Goal: Transaction & Acquisition: Purchase product/service

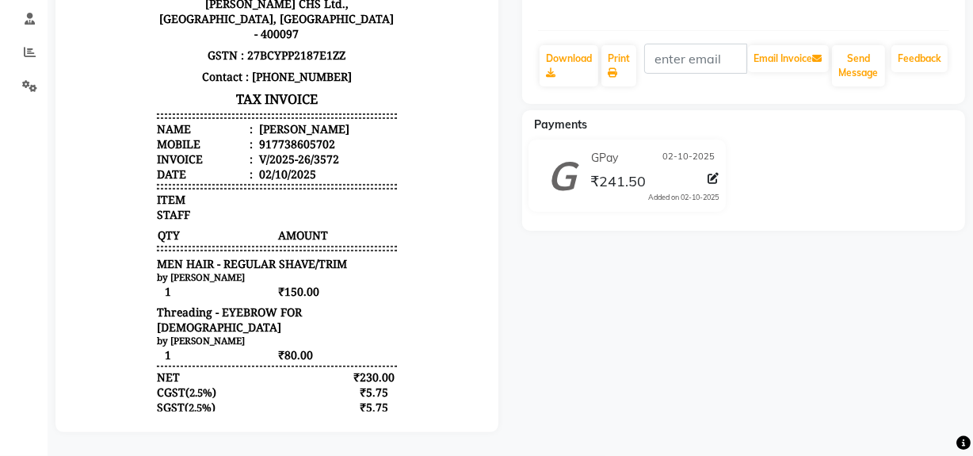
drag, startPoint x: 0, startPoint y: 0, endPoint x: 795, endPoint y: 109, distance: 803.0
click at [795, 116] on div "Payments" at bounding box center [749, 124] width 455 height 17
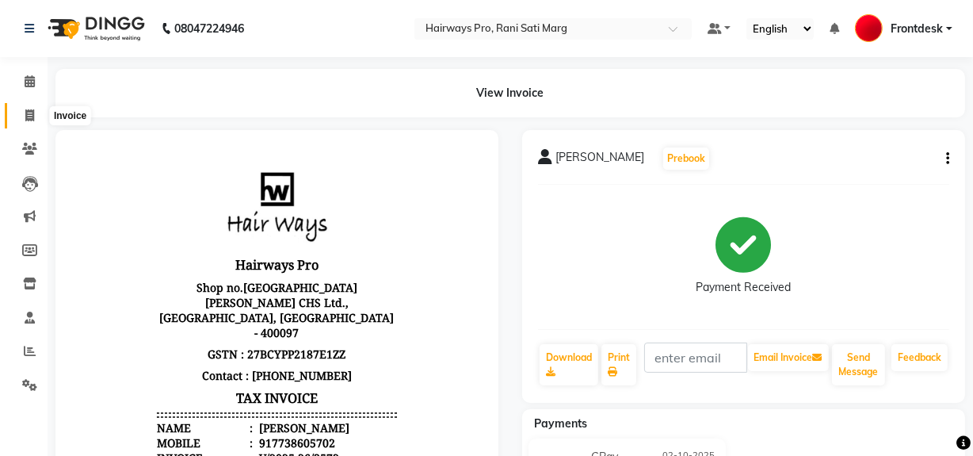
click at [26, 110] on icon at bounding box center [29, 115] width 9 height 12
select select "787"
select select "service"
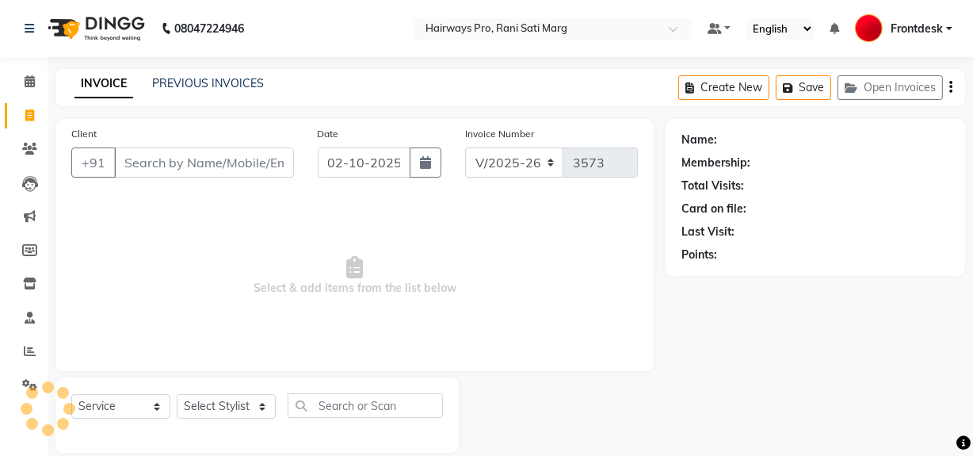
scroll to position [21, 0]
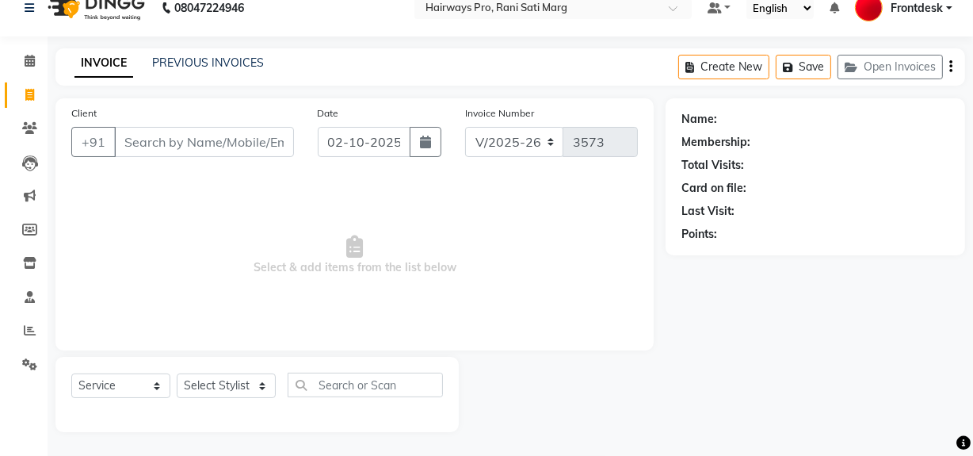
click at [196, 143] on input "Client" at bounding box center [204, 142] width 180 height 30
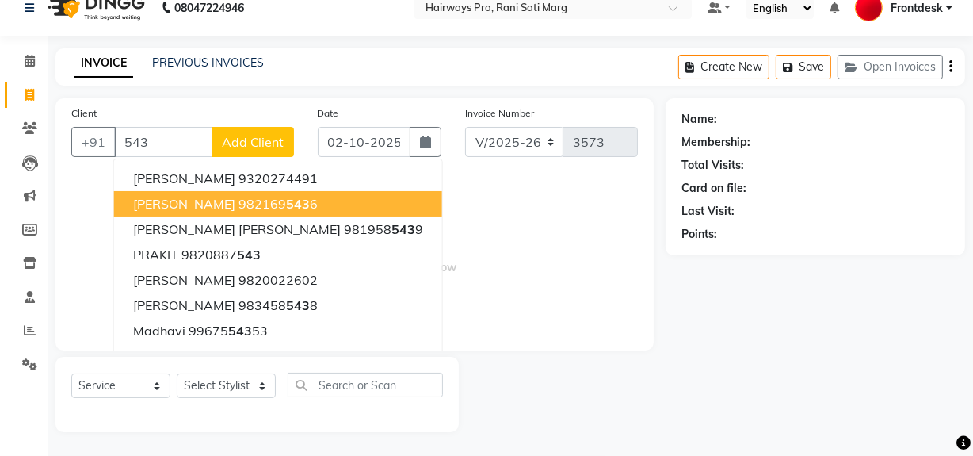
click at [222, 212] on button "VIRAJ 982169 543 6" at bounding box center [278, 203] width 328 height 25
type input "9821695436"
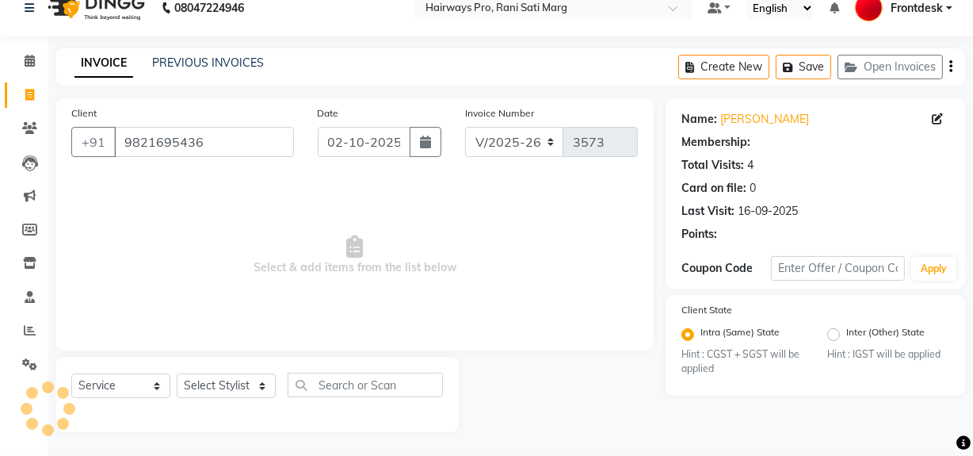
select select "1: Object"
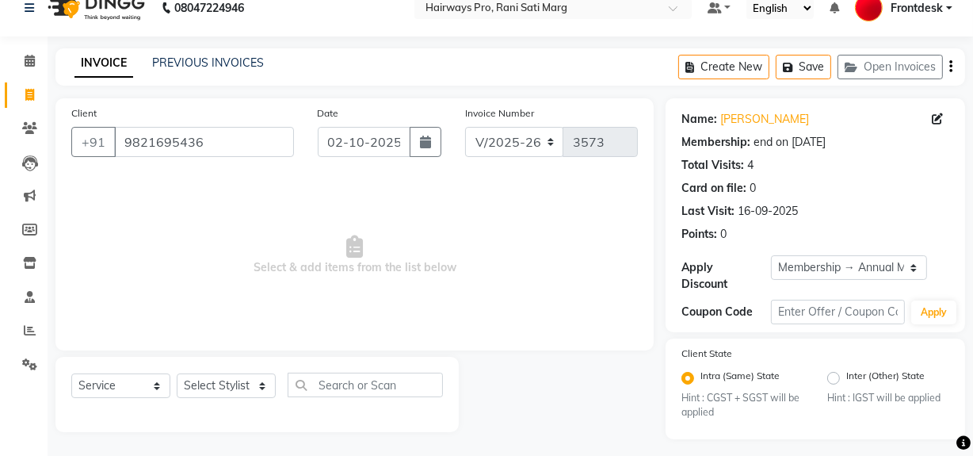
scroll to position [28, 0]
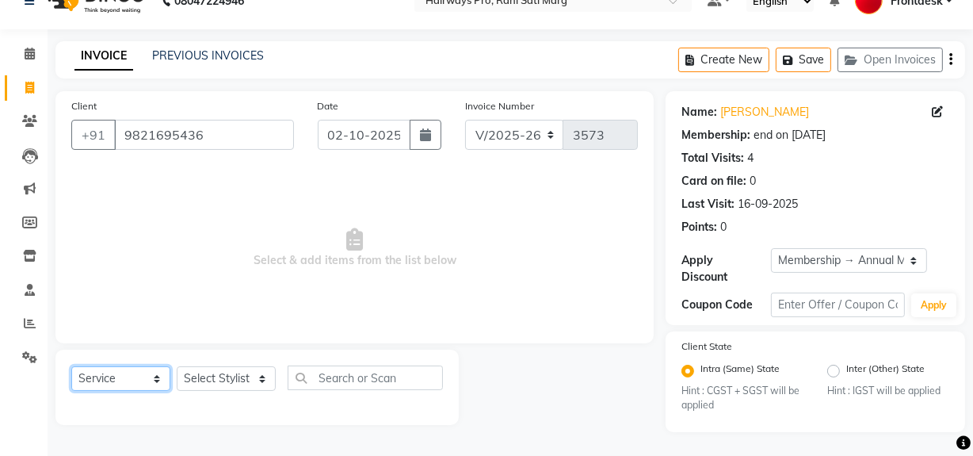
click at [162, 380] on select "Select Service Product Membership Package Voucher Prepaid Gift Card" at bounding box center [120, 378] width 99 height 25
click at [71, 366] on select "Select Service Product Membership Package Voucher Prepaid Gift Card" at bounding box center [120, 378] width 99 height 25
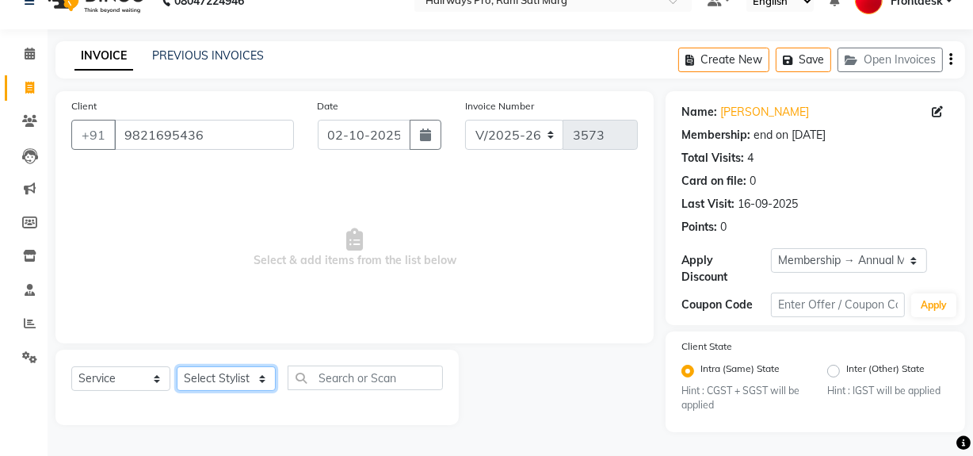
click at [254, 383] on select "Select Stylist ABID DANISH Faiz [PERSON_NAME] Frontdesk INTEZAR [PERSON_NAME] […" at bounding box center [226, 378] width 99 height 25
select select "86084"
click at [177, 366] on select "Select Stylist ABID DANISH Faiz [PERSON_NAME] Frontdesk INTEZAR [PERSON_NAME] […" at bounding box center [226, 378] width 99 height 25
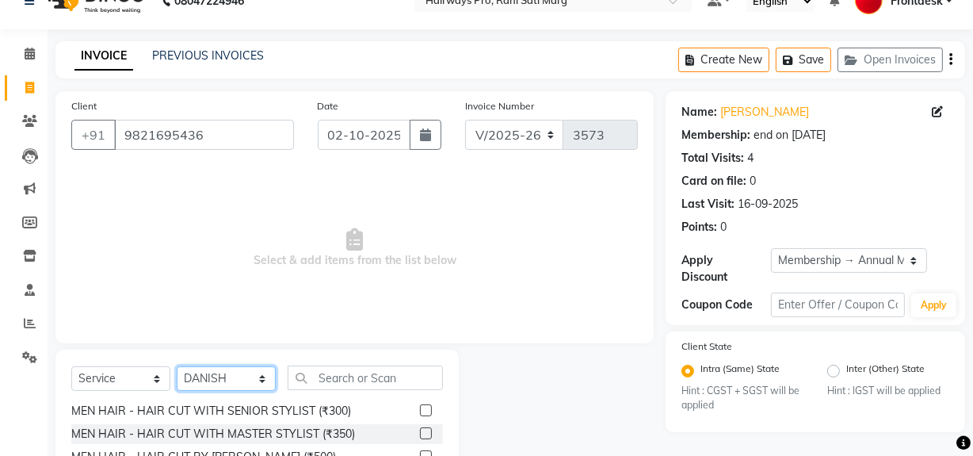
scroll to position [24, 0]
click at [420, 433] on label at bounding box center [426, 434] width 12 height 12
click at [420, 433] on input "checkbox" at bounding box center [425, 434] width 10 height 10
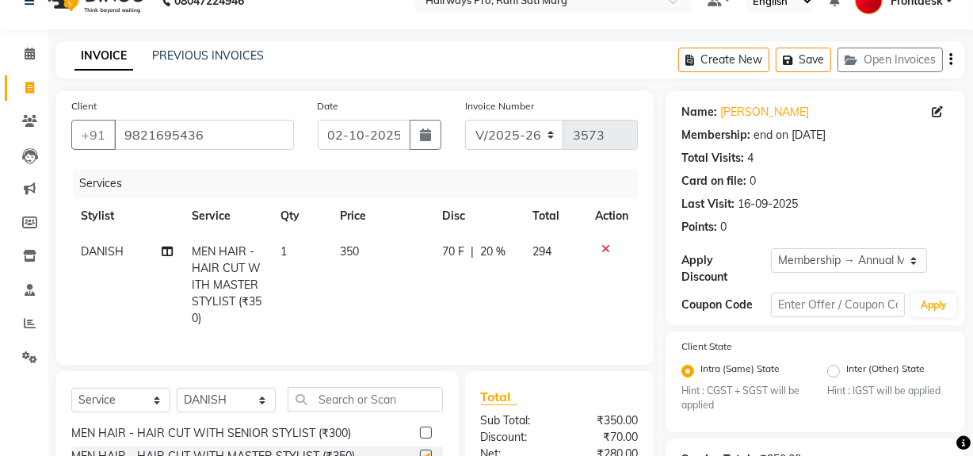
checkbox input "false"
click at [288, 222] on th "Qty" at bounding box center [300, 216] width 59 height 36
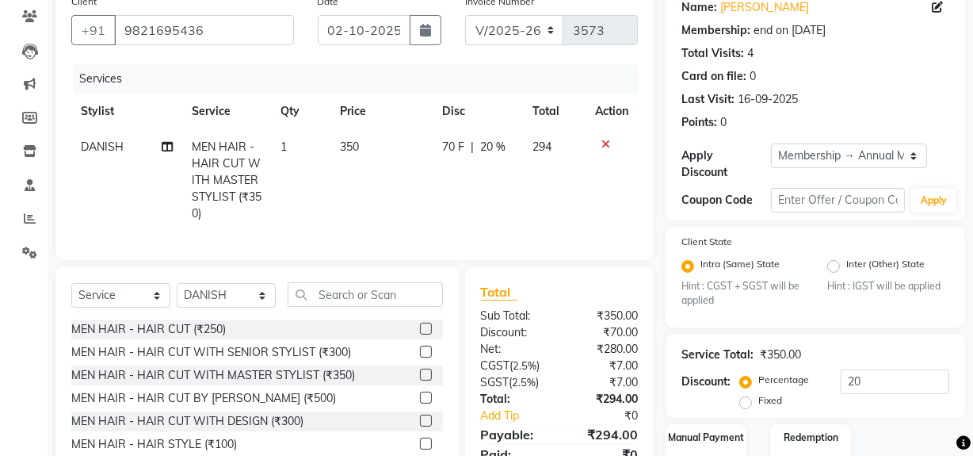
scroll to position [216, 0]
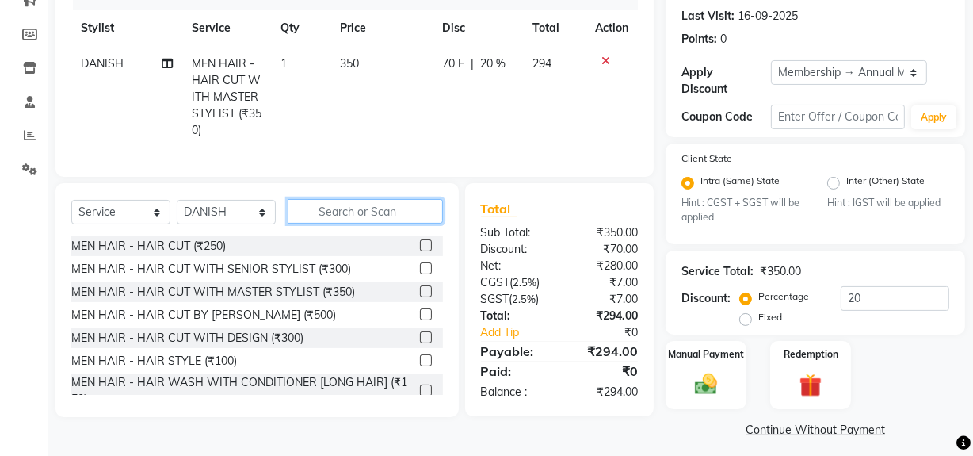
click at [361, 220] on input "text" at bounding box center [365, 211] width 155 height 25
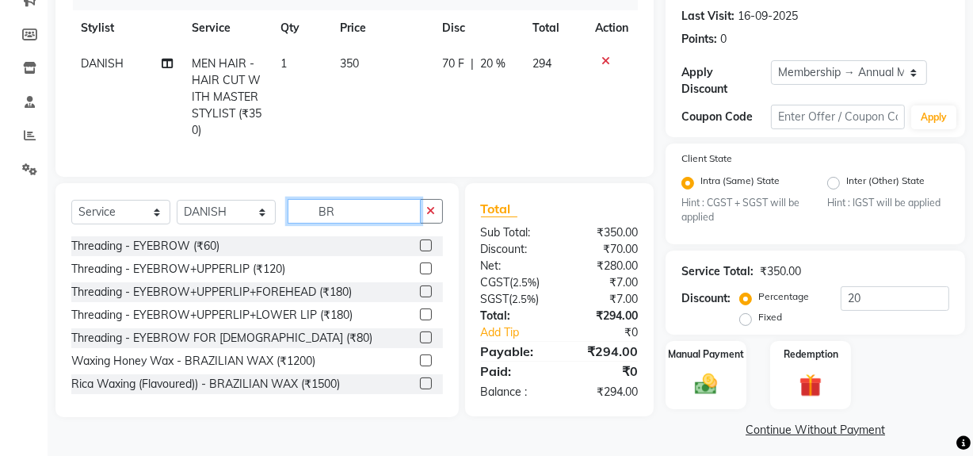
type input "B"
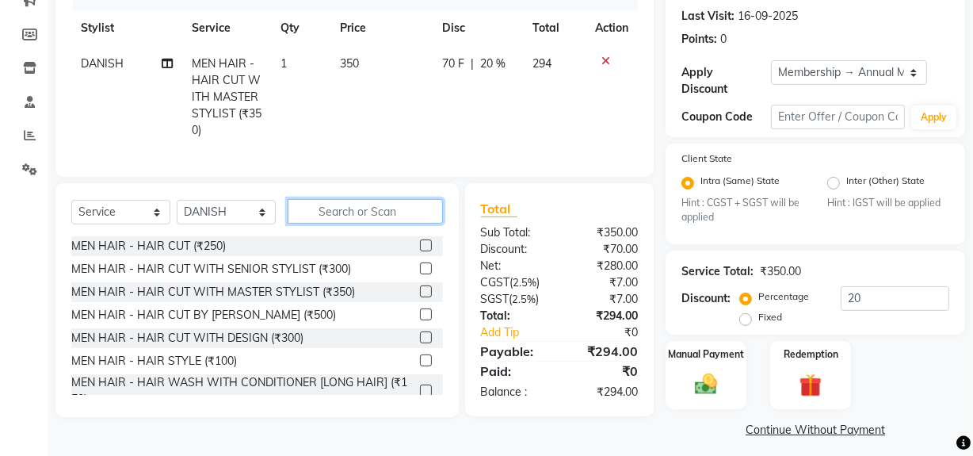
type input "S"
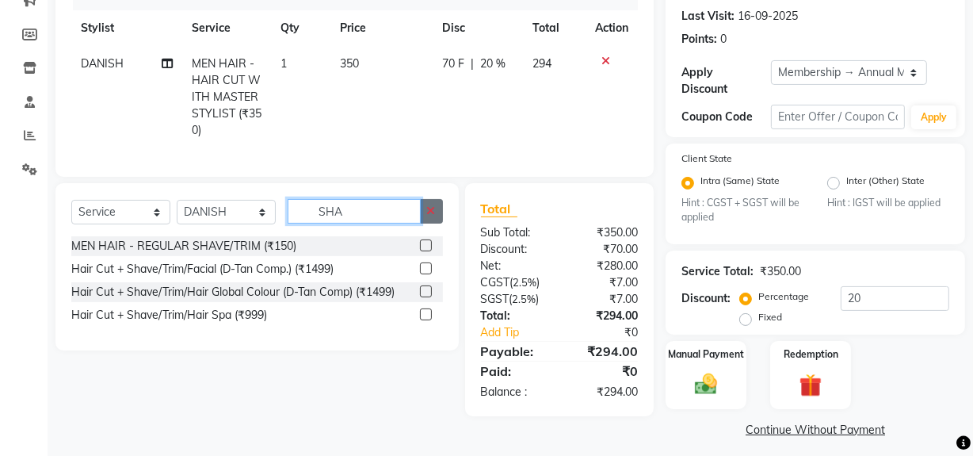
type input "SHA"
click at [426, 214] on button "button" at bounding box center [431, 211] width 23 height 25
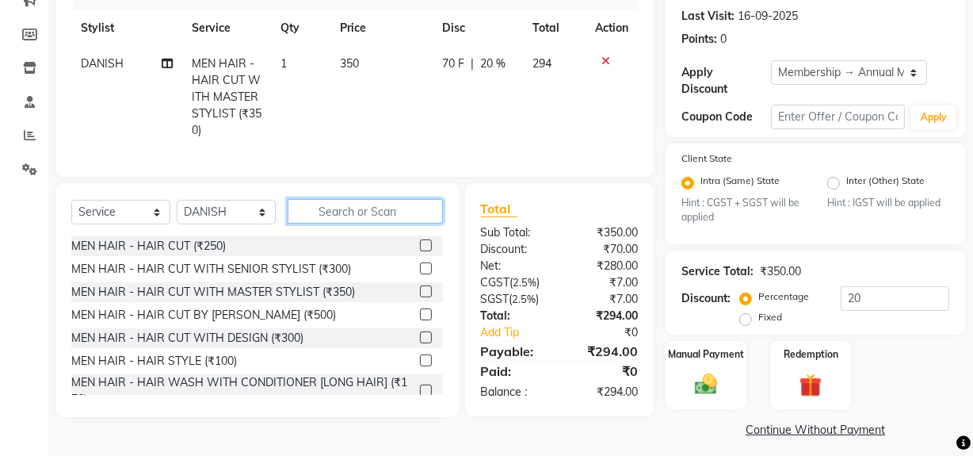
click at [319, 219] on input "text" at bounding box center [365, 211] width 155 height 25
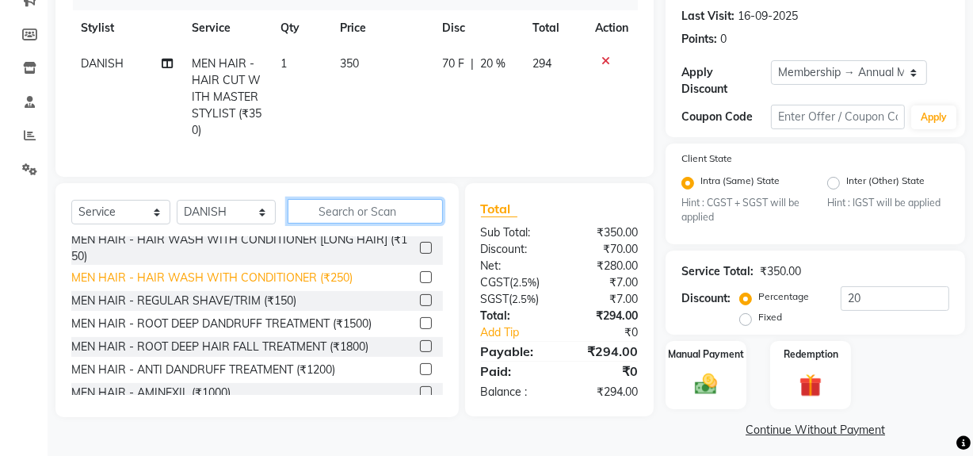
scroll to position [143, 0]
click at [332, 223] on input "text" at bounding box center [365, 211] width 155 height 25
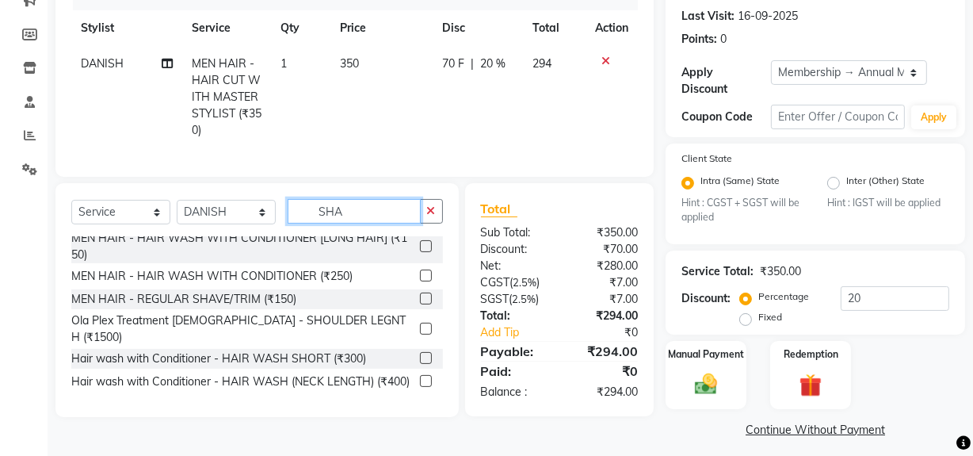
scroll to position [0, 0]
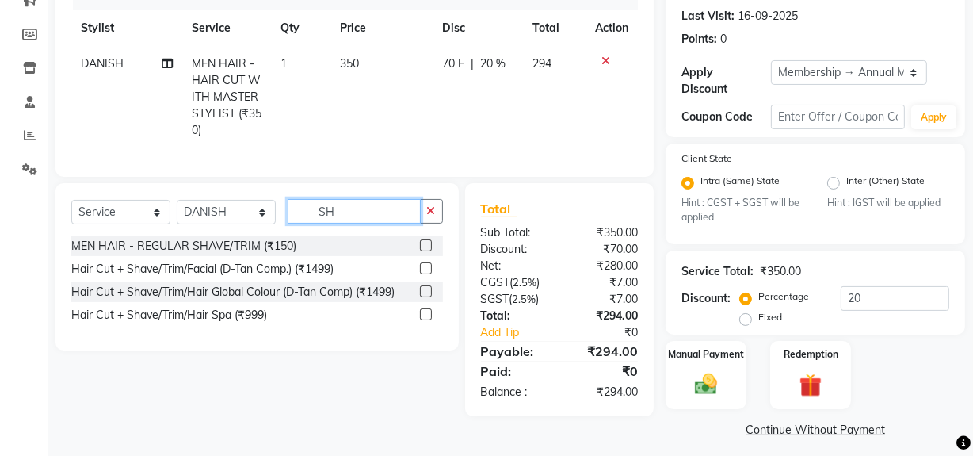
type input "S"
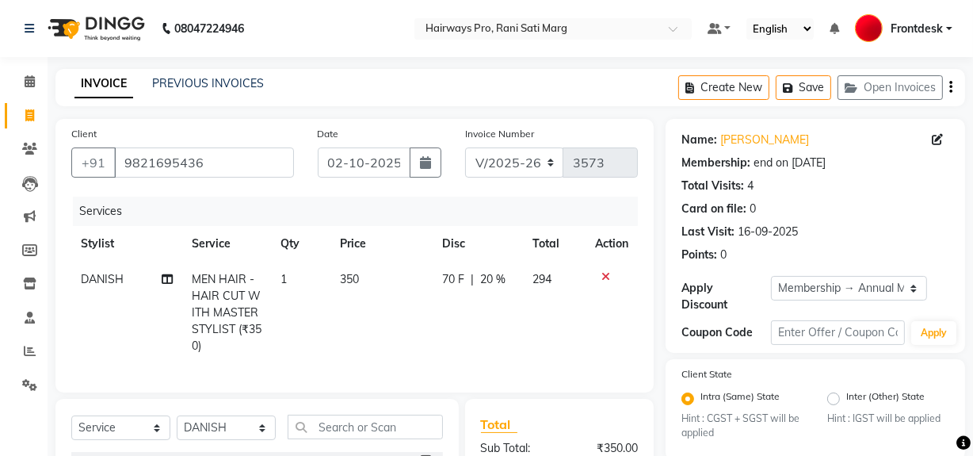
click at [211, 243] on th "Service" at bounding box center [226, 244] width 89 height 36
click at [285, 240] on th "Qty" at bounding box center [300, 244] width 59 height 36
click at [327, 243] on th "Qty" at bounding box center [300, 244] width 59 height 36
click at [399, 240] on th "Price" at bounding box center [381, 244] width 103 height 36
click at [403, 165] on input "02-10-2025" at bounding box center [364, 162] width 93 height 30
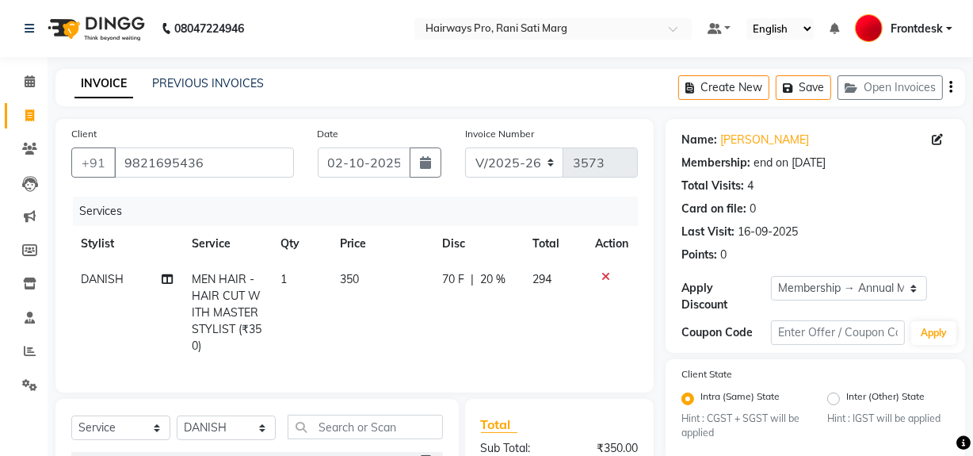
select select "10"
select select "2025"
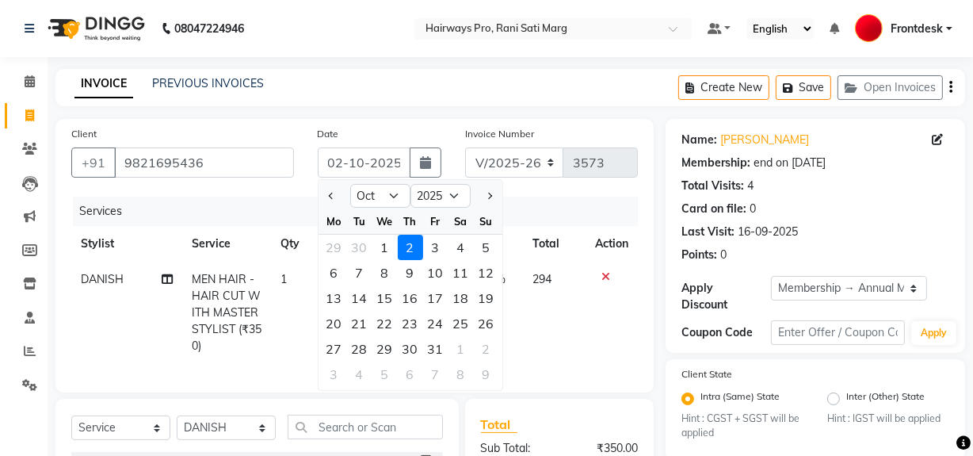
click at [536, 236] on th "Total" at bounding box center [554, 244] width 63 height 36
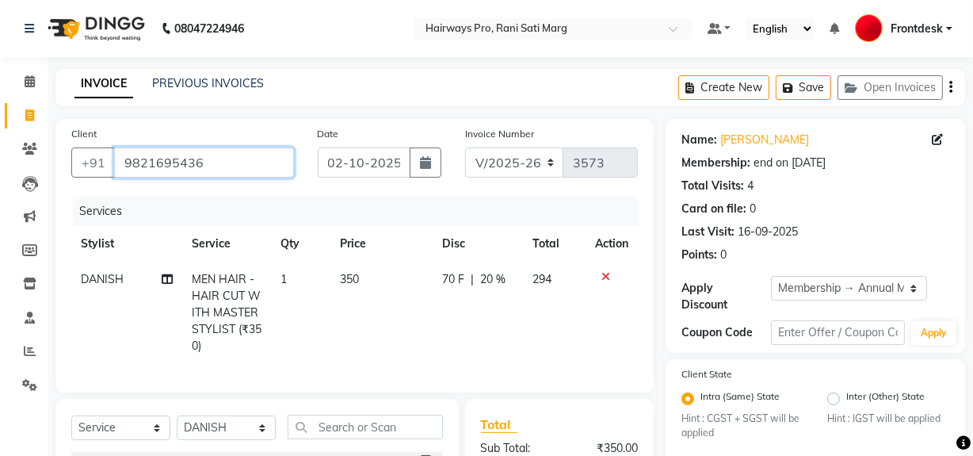
click at [215, 160] on input "9821695436" at bounding box center [204, 162] width 180 height 30
type input "982169543"
type input "0"
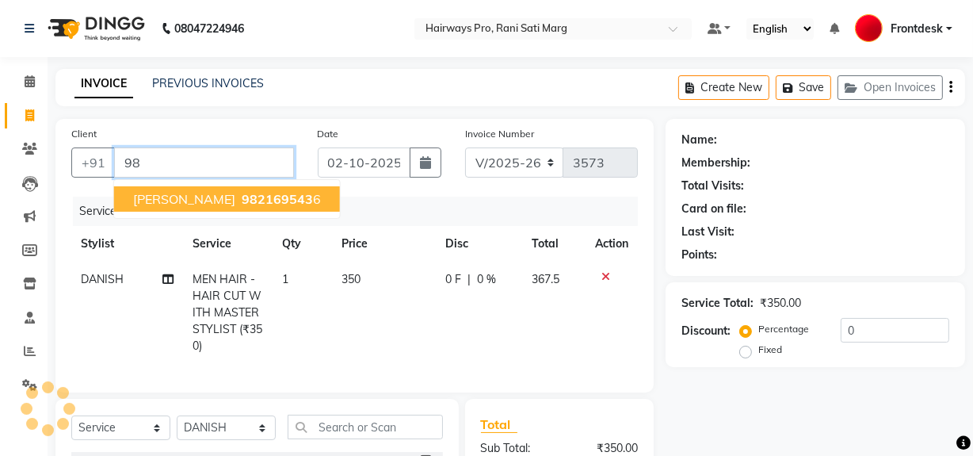
type input "9"
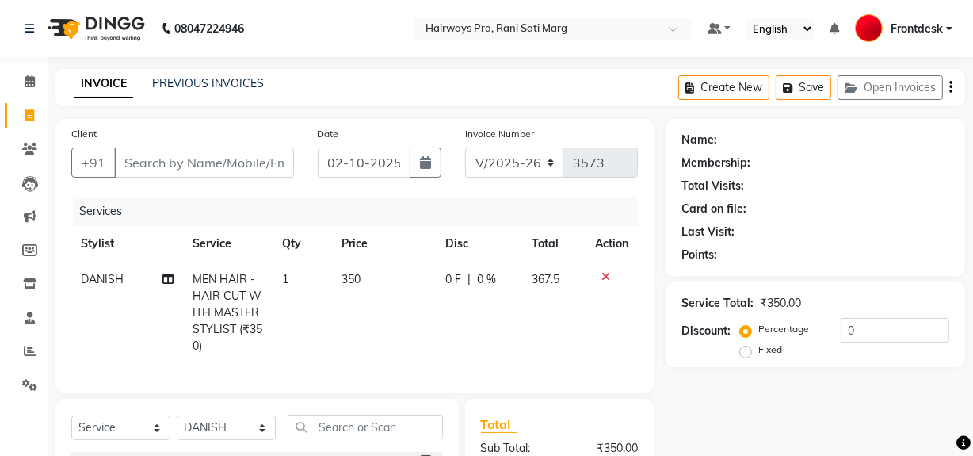
click at [608, 277] on icon at bounding box center [605, 276] width 9 height 11
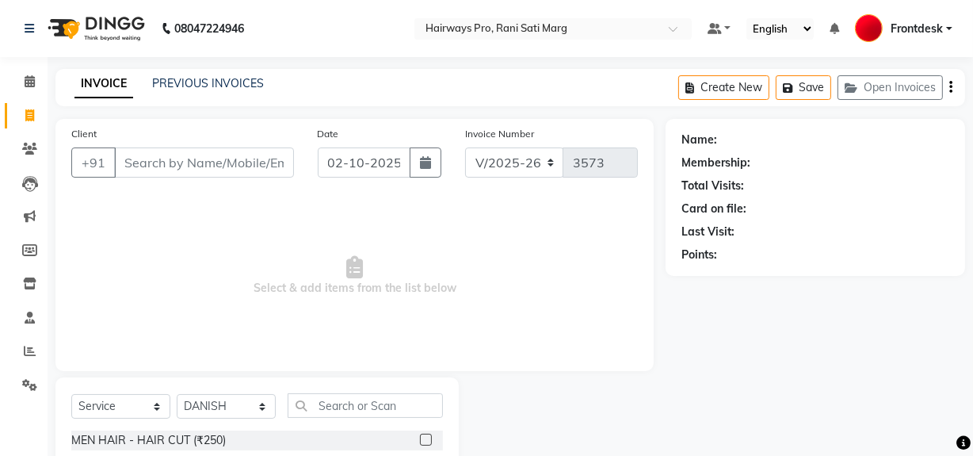
click at [343, 259] on span "Select & add items from the list below" at bounding box center [354, 275] width 567 height 158
click at [286, 247] on span "Select & add items from the list below" at bounding box center [354, 275] width 567 height 158
click at [299, 246] on span "Select & add items from the list below" at bounding box center [354, 275] width 567 height 158
click at [34, 113] on span at bounding box center [30, 116] width 28 height 18
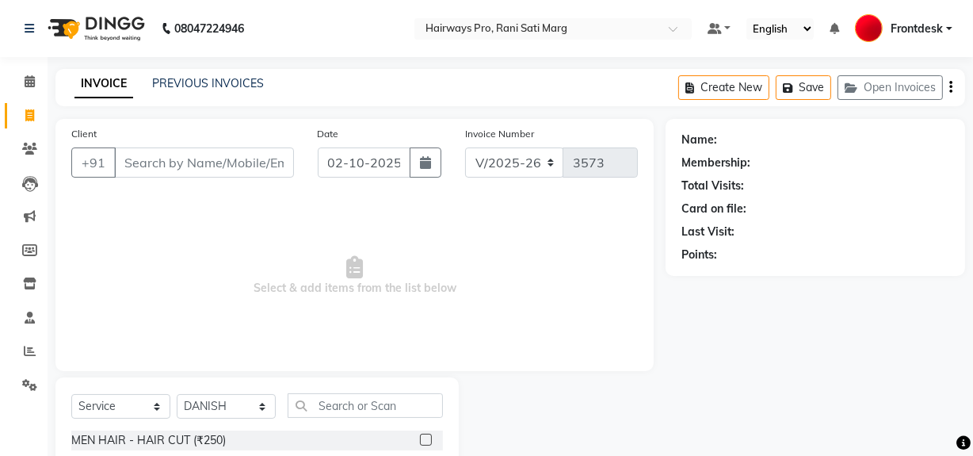
select select "service"
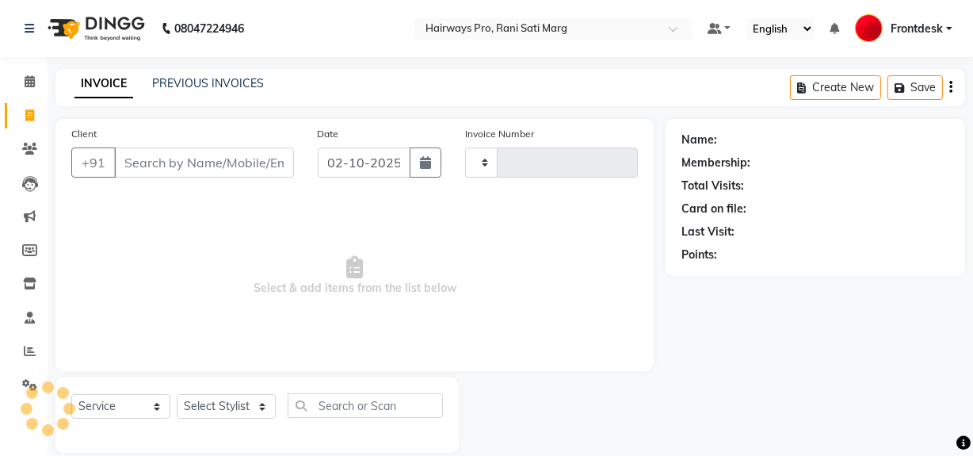
scroll to position [21, 0]
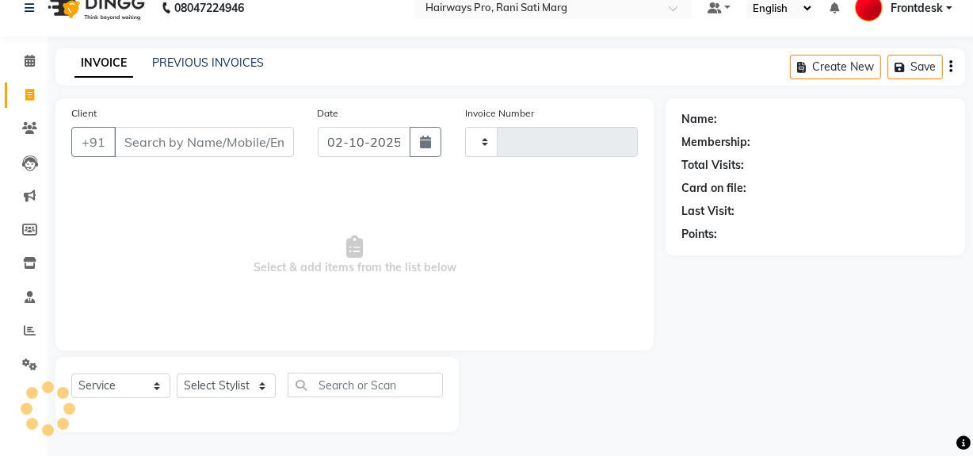
type input "3573"
select select "787"
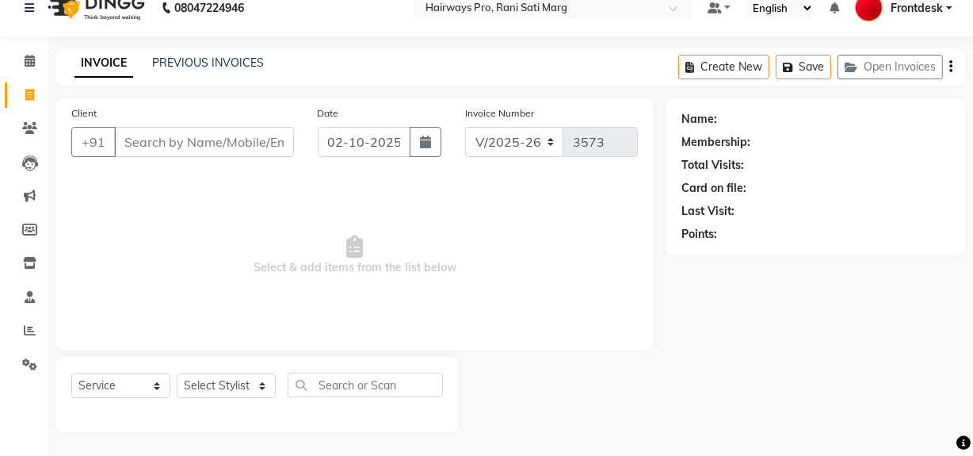
click at [396, 181] on span "Select & add items from the list below" at bounding box center [354, 255] width 567 height 158
click at [176, 143] on input "Client" at bounding box center [204, 142] width 180 height 30
drag, startPoint x: 14, startPoint y: 356, endPoint x: 483, endPoint y: 217, distance: 489.1
click at [483, 217] on span "Select & add items from the list below" at bounding box center [354, 255] width 567 height 158
click at [23, 123] on icon at bounding box center [29, 128] width 15 height 12
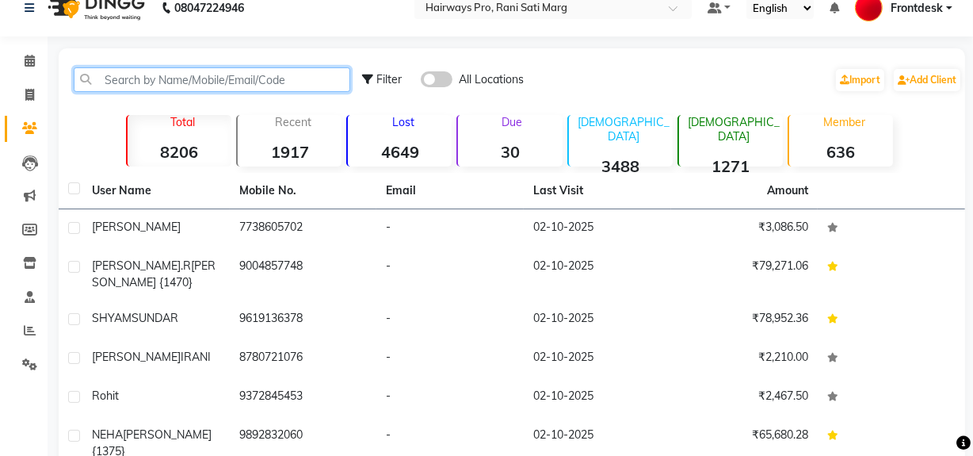
click at [151, 84] on input "text" at bounding box center [212, 79] width 277 height 25
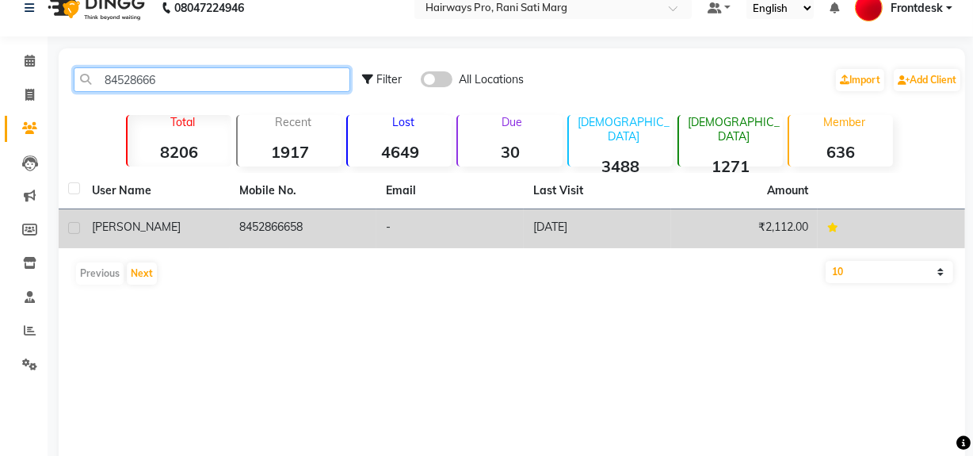
type input "84528666"
click at [247, 231] on td "8452866658" at bounding box center [303, 228] width 147 height 39
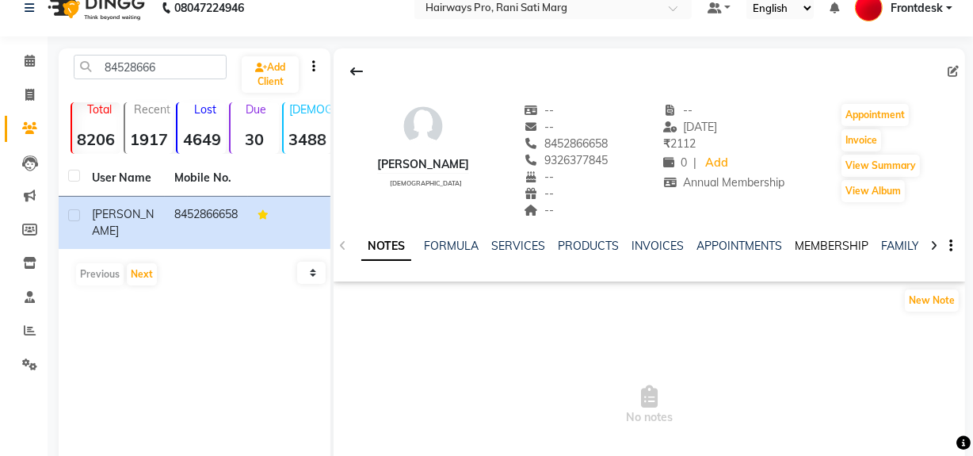
click at [824, 242] on link "MEMBERSHIP" at bounding box center [832, 245] width 74 height 14
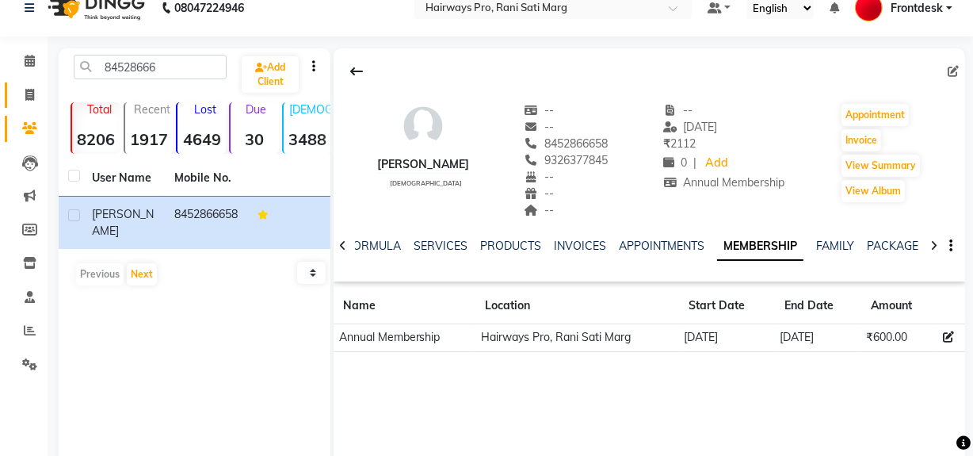
click at [23, 94] on span at bounding box center [30, 95] width 28 height 18
select select "787"
select select "service"
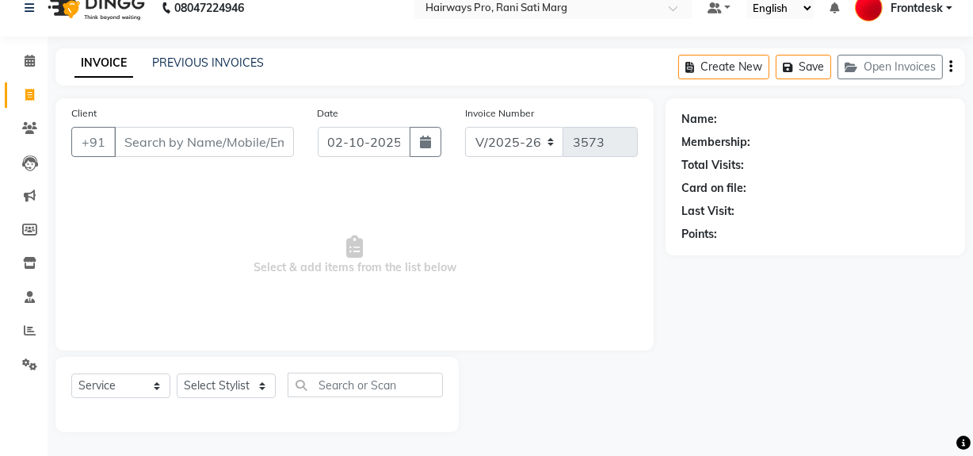
click at [214, 138] on input "Client" at bounding box center [204, 142] width 180 height 30
click at [213, 383] on select "Select Stylist ABID DANISH Faiz [PERSON_NAME] Frontdesk INTEZAR [PERSON_NAME] […" at bounding box center [226, 385] width 99 height 25
select select "26153"
click at [177, 373] on select "Select Stylist ABID DANISH Faiz [PERSON_NAME] Frontdesk INTEZAR [PERSON_NAME] […" at bounding box center [226, 385] width 99 height 25
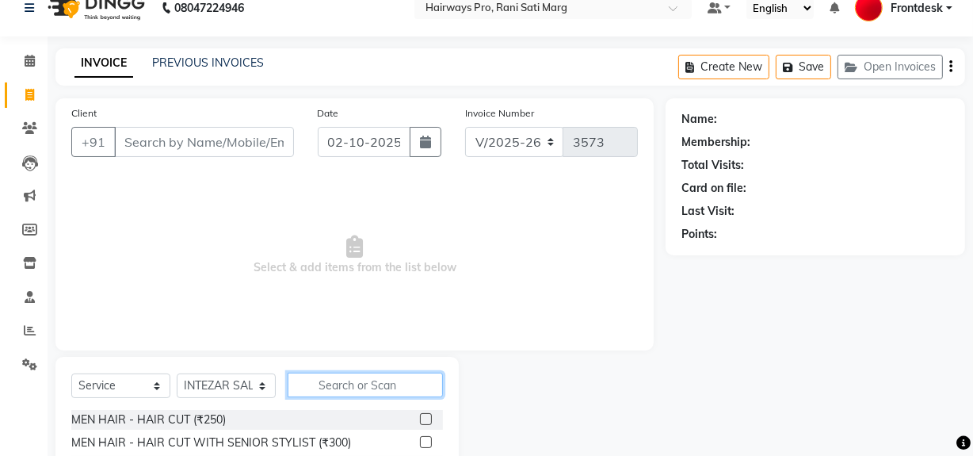
click at [324, 383] on input "text" at bounding box center [365, 384] width 155 height 25
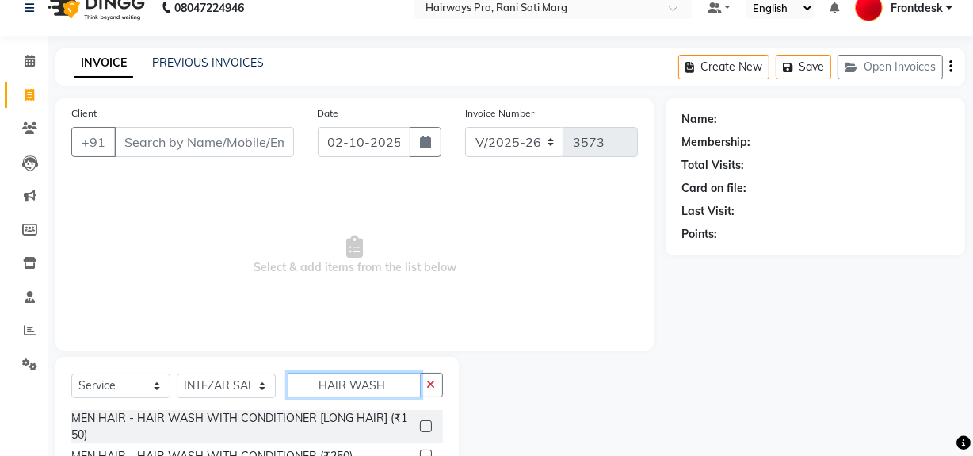
type input "HAIR WASH"
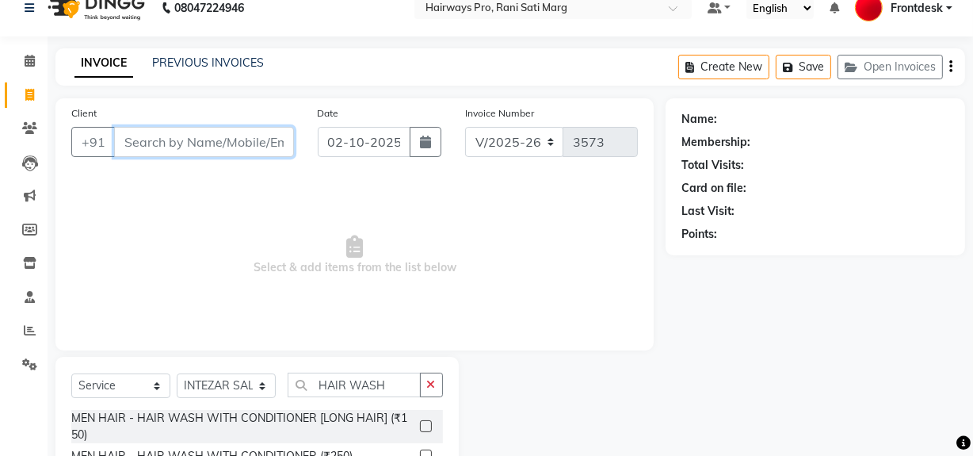
drag, startPoint x: 187, startPoint y: 141, endPoint x: 191, endPoint y: 129, distance: 12.5
click at [193, 149] on input "Client" at bounding box center [204, 142] width 180 height 30
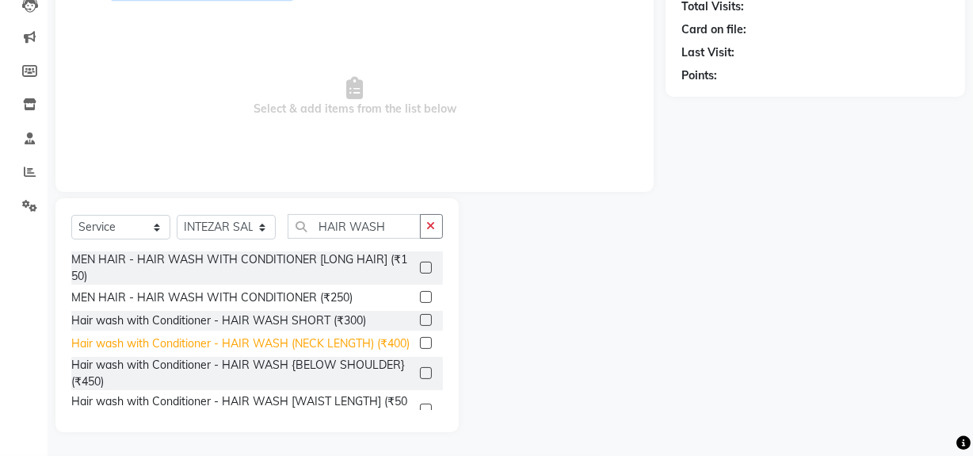
scroll to position [32, 0]
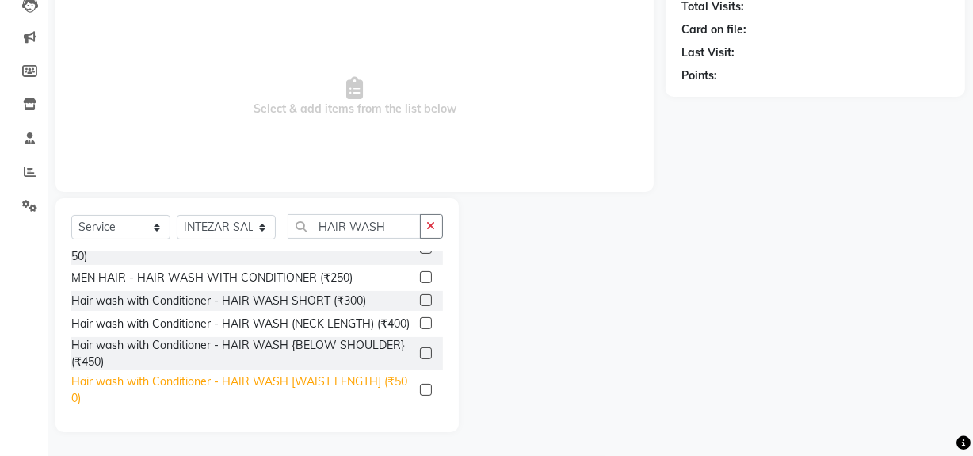
click at [160, 376] on div "Hair wash with Conditioner - HAIR WASH [WAIST LENGTH] (₹500)" at bounding box center [242, 389] width 342 height 33
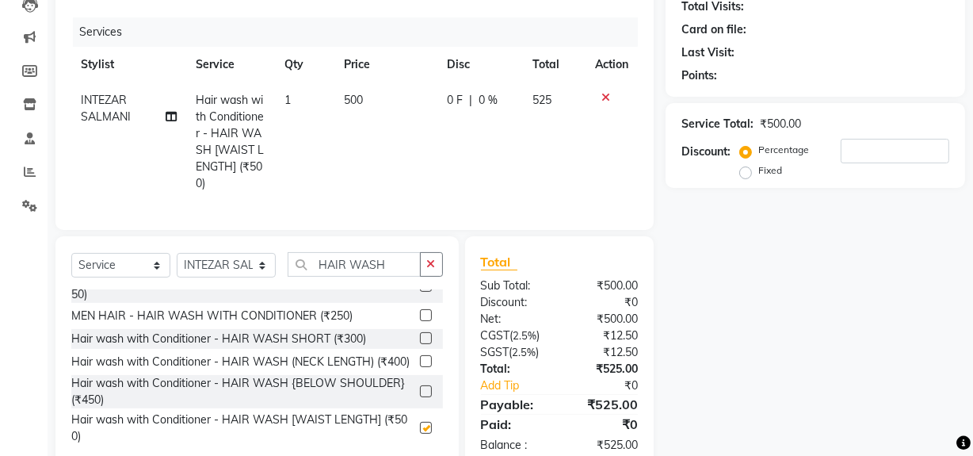
checkbox input "false"
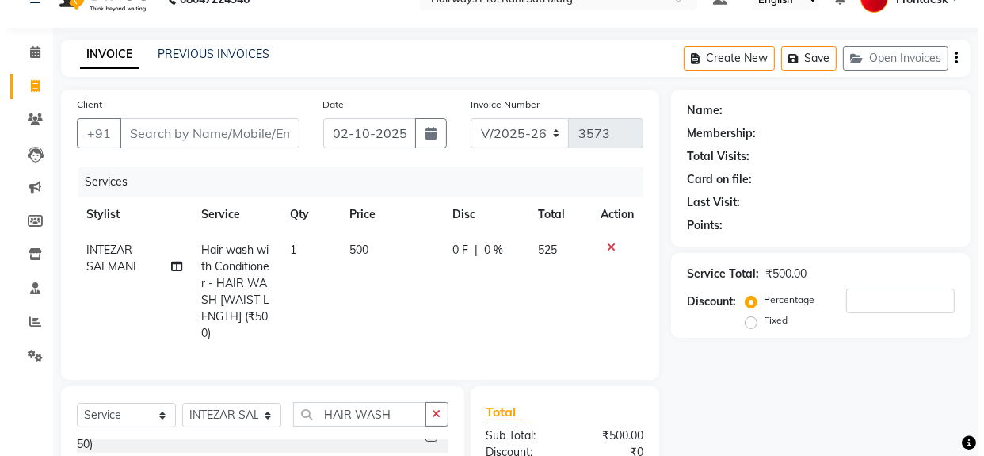
scroll to position [0, 0]
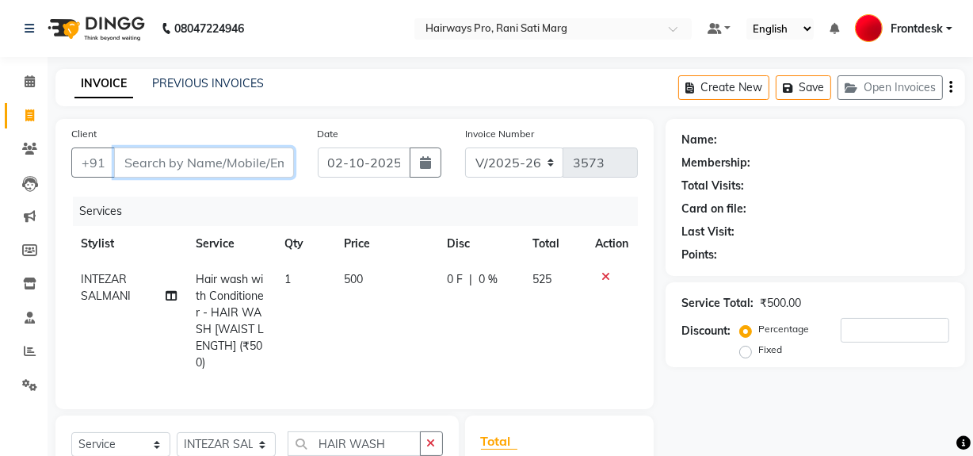
click at [213, 157] on input "Client" at bounding box center [204, 162] width 180 height 30
click at [219, 167] on input "Client" at bounding box center [204, 162] width 180 height 30
type input "8"
type input "0"
type input "8080081164"
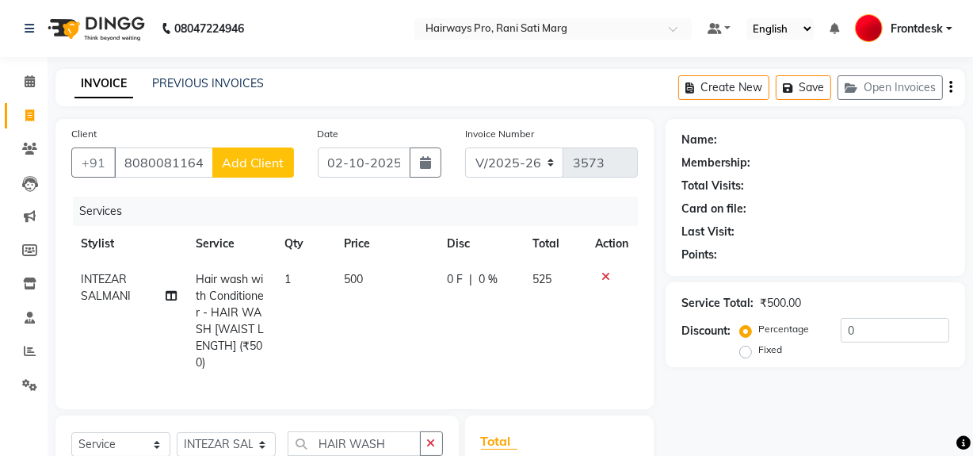
click at [251, 166] on span "Add Client" at bounding box center [253, 163] width 63 height 16
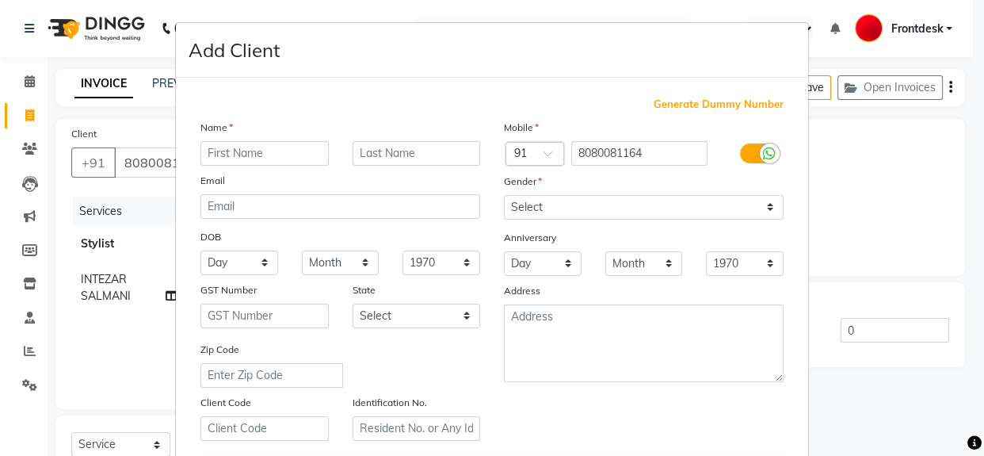
click at [260, 154] on input "text" at bounding box center [264, 153] width 128 height 25
type input "RUTVI"
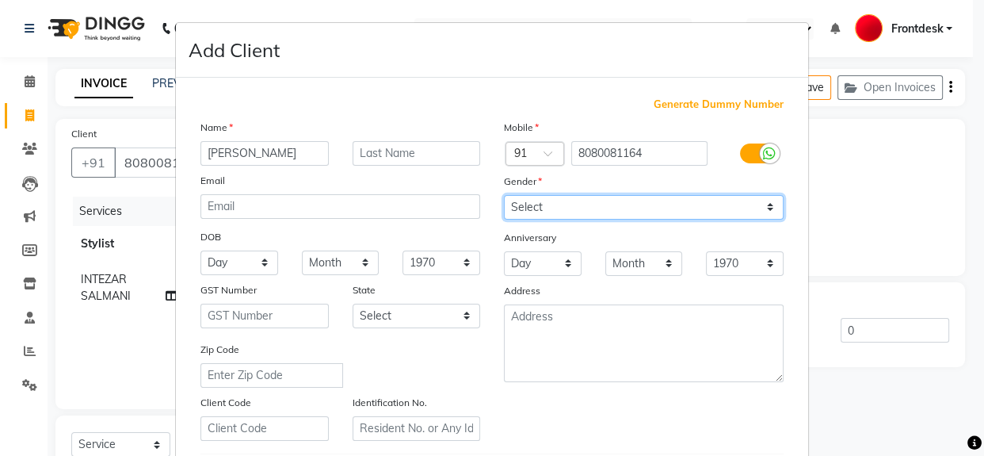
click at [537, 204] on select "Select Male Female Other Prefer Not To Say" at bounding box center [644, 207] width 280 height 25
select select "female"
click at [504, 195] on select "Select Male Female Other Prefer Not To Say" at bounding box center [644, 207] width 280 height 25
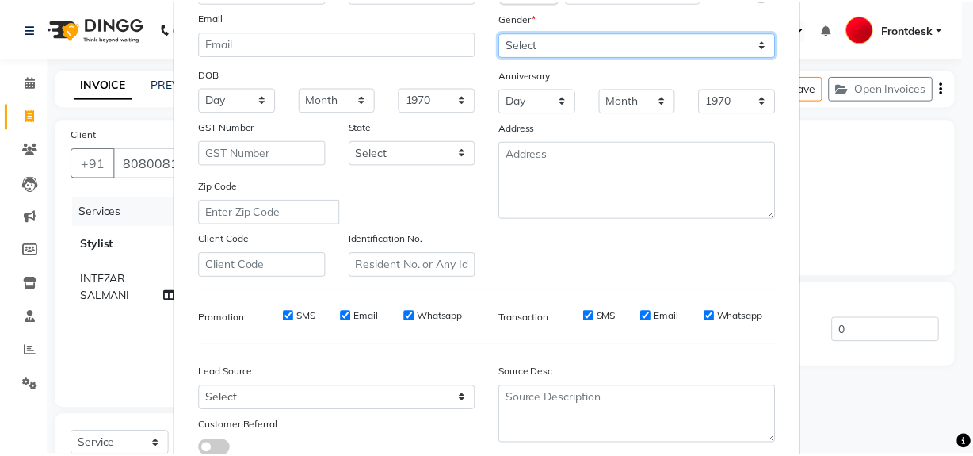
scroll to position [280, 0]
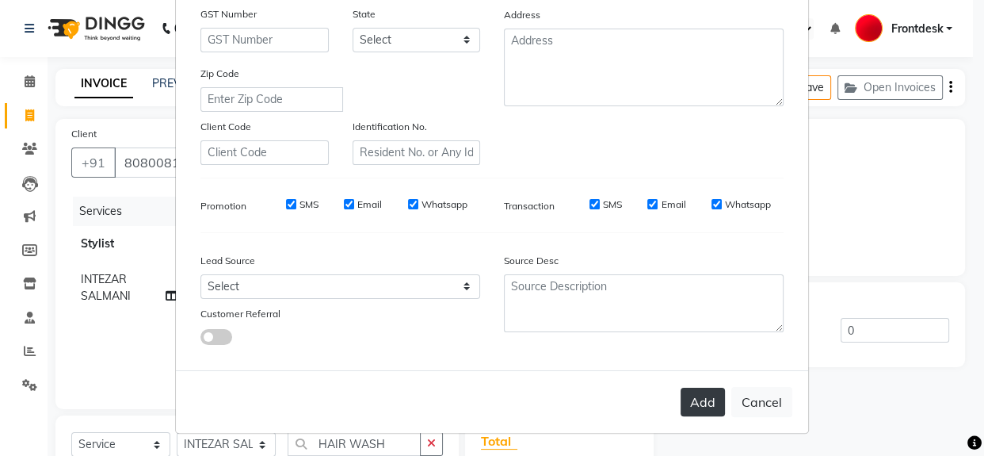
click at [689, 406] on button "Add" at bounding box center [703, 401] width 44 height 29
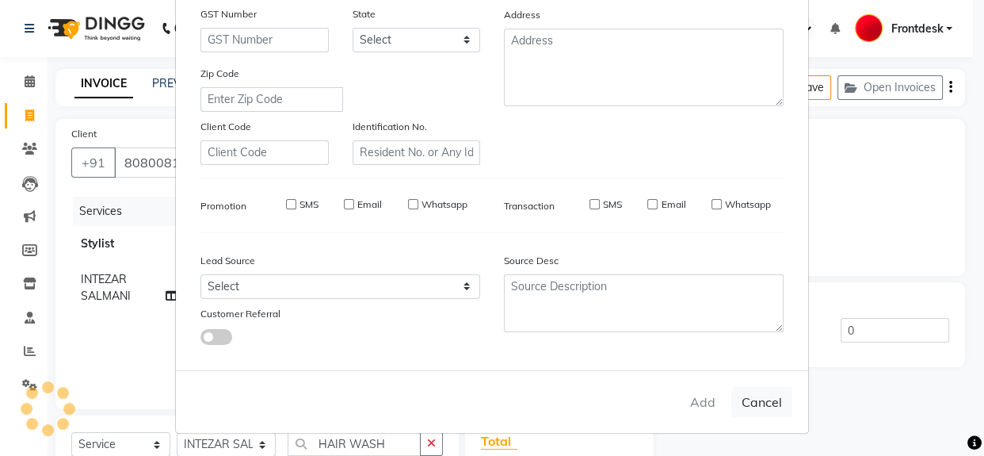
select select
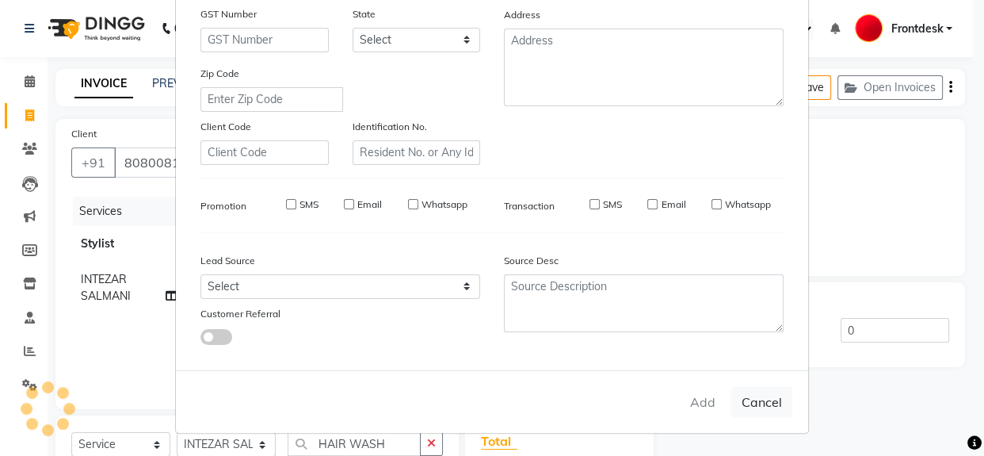
select select
checkbox input "false"
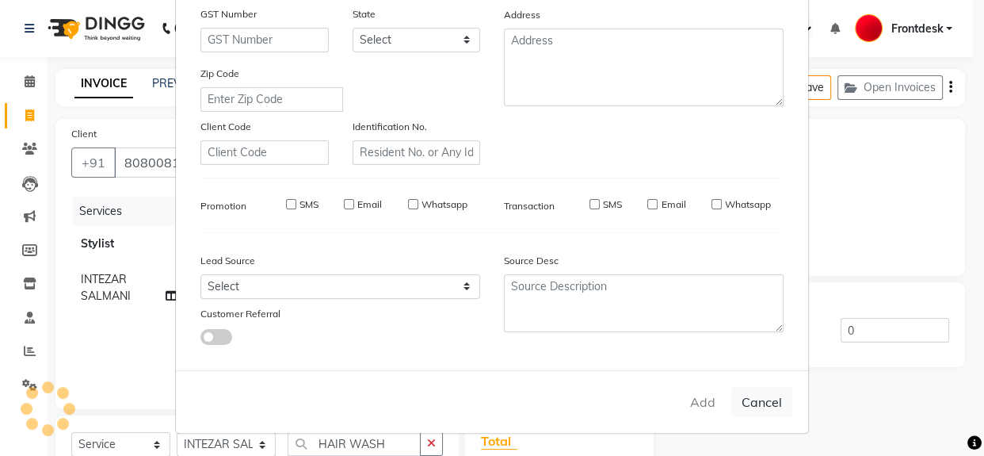
checkbox input "false"
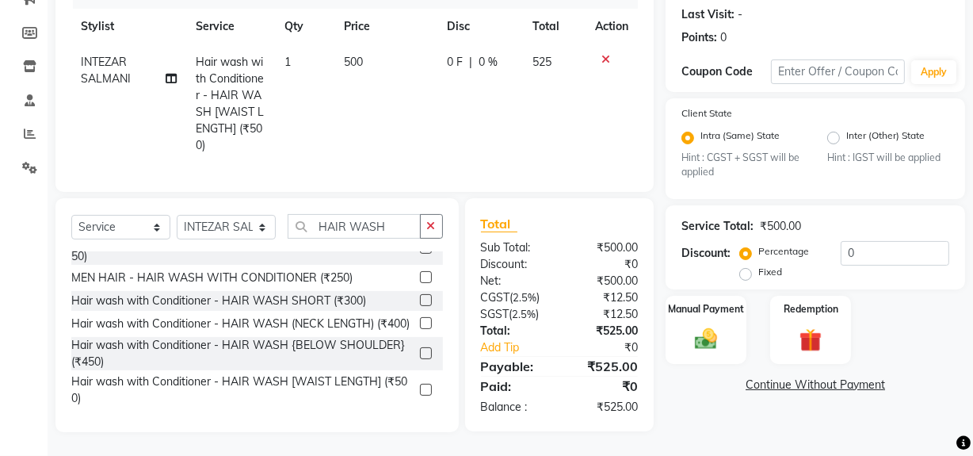
scroll to position [0, 0]
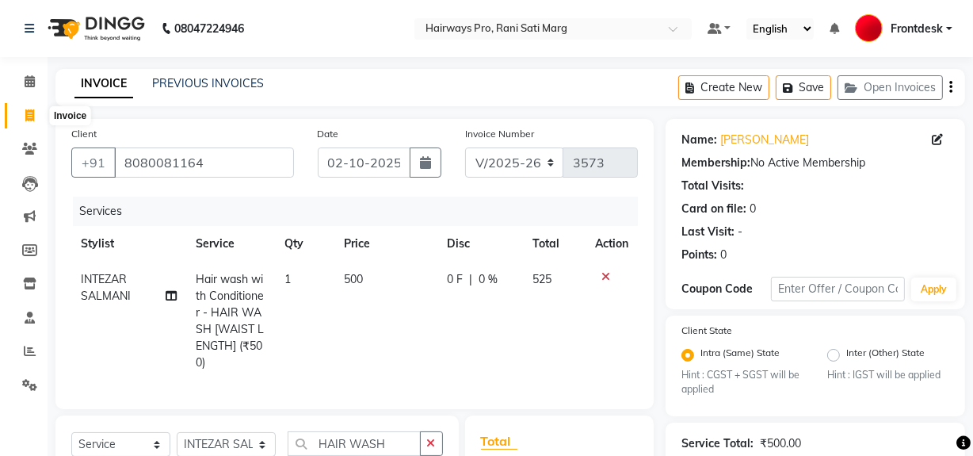
click at [22, 112] on span at bounding box center [30, 116] width 28 height 18
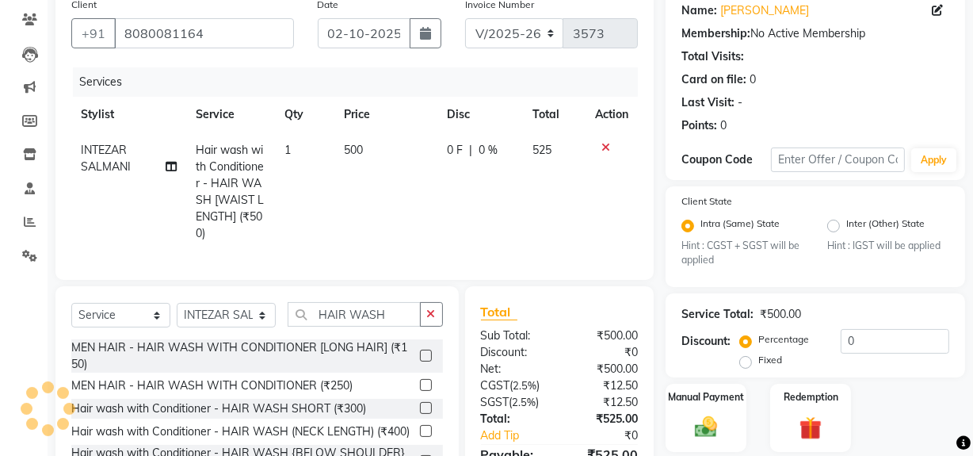
scroll to position [155, 0]
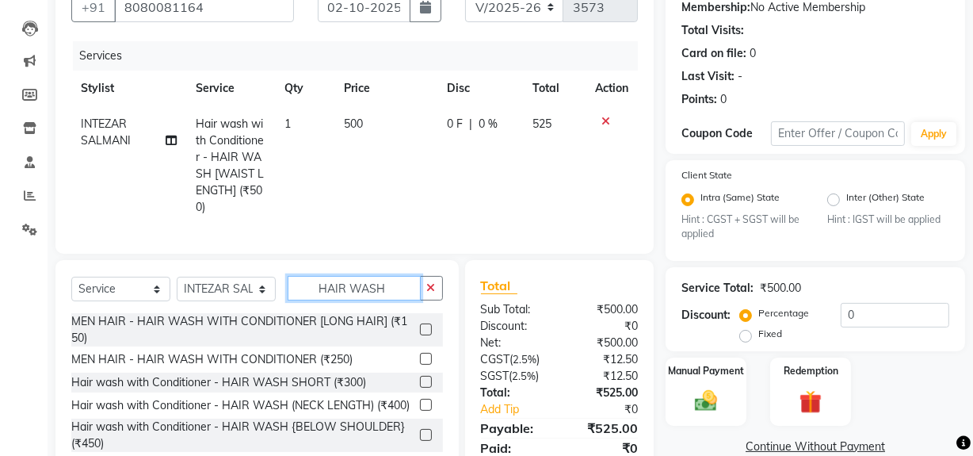
click at [384, 299] on input "HAIR WASH" at bounding box center [354, 288] width 133 height 25
click at [387, 298] on input "HAIR WASH" at bounding box center [354, 288] width 133 height 25
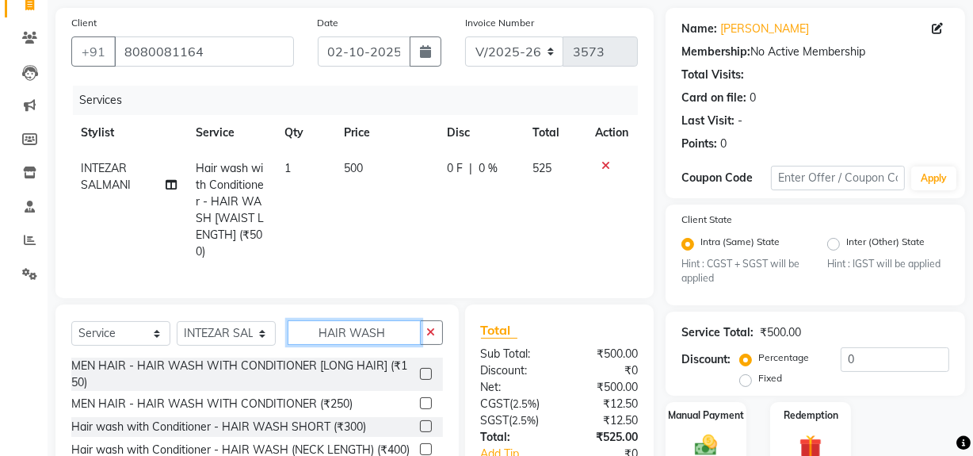
scroll to position [143, 0]
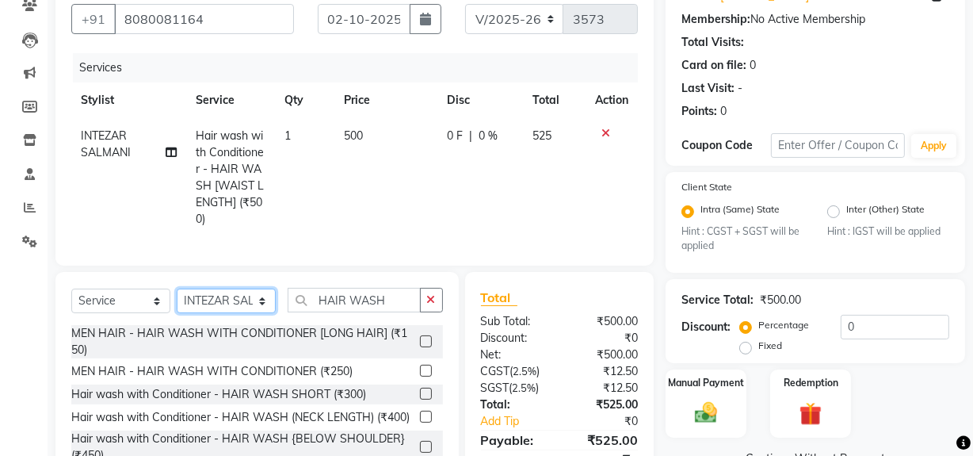
click at [221, 307] on select "Select Stylist ABID DANISH Faiz [PERSON_NAME] Frontdesk INTEZAR [PERSON_NAME] […" at bounding box center [226, 300] width 99 height 25
click at [348, 169] on td "500" at bounding box center [385, 177] width 103 height 119
select select "26153"
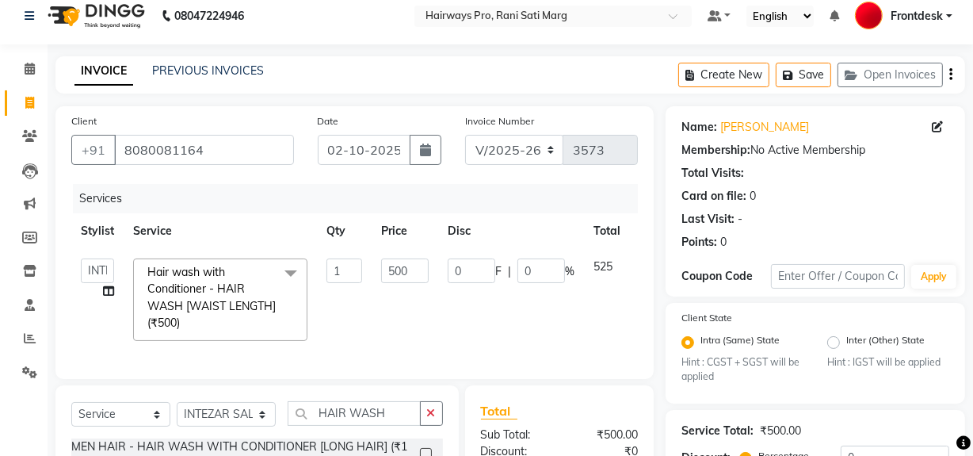
scroll to position [0, 0]
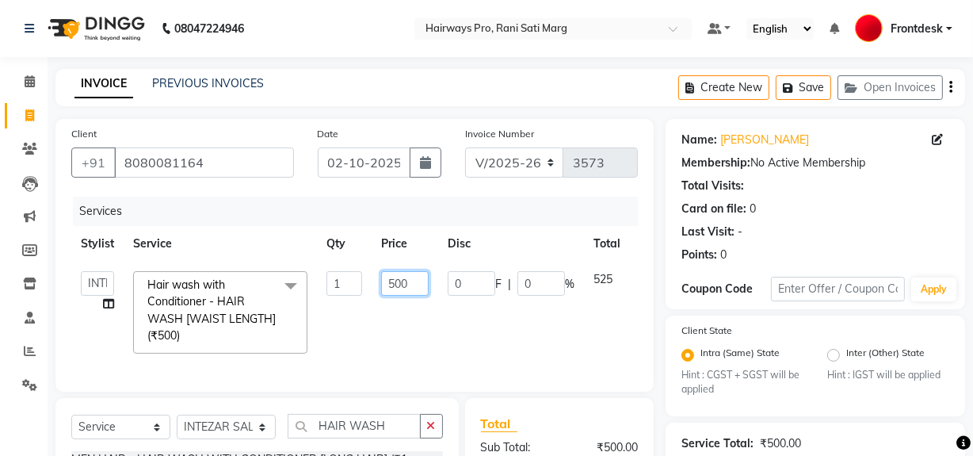
click at [420, 316] on td "500" at bounding box center [405, 311] width 67 height 101
click at [528, 305] on tr "ABID DANISH Faiz shaikh farheen Frontdesk INTEZAR SALMANI JYOTI Kamal Salmani K…" at bounding box center [376, 311] width 611 height 101
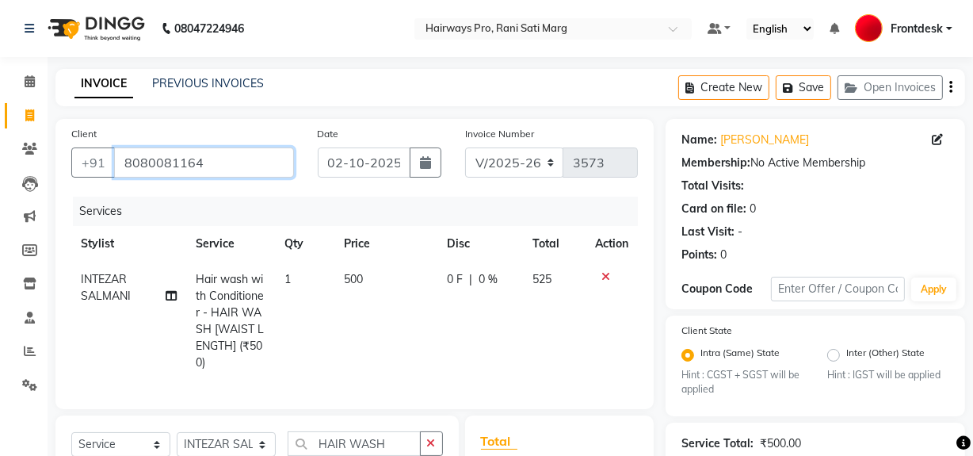
click at [230, 159] on input "8080081164" at bounding box center [204, 162] width 180 height 30
click at [230, 160] on input "8080081164" at bounding box center [204, 162] width 180 height 30
click at [230, 188] on div "Client +91 8080081164" at bounding box center [182, 157] width 246 height 65
click at [225, 162] on input "8080081164" at bounding box center [204, 162] width 180 height 30
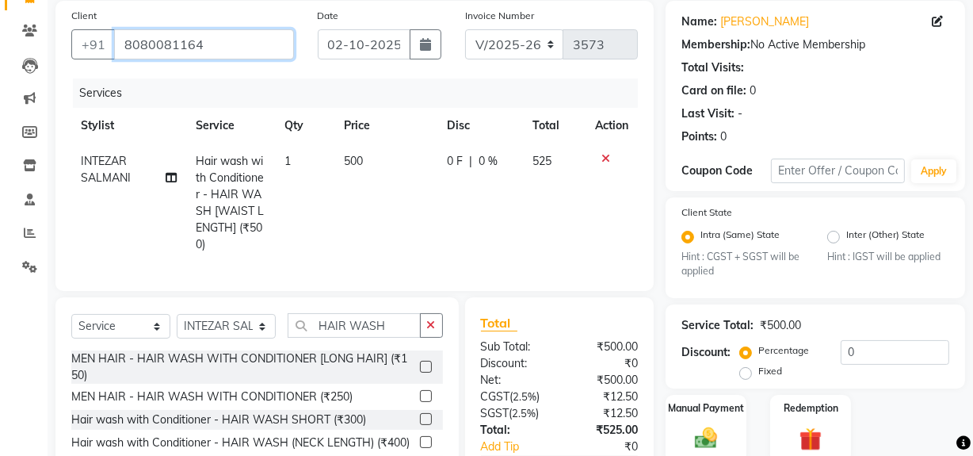
scroll to position [227, 0]
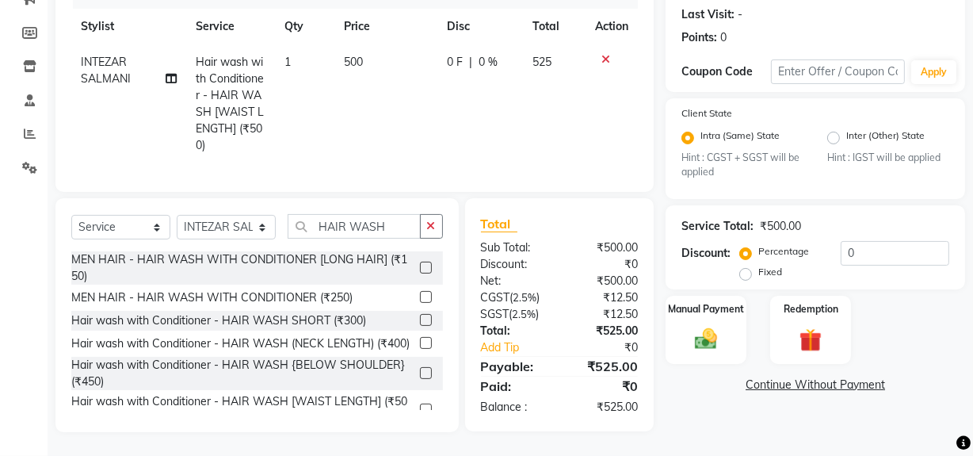
click at [395, 120] on td "500" at bounding box center [385, 103] width 103 height 119
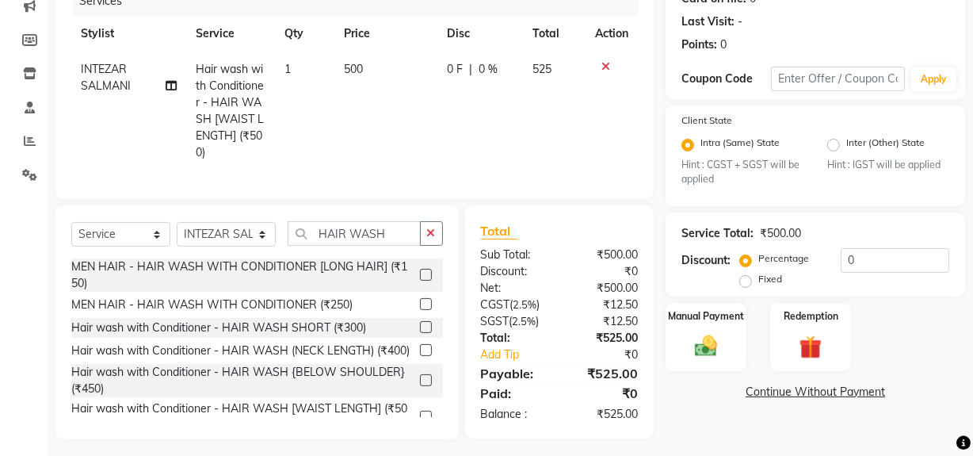
select select "26153"
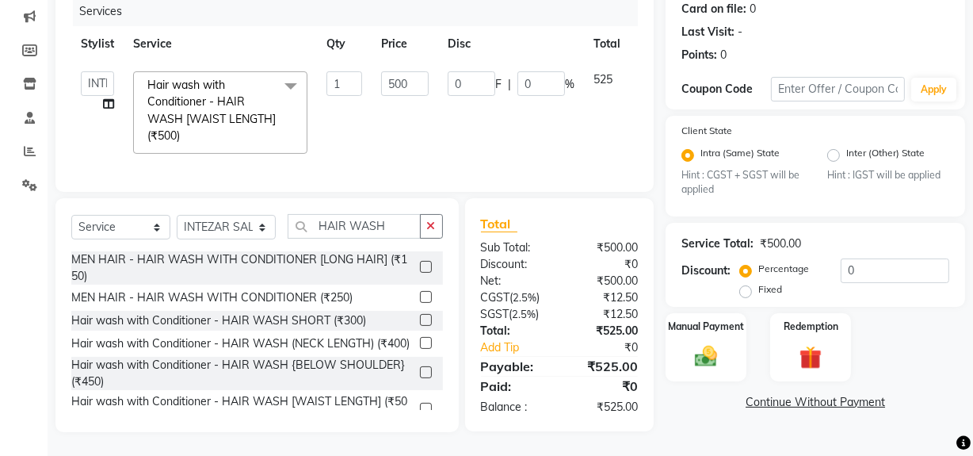
click at [411, 145] on td "500" at bounding box center [405, 112] width 67 height 101
click at [410, 122] on td "500" at bounding box center [405, 112] width 67 height 101
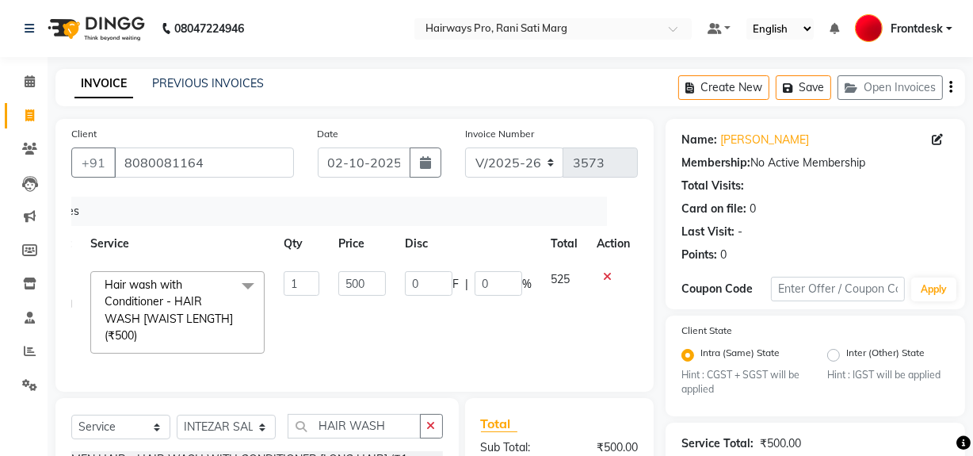
scroll to position [0, 0]
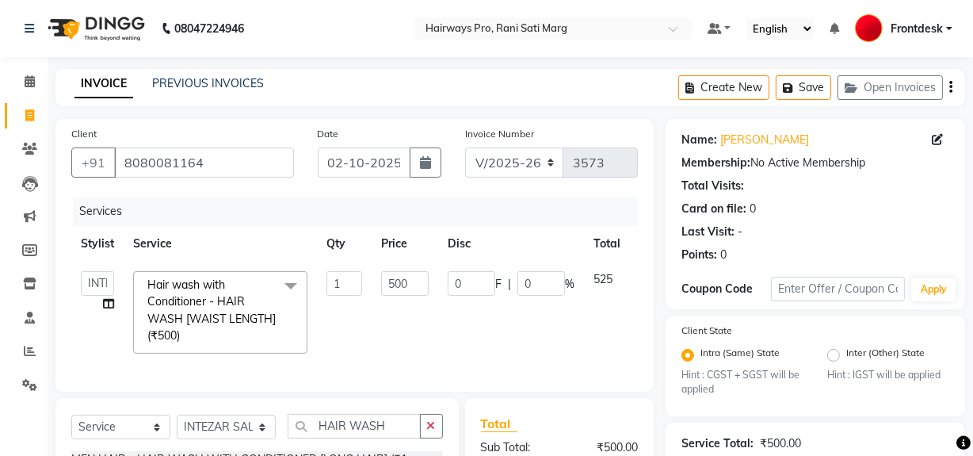
click at [86, 331] on td "ABID DANISH Faiz shaikh farheen Frontdesk INTEZAR SALMANI JYOTI Kamal Salmani K…" at bounding box center [97, 311] width 52 height 101
click at [372, 313] on td "500" at bounding box center [405, 311] width 67 height 101
click at [31, 120] on icon at bounding box center [29, 115] width 9 height 12
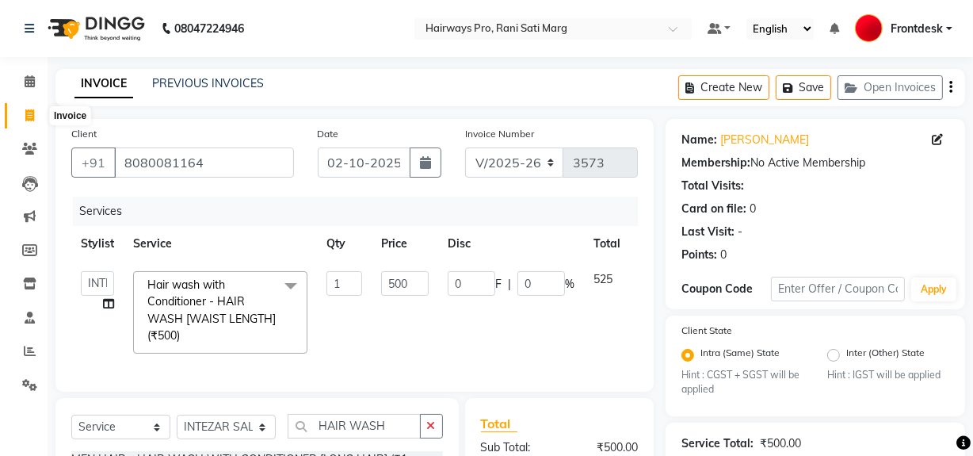
select select "787"
select select "service"
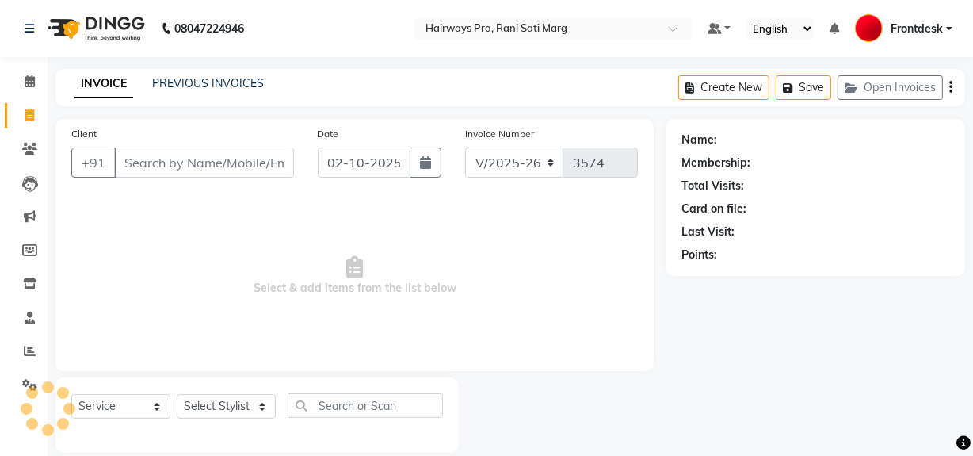
scroll to position [21, 0]
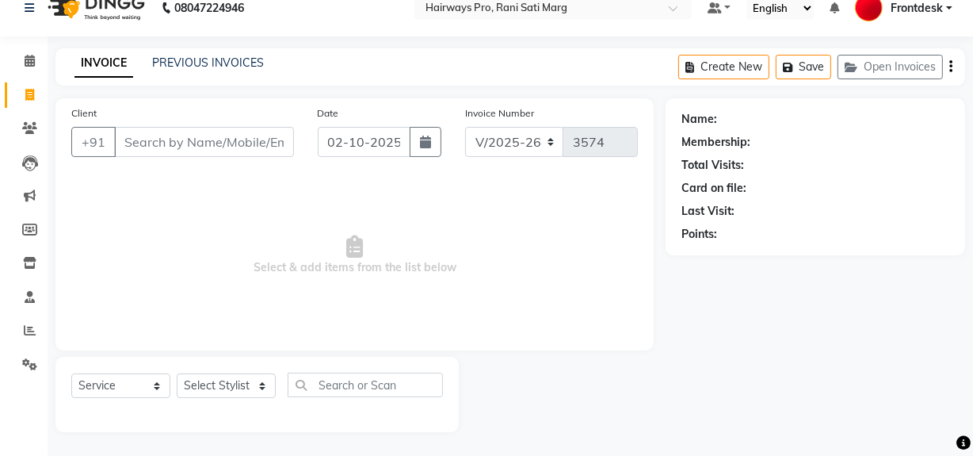
click at [247, 145] on input "Client" at bounding box center [204, 142] width 180 height 30
click at [205, 387] on select "Select Stylist ABID DANISH Faiz [PERSON_NAME] Frontdesk INTEZAR [PERSON_NAME] […" at bounding box center [226, 385] width 99 height 25
select select "45602"
click at [177, 373] on select "Select Stylist ABID DANISH Faiz [PERSON_NAME] Frontdesk INTEZAR [PERSON_NAME] […" at bounding box center [226, 385] width 99 height 25
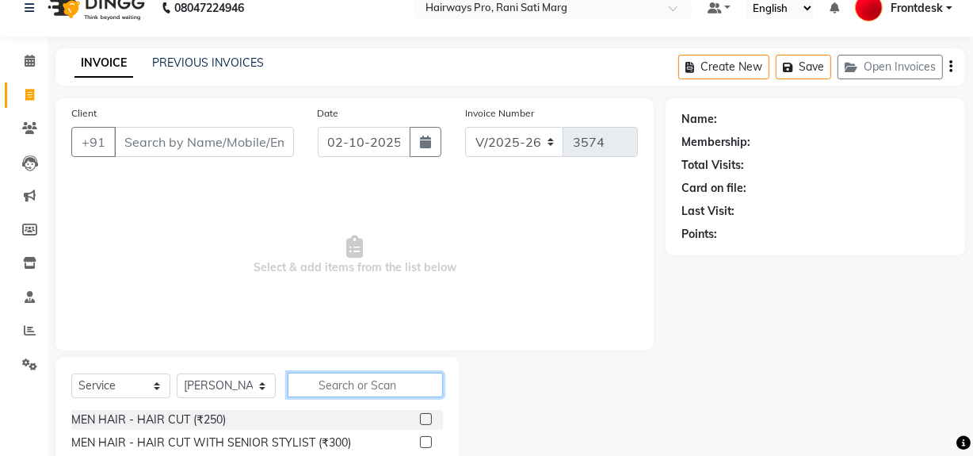
click at [351, 387] on input "text" at bounding box center [365, 384] width 155 height 25
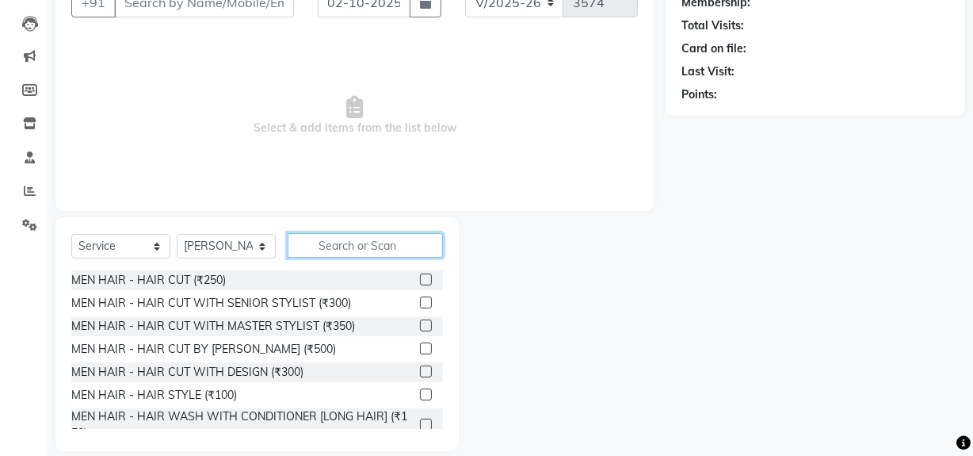
scroll to position [179, 0]
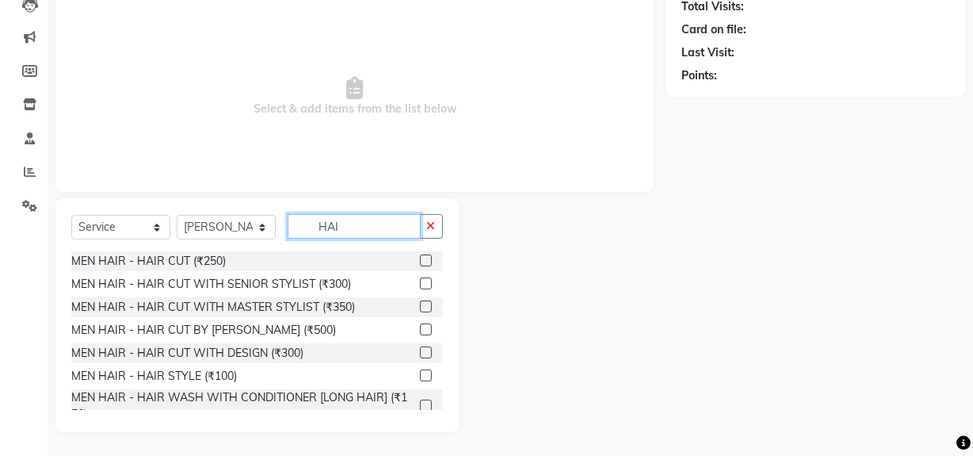
type input "HAI"
click at [420, 255] on label at bounding box center [426, 260] width 12 height 12
click at [420, 256] on input "checkbox" at bounding box center [425, 261] width 10 height 10
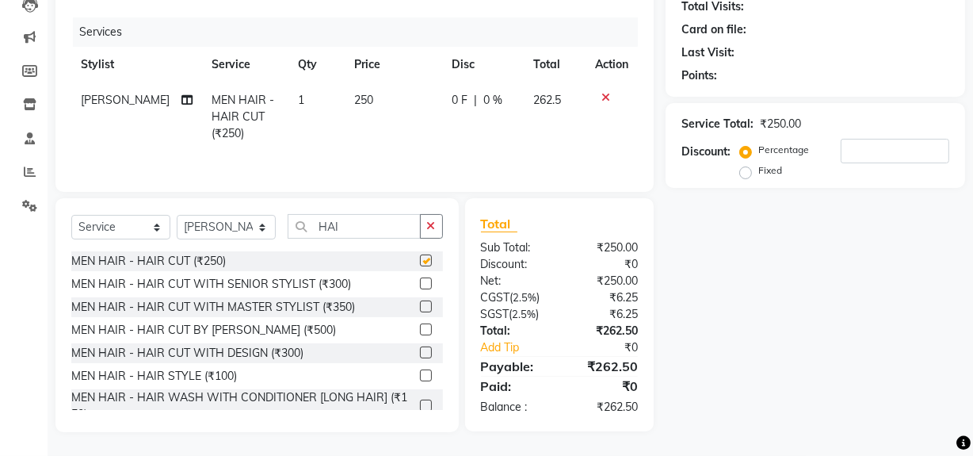
checkbox input "false"
click at [371, 227] on input "HAI" at bounding box center [354, 226] width 133 height 25
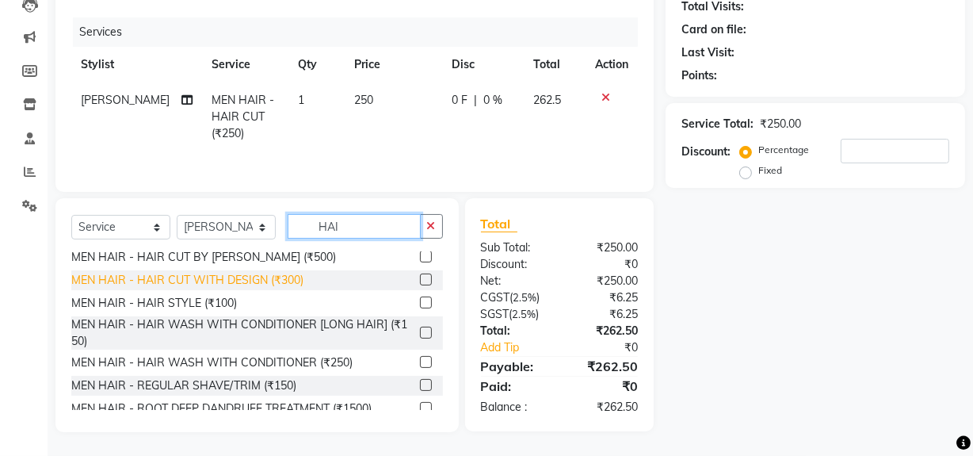
scroll to position [143, 0]
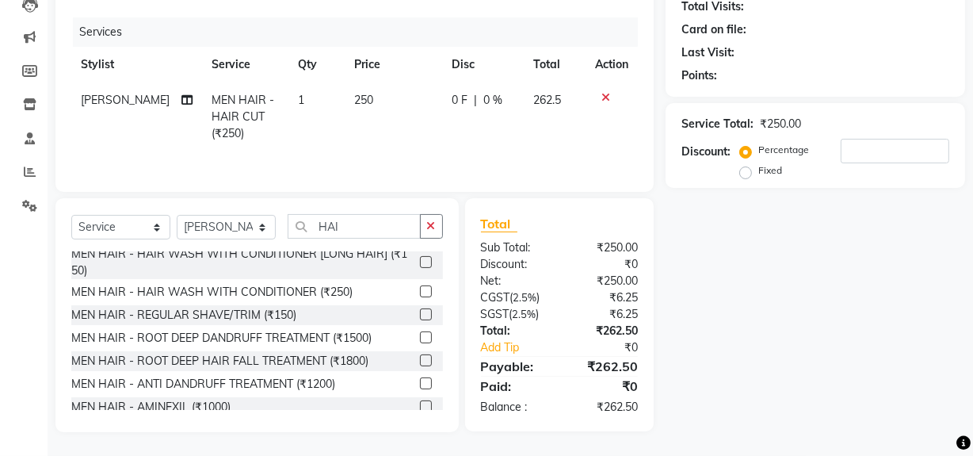
click at [420, 313] on label at bounding box center [426, 314] width 12 height 12
click at [420, 313] on input "checkbox" at bounding box center [425, 315] width 10 height 10
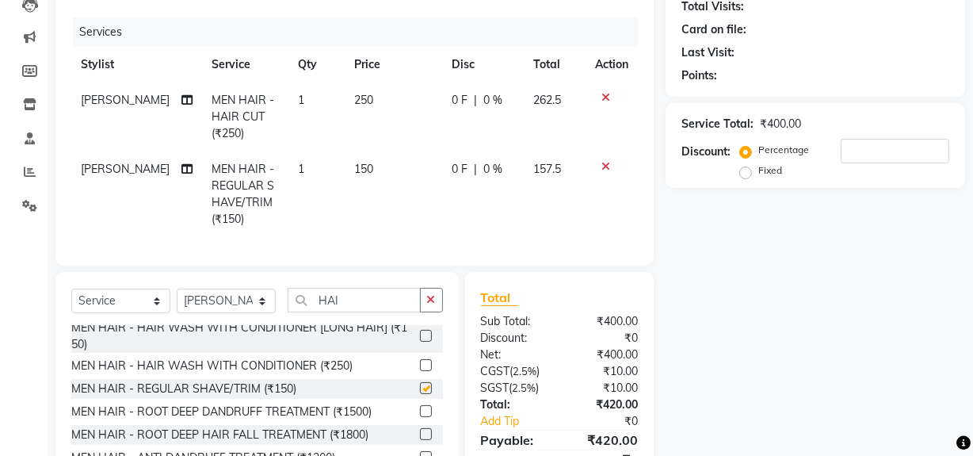
checkbox input "false"
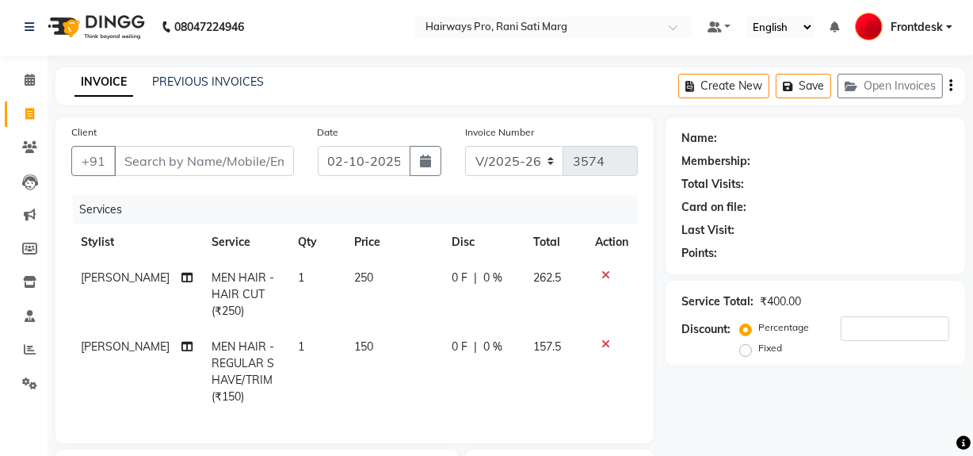
scroll to position [0, 0]
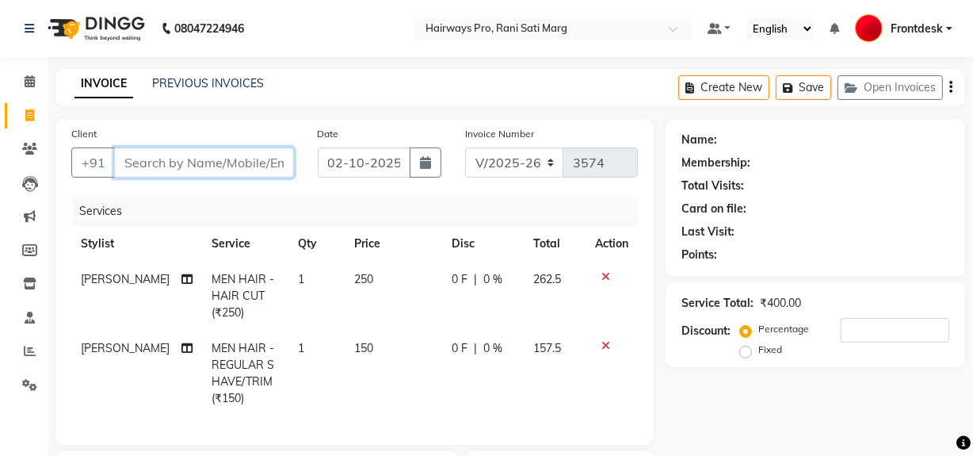
click at [209, 170] on input "Client" at bounding box center [204, 162] width 180 height 30
click at [250, 167] on input "Client" at bounding box center [204, 162] width 180 height 30
click at [212, 167] on input "Client" at bounding box center [204, 162] width 180 height 30
type input "8"
type input "0"
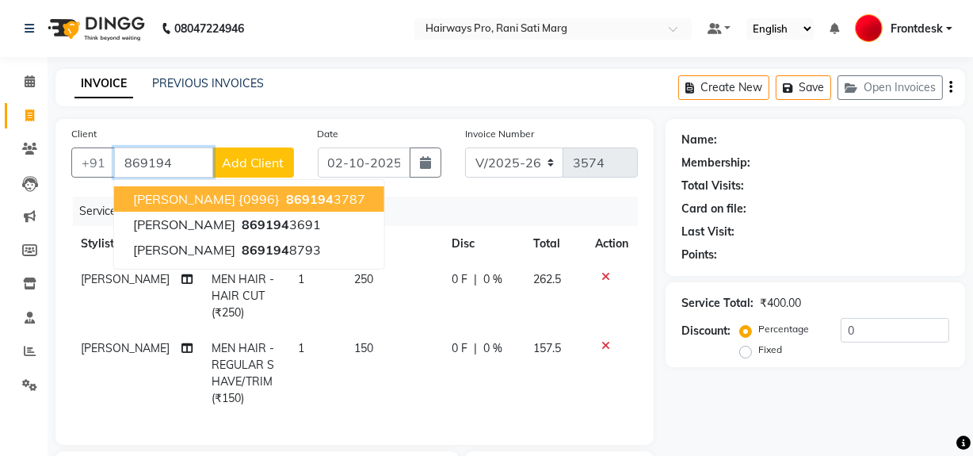
click at [129, 198] on button "JAYESH NANGARE {0996} 869194 3787" at bounding box center [249, 198] width 270 height 25
type input "8691943787"
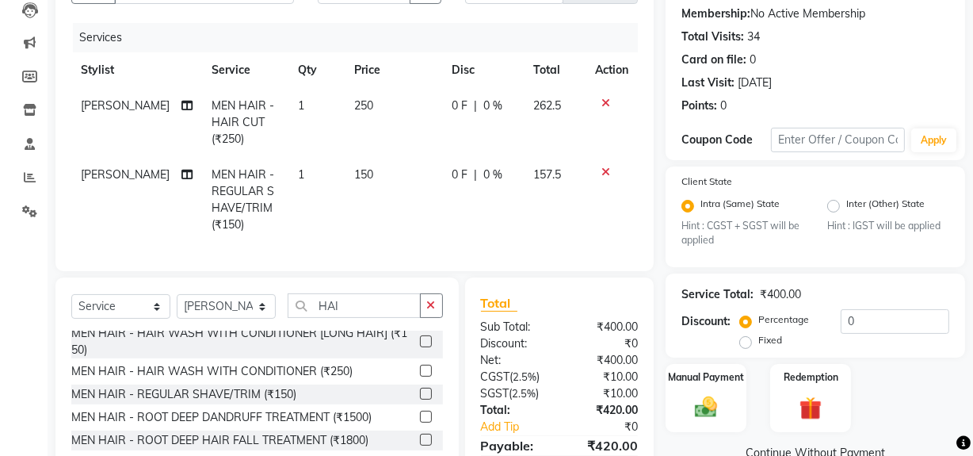
scroll to position [263, 0]
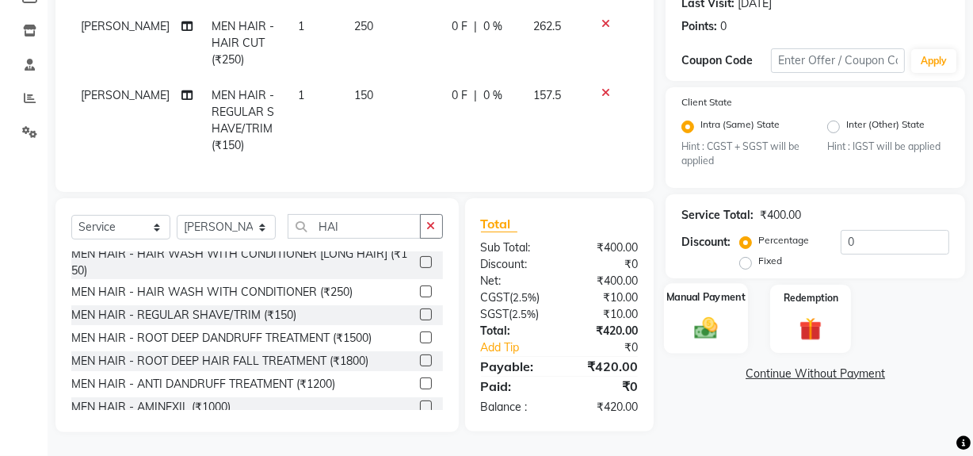
click at [704, 317] on img at bounding box center [706, 328] width 38 height 27
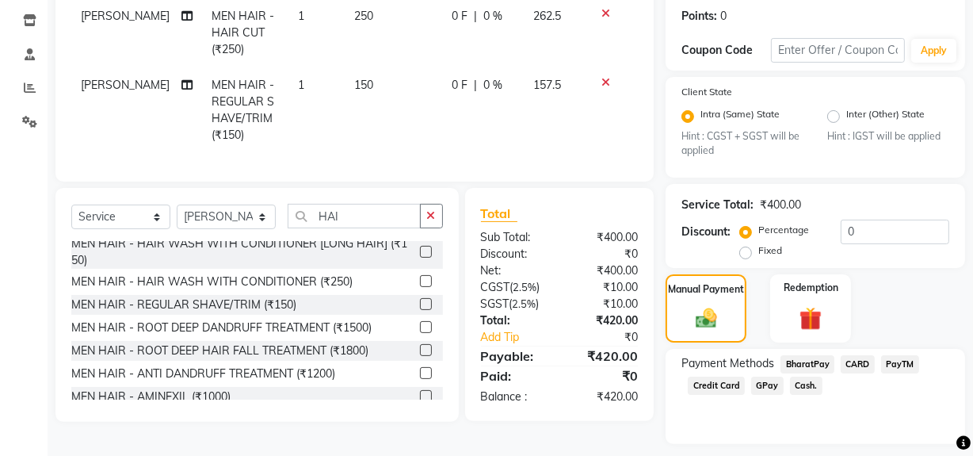
click at [760, 386] on span "GPay" at bounding box center [767, 385] width 32 height 18
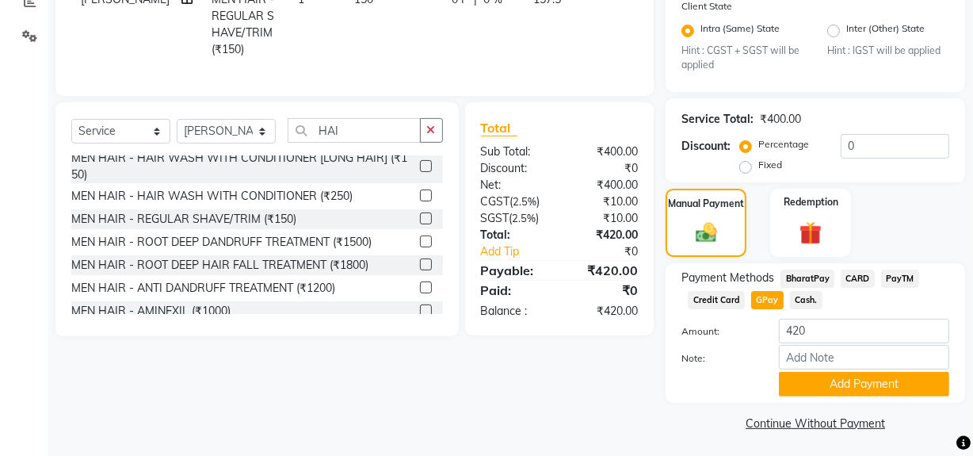
scroll to position [352, 0]
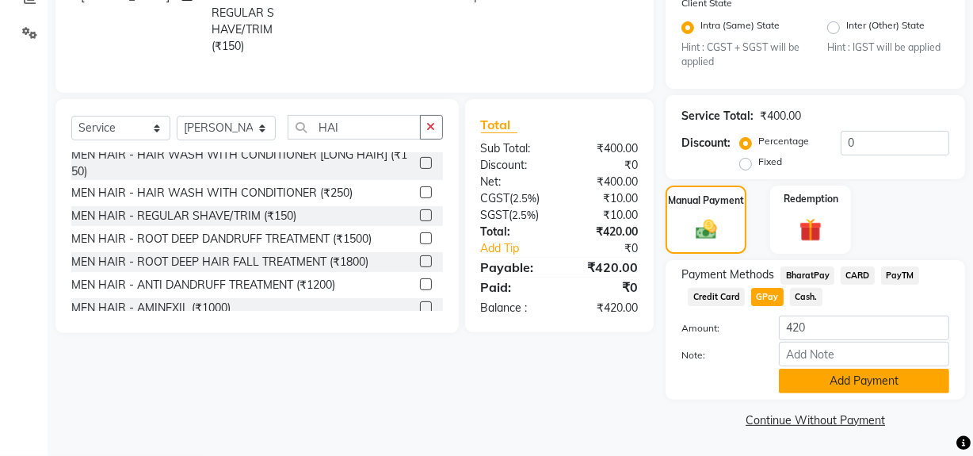
click at [830, 377] on button "Add Payment" at bounding box center [864, 380] width 170 height 25
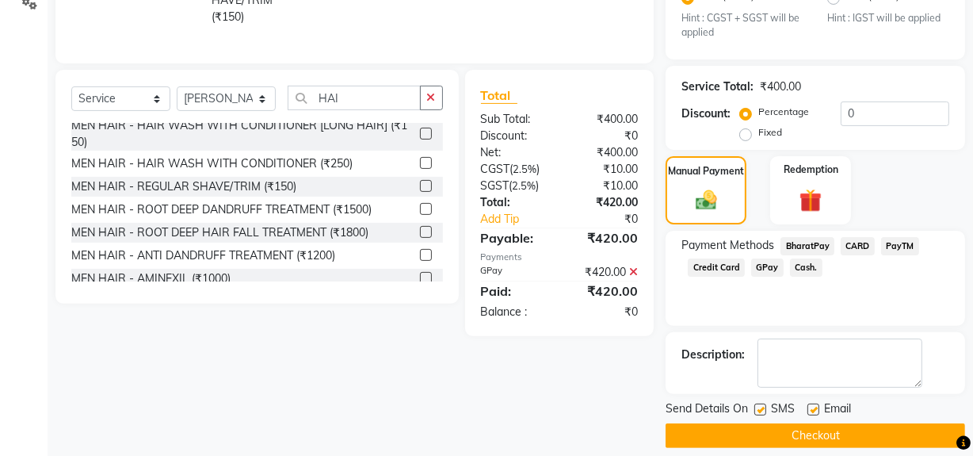
scroll to position [396, 0]
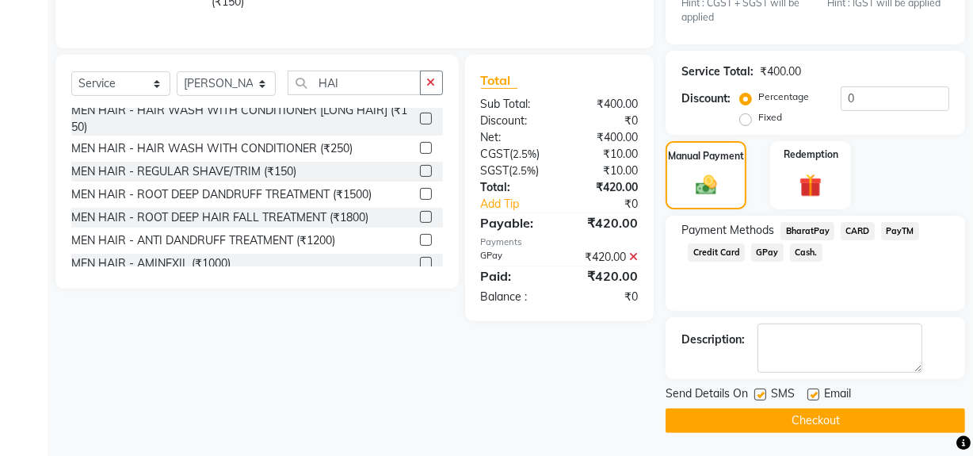
click at [787, 415] on button "Checkout" at bounding box center [815, 420] width 299 height 25
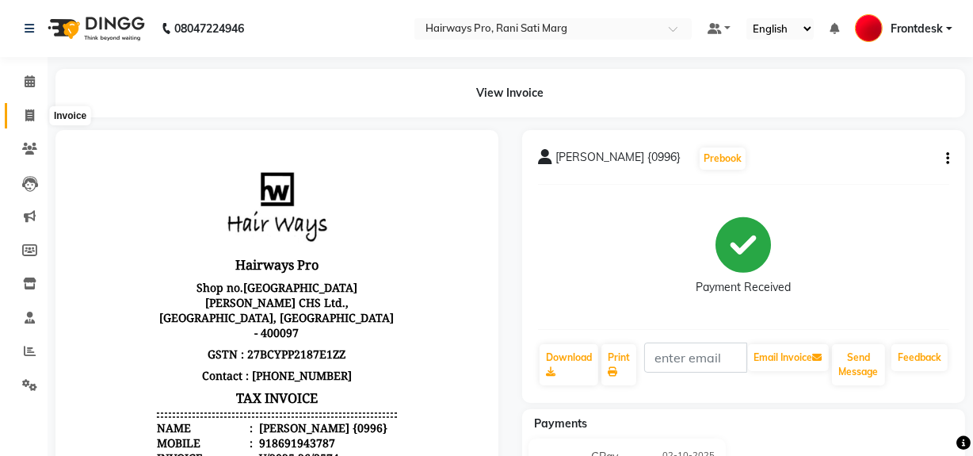
click at [25, 116] on icon at bounding box center [29, 115] width 9 height 12
select select "787"
select select "service"
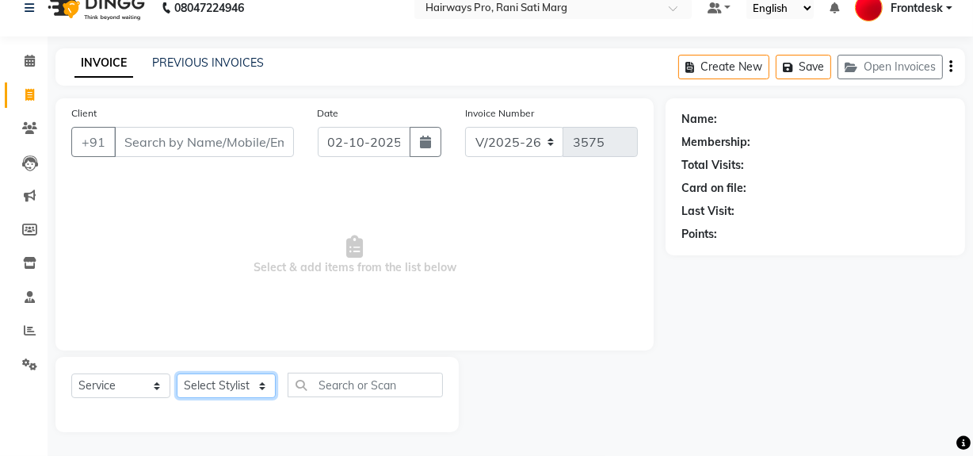
click at [247, 388] on select "Select Stylist ABID DANISH Faiz [PERSON_NAME] Frontdesk INTEZAR [PERSON_NAME] […" at bounding box center [226, 385] width 99 height 25
select select "13188"
click at [177, 373] on select "Select Stylist ABID DANISH Faiz [PERSON_NAME] Frontdesk INTEZAR [PERSON_NAME] […" at bounding box center [226, 385] width 99 height 25
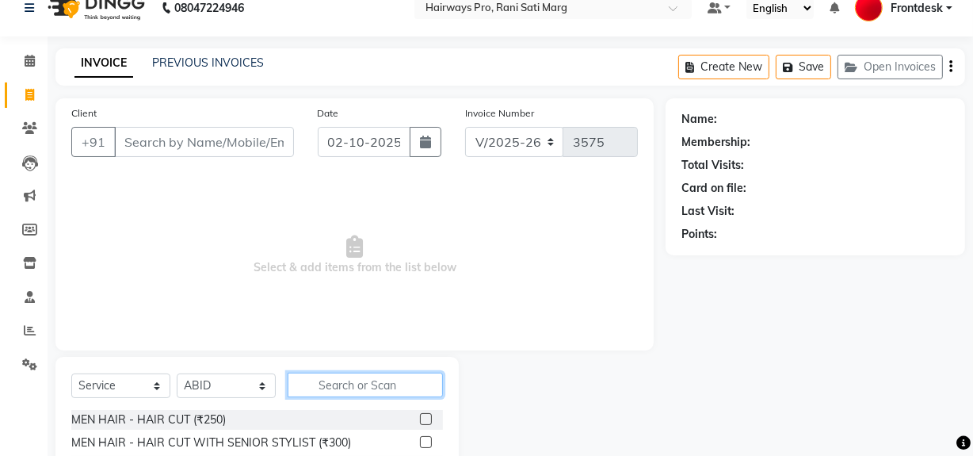
click at [323, 380] on input "text" at bounding box center [365, 384] width 155 height 25
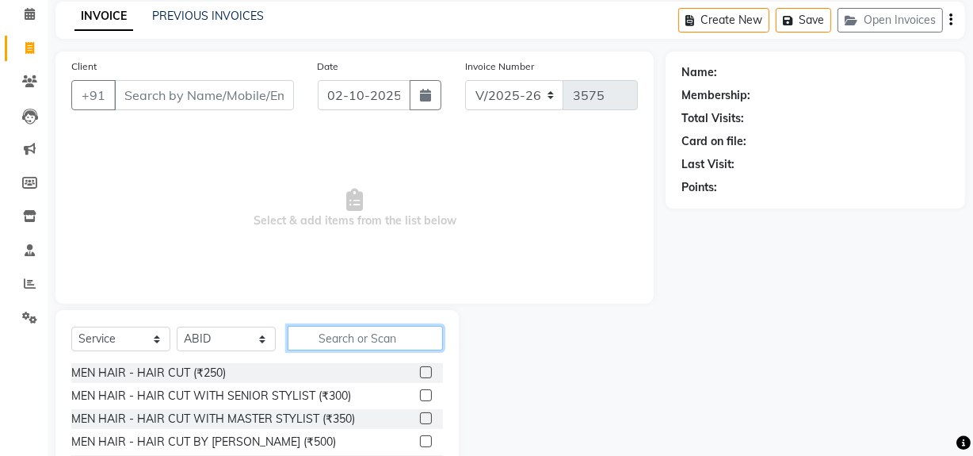
scroll to position [93, 0]
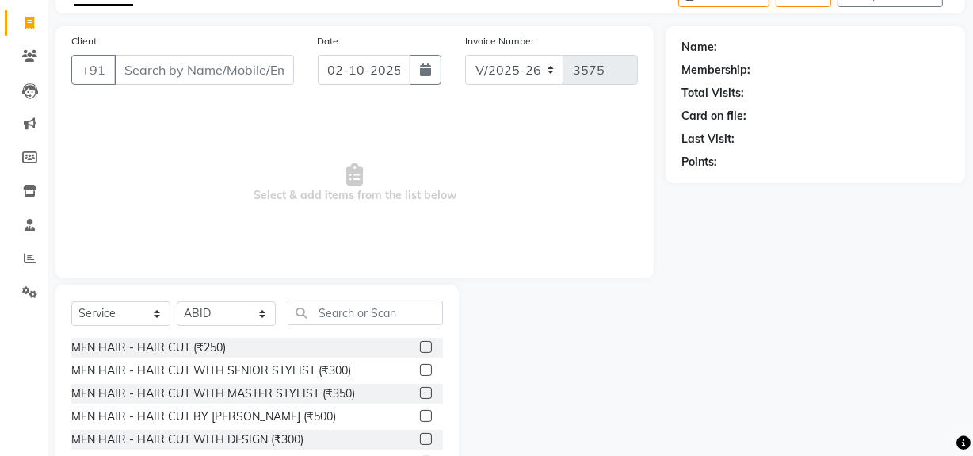
click at [420, 372] on label at bounding box center [426, 370] width 12 height 12
click at [420, 372] on input "checkbox" at bounding box center [425, 370] width 10 height 10
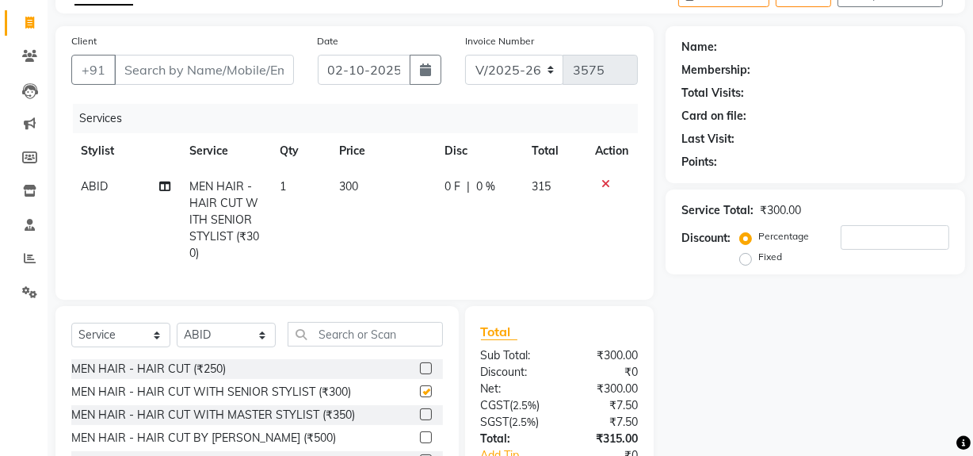
checkbox input "false"
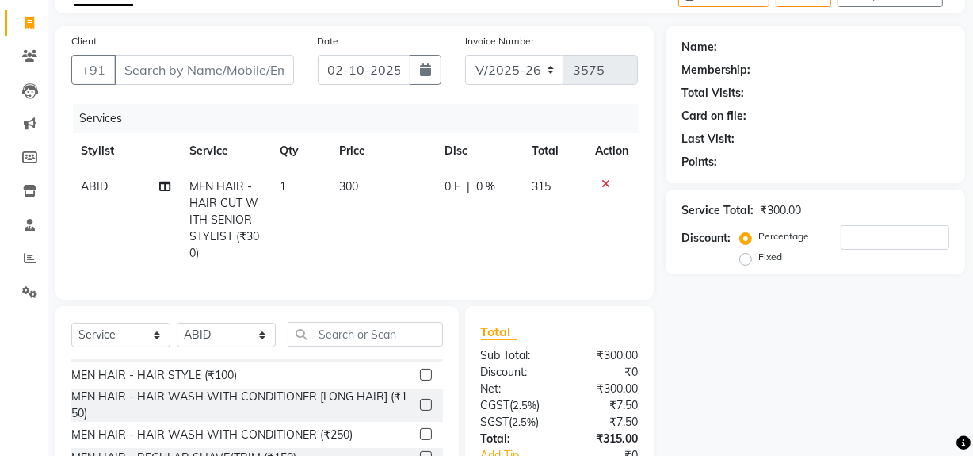
scroll to position [143, 0]
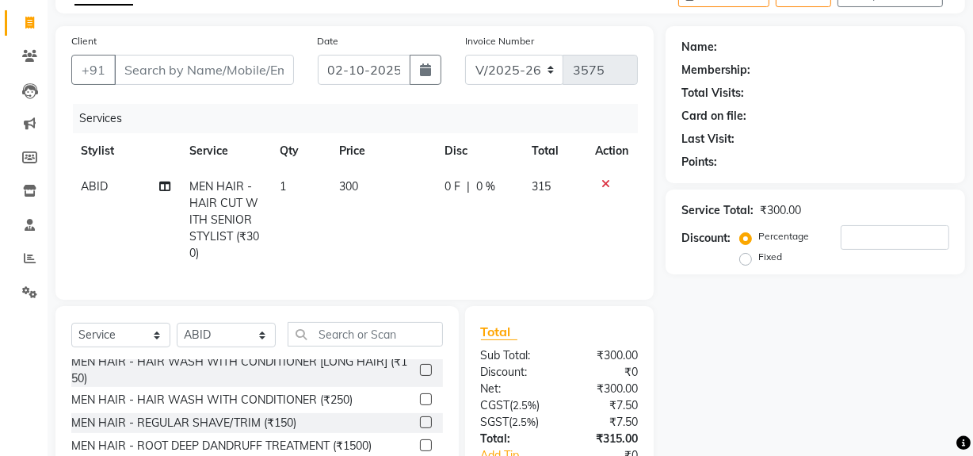
click at [420, 428] on label at bounding box center [426, 422] width 12 height 12
click at [420, 428] on input "checkbox" at bounding box center [425, 423] width 10 height 10
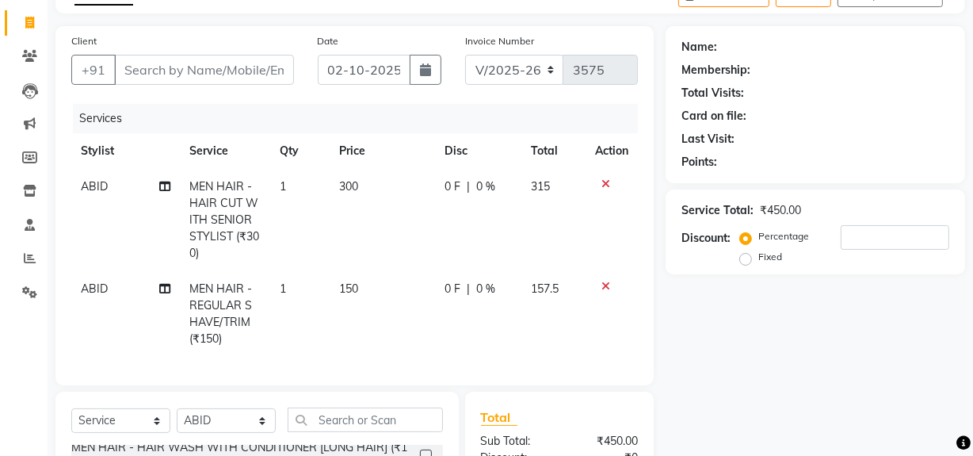
checkbox input "false"
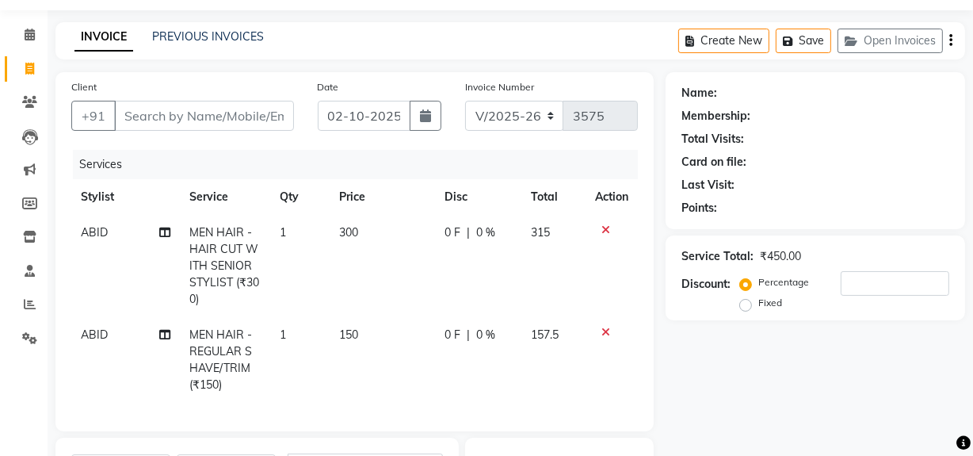
scroll to position [8, 0]
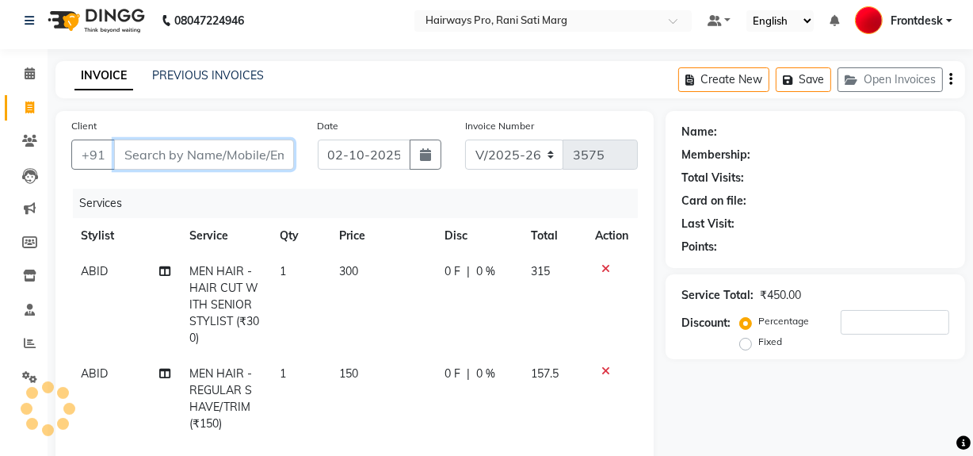
click at [231, 149] on input "Client" at bounding box center [204, 154] width 180 height 30
click at [235, 151] on input "Client" at bounding box center [204, 154] width 180 height 30
click at [233, 154] on input "Client" at bounding box center [204, 154] width 180 height 30
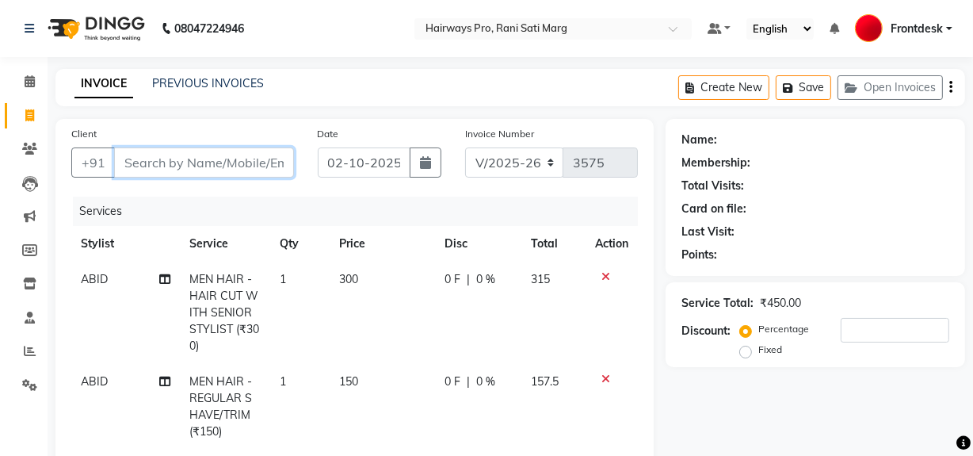
scroll to position [0, 0]
click at [218, 167] on input "Client" at bounding box center [204, 162] width 180 height 30
type input "8"
type input "0"
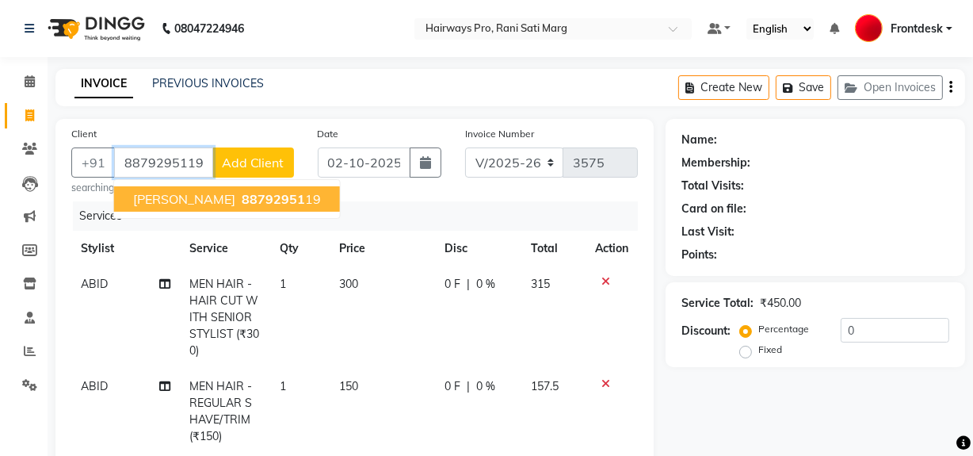
type input "8879295119"
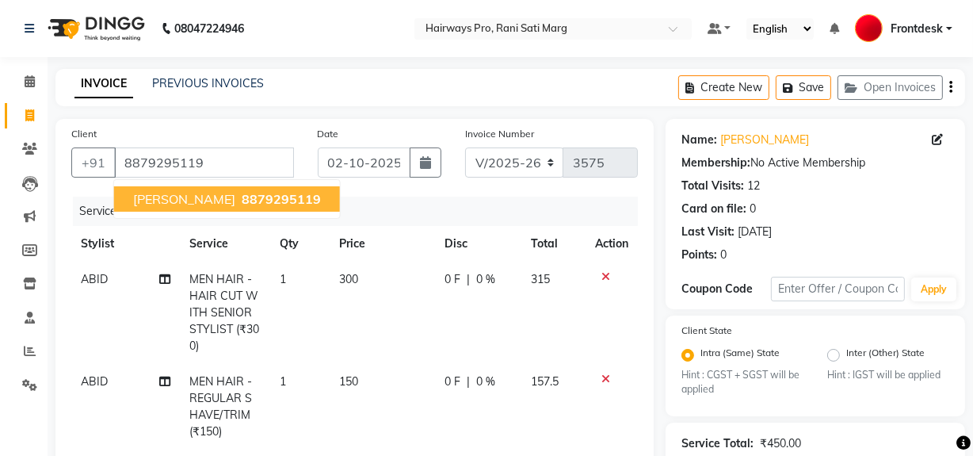
click at [226, 200] on button "ASHISH GUPTA 8879295119" at bounding box center [227, 198] width 226 height 25
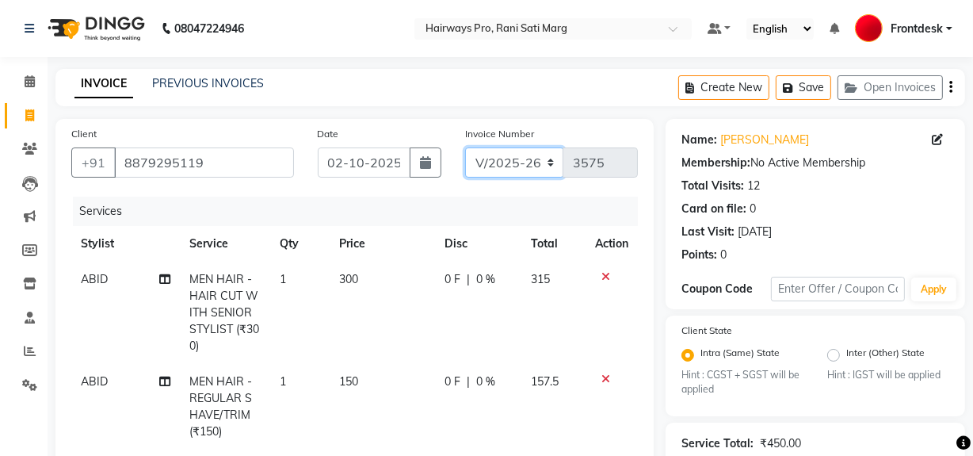
click at [549, 166] on select "INV/25-26 V/2025-26" at bounding box center [514, 162] width 99 height 30
select select "6960"
click at [465, 147] on select "INV/25-26 V/2025-26" at bounding box center [514, 162] width 99 height 30
type input "5013"
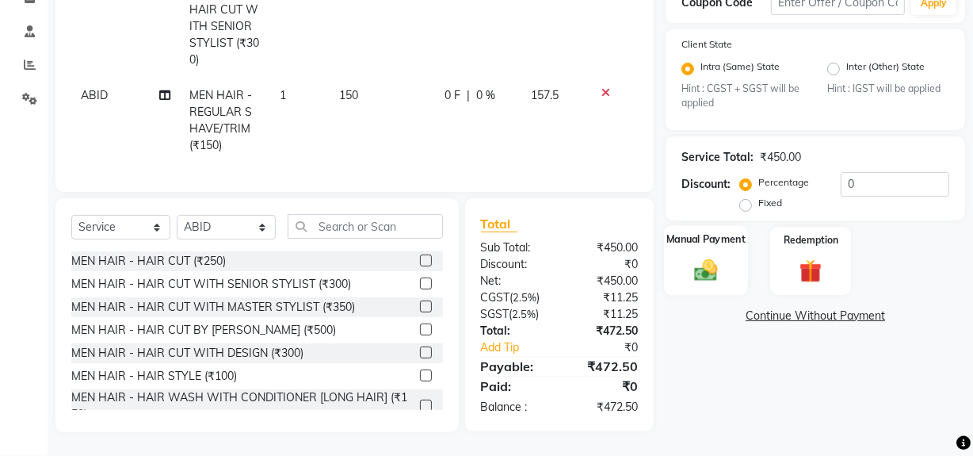
scroll to position [296, 0]
click at [702, 257] on img at bounding box center [706, 270] width 38 height 27
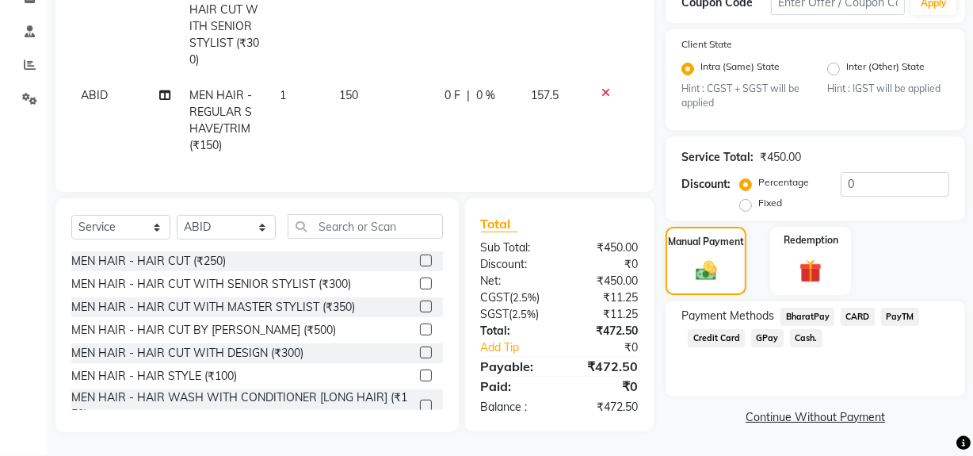
click at [797, 329] on span "Cash." at bounding box center [806, 338] width 32 height 18
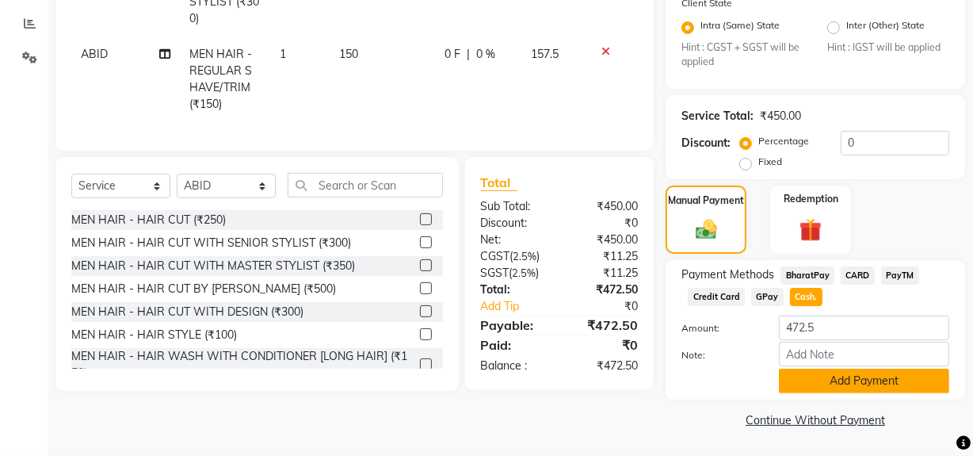
click at [811, 376] on button "Add Payment" at bounding box center [864, 380] width 170 height 25
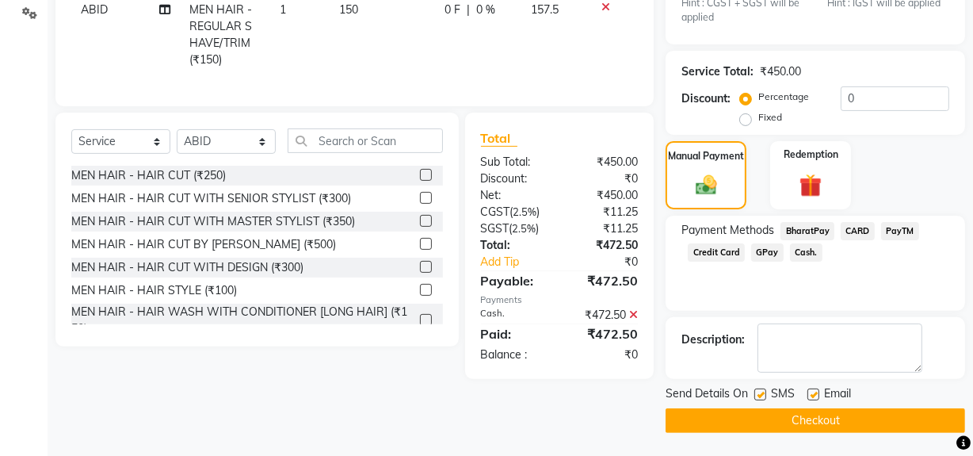
scroll to position [372, 0]
click at [774, 387] on span "SMS" at bounding box center [783, 394] width 24 height 20
click at [768, 394] on div "SMS" at bounding box center [780, 394] width 53 height 20
click at [760, 391] on label at bounding box center [760, 393] width 12 height 12
click at [760, 391] on input "checkbox" at bounding box center [759, 394] width 10 height 10
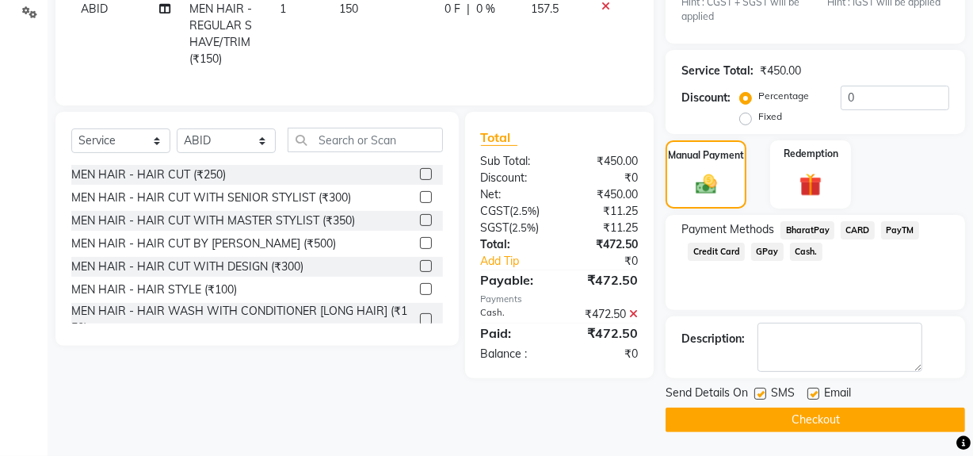
checkbox input "false"
click at [760, 418] on button "Checkout" at bounding box center [815, 419] width 299 height 25
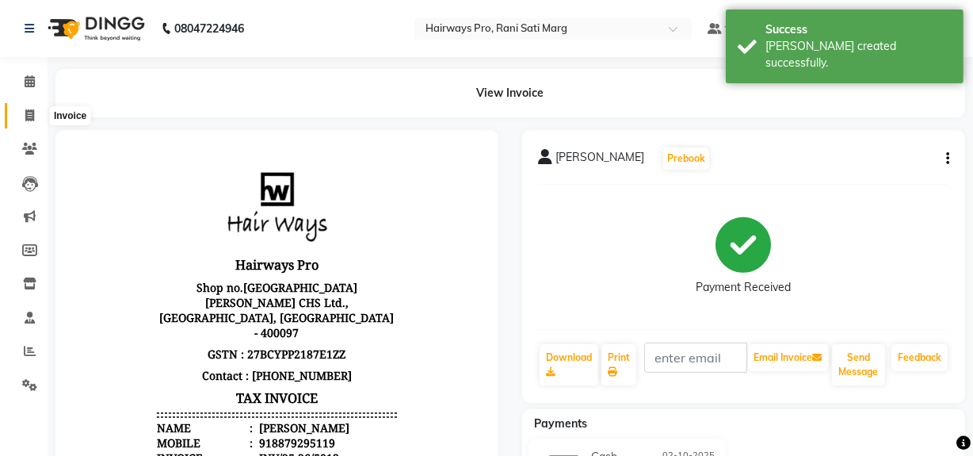
click at [29, 110] on icon at bounding box center [29, 115] width 9 height 12
select select "service"
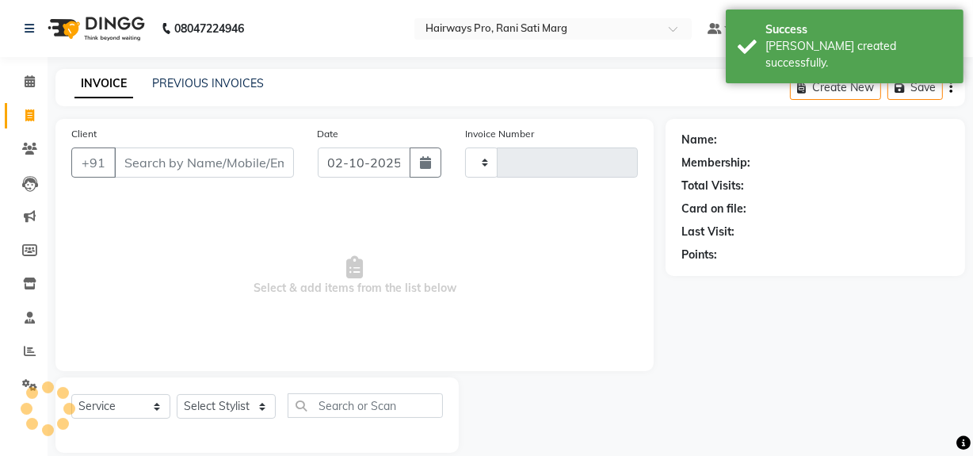
type input "3575"
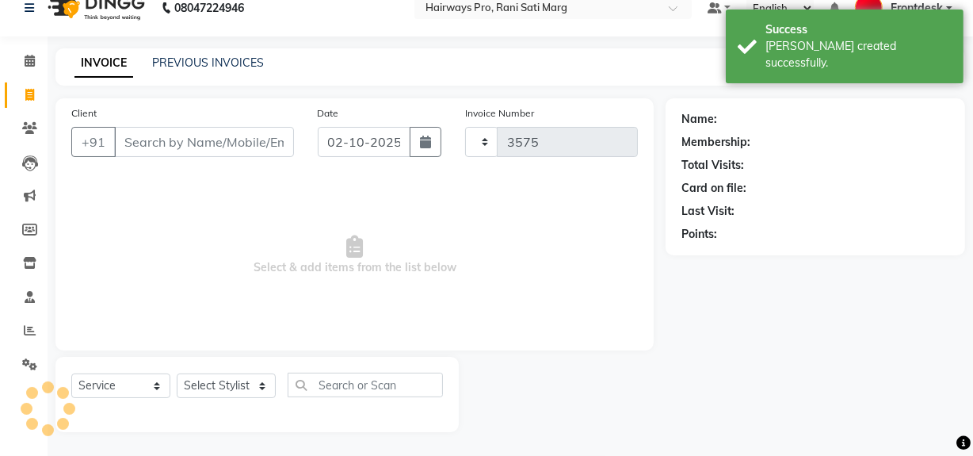
select select "787"
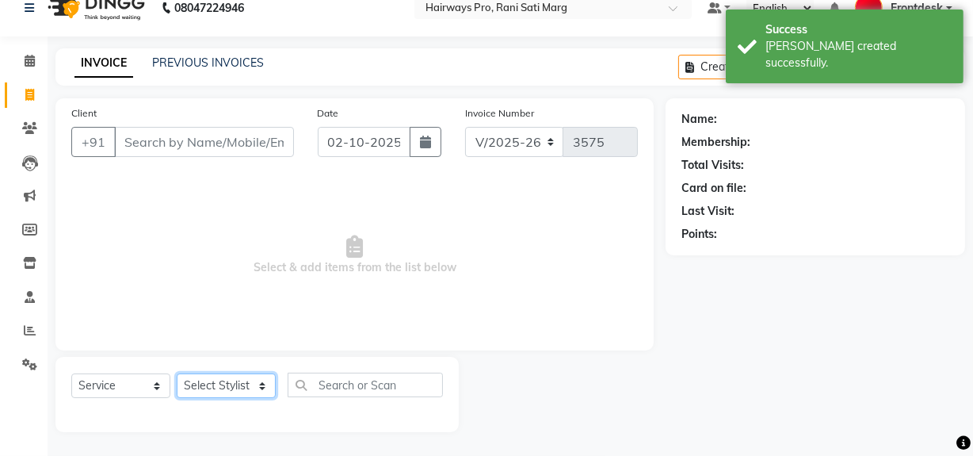
drag, startPoint x: 230, startPoint y: 383, endPoint x: 239, endPoint y: 376, distance: 11.4
click at [230, 383] on select "Select Stylist ABID DANISH Faiz [PERSON_NAME] Frontdesk INTEZAR [PERSON_NAME] […" at bounding box center [226, 385] width 99 height 25
select select "13190"
click at [177, 373] on select "Select Stylist ABID DANISH Faiz [PERSON_NAME] Frontdesk INTEZAR [PERSON_NAME] […" at bounding box center [226, 385] width 99 height 25
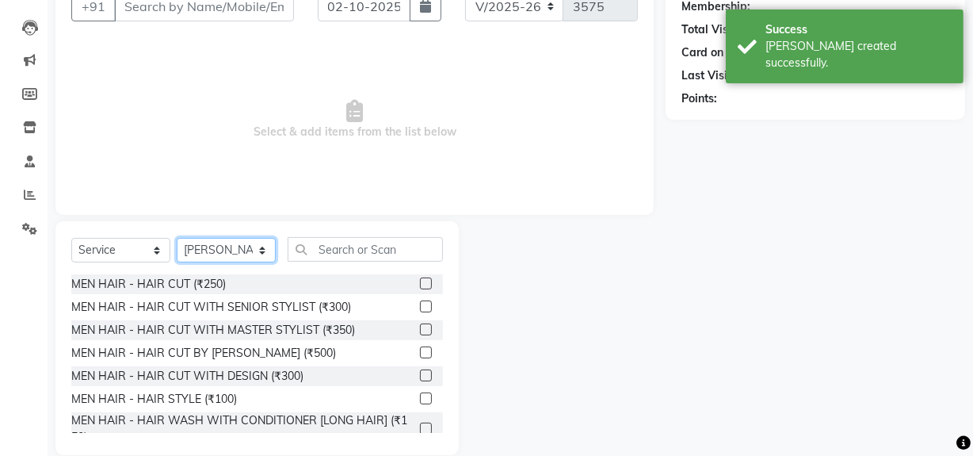
scroll to position [179, 0]
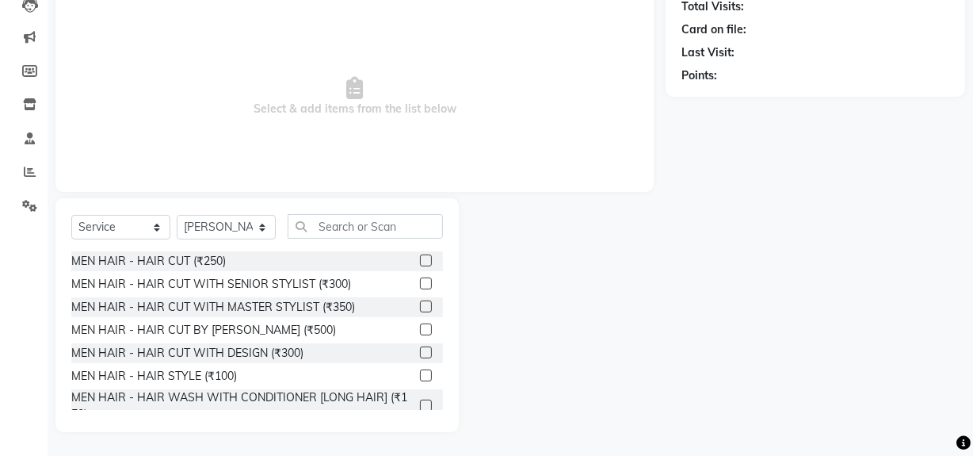
click at [420, 313] on div at bounding box center [425, 308] width 10 height 17
click at [420, 307] on label at bounding box center [426, 306] width 12 height 12
click at [420, 307] on input "checkbox" at bounding box center [425, 307] width 10 height 10
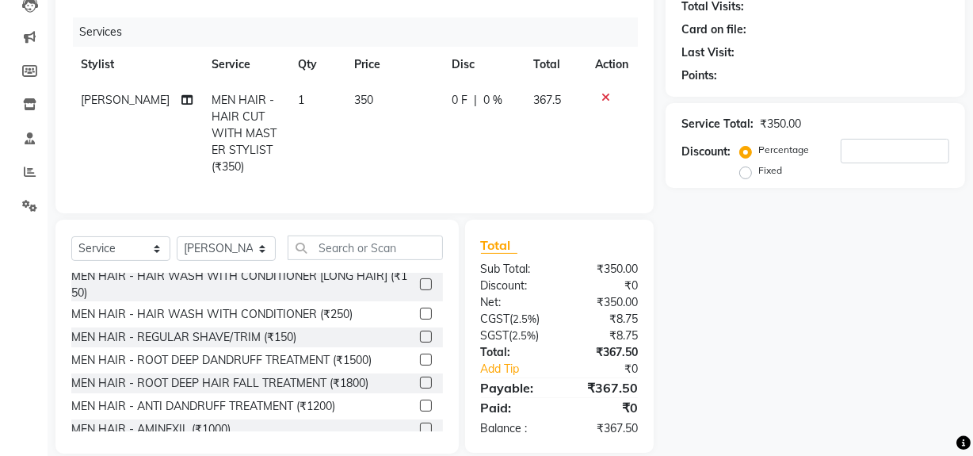
checkbox input "false"
click at [420, 341] on label at bounding box center [426, 336] width 12 height 12
click at [420, 341] on input "checkbox" at bounding box center [425, 336] width 10 height 10
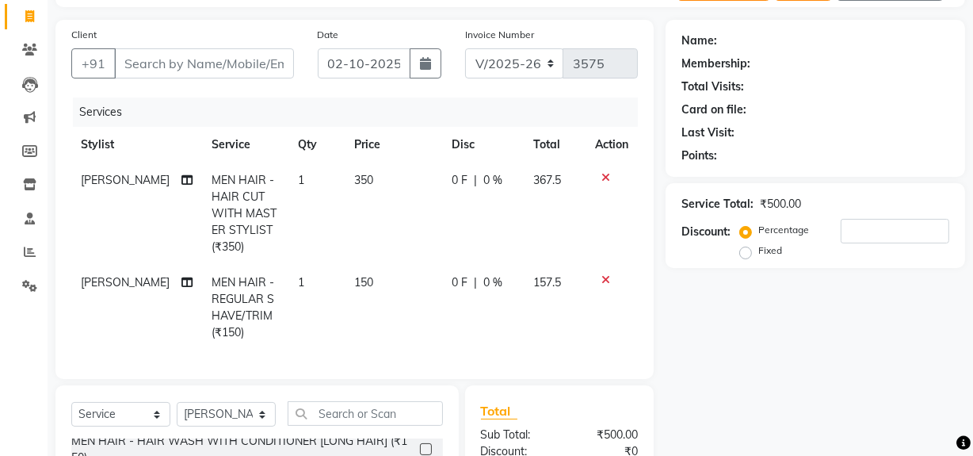
scroll to position [0, 0]
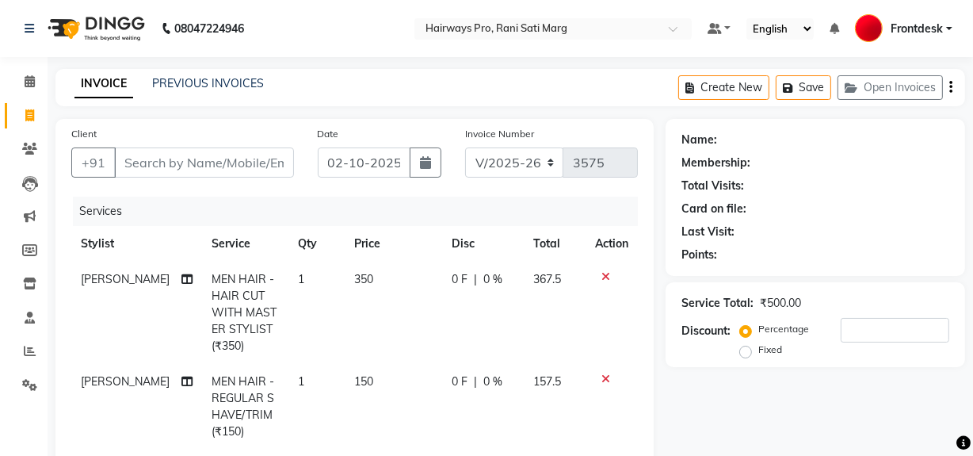
checkbox input "false"
click at [214, 166] on input "Client" at bounding box center [204, 162] width 180 height 30
type input "9"
type input "0"
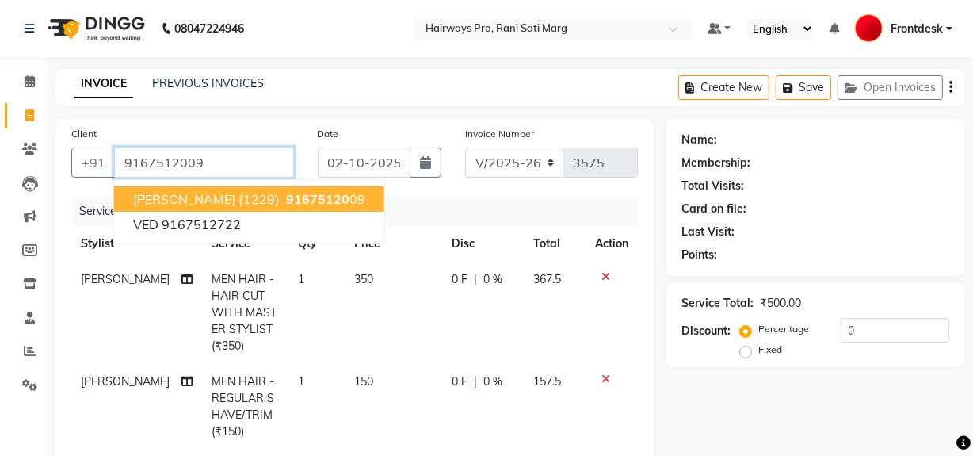
type input "9167512009"
select select "1: Object"
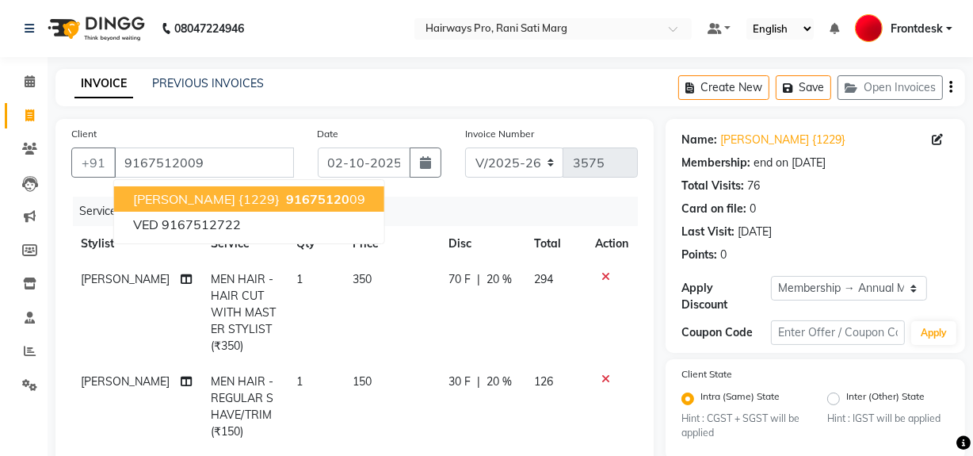
click at [286, 195] on span "91675120" at bounding box center [317, 199] width 63 height 16
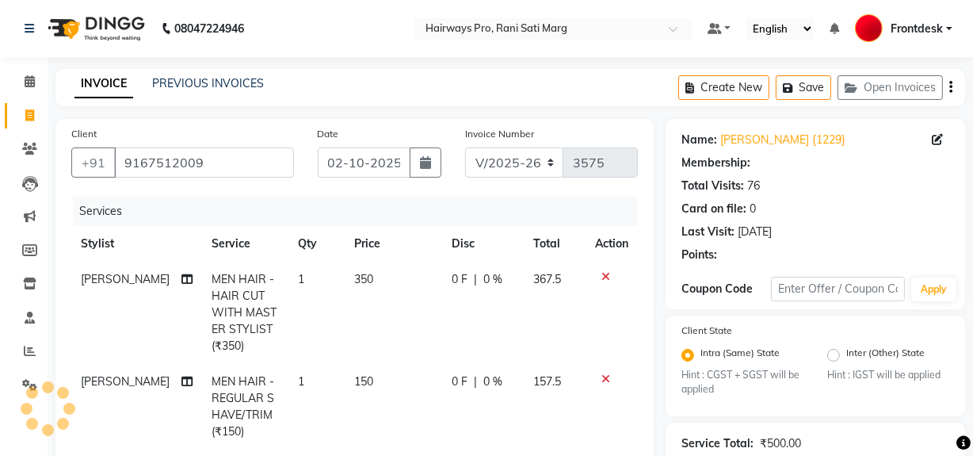
type input "20"
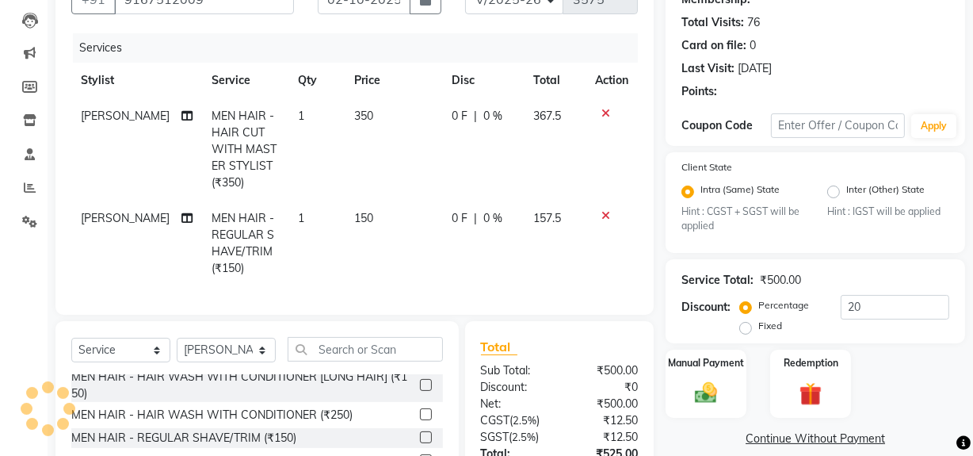
select select "1: Object"
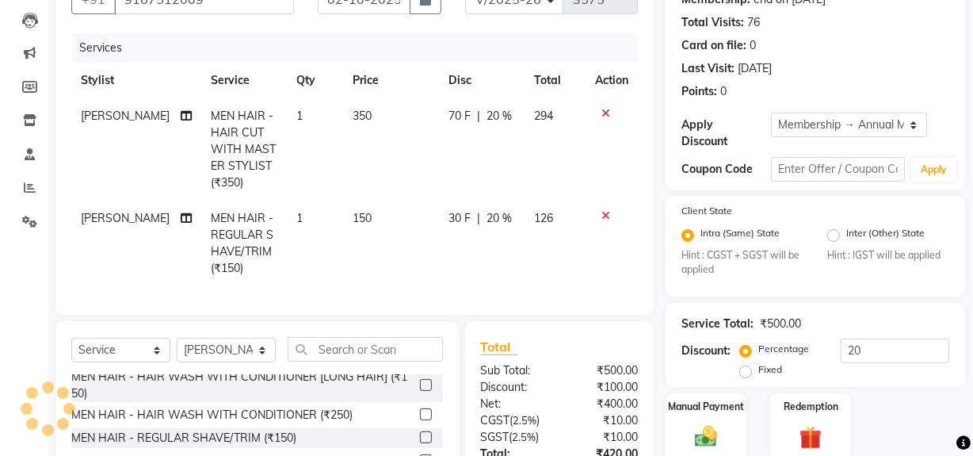
scroll to position [296, 0]
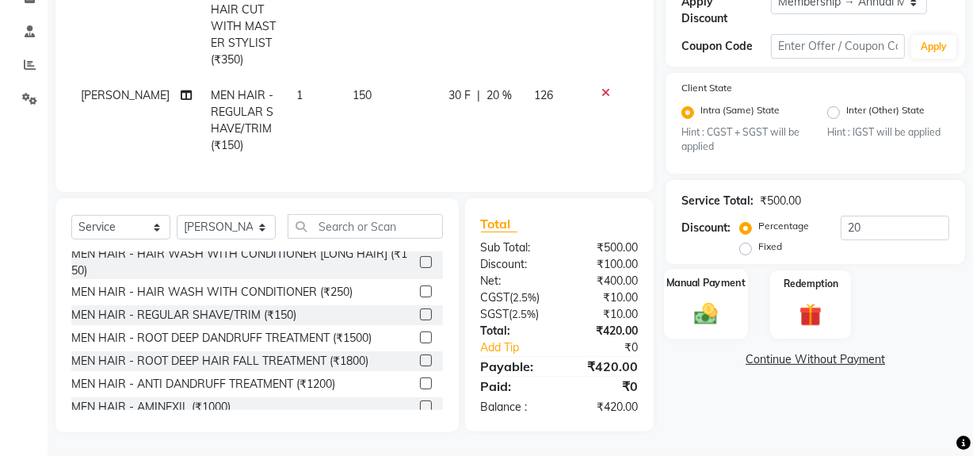
click at [699, 276] on label "Manual Payment" at bounding box center [705, 283] width 79 height 15
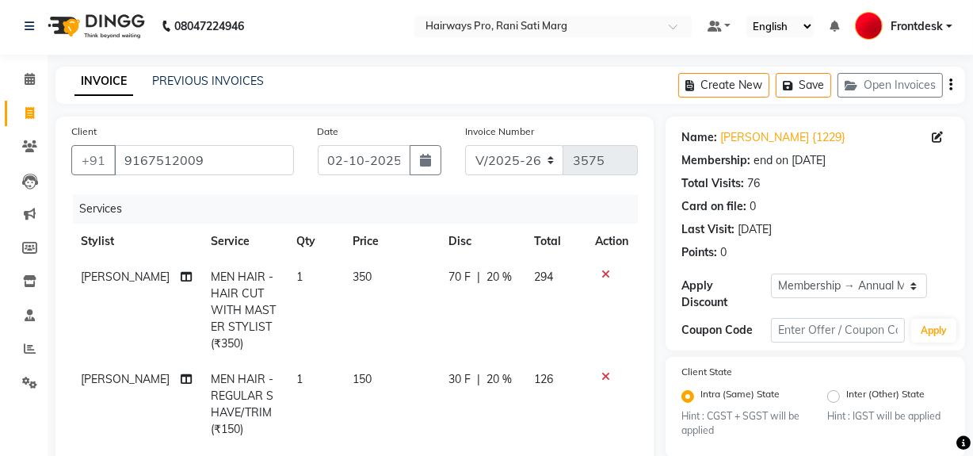
scroll to position [0, 0]
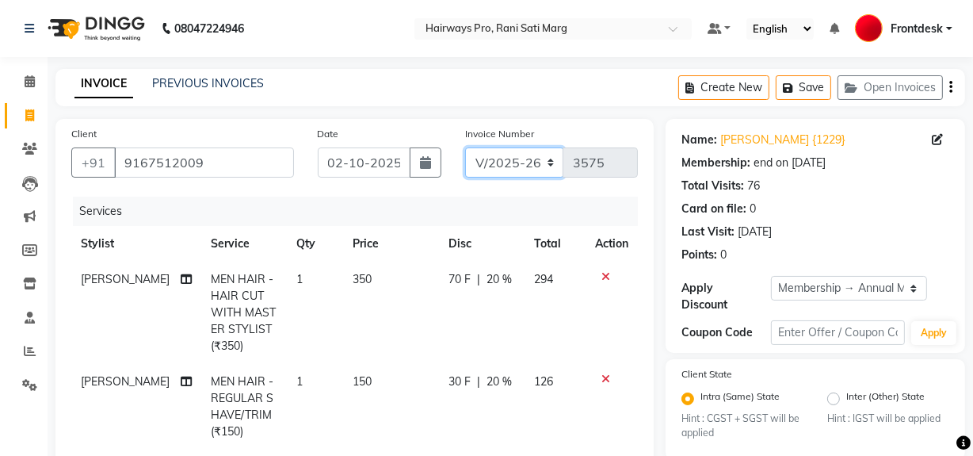
click at [549, 164] on select "INV/25-26 V/2025-26" at bounding box center [514, 162] width 99 height 30
select select "6960"
click at [465, 147] on select "INV/25-26 V/2025-26" at bounding box center [514, 162] width 99 height 30
type input "5014"
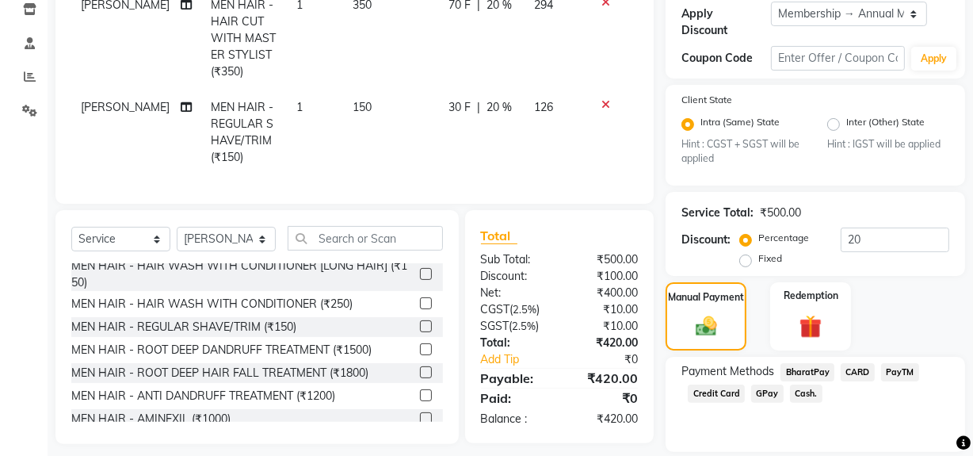
scroll to position [326, 0]
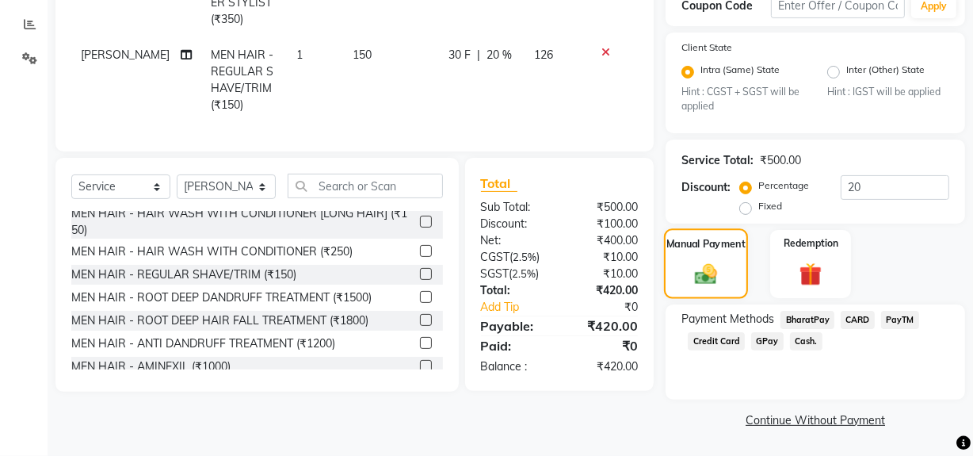
click at [723, 277] on img at bounding box center [707, 273] width 36 height 25
click at [793, 340] on span "Cash." at bounding box center [806, 341] width 32 height 18
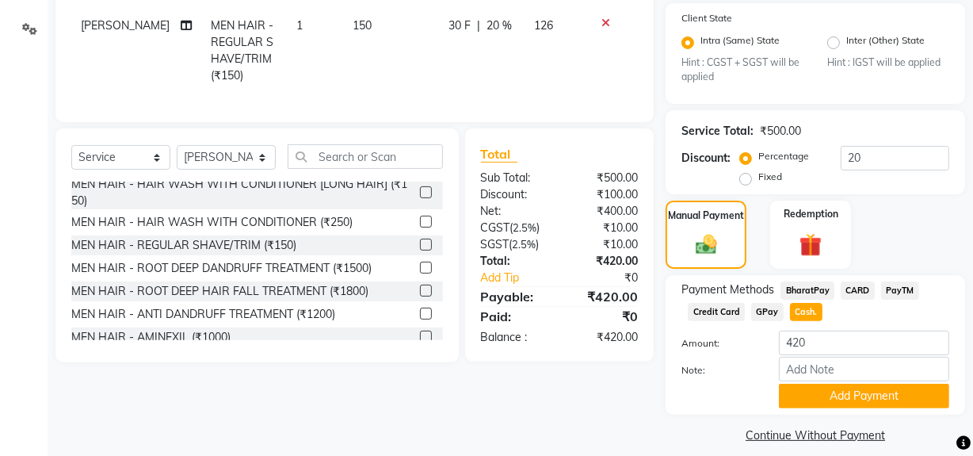
scroll to position [372, 0]
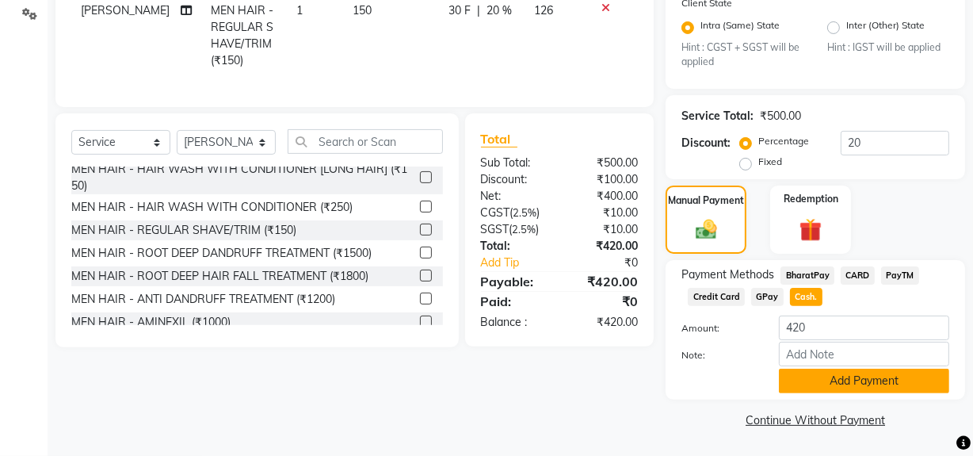
click at [808, 382] on button "Add Payment" at bounding box center [864, 380] width 170 height 25
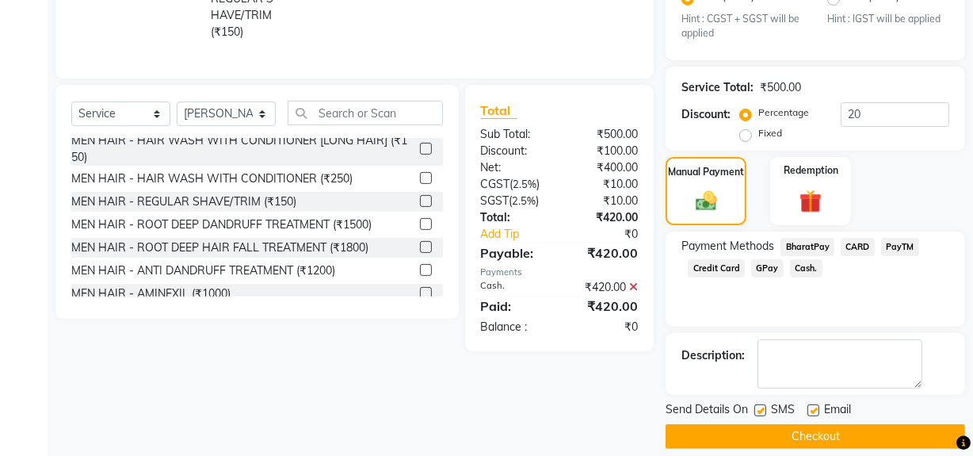
scroll to position [415, 0]
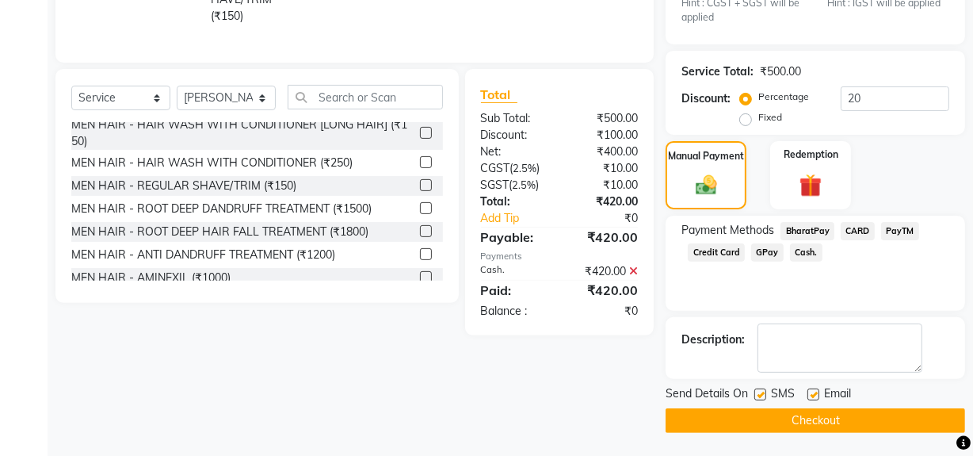
click at [771, 392] on span "SMS" at bounding box center [783, 395] width 24 height 20
click at [761, 393] on label at bounding box center [760, 394] width 12 height 12
click at [761, 393] on input "checkbox" at bounding box center [759, 395] width 10 height 10
checkbox input "false"
click at [757, 412] on button "Checkout" at bounding box center [815, 420] width 299 height 25
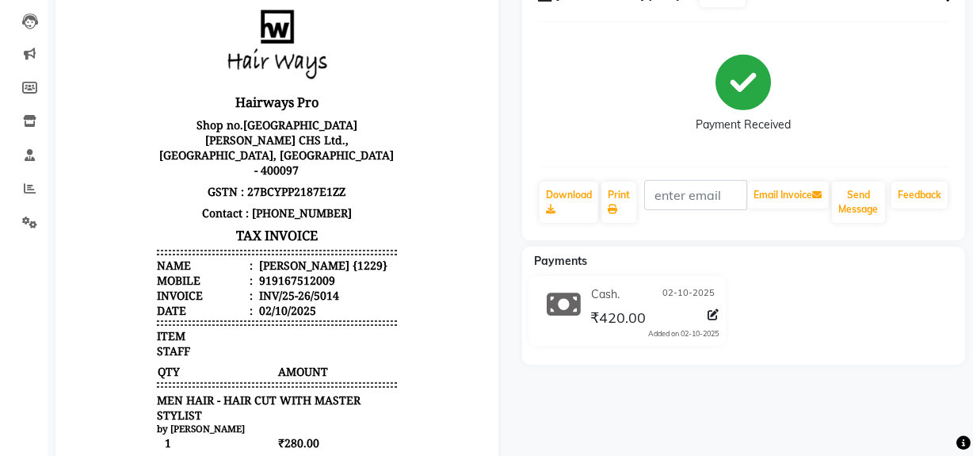
scroll to position [71, 0]
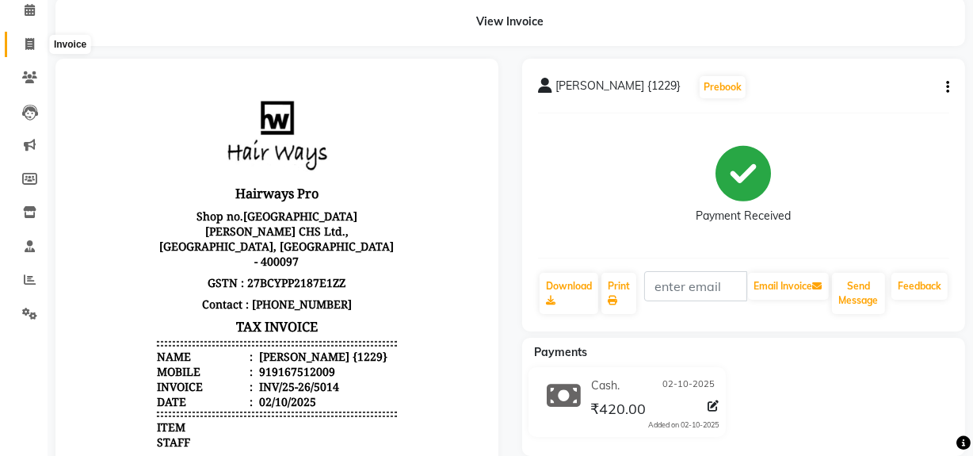
click at [23, 40] on span at bounding box center [30, 45] width 28 height 18
select select "service"
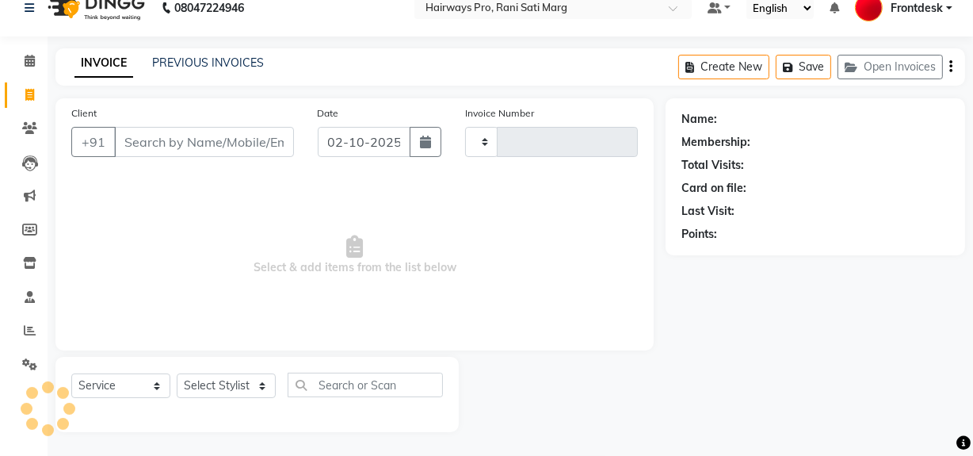
type input "3575"
select select "787"
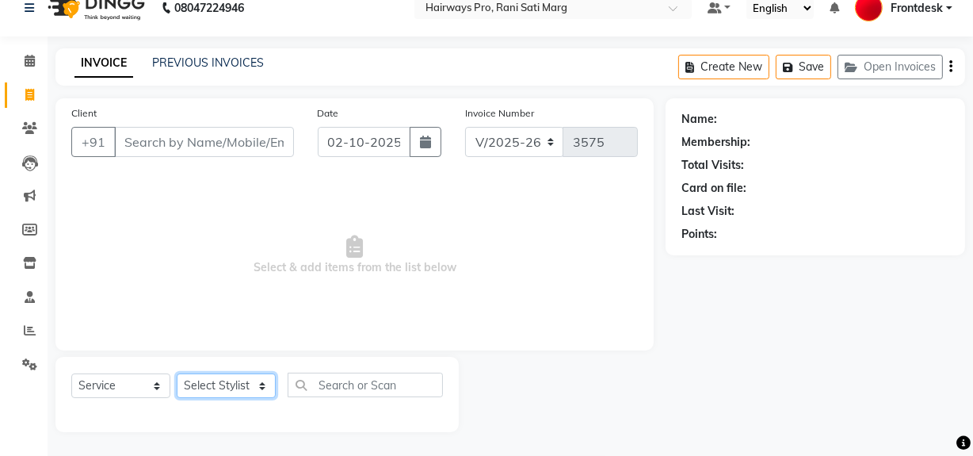
click at [223, 387] on select "Select Stylist ABID DANISH Faiz [PERSON_NAME] Frontdesk INTEZAR [PERSON_NAME] […" at bounding box center [226, 385] width 99 height 25
select select "13188"
click at [177, 373] on select "Select Stylist ABID DANISH Faiz [PERSON_NAME] Frontdesk INTEZAR [PERSON_NAME] […" at bounding box center [226, 385] width 99 height 25
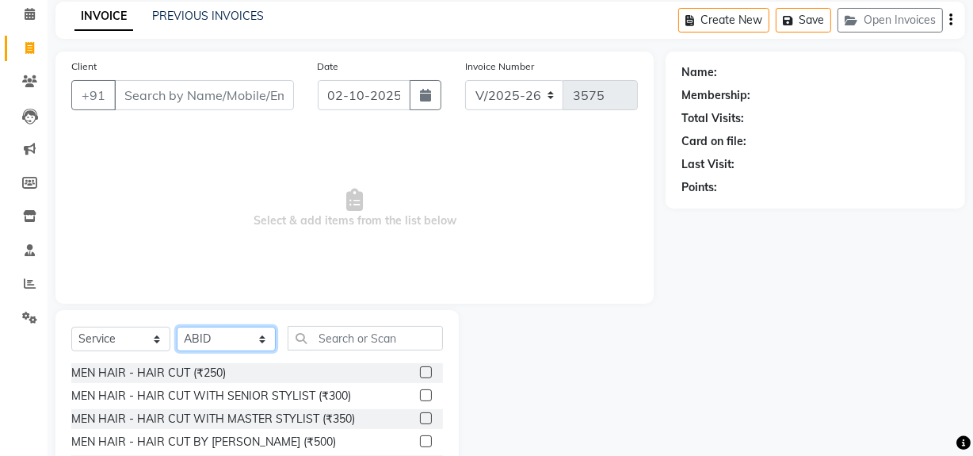
scroll to position [93, 0]
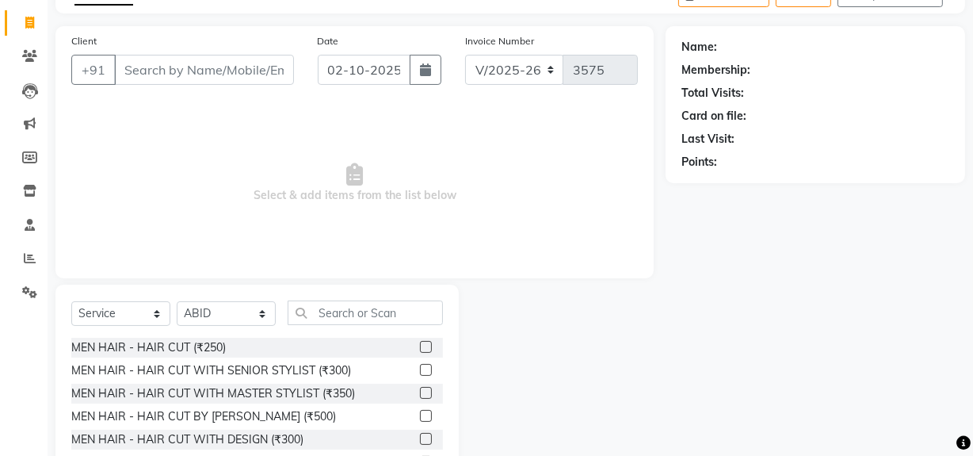
click at [420, 371] on label at bounding box center [426, 370] width 12 height 12
click at [420, 371] on input "checkbox" at bounding box center [425, 370] width 10 height 10
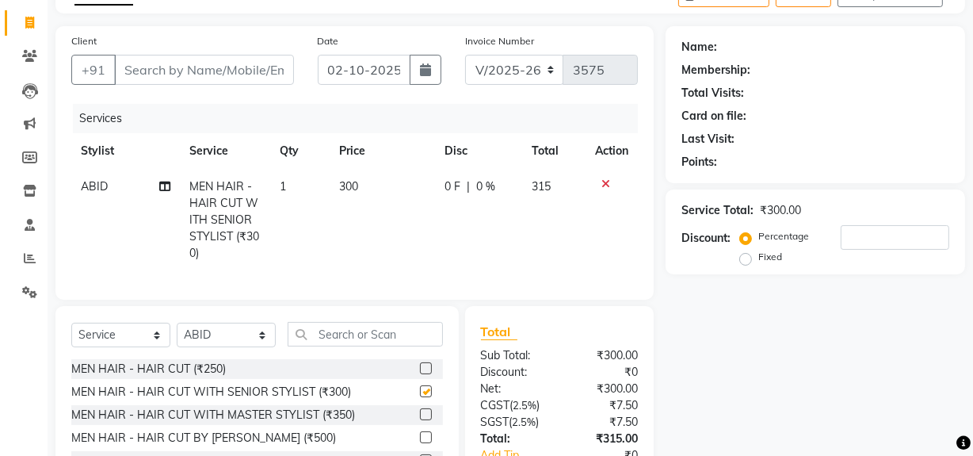
checkbox input "false"
click at [313, 185] on td "1" at bounding box center [300, 220] width 60 height 102
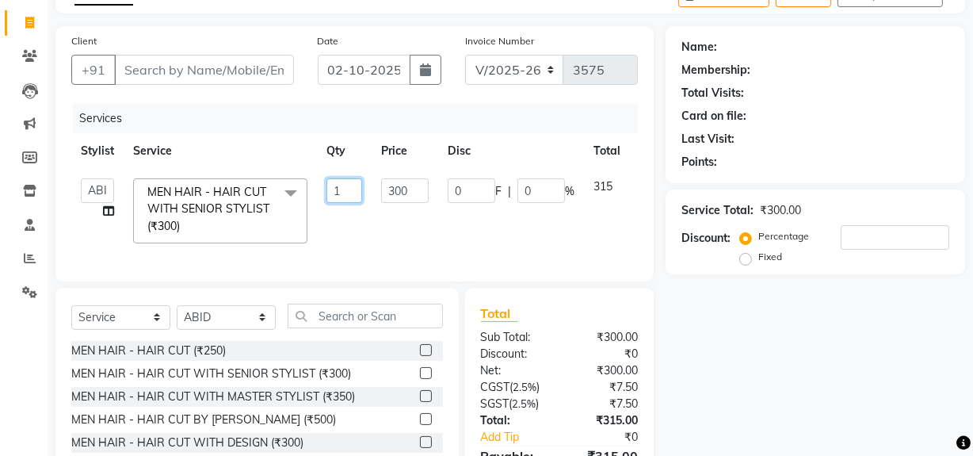
click at [353, 185] on input "1" at bounding box center [344, 190] width 36 height 25
type input "2"
click at [555, 225] on tr "ABID DANISH Faiz shaikh farheen Frontdesk INTEZAR SALMANI JYOTI Kamal Salmani K…" at bounding box center [376, 211] width 611 height 84
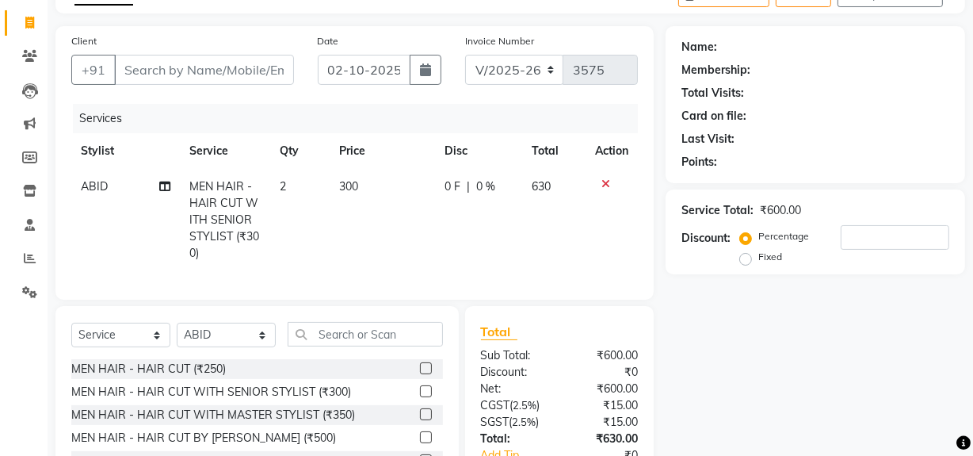
click at [378, 189] on td "300" at bounding box center [382, 220] width 105 height 102
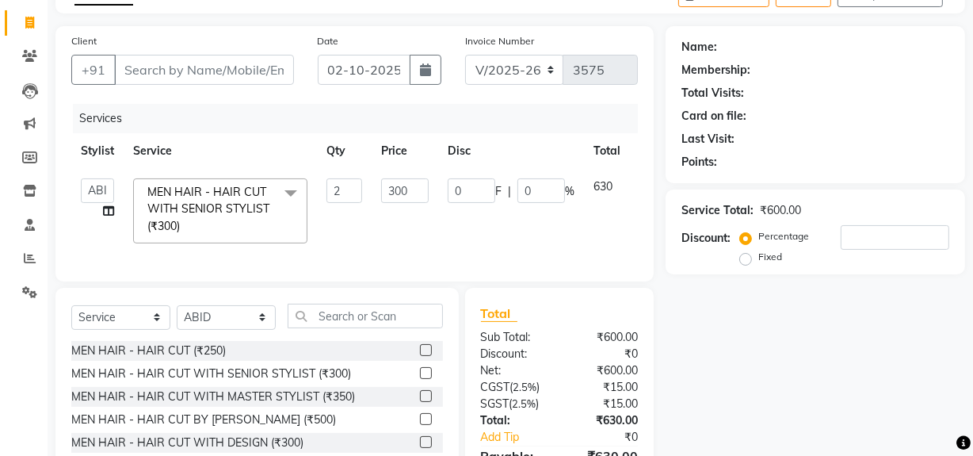
click at [385, 239] on td "300" at bounding box center [405, 211] width 67 height 84
click at [560, 226] on td "0 F | 0 %" at bounding box center [511, 211] width 146 height 84
click at [662, 330] on div "Total Sub Total: ₹600.00 Discount: ₹0 Net: ₹600.00 CGST ( 2.5% ) ₹15.00 SGST ( …" at bounding box center [563, 405] width 208 height 234
click at [586, 235] on td "630" at bounding box center [607, 211] width 46 height 84
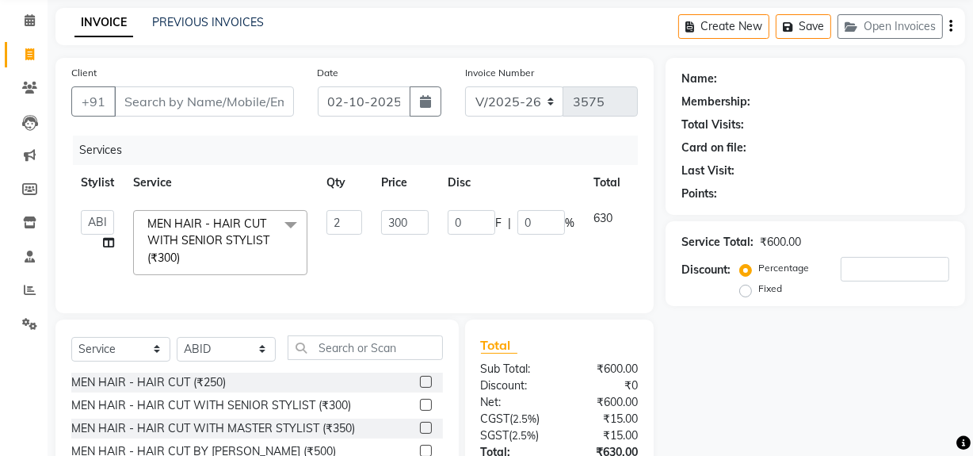
scroll to position [48, 0]
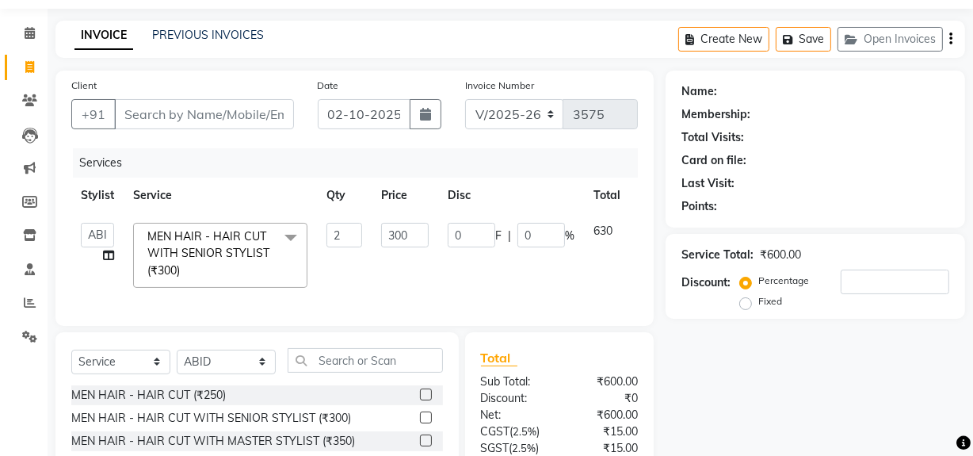
click at [375, 270] on td "300" at bounding box center [405, 255] width 67 height 84
click at [374, 266] on td "300" at bounding box center [405, 255] width 67 height 84
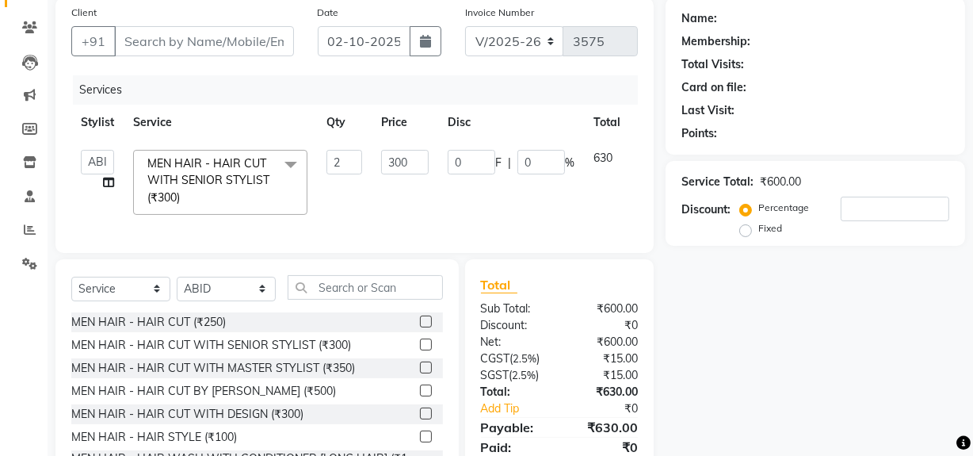
scroll to position [120, 0]
click at [341, 158] on input "2" at bounding box center [344, 163] width 36 height 25
type input "1"
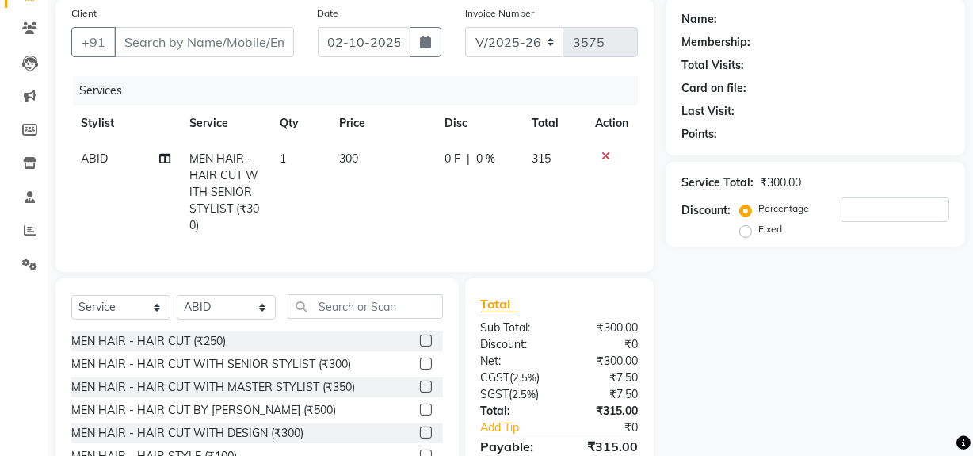
click at [364, 187] on tr "ABID MEN HAIR - HAIR CUT WITH SENIOR STYLIST (₹300) 1 300 0 F | 0 % 315" at bounding box center [354, 192] width 567 height 102
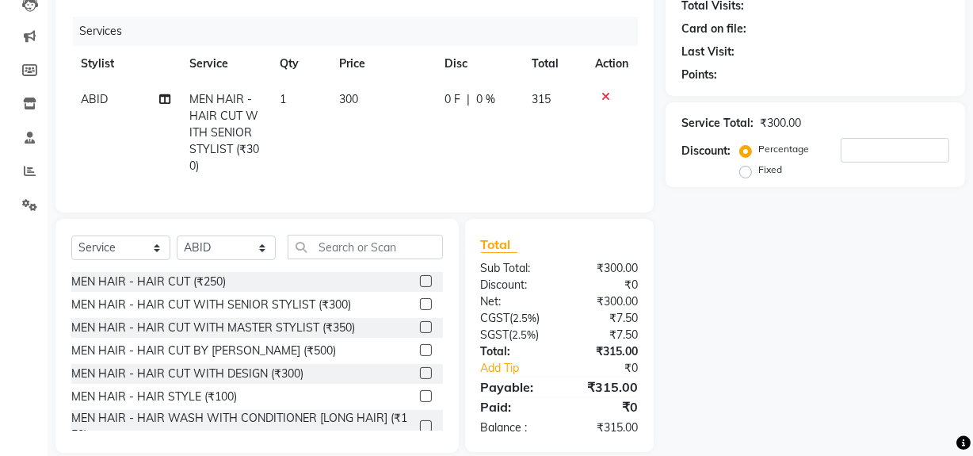
scroll to position [211, 0]
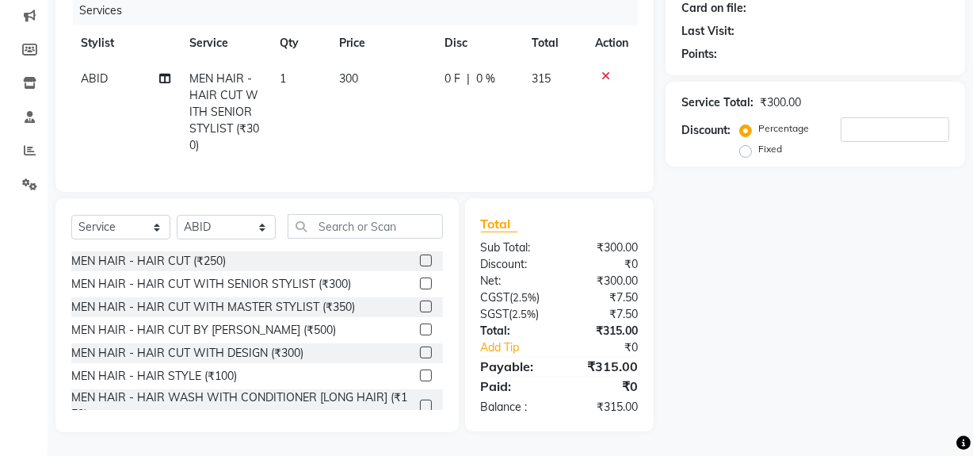
click at [602, 71] on icon at bounding box center [605, 76] width 9 height 11
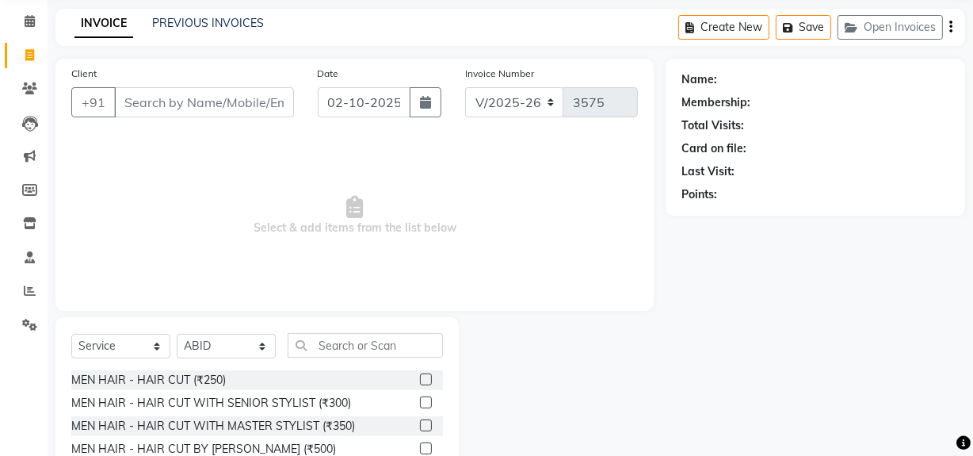
scroll to position [179, 0]
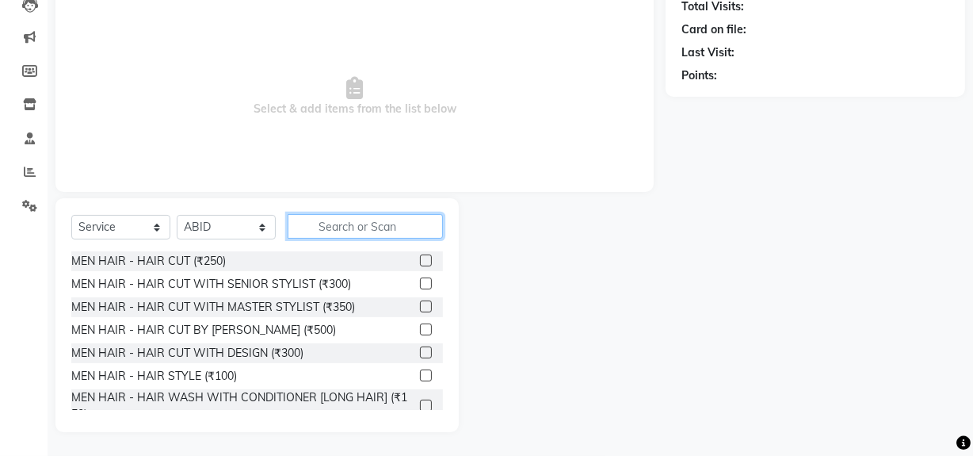
click at [353, 227] on input "text" at bounding box center [365, 226] width 155 height 25
type input "HAI"
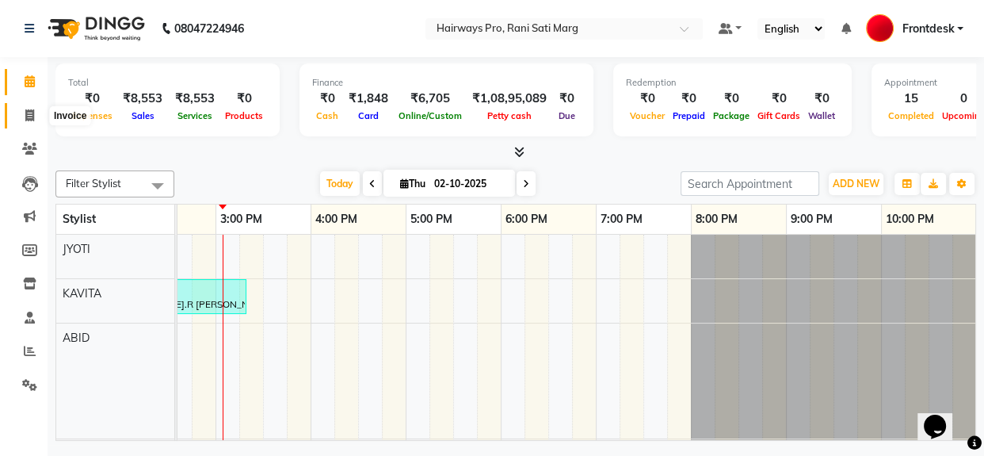
drag, startPoint x: 32, startPoint y: 113, endPoint x: 44, endPoint y: 114, distance: 12.8
click at [32, 113] on icon at bounding box center [29, 115] width 9 height 12
select select "service"
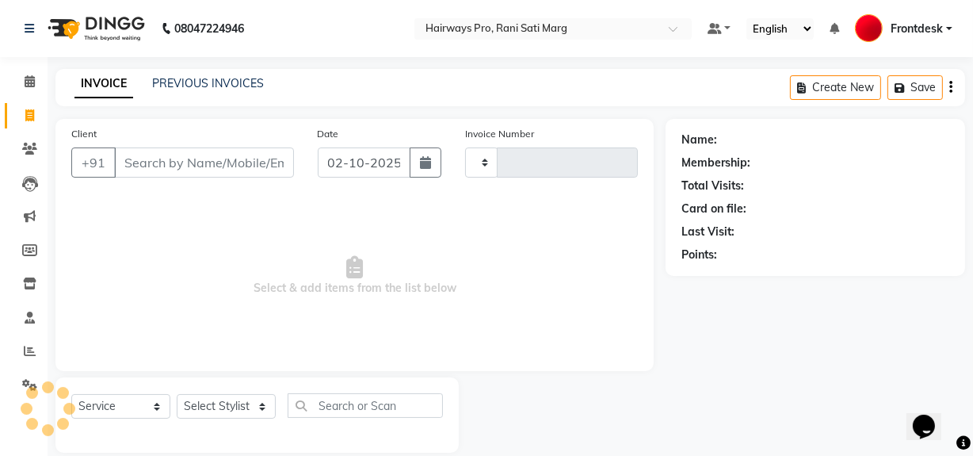
type input "3573"
select select "787"
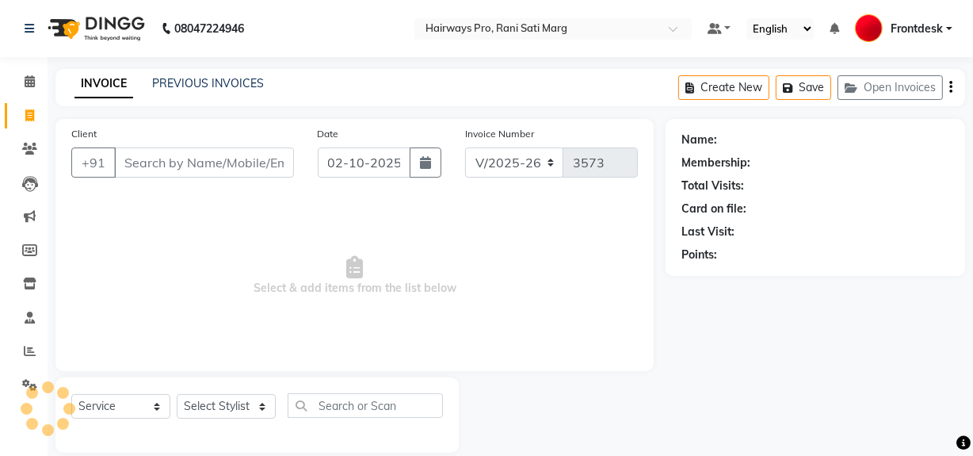
click at [240, 166] on input "Client" at bounding box center [204, 162] width 180 height 30
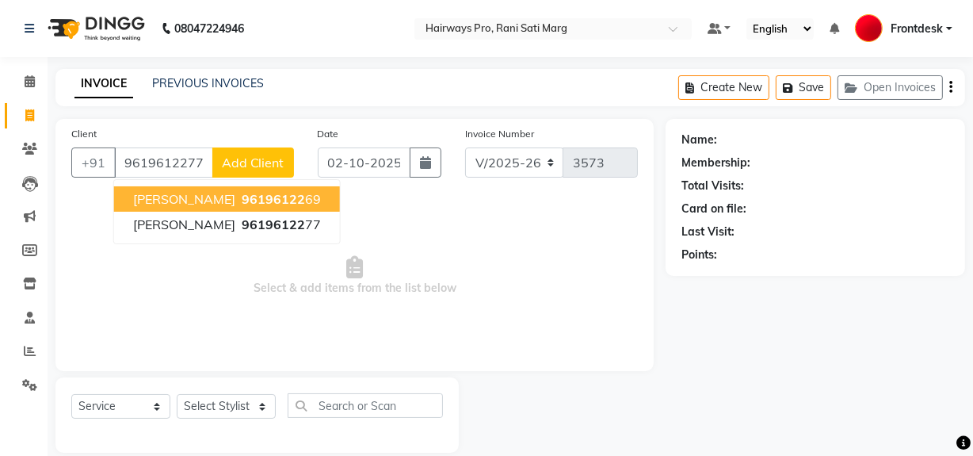
type input "9619612277"
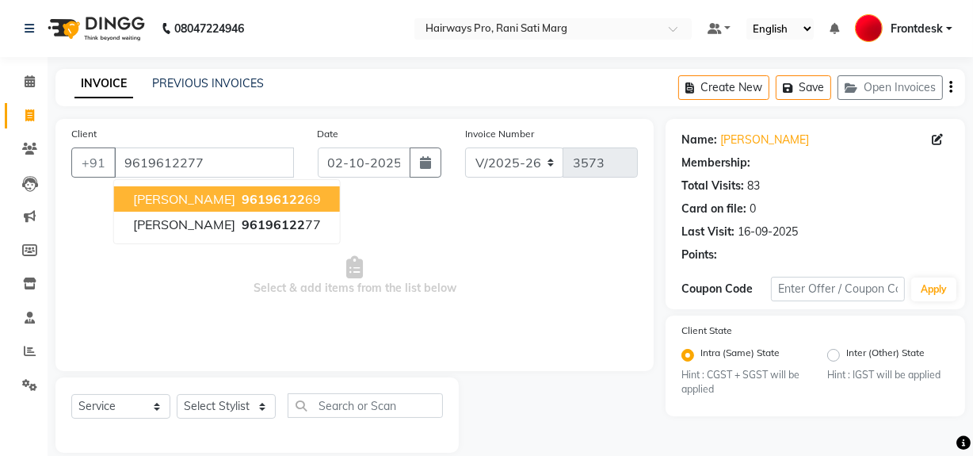
select select "1: Object"
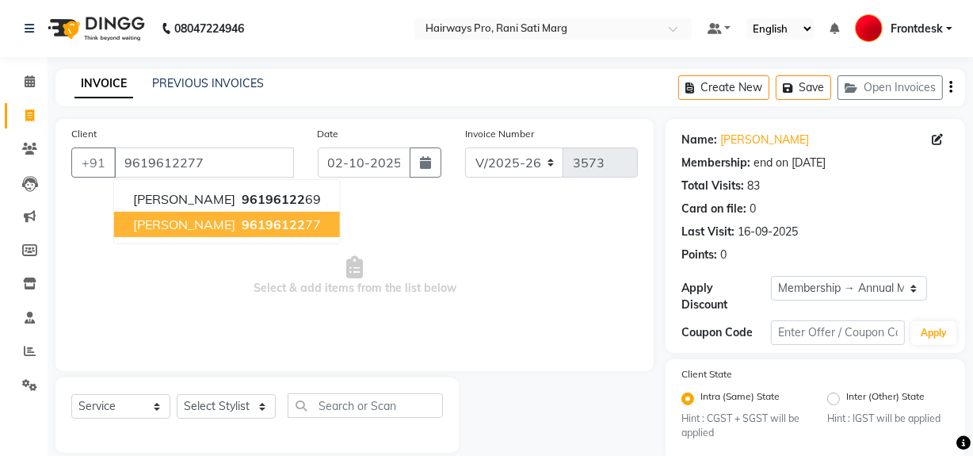
click at [246, 231] on span "96196122" at bounding box center [273, 224] width 63 height 16
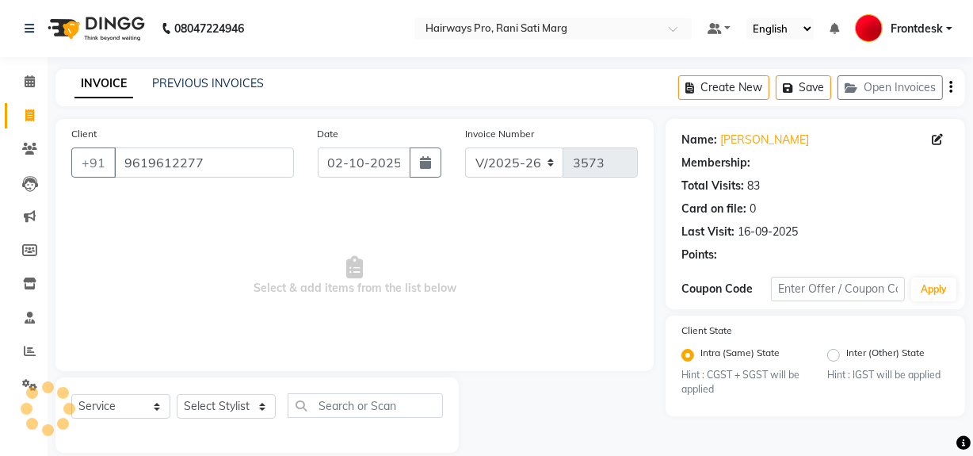
select select "1: Object"
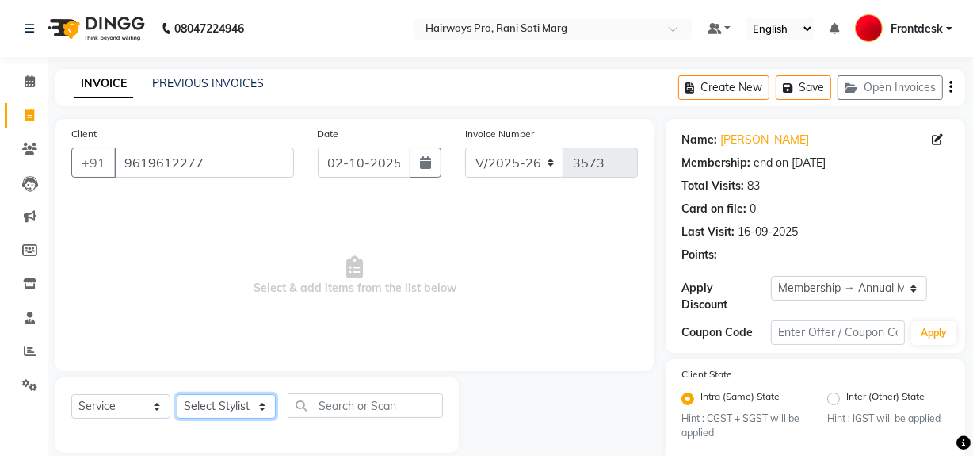
click at [219, 396] on select "Select Stylist ABID DANISH Faiz [PERSON_NAME] Frontdesk INTEZAR [PERSON_NAME] […" at bounding box center [226, 406] width 99 height 25
select select "13192"
click at [177, 394] on select "Select Stylist ABID DANISH Faiz [PERSON_NAME] Frontdesk INTEZAR [PERSON_NAME] […" at bounding box center [226, 406] width 99 height 25
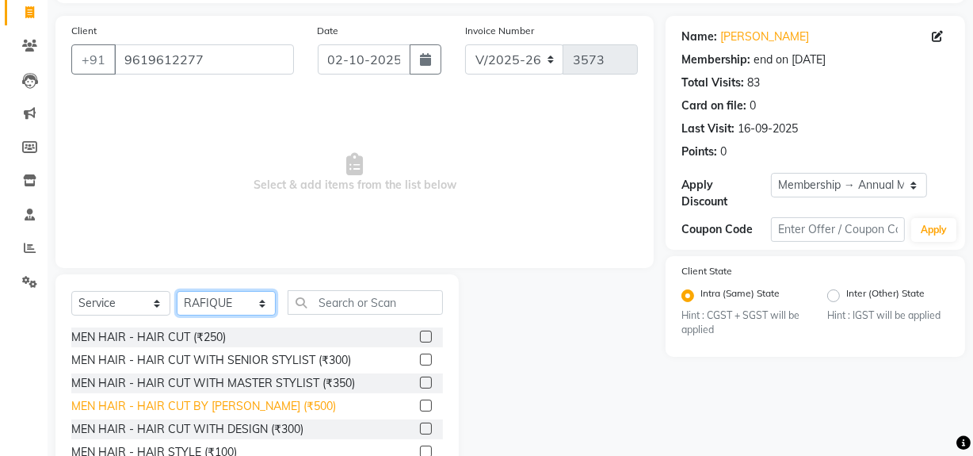
scroll to position [179, 0]
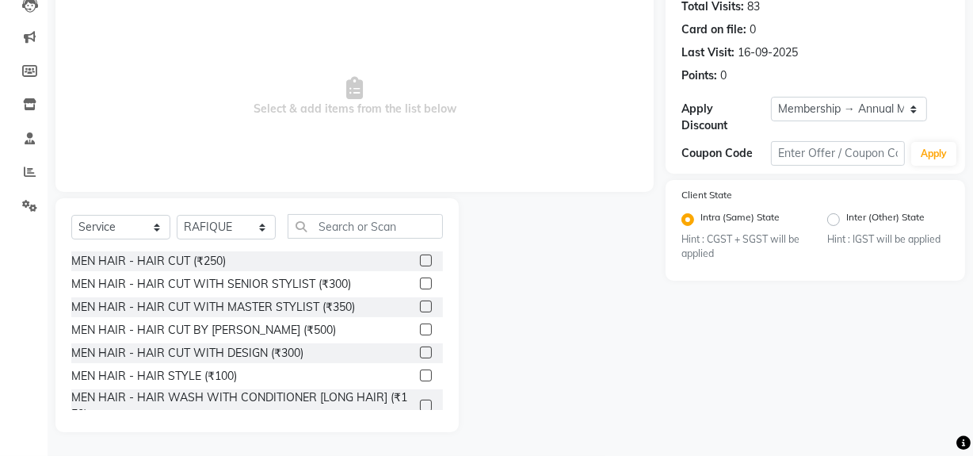
click at [280, 285] on div "MEN HAIR - HAIR CUT WITH SENIOR STYLIST (₹300)" at bounding box center [211, 284] width 280 height 17
checkbox input "false"
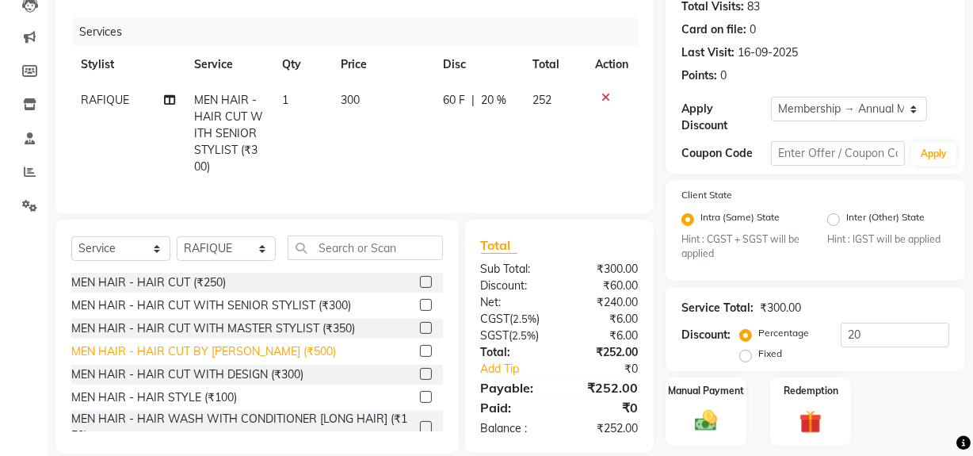
scroll to position [71, 0]
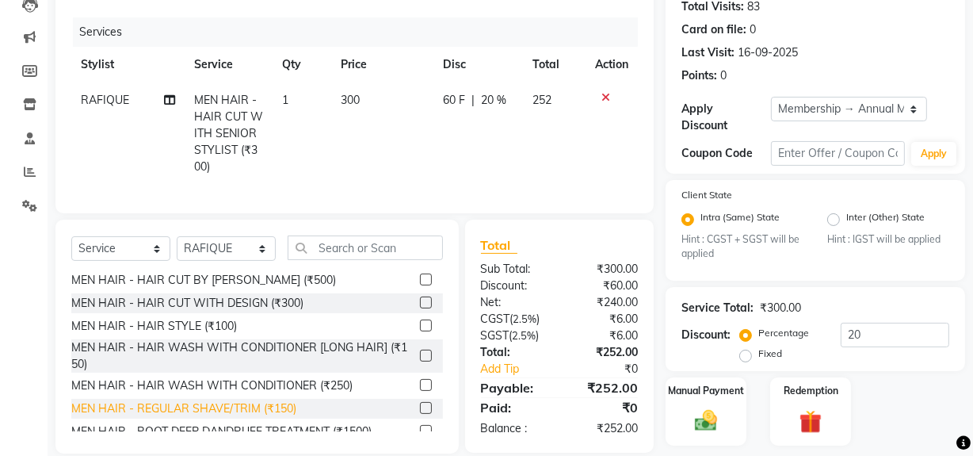
click at [270, 417] on div "MEN HAIR - REGULAR SHAVE/TRIM (₹150)" at bounding box center [183, 408] width 225 height 17
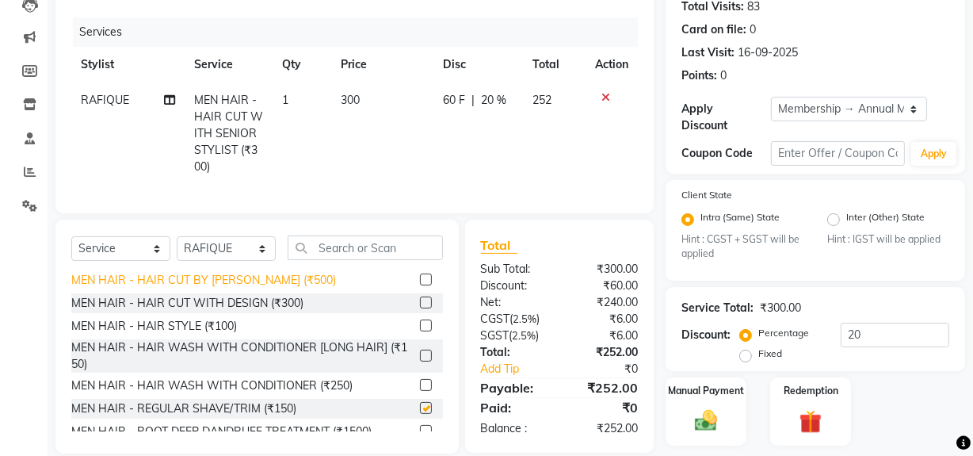
checkbox input "false"
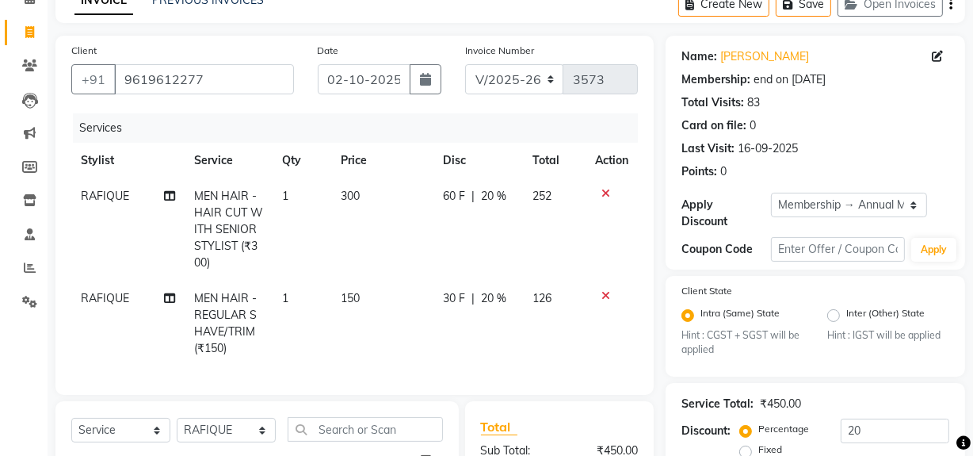
scroll to position [296, 0]
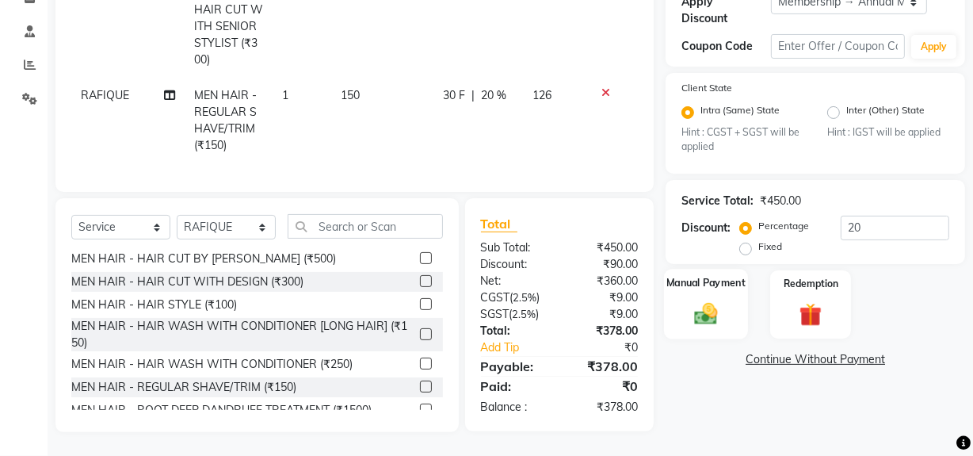
click at [720, 314] on img at bounding box center [706, 313] width 38 height 27
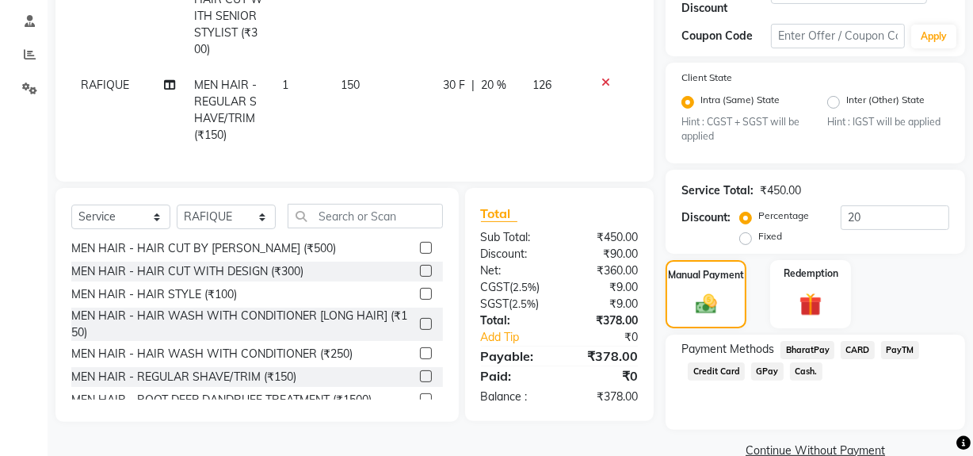
click at [798, 372] on span "Cash." at bounding box center [806, 371] width 32 height 18
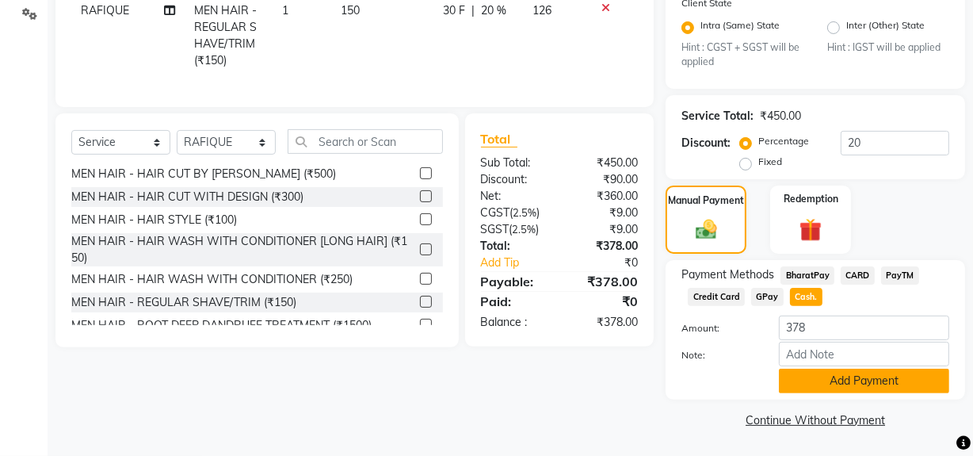
click at [803, 384] on button "Add Payment" at bounding box center [864, 380] width 170 height 25
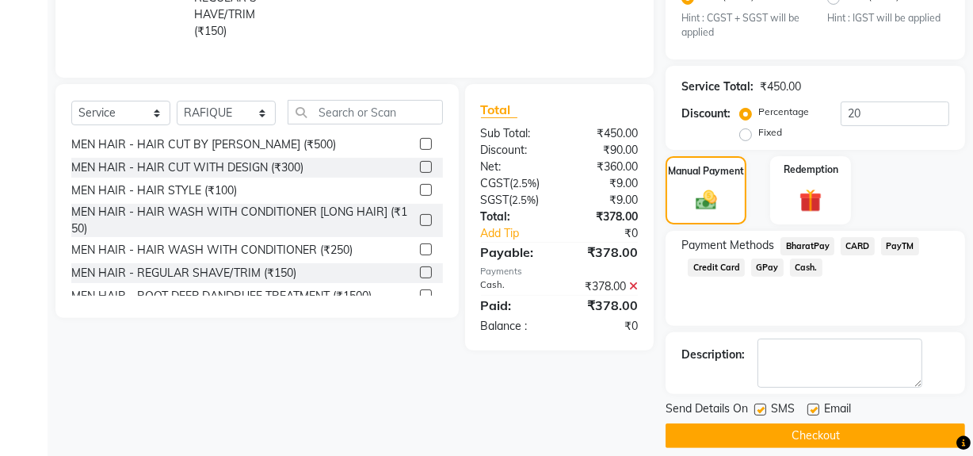
scroll to position [415, 0]
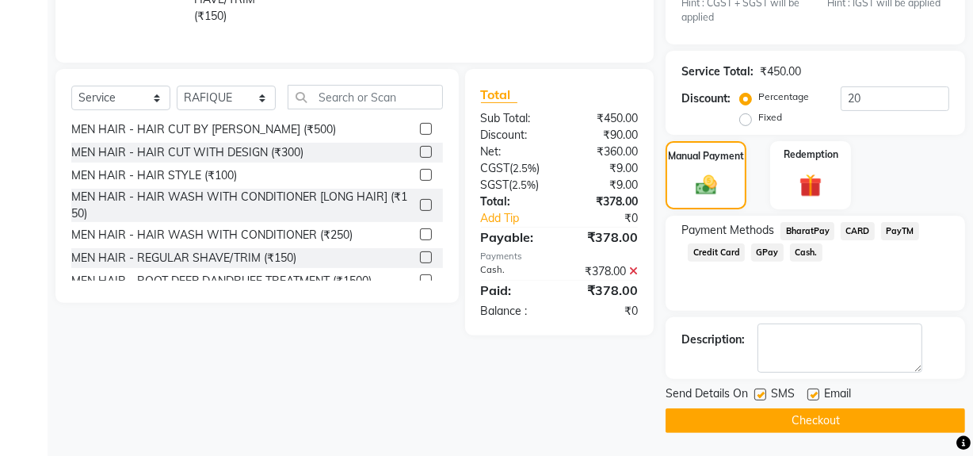
drag, startPoint x: 764, startPoint y: 391, endPoint x: 764, endPoint y: 412, distance: 21.4
click at [764, 391] on label at bounding box center [760, 394] width 12 height 12
click at [764, 391] on input "checkbox" at bounding box center [759, 395] width 10 height 10
checkbox input "false"
click at [761, 421] on button "Checkout" at bounding box center [815, 420] width 299 height 25
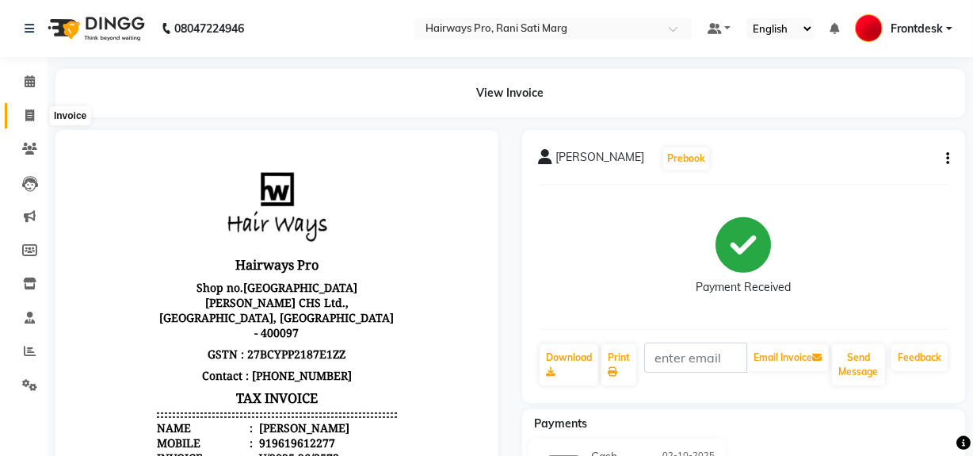
click at [32, 118] on icon at bounding box center [29, 115] width 9 height 12
select select "787"
select select "service"
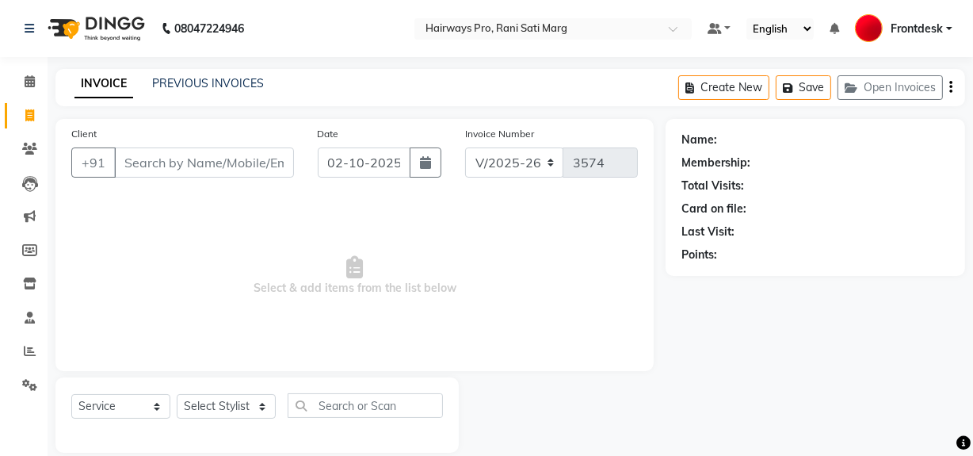
click at [258, 423] on div "Select Service Product Membership Package Voucher Prepaid Gift Card Select Styl…" at bounding box center [257, 411] width 372 height 37
click at [259, 404] on select "Select Stylist ABID DANISH Faiz [PERSON_NAME] Frontdesk INTEZAR [PERSON_NAME] […" at bounding box center [226, 406] width 99 height 25
select select "45602"
click at [177, 394] on select "Select Stylist ABID DANISH Faiz [PERSON_NAME] Frontdesk INTEZAR [PERSON_NAME] […" at bounding box center [226, 406] width 99 height 25
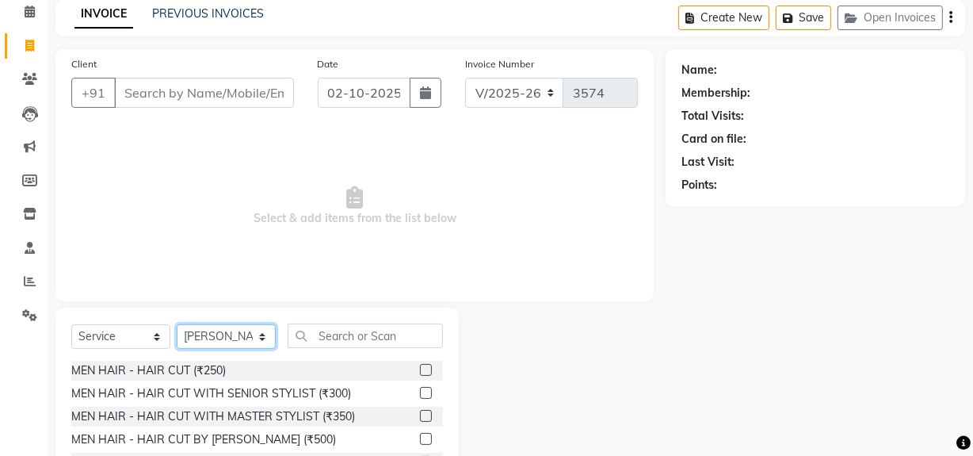
scroll to position [143, 0]
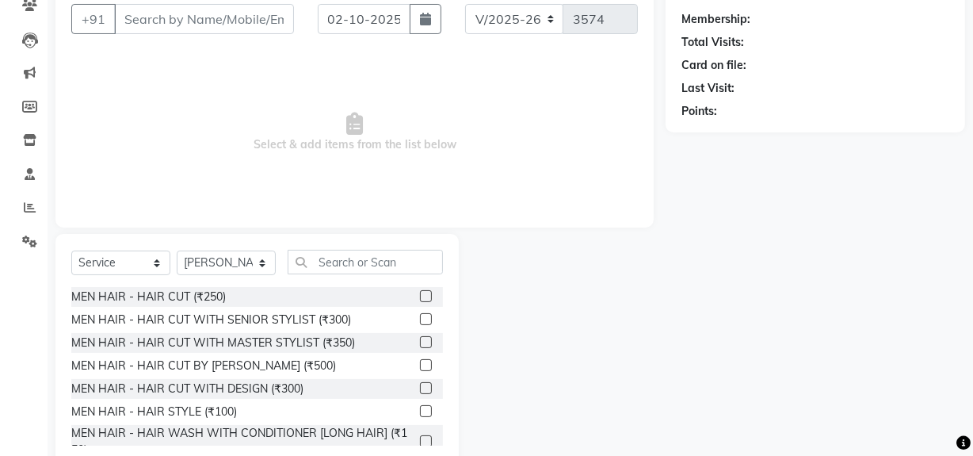
click at [420, 293] on label at bounding box center [426, 296] width 12 height 12
click at [420, 293] on input "checkbox" at bounding box center [425, 297] width 10 height 10
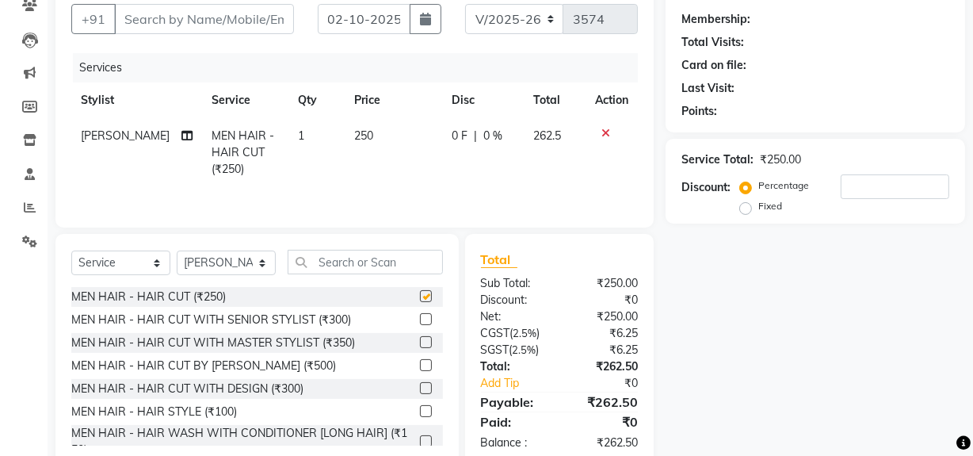
checkbox input "false"
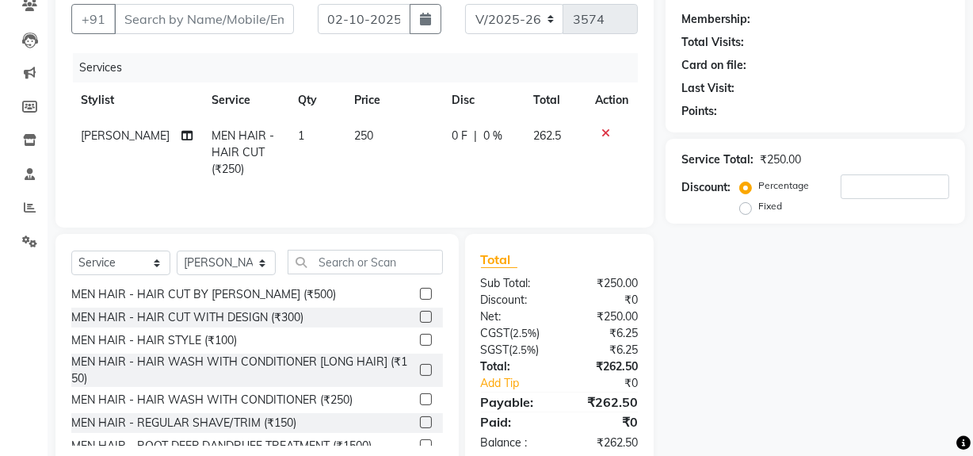
click at [420, 420] on label at bounding box center [426, 422] width 12 height 12
click at [420, 420] on input "checkbox" at bounding box center [425, 423] width 10 height 10
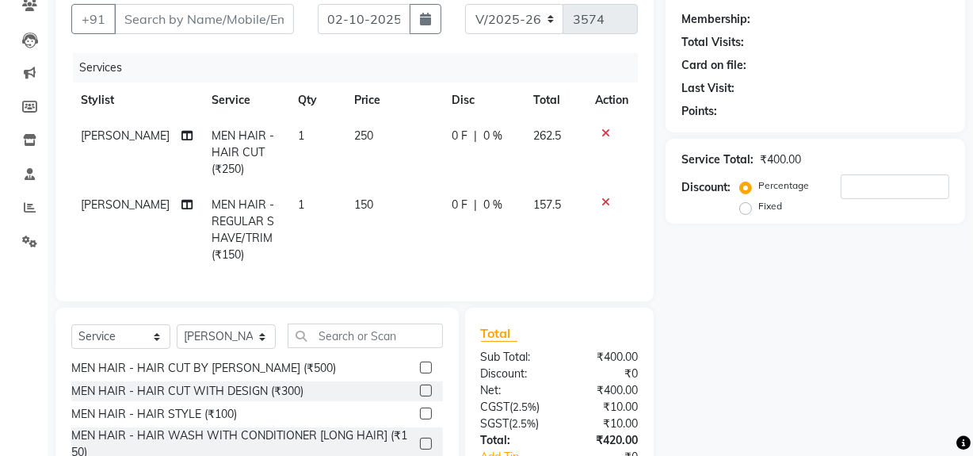
checkbox input "false"
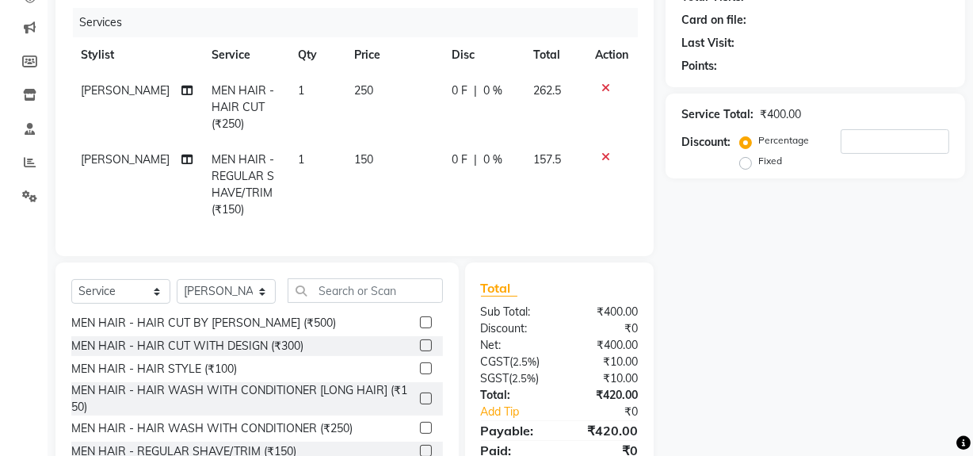
scroll to position [263, 0]
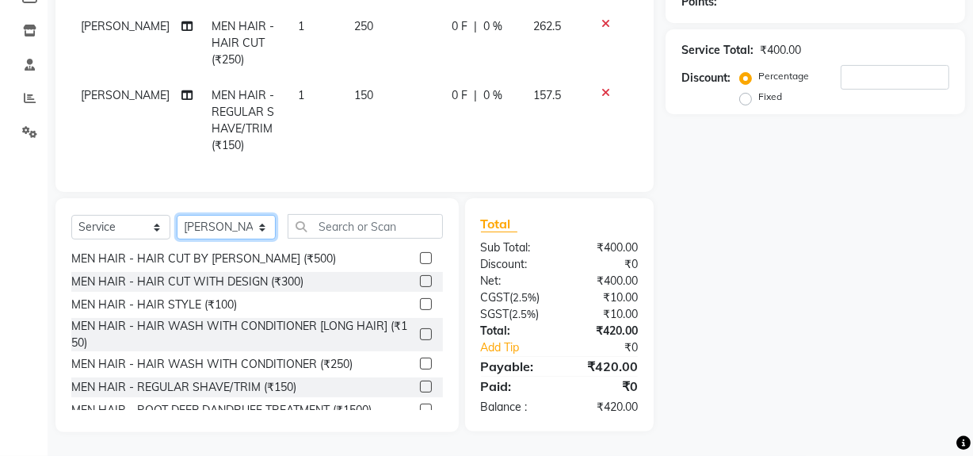
click at [243, 227] on select "Select Stylist ABID DANISH Faiz [PERSON_NAME] Frontdesk INTEZAR [PERSON_NAME] […" at bounding box center [226, 227] width 99 height 25
select select "13188"
click at [177, 215] on select "Select Stylist ABID DANISH Faiz [PERSON_NAME] Frontdesk INTEZAR [PERSON_NAME] […" at bounding box center [226, 227] width 99 height 25
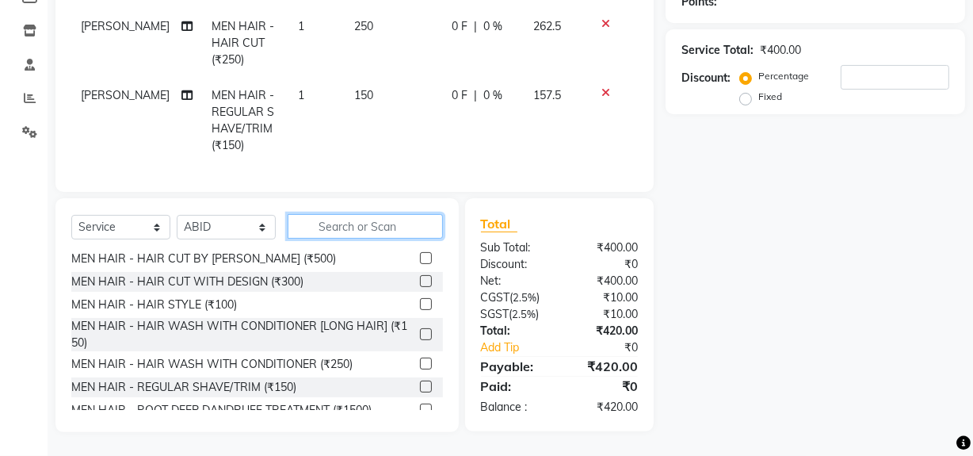
click at [389, 226] on input "text" at bounding box center [365, 226] width 155 height 25
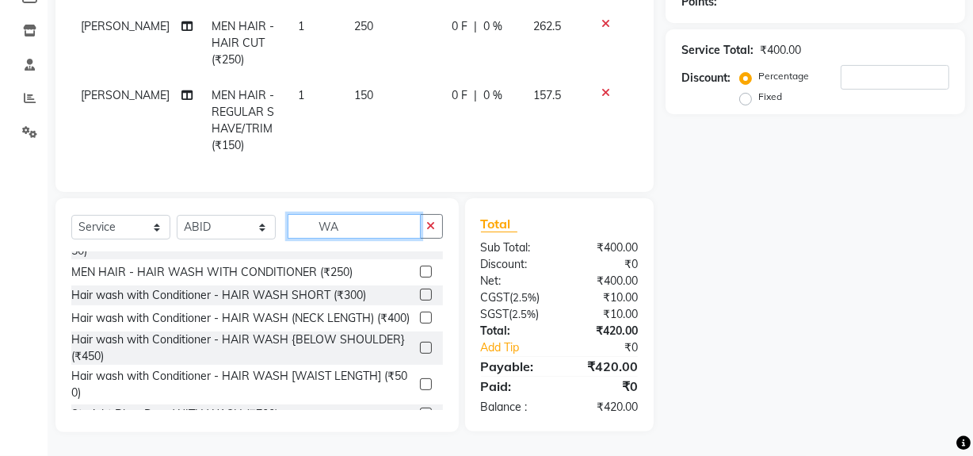
scroll to position [0, 0]
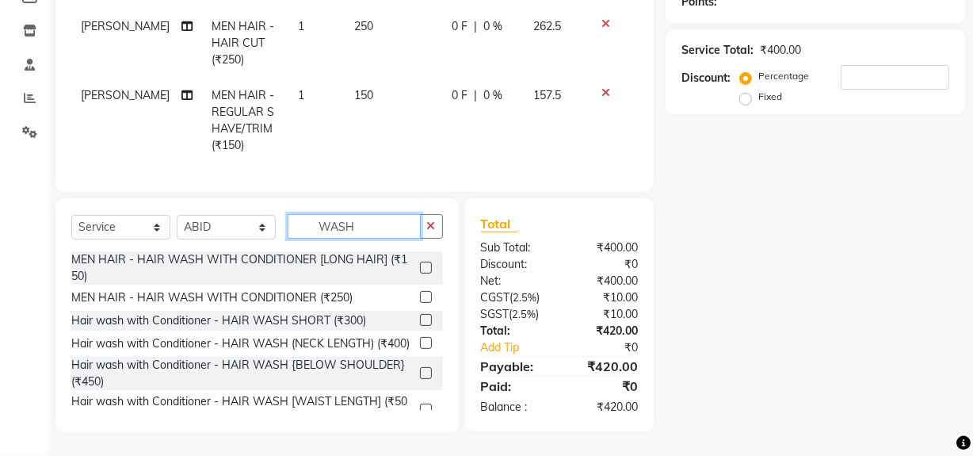
type input "WASH"
click at [420, 379] on label at bounding box center [426, 373] width 12 height 12
click at [420, 379] on input "checkbox" at bounding box center [425, 373] width 10 height 10
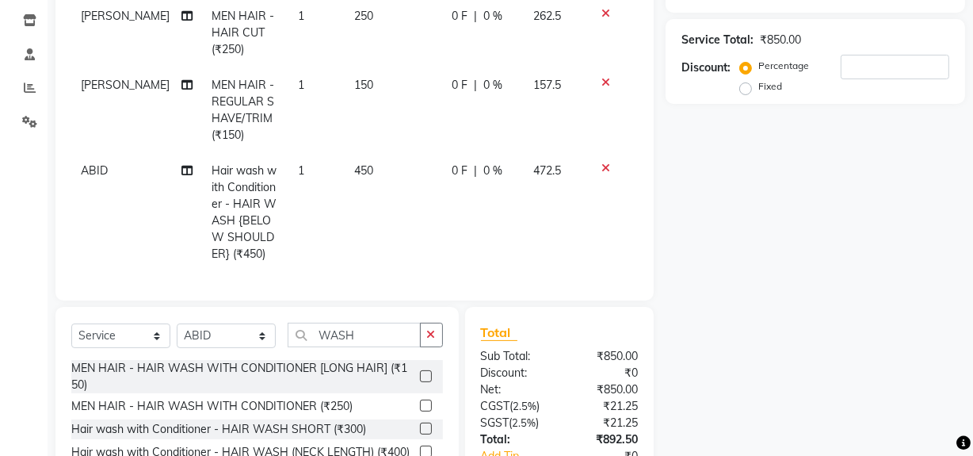
checkbox input "false"
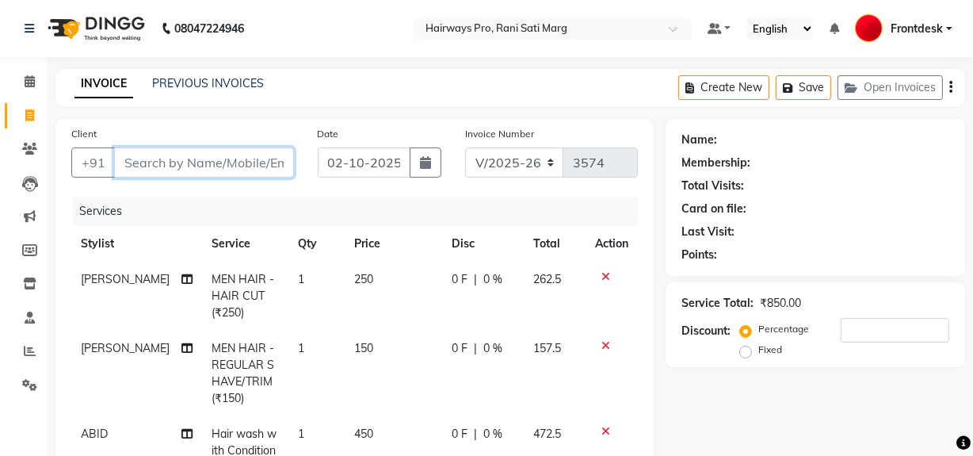
click at [151, 153] on input "Client" at bounding box center [204, 162] width 180 height 30
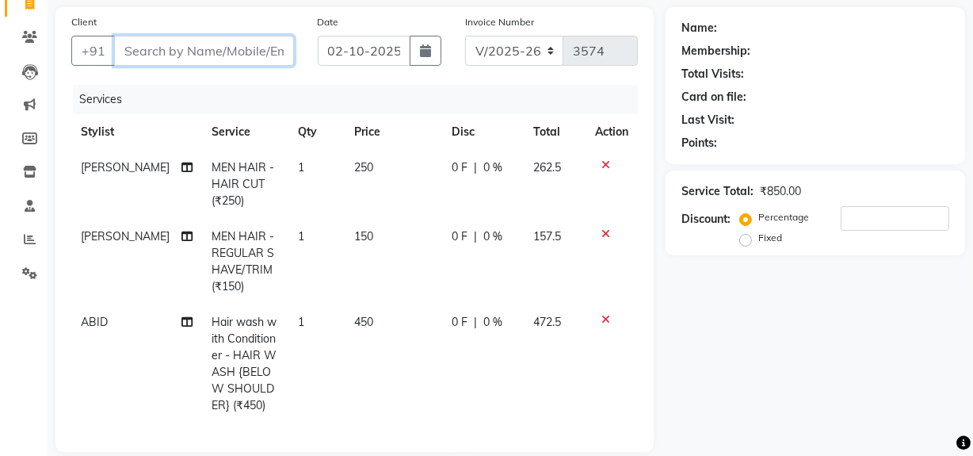
scroll to position [71, 0]
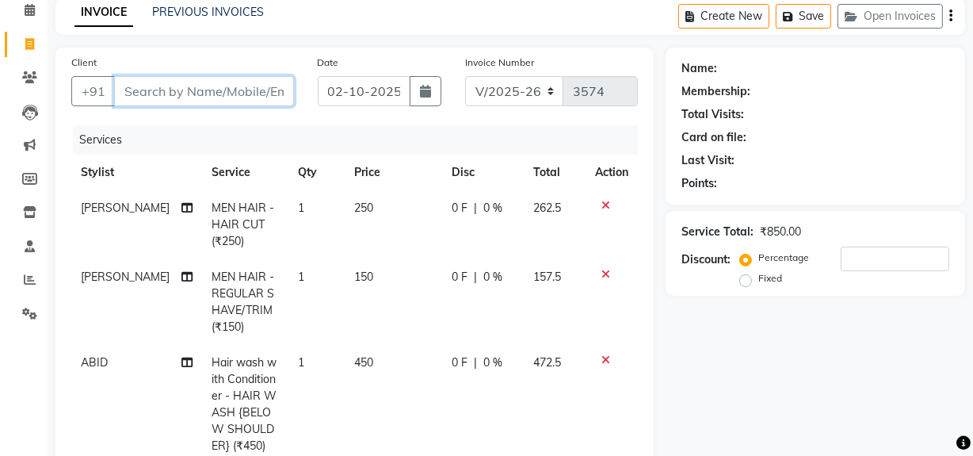
type input "8"
type input "0"
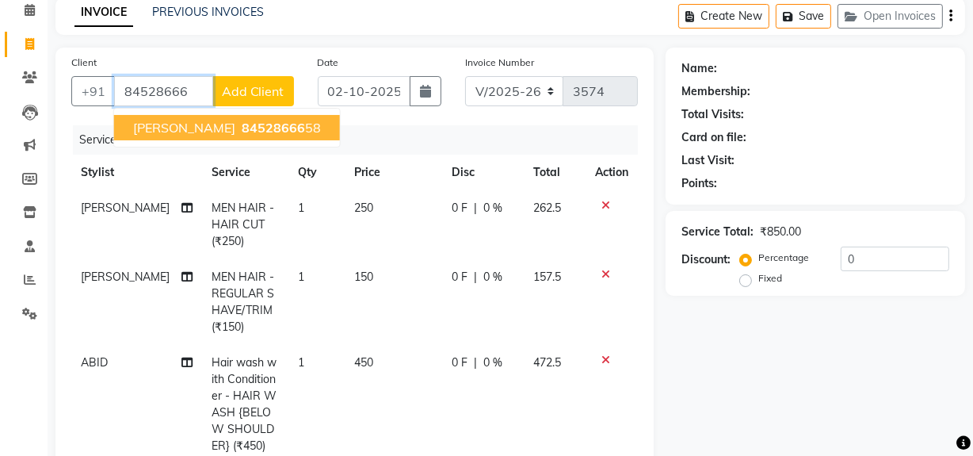
click at [242, 126] on span "84528666" at bounding box center [273, 128] width 63 height 16
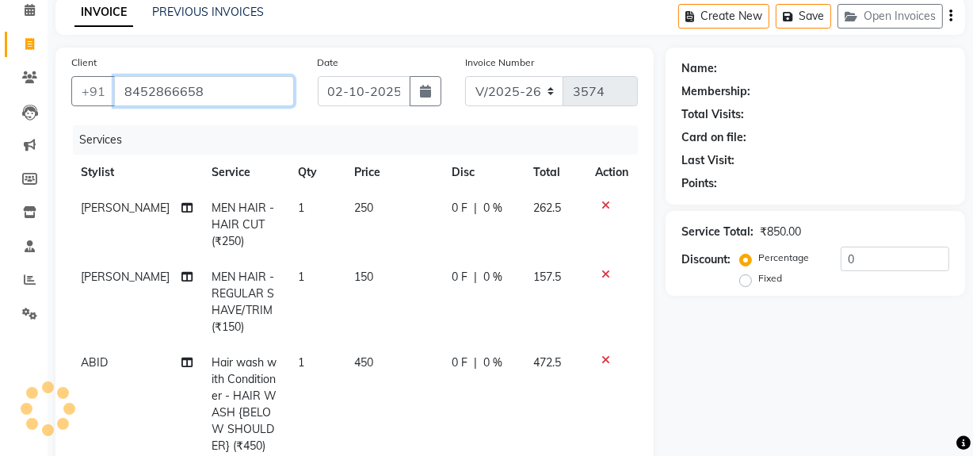
type input "8452866658"
select select "1: Object"
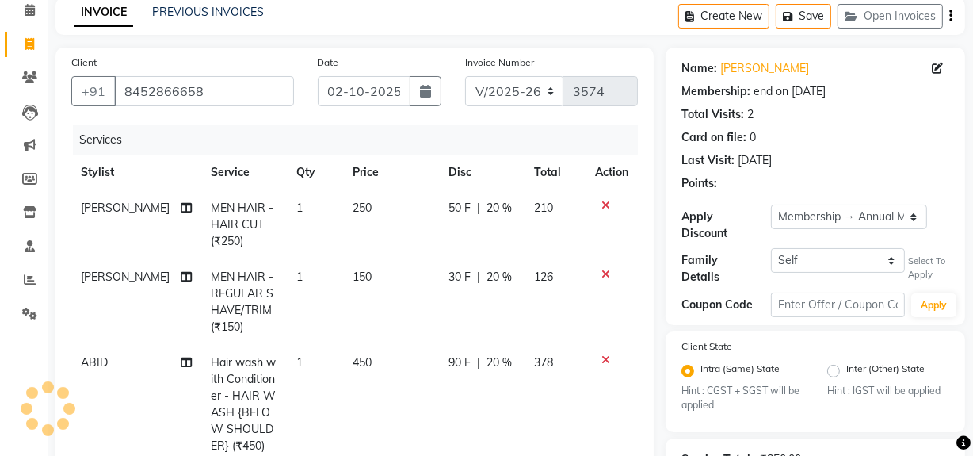
type input "20"
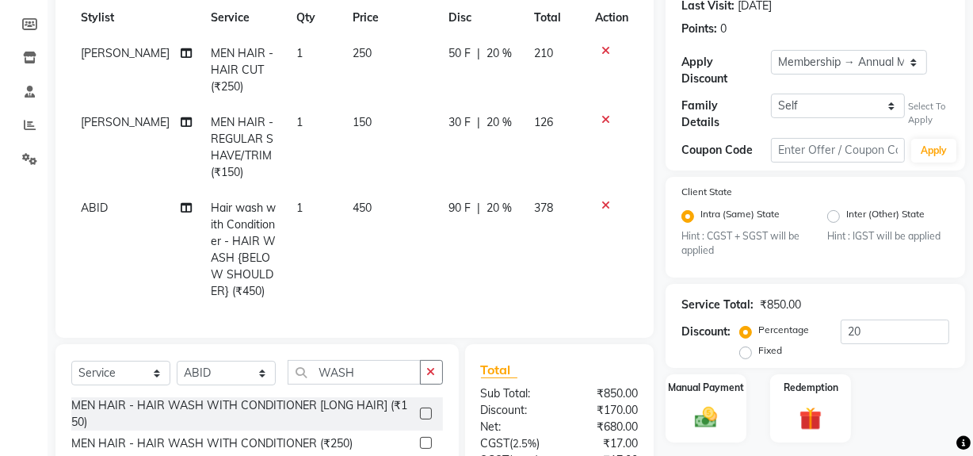
scroll to position [94, 0]
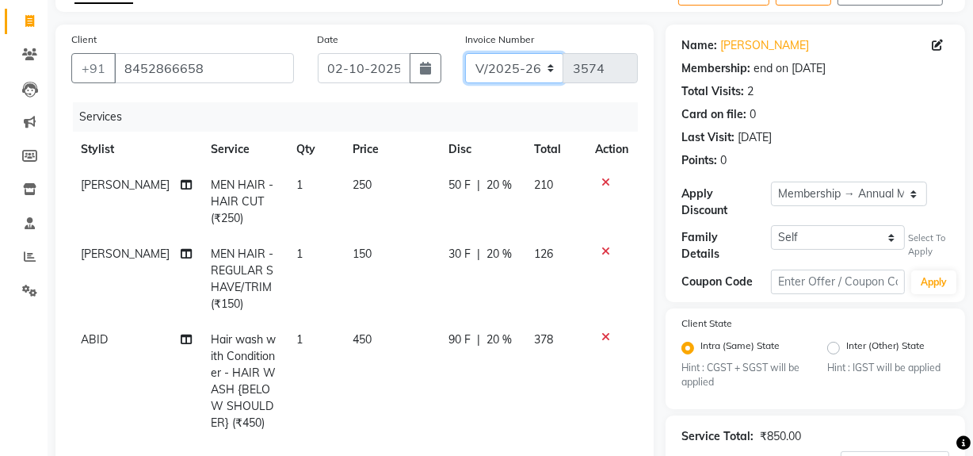
click at [536, 68] on select "INV/25-26 V/2025-26" at bounding box center [514, 68] width 99 height 30
select select "6960"
click at [465, 53] on select "INV/25-26 V/2025-26" at bounding box center [514, 68] width 99 height 30
type input "5010"
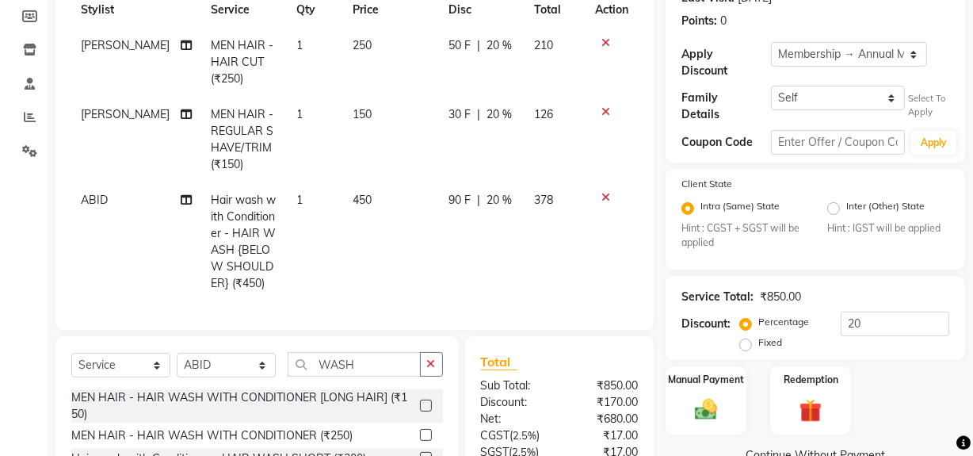
scroll to position [382, 0]
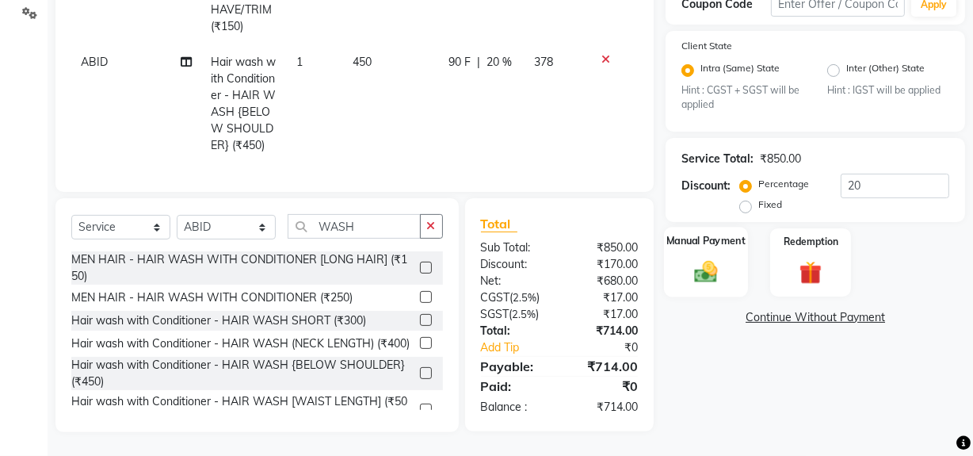
click at [712, 258] on img at bounding box center [706, 271] width 38 height 27
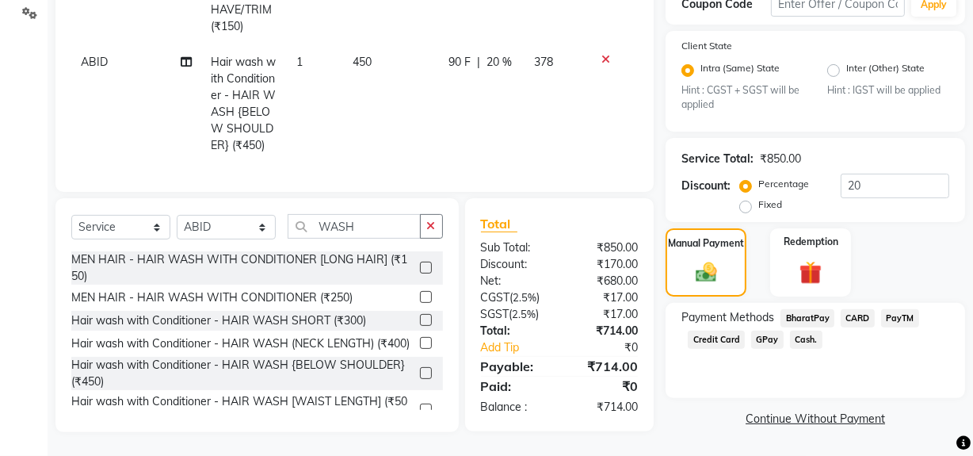
click at [798, 330] on span "Cash." at bounding box center [806, 339] width 32 height 18
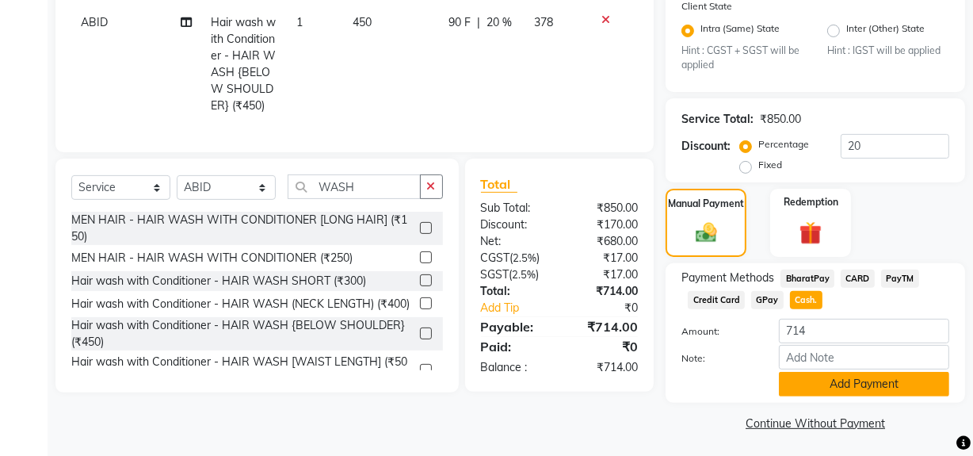
click at [810, 374] on button "Add Payment" at bounding box center [864, 384] width 170 height 25
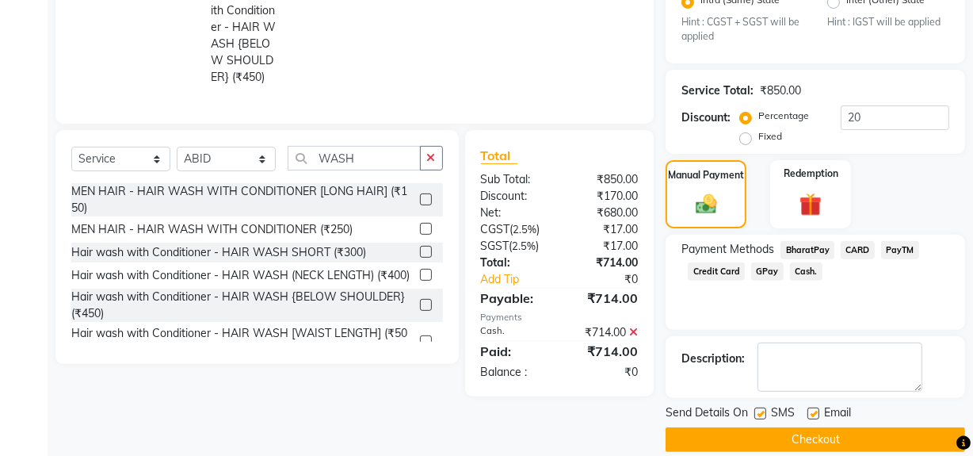
scroll to position [456, 0]
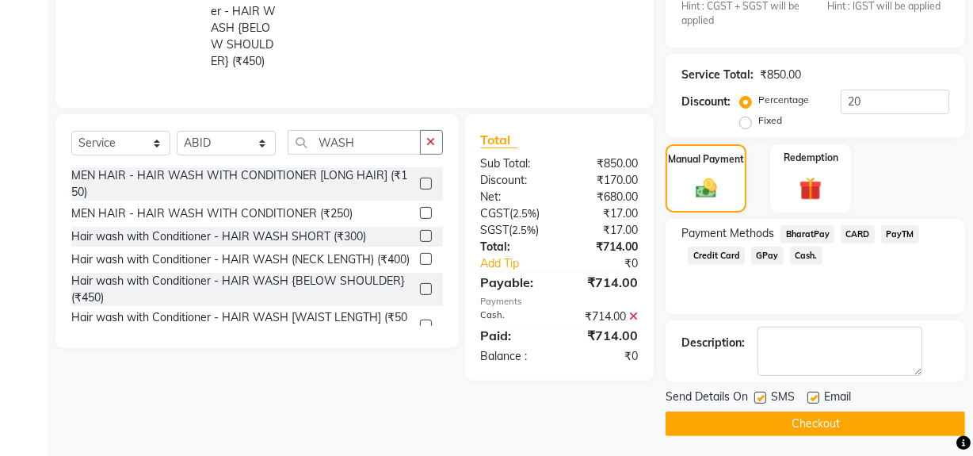
click at [786, 411] on button "Checkout" at bounding box center [815, 423] width 299 height 25
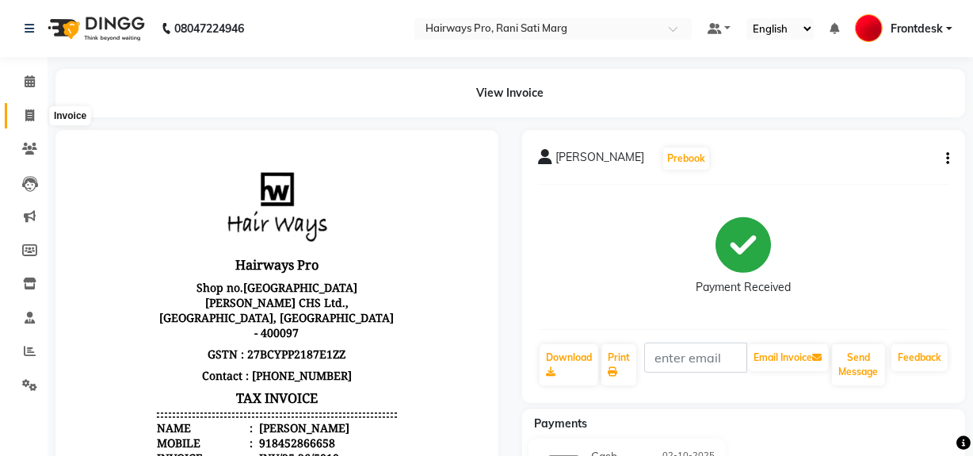
click at [25, 111] on icon at bounding box center [29, 115] width 9 height 12
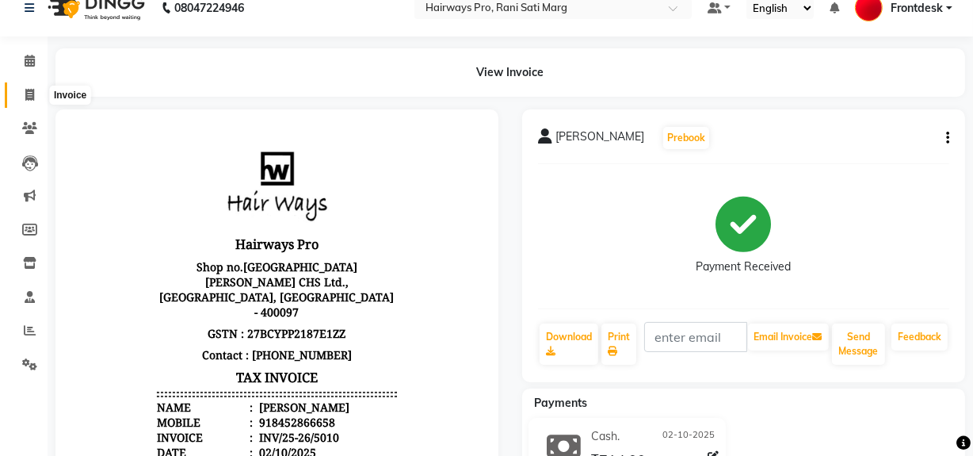
select select "service"
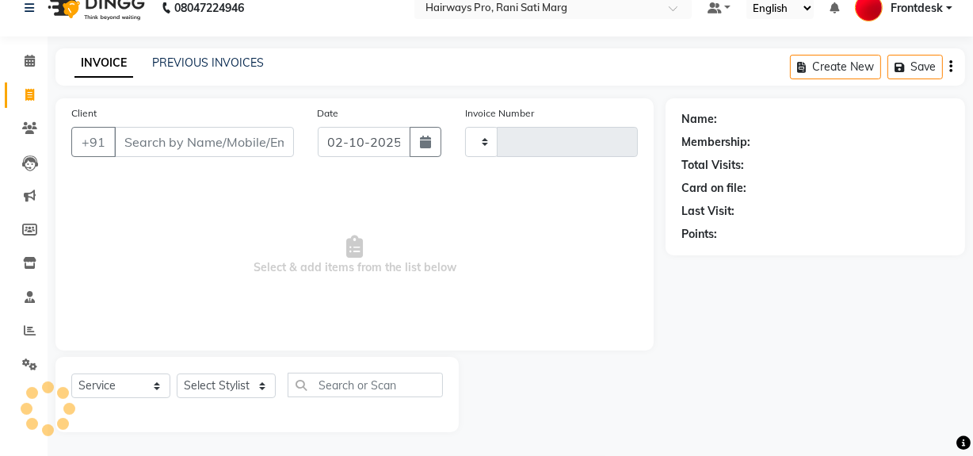
type input "3574"
select select "787"
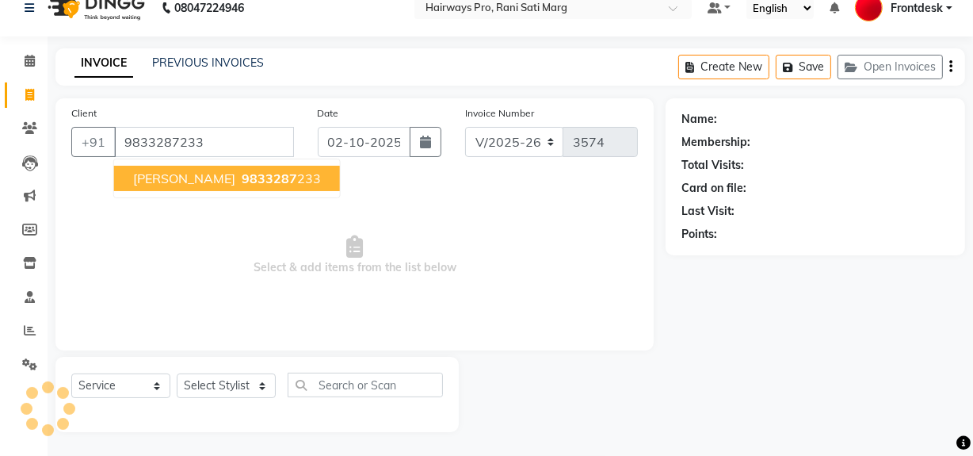
type input "9833287233"
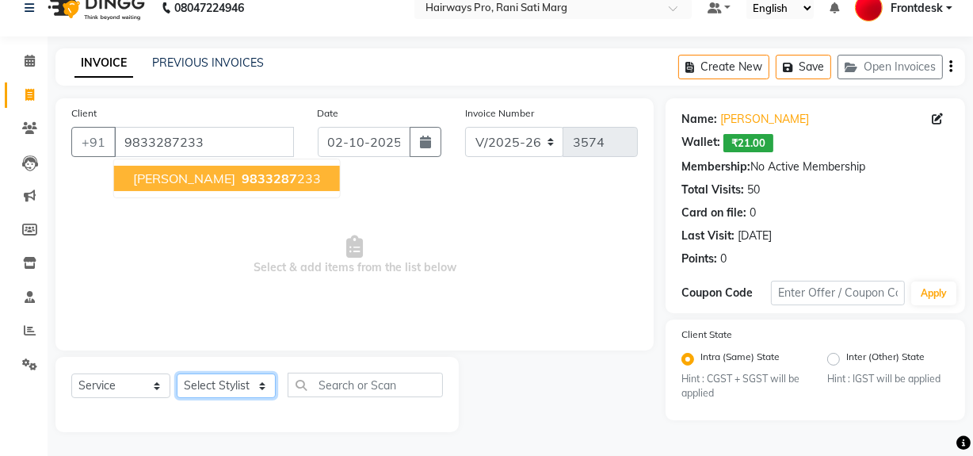
click at [254, 387] on select "Select Stylist ABID DANISH Faiz [PERSON_NAME] Frontdesk INTEZAR [PERSON_NAME] […" at bounding box center [226, 385] width 99 height 25
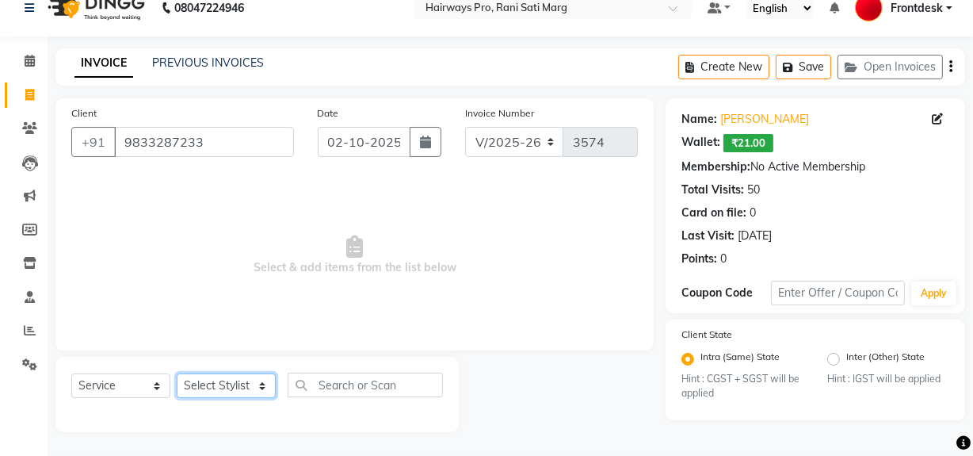
select select "13187"
click at [177, 373] on select "Select Stylist ABID DANISH Faiz [PERSON_NAME] Frontdesk INTEZAR [PERSON_NAME] […" at bounding box center [226, 385] width 99 height 25
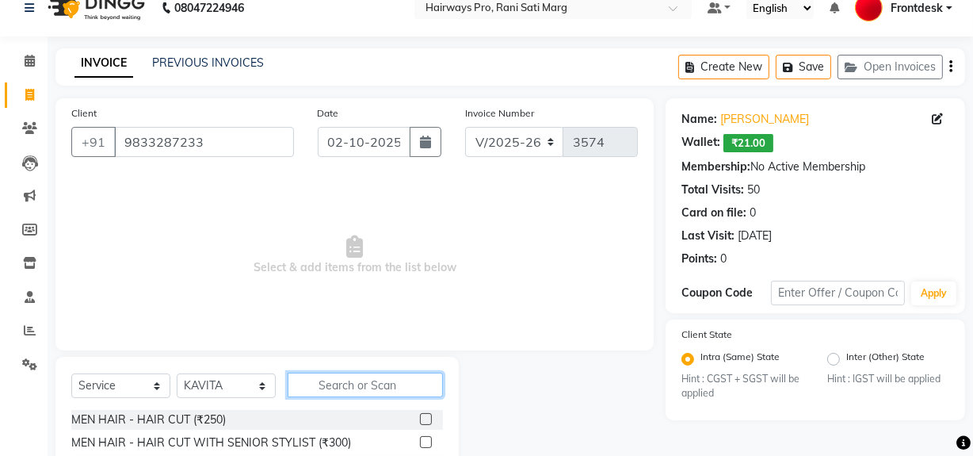
click at [359, 387] on input "text" at bounding box center [365, 384] width 155 height 25
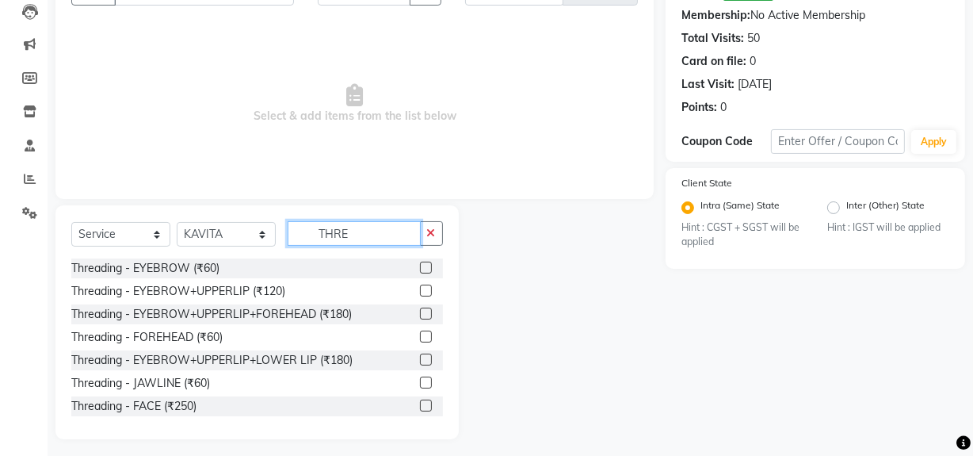
scroll to position [179, 0]
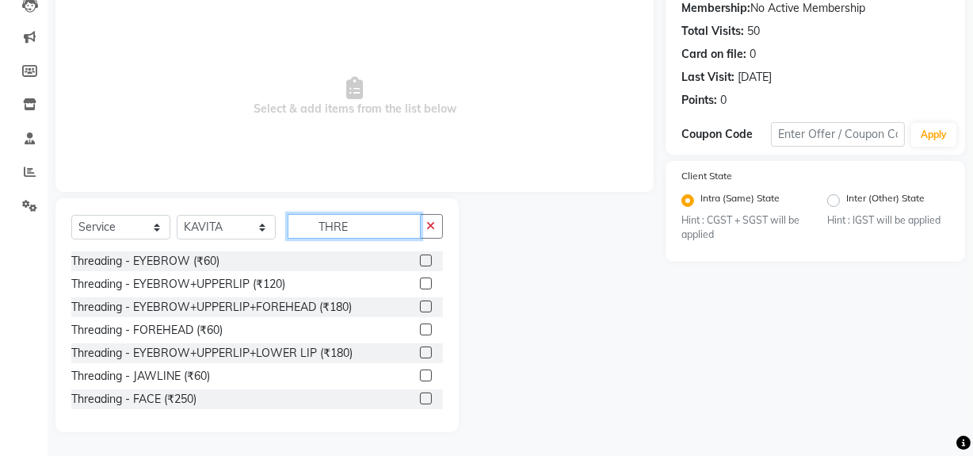
type input "THRE"
click at [420, 348] on label at bounding box center [426, 352] width 12 height 12
click at [420, 348] on input "checkbox" at bounding box center [425, 353] width 10 height 10
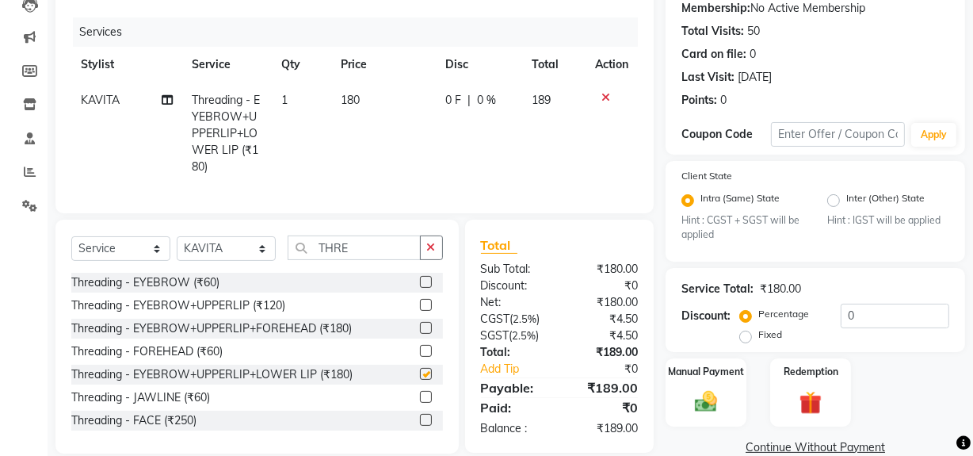
checkbox input "false"
click at [357, 135] on td "180" at bounding box center [383, 133] width 105 height 102
select select "13187"
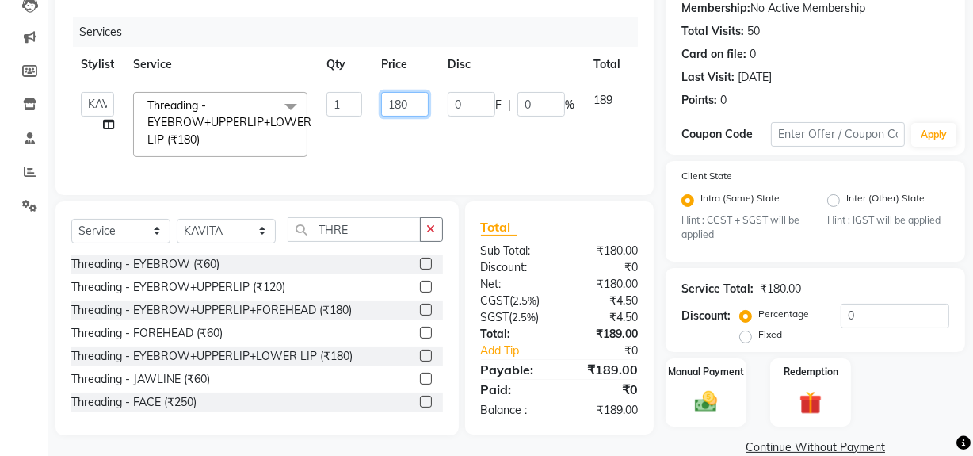
click at [418, 107] on input "180" at bounding box center [405, 104] width 48 height 25
type input "1"
type input "240"
click at [455, 137] on td "0 F | 0 %" at bounding box center [511, 124] width 146 height 84
select select "13187"
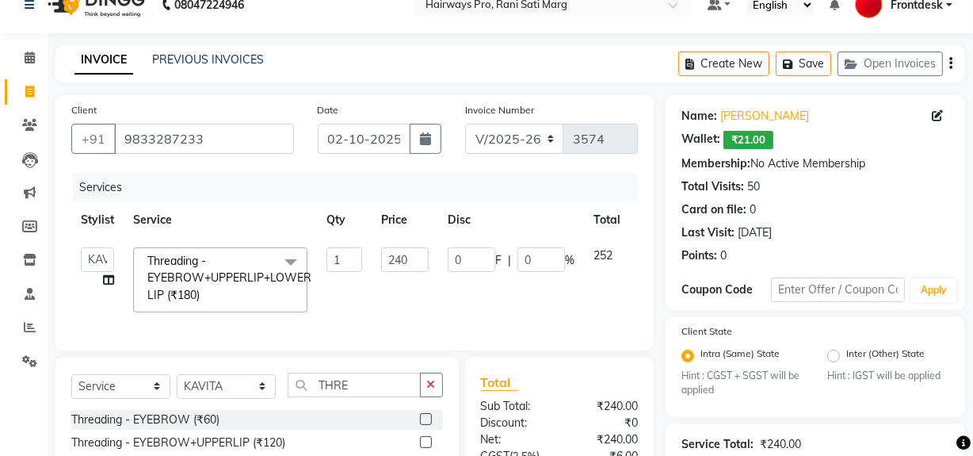
scroll to position [0, 0]
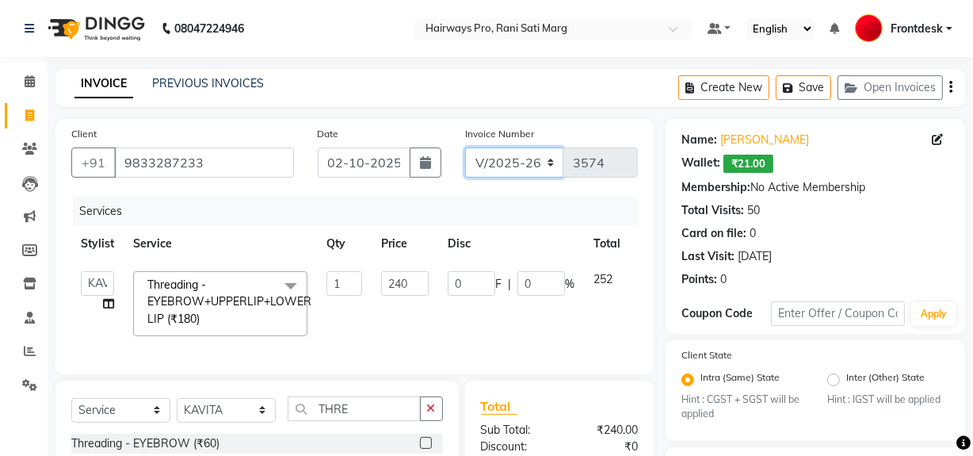
click at [532, 164] on select "INV/25-26 V/2025-26" at bounding box center [514, 162] width 99 height 30
select select "6960"
click at [465, 147] on select "INV/25-26 V/2025-26" at bounding box center [514, 162] width 99 height 30
type input "5011"
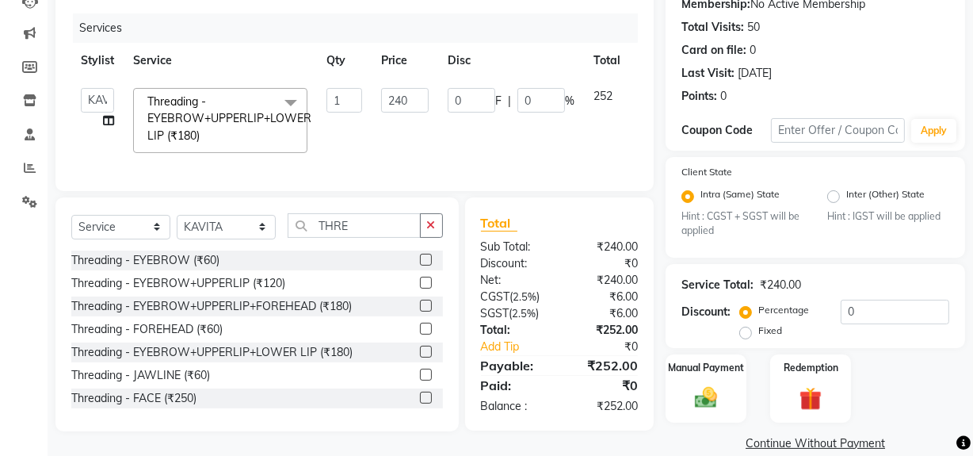
scroll to position [206, 0]
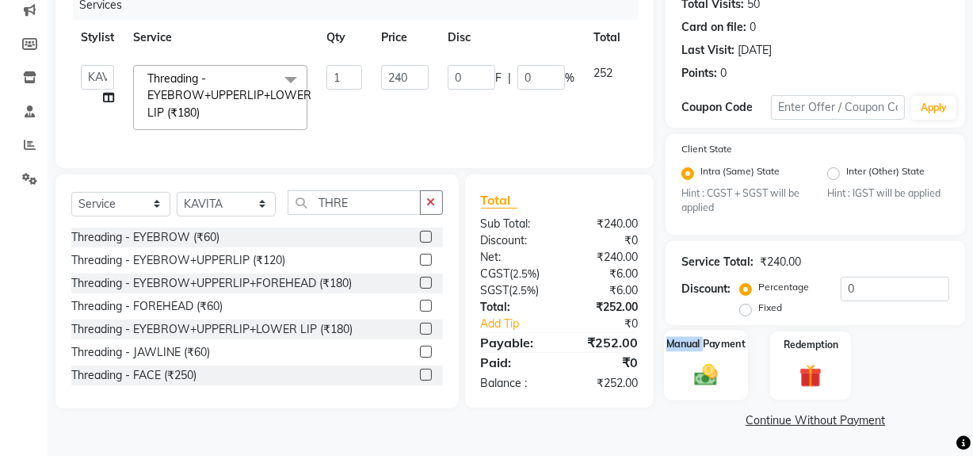
click at [707, 357] on div "Manual Payment" at bounding box center [706, 365] width 84 height 71
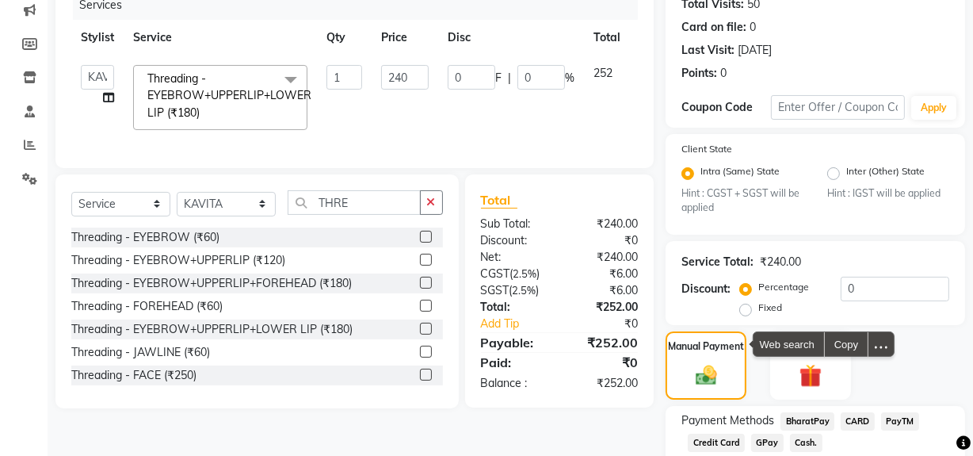
click at [803, 442] on span "Cash." at bounding box center [806, 442] width 32 height 18
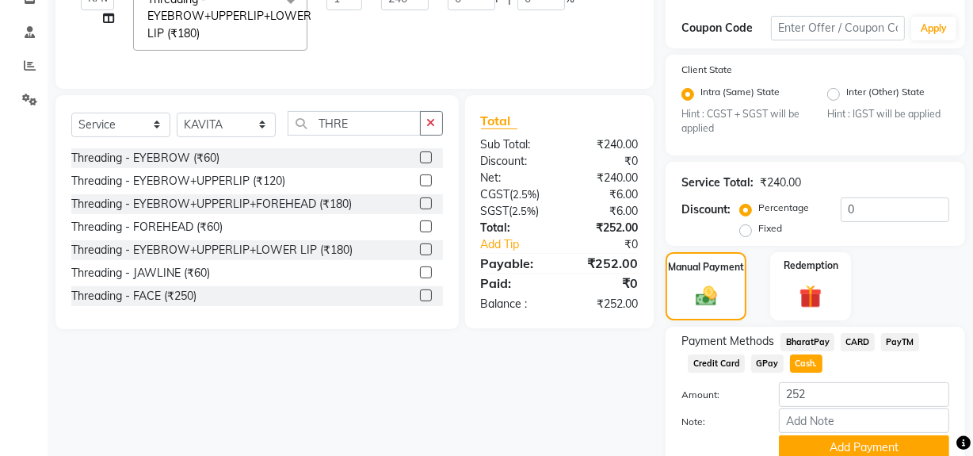
scroll to position [352, 0]
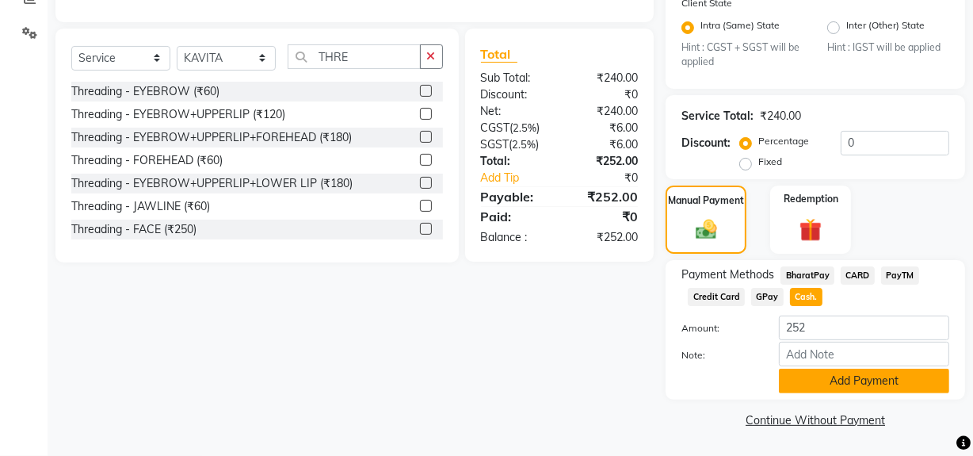
click at [829, 380] on button "Add Payment" at bounding box center [864, 380] width 170 height 25
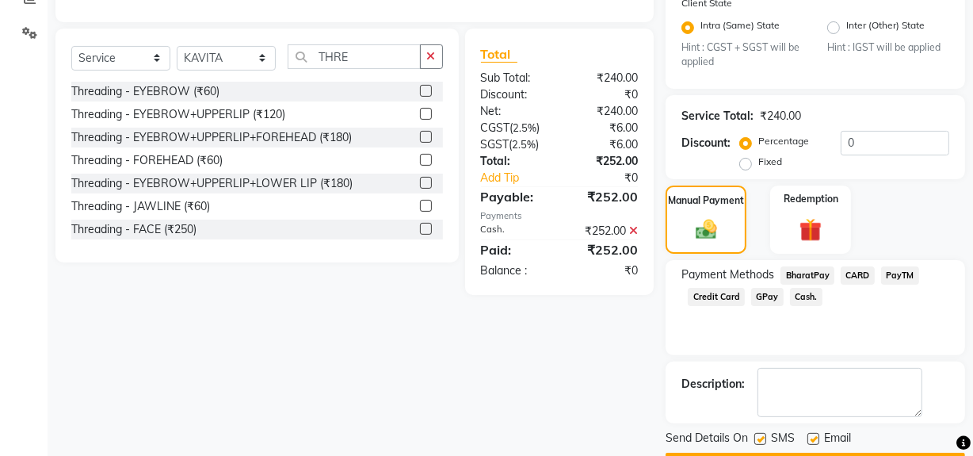
scroll to position [396, 0]
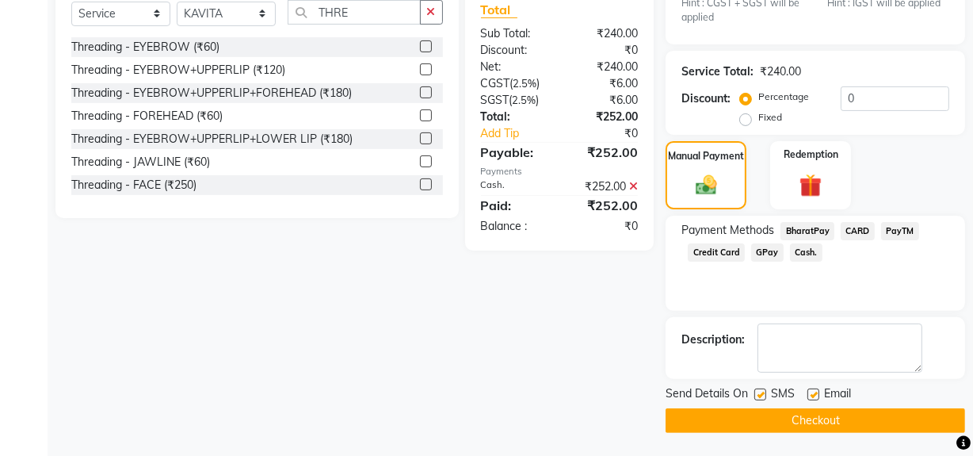
click at [764, 396] on label at bounding box center [760, 394] width 12 height 12
click at [764, 396] on input "checkbox" at bounding box center [759, 395] width 10 height 10
checkbox input "false"
click at [749, 426] on button "Checkout" at bounding box center [815, 420] width 299 height 25
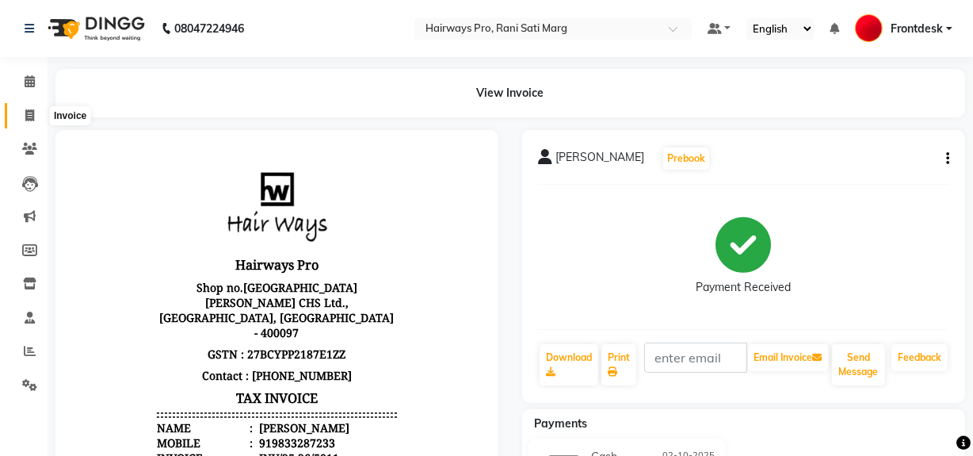
click at [32, 113] on icon at bounding box center [29, 115] width 9 height 12
select select "service"
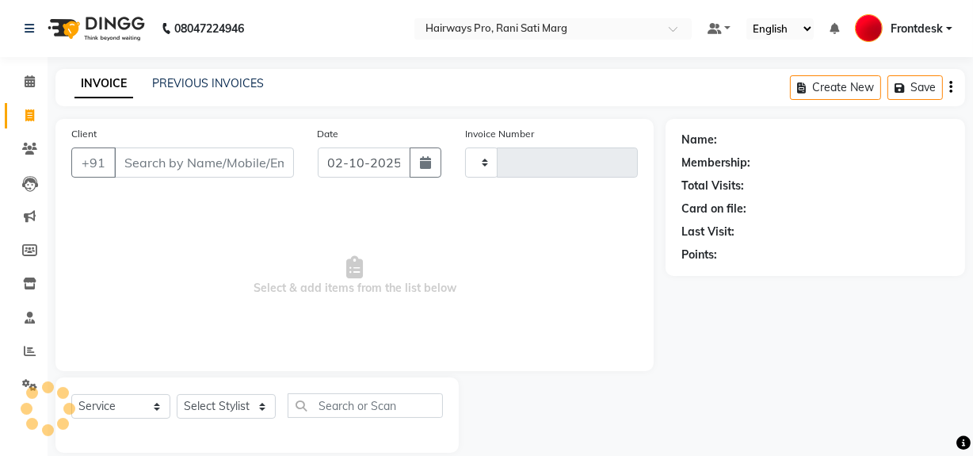
scroll to position [21, 0]
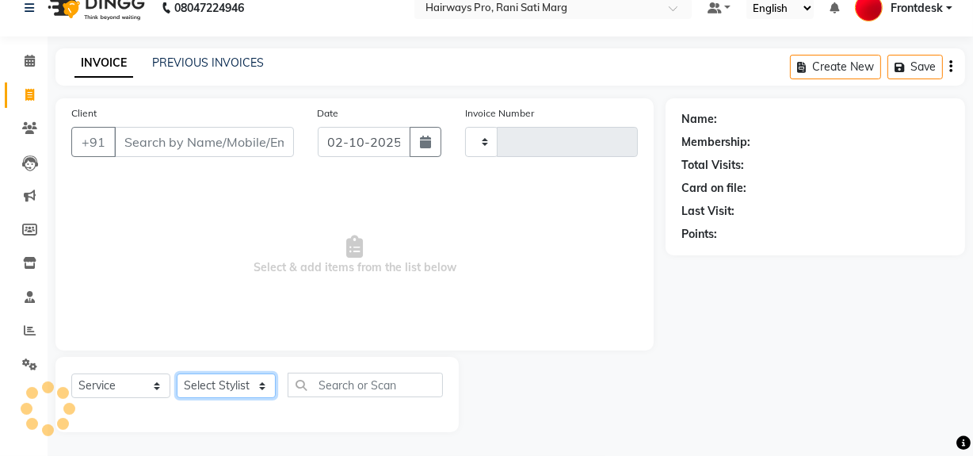
click at [248, 387] on select "Select Stylist" at bounding box center [226, 385] width 99 height 25
type input "3574"
select select "787"
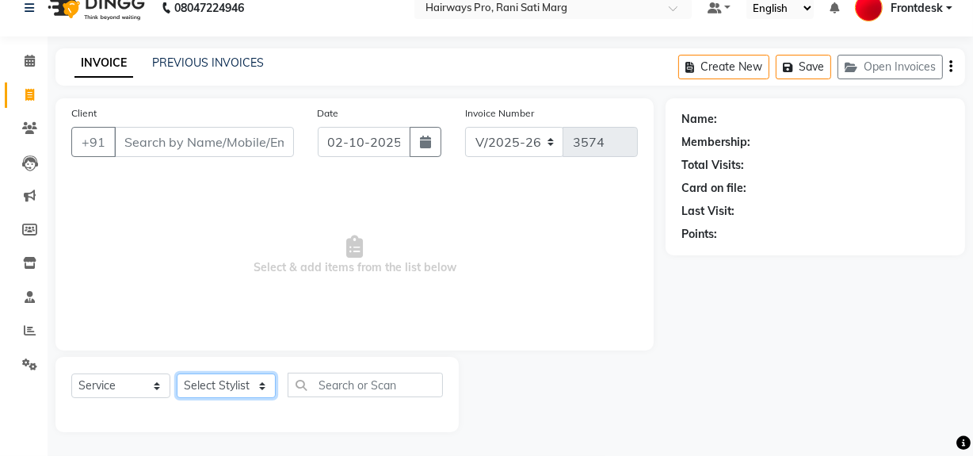
select select "13188"
click at [177, 373] on select "Select Stylist ABID DANISH Faiz [PERSON_NAME] Frontdesk INTEZAR [PERSON_NAME] […" at bounding box center [226, 385] width 99 height 25
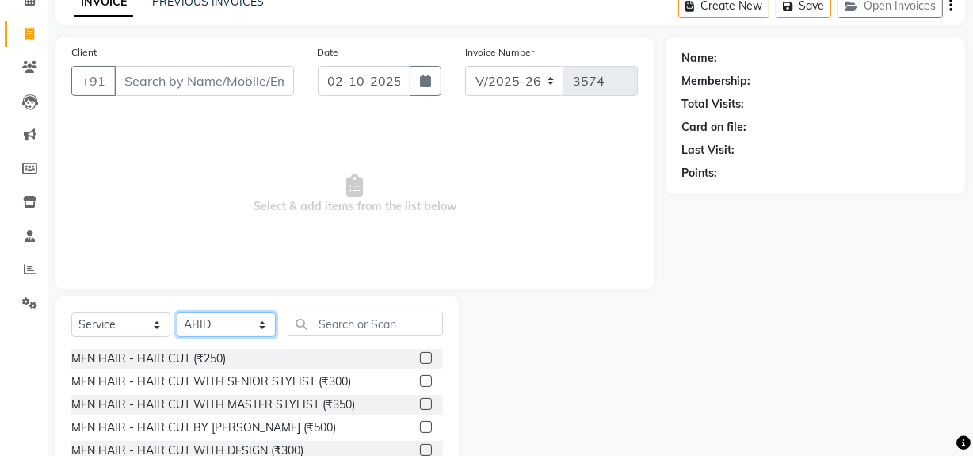
scroll to position [179, 0]
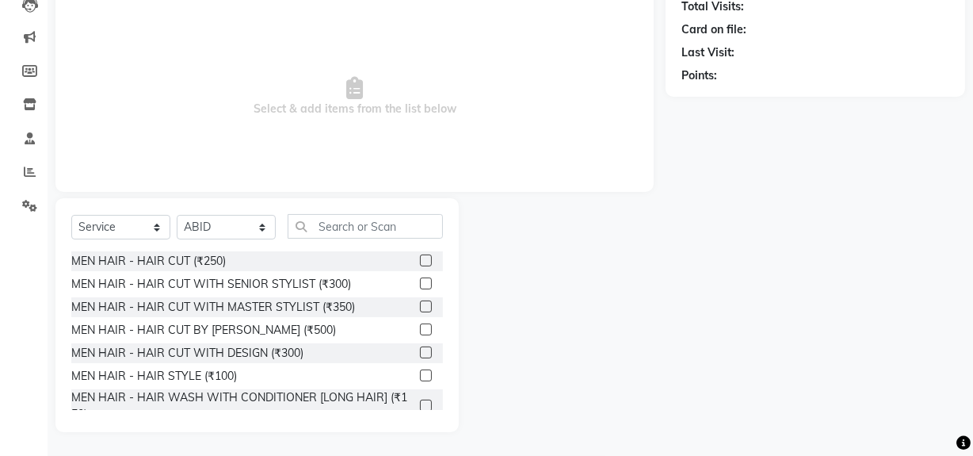
click at [420, 280] on label at bounding box center [426, 283] width 12 height 12
click at [420, 280] on input "checkbox" at bounding box center [425, 284] width 10 height 10
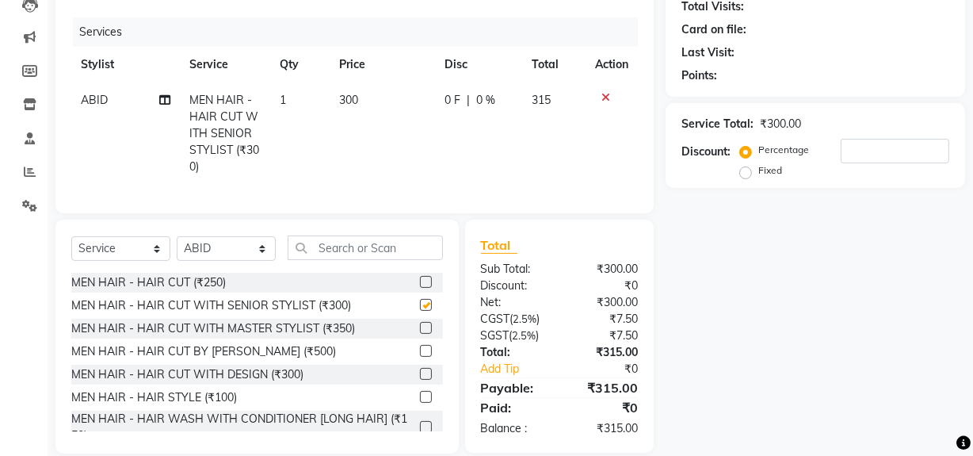
scroll to position [87, 0]
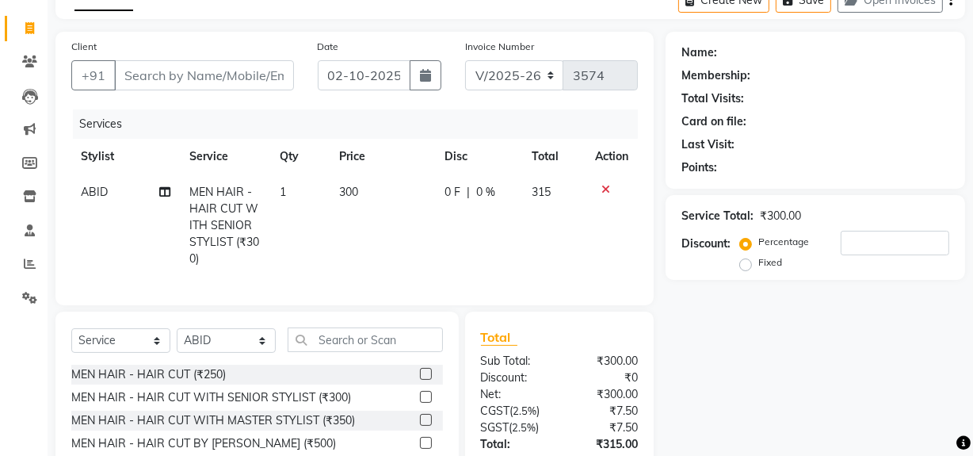
checkbox input "false"
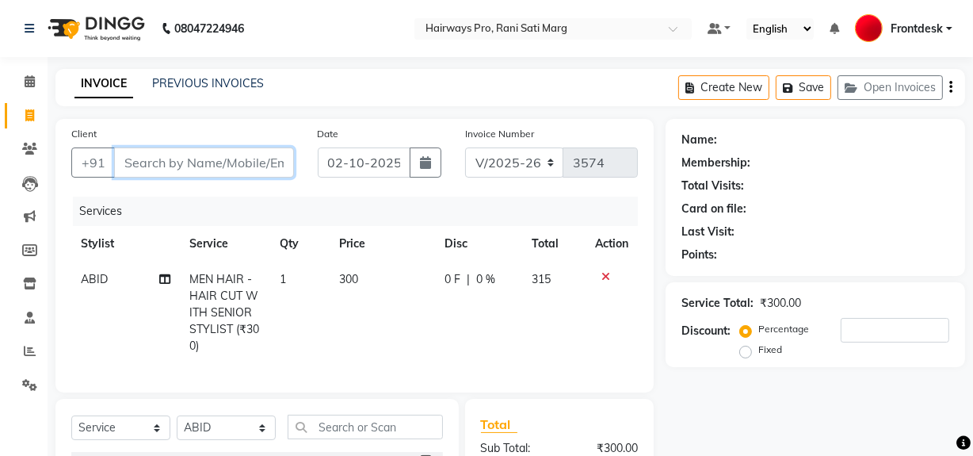
click at [249, 166] on input "Client" at bounding box center [204, 162] width 180 height 30
type input "9"
type input "0"
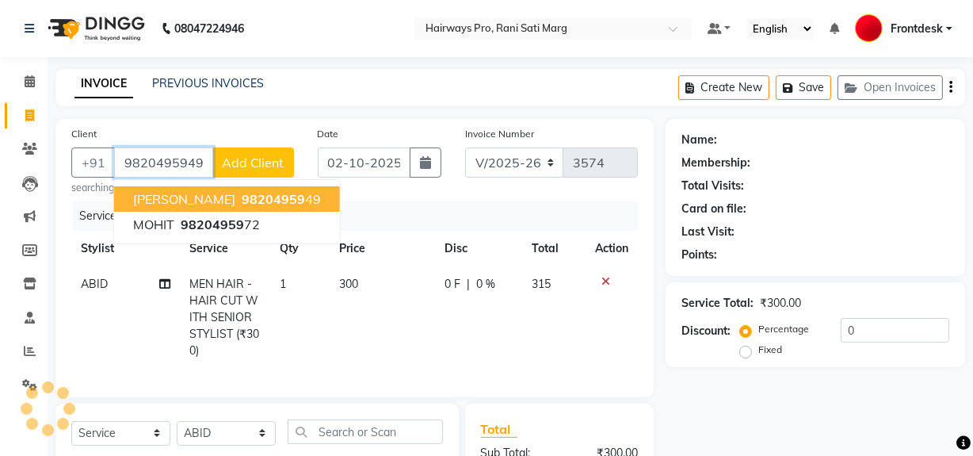
type input "9820495949"
select select "1: Object"
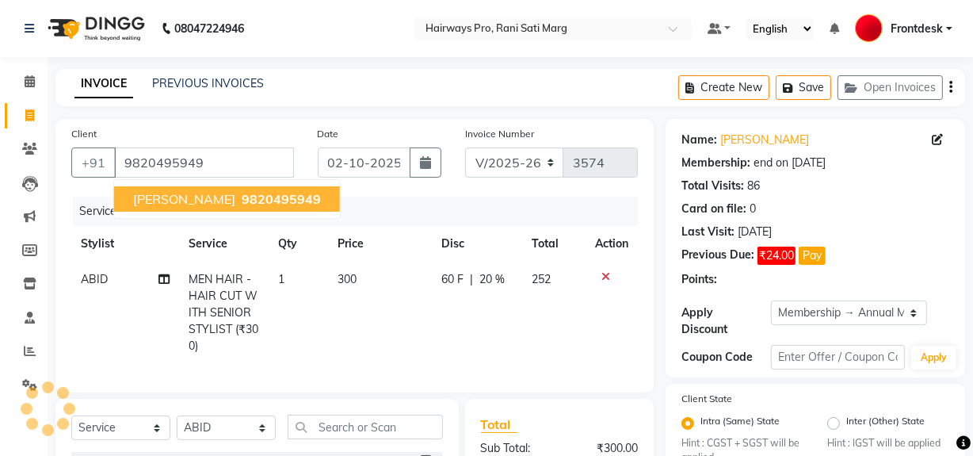
type input "20"
click at [545, 168] on select "INV/25-26 V/2025-26" at bounding box center [514, 162] width 99 height 30
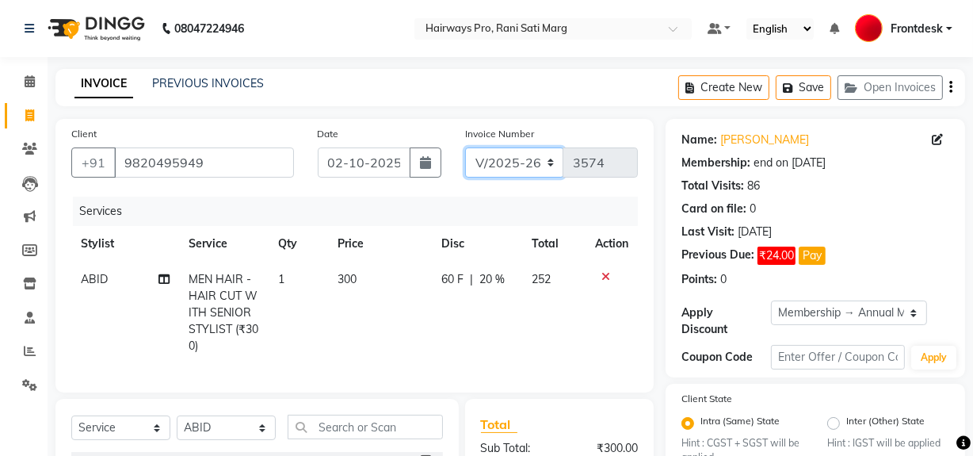
select select "6960"
click at [465, 147] on select "INV/25-26 V/2025-26" at bounding box center [514, 162] width 99 height 30
type input "5012"
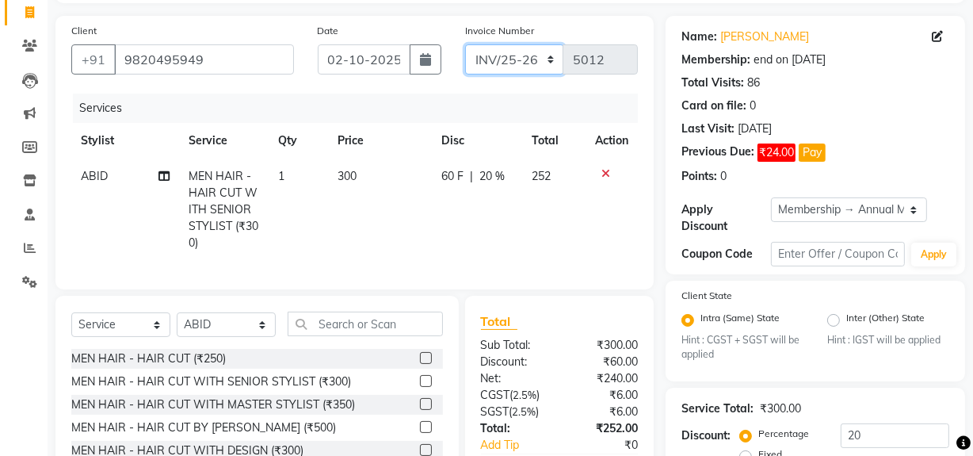
scroll to position [250, 0]
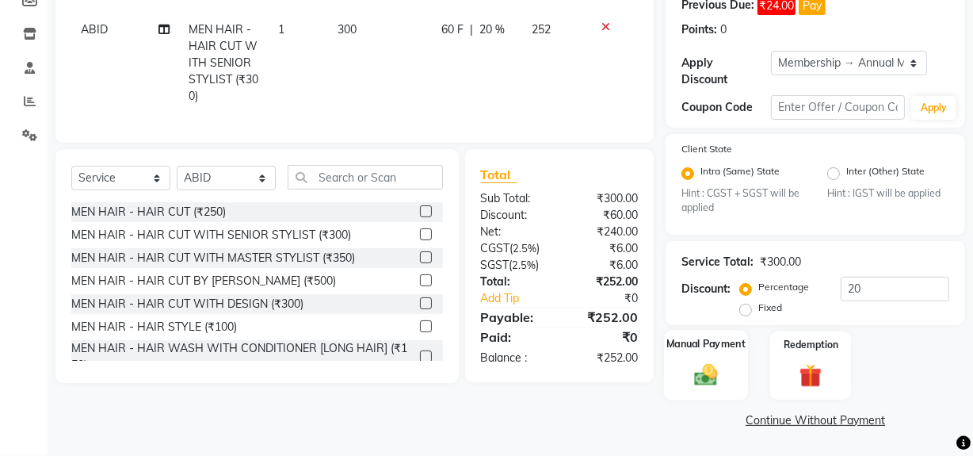
drag, startPoint x: 715, startPoint y: 370, endPoint x: 704, endPoint y: 403, distance: 34.3
click at [716, 372] on img at bounding box center [706, 374] width 38 height 27
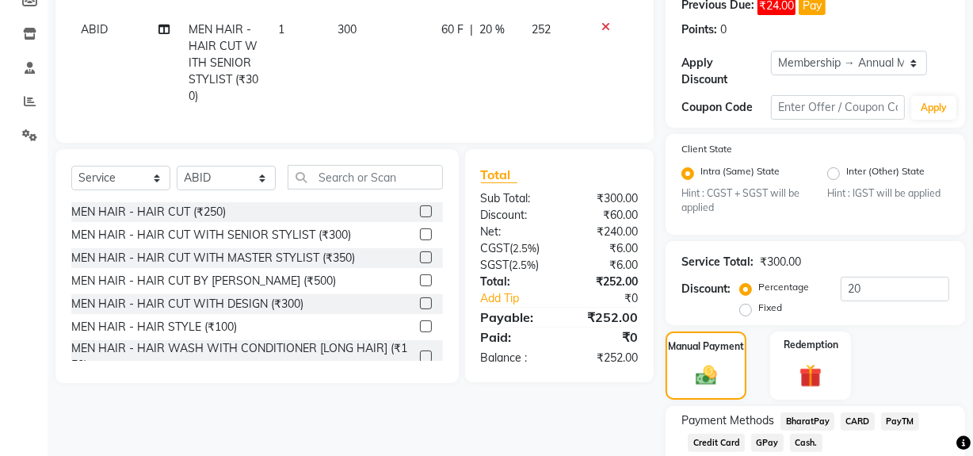
click at [793, 441] on span "Cash." at bounding box center [806, 442] width 32 height 18
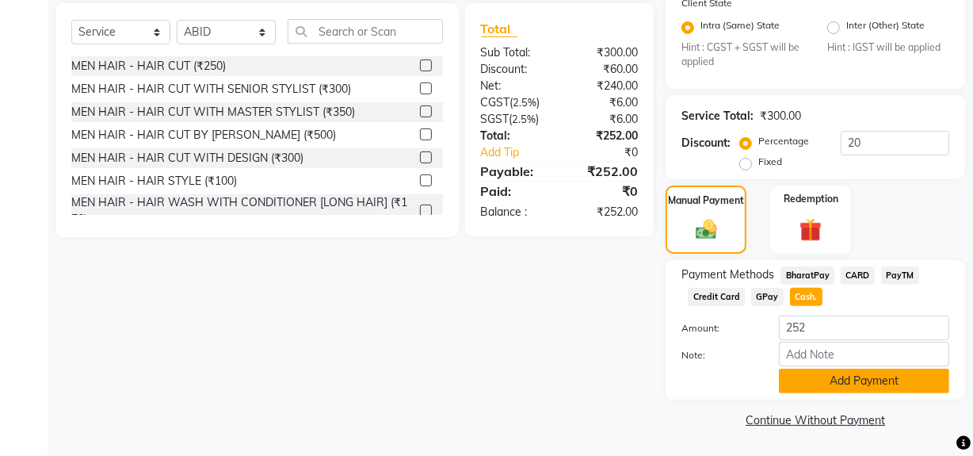
click at [805, 381] on button "Add Payment" at bounding box center [864, 380] width 170 height 25
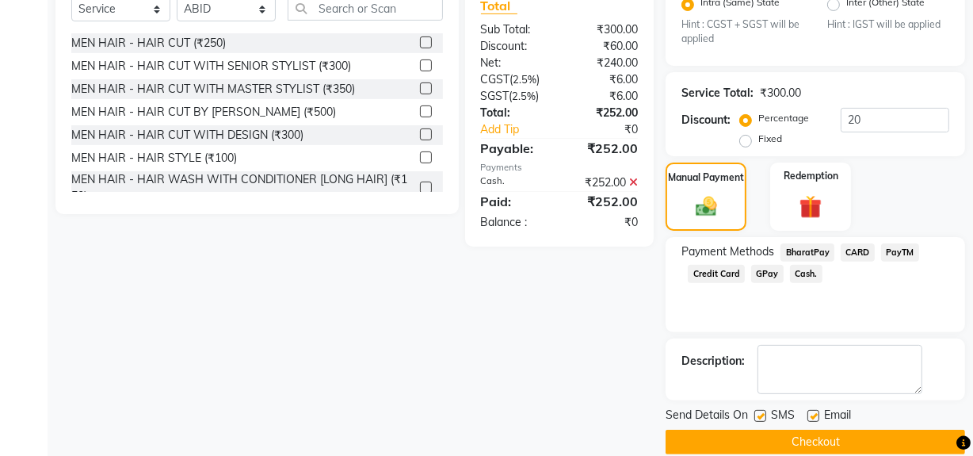
scroll to position [441, 0]
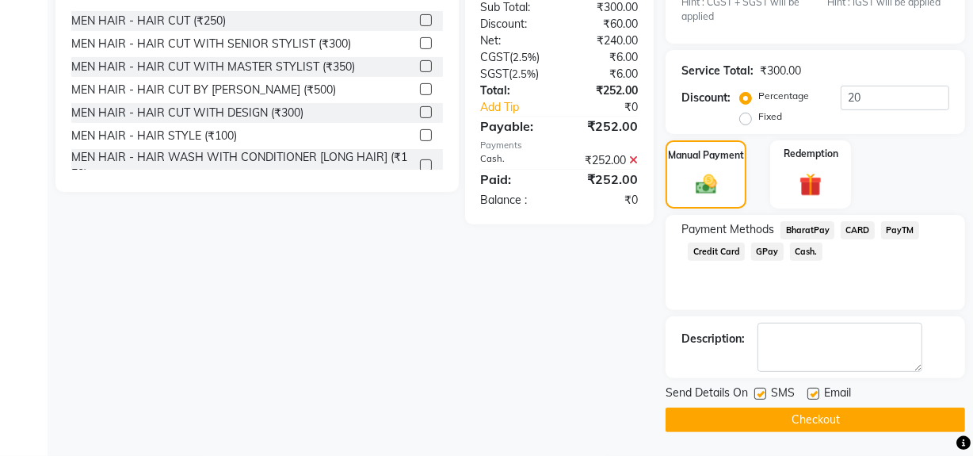
click at [763, 398] on label at bounding box center [760, 393] width 12 height 12
click at [763, 398] on input "checkbox" at bounding box center [759, 394] width 10 height 10
checkbox input "false"
click at [745, 418] on button "Checkout" at bounding box center [815, 419] width 299 height 25
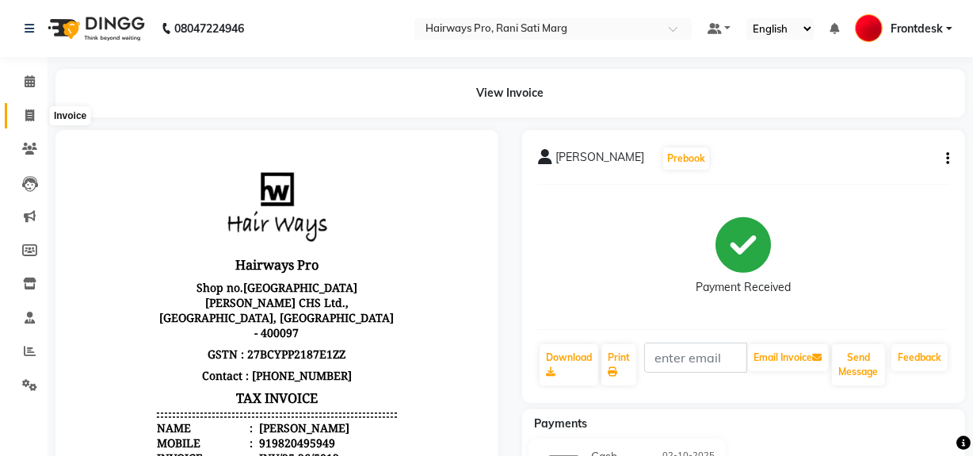
click at [25, 114] on icon at bounding box center [29, 115] width 9 height 12
select select "service"
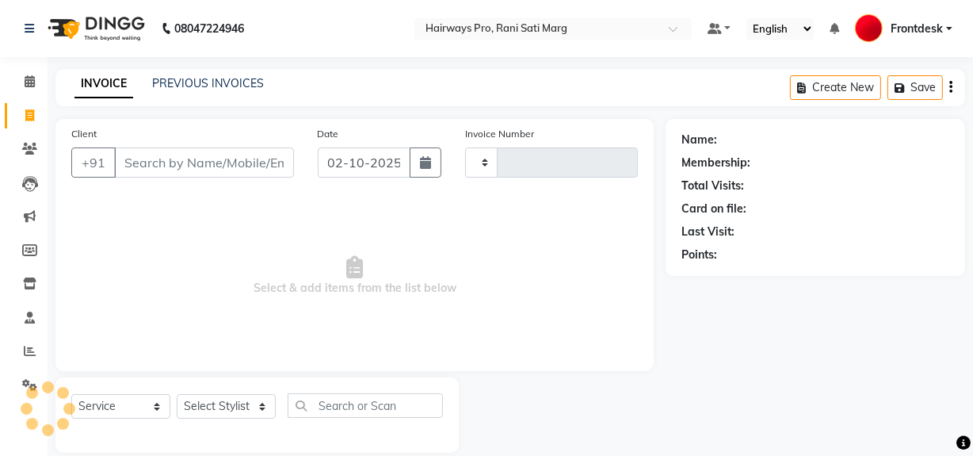
scroll to position [21, 0]
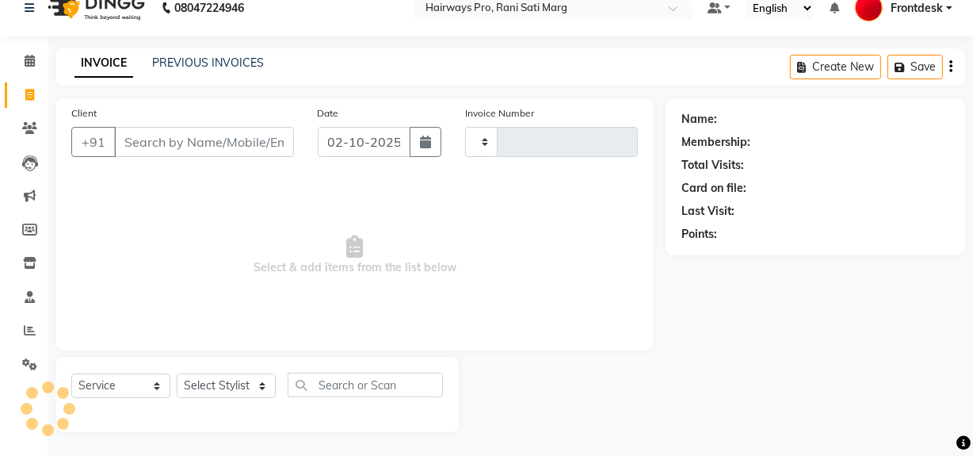
type input "3574"
select select "787"
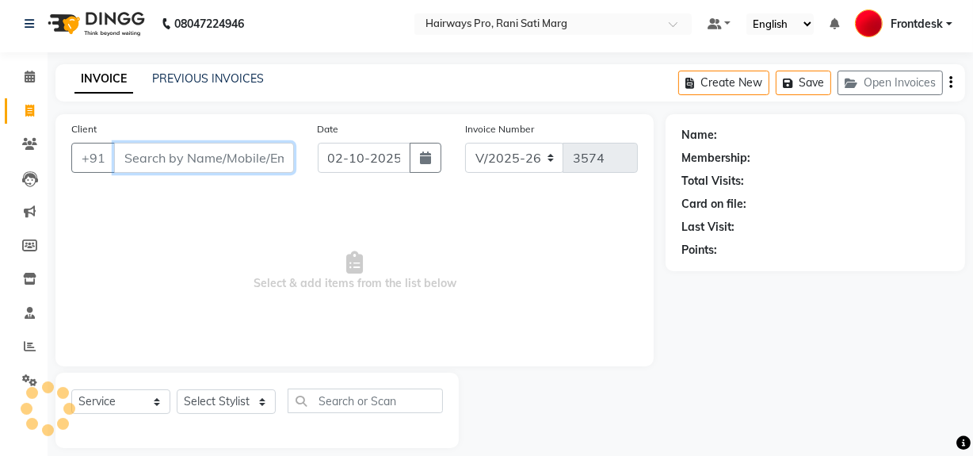
scroll to position [0, 0]
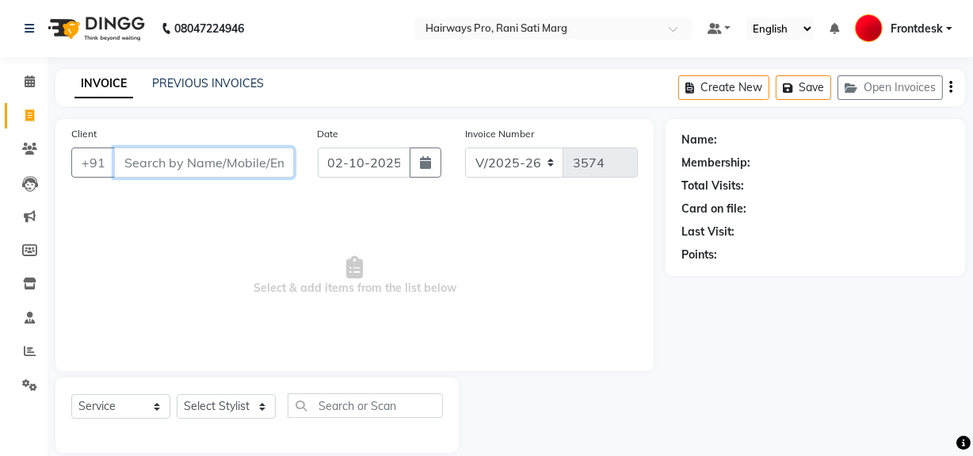
click at [208, 158] on input "Client" at bounding box center [204, 162] width 180 height 30
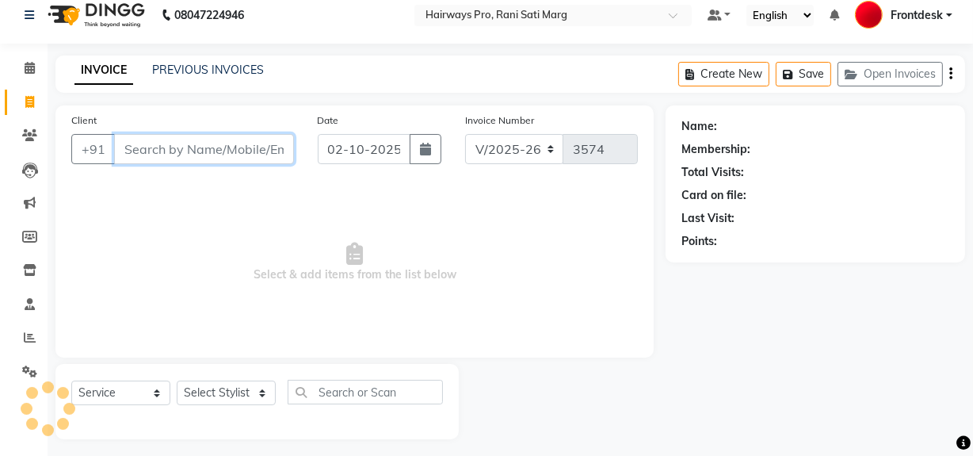
scroll to position [21, 0]
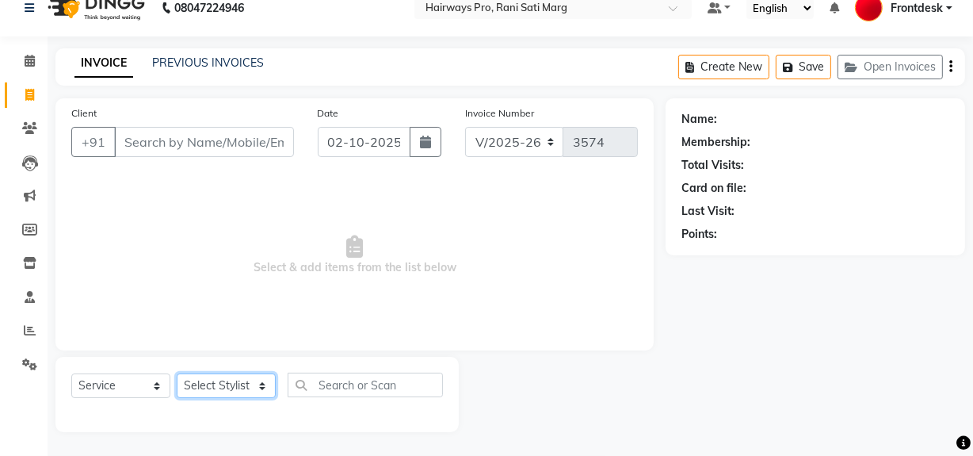
click at [216, 387] on select "Select Stylist ABID DANISH Faiz [PERSON_NAME] Frontdesk INTEZAR [PERSON_NAME] […" at bounding box center [226, 385] width 99 height 25
select select "13190"
click at [177, 373] on select "Select Stylist ABID DANISH Faiz [PERSON_NAME] Frontdesk INTEZAR [PERSON_NAME] […" at bounding box center [226, 385] width 99 height 25
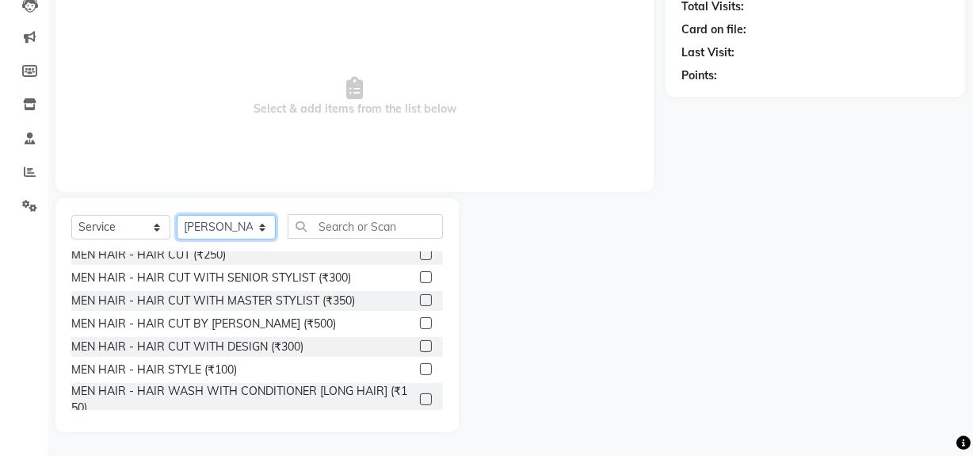
scroll to position [0, 0]
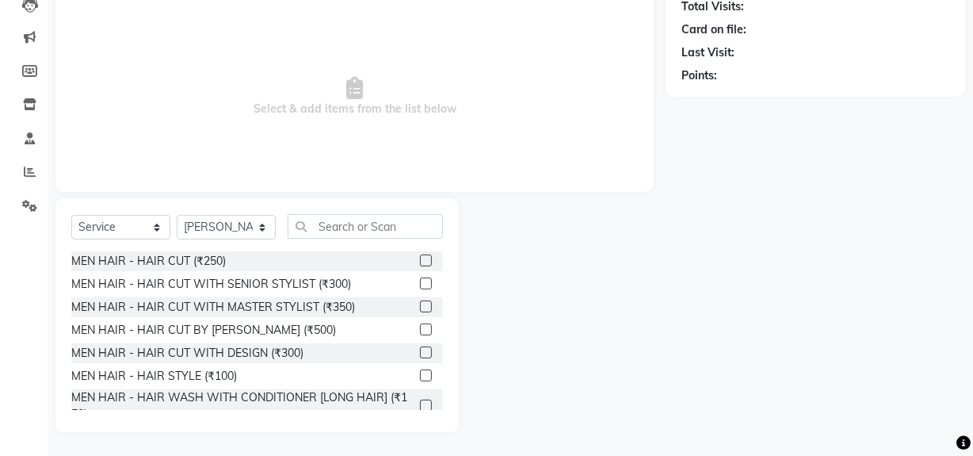
click at [420, 308] on label at bounding box center [426, 306] width 12 height 12
click at [420, 308] on input "checkbox" at bounding box center [425, 307] width 10 height 10
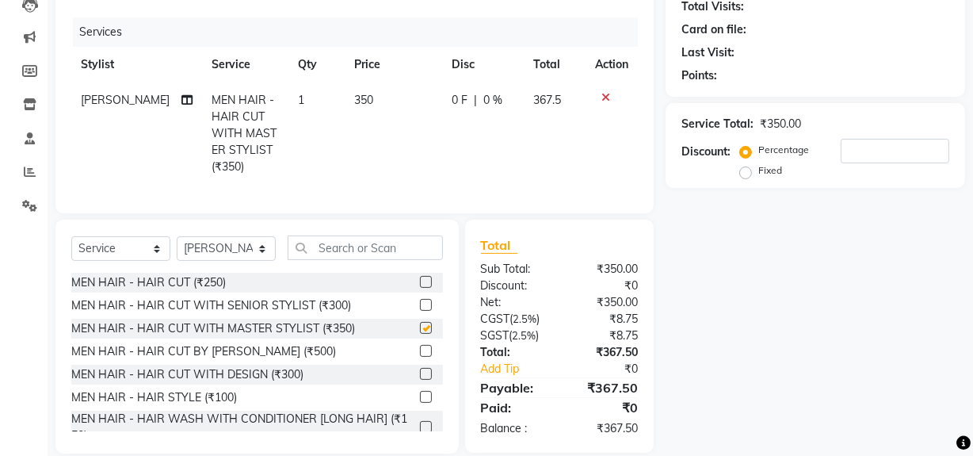
checkbox input "false"
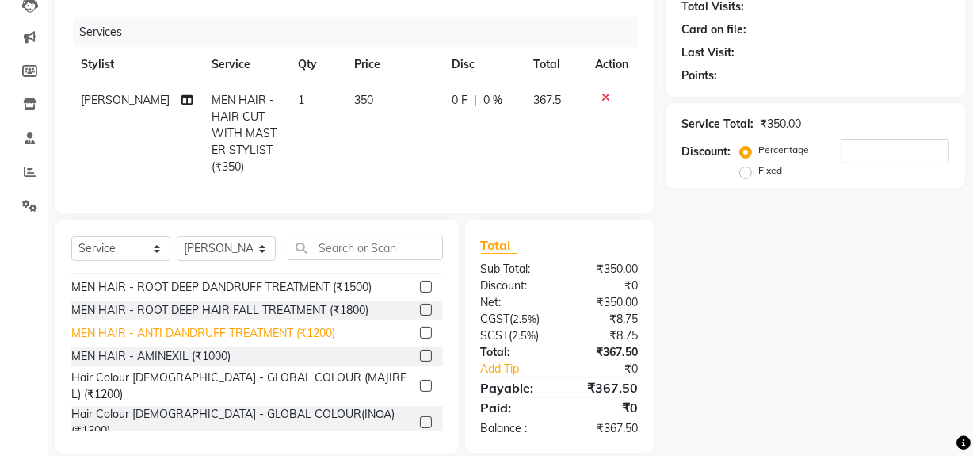
scroll to position [143, 0]
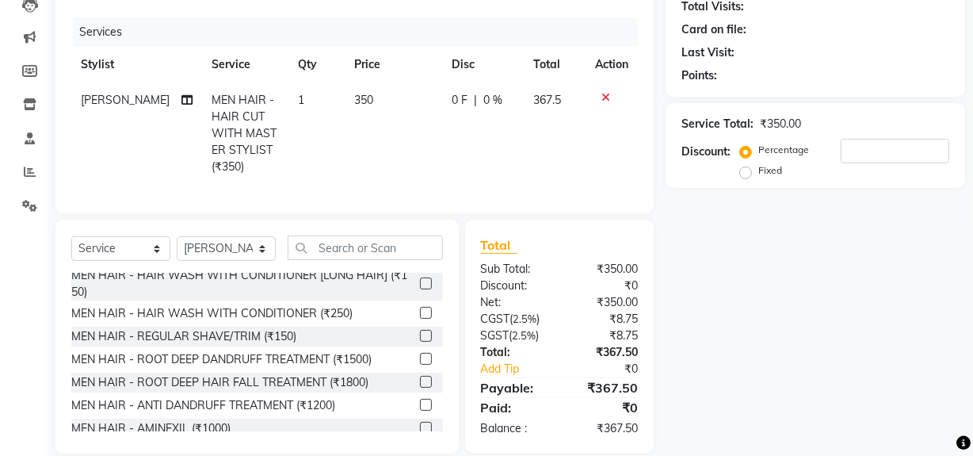
click at [420, 341] on label at bounding box center [426, 336] width 12 height 12
click at [420, 341] on input "checkbox" at bounding box center [425, 336] width 10 height 10
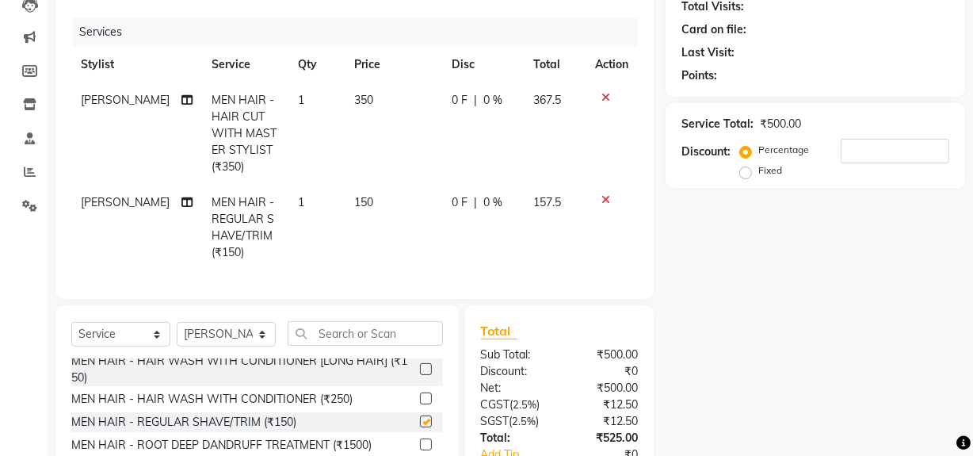
checkbox input "false"
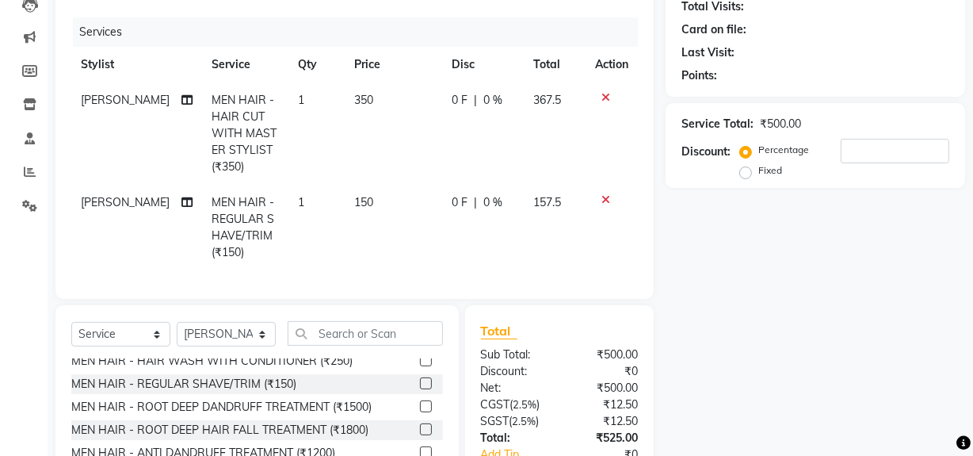
scroll to position [216, 0]
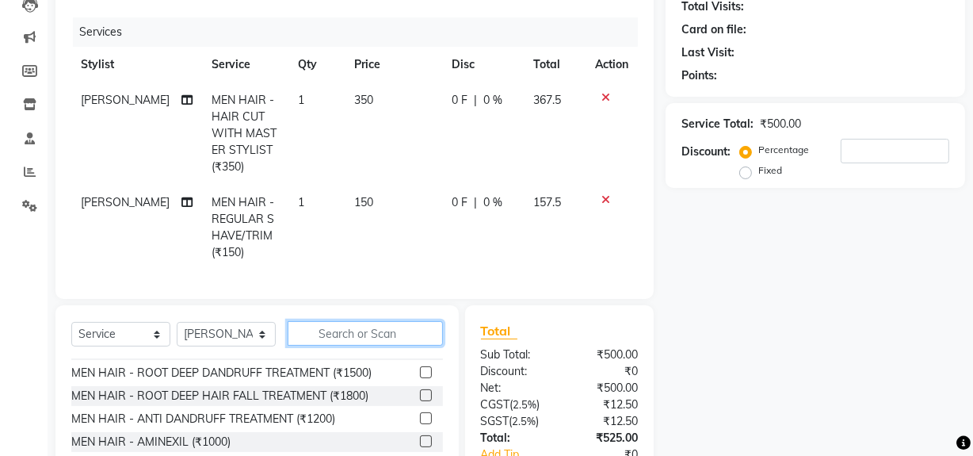
click at [342, 337] on input "text" at bounding box center [365, 333] width 155 height 25
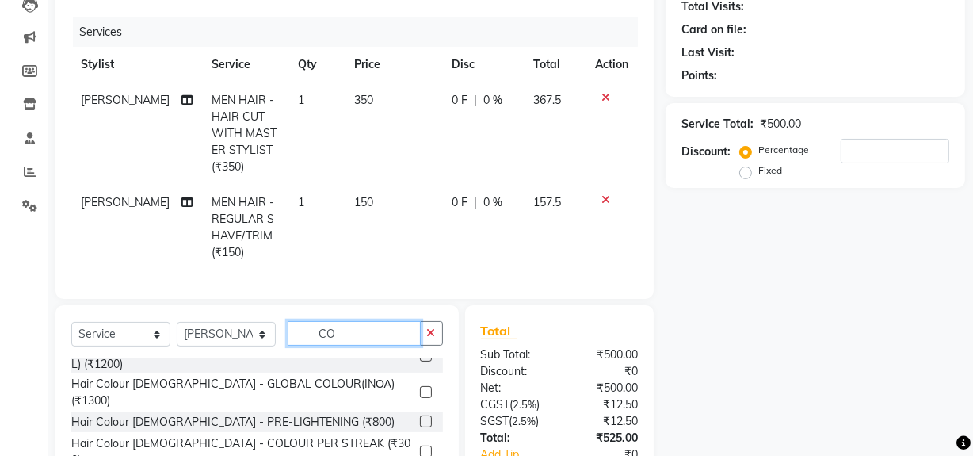
scroll to position [0, 0]
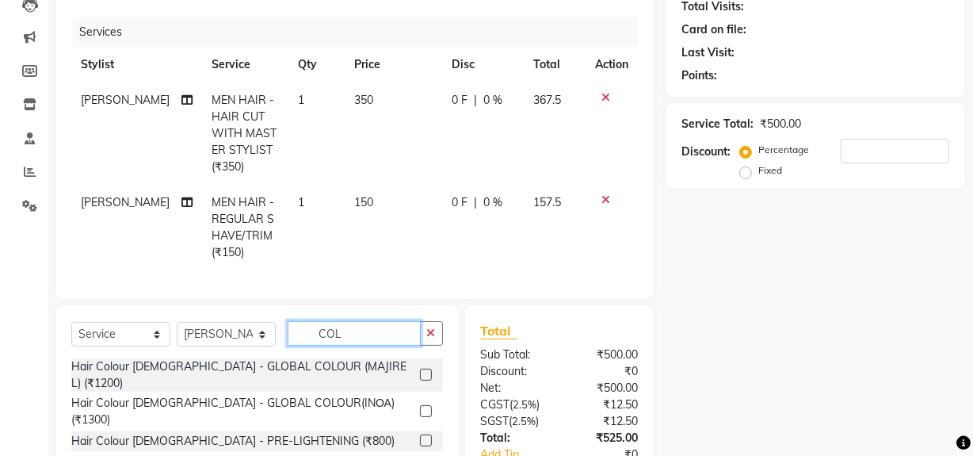
type input "COL"
click at [420, 378] on label at bounding box center [426, 374] width 12 height 12
click at [420, 378] on input "checkbox" at bounding box center [425, 375] width 10 height 10
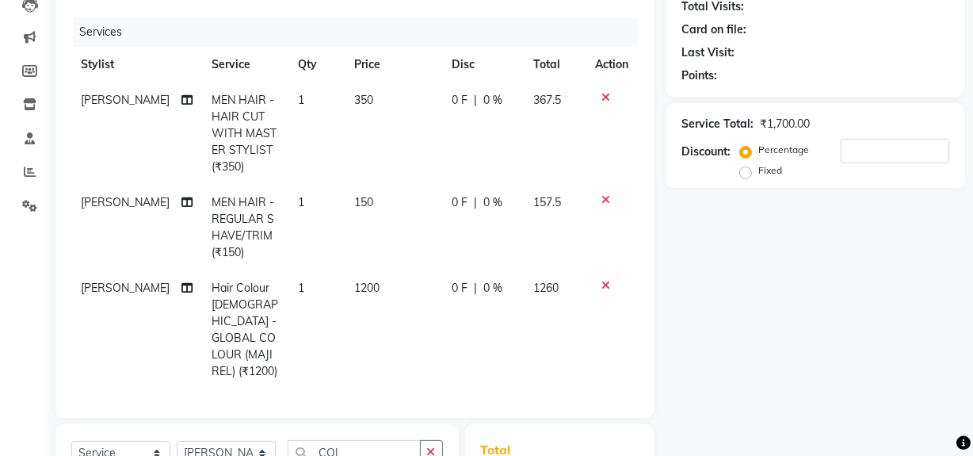
checkbox input "false"
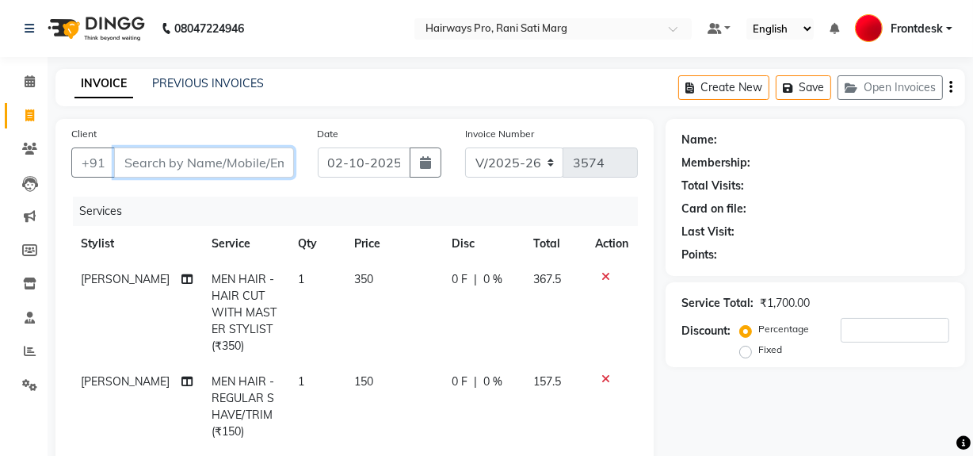
click at [155, 166] on input "Client" at bounding box center [204, 162] width 180 height 30
click at [245, 168] on input "Client" at bounding box center [204, 162] width 180 height 30
click at [243, 166] on input "Client" at bounding box center [204, 162] width 180 height 30
click at [229, 157] on input "Client" at bounding box center [204, 162] width 180 height 30
type input "8"
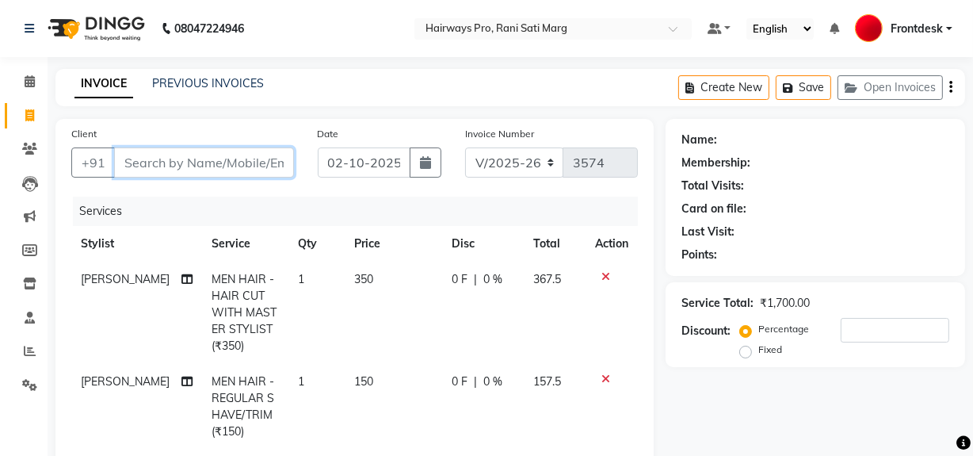
type input "0"
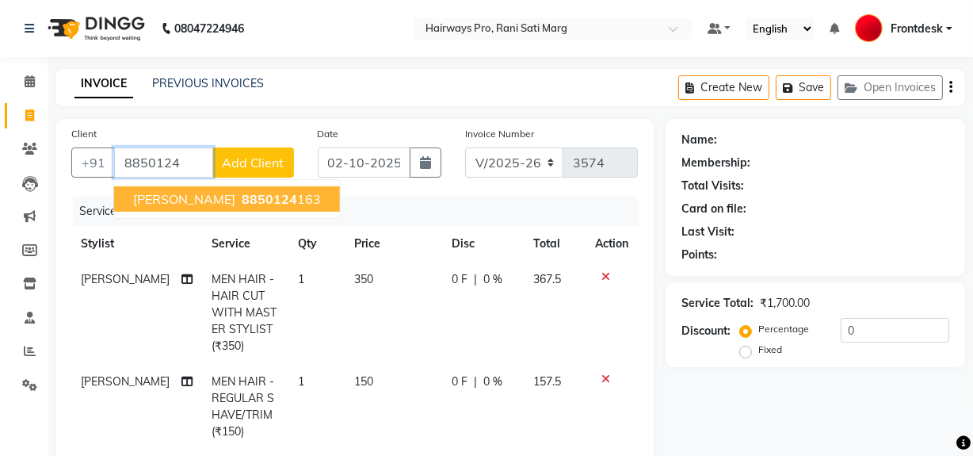
click at [242, 201] on span "8850124" at bounding box center [269, 199] width 55 height 16
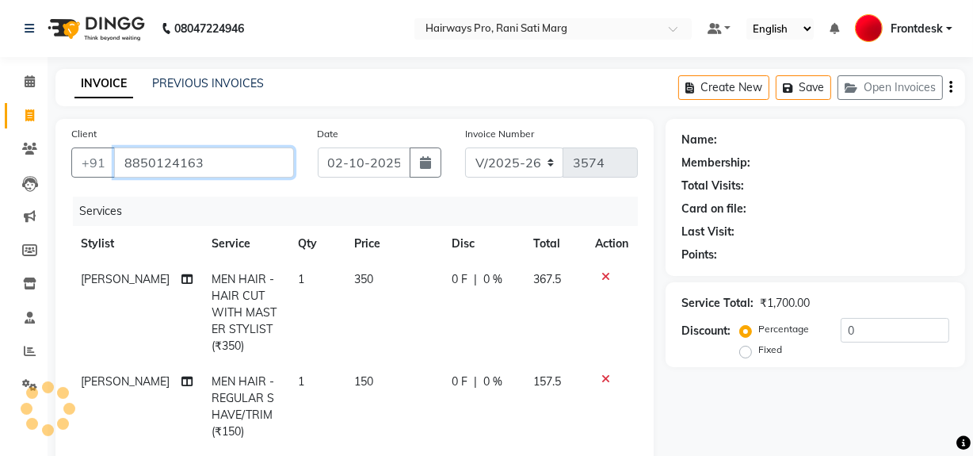
type input "8850124163"
select select "1: Object"
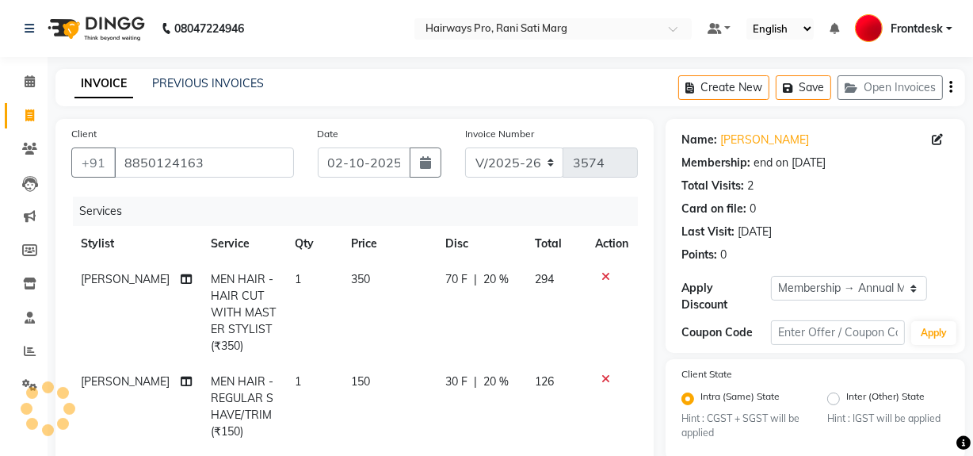
type input "20"
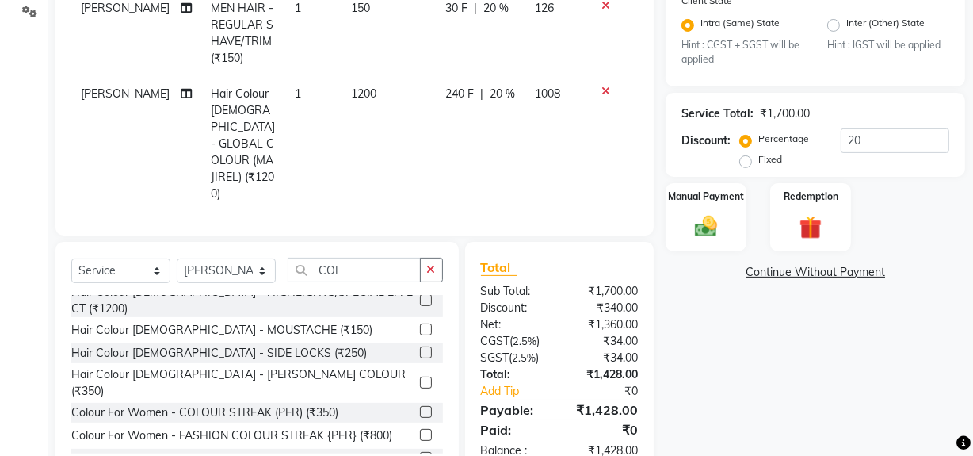
scroll to position [399, 0]
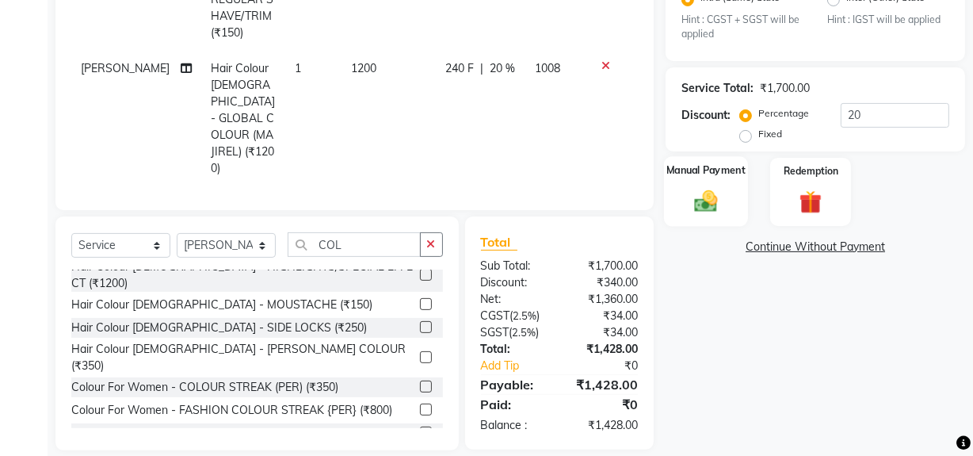
click at [712, 205] on img at bounding box center [706, 201] width 38 height 27
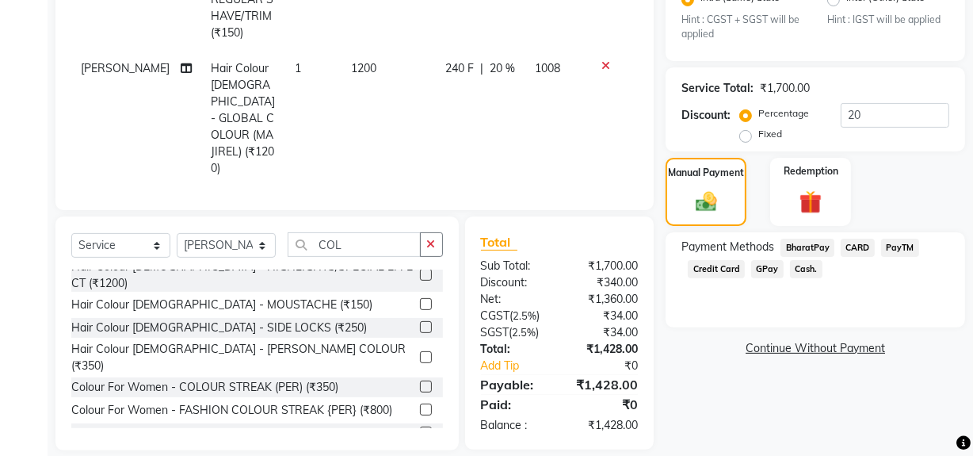
click at [705, 269] on span "Credit Card" at bounding box center [716, 269] width 57 height 18
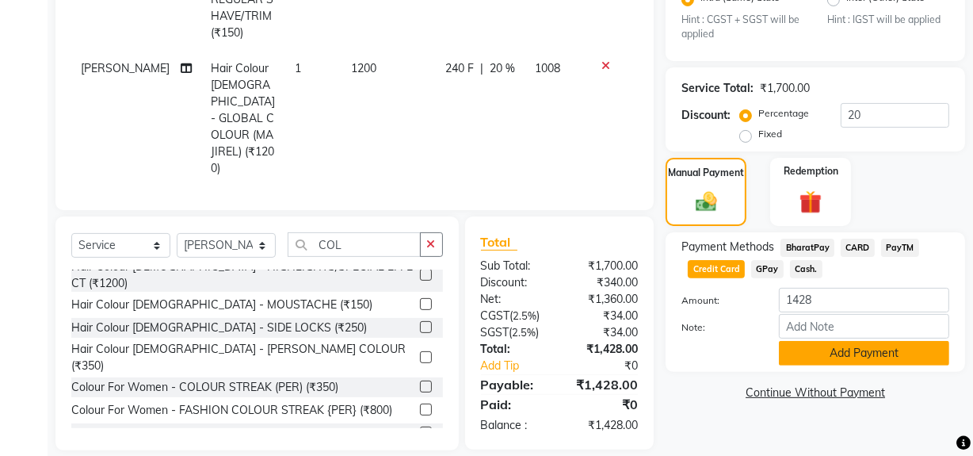
click at [835, 353] on button "Add Payment" at bounding box center [864, 353] width 170 height 25
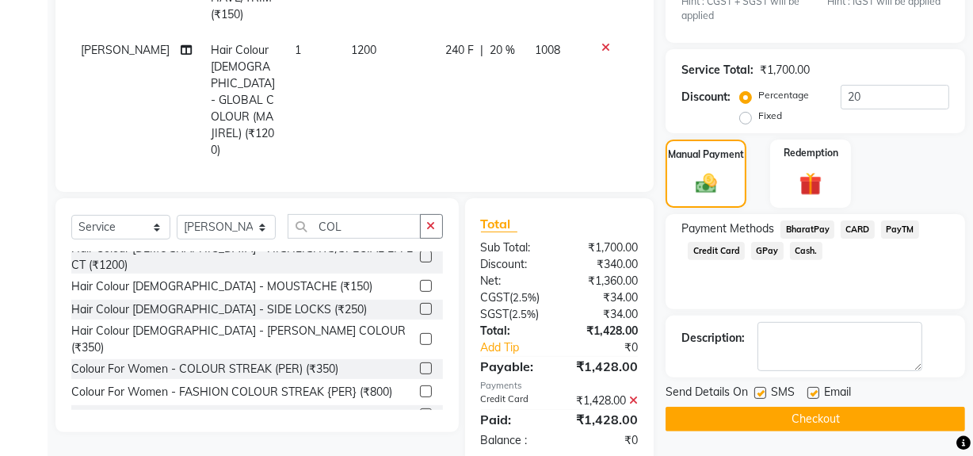
scroll to position [431, 0]
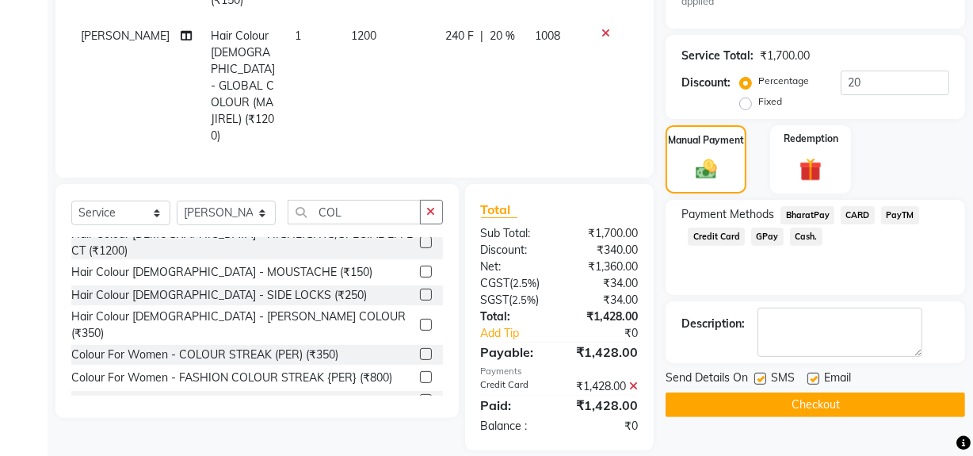
click at [768, 406] on button "Checkout" at bounding box center [815, 404] width 299 height 25
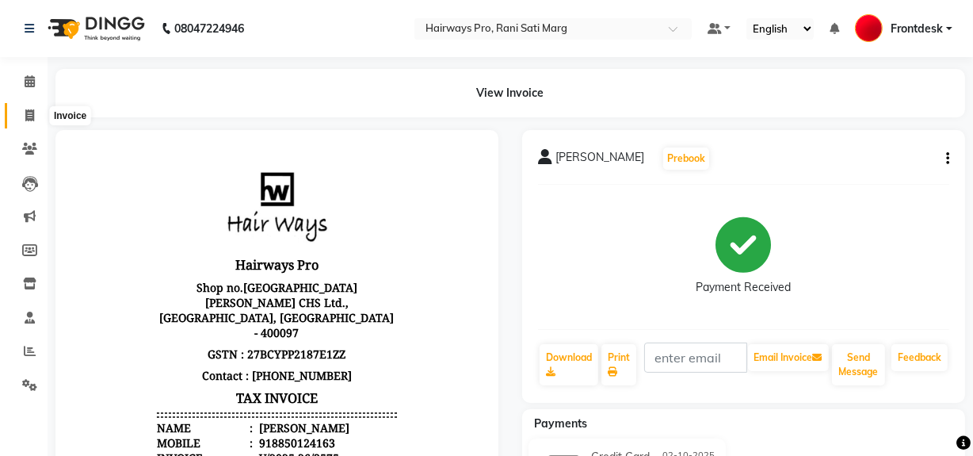
drag, startPoint x: 23, startPoint y: 116, endPoint x: 39, endPoint y: 132, distance: 22.4
click at [23, 116] on span at bounding box center [30, 116] width 28 height 18
select select "service"
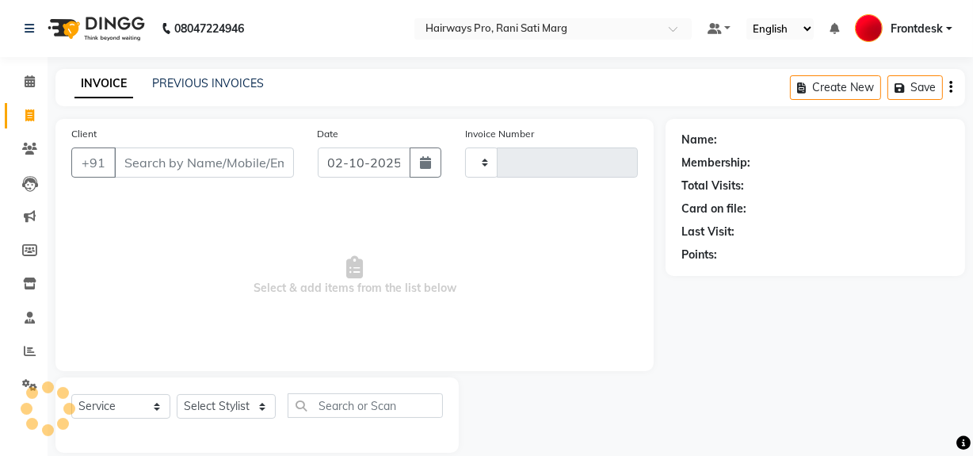
scroll to position [21, 0]
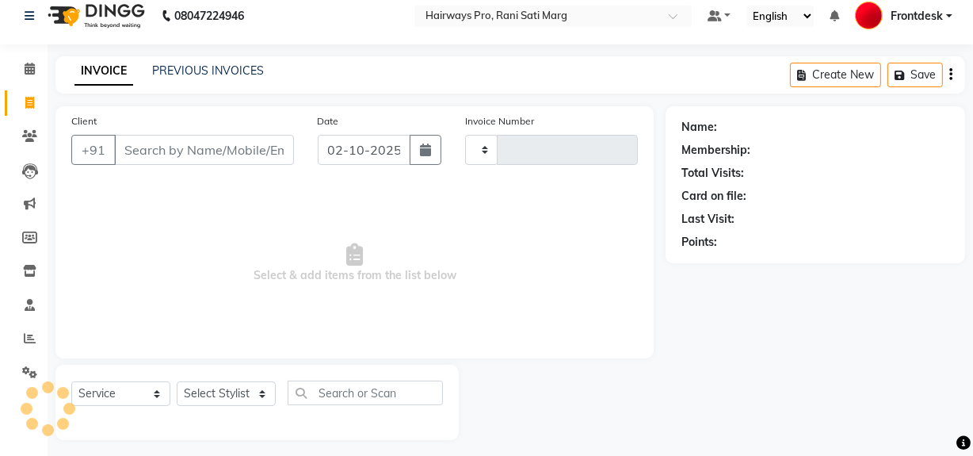
type input "3576"
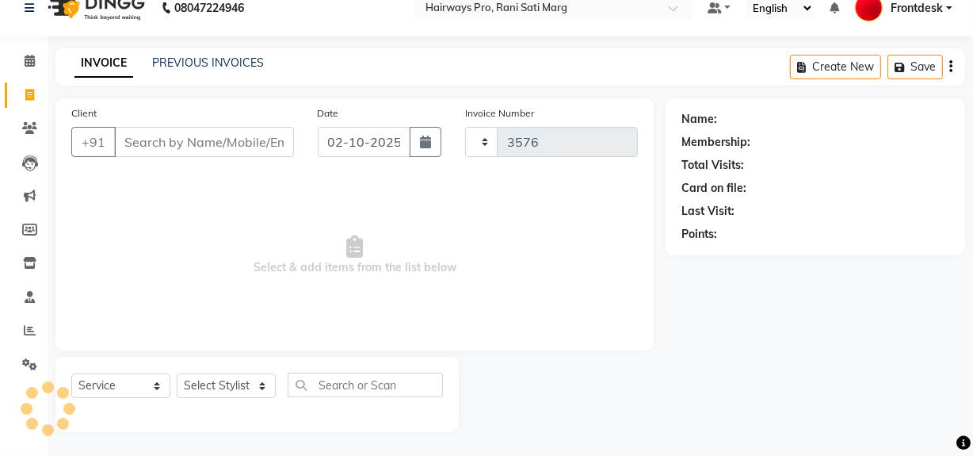
select select "787"
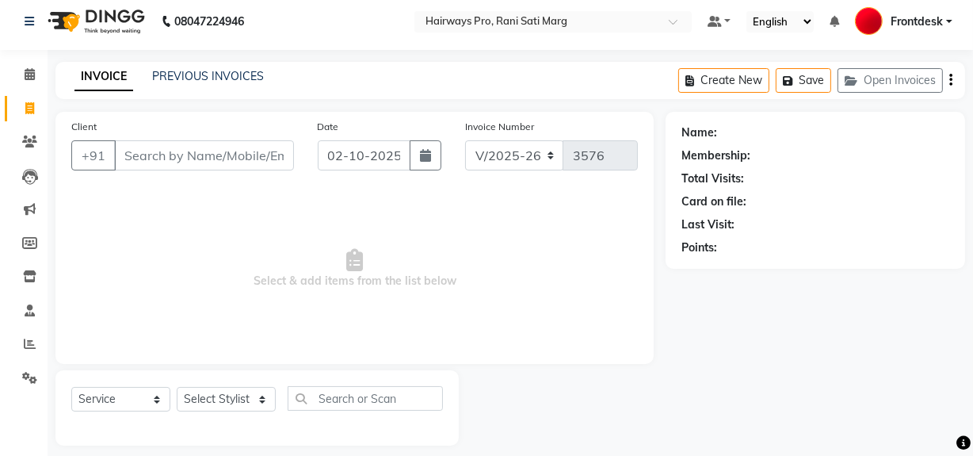
scroll to position [0, 0]
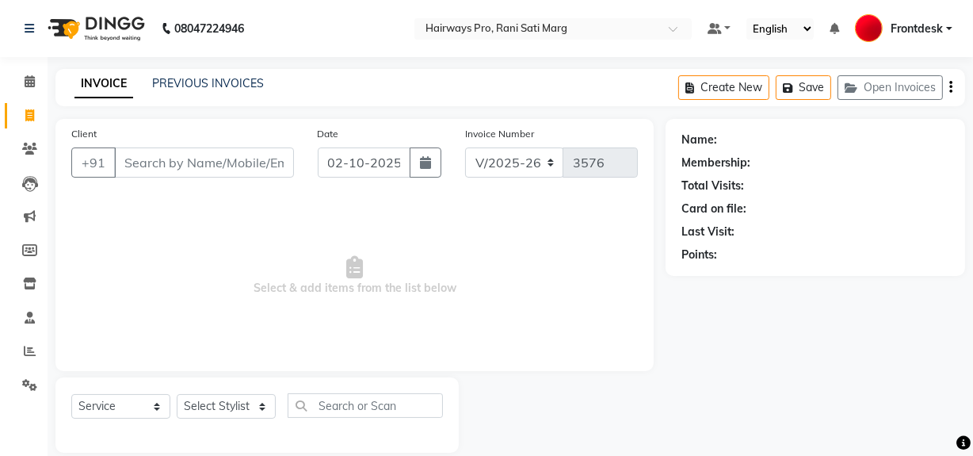
click at [189, 169] on input "Client" at bounding box center [204, 162] width 180 height 30
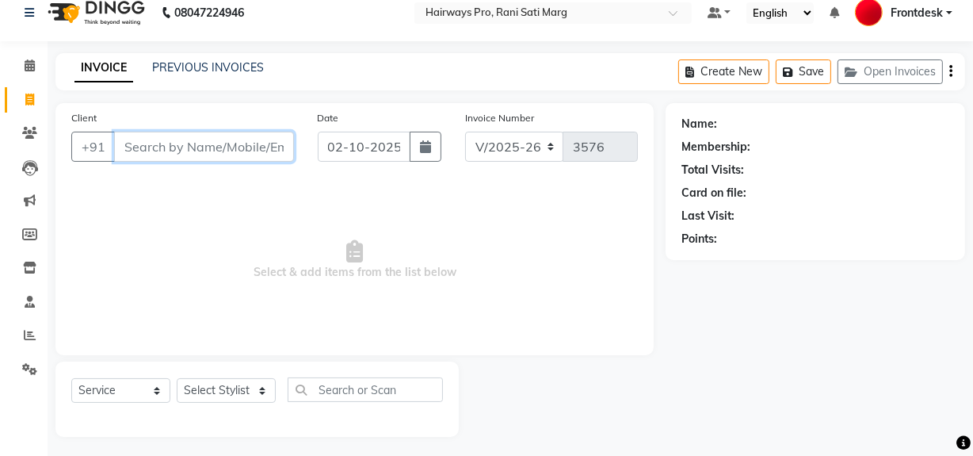
scroll to position [21, 0]
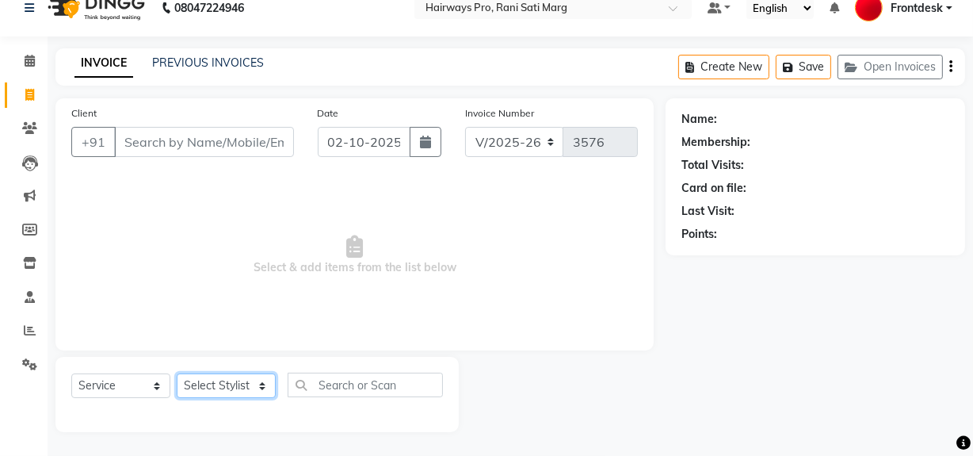
click at [242, 381] on select "Select Stylist ABID DANISH Faiz [PERSON_NAME] Frontdesk INTEZAR [PERSON_NAME] […" at bounding box center [226, 385] width 99 height 25
select select "13188"
click at [177, 373] on select "Select Stylist ABID DANISH Faiz [PERSON_NAME] Frontdesk INTEZAR [PERSON_NAME] […" at bounding box center [226, 385] width 99 height 25
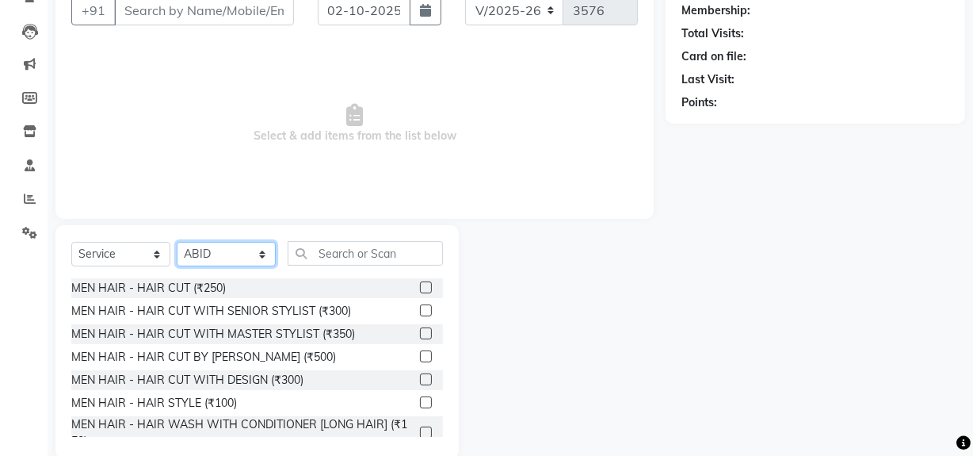
scroll to position [179, 0]
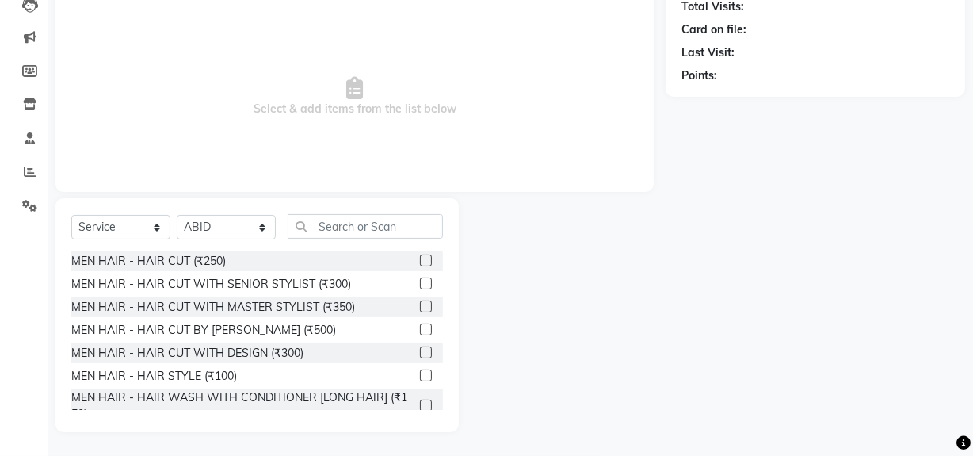
click at [420, 259] on label at bounding box center [426, 260] width 12 height 12
click at [420, 259] on input "checkbox" at bounding box center [425, 261] width 10 height 10
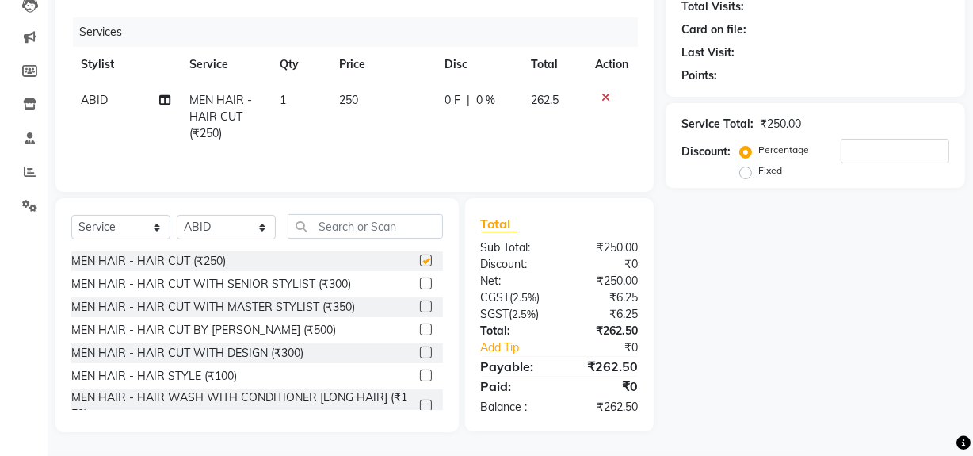
checkbox input "false"
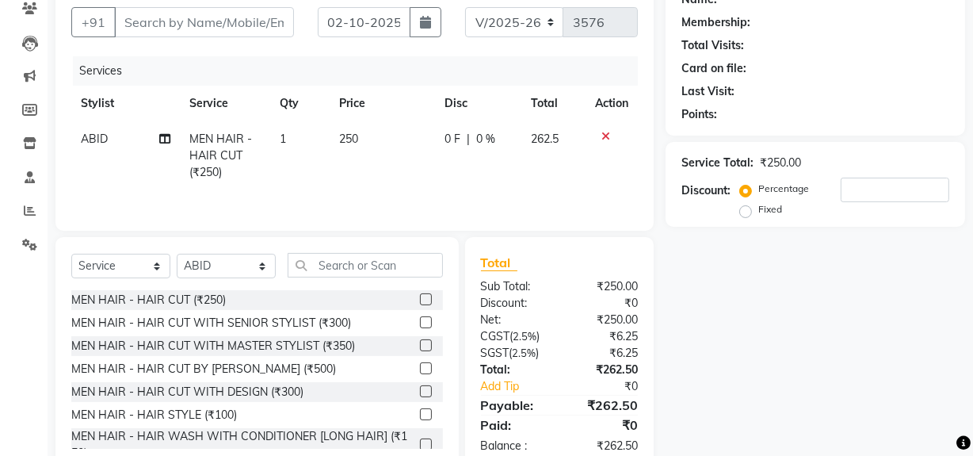
scroll to position [107, 0]
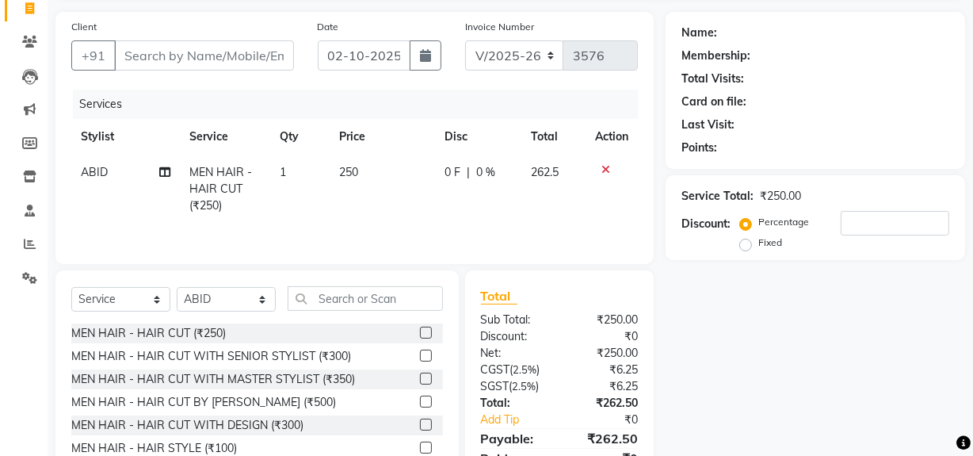
click at [307, 178] on td "1" at bounding box center [300, 189] width 60 height 69
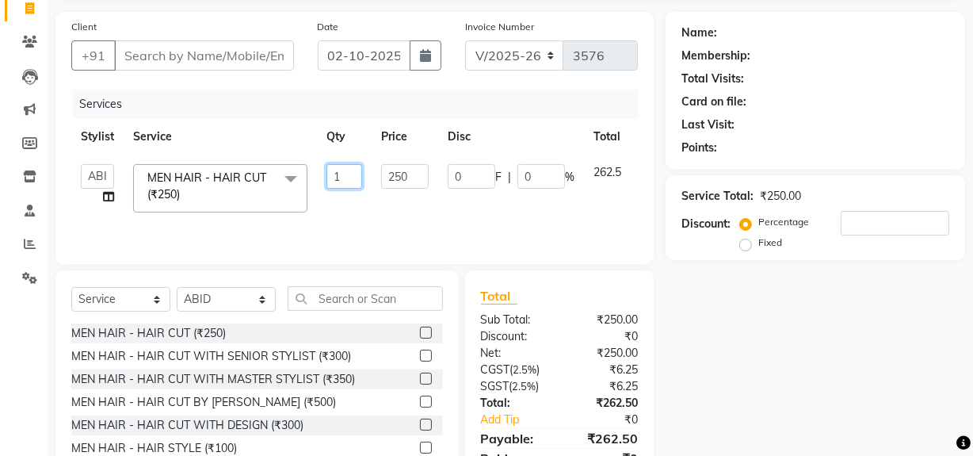
click at [340, 177] on input "1" at bounding box center [344, 176] width 36 height 25
type input "2"
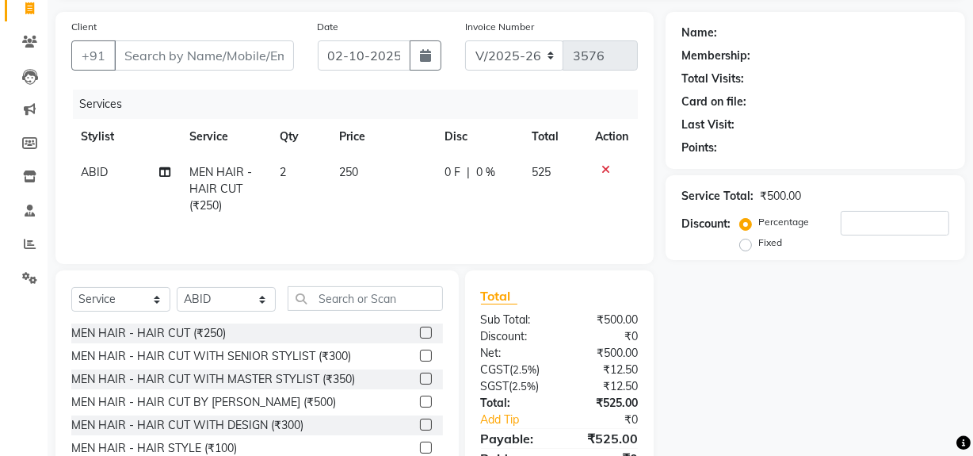
click at [371, 169] on td "250" at bounding box center [382, 189] width 105 height 69
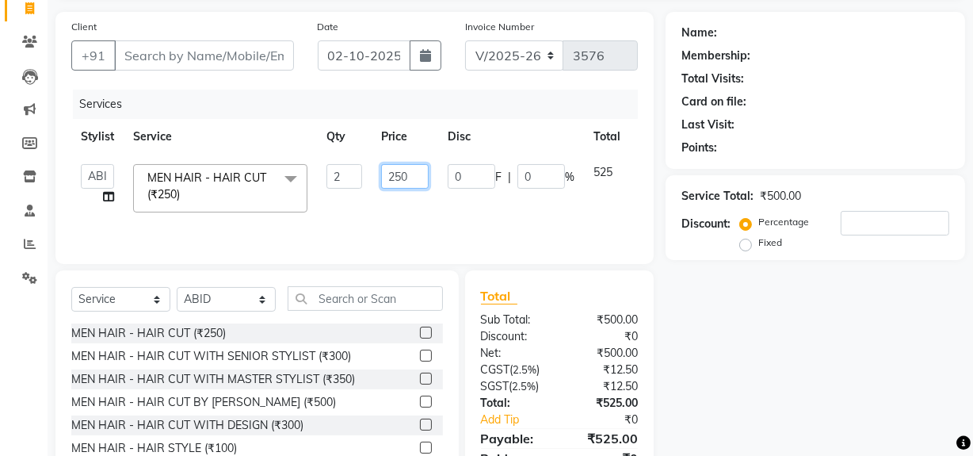
click at [409, 175] on input "250" at bounding box center [405, 176] width 48 height 25
type input "2"
type input "300"
click at [429, 193] on td "300" at bounding box center [405, 188] width 67 height 67
click at [211, 55] on input "Client" at bounding box center [204, 55] width 180 height 30
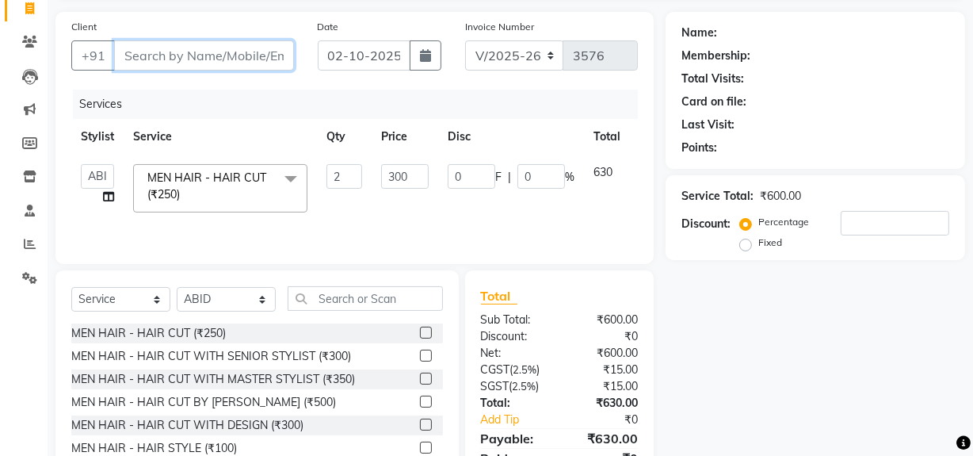
type input "8"
type input "0"
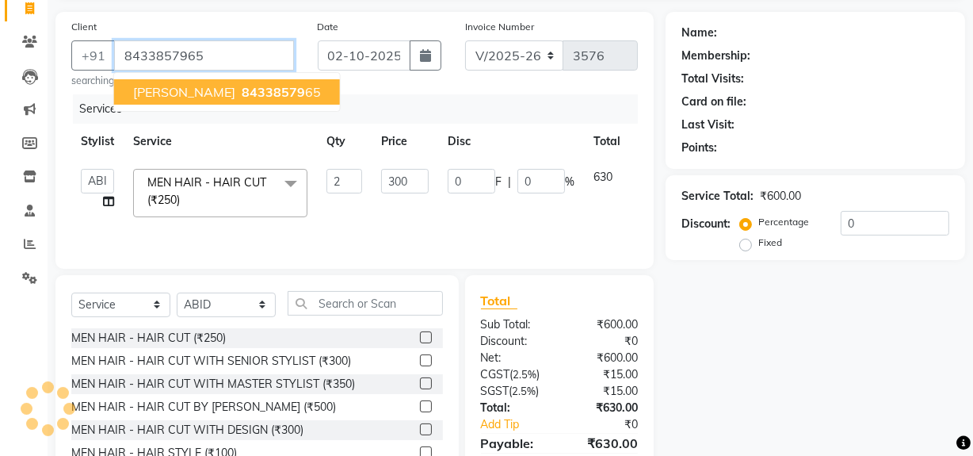
type input "8433857965"
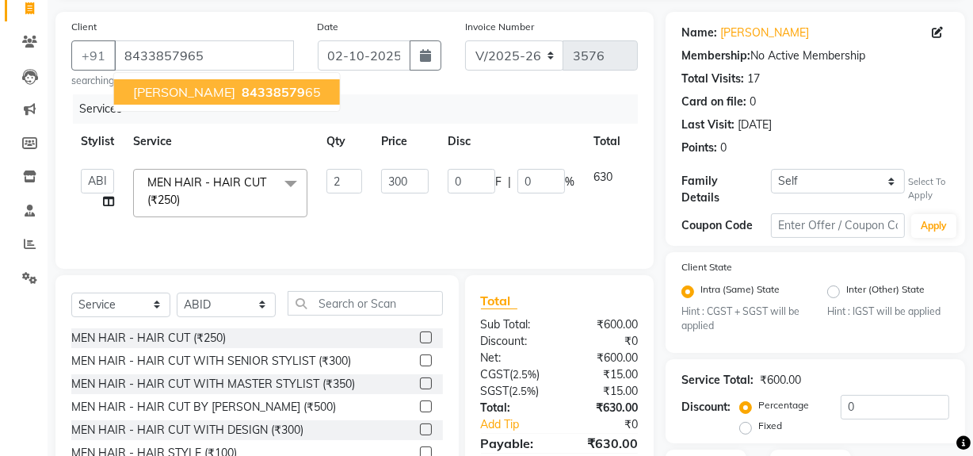
click at [257, 86] on span "84338579" at bounding box center [273, 92] width 63 height 16
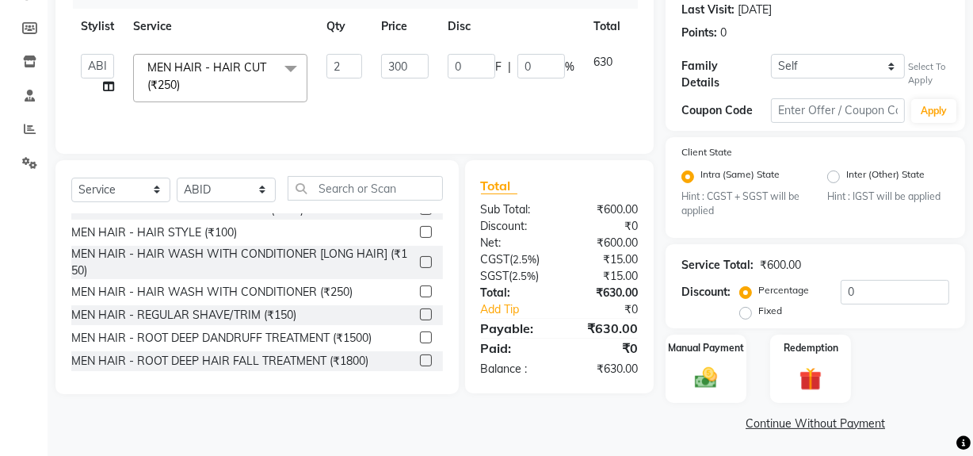
scroll to position [143, 0]
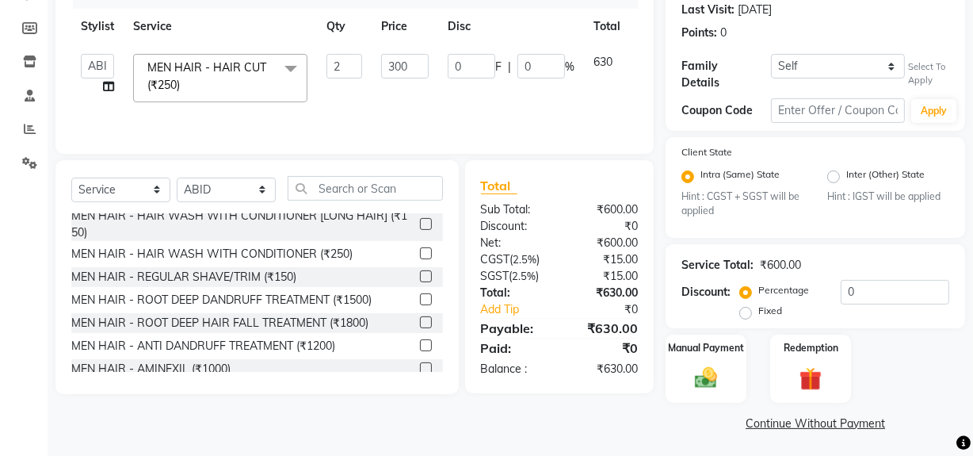
click at [420, 271] on label at bounding box center [426, 276] width 12 height 12
click at [420, 272] on input "checkbox" at bounding box center [425, 277] width 10 height 10
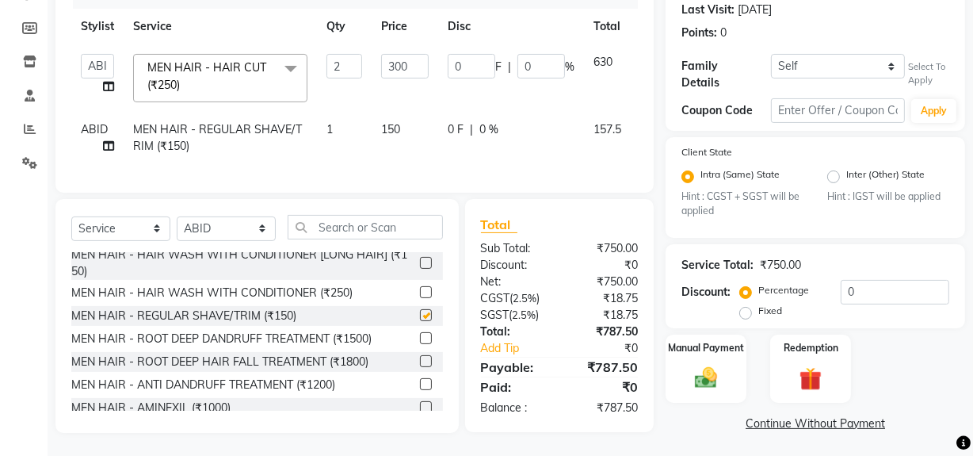
checkbox input "false"
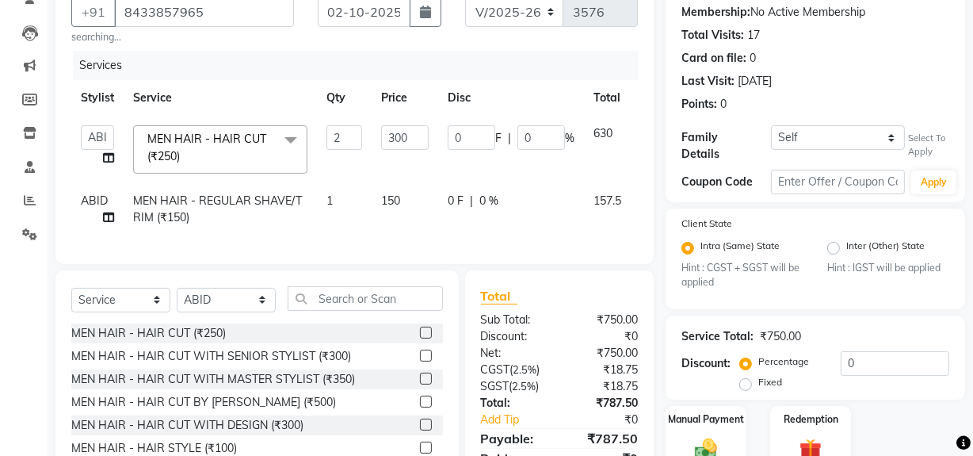
scroll to position [17, 0]
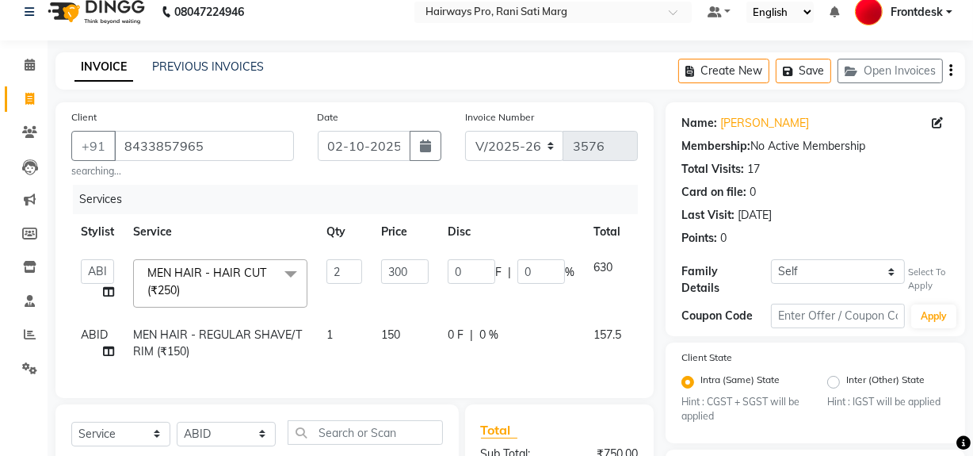
click at [618, 262] on td "630" at bounding box center [607, 283] width 47 height 67
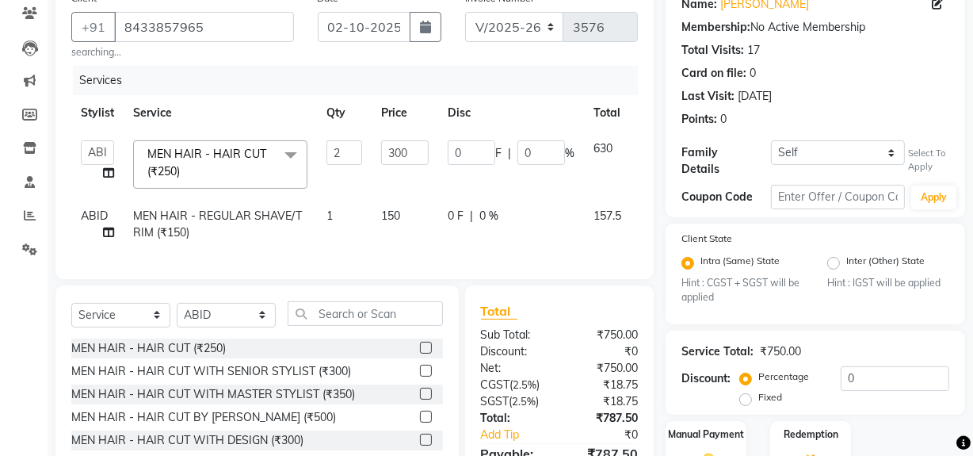
scroll to position [233, 0]
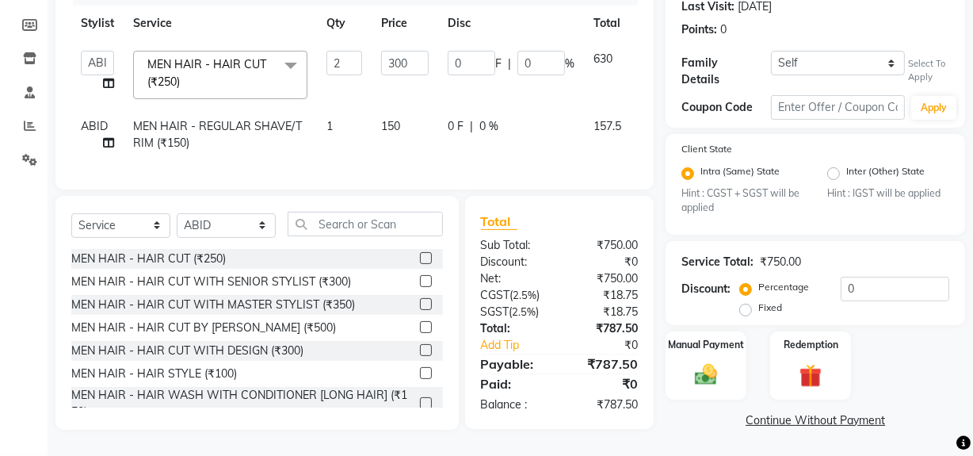
click at [623, 262] on div "₹0" at bounding box center [604, 262] width 90 height 17
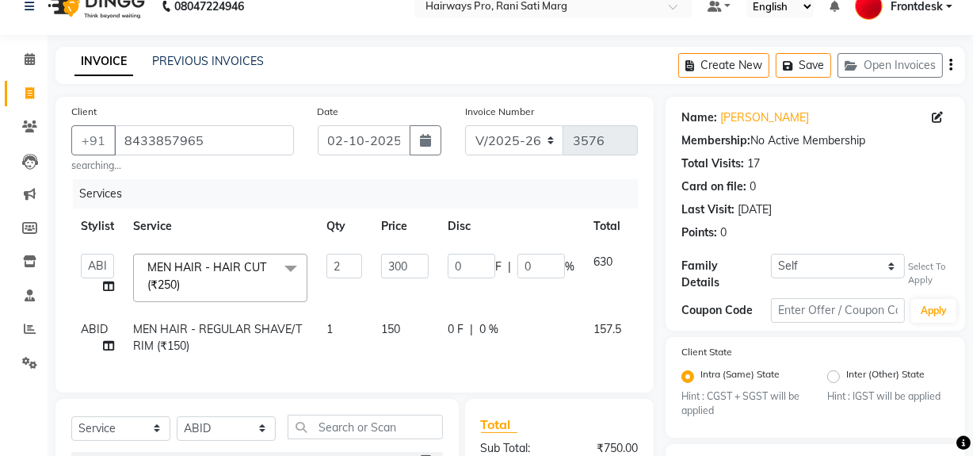
scroll to position [0, 0]
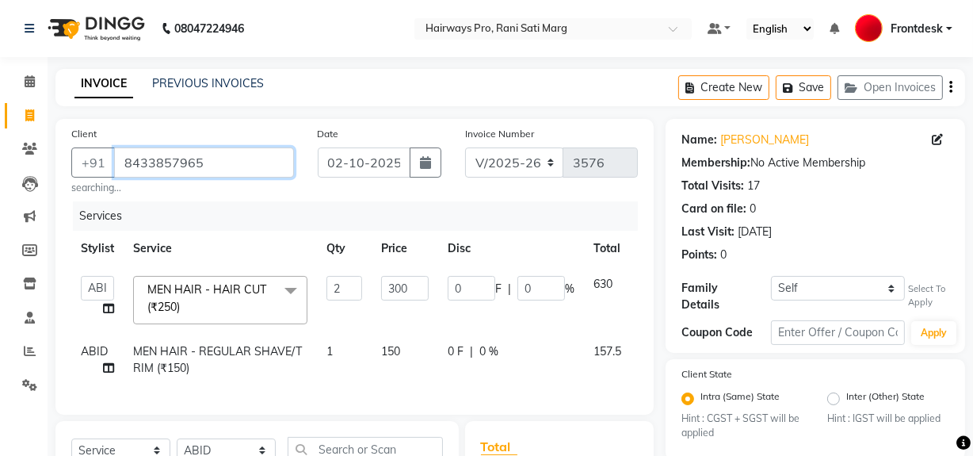
click at [216, 158] on input "8433857965" at bounding box center [204, 162] width 180 height 30
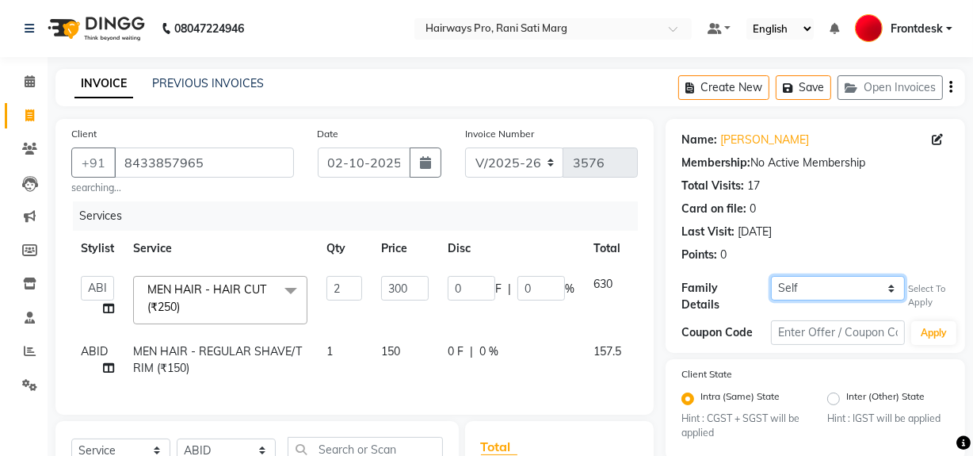
click at [823, 287] on select "Self KIRAN WARANGE {1113}" at bounding box center [838, 288] width 134 height 25
select select "1241614"
click at [771, 276] on select "Self KIRAN WARANGE {1113}" at bounding box center [838, 288] width 134 height 25
type input "120"
type input "20"
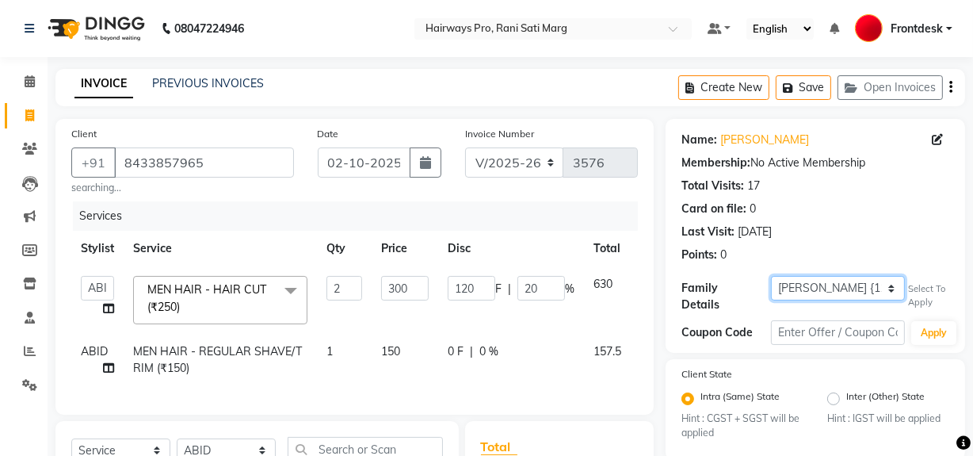
select select "1: Object"
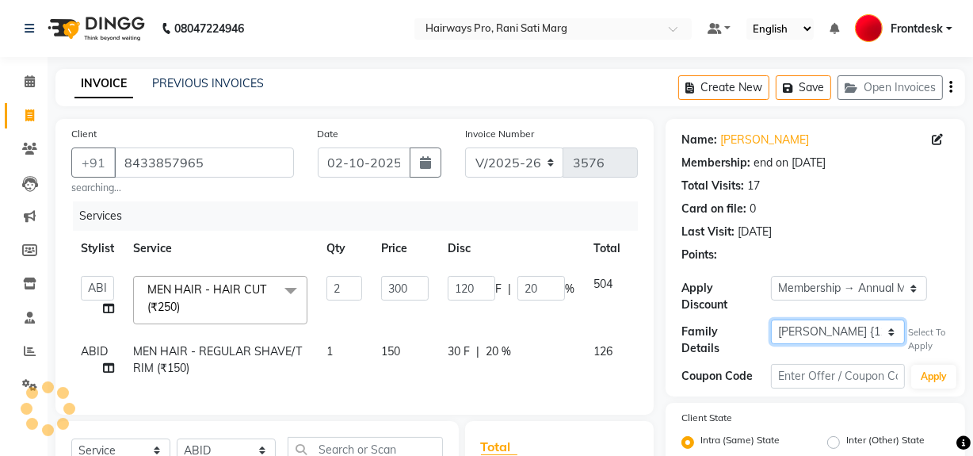
type input "20"
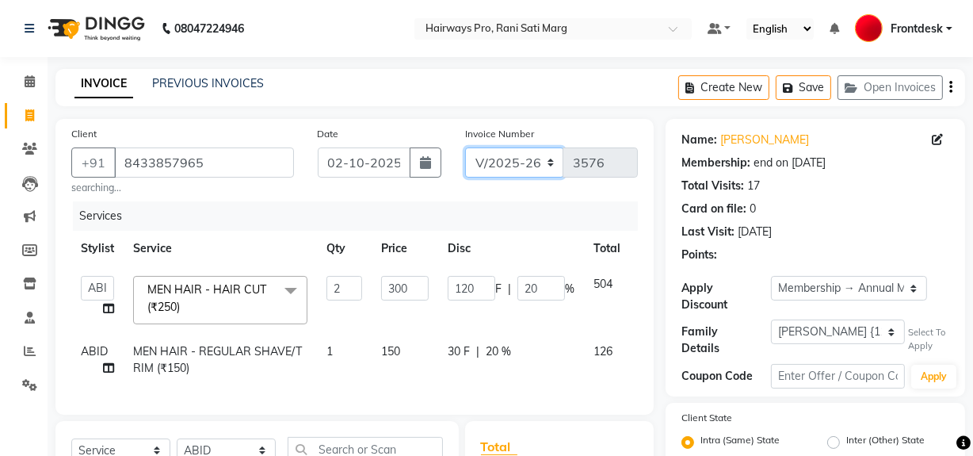
click at [523, 158] on select "INV/25-26 V/2025-26" at bounding box center [514, 162] width 99 height 30
select select "6960"
click at [465, 147] on select "INV/25-26 V/2025-26" at bounding box center [514, 162] width 99 height 30
type input "5015"
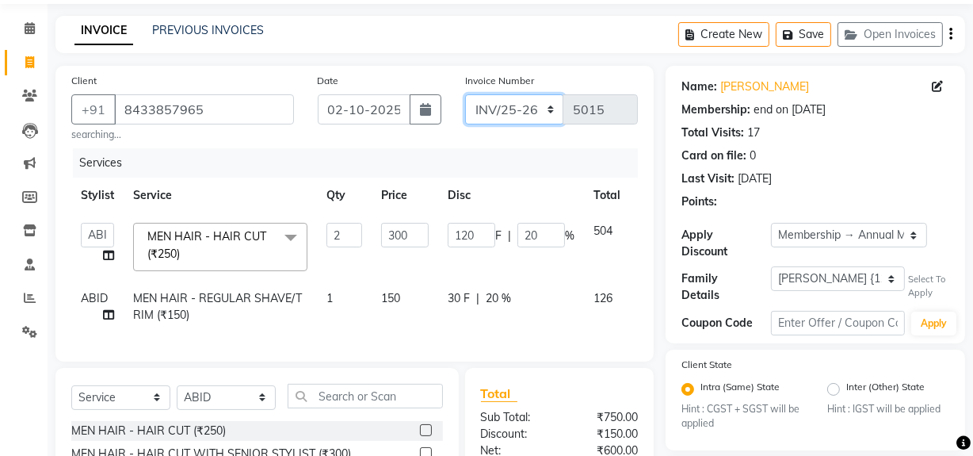
scroll to position [265, 0]
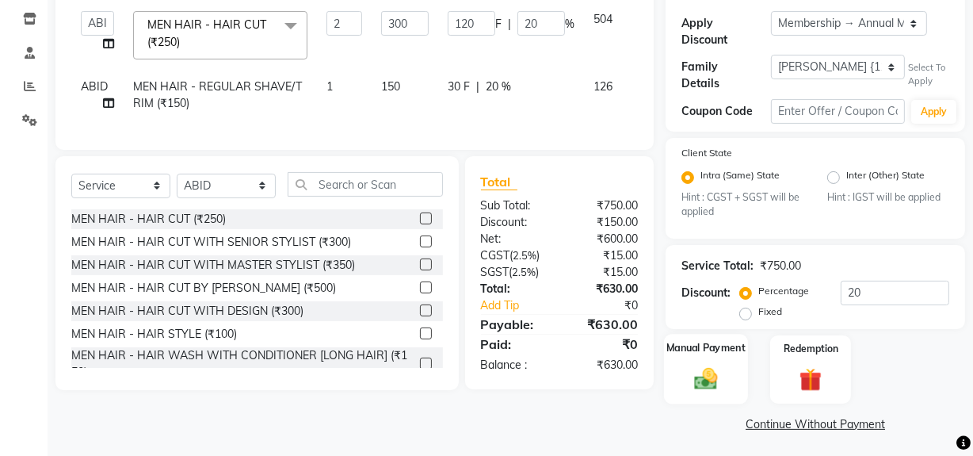
click at [706, 356] on div "Manual Payment" at bounding box center [706, 369] width 84 height 71
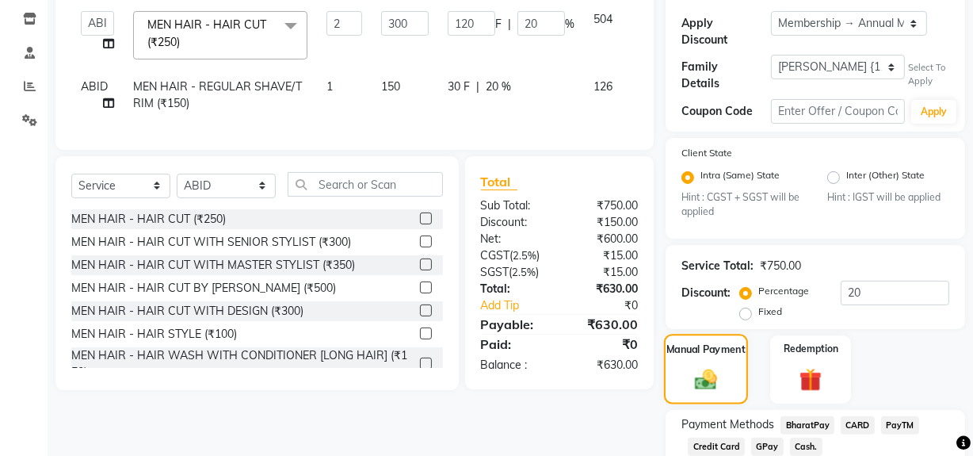
click at [706, 356] on div "Manual Payment" at bounding box center [706, 369] width 84 height 71
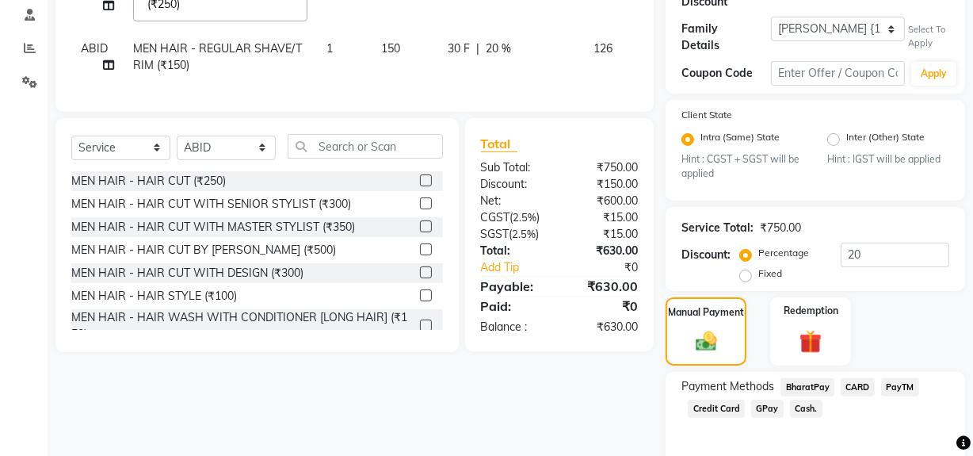
scroll to position [337, 0]
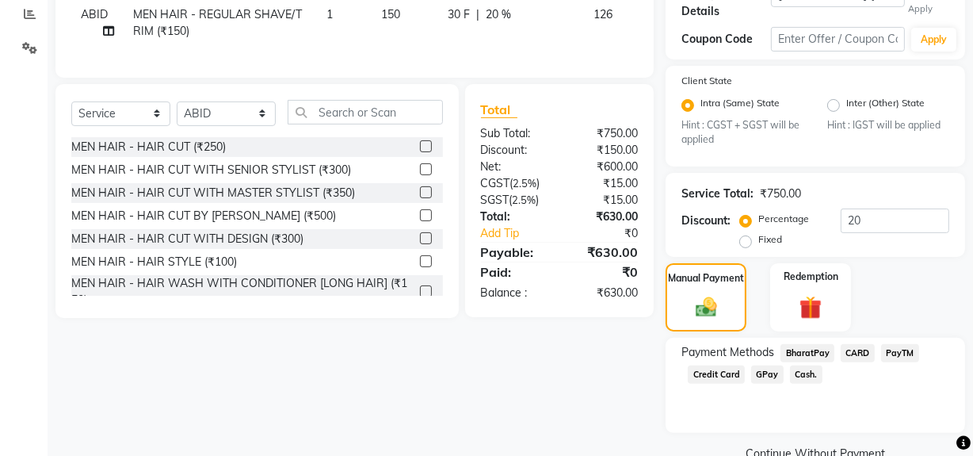
click at [804, 376] on span "Cash." at bounding box center [806, 374] width 32 height 18
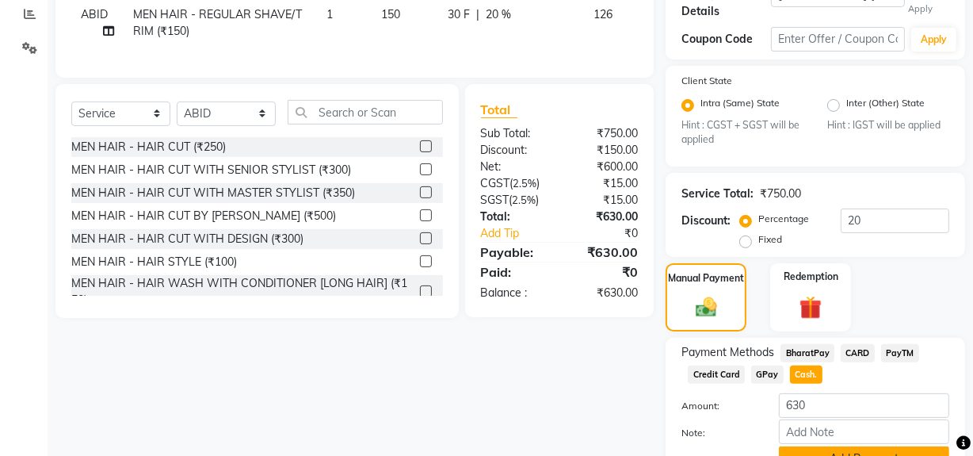
click at [824, 452] on button "Add Payment" at bounding box center [864, 458] width 170 height 25
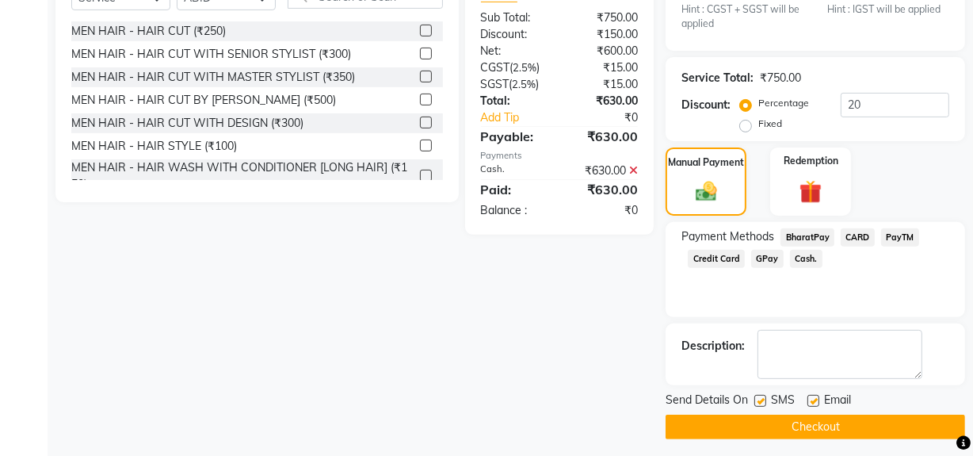
scroll to position [456, 0]
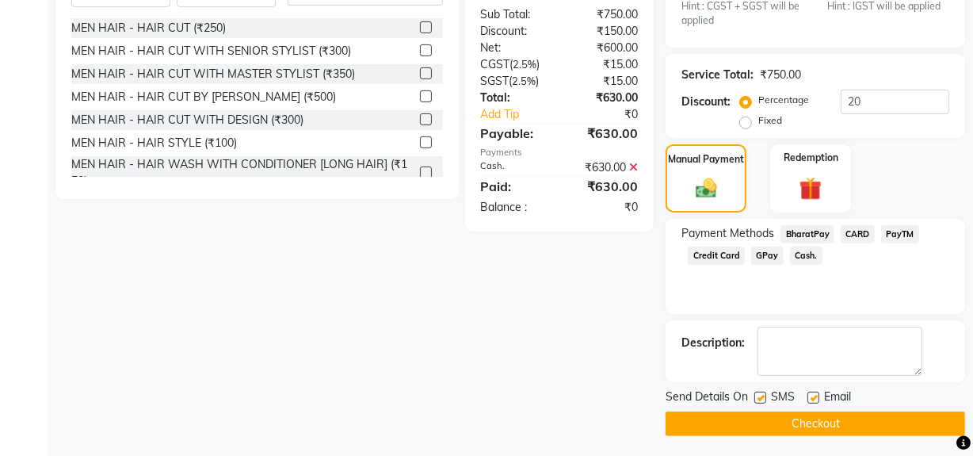
click at [789, 395] on span "SMS" at bounding box center [783, 398] width 24 height 20
click at [764, 394] on label at bounding box center [760, 397] width 12 height 12
click at [764, 394] on input "checkbox" at bounding box center [759, 398] width 10 height 10
checkbox input "false"
click at [766, 414] on button "Checkout" at bounding box center [815, 423] width 299 height 25
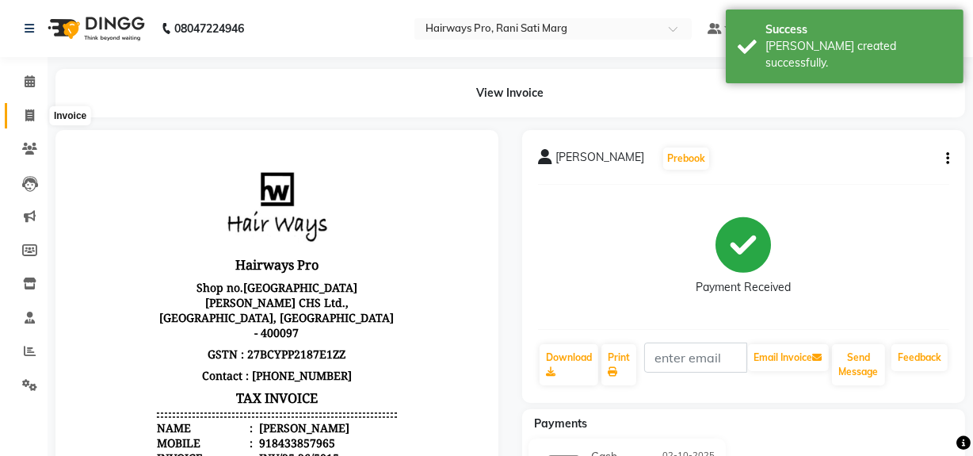
click at [29, 107] on span at bounding box center [30, 116] width 28 height 18
select select "service"
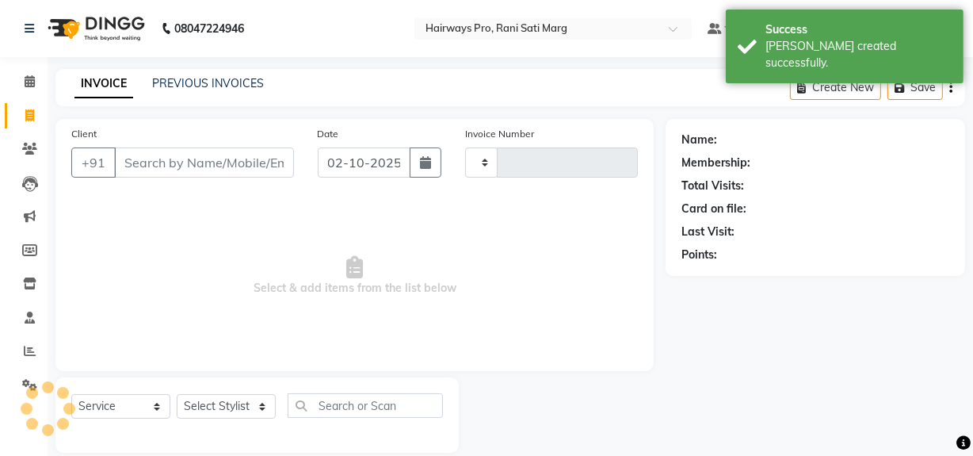
scroll to position [21, 0]
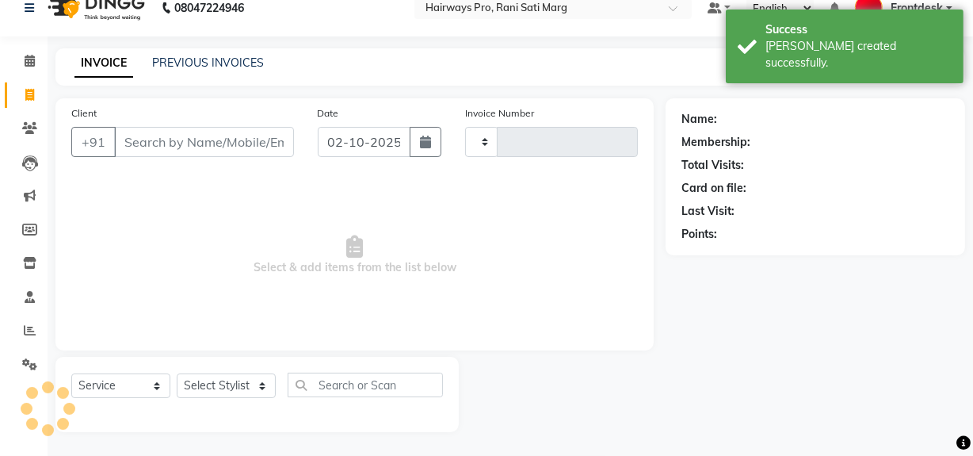
type input "3576"
select select "787"
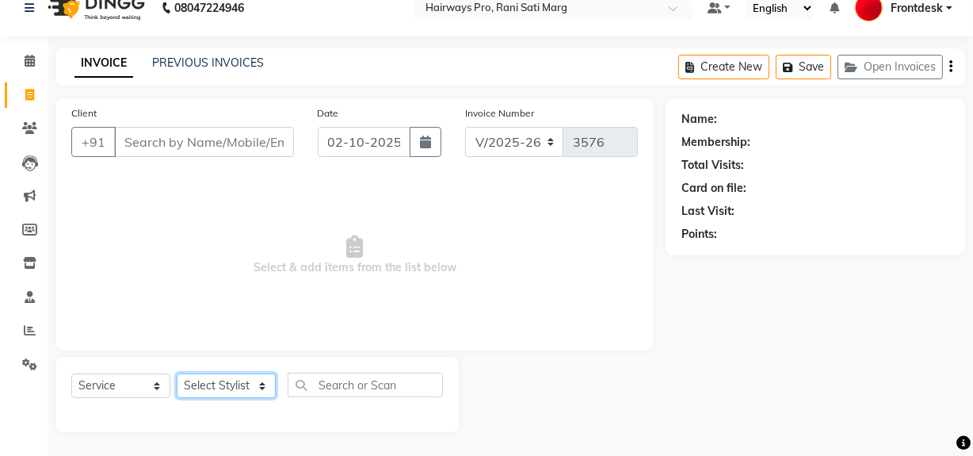
click at [227, 384] on select "Select Stylist ABID DANISH Faiz [PERSON_NAME] Frontdesk INTEZAR [PERSON_NAME] […" at bounding box center [226, 385] width 99 height 25
select select "45602"
click at [177, 373] on select "Select Stylist ABID DANISH Faiz [PERSON_NAME] Frontdesk INTEZAR [PERSON_NAME] […" at bounding box center [226, 385] width 99 height 25
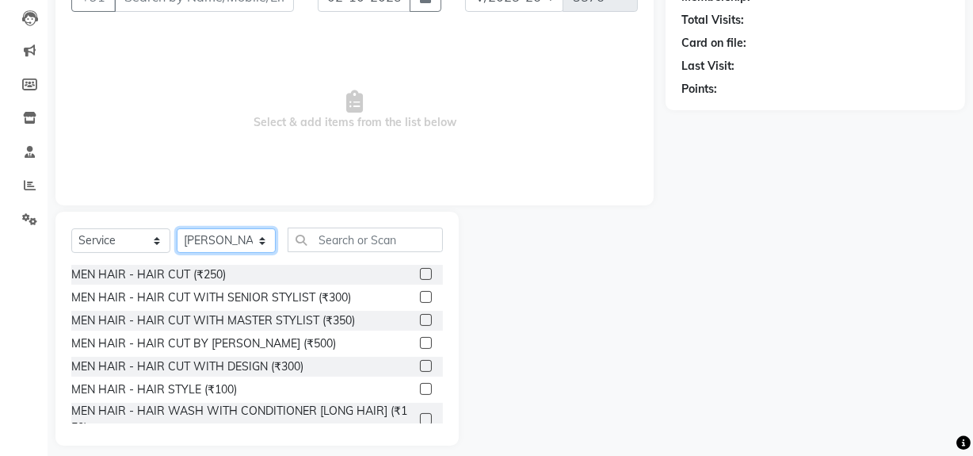
scroll to position [179, 0]
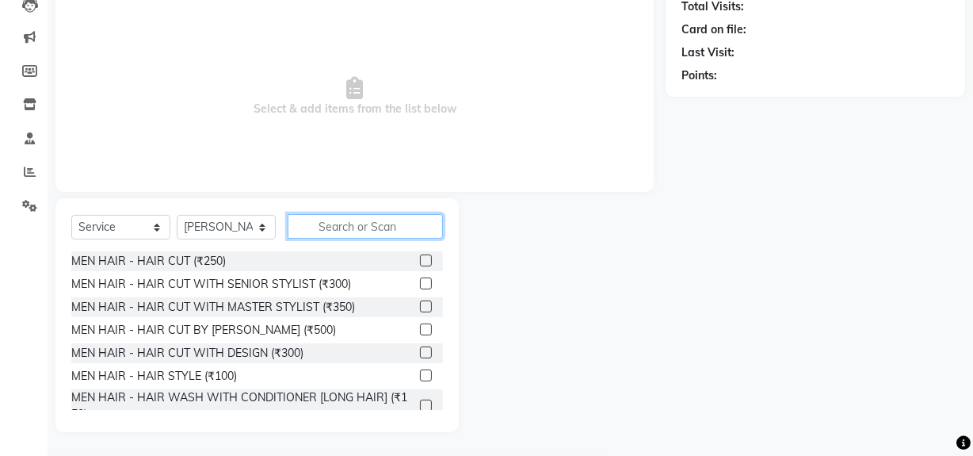
click at [355, 230] on input "text" at bounding box center [365, 226] width 155 height 25
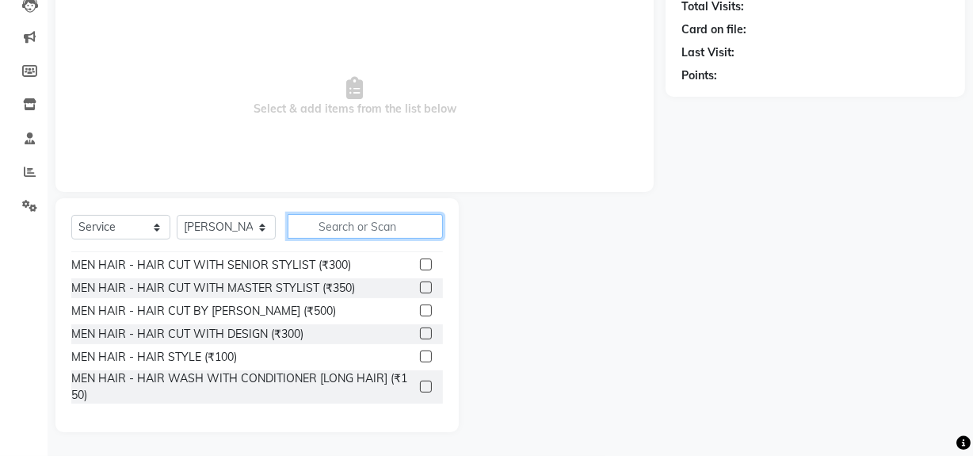
scroll to position [71, 0]
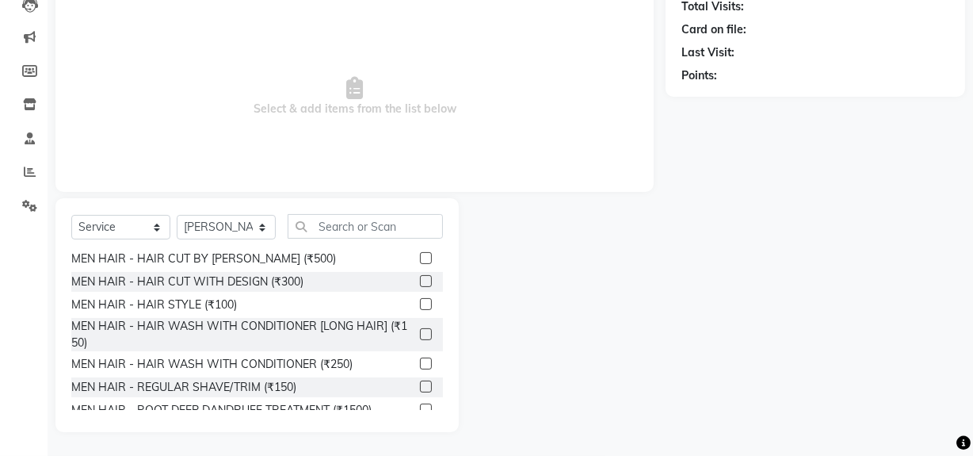
click at [420, 386] on label at bounding box center [426, 386] width 12 height 12
click at [420, 386] on input "checkbox" at bounding box center [425, 387] width 10 height 10
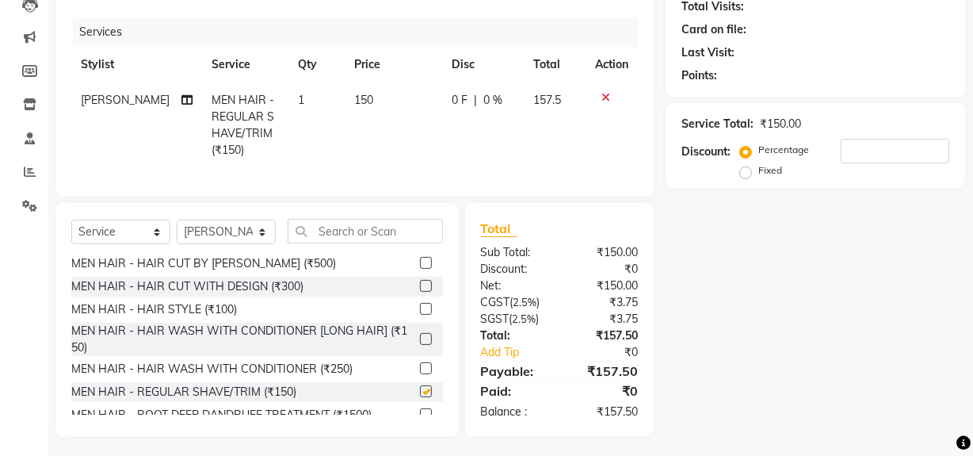
checkbox input "false"
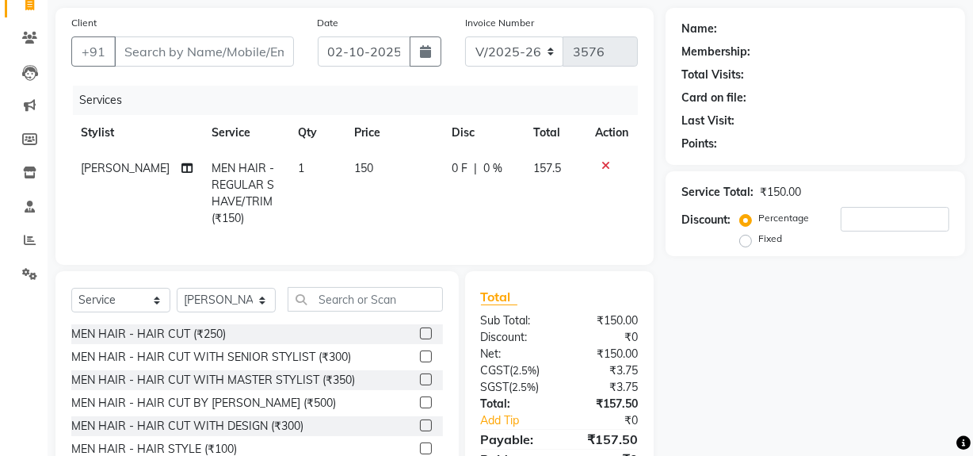
scroll to position [0, 0]
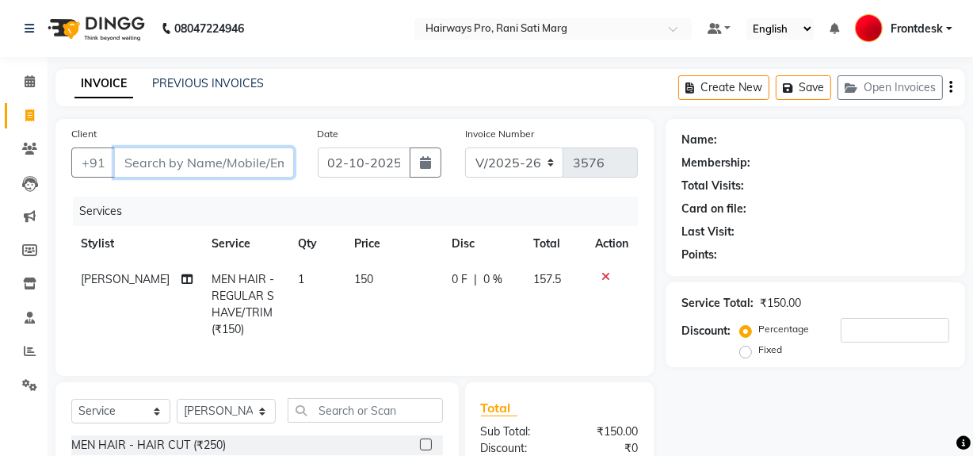
click at [227, 169] on input "Client" at bounding box center [204, 162] width 180 height 30
type input "9"
type input "0"
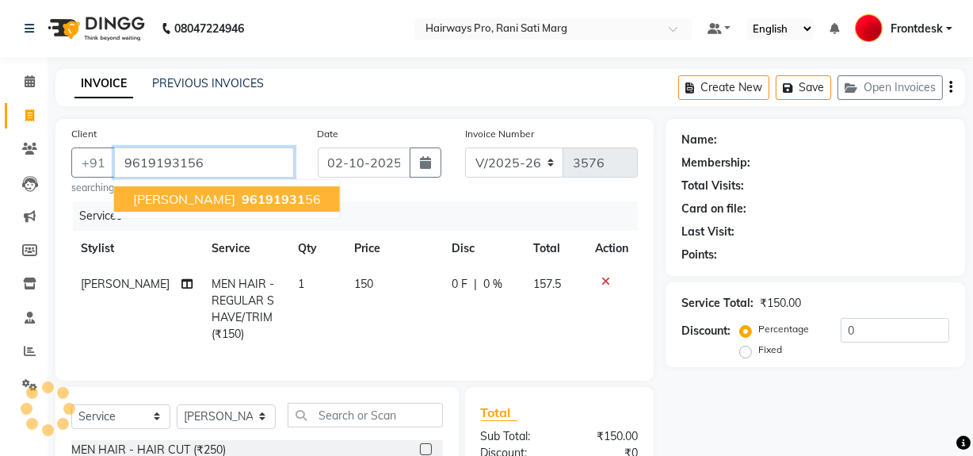
type input "9619193156"
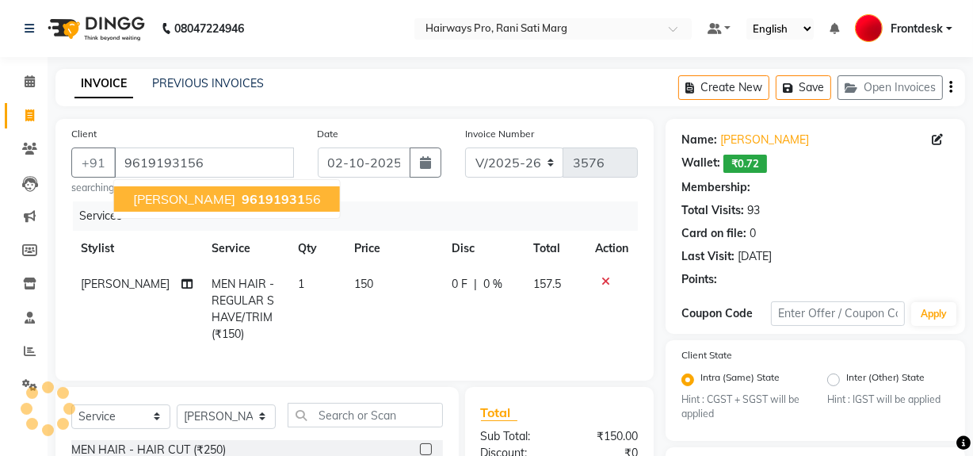
type input "20"
select select "1: Object"
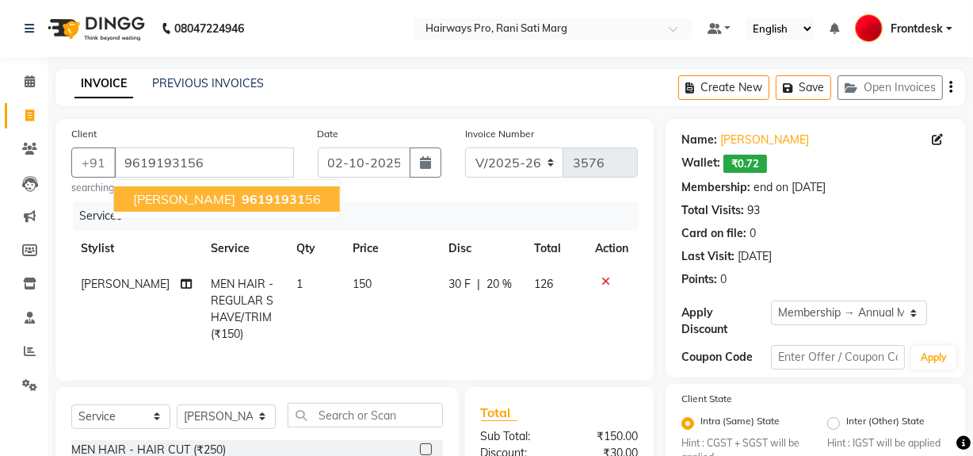
click at [207, 191] on span "naina PANCHAL" at bounding box center [184, 199] width 102 height 16
type input "0"
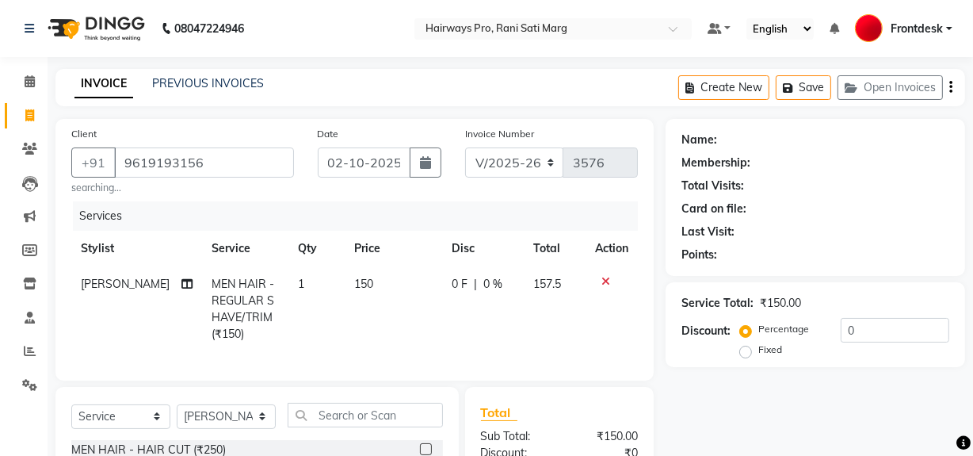
select select "1: Object"
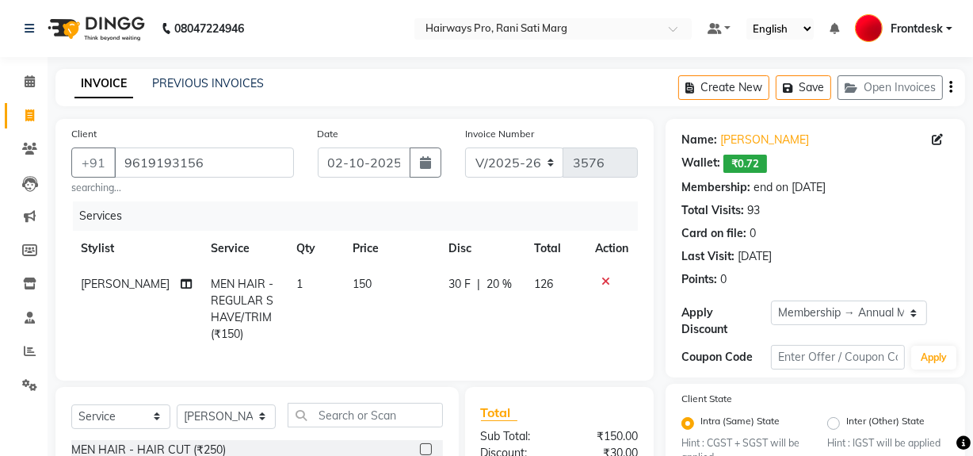
type input "20"
click at [507, 161] on select "INV/25-26 V/2025-26" at bounding box center [514, 162] width 99 height 30
select select "6960"
click at [465, 147] on select "INV/25-26 V/2025-26" at bounding box center [514, 162] width 99 height 30
type input "5016"
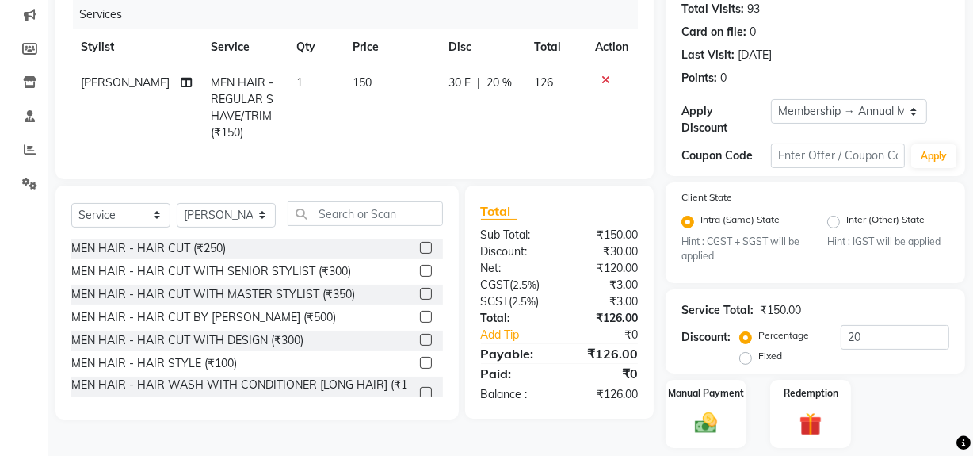
scroll to position [250, 0]
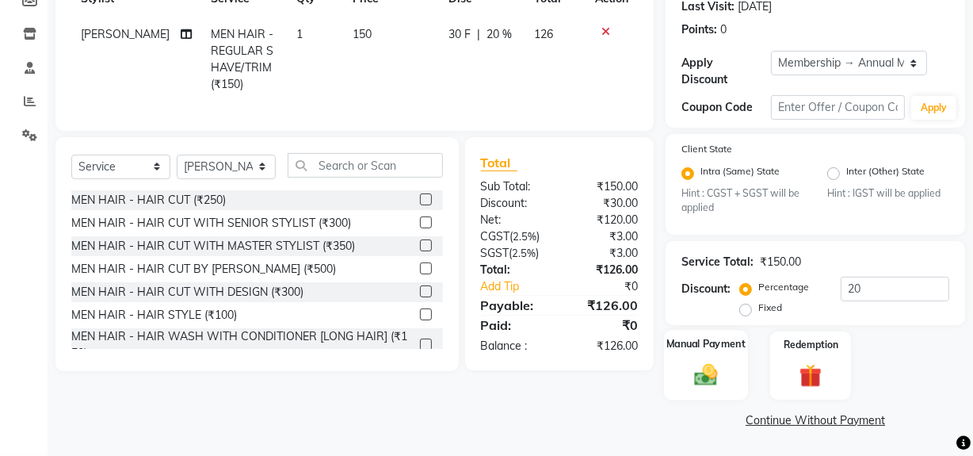
click at [712, 381] on img at bounding box center [706, 374] width 38 height 27
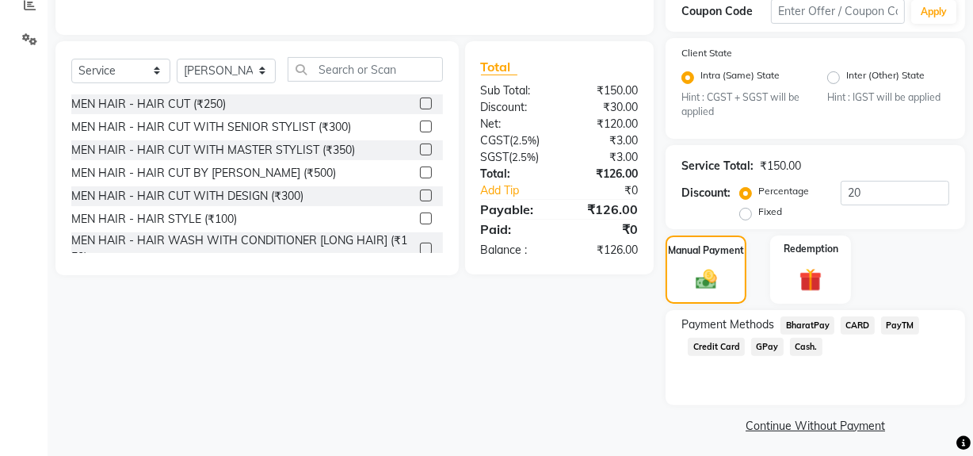
scroll to position [351, 0]
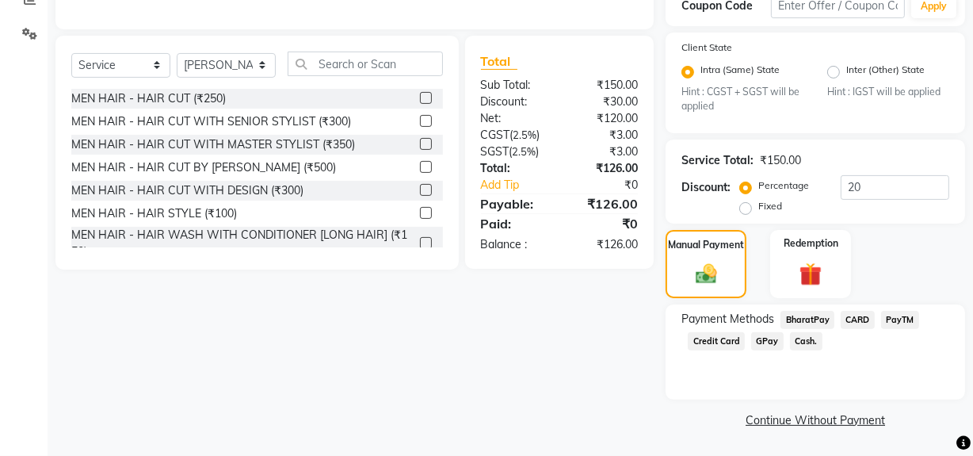
click at [795, 344] on span "Cash." at bounding box center [806, 341] width 32 height 18
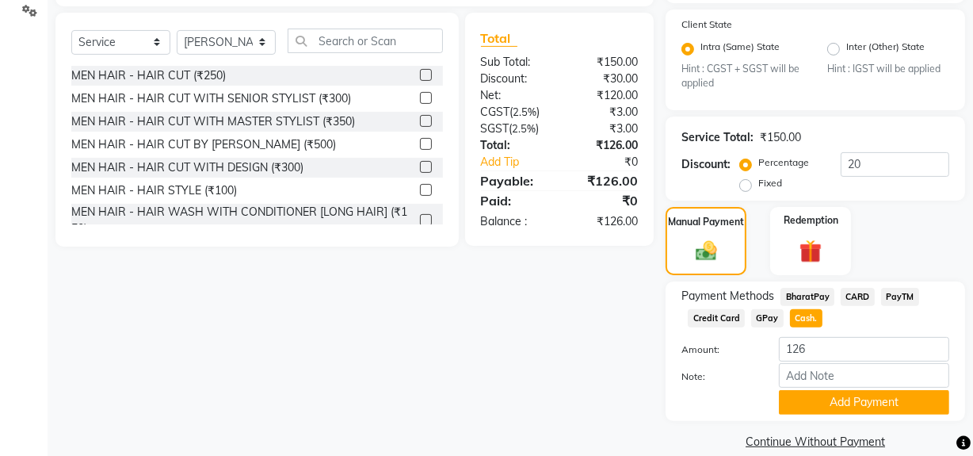
scroll to position [396, 0]
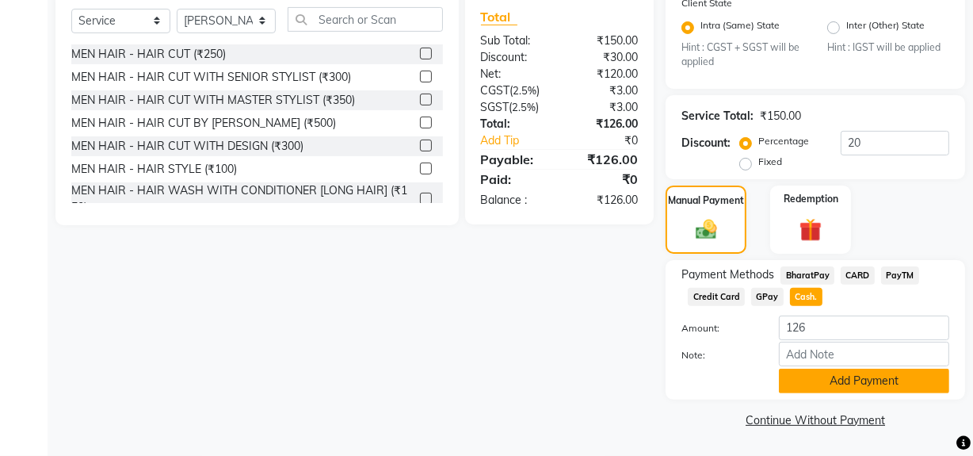
click at [812, 382] on button "Add Payment" at bounding box center [864, 380] width 170 height 25
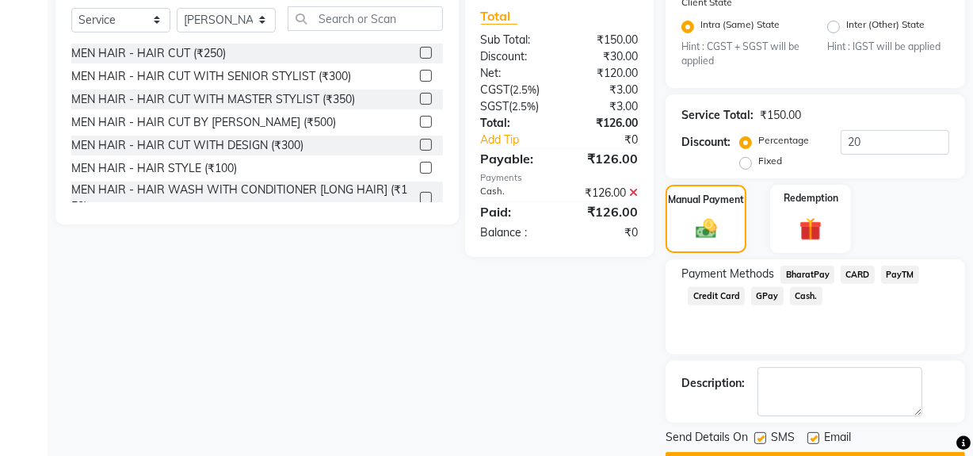
scroll to position [441, 0]
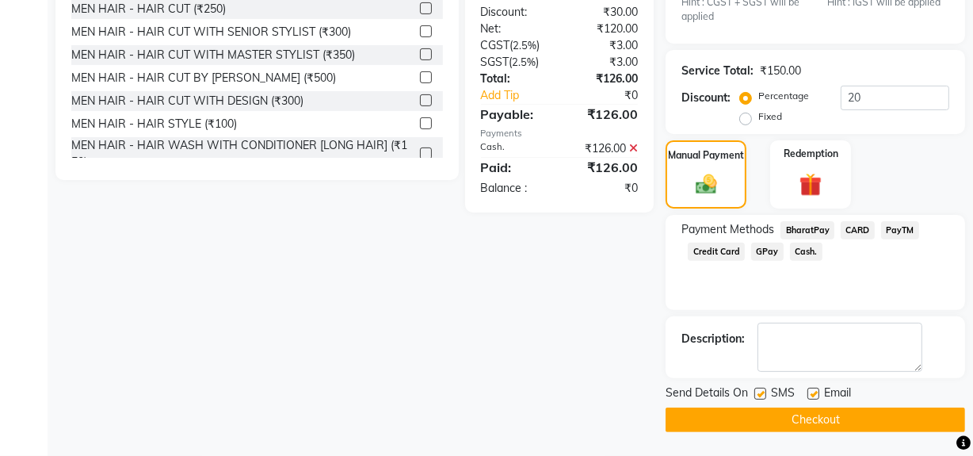
click at [779, 391] on span "SMS" at bounding box center [783, 394] width 24 height 20
click at [761, 395] on label at bounding box center [760, 393] width 12 height 12
click at [761, 395] on input "checkbox" at bounding box center [759, 394] width 10 height 10
checkbox input "false"
click at [765, 421] on button "Checkout" at bounding box center [815, 419] width 299 height 25
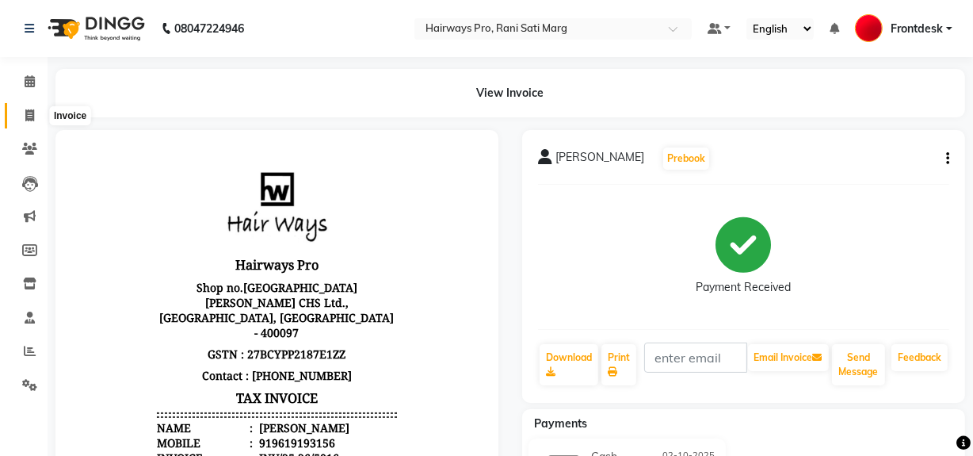
click at [21, 123] on span at bounding box center [30, 116] width 28 height 18
select select "service"
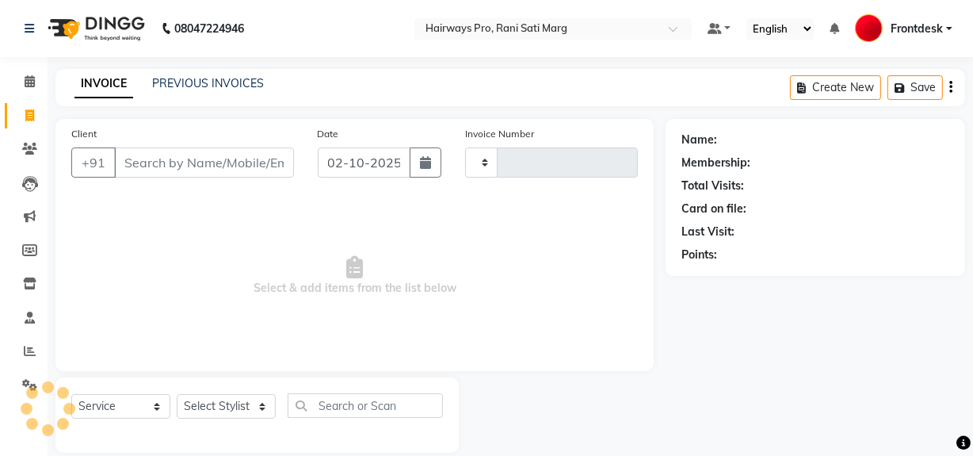
scroll to position [21, 0]
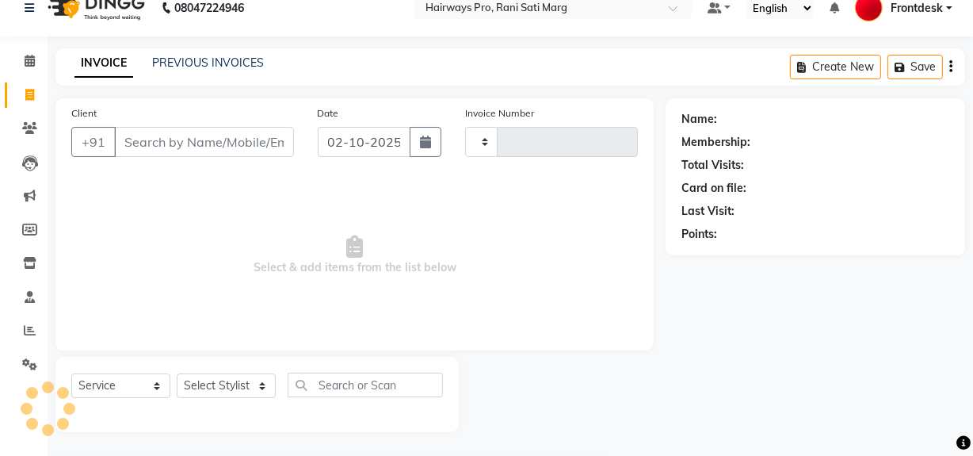
click at [162, 151] on input "Client" at bounding box center [204, 142] width 180 height 30
type input "3576"
select select "787"
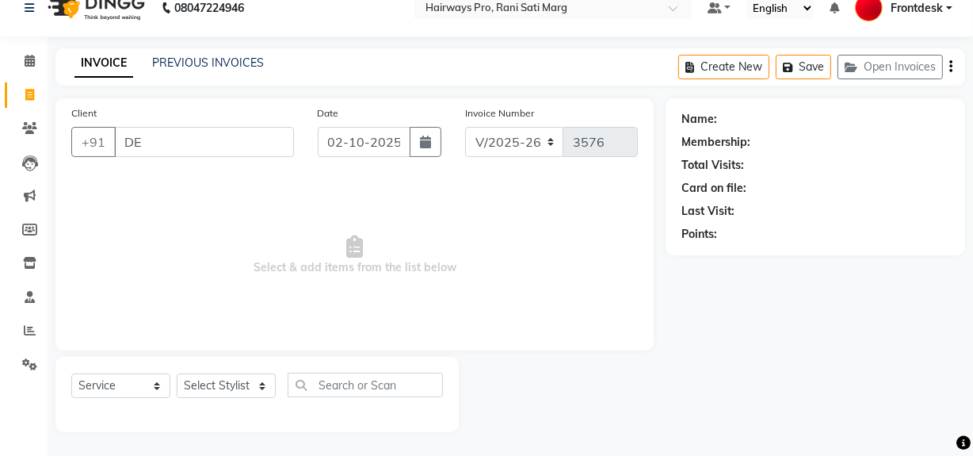
type input "D"
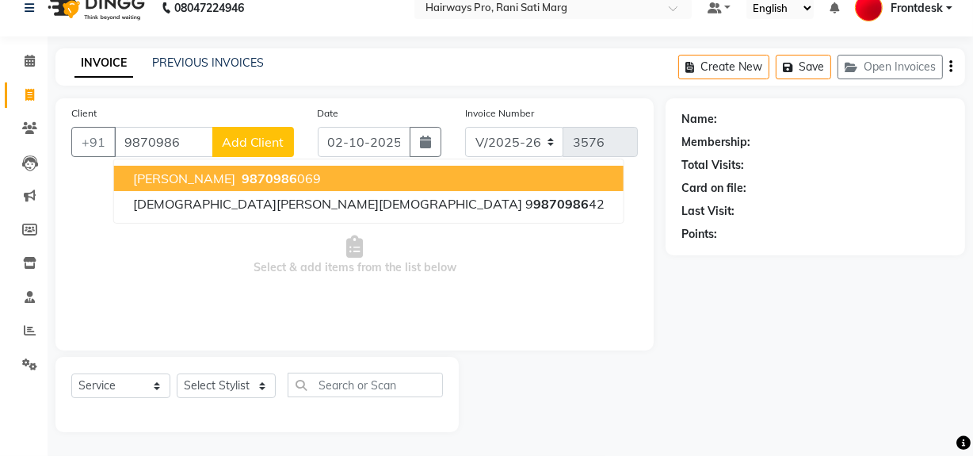
click at [235, 176] on span "DEVANG KOTHARI" at bounding box center [184, 178] width 102 height 16
type input "9870986069"
select select "1: Object"
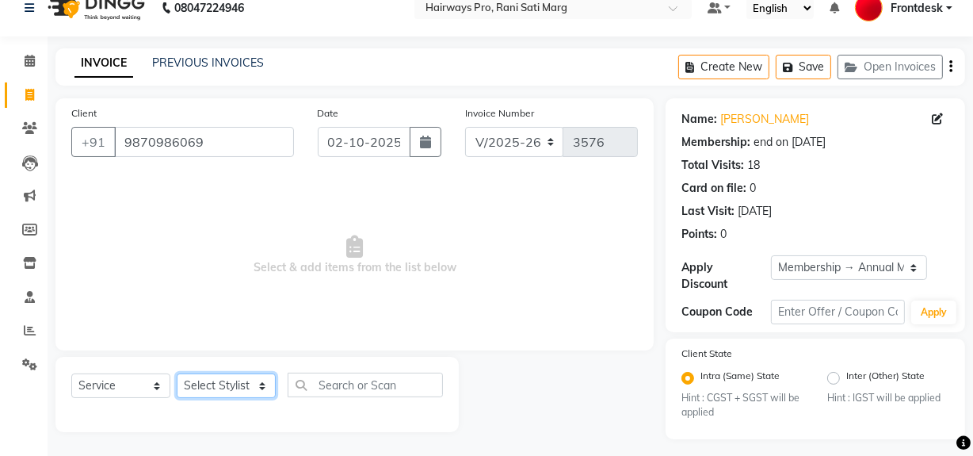
click at [225, 390] on select "Select Stylist ABID DANISH Faiz [PERSON_NAME] Frontdesk INTEZAR [PERSON_NAME] […" at bounding box center [226, 385] width 99 height 25
select select "13192"
click at [177, 373] on select "Select Stylist ABID DANISH Faiz [PERSON_NAME] Frontdesk INTEZAR [PERSON_NAME] […" at bounding box center [226, 385] width 99 height 25
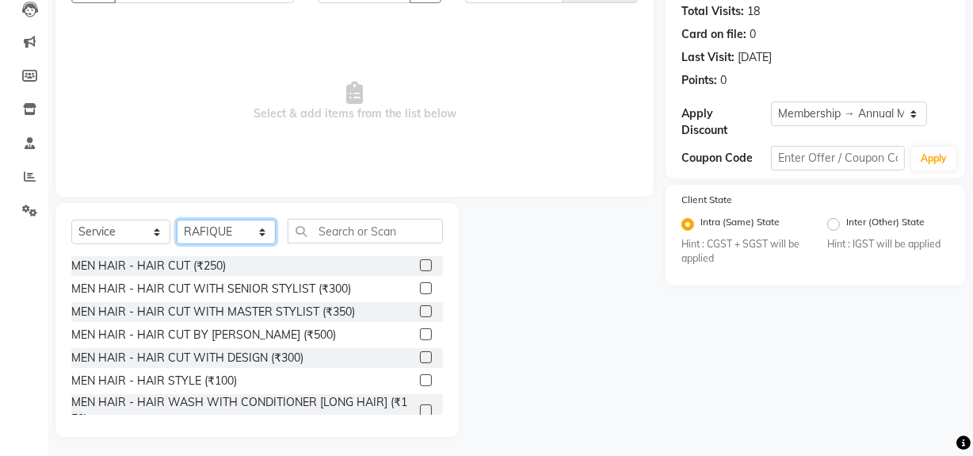
scroll to position [179, 0]
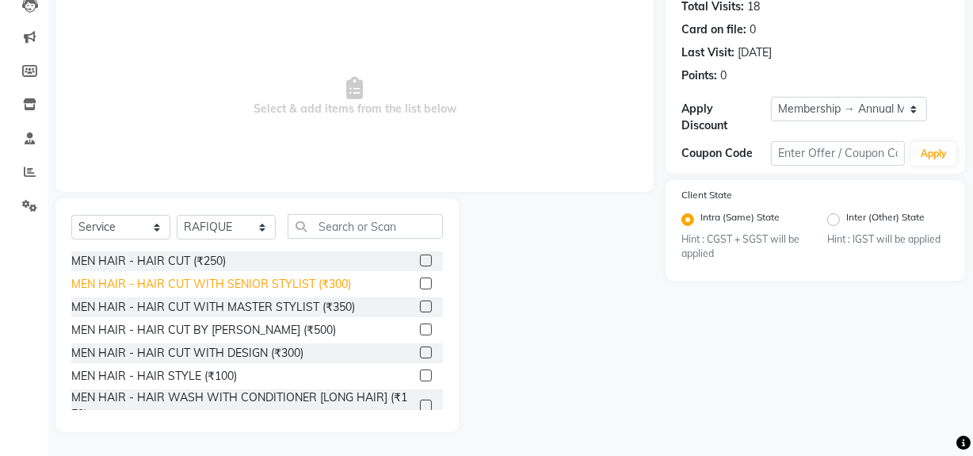
click at [215, 288] on div "MEN HAIR - HAIR CUT WITH SENIOR STYLIST (₹300)" at bounding box center [211, 284] width 280 height 17
checkbox input "false"
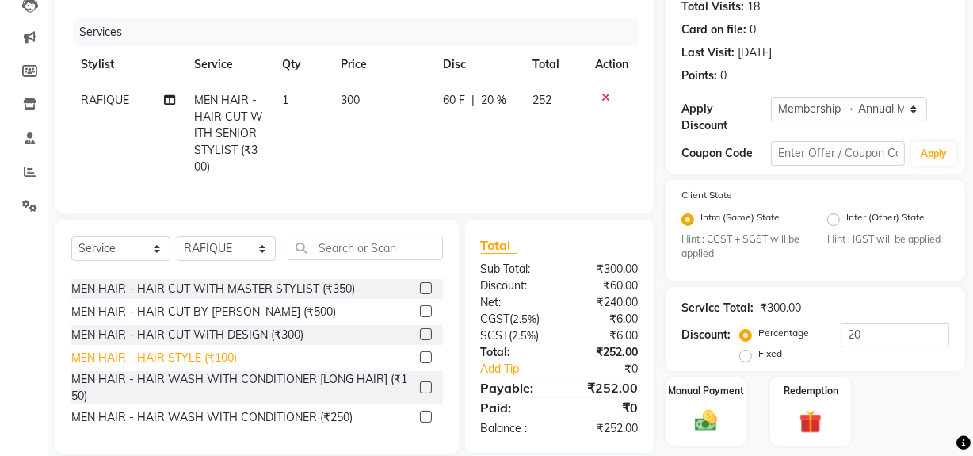
scroll to position [71, 0]
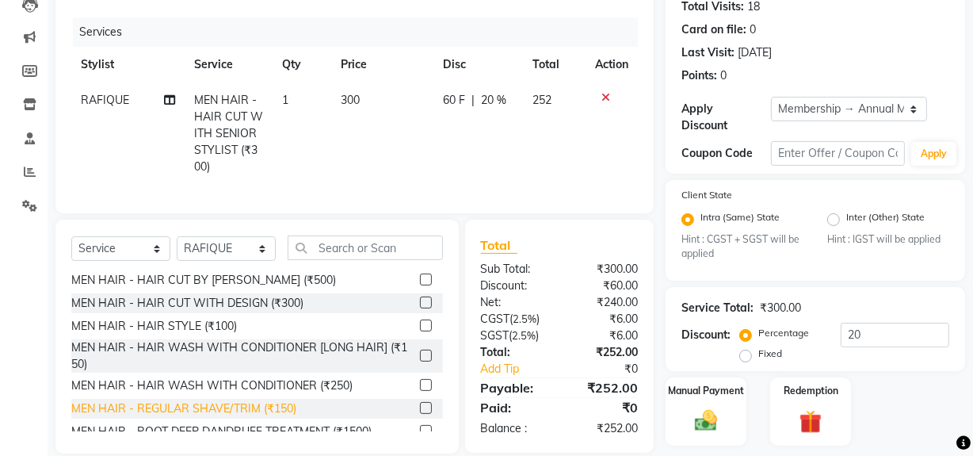
click at [217, 417] on div "MEN HAIR - REGULAR SHAVE/TRIM (₹150)" at bounding box center [183, 408] width 225 height 17
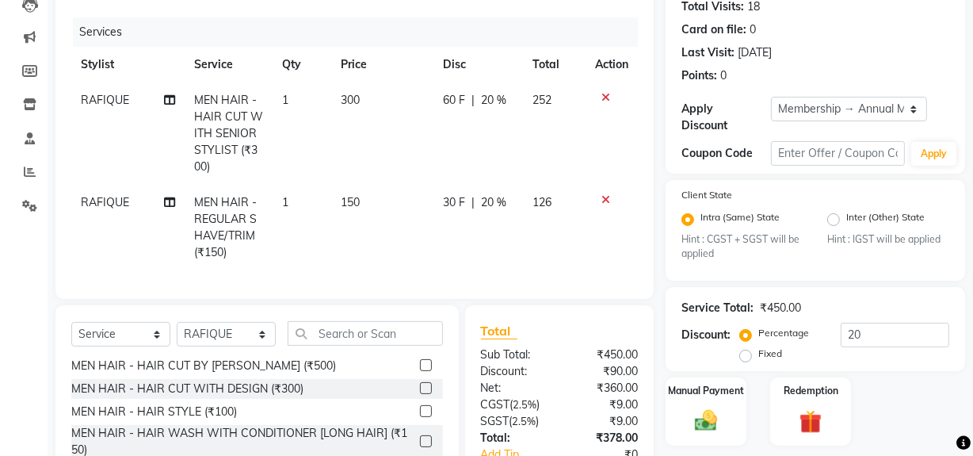
checkbox input "false"
drag, startPoint x: 324, startPoint y: 343, endPoint x: 330, endPoint y: 367, distance: 24.6
click at [323, 357] on div "Select Service Product Membership Package Voucher Prepaid Gift Card Select Styl…" at bounding box center [257, 339] width 372 height 37
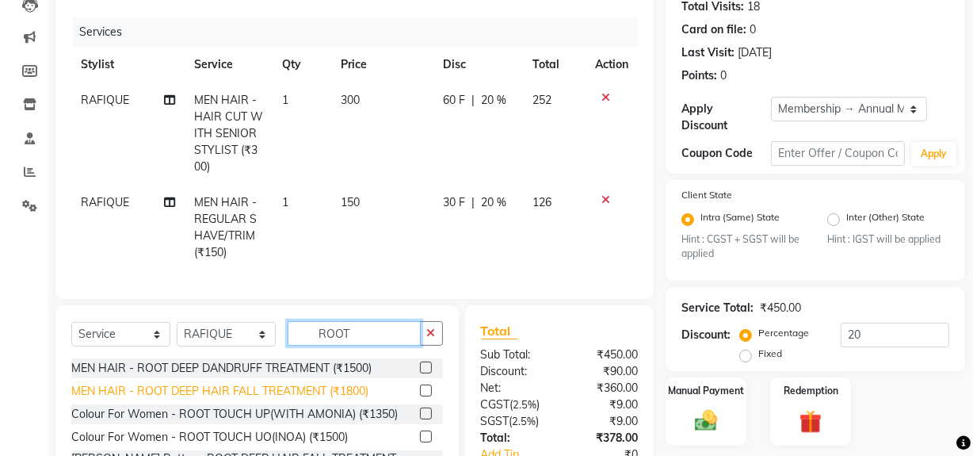
type input "ROOT"
click at [296, 399] on div "MEN HAIR - ROOT DEEP HAIR FALL TREATMENT (₹1800)" at bounding box center [219, 391] width 297 height 17
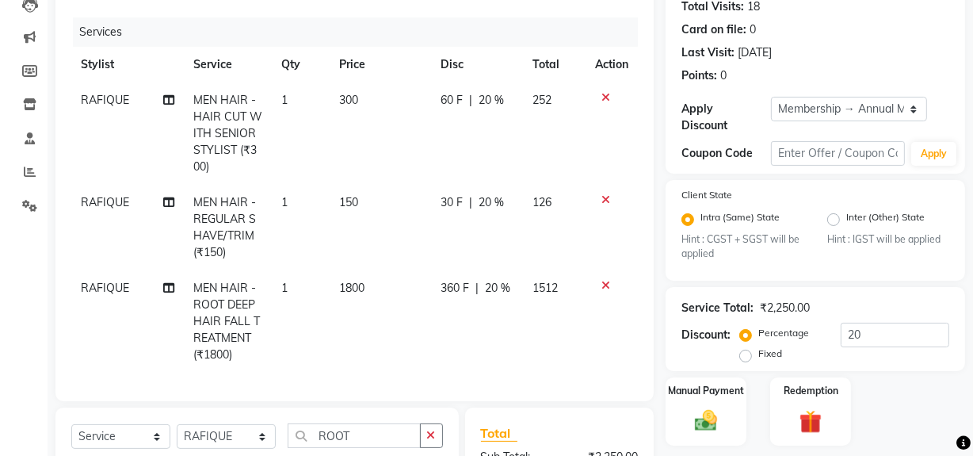
checkbox input "false"
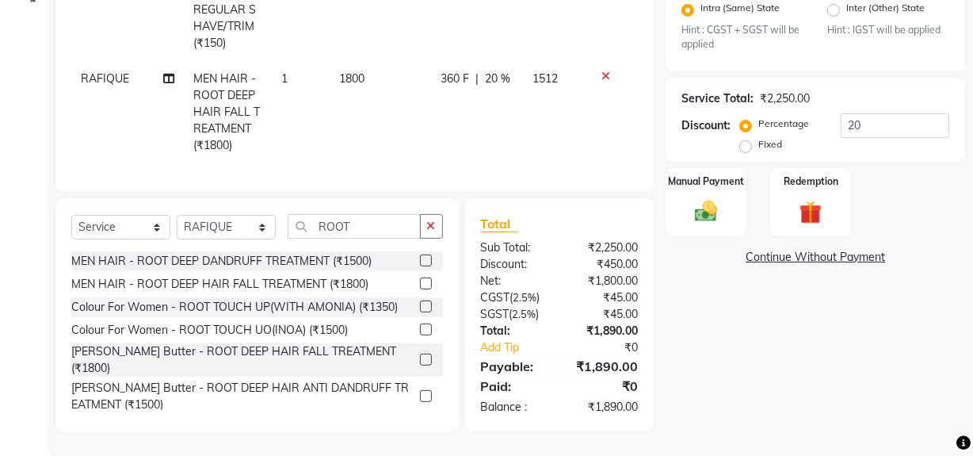
scroll to position [395, 0]
drag, startPoint x: 720, startPoint y: 198, endPoint x: 728, endPoint y: 210, distance: 14.3
click at [720, 198] on img at bounding box center [706, 211] width 38 height 27
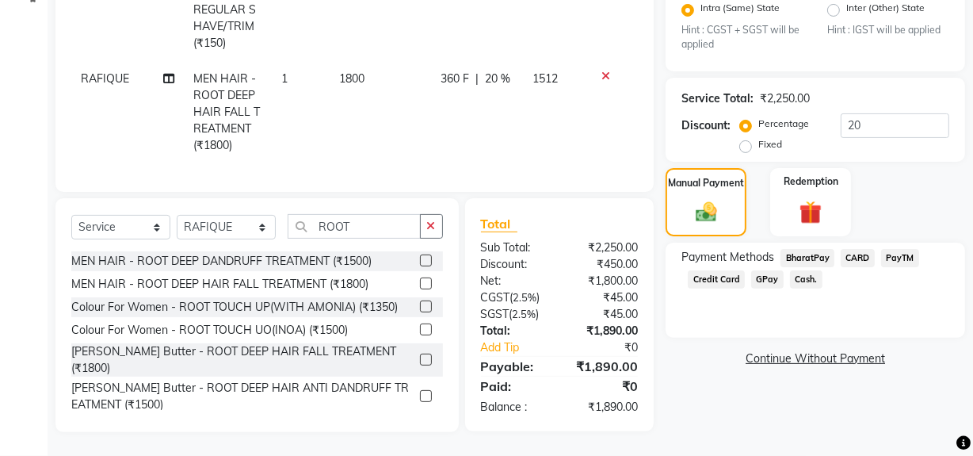
click at [768, 271] on span "GPay" at bounding box center [767, 279] width 32 height 18
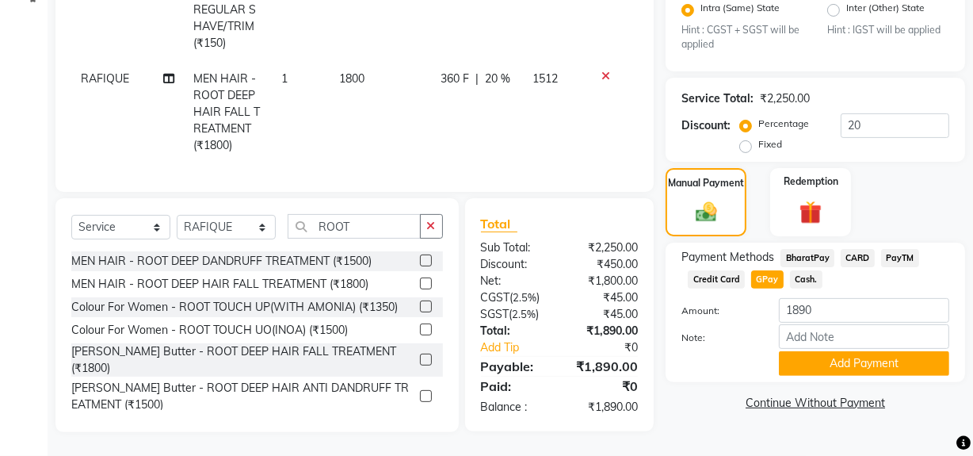
scroll to position [398, 0]
click at [855, 357] on button "Add Payment" at bounding box center [864, 363] width 170 height 25
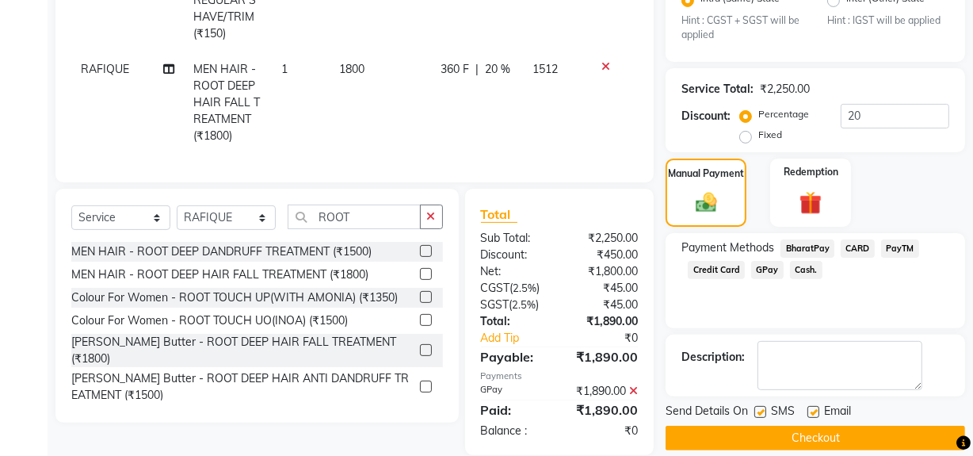
scroll to position [431, 0]
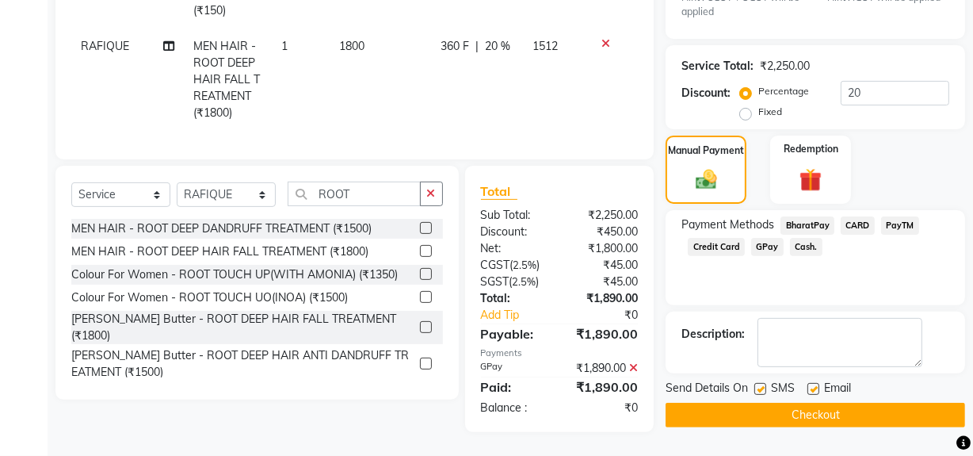
click at [700, 388] on span "Send Details On" at bounding box center [707, 390] width 82 height 20
click at [704, 406] on button "Checkout" at bounding box center [815, 415] width 299 height 25
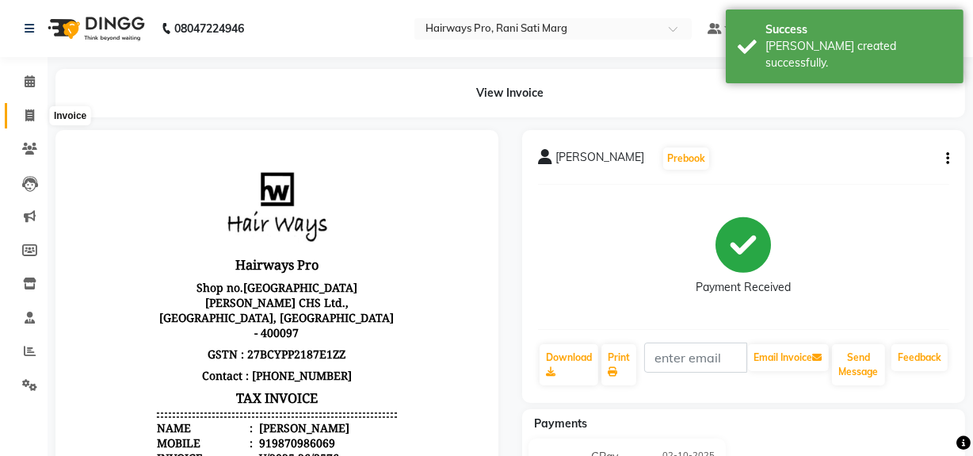
click at [27, 118] on icon at bounding box center [29, 115] width 9 height 12
select select "service"
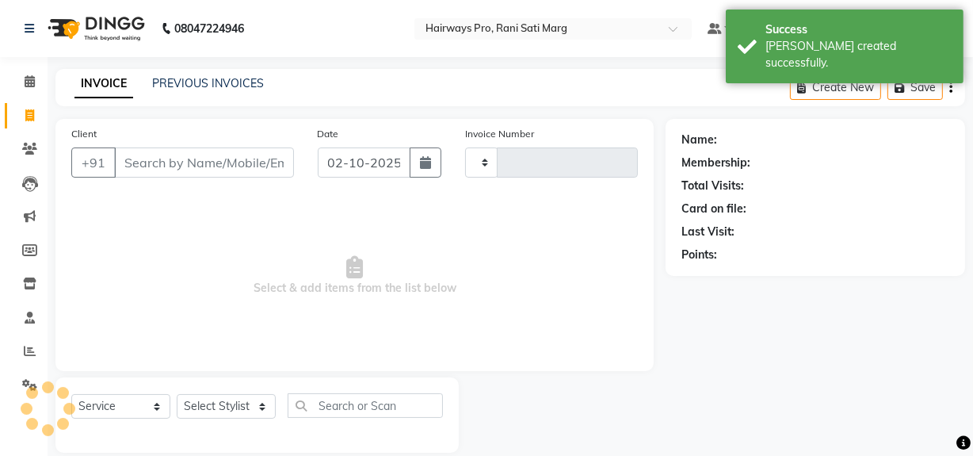
type input "3577"
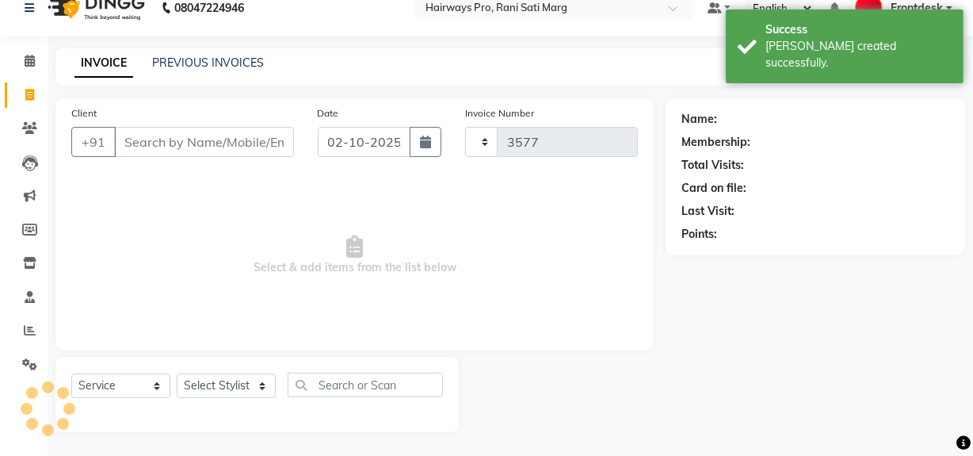
select select "787"
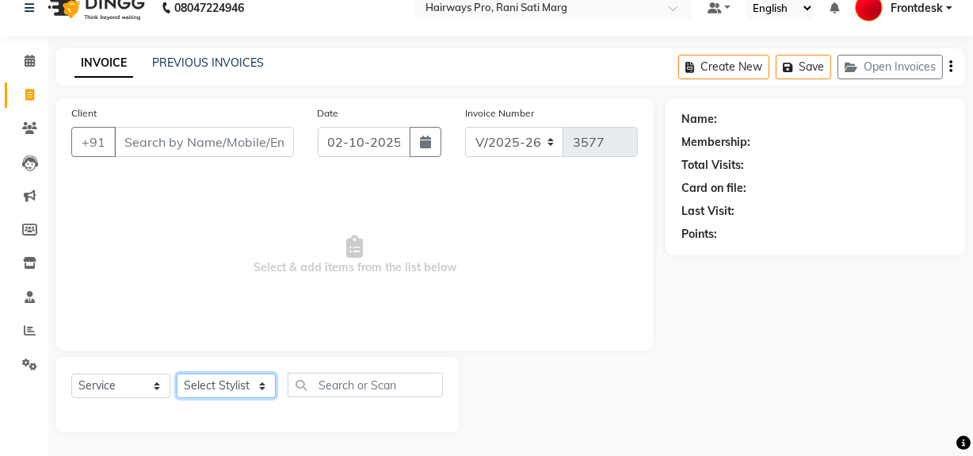
click at [241, 383] on select "Select Stylist ABID DANISH Faiz [PERSON_NAME] Frontdesk INTEZAR [PERSON_NAME] […" at bounding box center [226, 385] width 99 height 25
click at [513, 376] on div at bounding box center [563, 394] width 208 height 75
click at [222, 387] on select "Select Stylist ABID DANISH Faiz [PERSON_NAME] Frontdesk INTEZAR [PERSON_NAME] […" at bounding box center [226, 385] width 99 height 25
select select "45602"
click at [177, 373] on select "Select Stylist ABID DANISH Faiz [PERSON_NAME] Frontdesk INTEZAR [PERSON_NAME] […" at bounding box center [226, 385] width 99 height 25
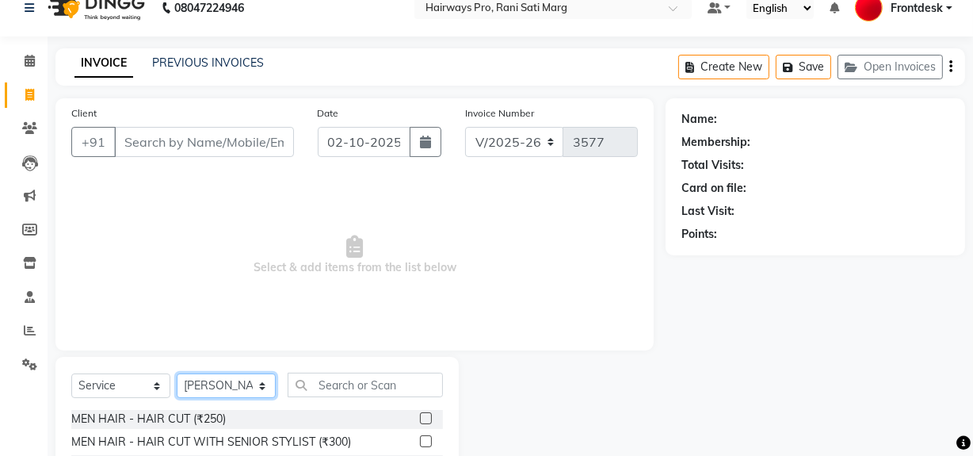
scroll to position [0, 0]
click at [420, 418] on label at bounding box center [426, 419] width 12 height 12
click at [420, 418] on input "checkbox" at bounding box center [425, 419] width 10 height 10
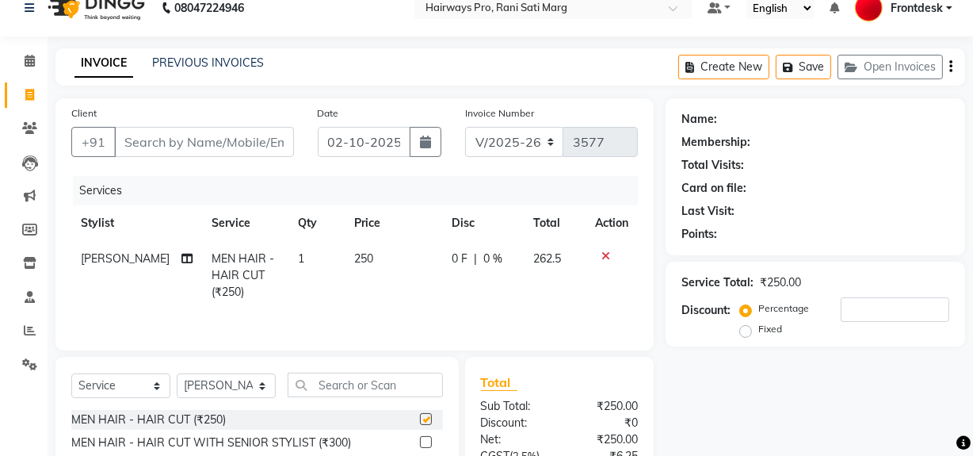
checkbox input "false"
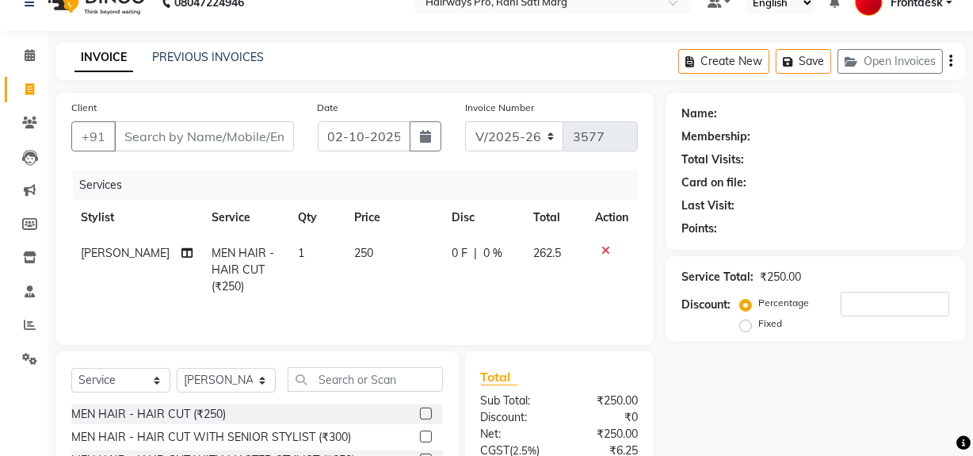
scroll to position [21, 0]
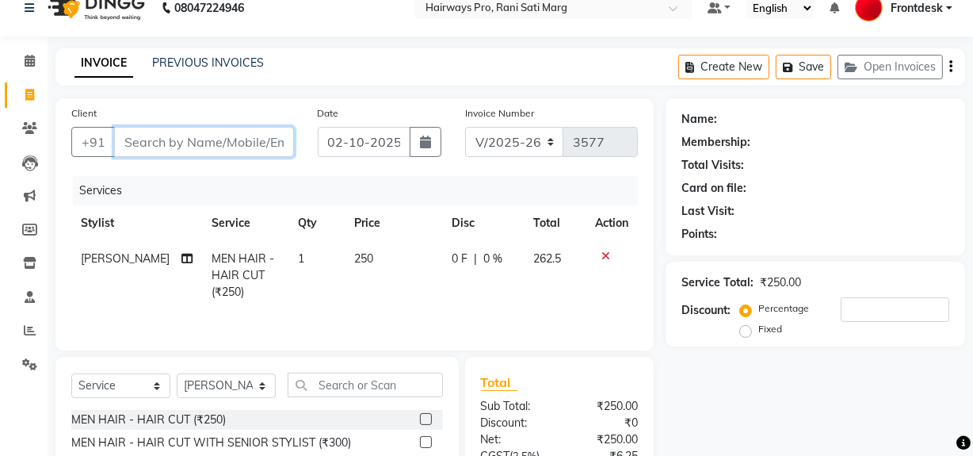
click at [189, 148] on input "Client" at bounding box center [204, 142] width 180 height 30
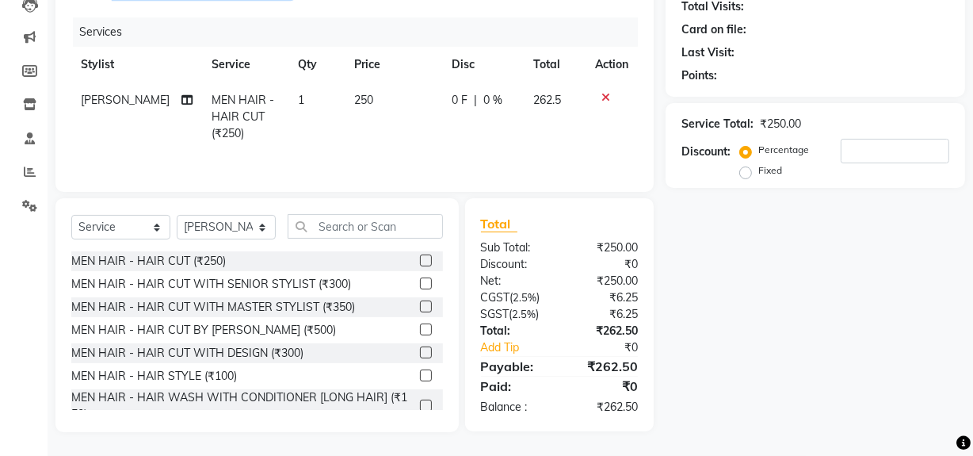
scroll to position [0, 0]
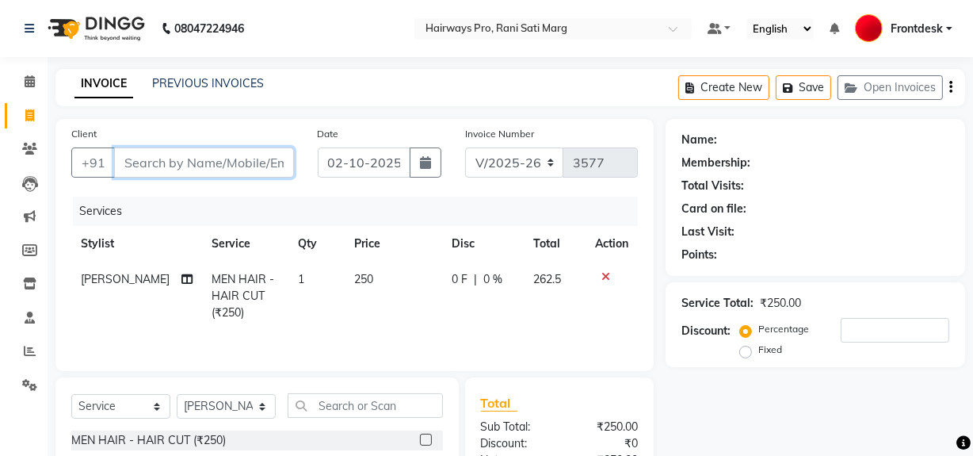
click at [265, 168] on input "Client" at bounding box center [204, 162] width 180 height 30
click at [265, 162] on input "Client" at bounding box center [204, 162] width 180 height 30
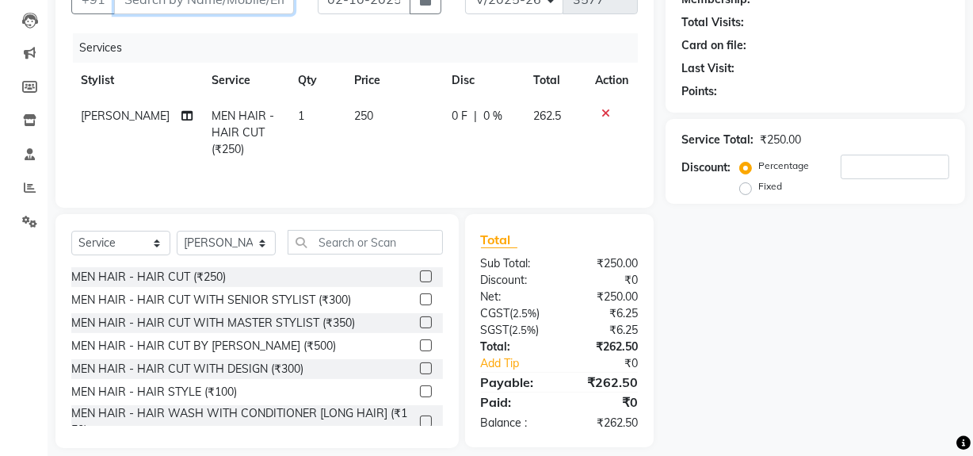
scroll to position [179, 0]
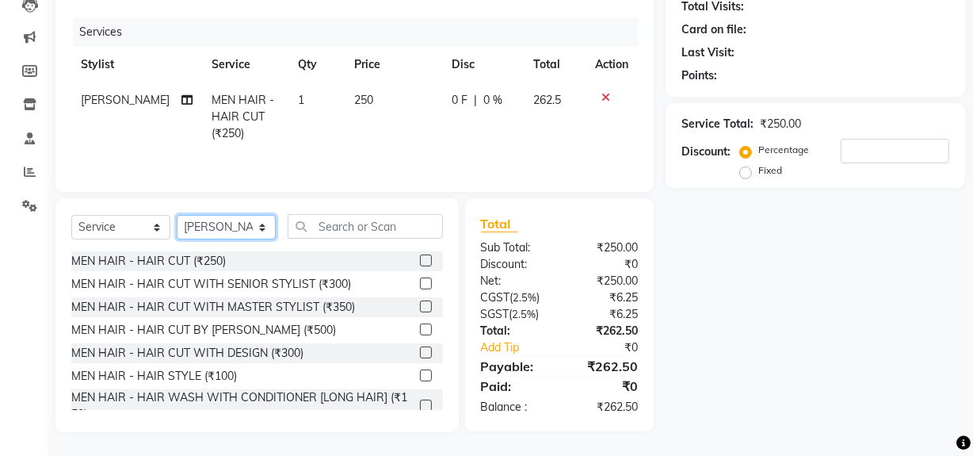
click at [230, 229] on select "Select Stylist ABID DANISH Faiz [PERSON_NAME] Frontdesk INTEZAR [PERSON_NAME] […" at bounding box center [226, 227] width 99 height 25
select select "13186"
click at [177, 215] on select "Select Stylist ABID DANISH Faiz [PERSON_NAME] Frontdesk INTEZAR [PERSON_NAME] […" at bounding box center [226, 227] width 99 height 25
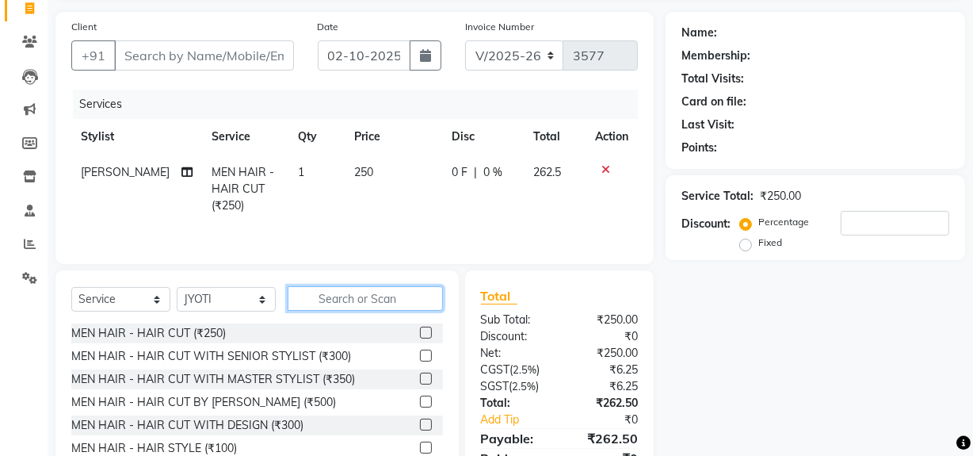
click at [389, 296] on input "text" at bounding box center [365, 298] width 155 height 25
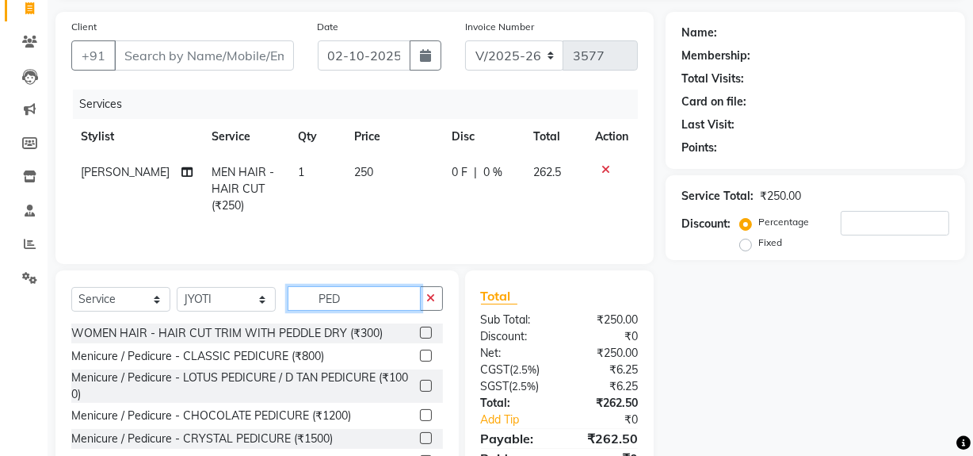
type input "PED"
click at [420, 336] on label at bounding box center [426, 332] width 12 height 12
click at [420, 336] on input "checkbox" at bounding box center [425, 333] width 10 height 10
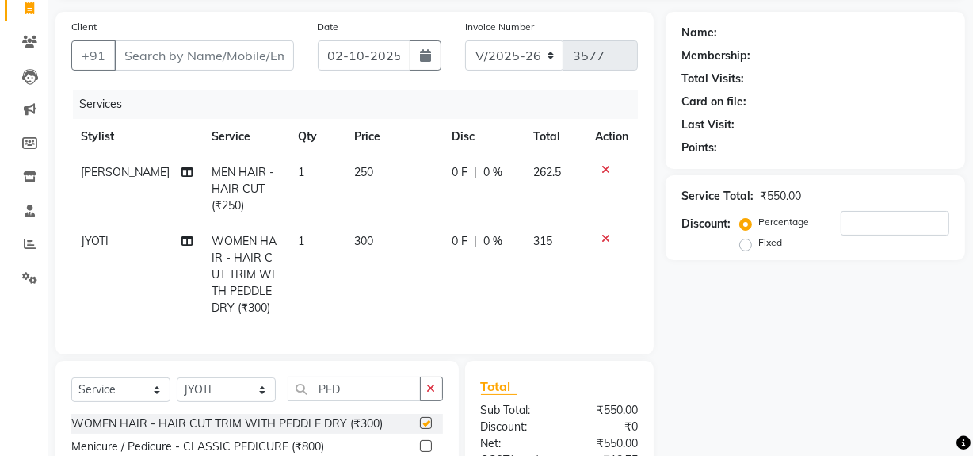
checkbox input "false"
click at [604, 240] on icon at bounding box center [605, 238] width 9 height 11
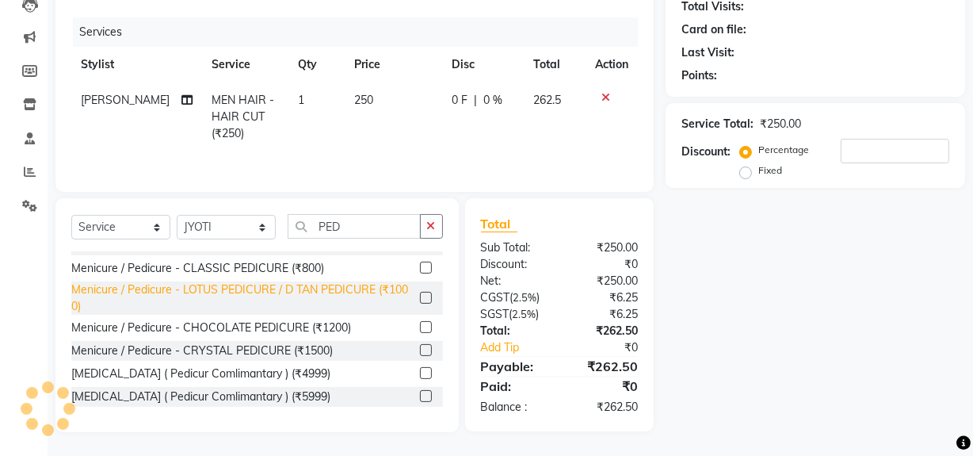
scroll to position [0, 0]
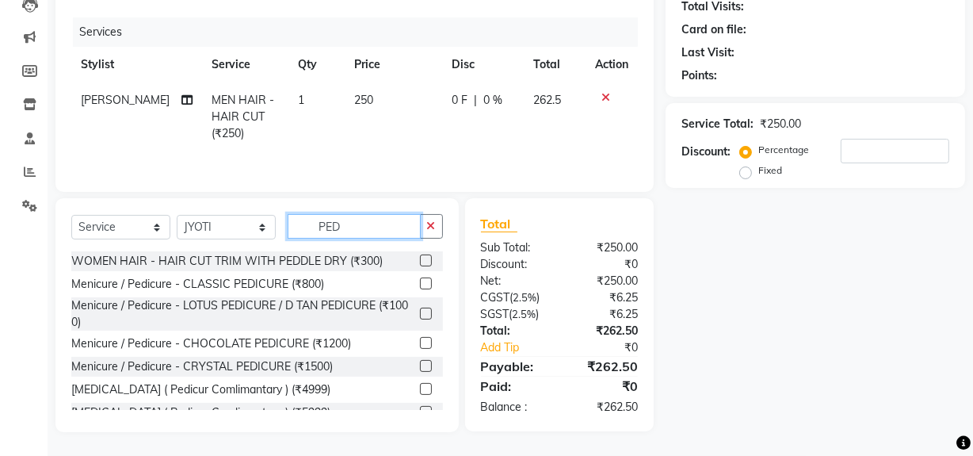
click at [360, 223] on input "PED" at bounding box center [354, 226] width 133 height 25
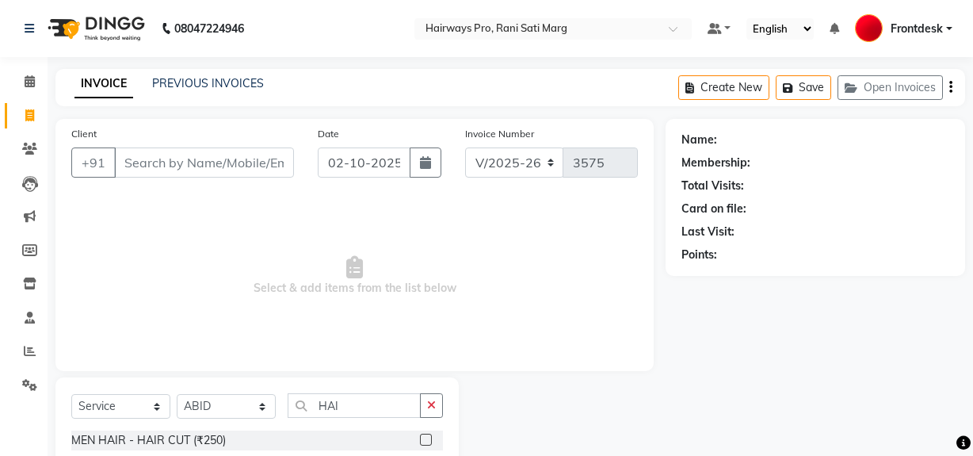
select select "787"
select select "service"
select select "13188"
click at [35, 117] on span at bounding box center [30, 116] width 28 height 18
select select "service"
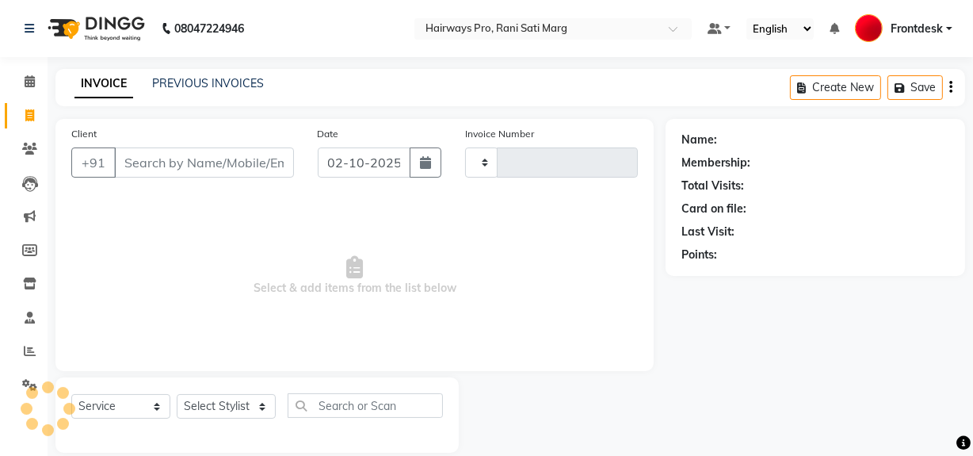
scroll to position [21, 0]
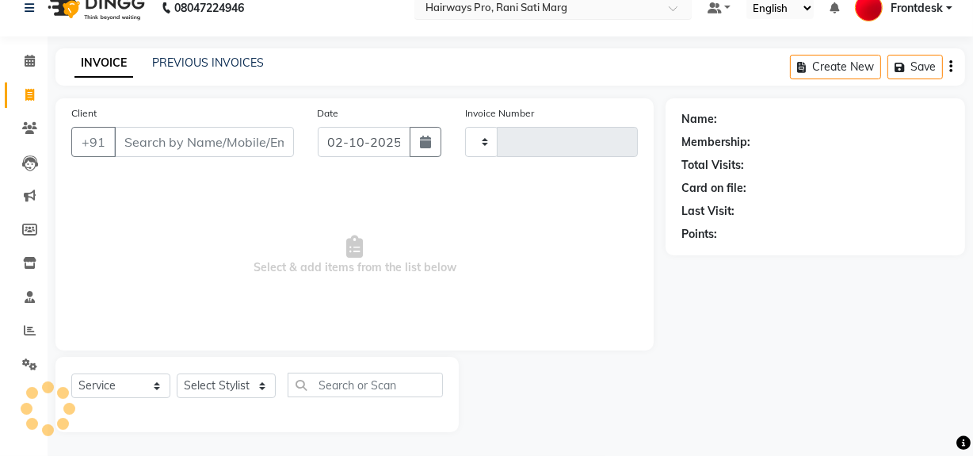
type input "3577"
select select "787"
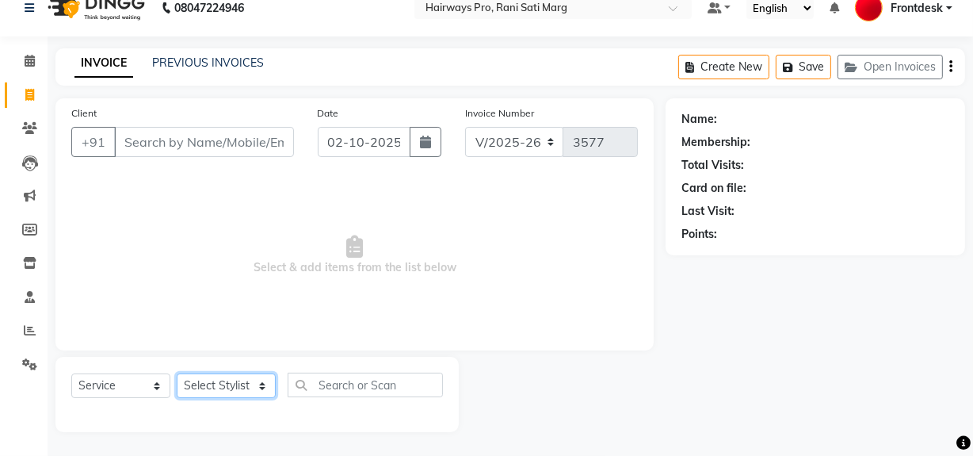
click at [223, 392] on select "Select Stylist ABID DANISH Faiz [PERSON_NAME] Frontdesk INTEZAR [PERSON_NAME] […" at bounding box center [226, 385] width 99 height 25
select select "45602"
click at [177, 373] on select "Select Stylist ABID DANISH Faiz [PERSON_NAME] Frontdesk INTEZAR [PERSON_NAME] […" at bounding box center [226, 385] width 99 height 25
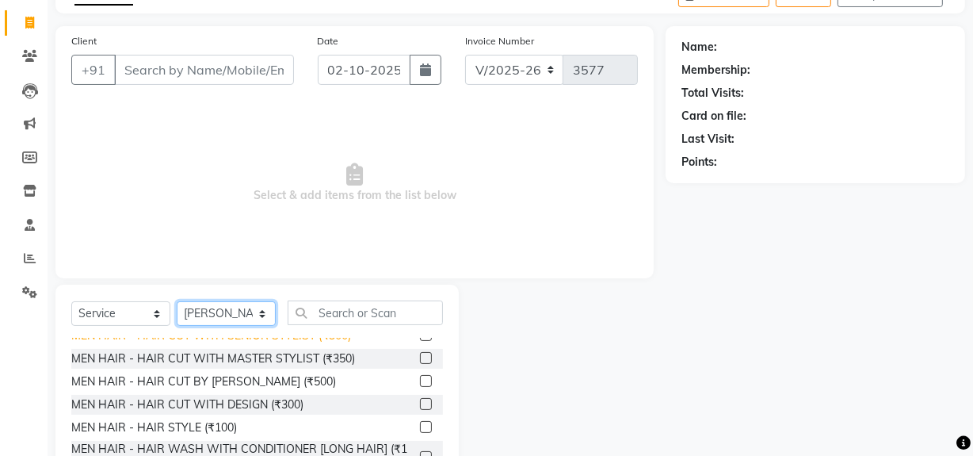
scroll to position [0, 0]
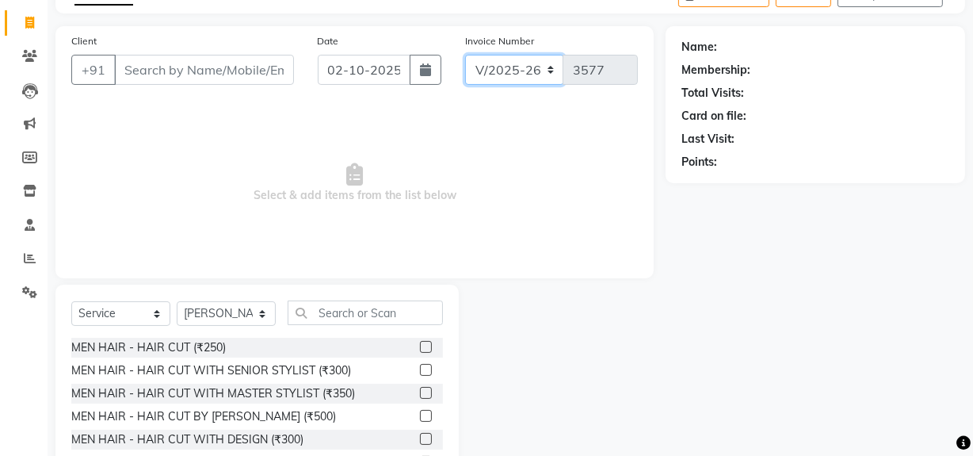
click at [523, 71] on select "INV/25-26 V/2025-26" at bounding box center [514, 70] width 99 height 30
select select "6960"
click at [465, 55] on select "INV/25-26 V/2025-26" at bounding box center [514, 70] width 99 height 30
type input "5017"
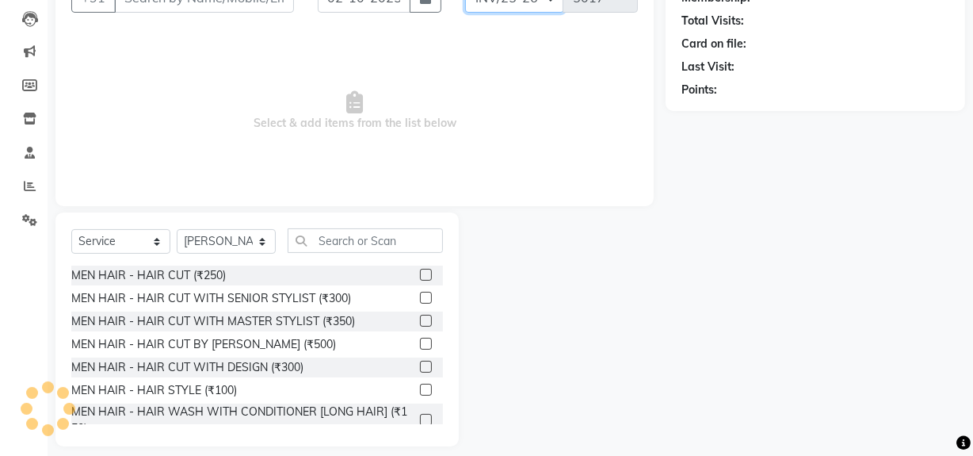
scroll to position [71, 0]
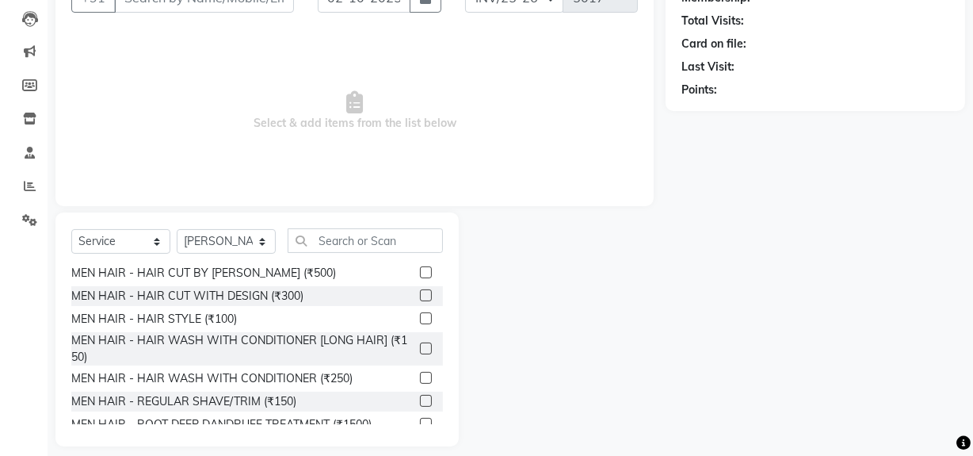
click at [420, 396] on label at bounding box center [426, 401] width 12 height 12
click at [420, 396] on input "checkbox" at bounding box center [425, 401] width 10 height 10
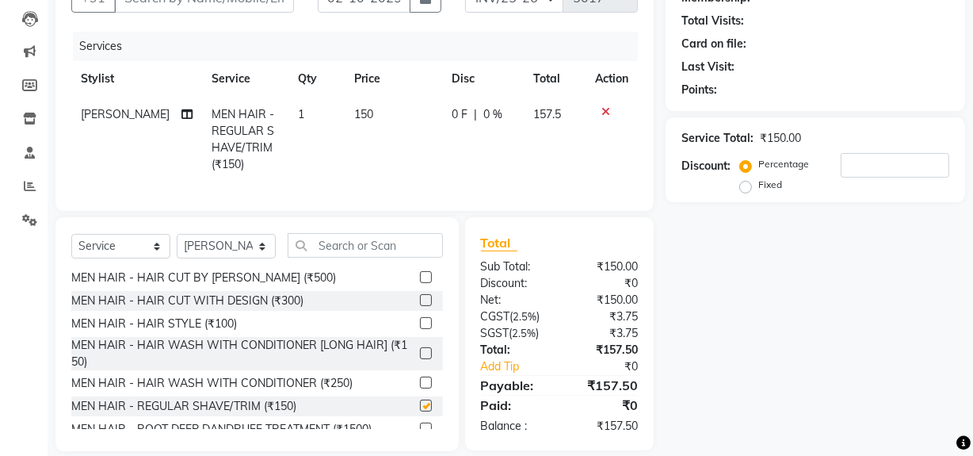
checkbox input "false"
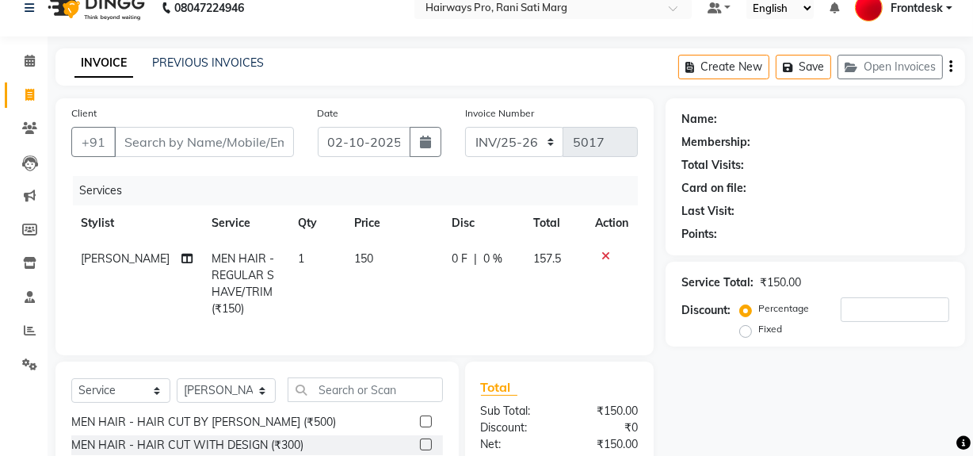
scroll to position [0, 0]
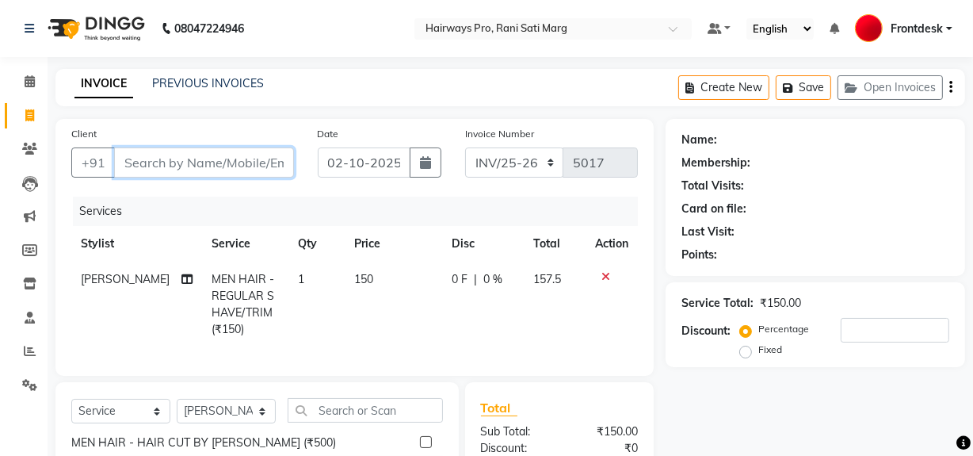
click at [226, 155] on input "Client" at bounding box center [204, 162] width 180 height 30
type input "9"
type input "0"
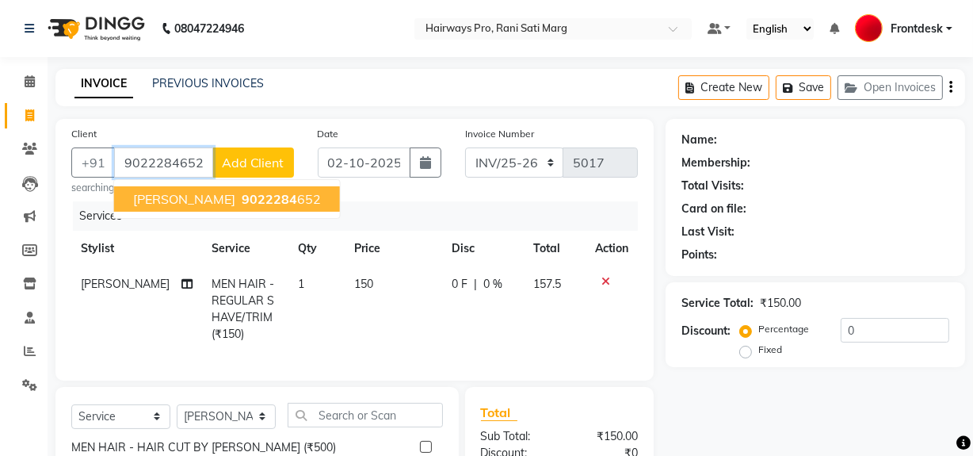
type input "9022284652"
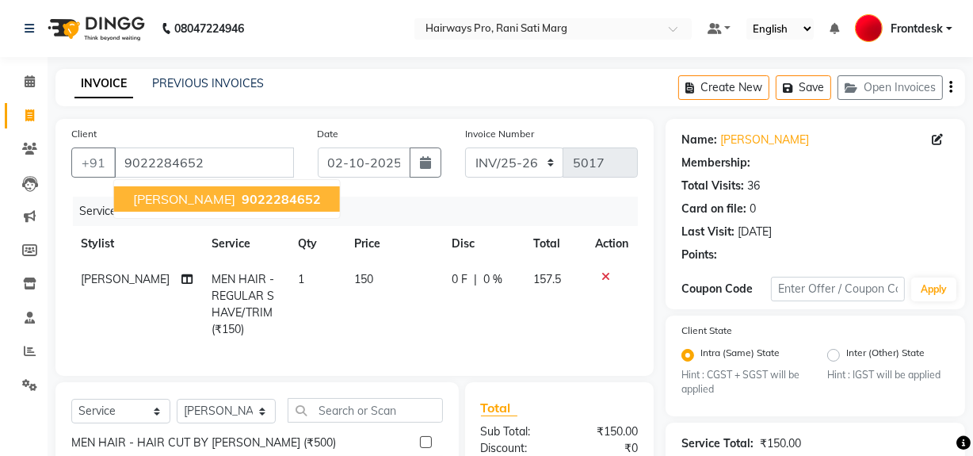
type input "20"
select select "1: Object"
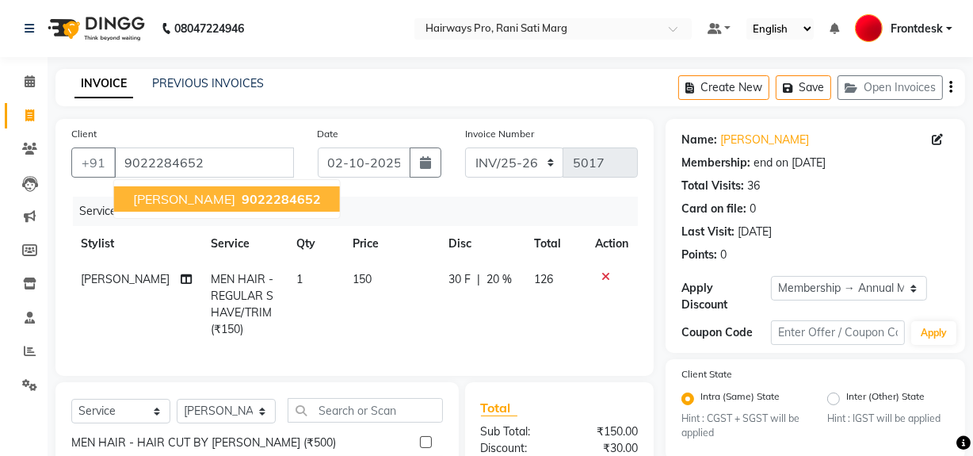
click at [155, 194] on span "MAYANK MEHTA" at bounding box center [184, 199] width 102 height 16
type input "0"
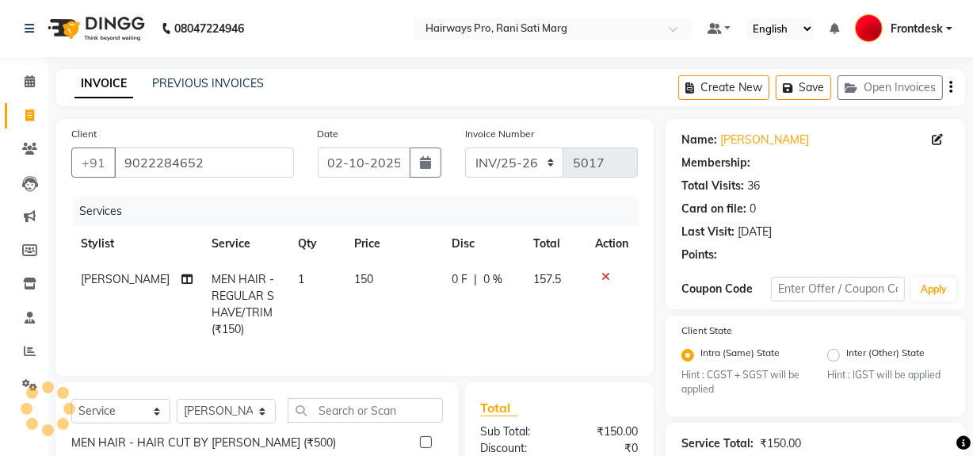
select select "1: Object"
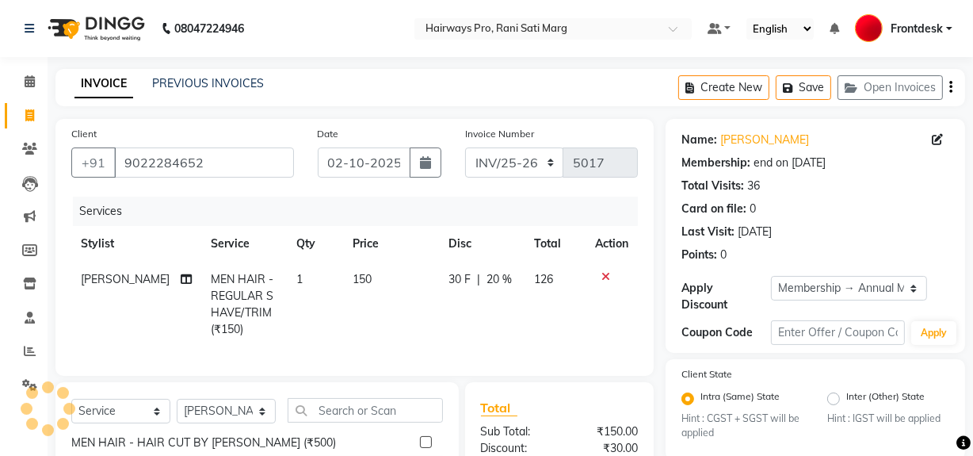
type input "20"
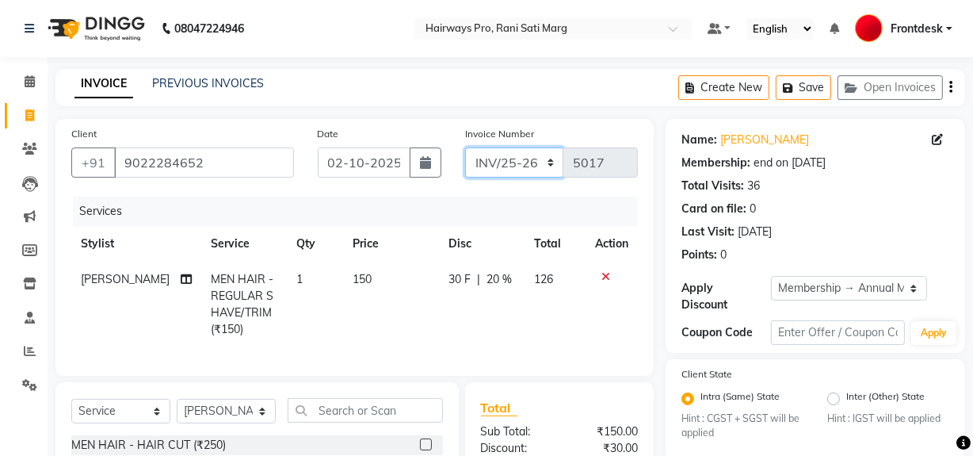
click at [541, 160] on select "INV/25-26 V/2025-26" at bounding box center [514, 162] width 99 height 30
select select "787"
click at [465, 147] on select "INV/25-26 V/2025-26" at bounding box center [514, 162] width 99 height 30
type input "3577"
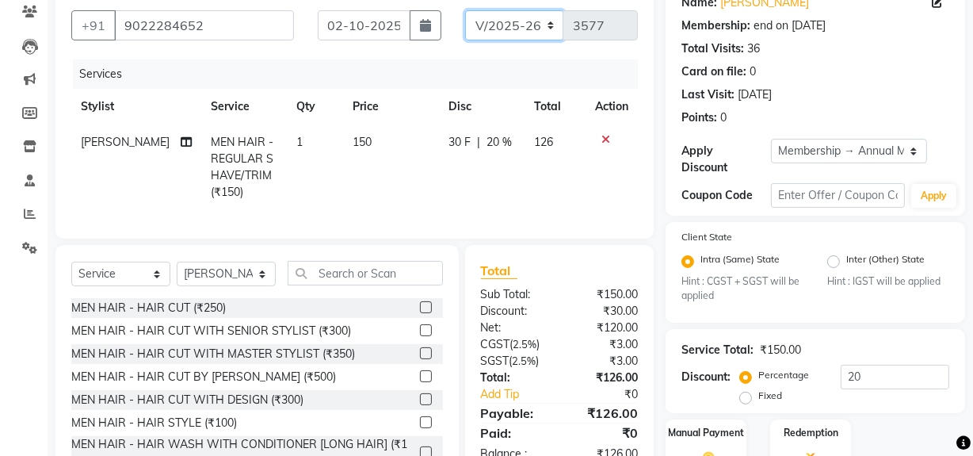
scroll to position [225, 0]
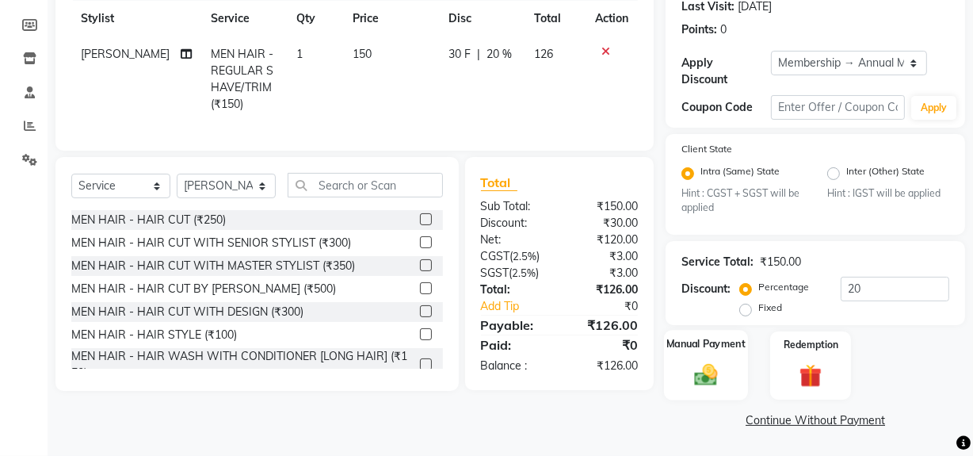
click at [689, 357] on div "Manual Payment" at bounding box center [706, 365] width 84 height 71
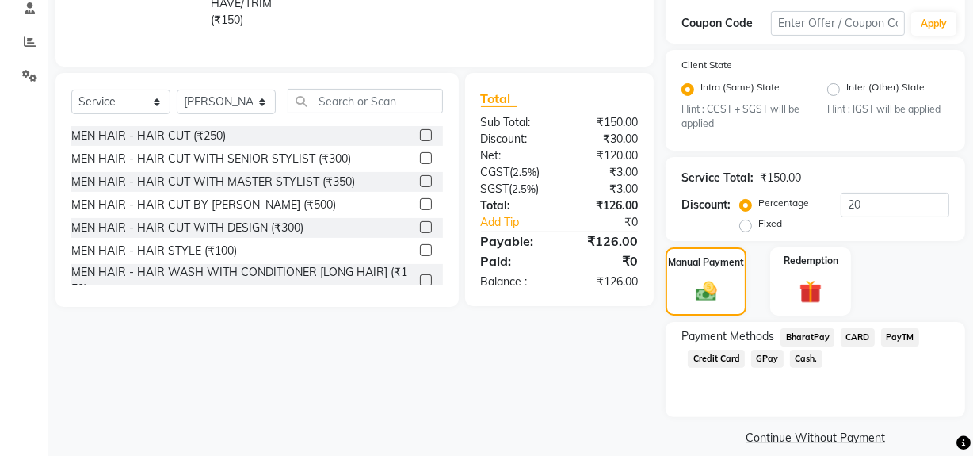
scroll to position [326, 0]
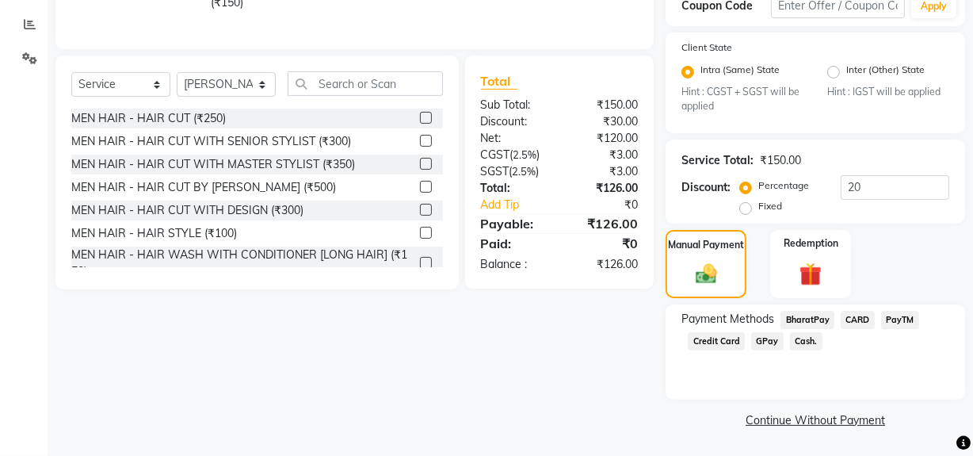
click at [760, 345] on span "GPay" at bounding box center [767, 341] width 32 height 18
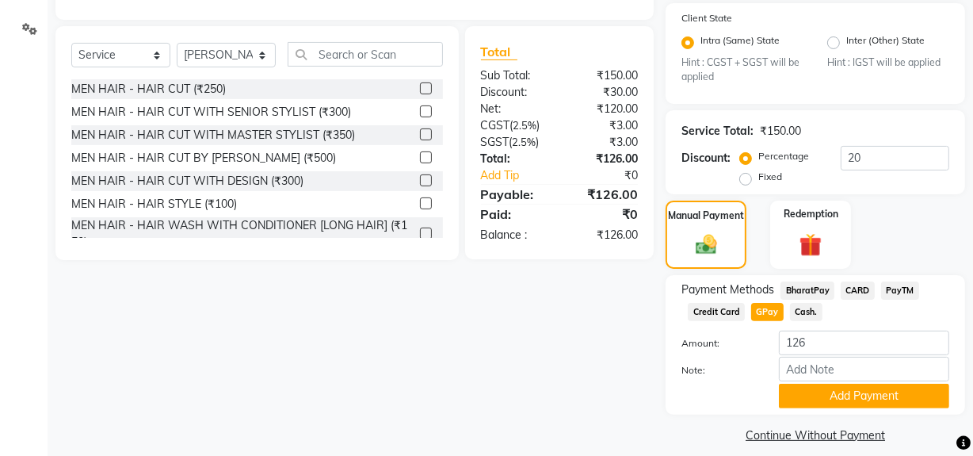
scroll to position [372, 0]
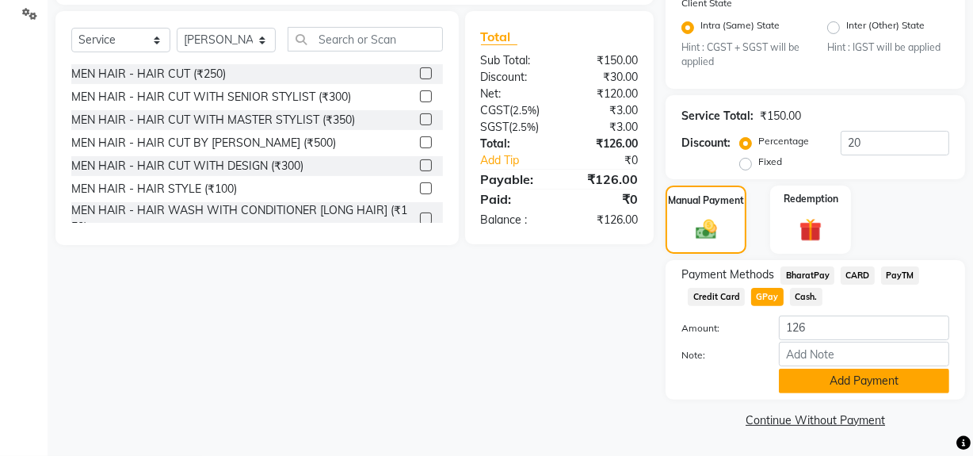
click at [812, 377] on button "Add Payment" at bounding box center [864, 380] width 170 height 25
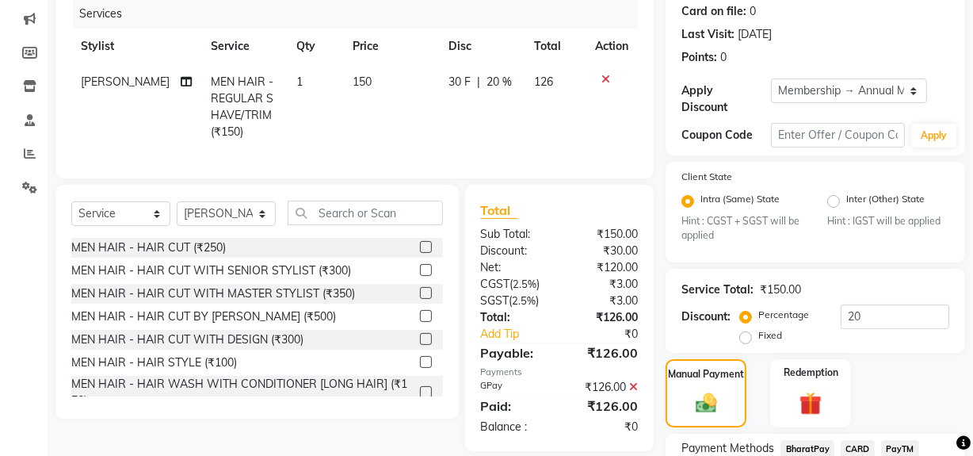
scroll to position [288, 0]
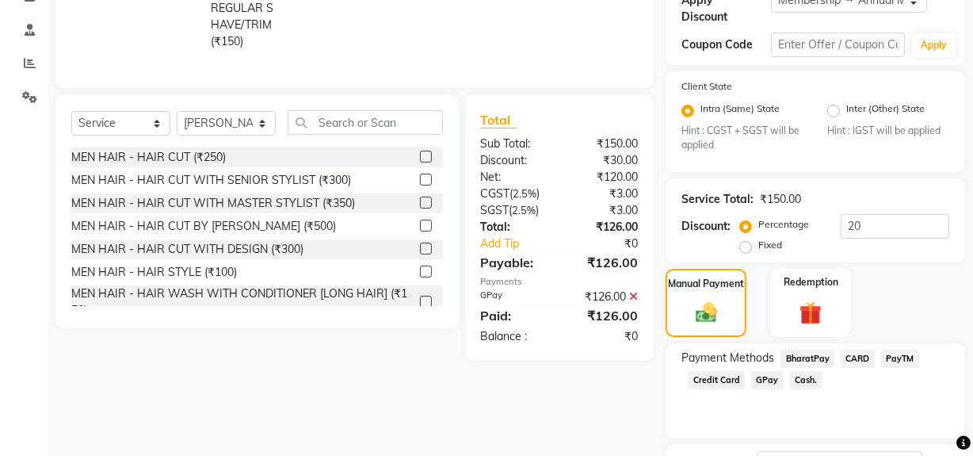
click at [759, 381] on span "GPay" at bounding box center [767, 380] width 32 height 18
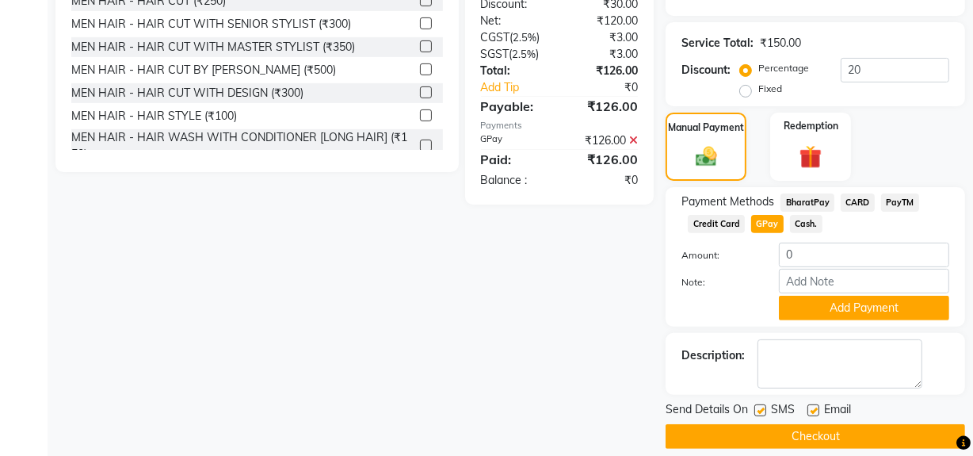
scroll to position [460, 0]
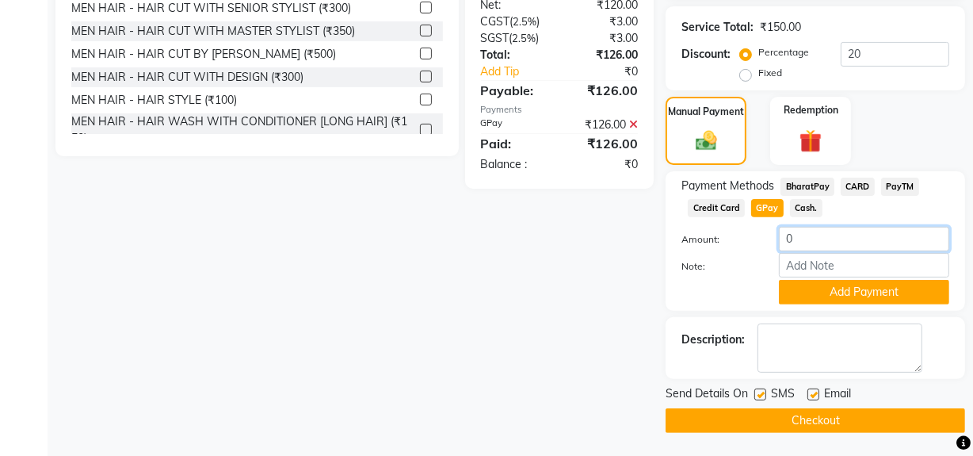
click at [826, 242] on input "0" at bounding box center [864, 239] width 170 height 25
click at [856, 238] on input "126" at bounding box center [864, 239] width 170 height 25
type input "126"
click at [854, 263] on input "Note:" at bounding box center [864, 265] width 170 height 25
click at [734, 259] on label "Note:" at bounding box center [718, 266] width 97 height 14
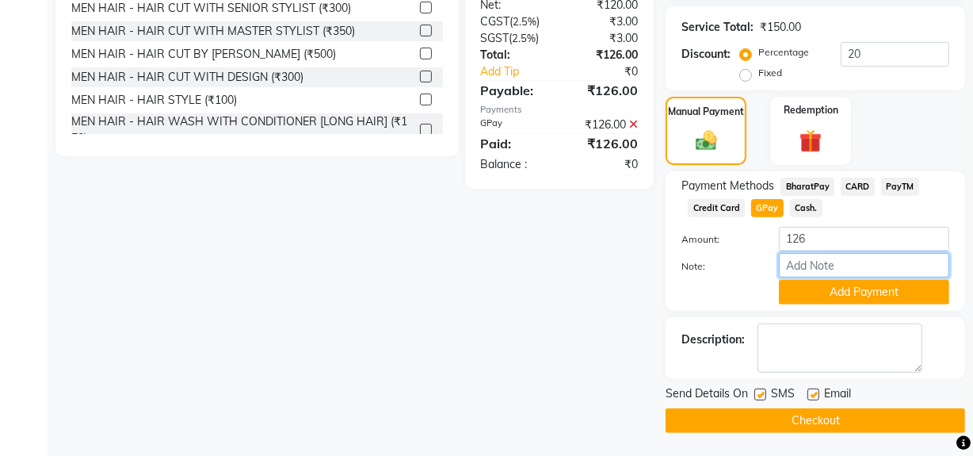
click at [779, 259] on input "Note:" at bounding box center [864, 265] width 170 height 25
click at [826, 243] on input "126" at bounding box center [864, 239] width 170 height 25
click at [636, 130] on icon at bounding box center [633, 124] width 9 height 11
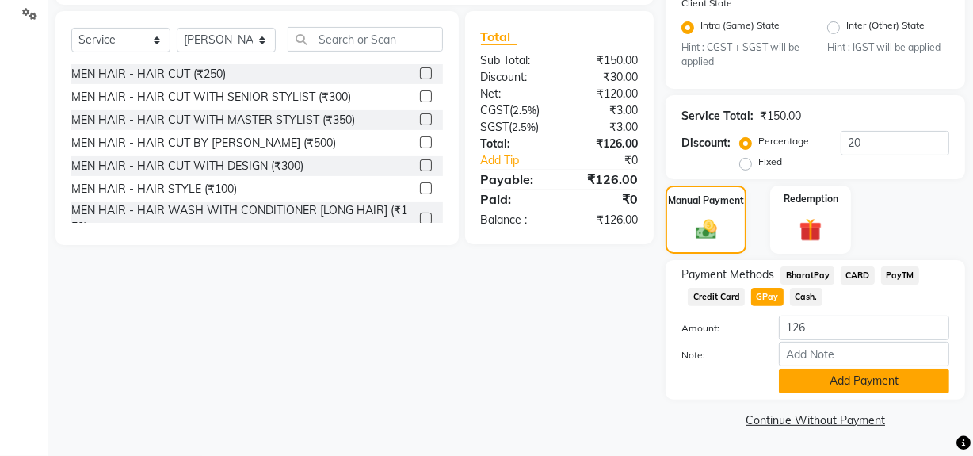
click at [864, 373] on button "Add Payment" at bounding box center [864, 380] width 170 height 25
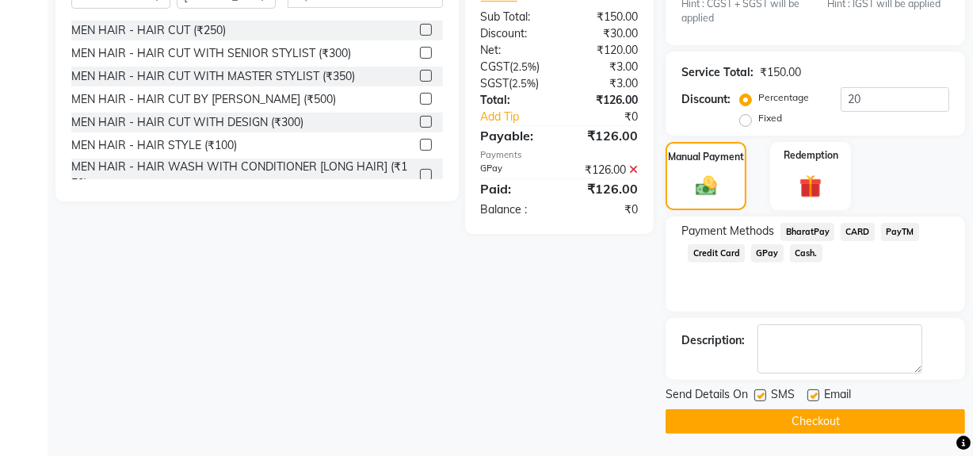
scroll to position [415, 0]
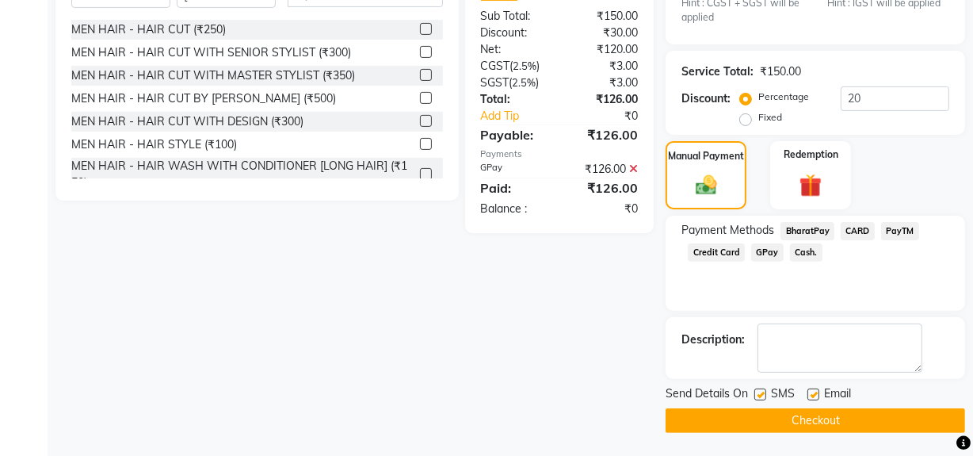
click at [794, 418] on button "Checkout" at bounding box center [815, 420] width 299 height 25
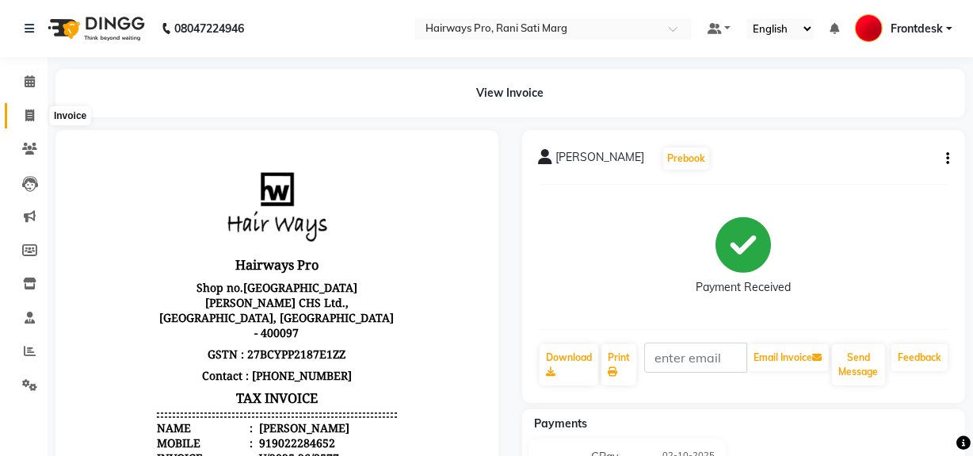
click at [31, 109] on icon at bounding box center [29, 115] width 9 height 12
select select "service"
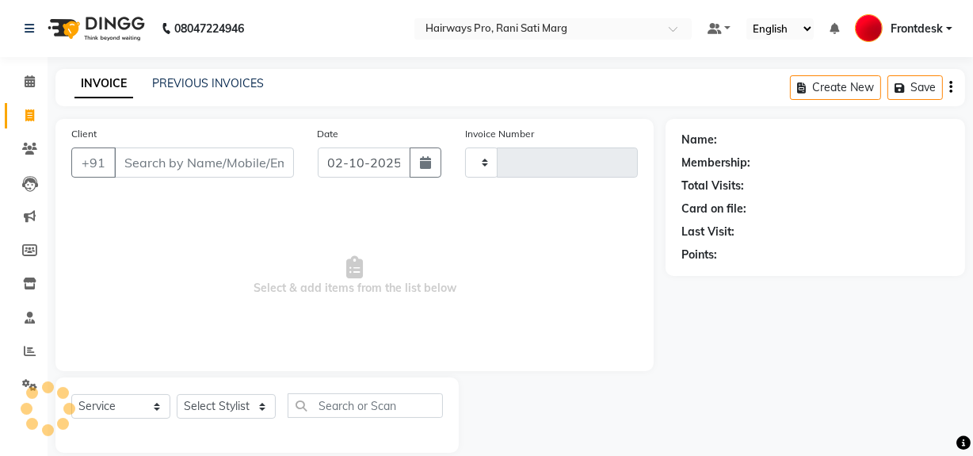
type input "3578"
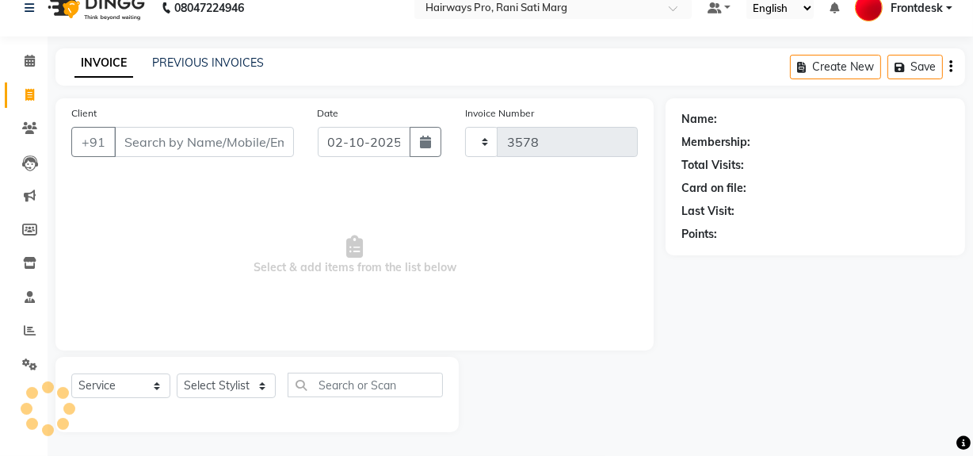
select select "787"
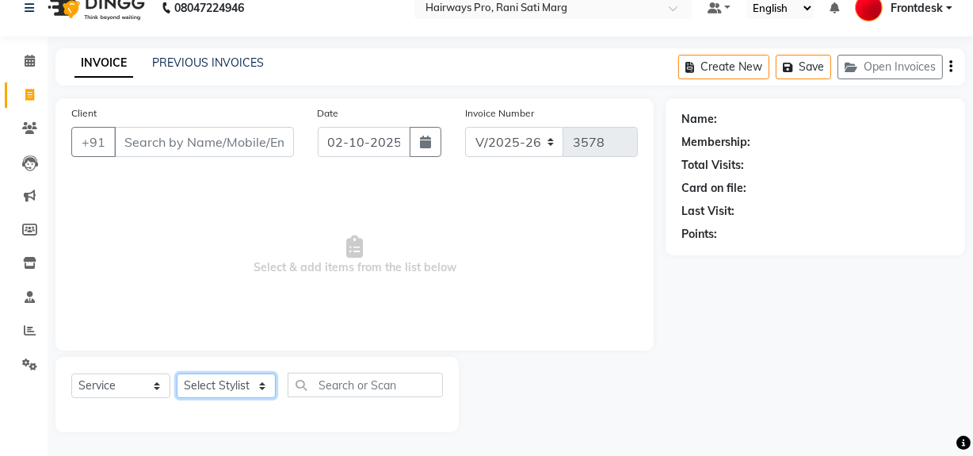
click at [196, 386] on select "Select Stylist ABID DANISH Faiz [PERSON_NAME] Frontdesk INTEZAR [PERSON_NAME] […" at bounding box center [226, 385] width 99 height 25
select select "13188"
click at [177, 373] on select "Select Stylist ABID DANISH Faiz [PERSON_NAME] Frontdesk INTEZAR [PERSON_NAME] […" at bounding box center [226, 385] width 99 height 25
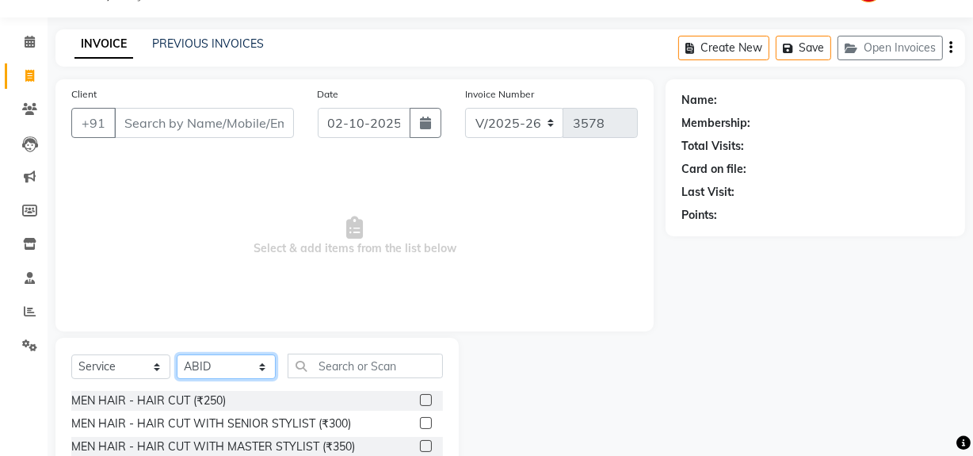
scroll to position [93, 0]
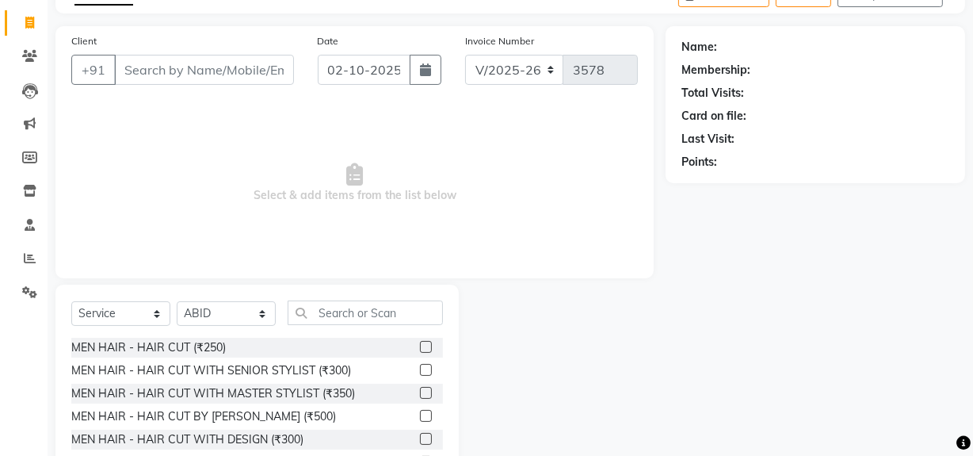
click at [420, 372] on label at bounding box center [426, 370] width 12 height 12
click at [420, 372] on input "checkbox" at bounding box center [425, 370] width 10 height 10
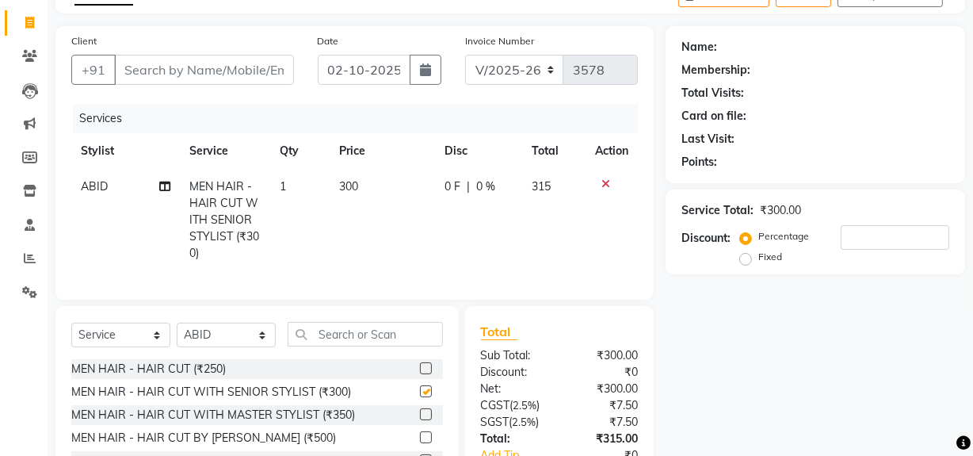
checkbox input "false"
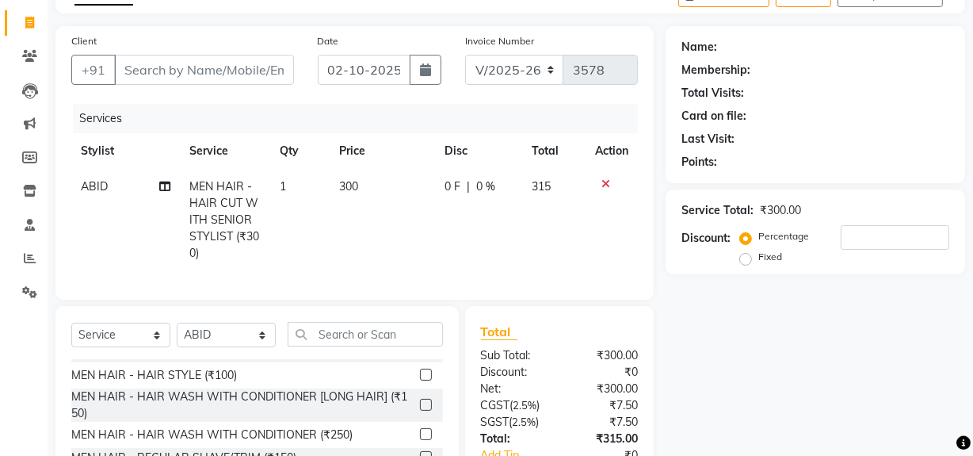
scroll to position [143, 0]
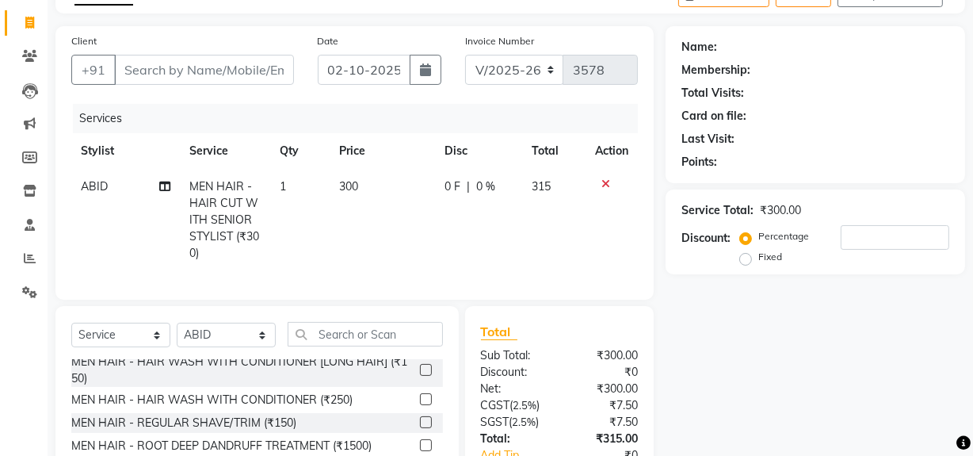
click at [420, 428] on label at bounding box center [426, 422] width 12 height 12
click at [420, 428] on input "checkbox" at bounding box center [425, 423] width 10 height 10
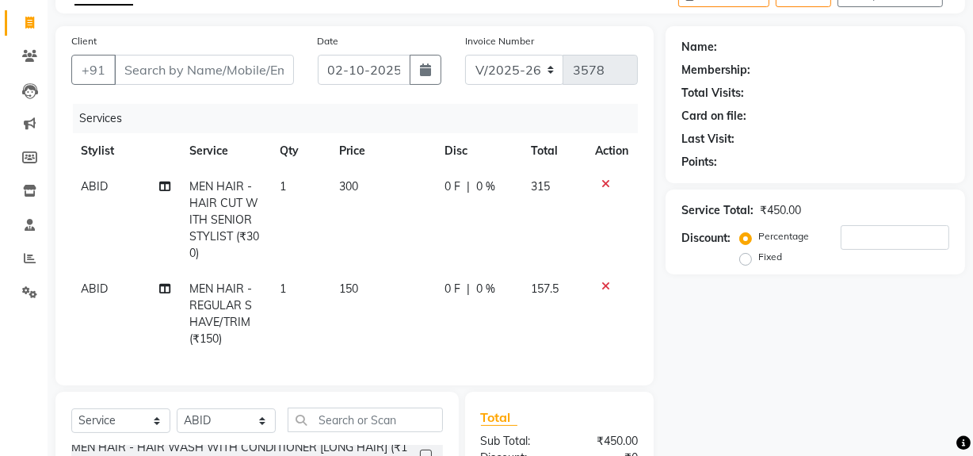
checkbox input "false"
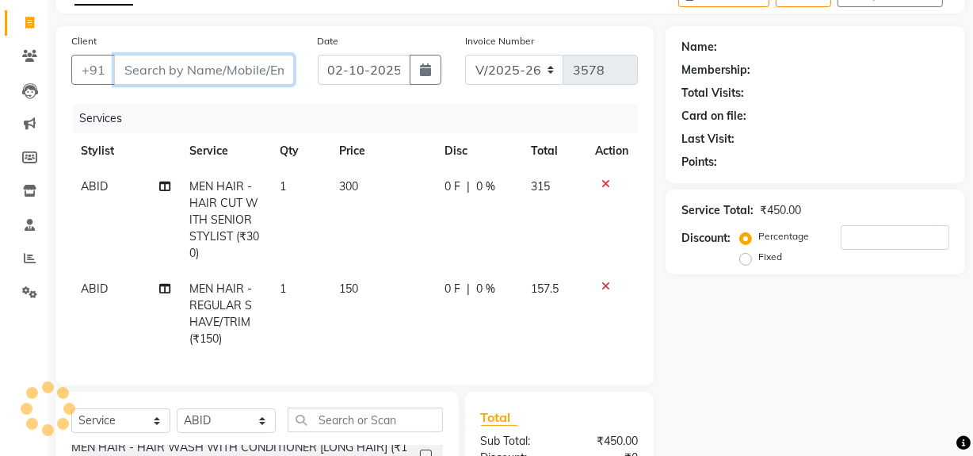
click at [246, 78] on input "Client" at bounding box center [204, 70] width 180 height 30
type input "8"
type input "0"
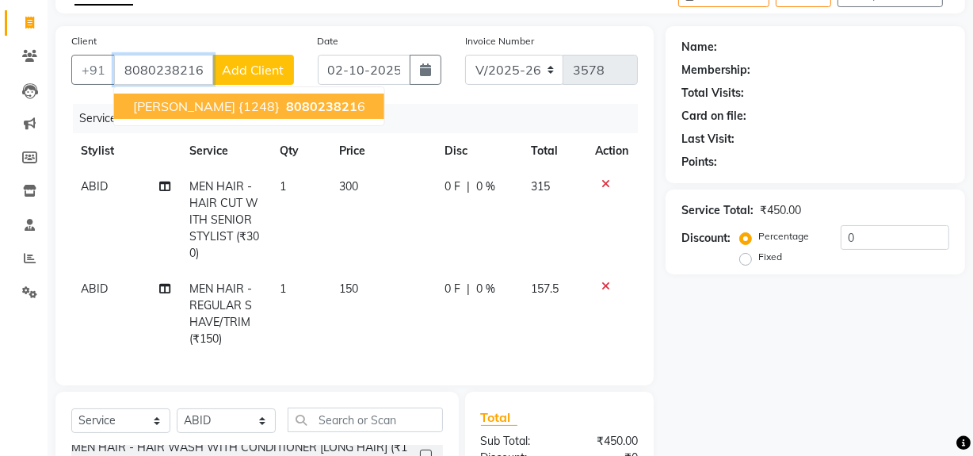
type input "8080238216"
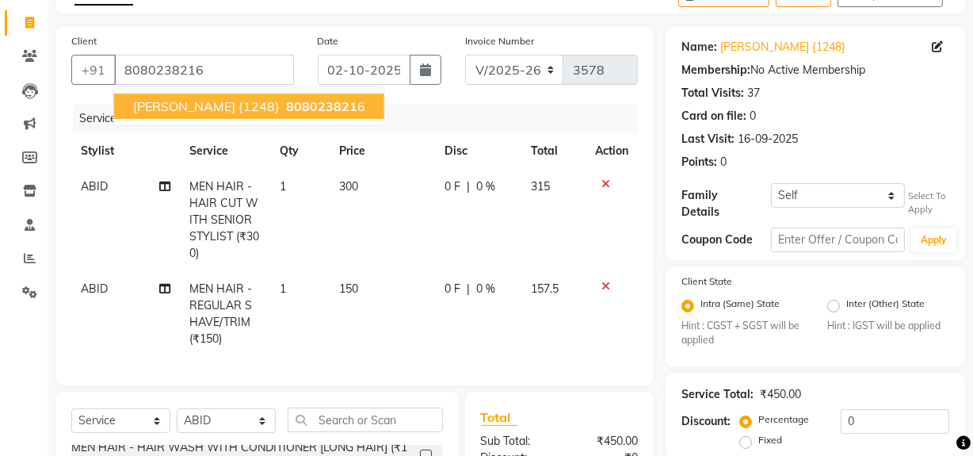
click at [141, 94] on button "KRUSHIL DOSHI {1248} 808023821 6" at bounding box center [249, 105] width 270 height 25
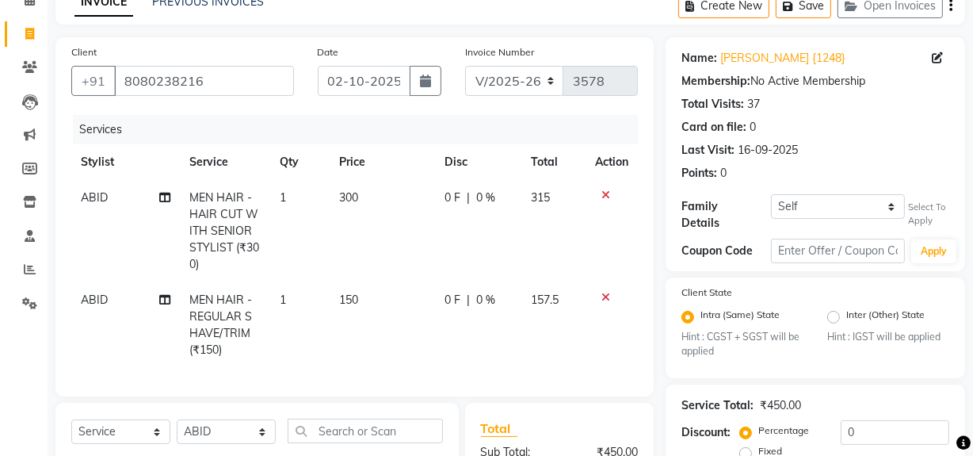
scroll to position [0, 0]
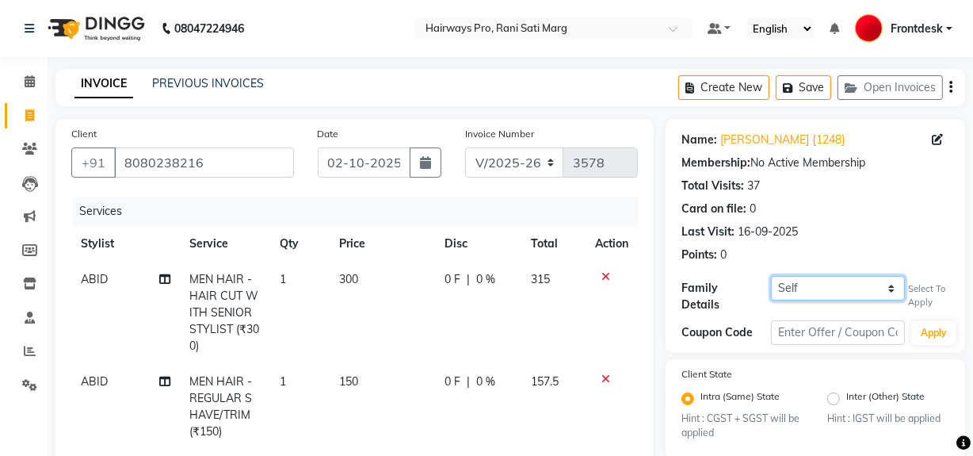
click at [888, 286] on select "Self SMIT DOSHI" at bounding box center [838, 288] width 134 height 25
select select "1244688"
click at [771, 276] on select "Self SMIT DOSHI" at bounding box center [838, 288] width 134 height 25
select select "1: Object"
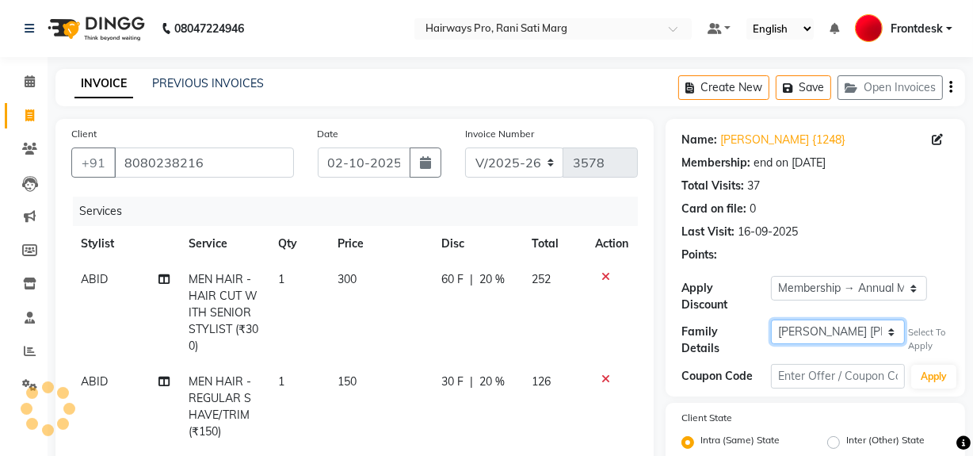
type input "20"
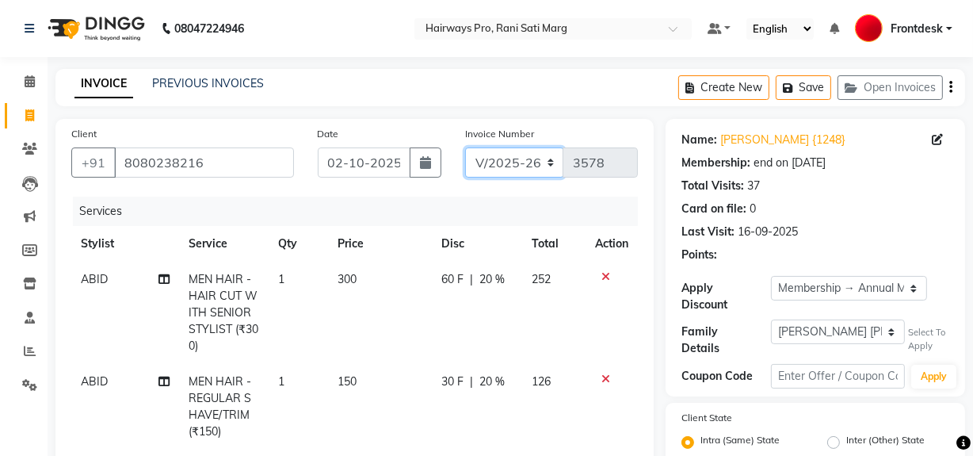
click at [535, 166] on select "INV/25-26 V/2025-26" at bounding box center [514, 162] width 99 height 30
select select "6960"
click at [465, 147] on select "INV/25-26 V/2025-26" at bounding box center [514, 162] width 99 height 30
type input "5017"
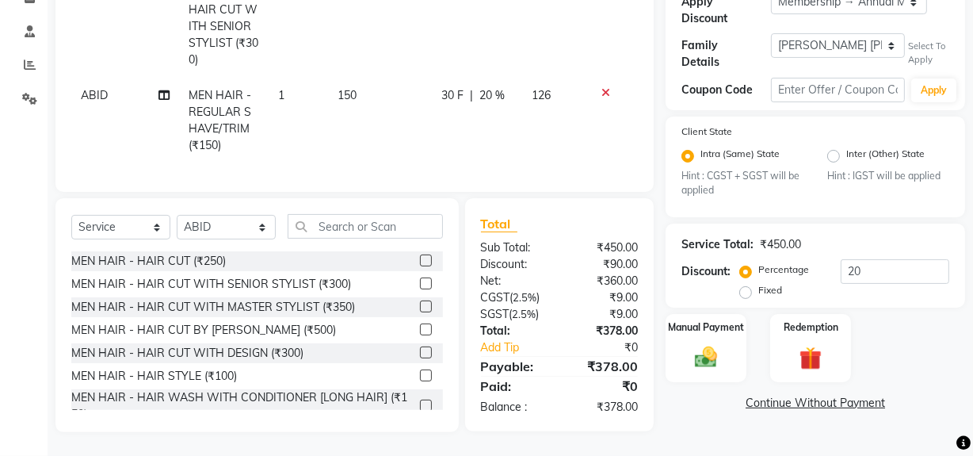
scroll to position [296, 0]
click at [699, 344] on img at bounding box center [706, 357] width 38 height 27
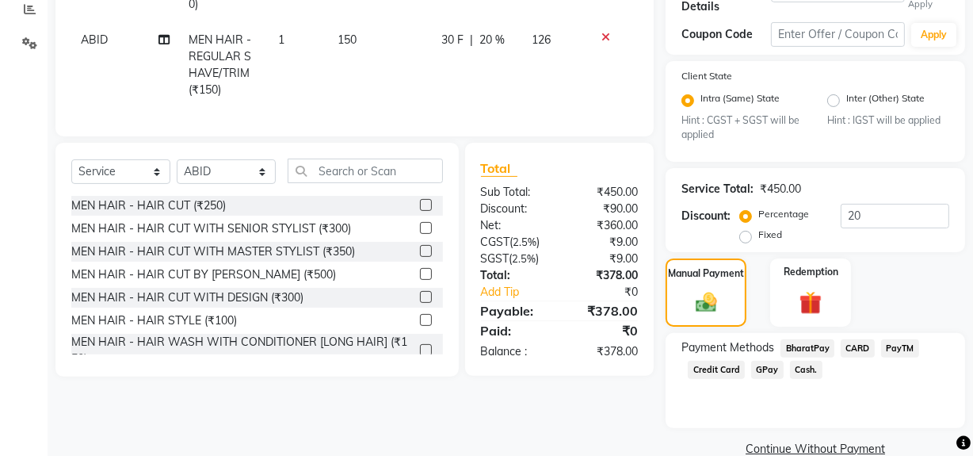
scroll to position [366, 0]
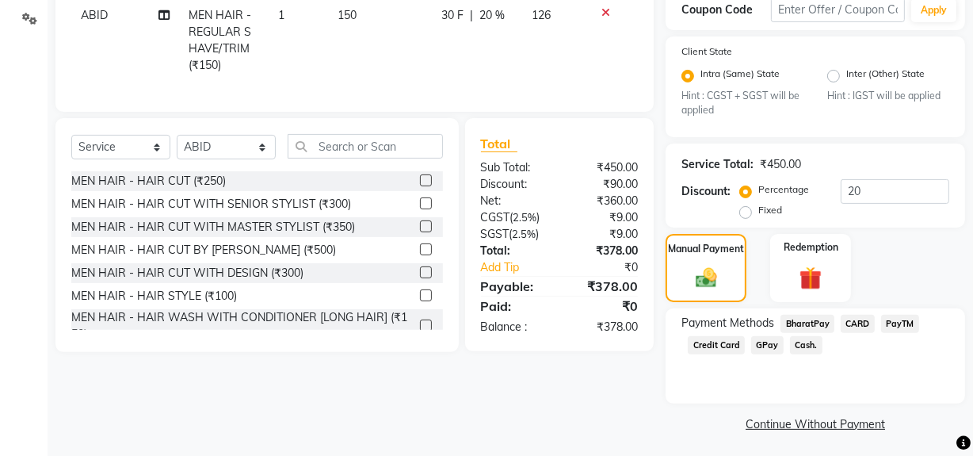
click at [795, 340] on span "Cash." at bounding box center [806, 345] width 32 height 18
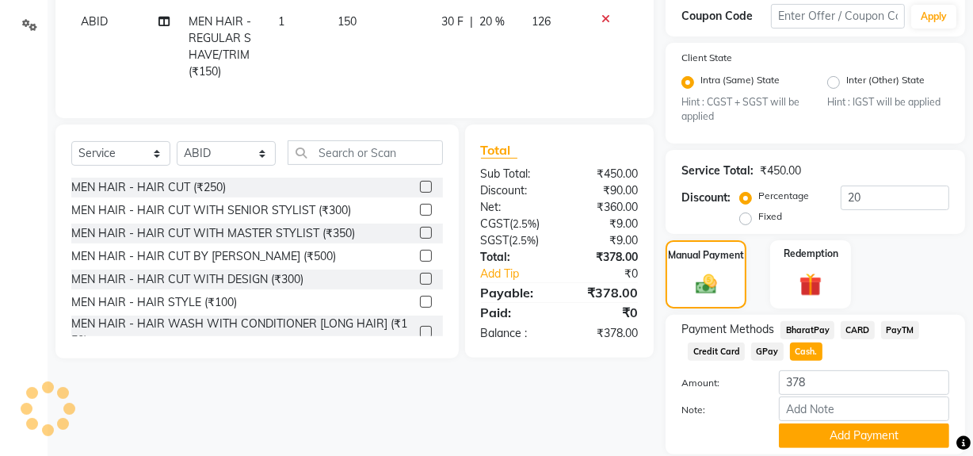
scroll to position [411, 0]
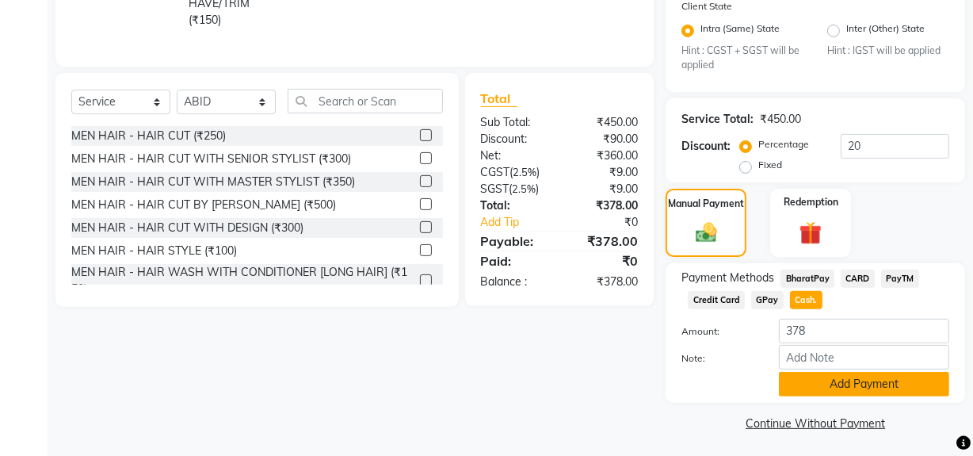
click at [843, 383] on button "Add Payment" at bounding box center [864, 384] width 170 height 25
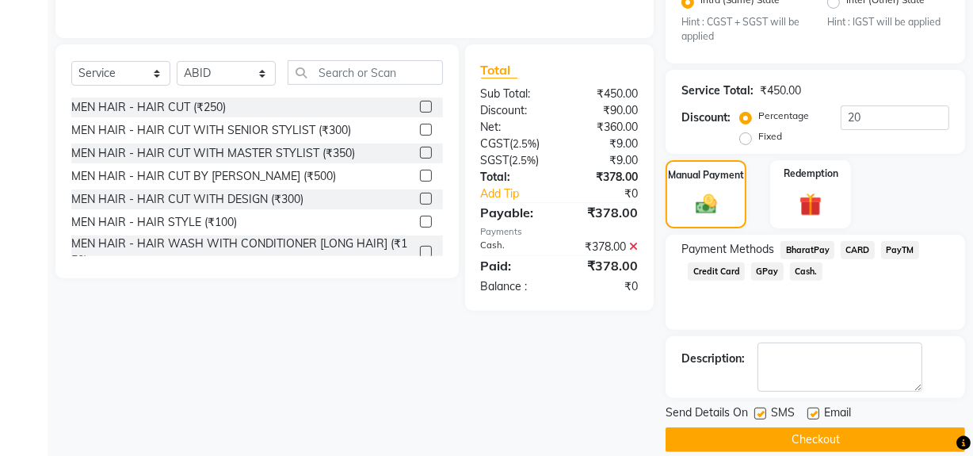
scroll to position [456, 0]
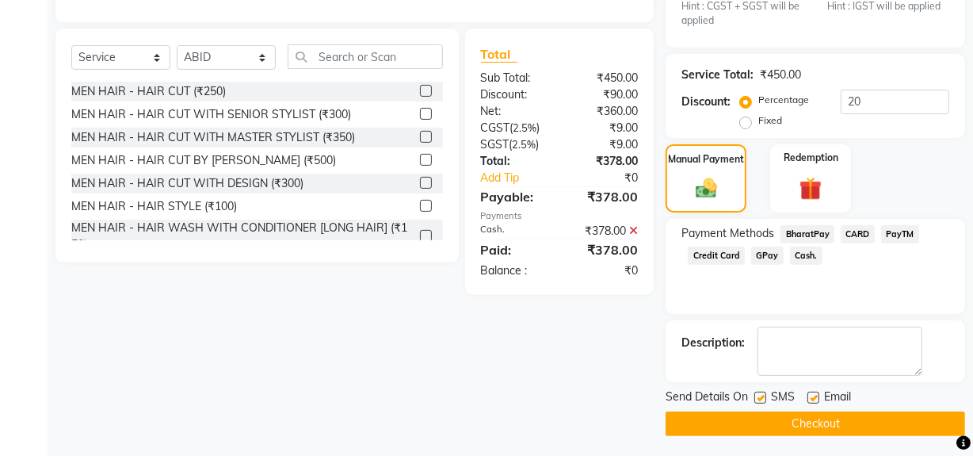
click at [764, 395] on label at bounding box center [760, 397] width 12 height 12
click at [764, 395] on input "checkbox" at bounding box center [759, 398] width 10 height 10
checkbox input "false"
click at [792, 420] on button "Checkout" at bounding box center [815, 423] width 299 height 25
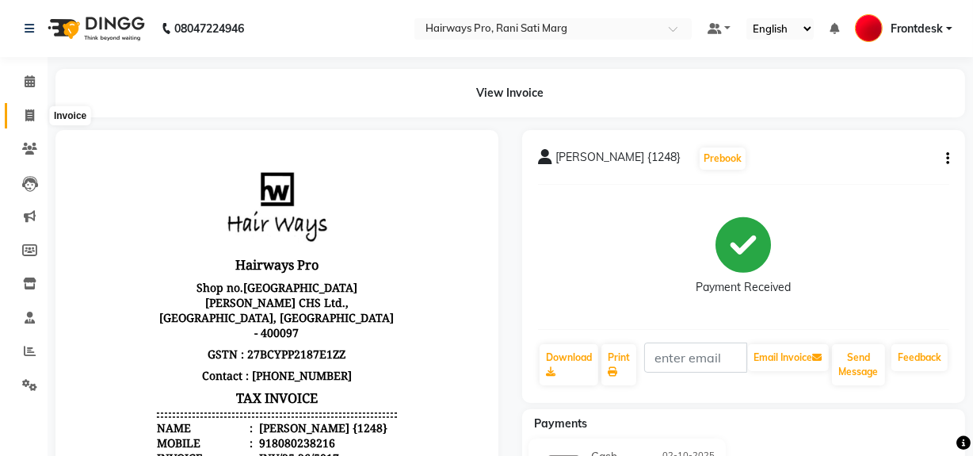
click at [32, 119] on icon at bounding box center [29, 115] width 9 height 12
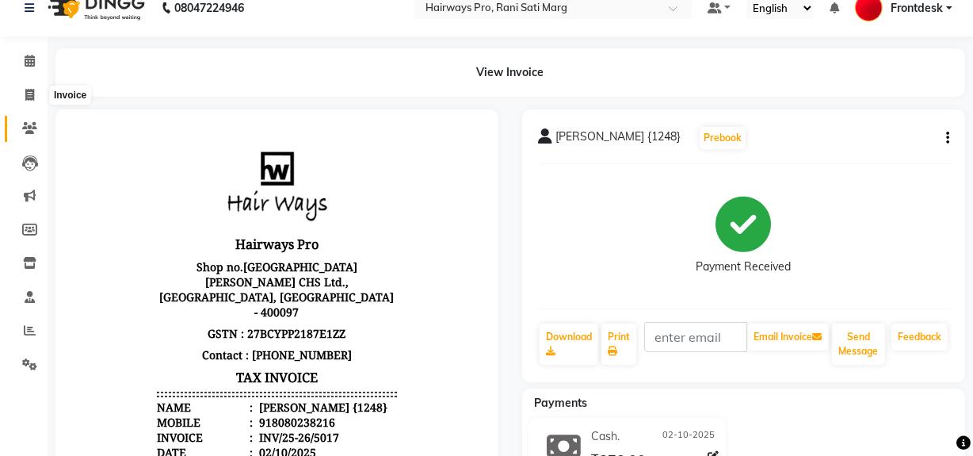
select select "service"
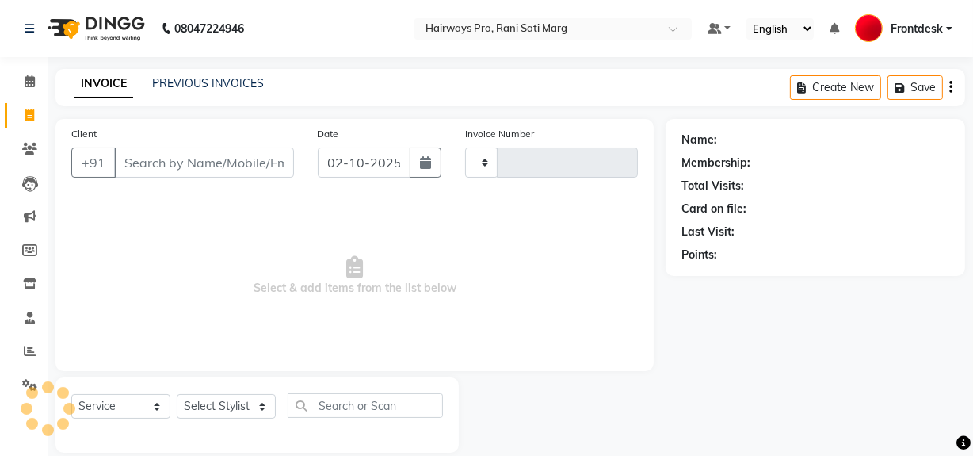
type input "3578"
select select "787"
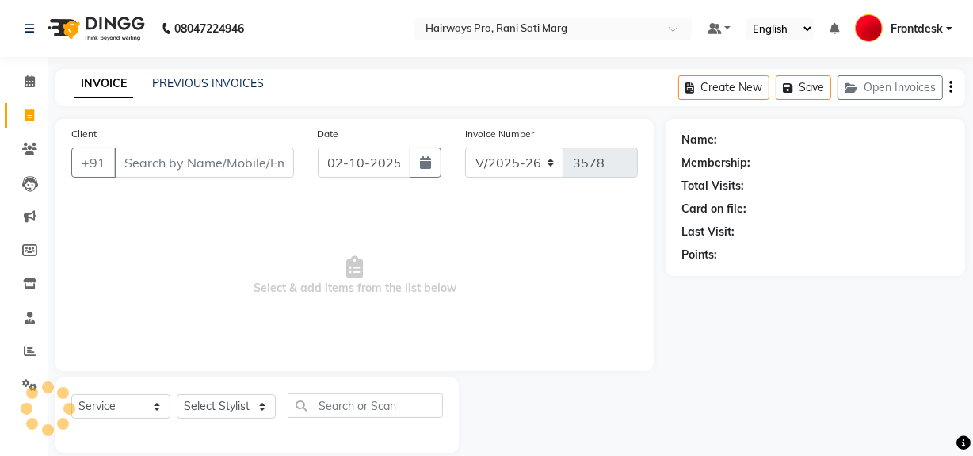
scroll to position [21, 0]
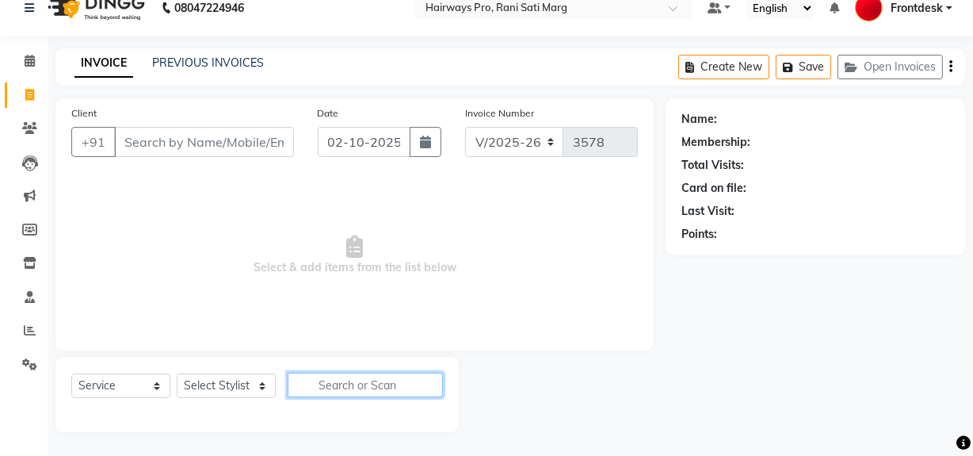
click at [373, 385] on input "text" at bounding box center [365, 384] width 155 height 25
type input "EY"
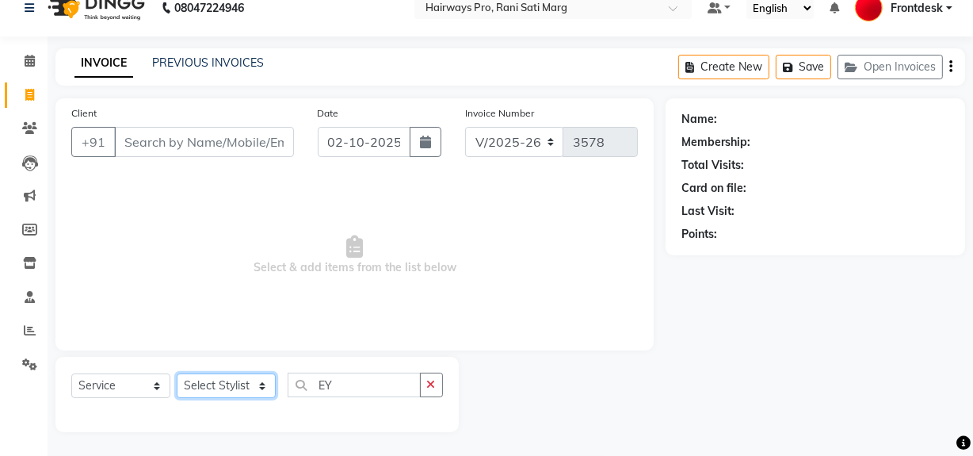
click at [237, 387] on select "Select Stylist ABID DANISH Faiz [PERSON_NAME] Frontdesk INTEZAR [PERSON_NAME] […" at bounding box center [226, 385] width 99 height 25
select select "45602"
click at [177, 373] on select "Select Stylist ABID DANISH Faiz [PERSON_NAME] Frontdesk INTEZAR [PERSON_NAME] […" at bounding box center [226, 385] width 99 height 25
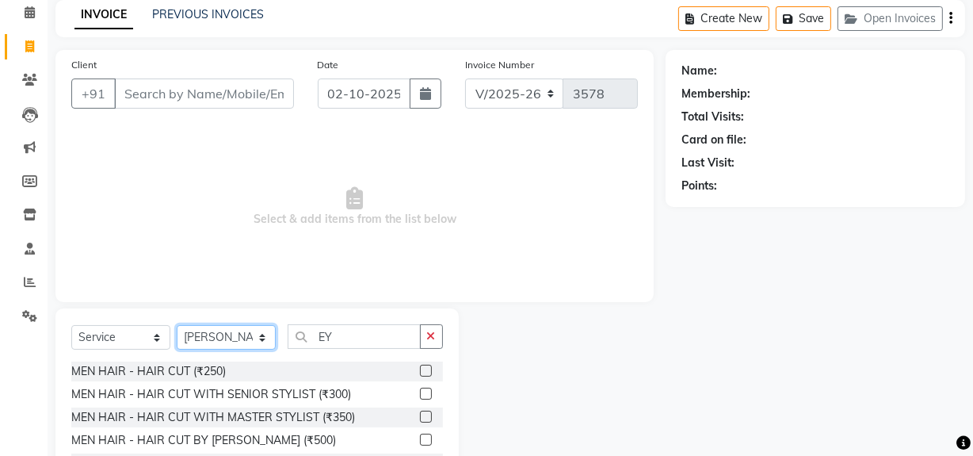
scroll to position [165, 0]
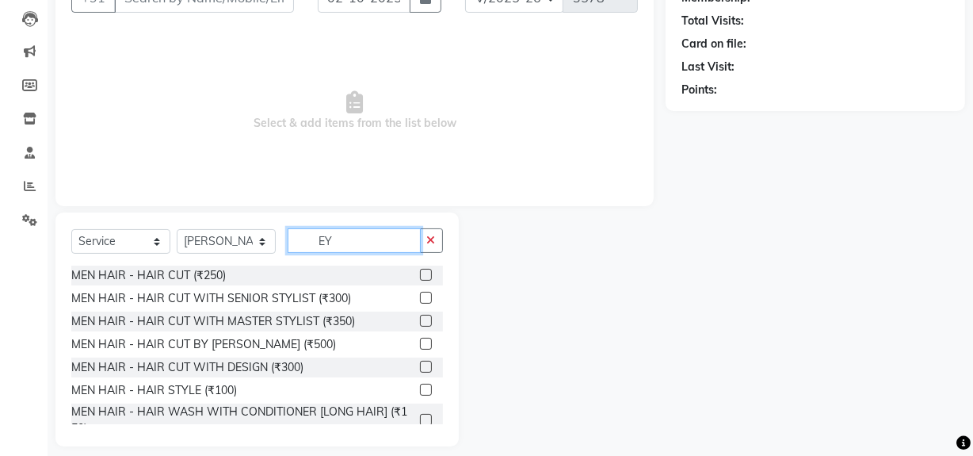
click at [338, 243] on input "EY" at bounding box center [354, 240] width 133 height 25
type input "E"
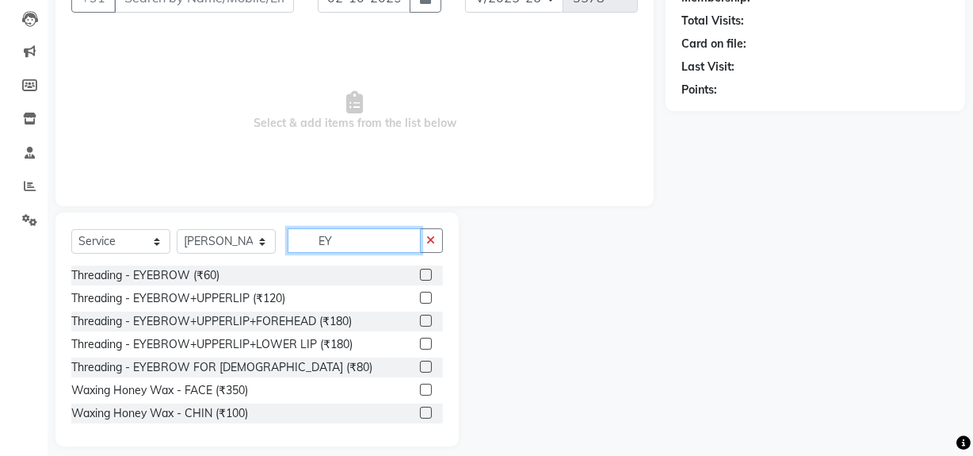
type input "E"
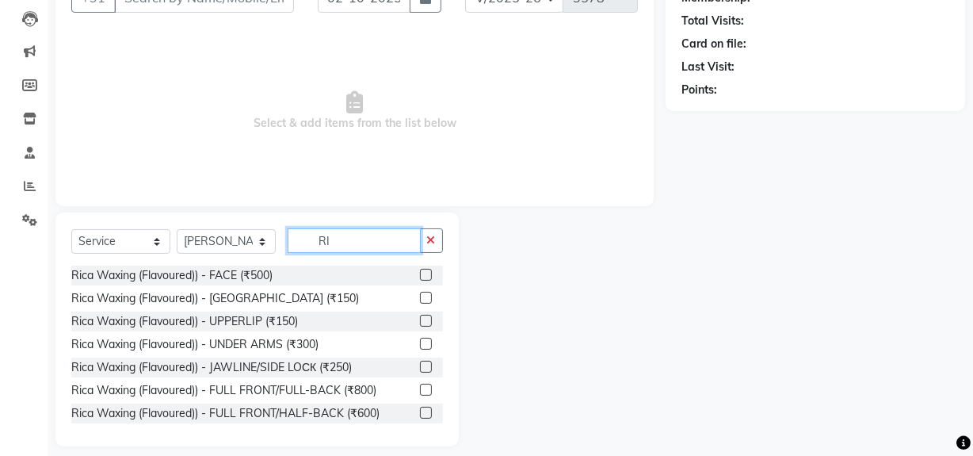
type input "R"
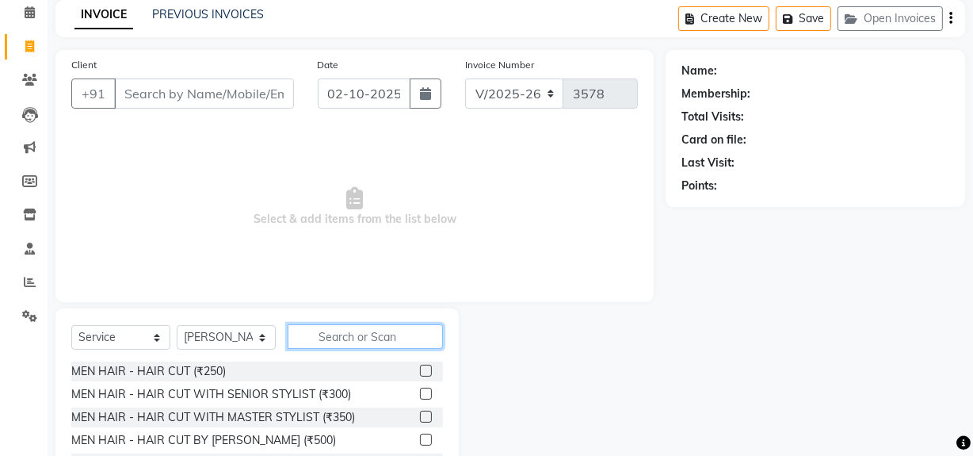
scroll to position [179, 0]
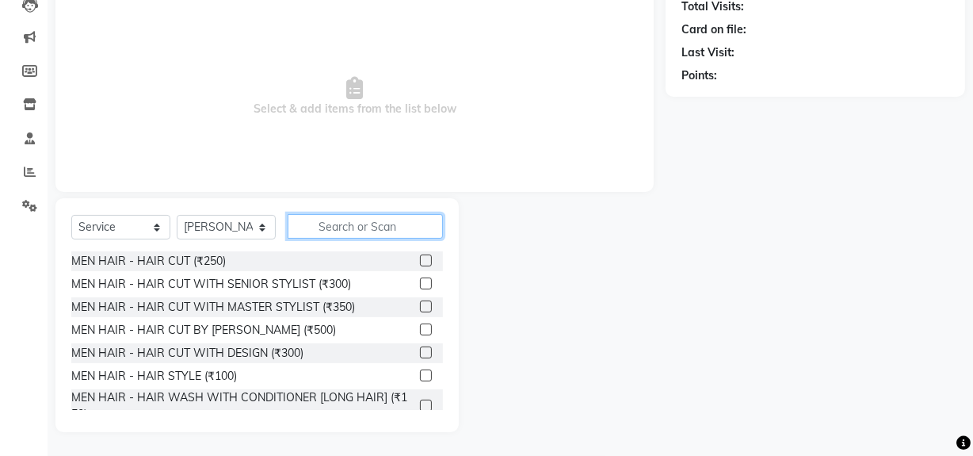
click at [361, 226] on input "text" at bounding box center [365, 226] width 155 height 25
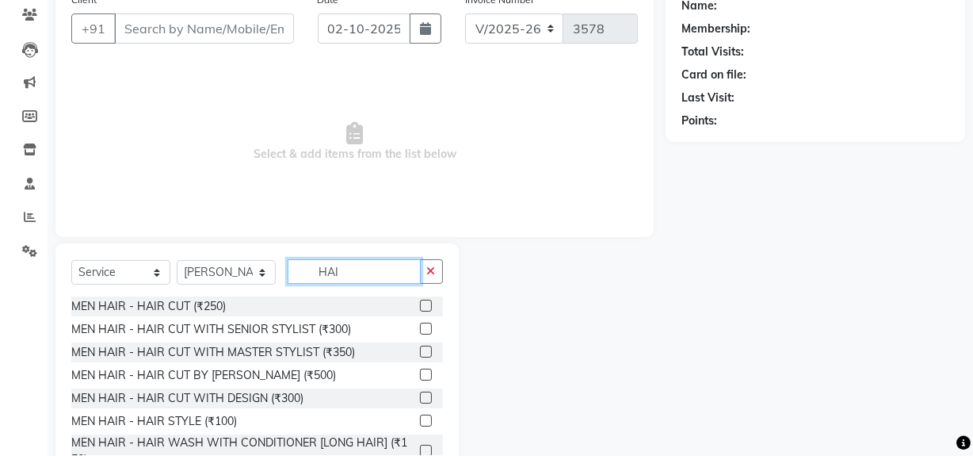
scroll to position [35, 0]
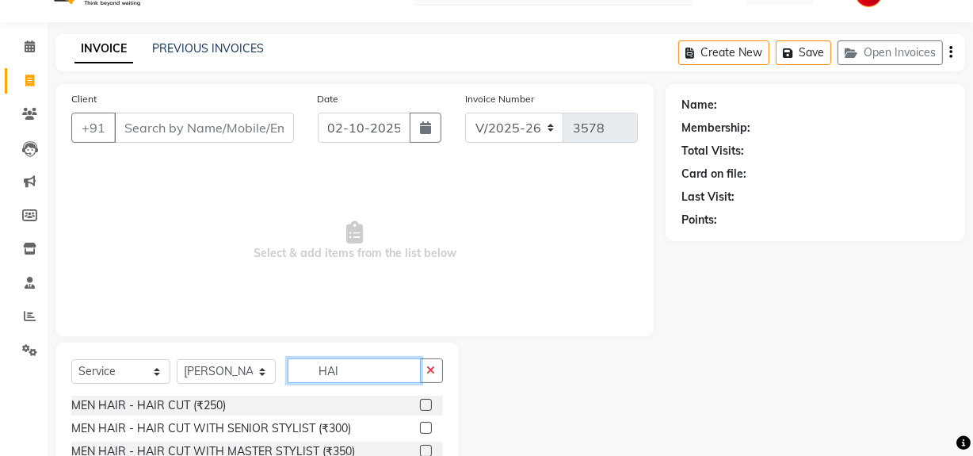
type input "HAI"
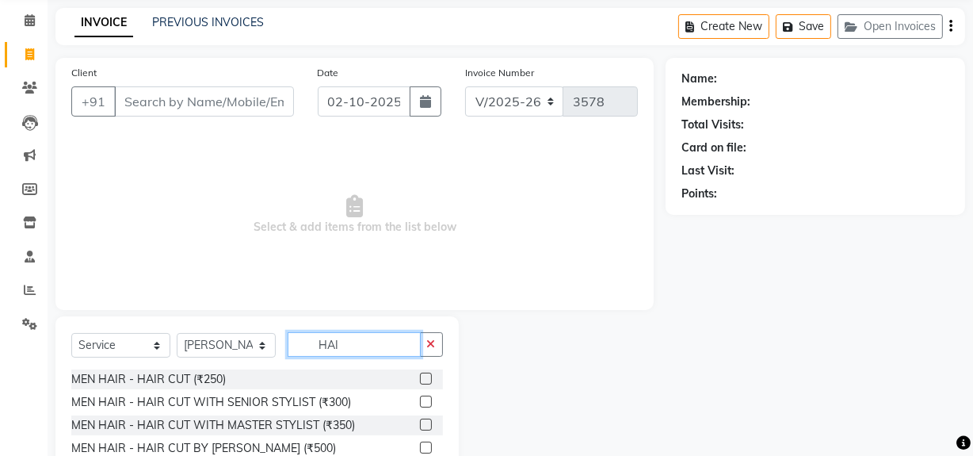
scroll to position [107, 0]
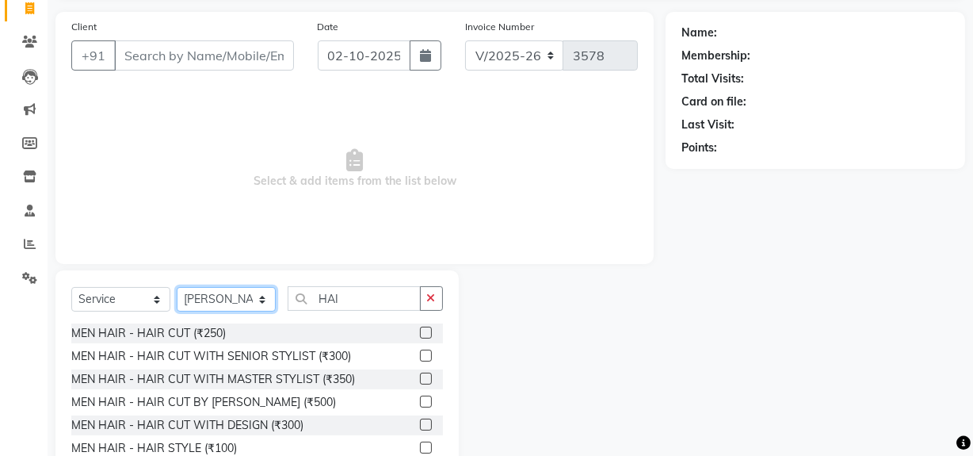
click at [219, 298] on select "Select Stylist ABID DANISH Faiz [PERSON_NAME] Frontdesk INTEZAR [PERSON_NAME] […" at bounding box center [226, 299] width 99 height 25
select select "13188"
click at [177, 287] on select "Select Stylist ABID DANISH Faiz [PERSON_NAME] Frontdesk INTEZAR [PERSON_NAME] […" at bounding box center [226, 299] width 99 height 25
click at [376, 296] on input "HAI" at bounding box center [354, 298] width 133 height 25
type input "H"
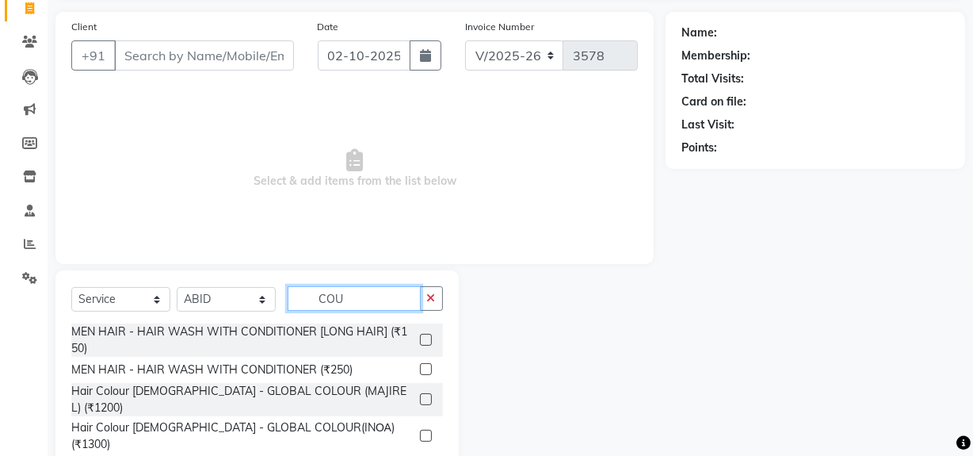
scroll to position [21, 0]
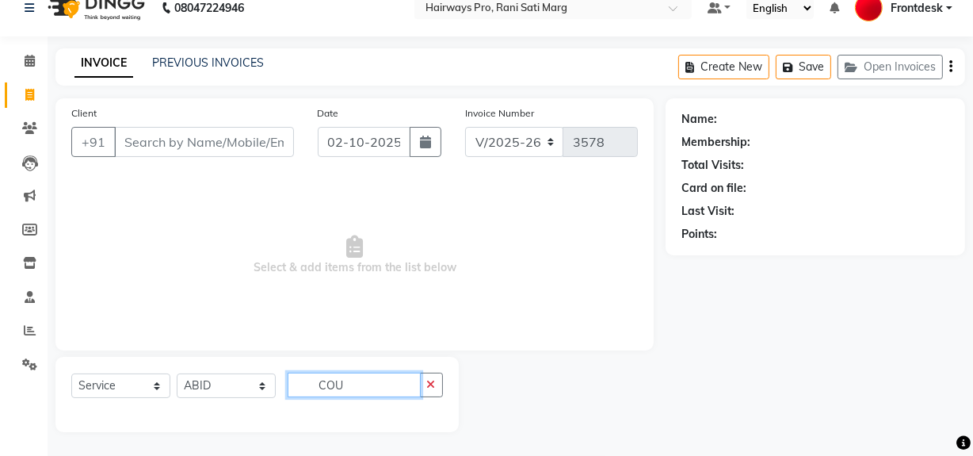
click at [376, 396] on input "COU" at bounding box center [354, 384] width 133 height 25
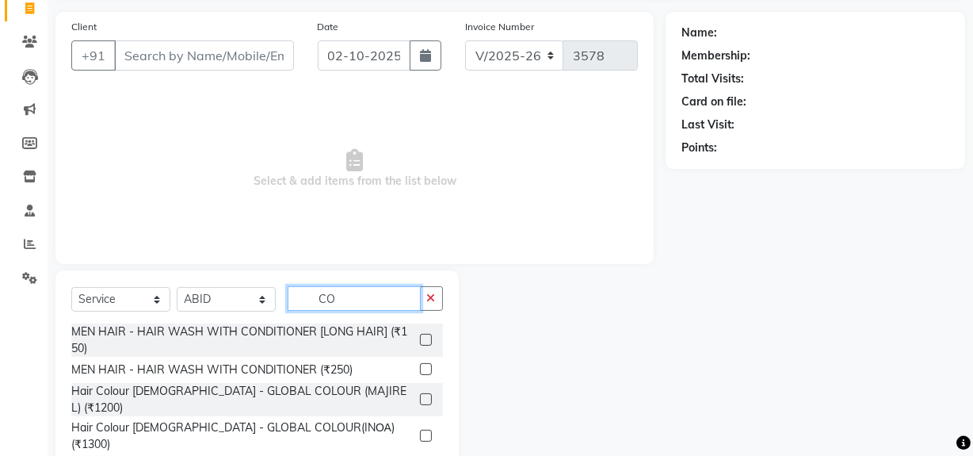
type input "C"
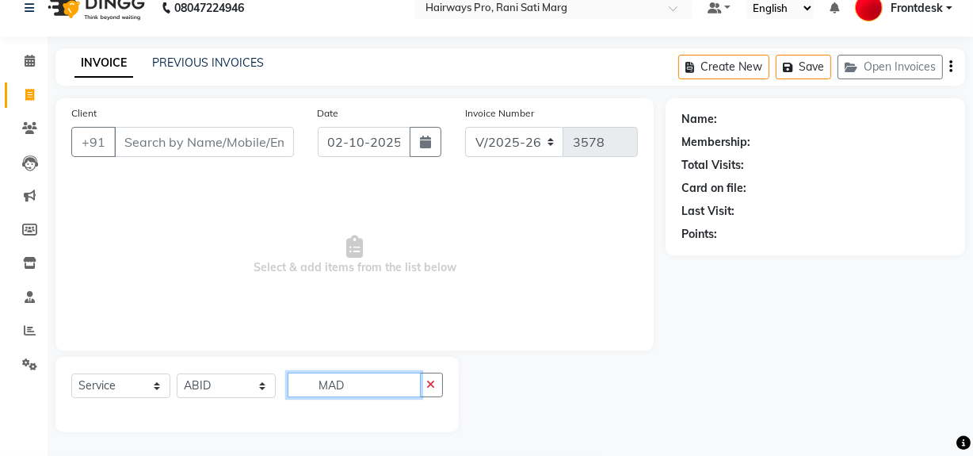
scroll to position [21, 0]
click at [356, 383] on input "MAD" at bounding box center [354, 384] width 133 height 25
click at [355, 389] on input "MED" at bounding box center [354, 384] width 133 height 25
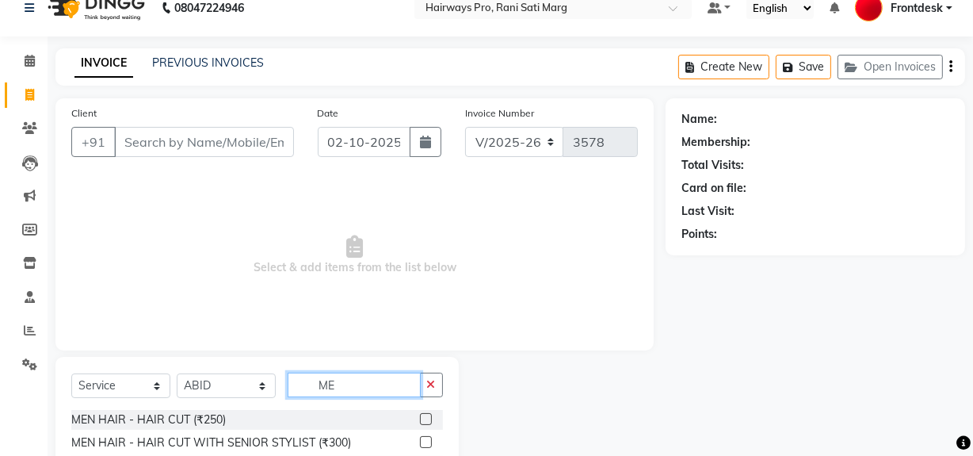
scroll to position [107, 0]
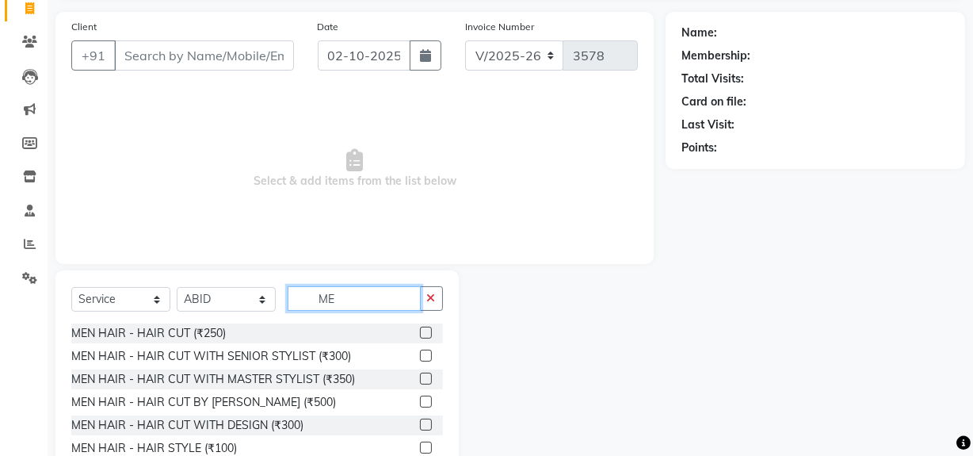
type input "M"
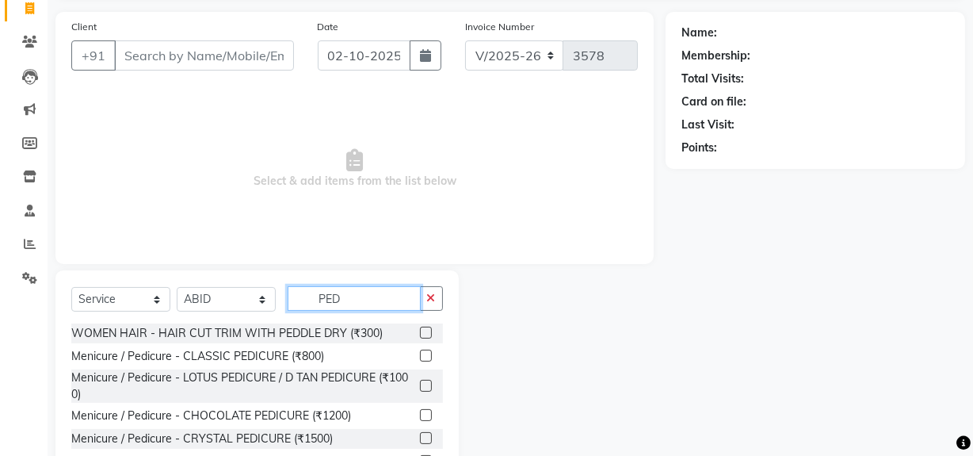
click at [371, 297] on input "PED" at bounding box center [354, 298] width 133 height 25
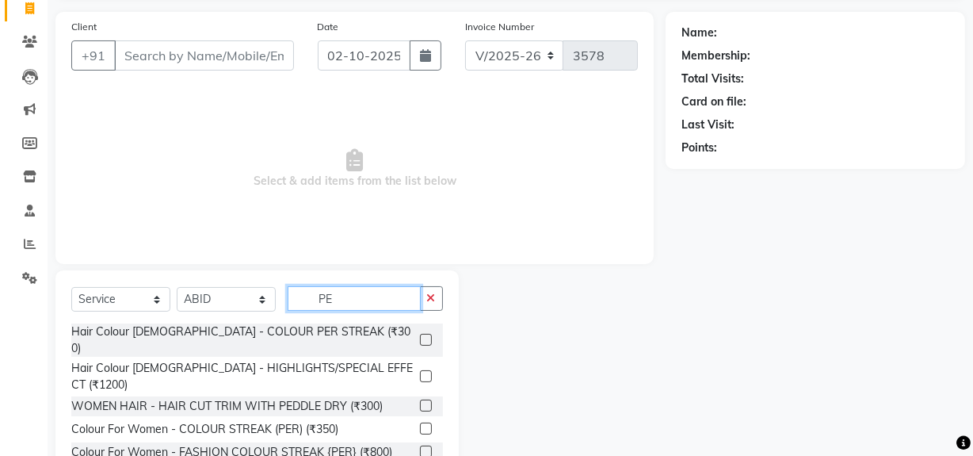
type input "P"
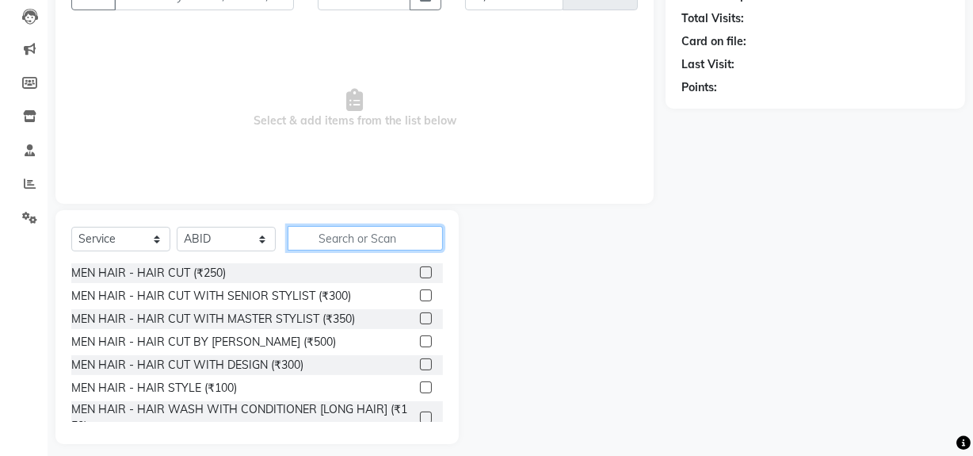
scroll to position [179, 0]
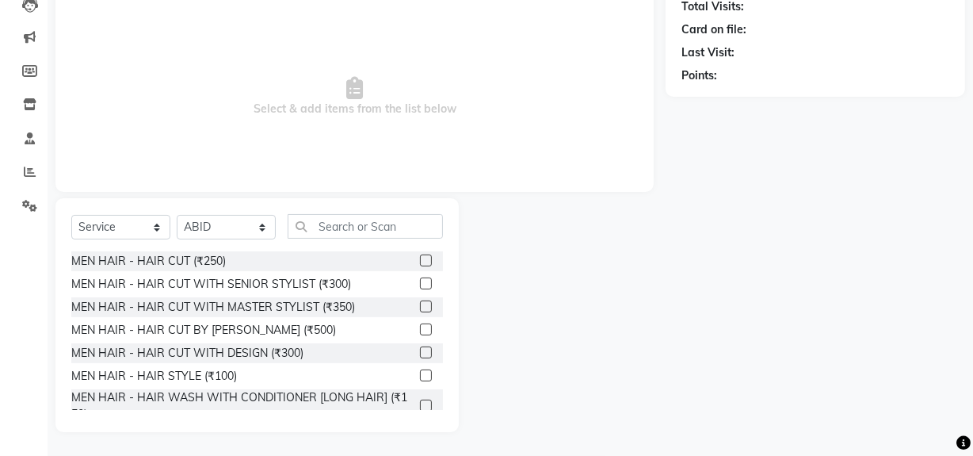
click at [420, 286] on label at bounding box center [426, 283] width 12 height 12
click at [420, 286] on input "checkbox" at bounding box center [425, 284] width 10 height 10
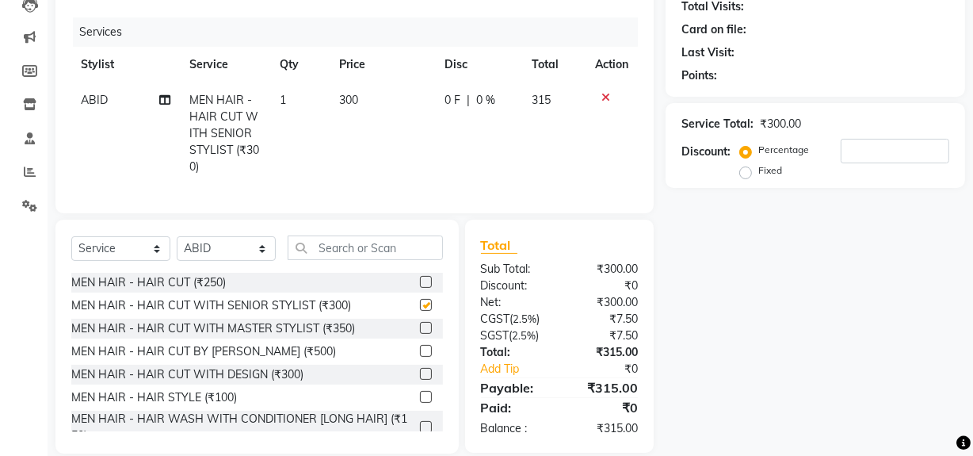
checkbox input "false"
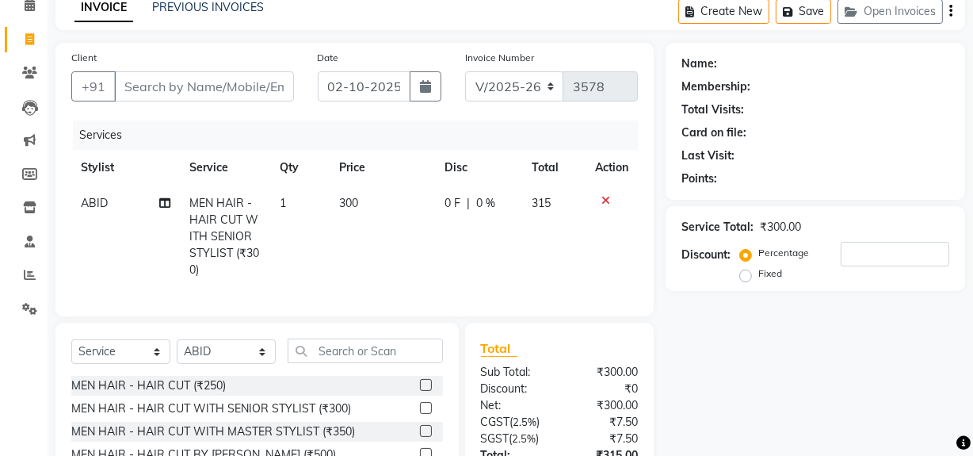
scroll to position [0, 0]
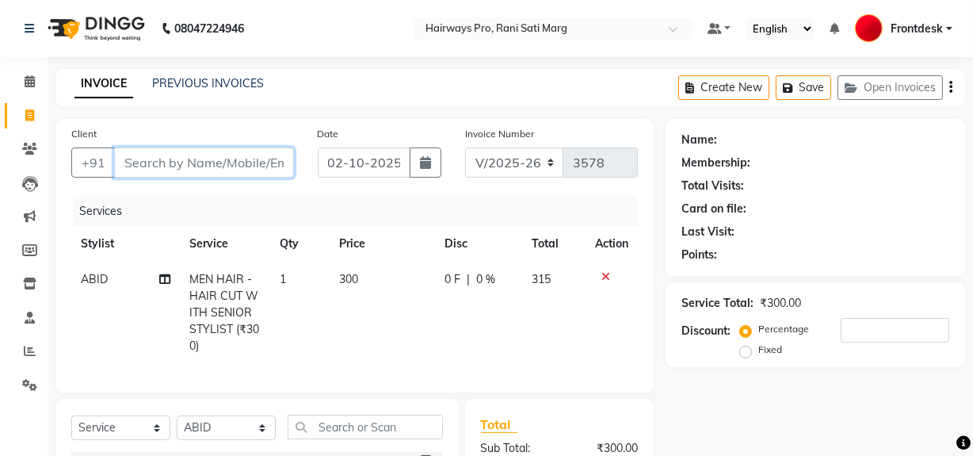
click at [273, 147] on input "Client" at bounding box center [204, 162] width 180 height 30
type input "7"
type input "0"
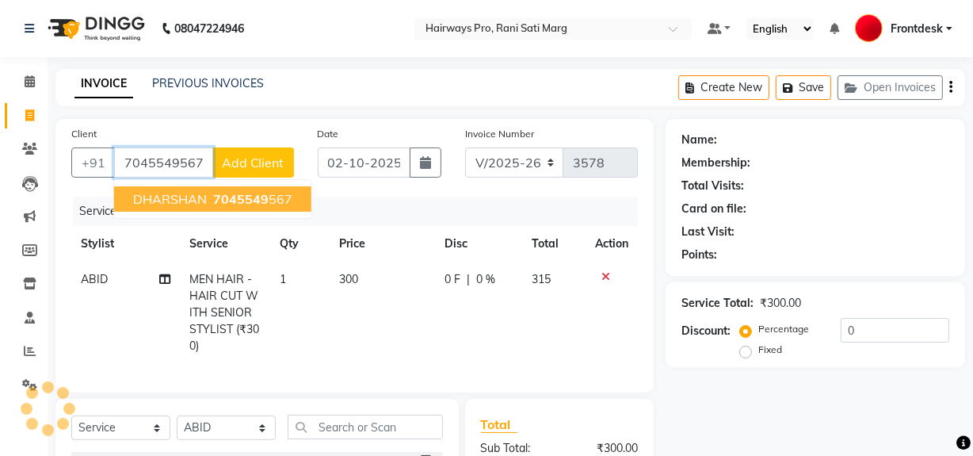
type input "7045549567"
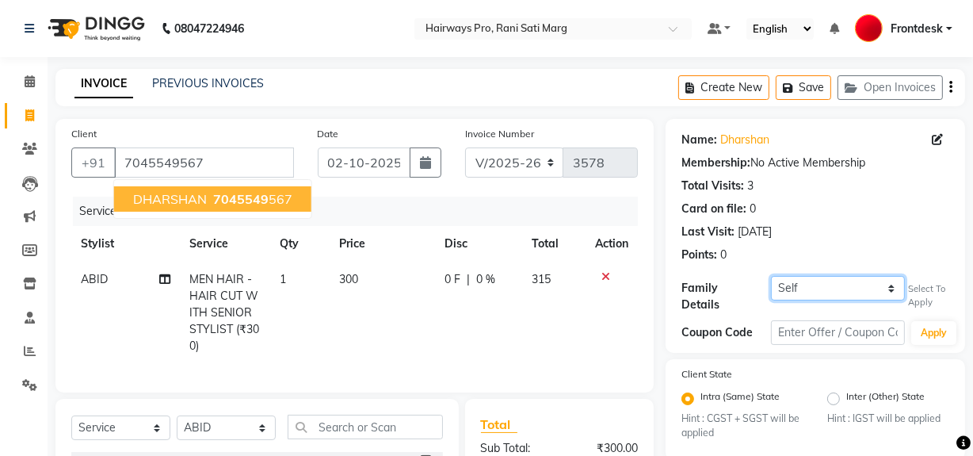
click at [871, 284] on select "Self SHRI KUNJ PATEL" at bounding box center [838, 288] width 134 height 25
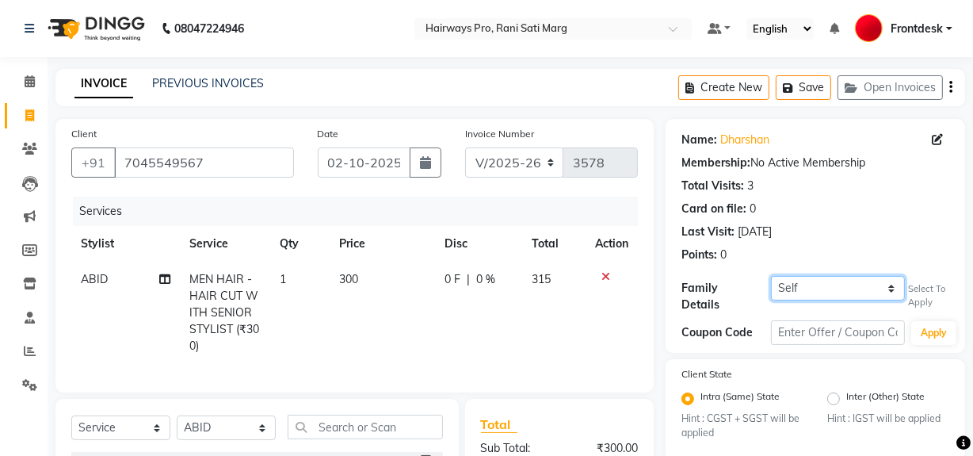
select select "1244553"
click at [771, 276] on select "Self SHRI KUNJ PATEL" at bounding box center [838, 288] width 134 height 25
type input "20"
select select "1: Object"
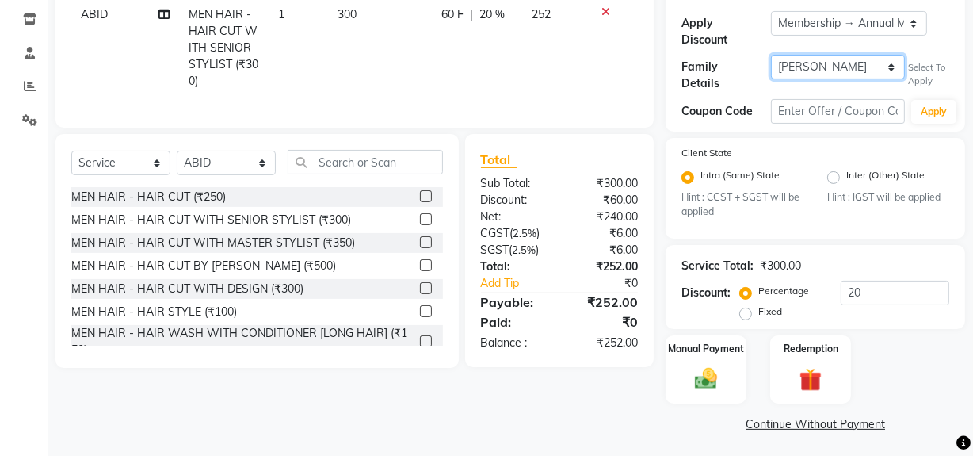
scroll to position [71, 0]
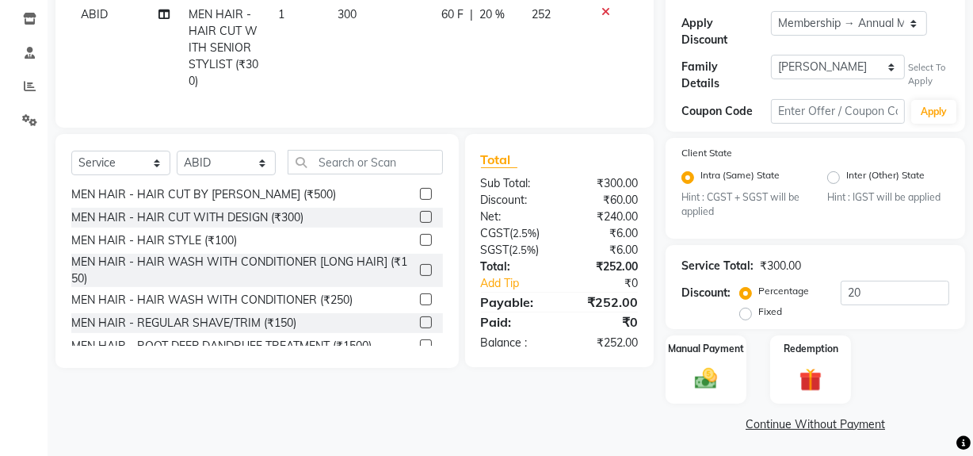
click at [420, 328] on label at bounding box center [426, 322] width 12 height 12
click at [420, 328] on input "checkbox" at bounding box center [425, 323] width 10 height 10
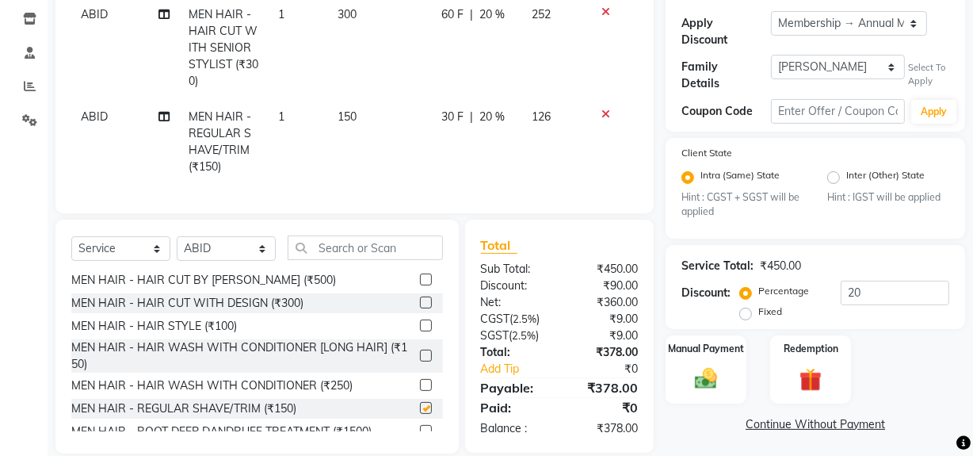
checkbox input "false"
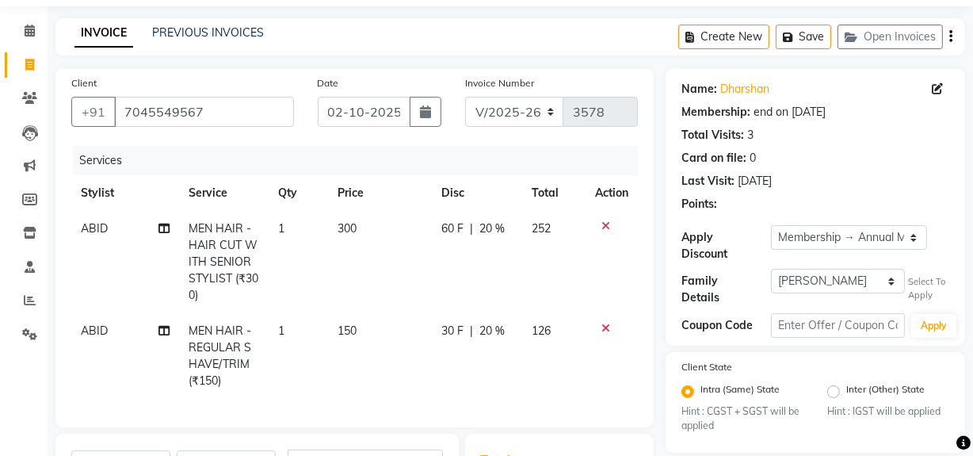
scroll to position [8, 0]
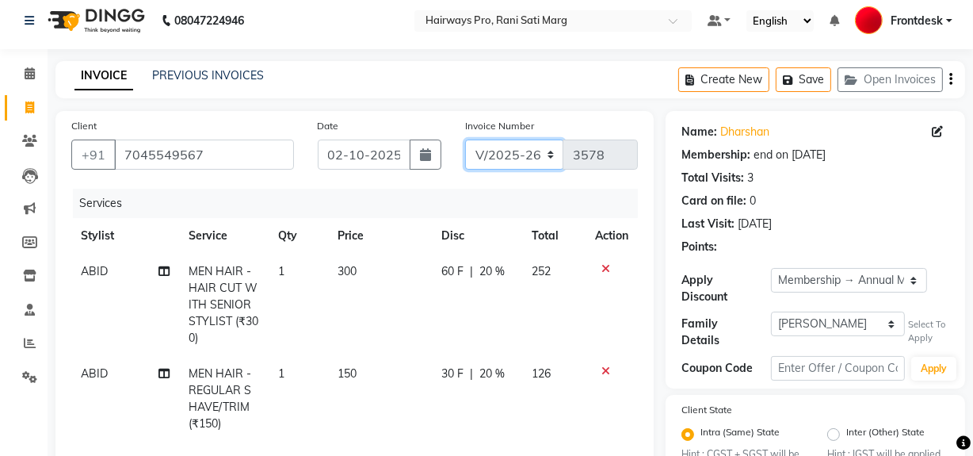
drag, startPoint x: 539, startPoint y: 146, endPoint x: 536, endPoint y: 155, distance: 10.0
click at [539, 146] on select "INV/25-26 V/2025-26" at bounding box center [514, 154] width 99 height 30
select select "6960"
click at [465, 139] on select "INV/25-26 V/2025-26" at bounding box center [514, 154] width 99 height 30
type input "5018"
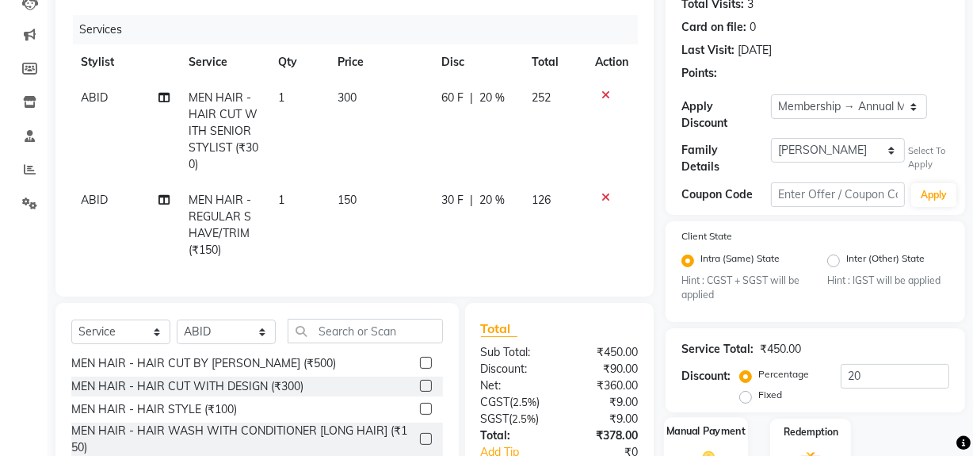
scroll to position [296, 0]
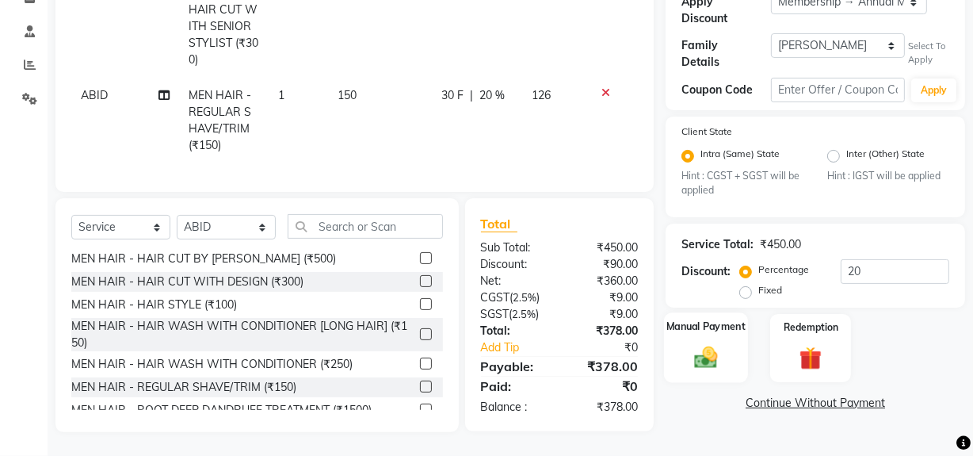
click at [715, 346] on img at bounding box center [706, 357] width 38 height 27
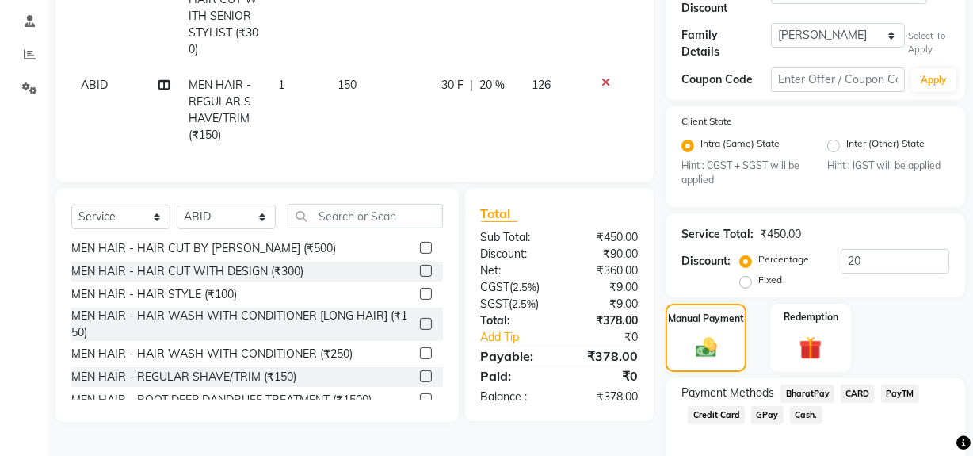
click at [790, 414] on span "Cash." at bounding box center [806, 415] width 32 height 18
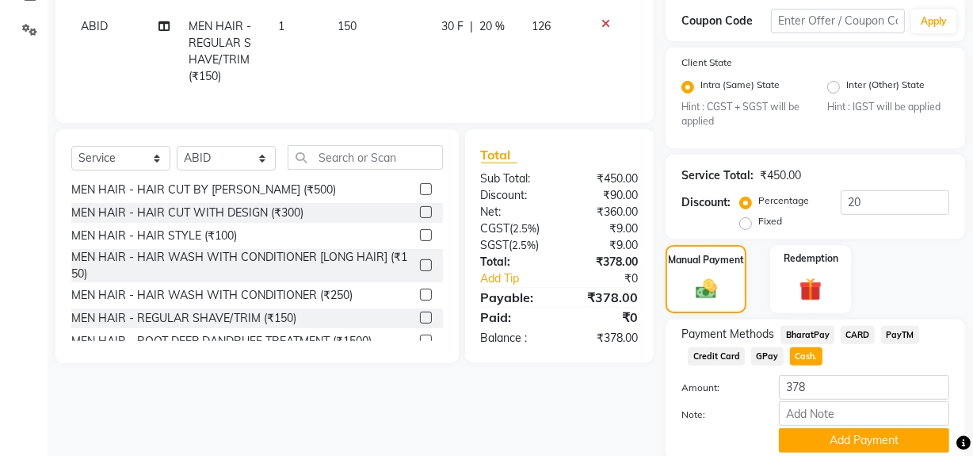
scroll to position [411, 0]
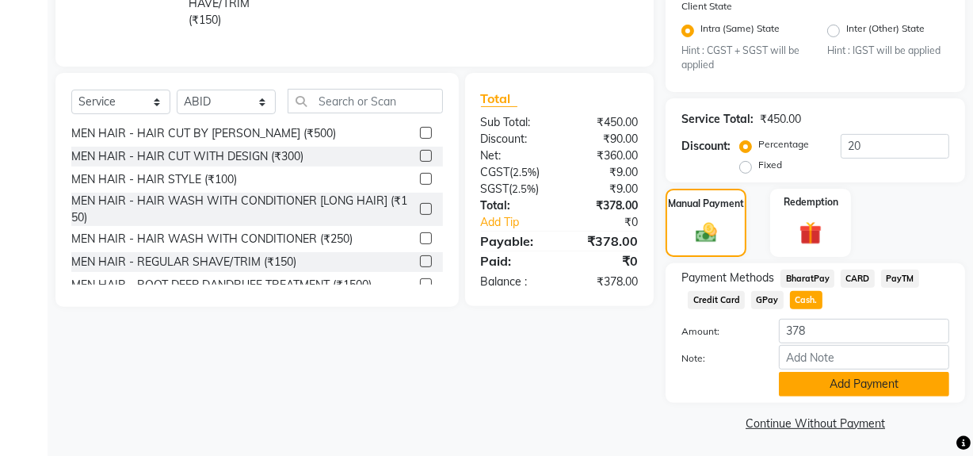
click at [810, 389] on button "Add Payment" at bounding box center [864, 384] width 170 height 25
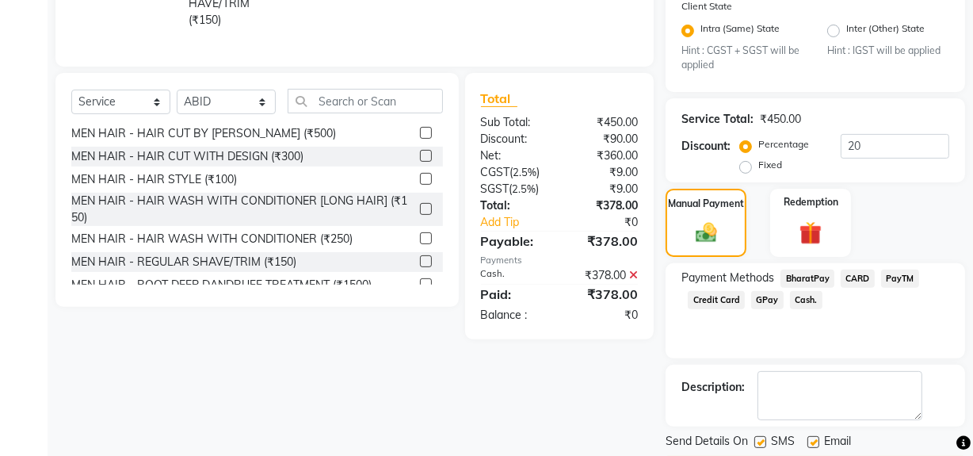
click at [758, 436] on label at bounding box center [760, 442] width 12 height 12
click at [758, 437] on input "checkbox" at bounding box center [759, 442] width 10 height 10
checkbox input "false"
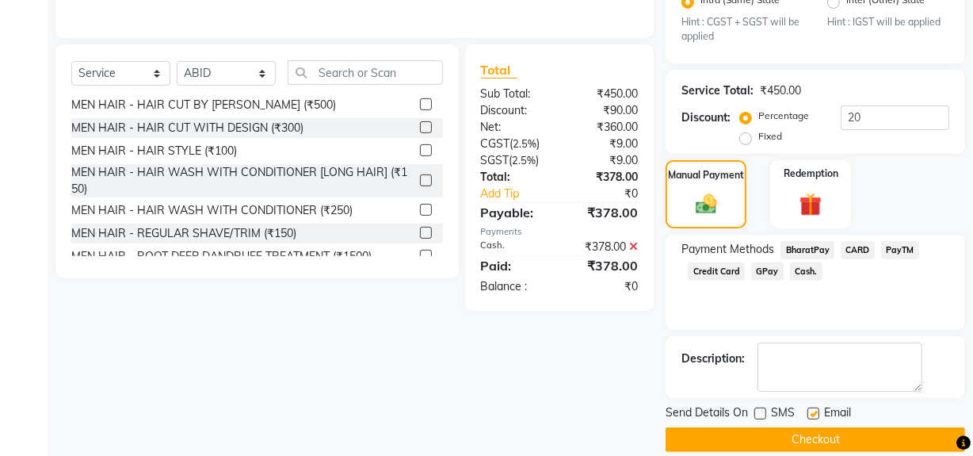
scroll to position [456, 0]
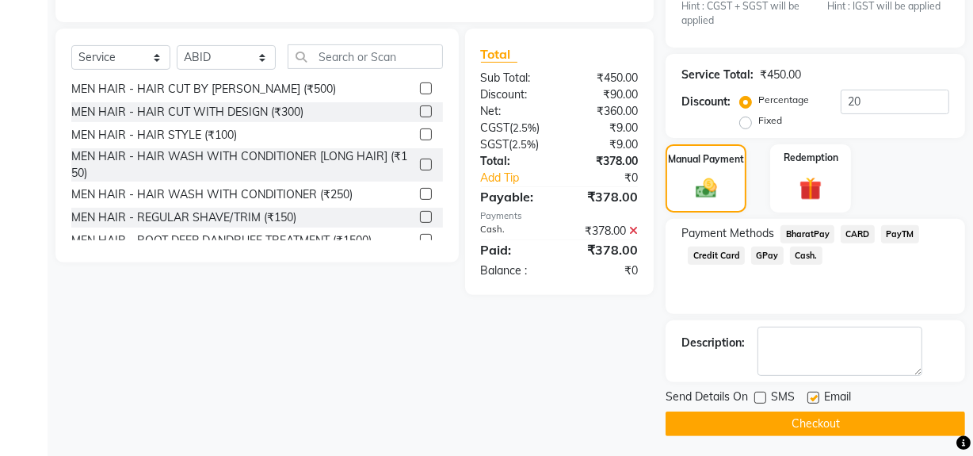
click at [776, 417] on button "Checkout" at bounding box center [815, 423] width 299 height 25
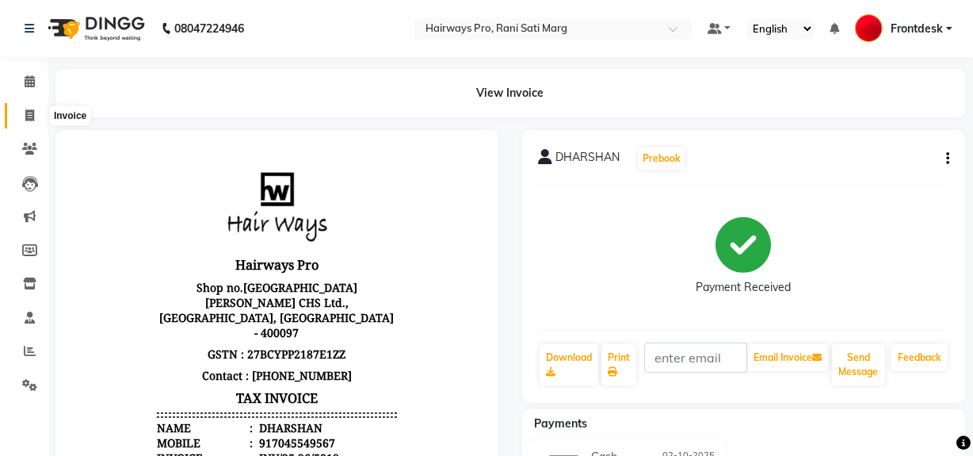
click at [23, 119] on span at bounding box center [30, 116] width 28 height 18
select select "service"
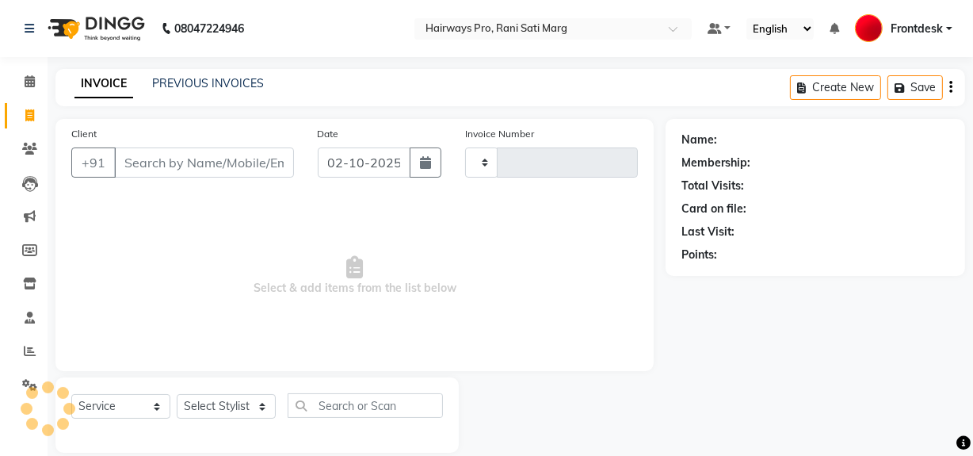
scroll to position [21, 0]
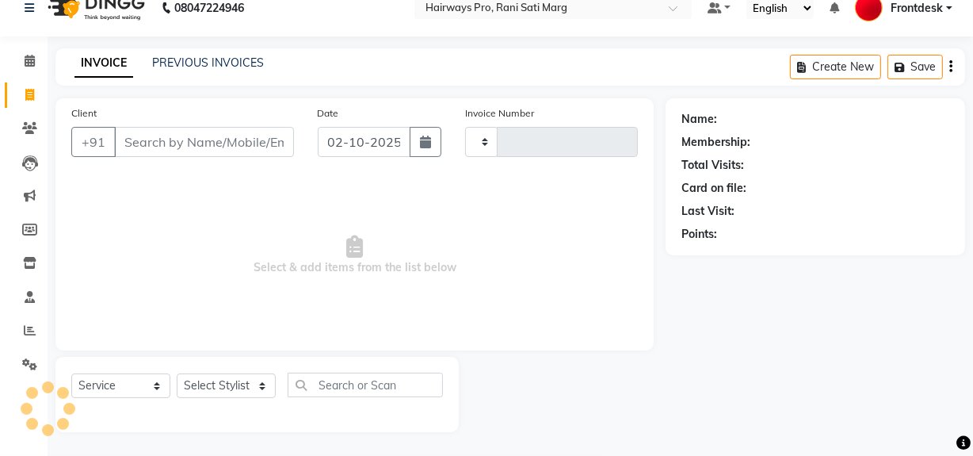
type input "3578"
select select "787"
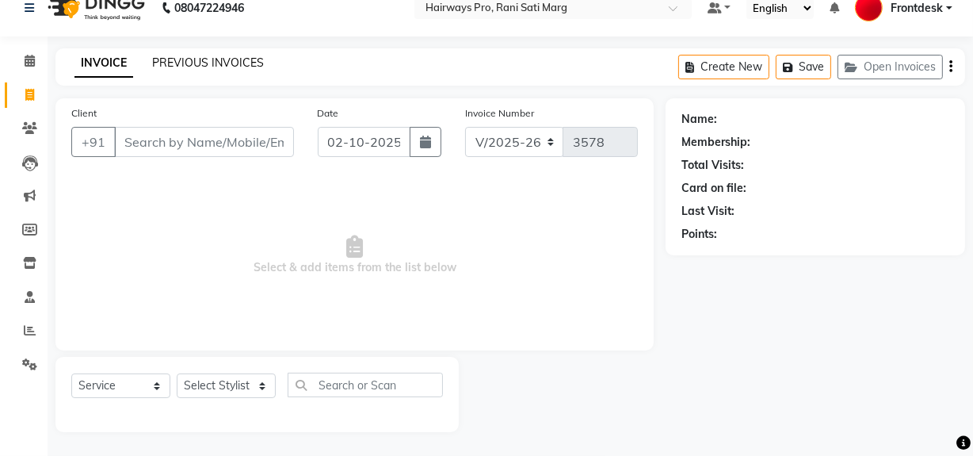
click at [226, 55] on link "PREVIOUS INVOICES" at bounding box center [208, 62] width 112 height 14
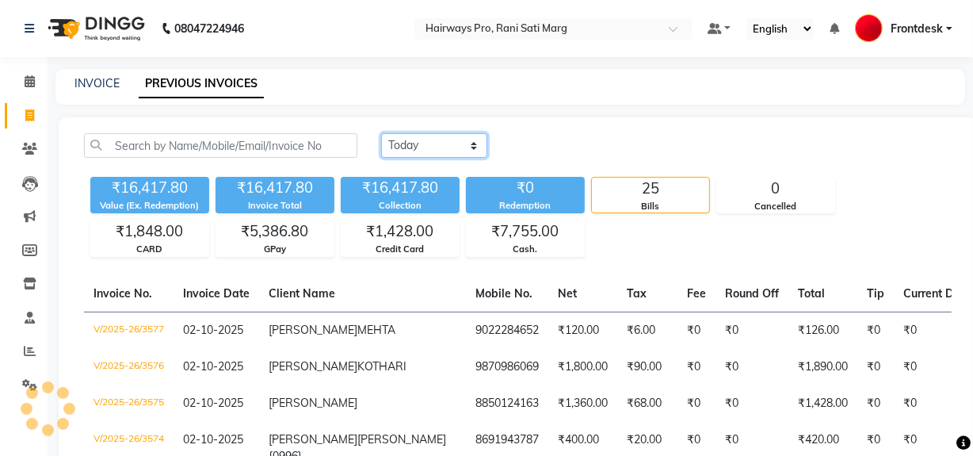
click at [470, 139] on select "[DATE] [DATE] Custom Range" at bounding box center [434, 145] width 106 height 25
select select "[DATE]"
click at [381, 133] on select "[DATE] [DATE] Custom Range" at bounding box center [434, 145] width 106 height 25
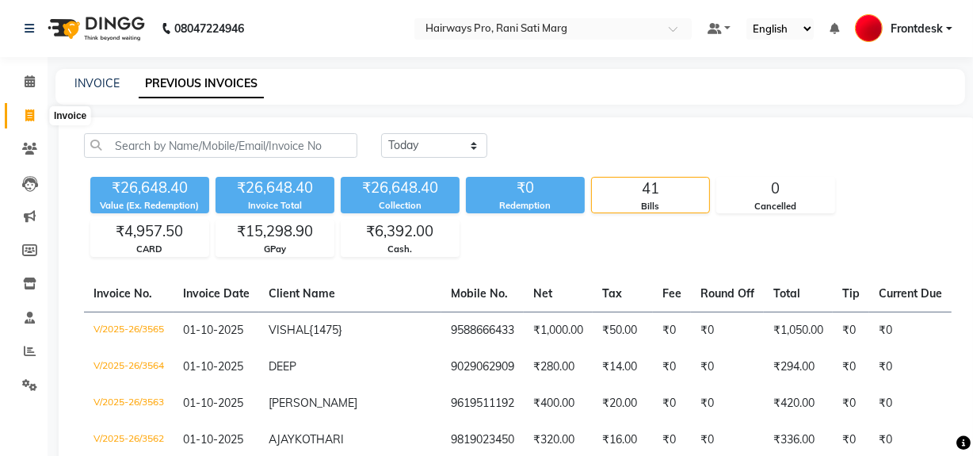
click at [23, 119] on span at bounding box center [30, 116] width 28 height 18
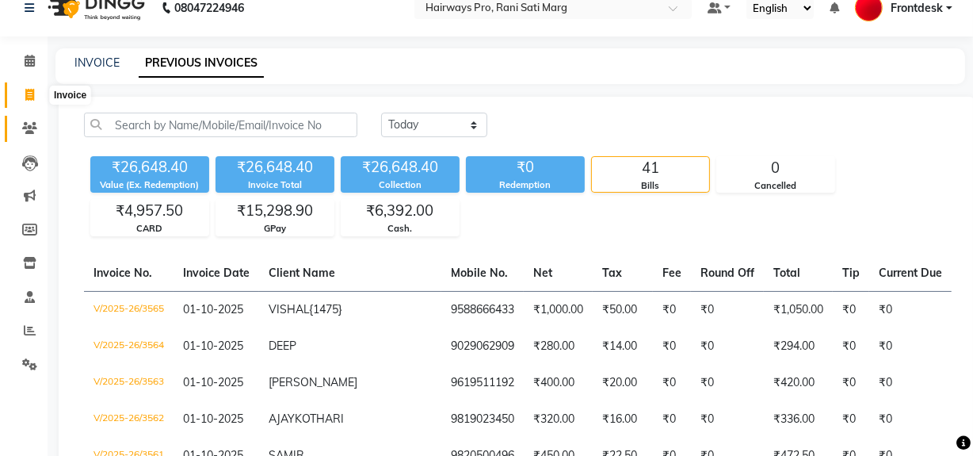
select select "service"
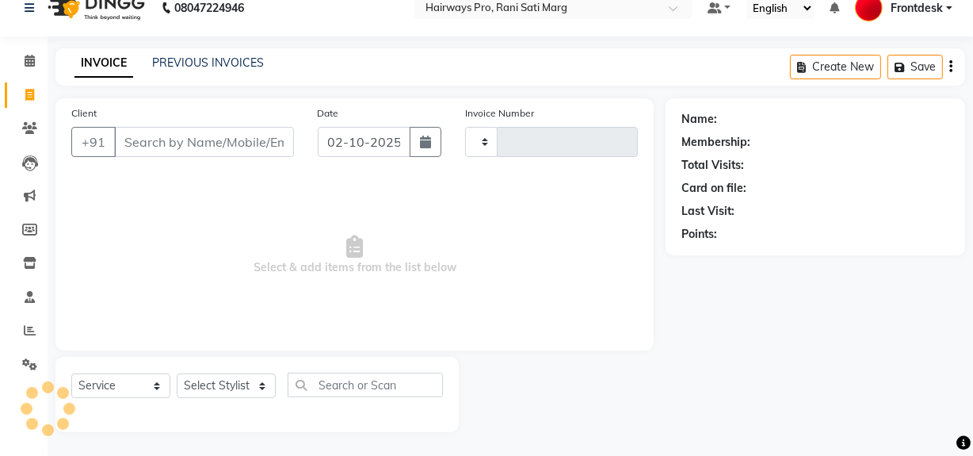
type input "3578"
select select "787"
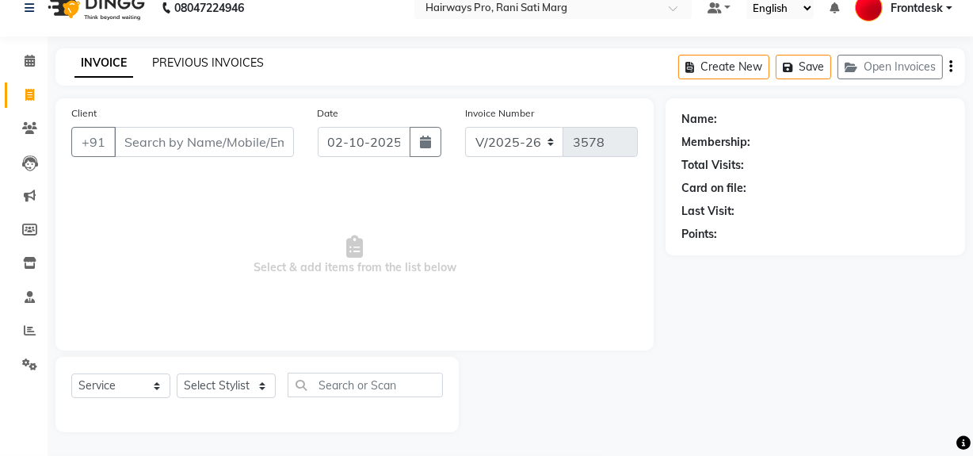
click at [206, 63] on link "PREVIOUS INVOICES" at bounding box center [208, 62] width 112 height 14
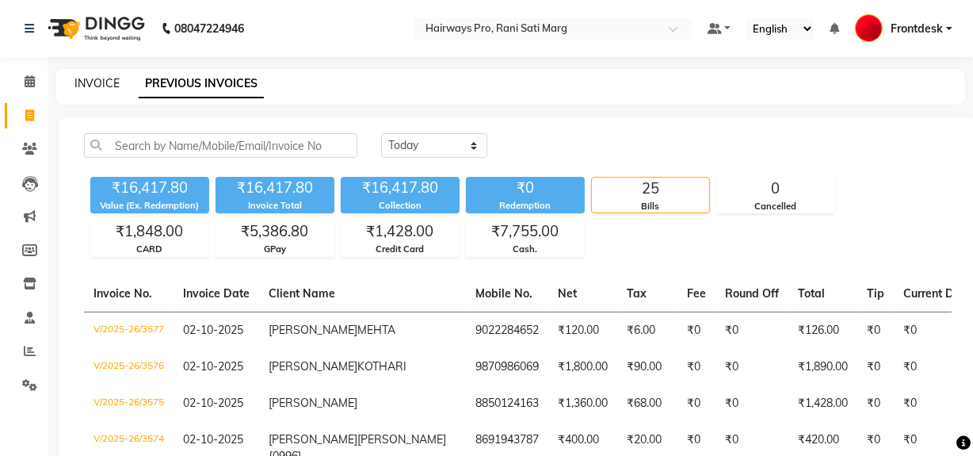
click at [86, 86] on link "INVOICE" at bounding box center [96, 83] width 45 height 14
select select "787"
select select "service"
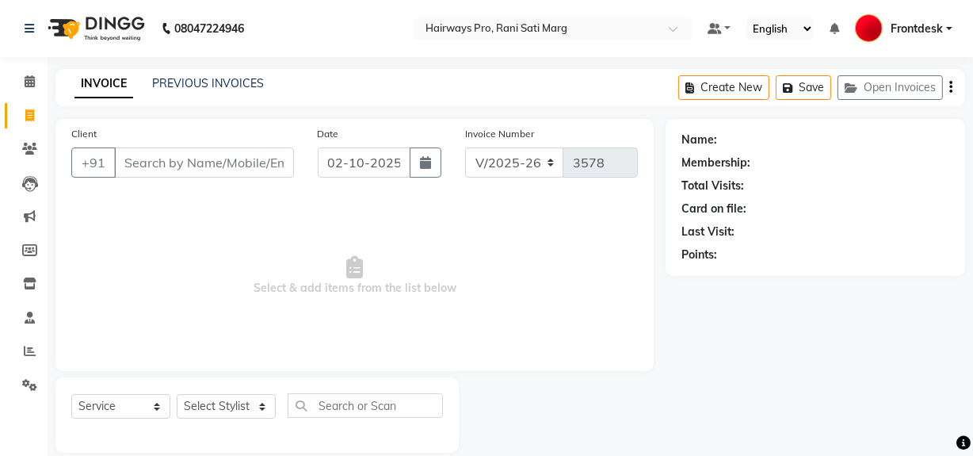
scroll to position [21, 0]
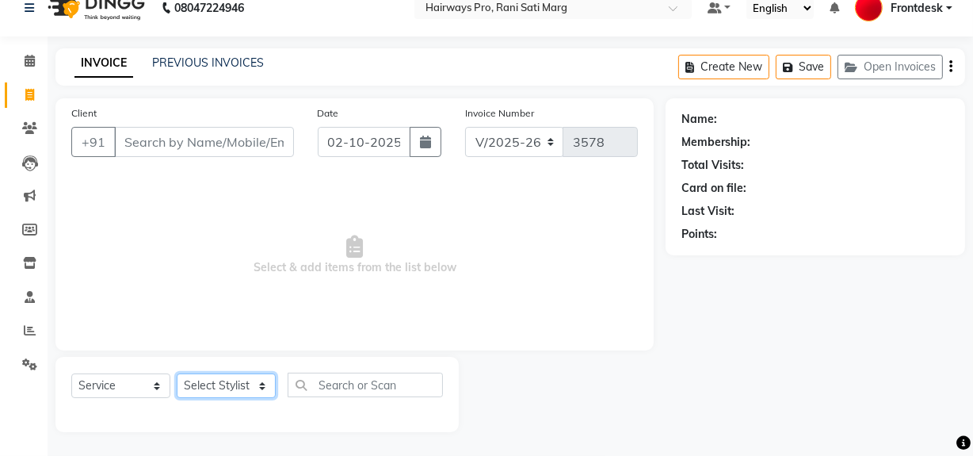
click at [238, 389] on select "Select Stylist ABID DANISH Faiz [PERSON_NAME] Frontdesk INTEZAR [PERSON_NAME] […" at bounding box center [226, 385] width 99 height 25
click at [401, 269] on span "Select & add items from the list below" at bounding box center [354, 255] width 567 height 158
click at [233, 381] on select "Select Stylist ABID DANISH Faiz [PERSON_NAME] Frontdesk INTEZAR [PERSON_NAME] […" at bounding box center [226, 385] width 99 height 25
click at [341, 259] on span "Select & add items from the list below" at bounding box center [354, 255] width 567 height 158
click at [246, 390] on select "Select Stylist ABID DANISH Faiz [PERSON_NAME] Frontdesk INTEZAR [PERSON_NAME] […" at bounding box center [226, 385] width 99 height 25
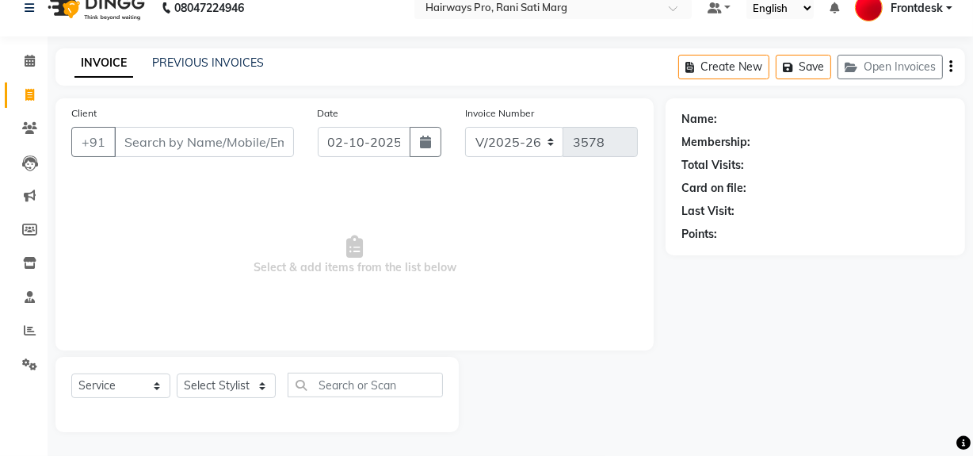
click at [382, 319] on span "Select & add items from the list below" at bounding box center [354, 255] width 567 height 158
click at [220, 380] on select "Select Stylist ABID DANISH Faiz [PERSON_NAME] Frontdesk INTEZAR [PERSON_NAME] […" at bounding box center [226, 385] width 99 height 25
drag, startPoint x: 611, startPoint y: 233, endPoint x: 622, endPoint y: 254, distance: 23.4
click at [621, 254] on span "Select & add items from the list below" at bounding box center [354, 255] width 567 height 158
click at [206, 152] on input "Client" at bounding box center [204, 142] width 180 height 30
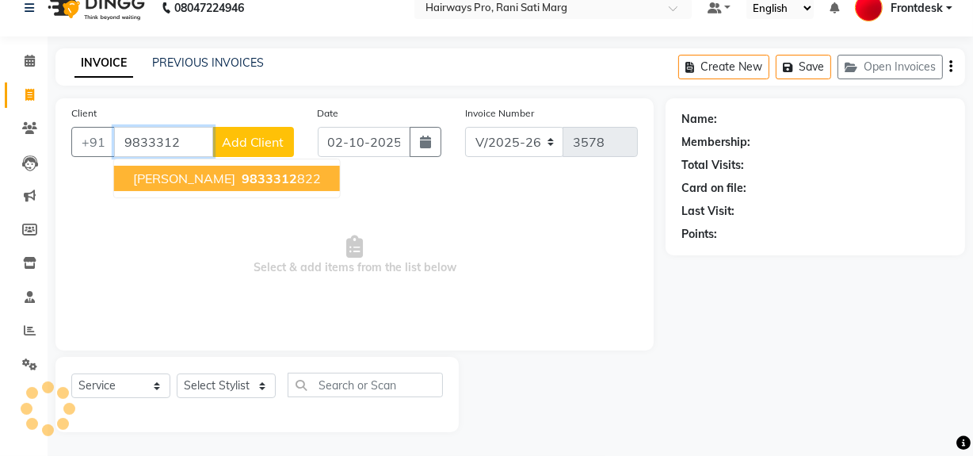
click at [225, 174] on span "KALPESH PATEL" at bounding box center [184, 178] width 102 height 16
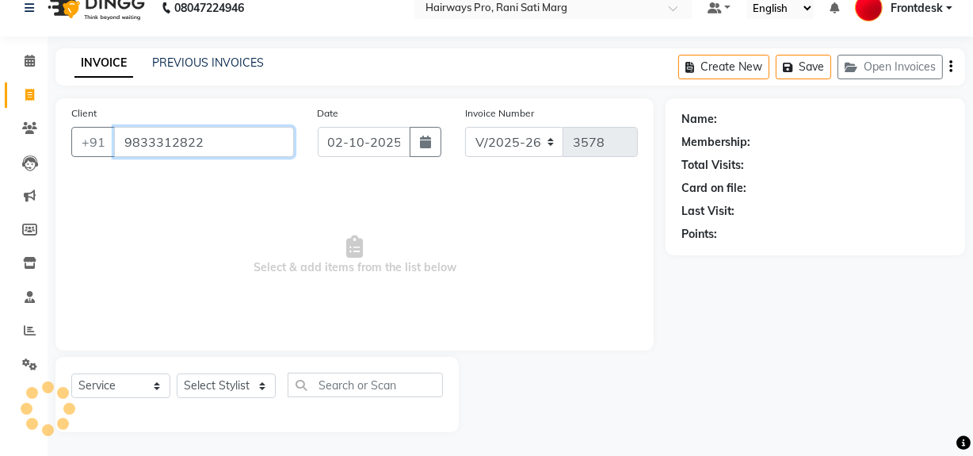
type input "9833312822"
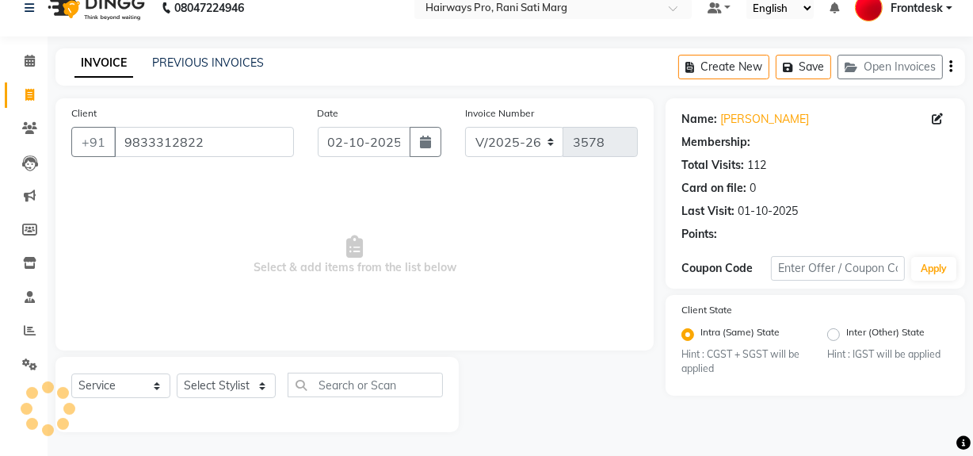
select select "1: Object"
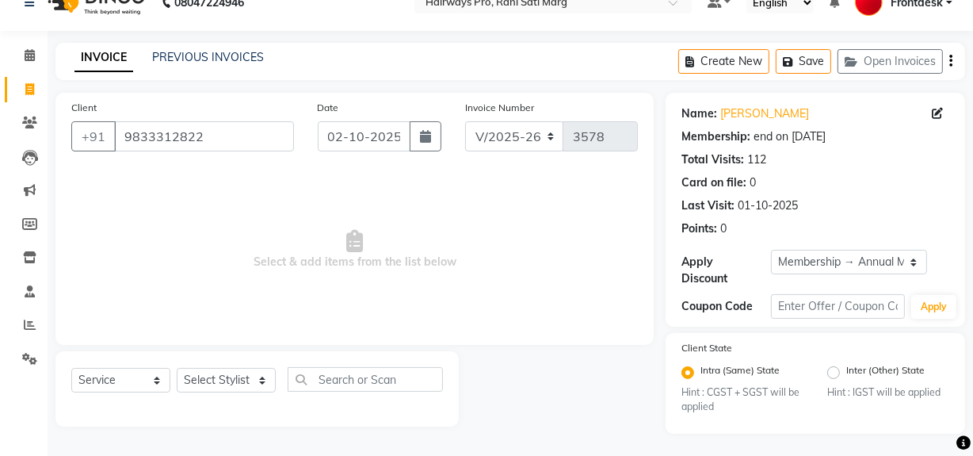
scroll to position [28, 0]
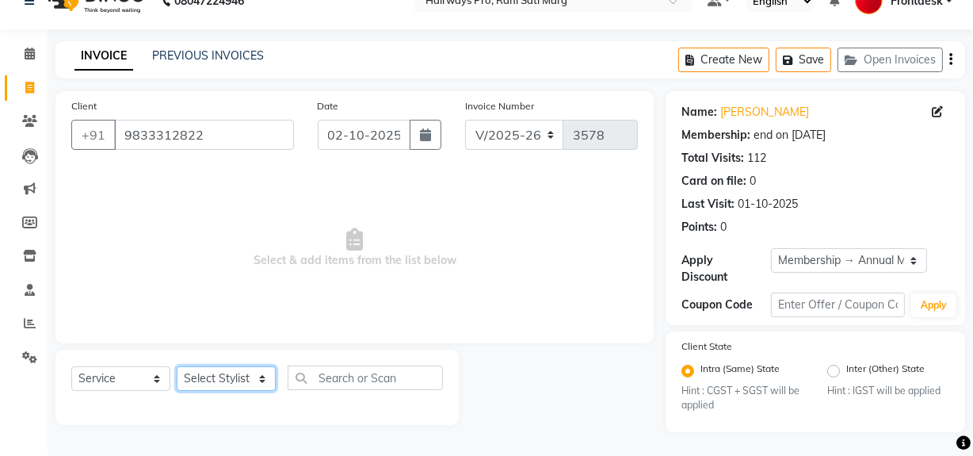
click at [199, 379] on select "Select Stylist ABID DANISH Faiz [PERSON_NAME] Frontdesk INTEZAR [PERSON_NAME] […" at bounding box center [226, 378] width 99 height 25
select select "13192"
click at [177, 366] on select "Select Stylist ABID DANISH Faiz [PERSON_NAME] Frontdesk INTEZAR [PERSON_NAME] […" at bounding box center [226, 378] width 99 height 25
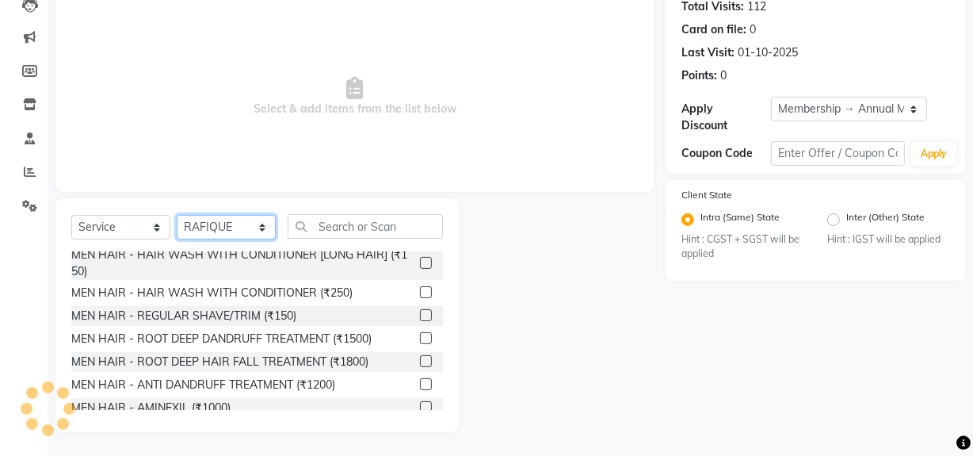
scroll to position [143, 0]
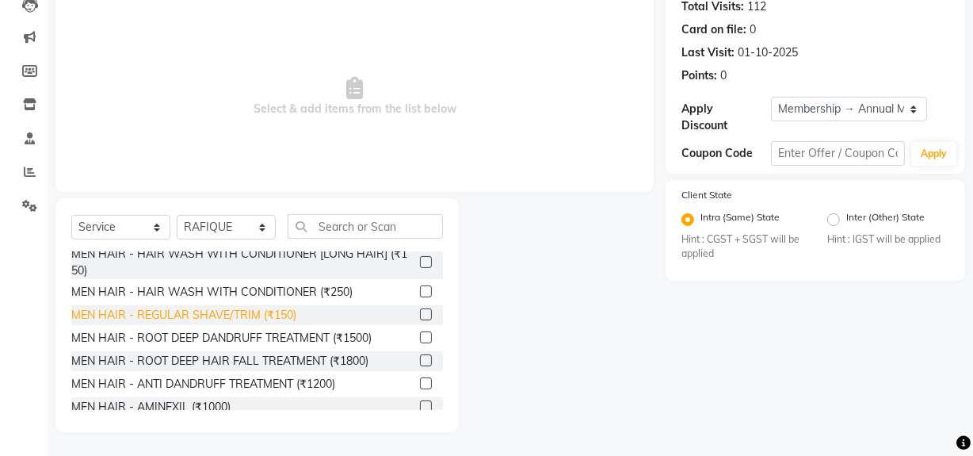
click at [232, 315] on div "MEN HAIR - REGULAR SHAVE/TRIM (₹150)" at bounding box center [183, 315] width 225 height 17
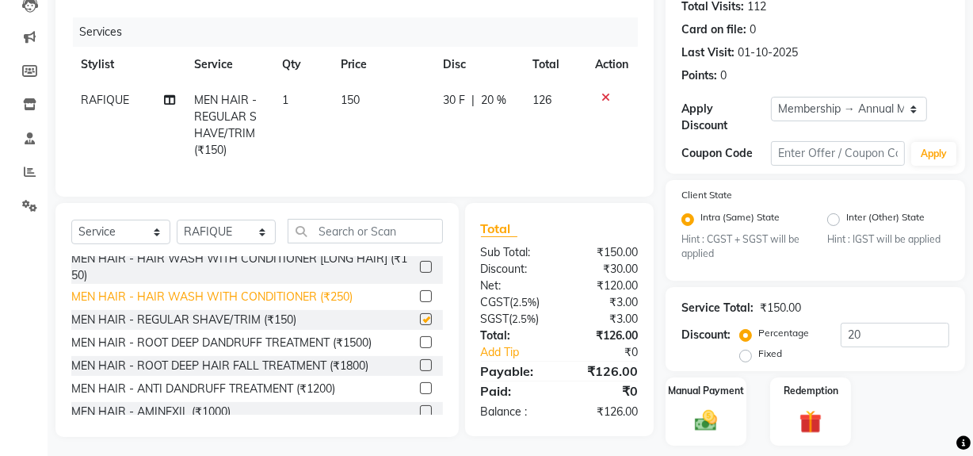
checkbox input "false"
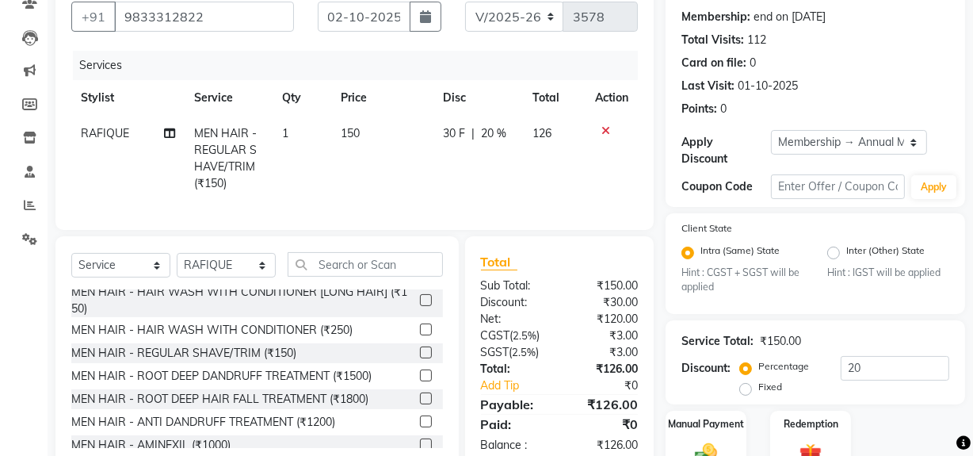
scroll to position [0, 0]
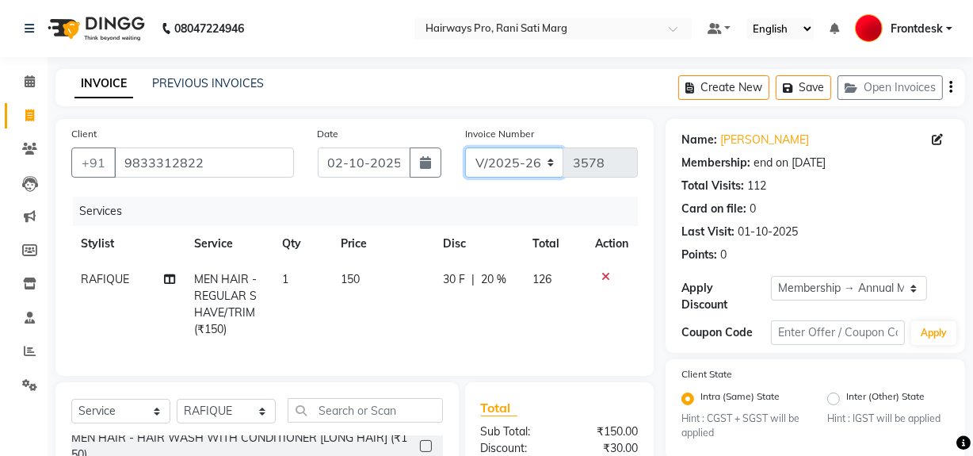
click at [527, 164] on select "INV/25-26 V/2025-26" at bounding box center [514, 162] width 99 height 30
select select "6960"
click at [465, 147] on select "INV/25-26 V/2025-26" at bounding box center [514, 162] width 99 height 30
type input "5019"
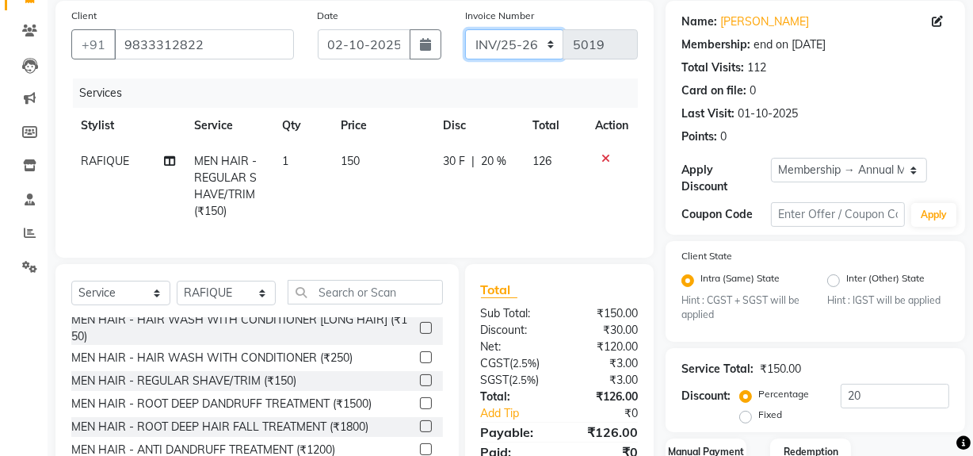
scroll to position [225, 0]
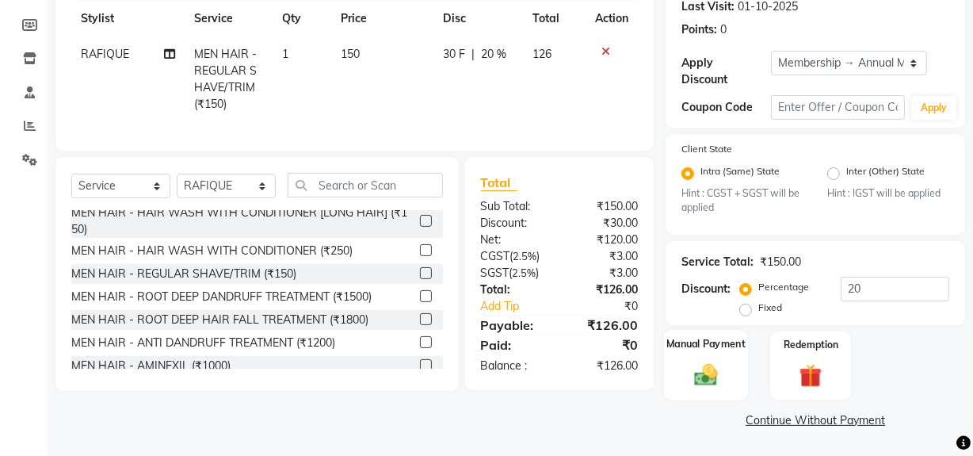
click at [685, 344] on label "Manual Payment" at bounding box center [705, 344] width 79 height 15
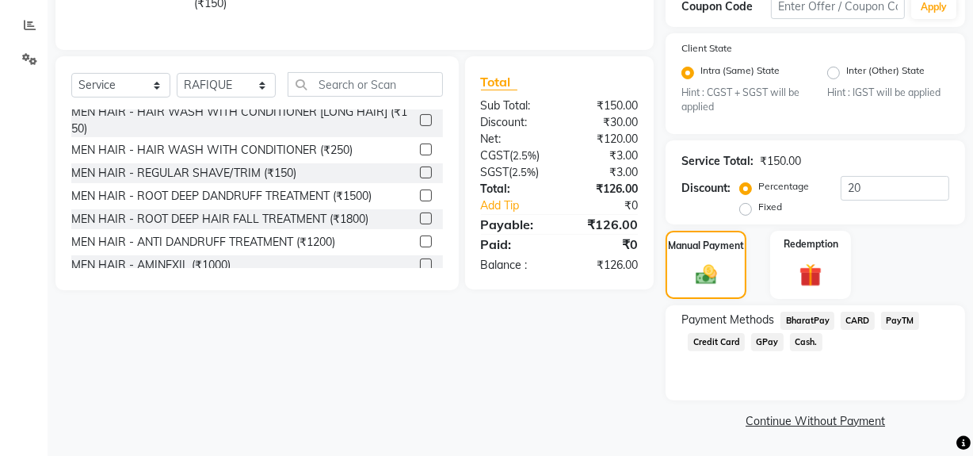
scroll to position [326, 0]
click at [795, 340] on span "Cash." at bounding box center [806, 341] width 32 height 18
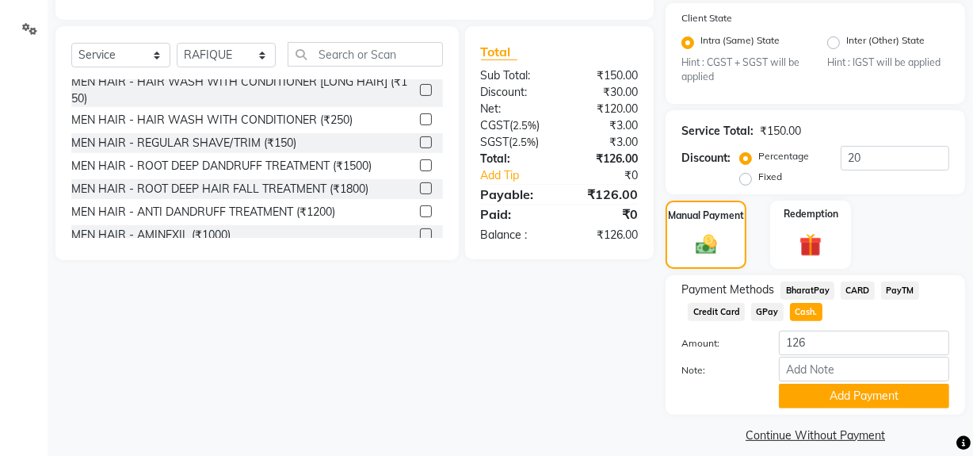
scroll to position [372, 0]
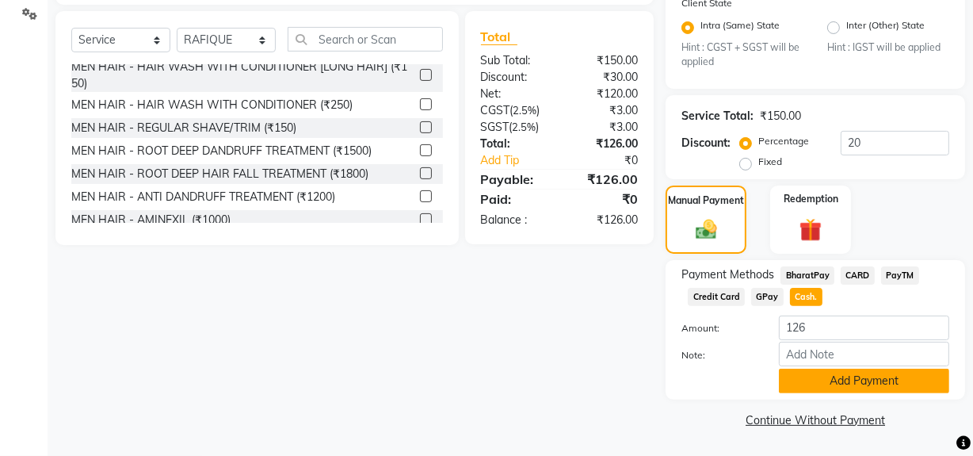
click at [828, 379] on button "Add Payment" at bounding box center [864, 380] width 170 height 25
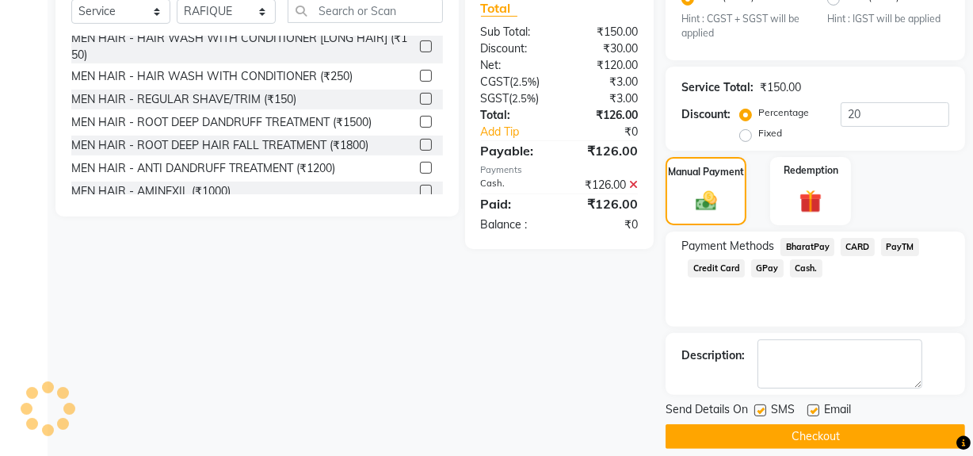
scroll to position [415, 0]
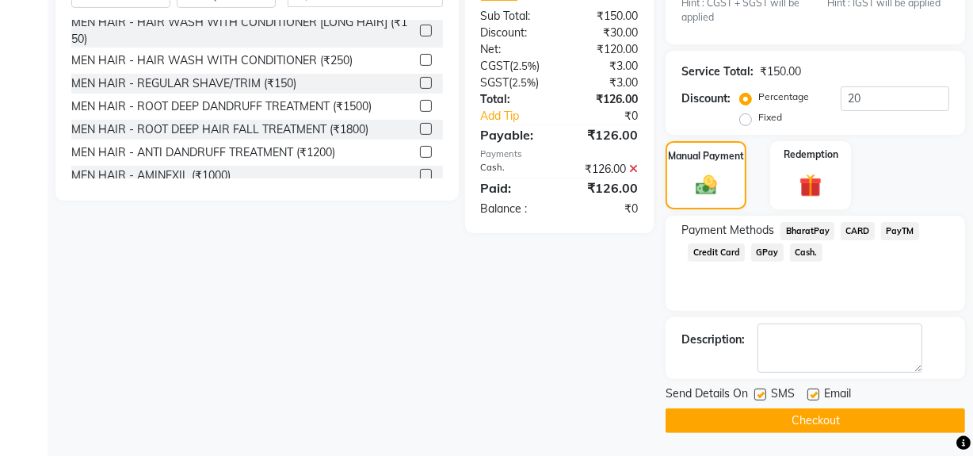
click at [765, 395] on label at bounding box center [760, 394] width 12 height 12
click at [765, 395] on input "checkbox" at bounding box center [759, 395] width 10 height 10
checkbox input "false"
click at [771, 422] on button "Checkout" at bounding box center [815, 420] width 299 height 25
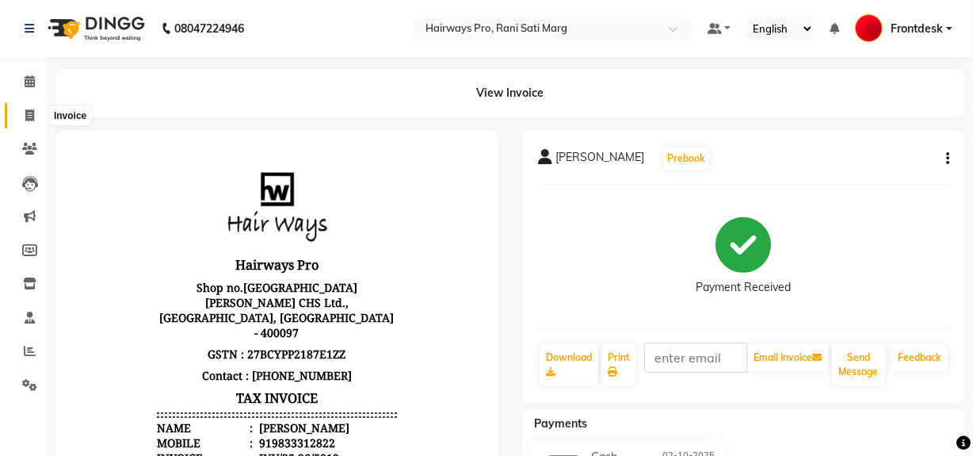
click at [21, 109] on span at bounding box center [30, 116] width 28 height 18
select select "service"
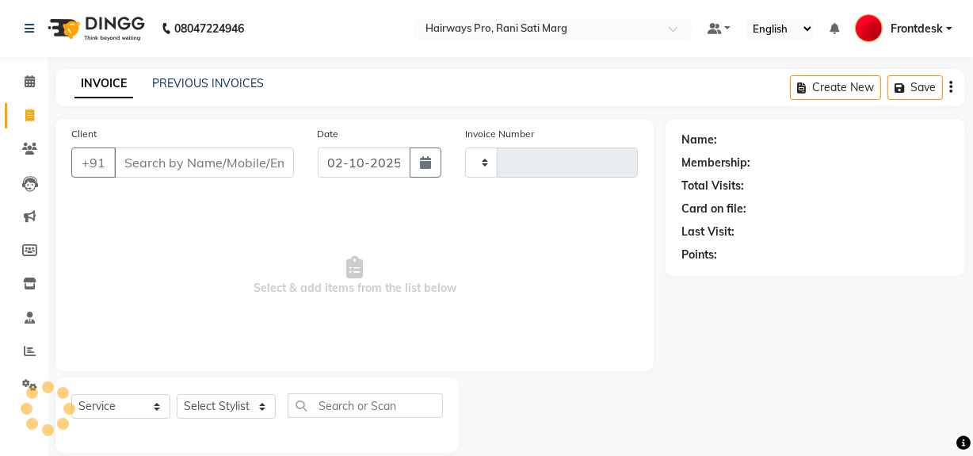
scroll to position [21, 0]
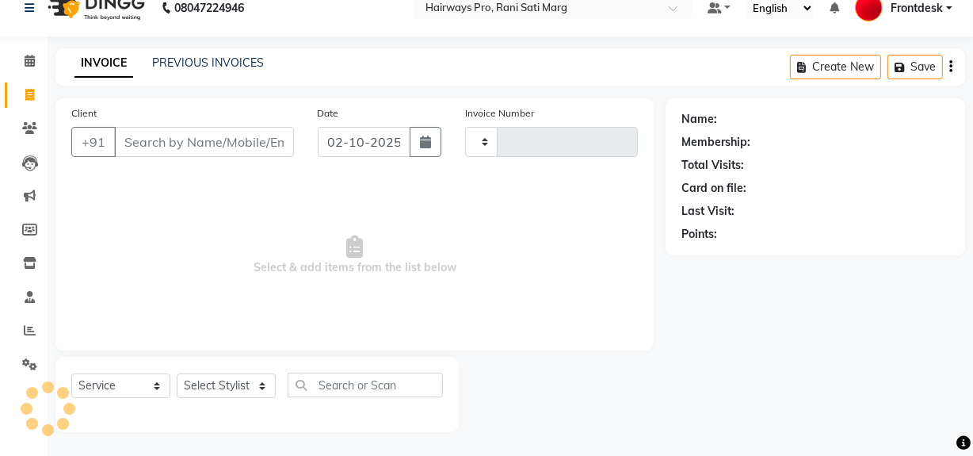
type input "3578"
select select "787"
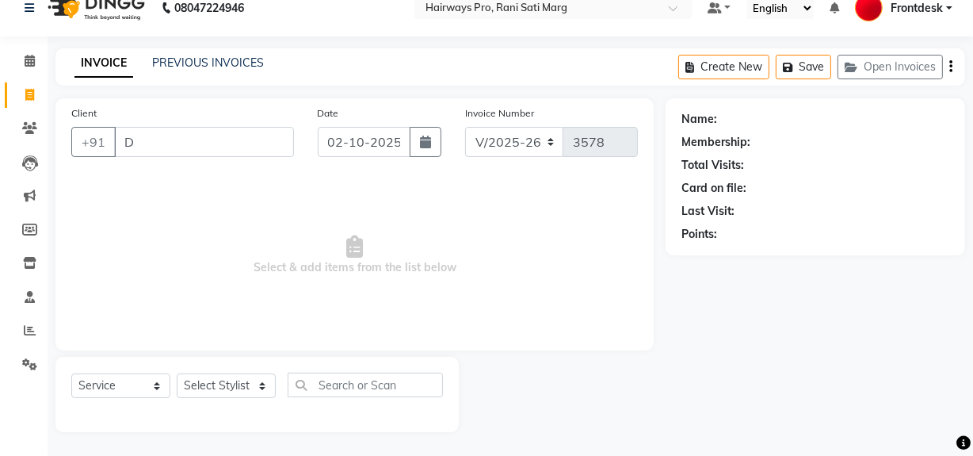
type input "D"
click at [226, 383] on select "Select Stylist ABID DANISH Faiz [PERSON_NAME] Frontdesk INTEZAR [PERSON_NAME] […" at bounding box center [226, 385] width 99 height 25
select select "13188"
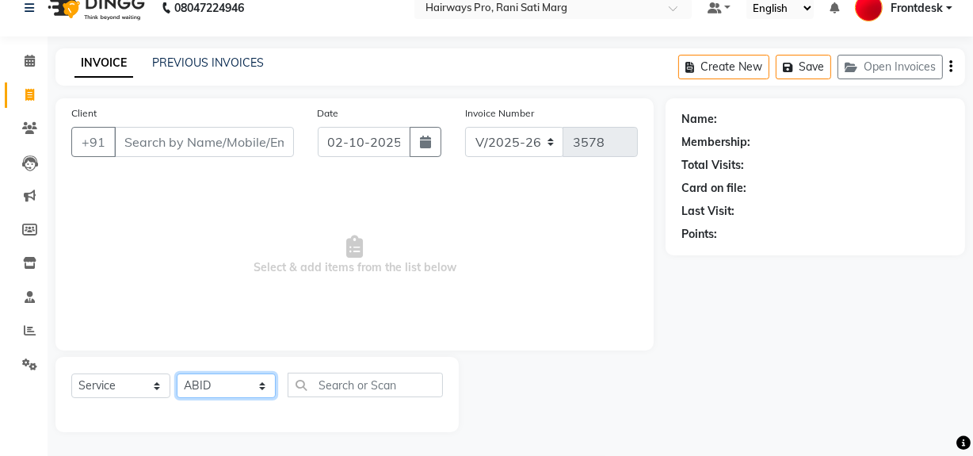
click at [177, 373] on select "Select Stylist ABID DANISH Faiz [PERSON_NAME] Frontdesk INTEZAR [PERSON_NAME] […" at bounding box center [226, 385] width 99 height 25
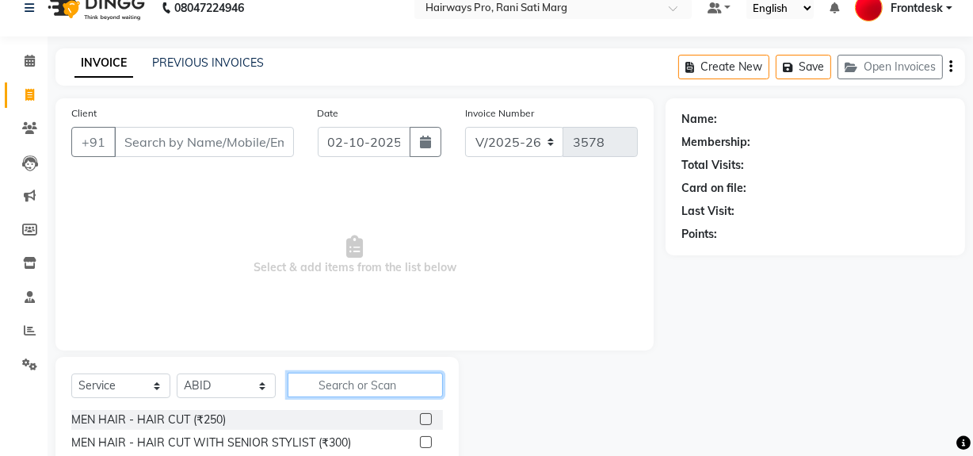
click at [324, 383] on input "text" at bounding box center [365, 384] width 155 height 25
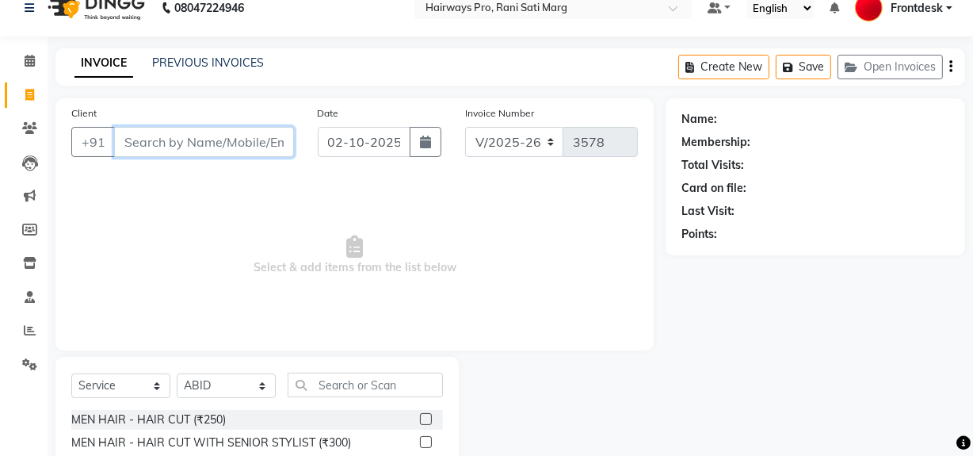
click at [184, 138] on input "Client" at bounding box center [204, 142] width 180 height 30
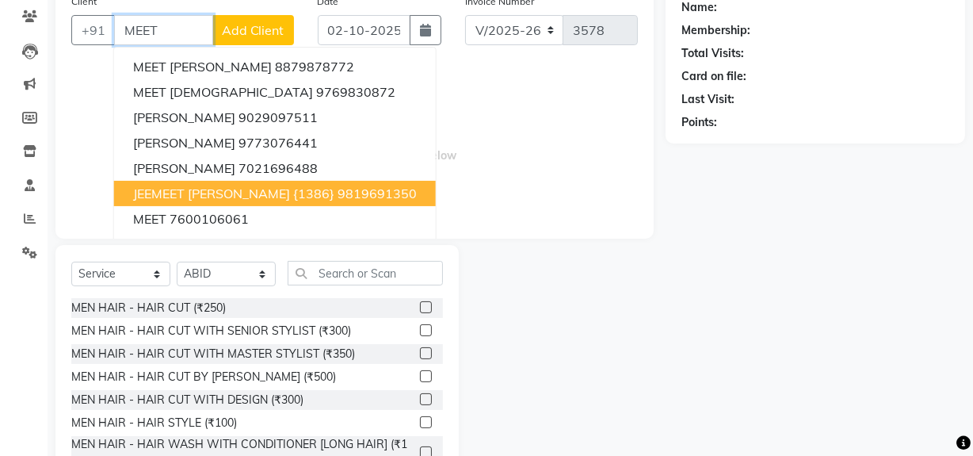
scroll to position [107, 0]
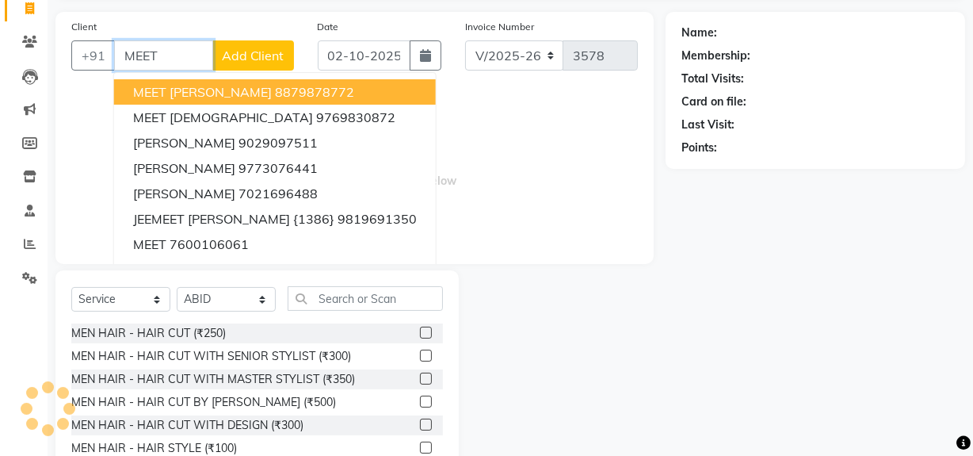
click at [181, 55] on input "MEET" at bounding box center [163, 55] width 99 height 30
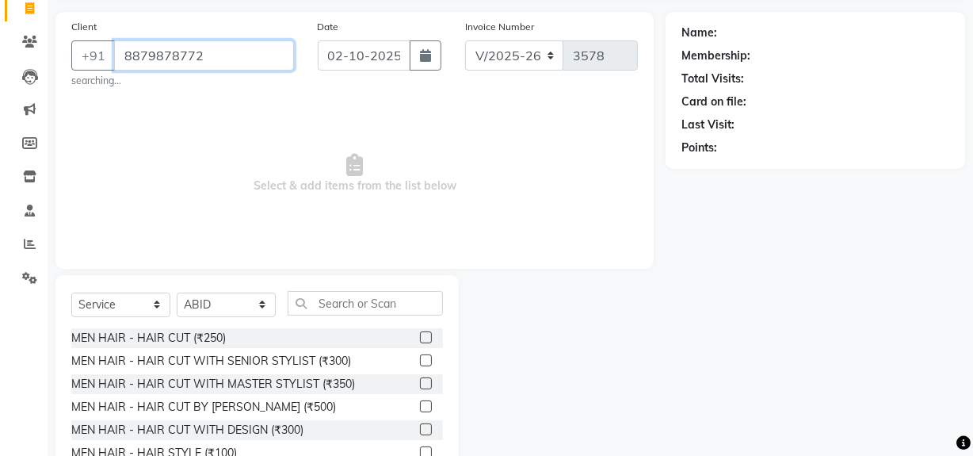
type input "8879878772"
select select "1: Object"
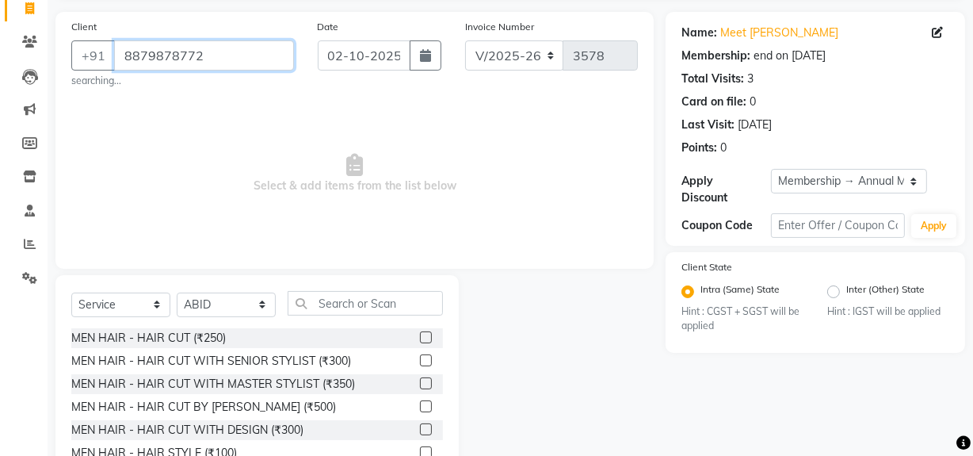
click at [246, 56] on input "8879878772" at bounding box center [204, 55] width 180 height 30
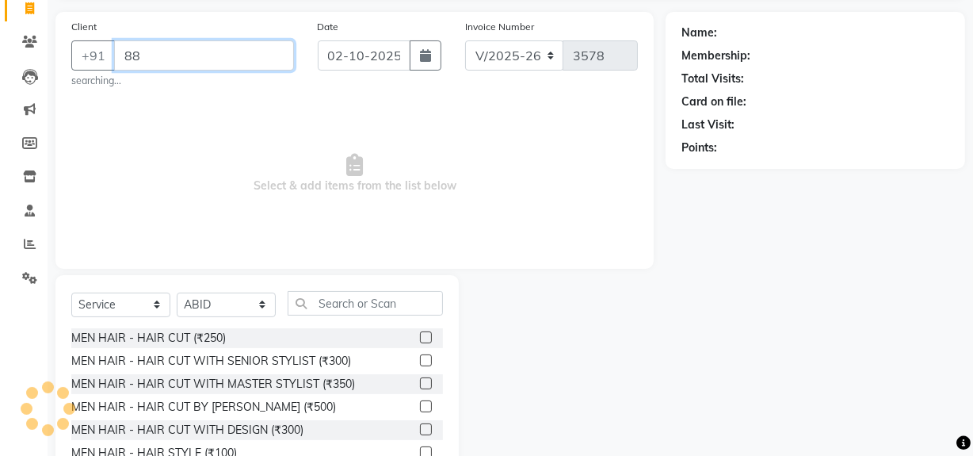
type input "8"
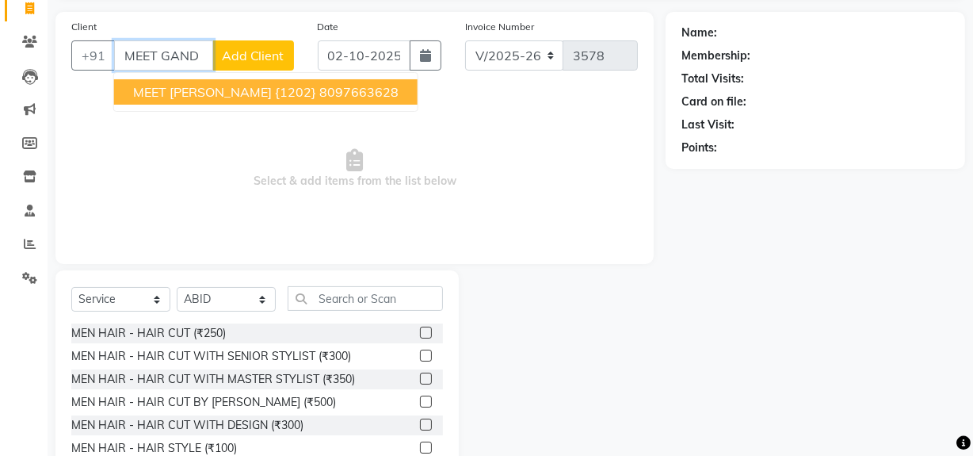
click at [200, 89] on span "MEET GANDHI {1202}" at bounding box center [224, 92] width 183 height 16
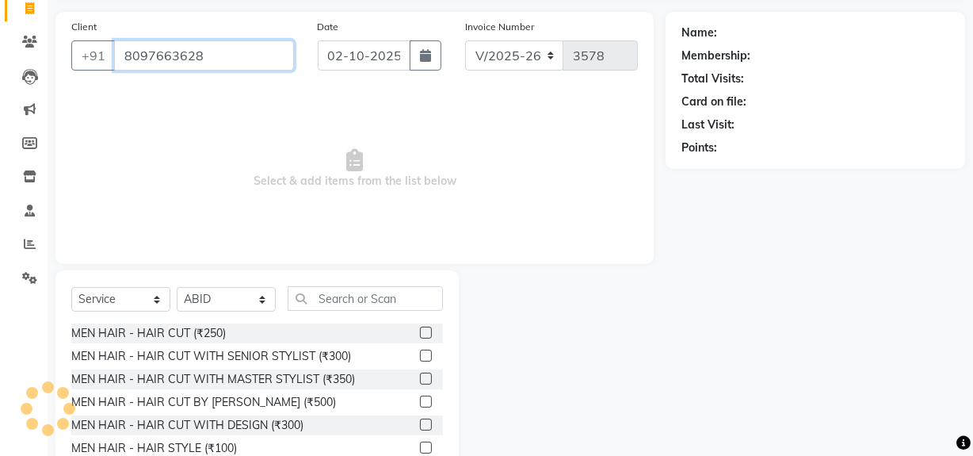
type input "8097663628"
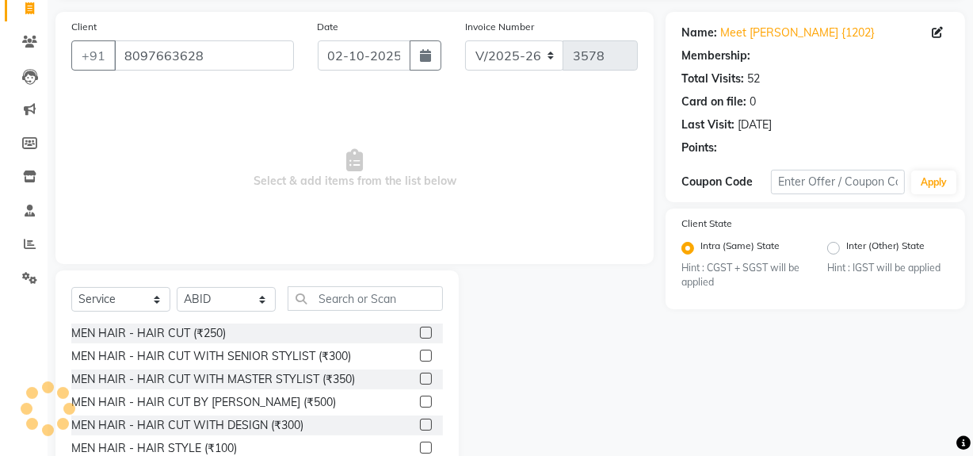
select select "1: Object"
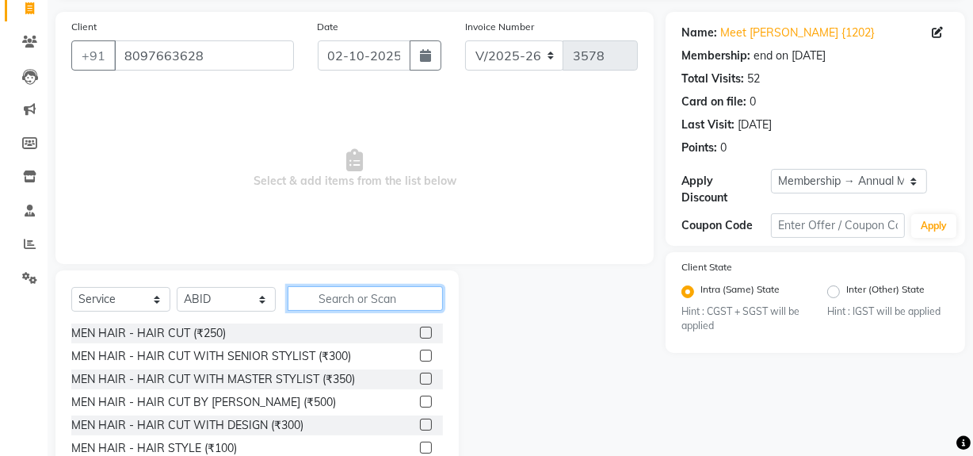
click at [336, 299] on input "text" at bounding box center [365, 298] width 155 height 25
click at [406, 359] on div "MEN HAIR - HAIR CUT WITH SENIOR STYLIST (₹300)" at bounding box center [257, 356] width 372 height 20
click at [420, 351] on label at bounding box center [426, 355] width 12 height 12
click at [420, 351] on input "checkbox" at bounding box center [425, 356] width 10 height 10
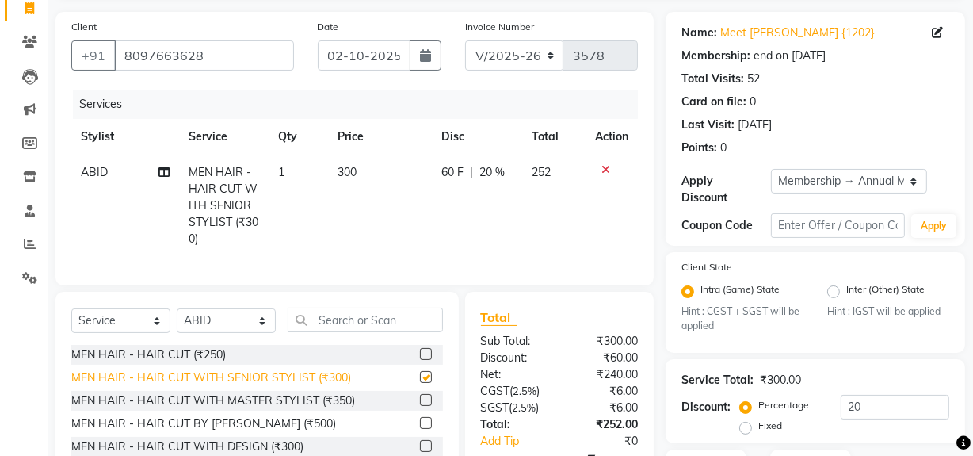
checkbox input "false"
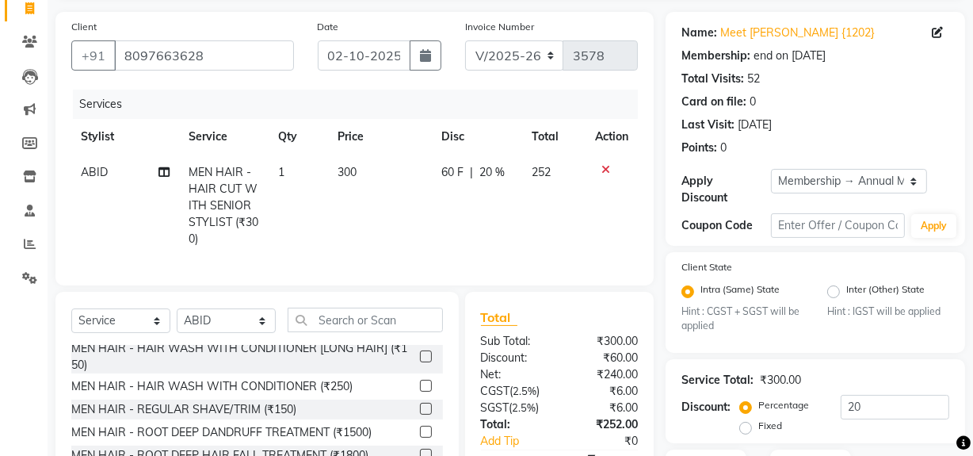
scroll to position [143, 0]
click at [420, 414] on label at bounding box center [426, 408] width 12 height 12
click at [420, 414] on input "checkbox" at bounding box center [425, 408] width 10 height 10
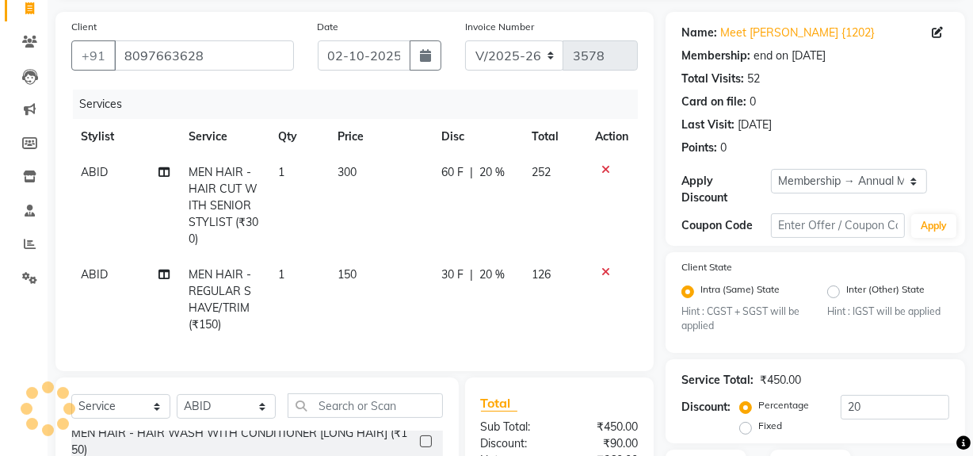
checkbox input "false"
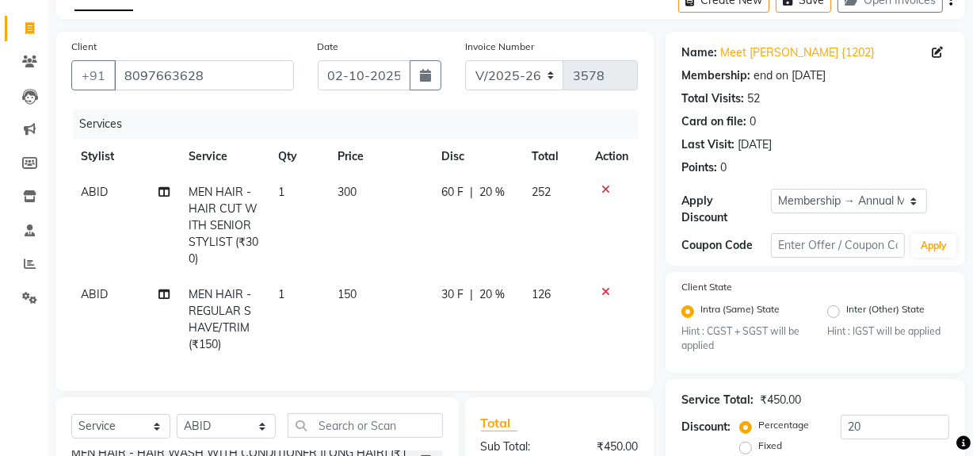
scroll to position [0, 0]
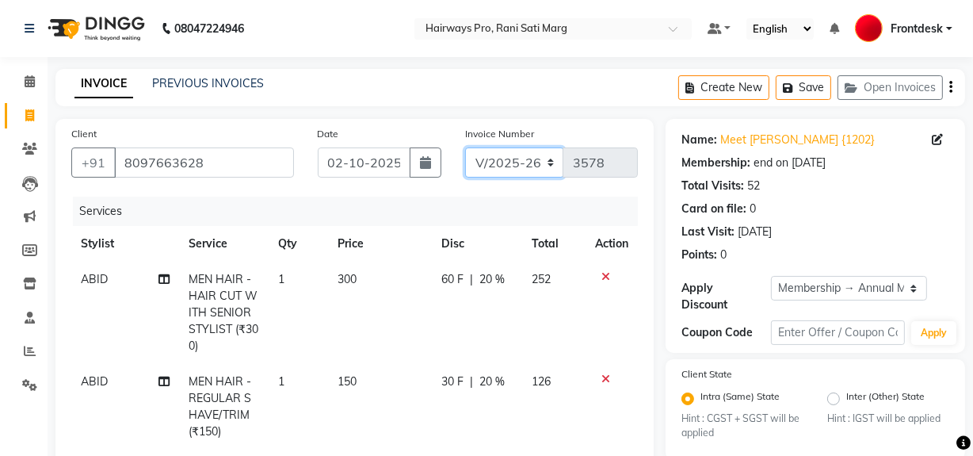
click at [494, 162] on select "INV/25-26 V/2025-26" at bounding box center [514, 162] width 99 height 30
select select "6960"
click at [465, 147] on select "INV/25-26 V/2025-26" at bounding box center [514, 162] width 99 height 30
type input "5020"
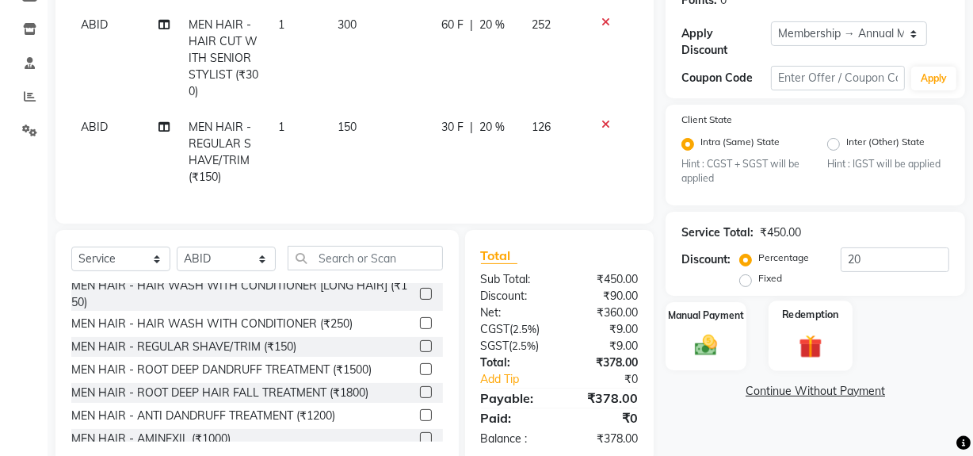
scroll to position [288, 0]
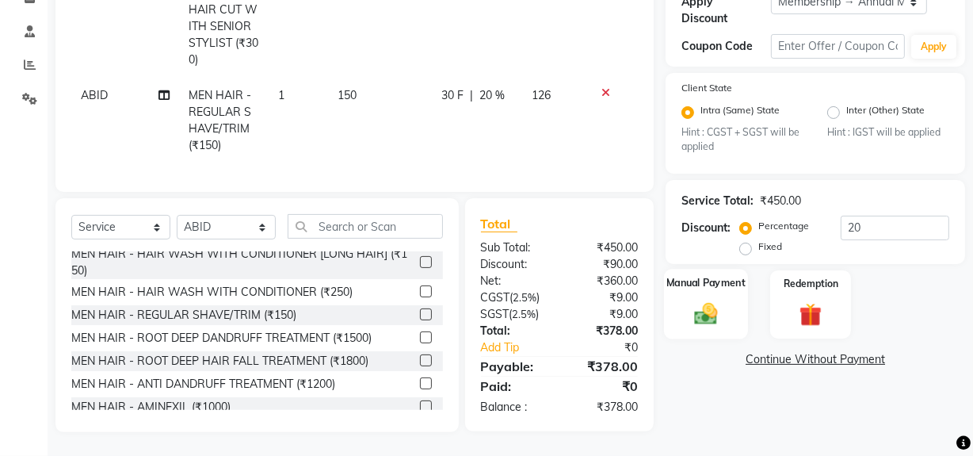
click at [712, 300] on img at bounding box center [706, 313] width 38 height 27
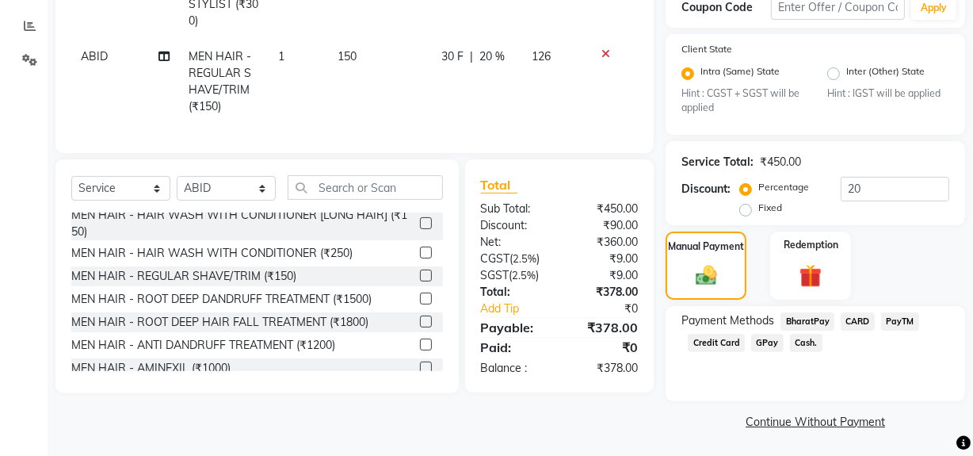
scroll to position [326, 0]
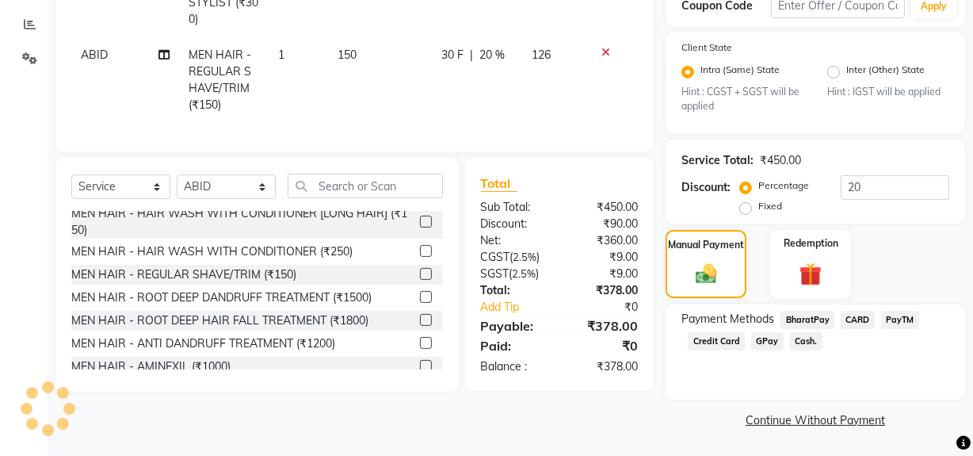
click at [792, 341] on span "Cash." at bounding box center [806, 341] width 32 height 18
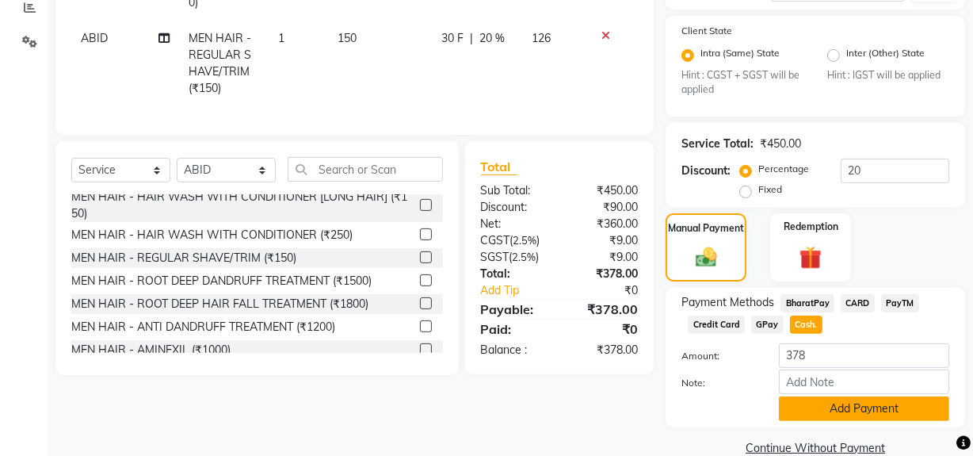
scroll to position [372, 0]
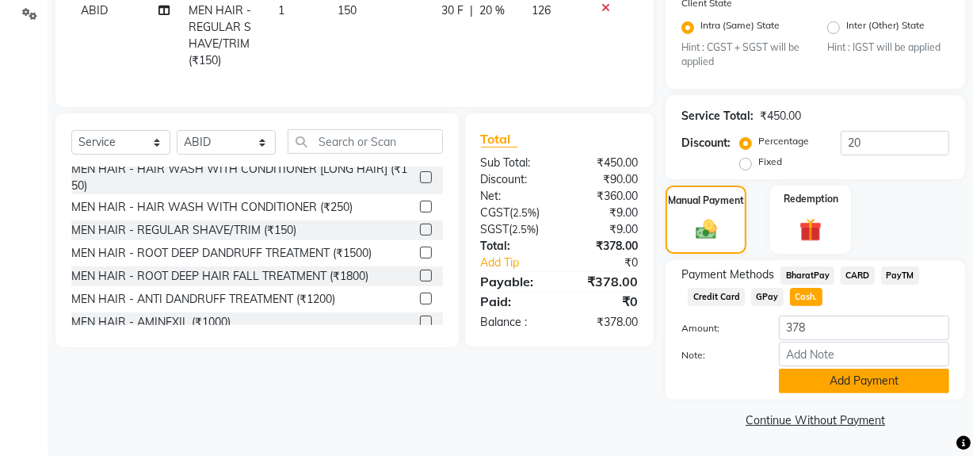
click at [807, 383] on button "Add Payment" at bounding box center [864, 380] width 170 height 25
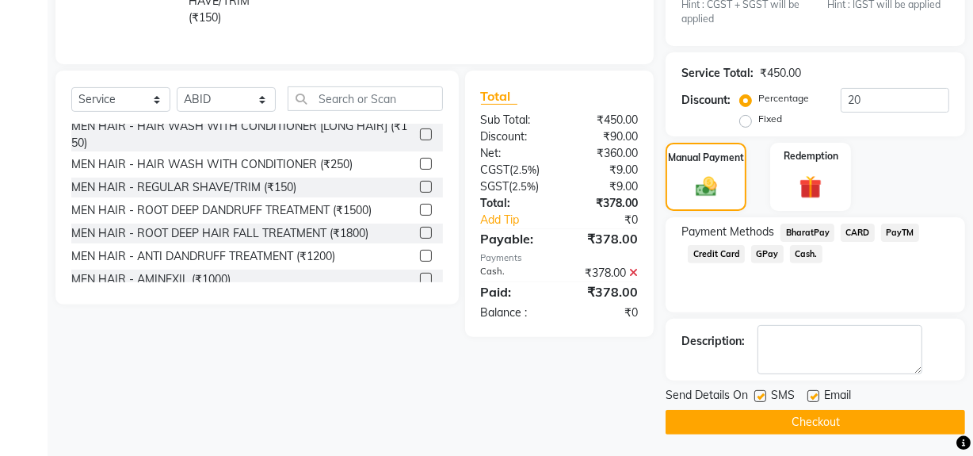
scroll to position [415, 0]
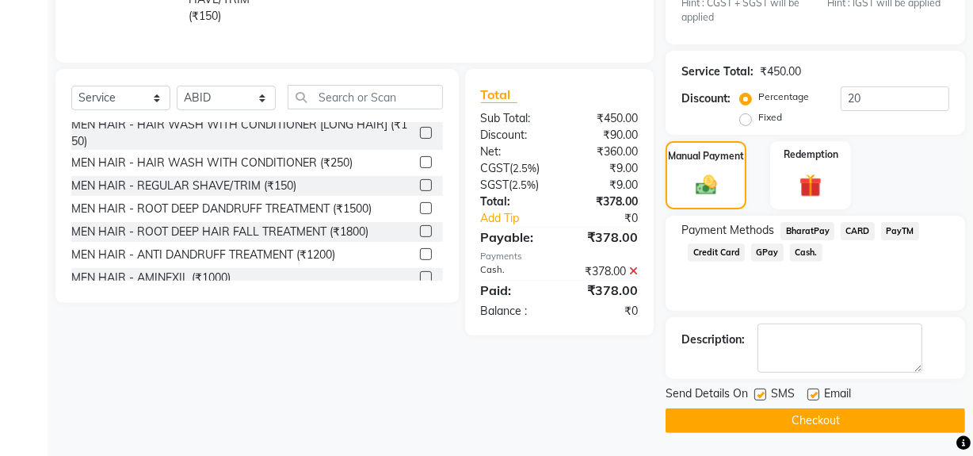
click at [780, 395] on span "SMS" at bounding box center [783, 395] width 24 height 20
click at [765, 394] on label at bounding box center [760, 394] width 12 height 12
click at [765, 394] on input "checkbox" at bounding box center [759, 395] width 10 height 10
checkbox input "false"
click at [768, 416] on button "Checkout" at bounding box center [815, 420] width 299 height 25
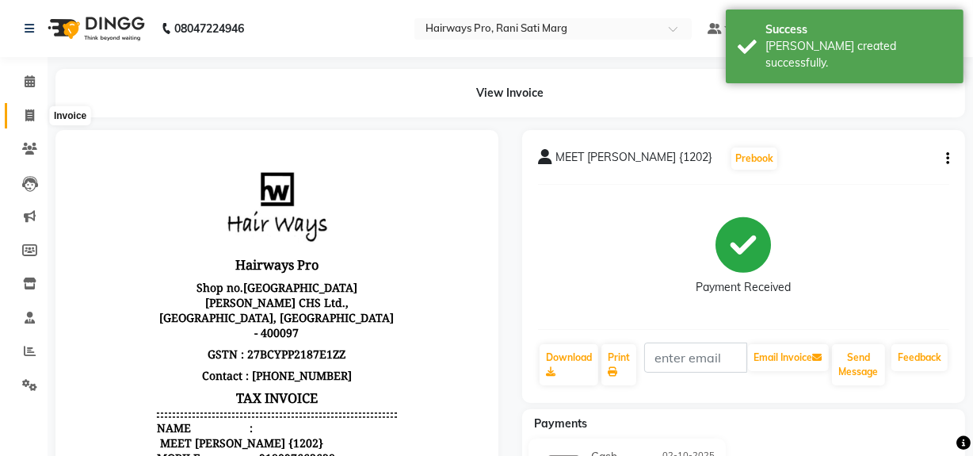
click at [25, 113] on icon at bounding box center [29, 115] width 9 height 12
select select "service"
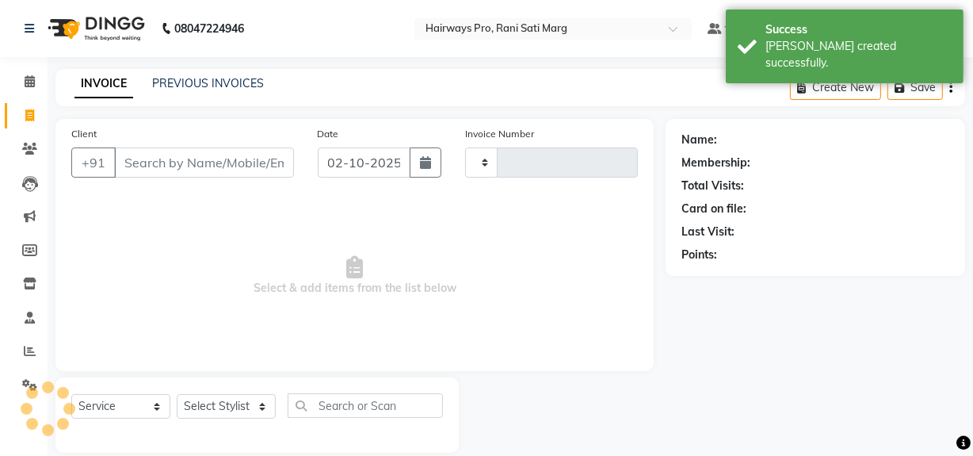
scroll to position [21, 0]
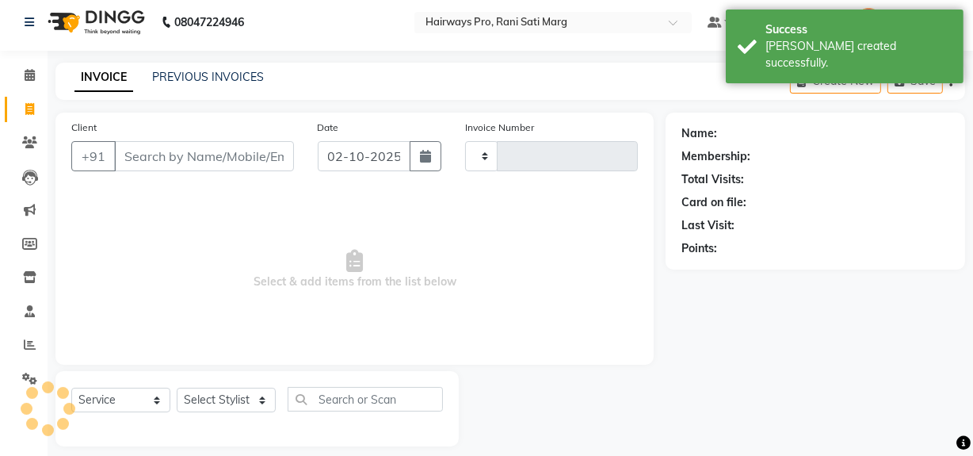
type input "3578"
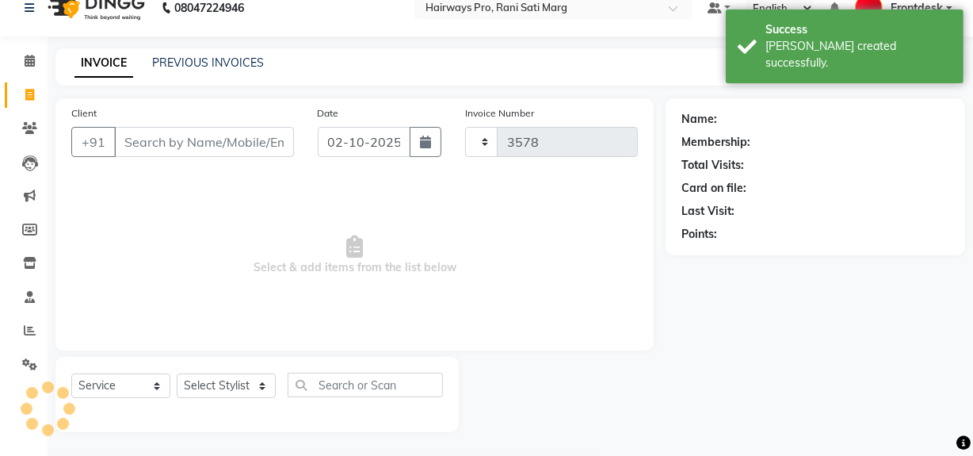
select select "787"
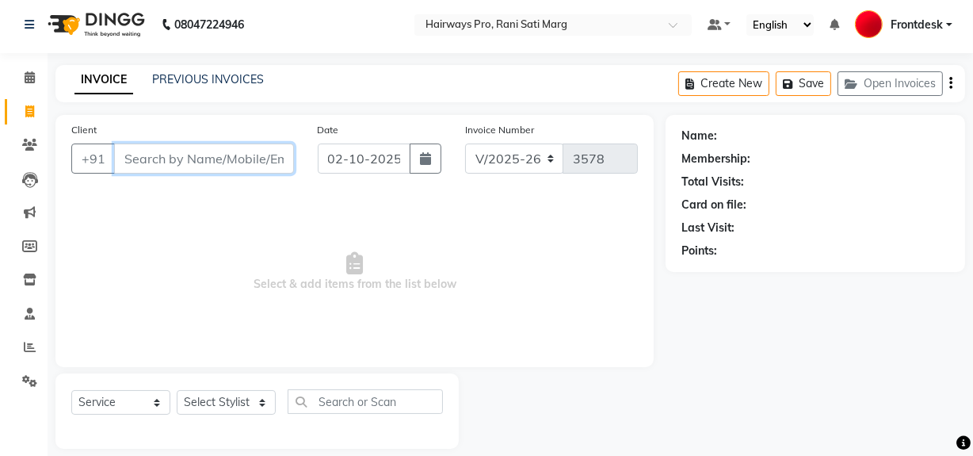
scroll to position [0, 0]
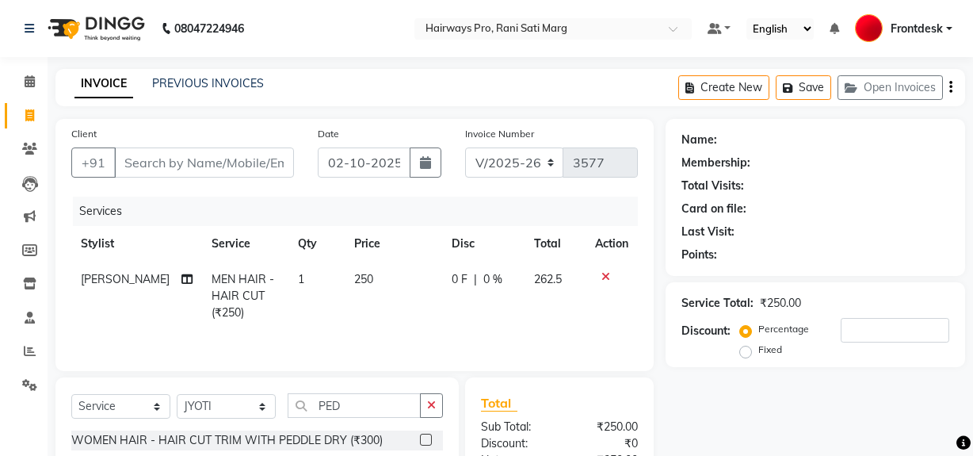
select select "787"
select select "service"
select select "13186"
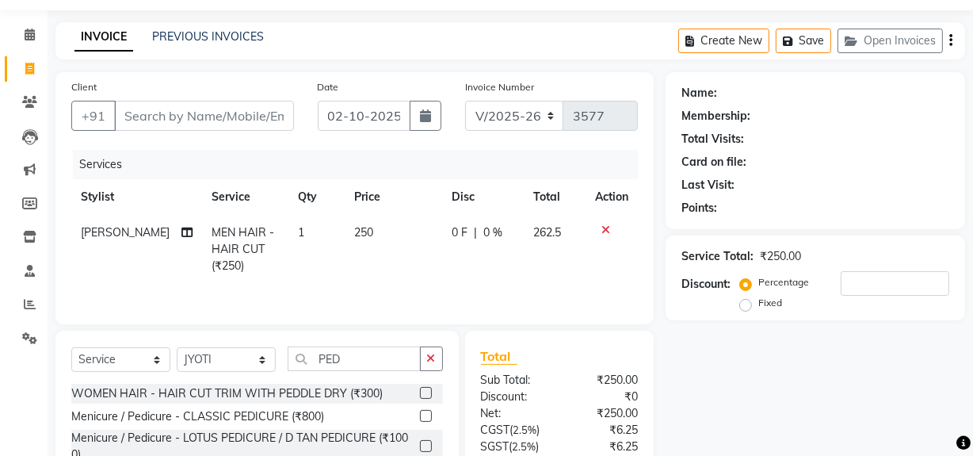
scroll to position [71, 0]
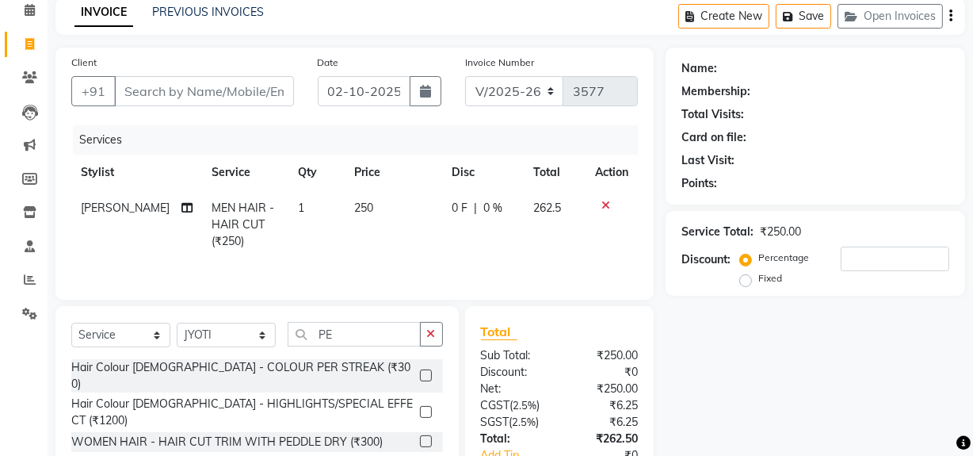
type input "P"
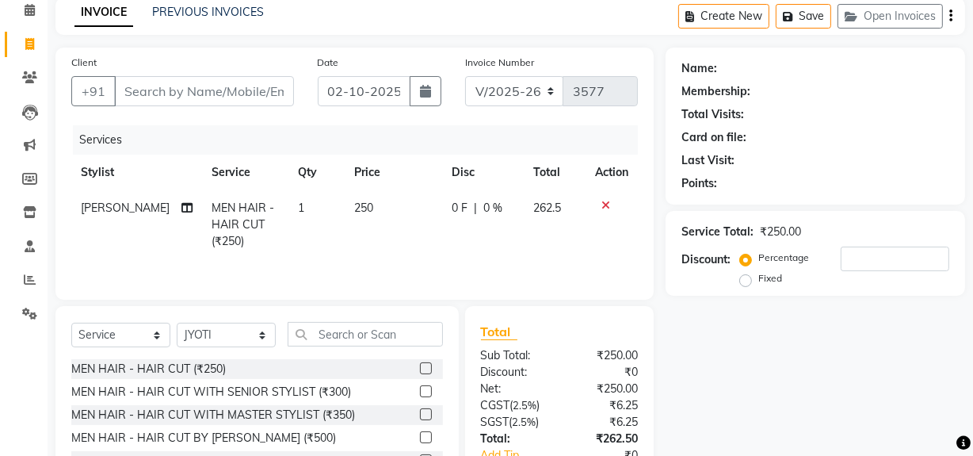
scroll to position [143, 0]
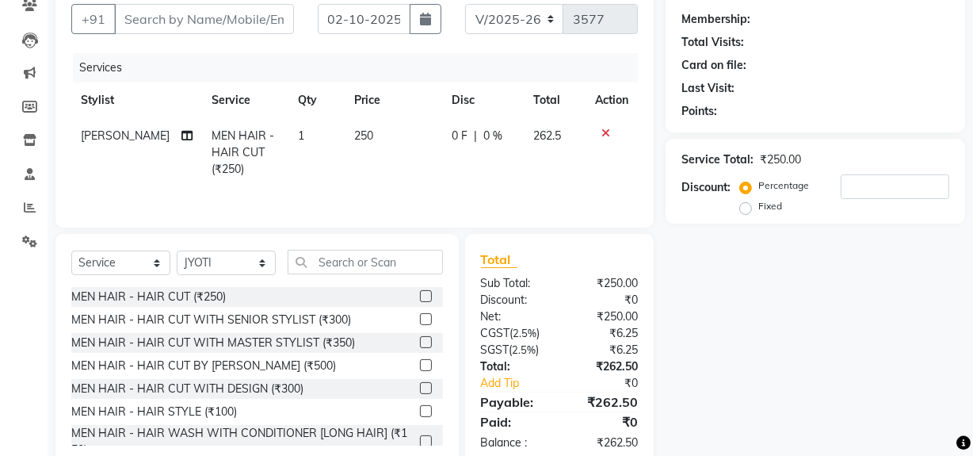
click at [339, 267] on input "text" at bounding box center [365, 262] width 155 height 25
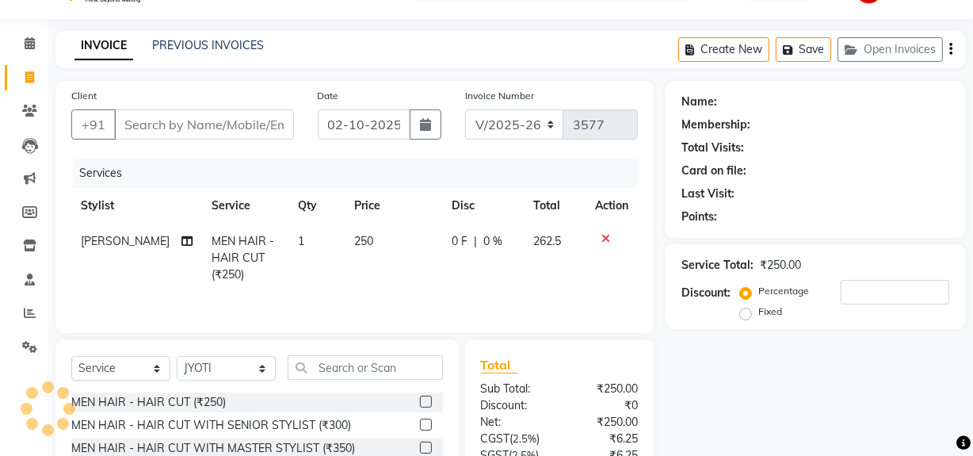
scroll to position [71, 0]
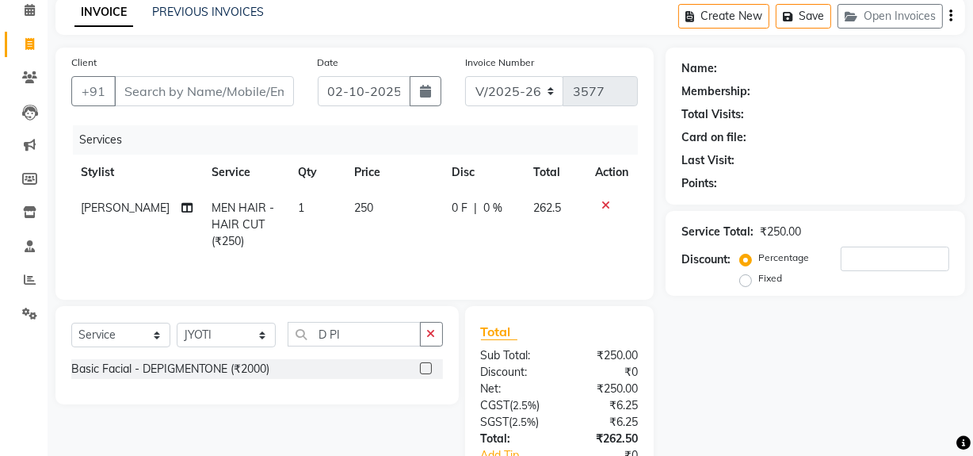
type input "D PI"
click at [422, 371] on label at bounding box center [426, 368] width 12 height 12
click at [422, 371] on input "checkbox" at bounding box center [425, 369] width 10 height 10
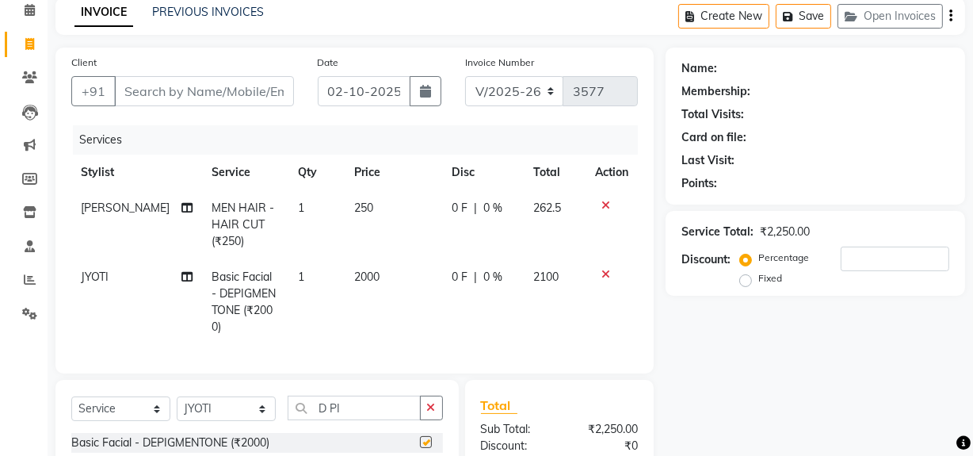
checkbox input "false"
click at [372, 397] on input "D PI" at bounding box center [354, 407] width 133 height 25
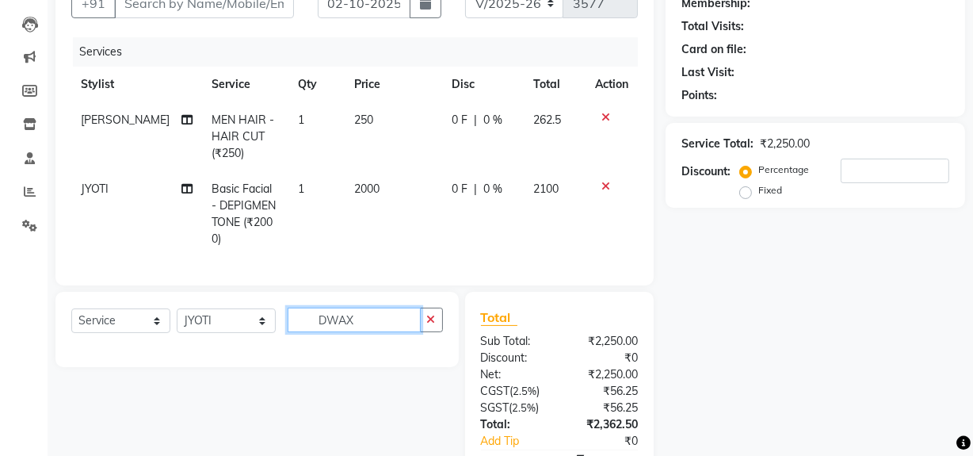
scroll to position [216, 0]
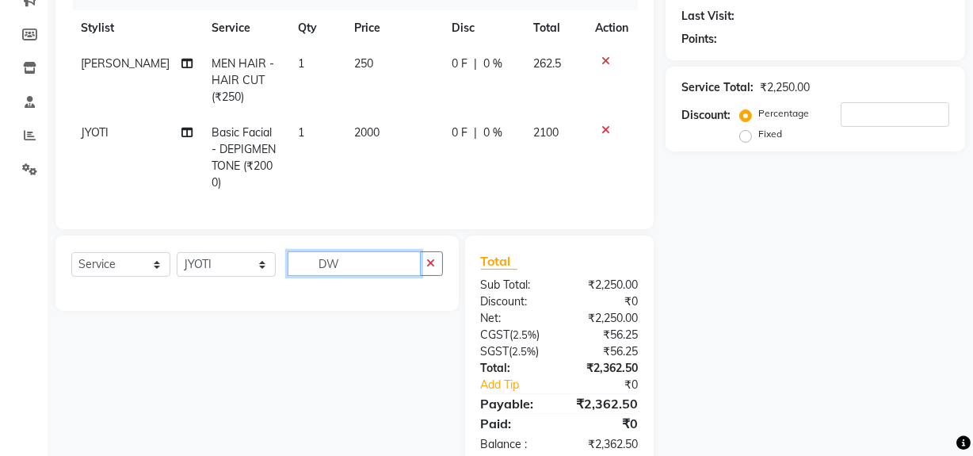
type input "D"
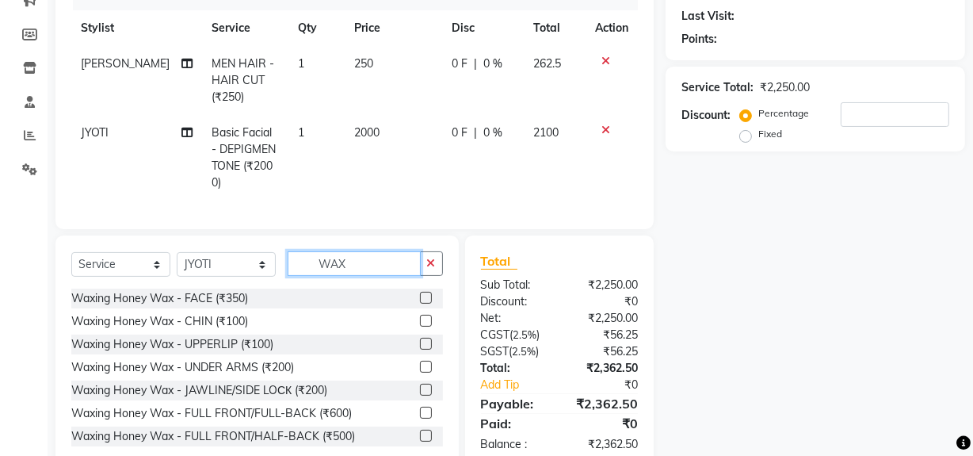
scroll to position [71, 0]
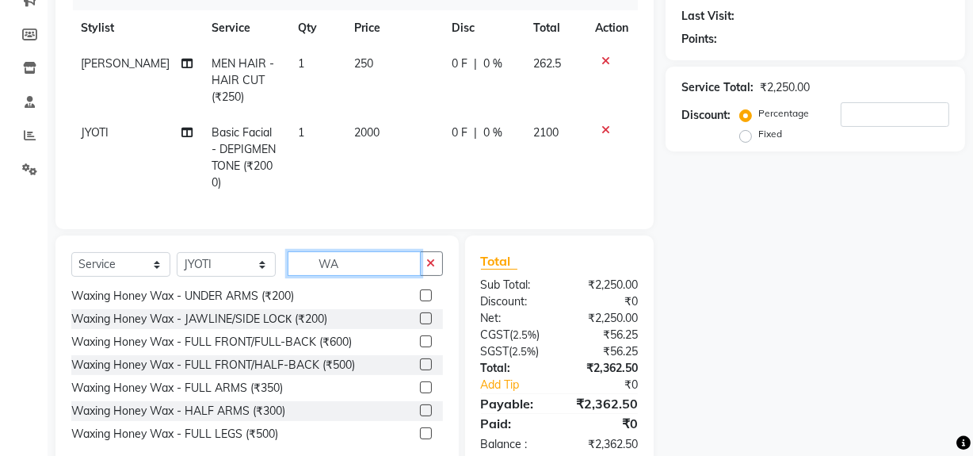
type input "W"
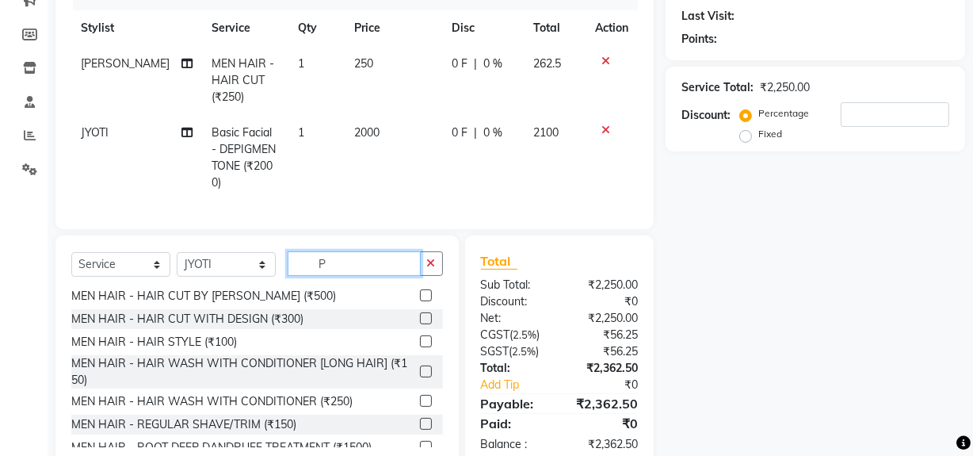
scroll to position [0, 0]
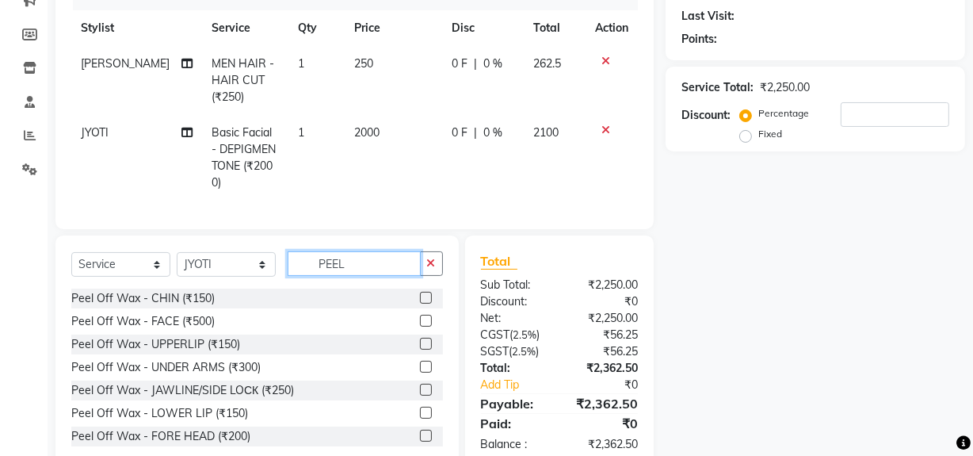
type input "PEEL"
click at [420, 315] on label at bounding box center [426, 321] width 12 height 12
click at [420, 316] on input "checkbox" at bounding box center [425, 321] width 10 height 10
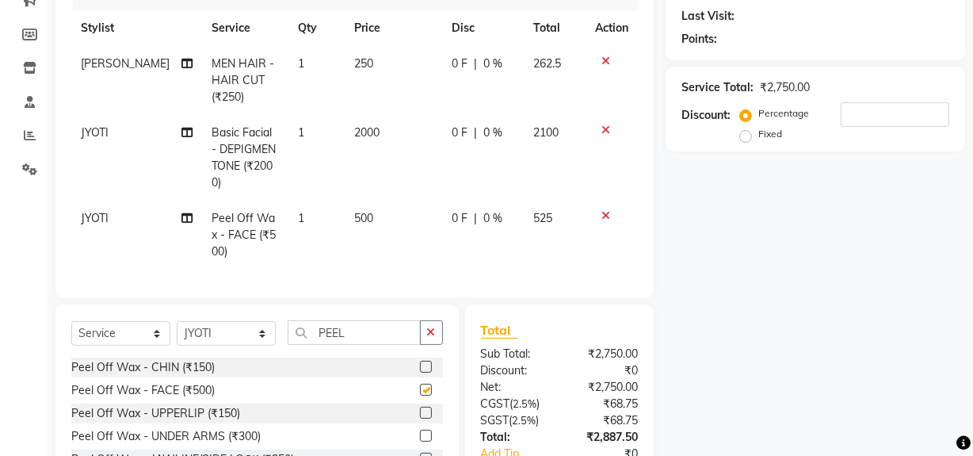
checkbox input "false"
click at [388, 334] on input "PEEL" at bounding box center [354, 332] width 133 height 25
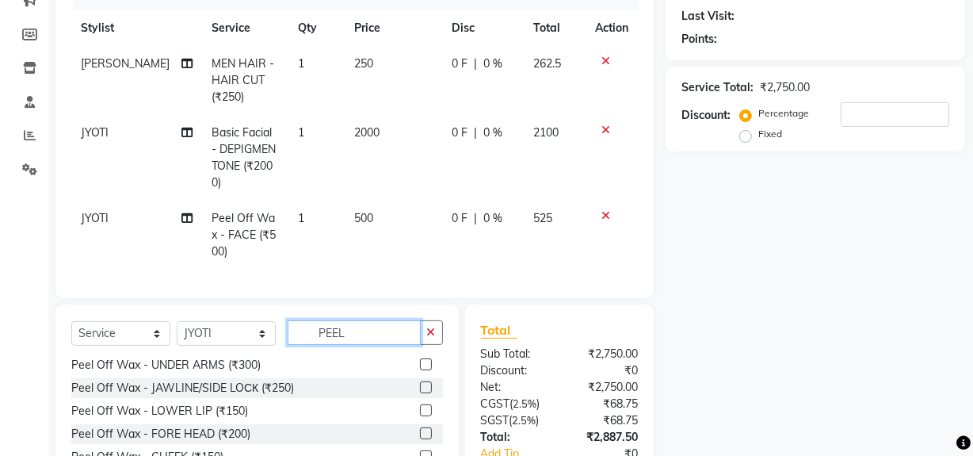
scroll to position [116, 0]
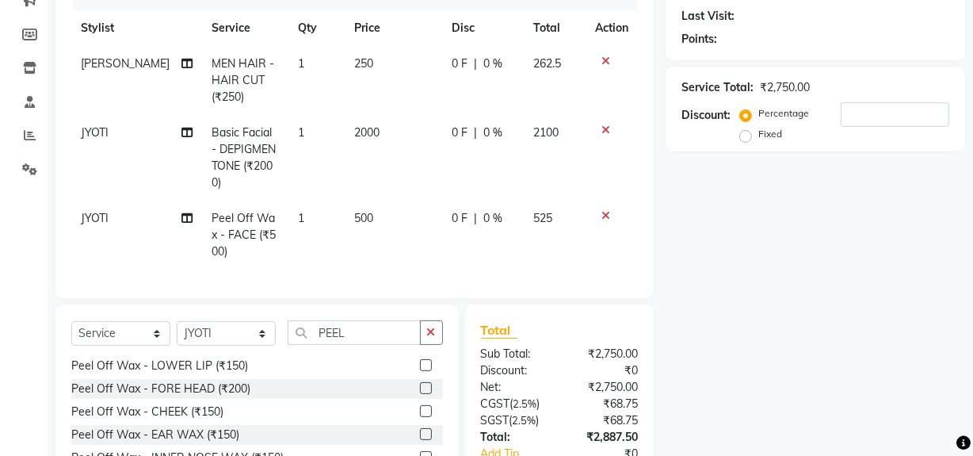
click at [420, 428] on label at bounding box center [426, 434] width 12 height 12
click at [420, 429] on input "checkbox" at bounding box center [425, 434] width 10 height 10
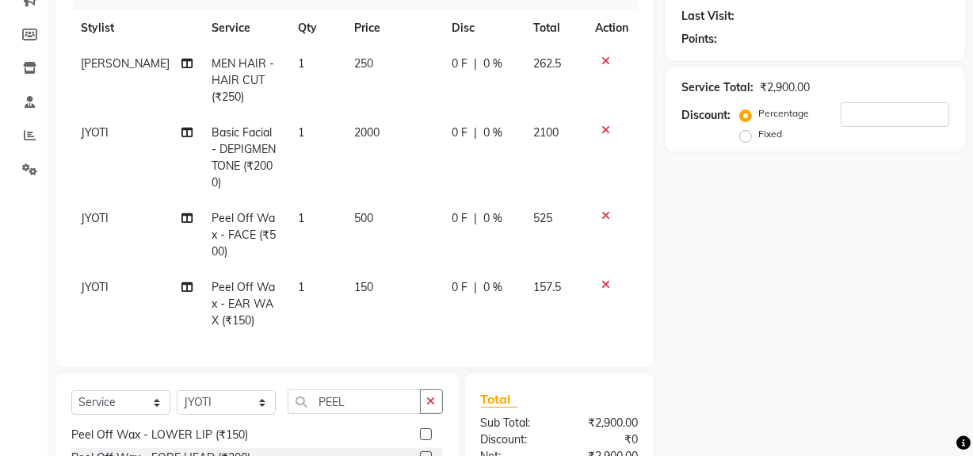
checkbox input "false"
click at [362, 402] on input "PEEL" at bounding box center [354, 401] width 133 height 25
type input "P"
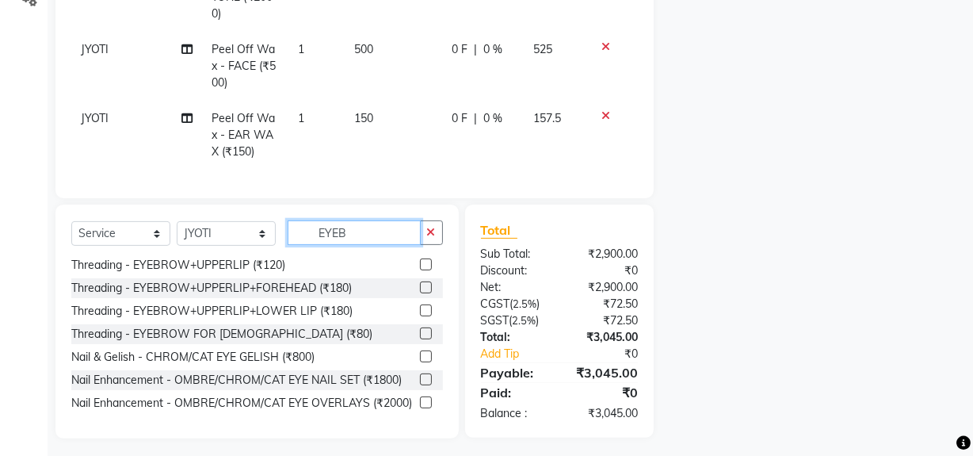
scroll to position [0, 0]
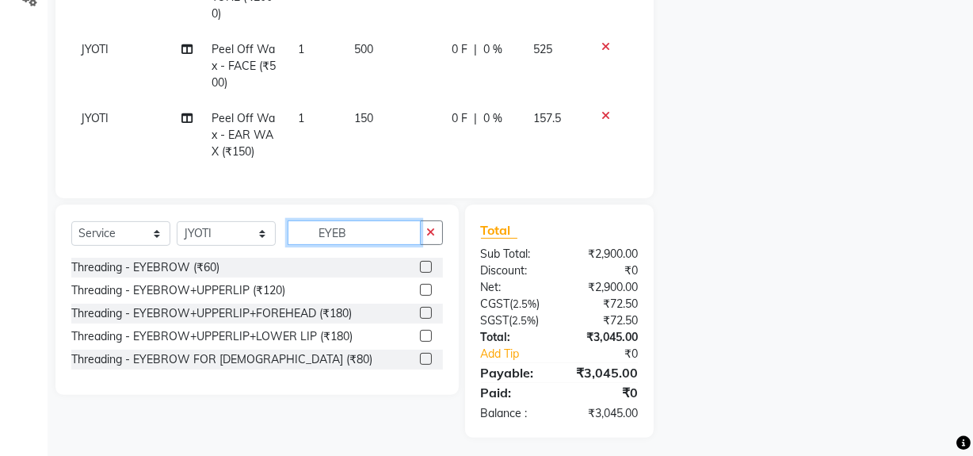
type input "EYEB"
click at [421, 261] on label at bounding box center [426, 267] width 12 height 12
click at [421, 262] on input "checkbox" at bounding box center [425, 267] width 10 height 10
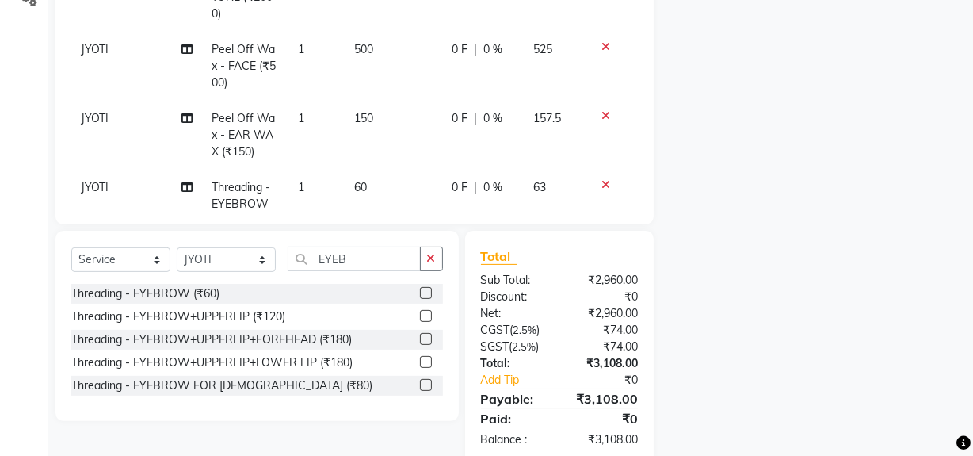
click at [427, 294] on label at bounding box center [426, 293] width 12 height 12
click at [427, 294] on input "checkbox" at bounding box center [425, 293] width 10 height 10
checkbox input "false"
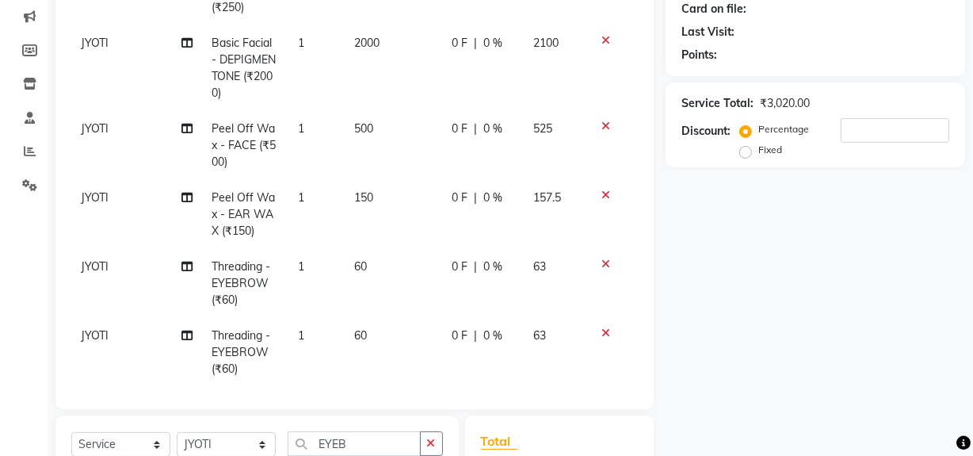
scroll to position [272, 0]
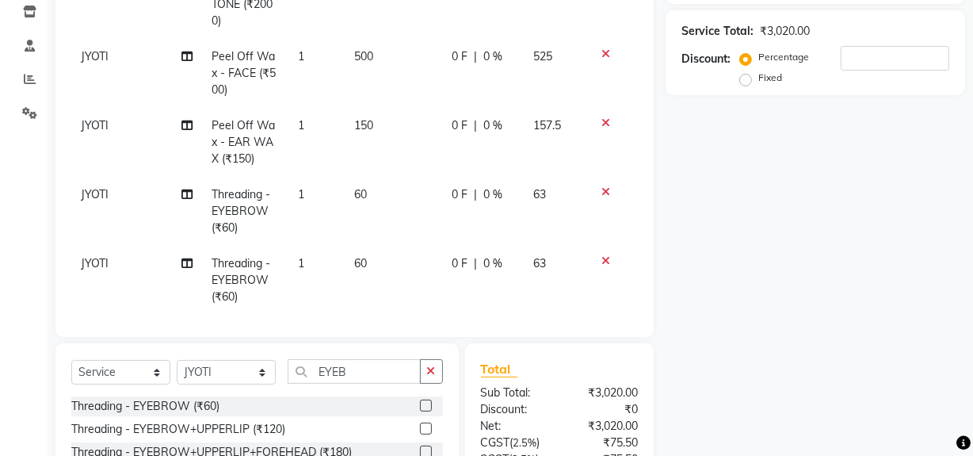
click at [601, 255] on icon at bounding box center [605, 260] width 9 height 11
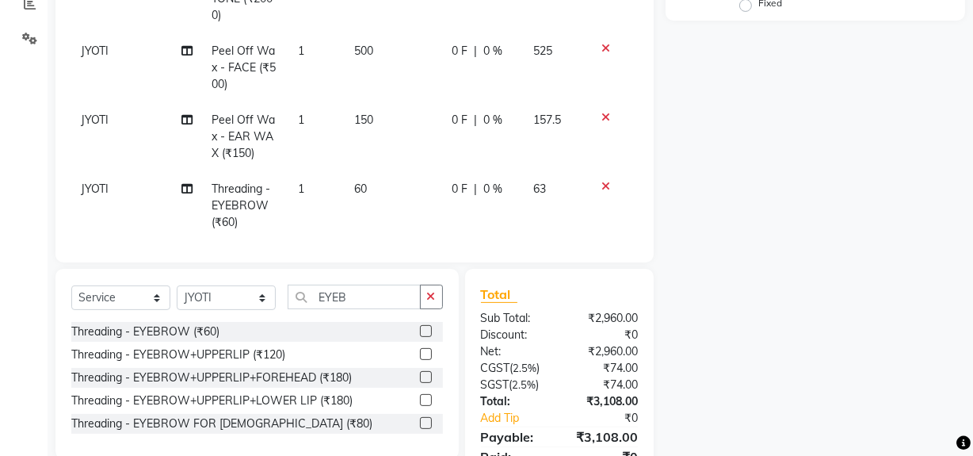
scroll to position [416, 0]
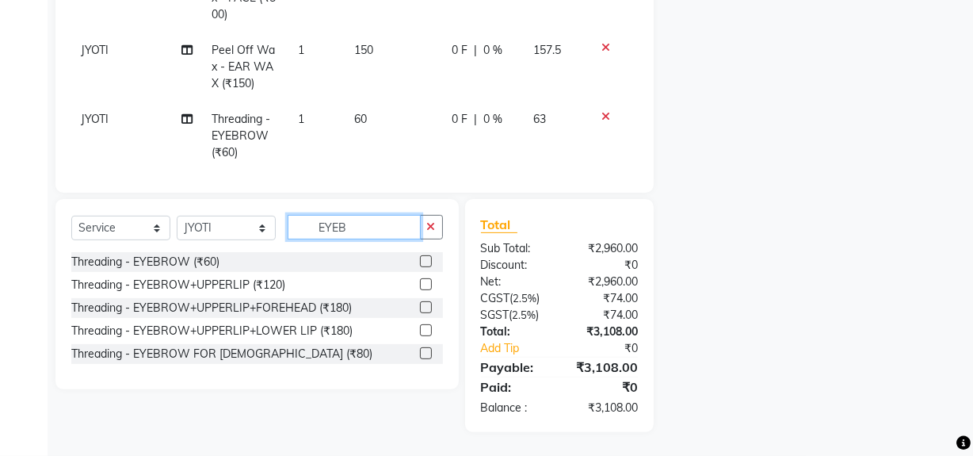
click at [390, 227] on input "EYEB" at bounding box center [354, 227] width 133 height 25
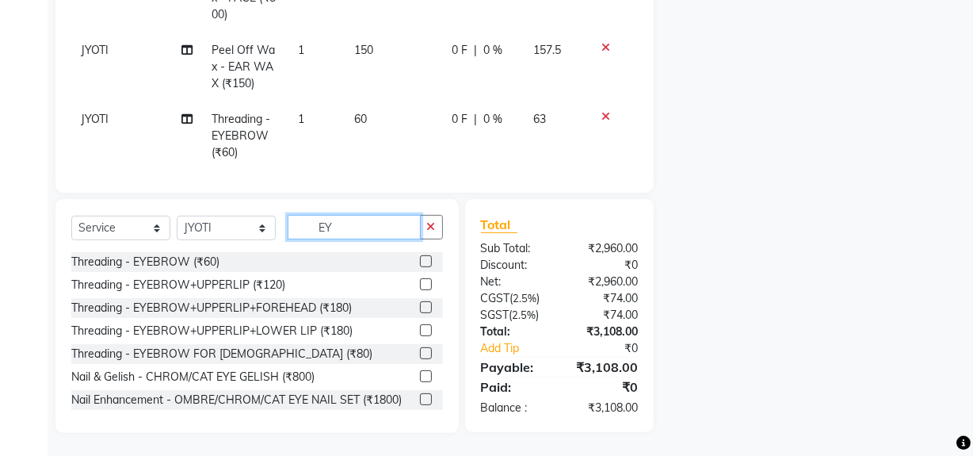
type input "E"
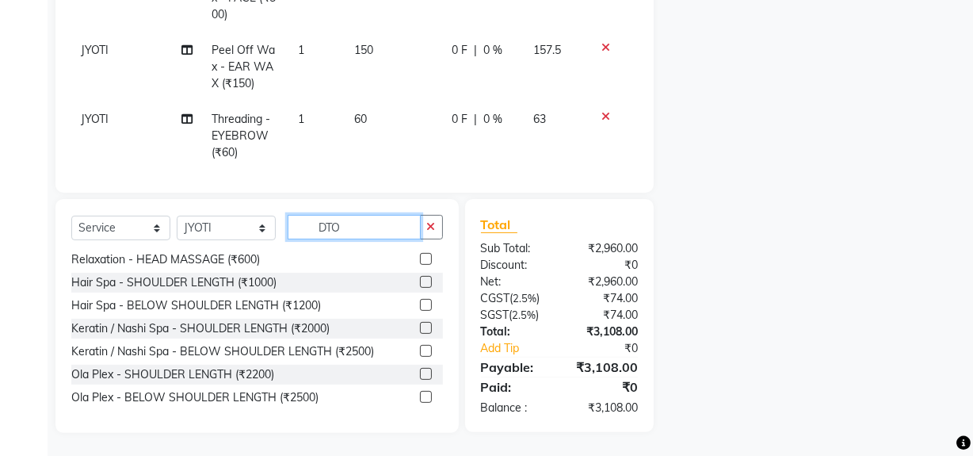
scroll to position [0, 0]
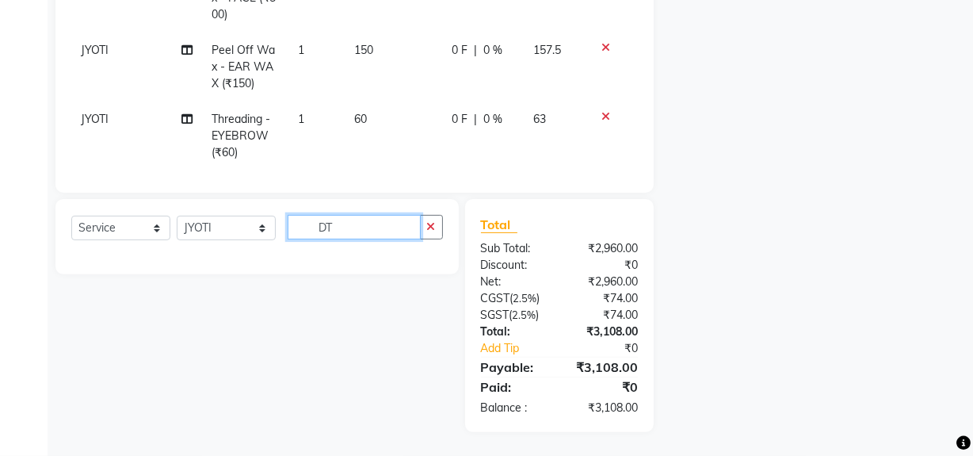
type input "D"
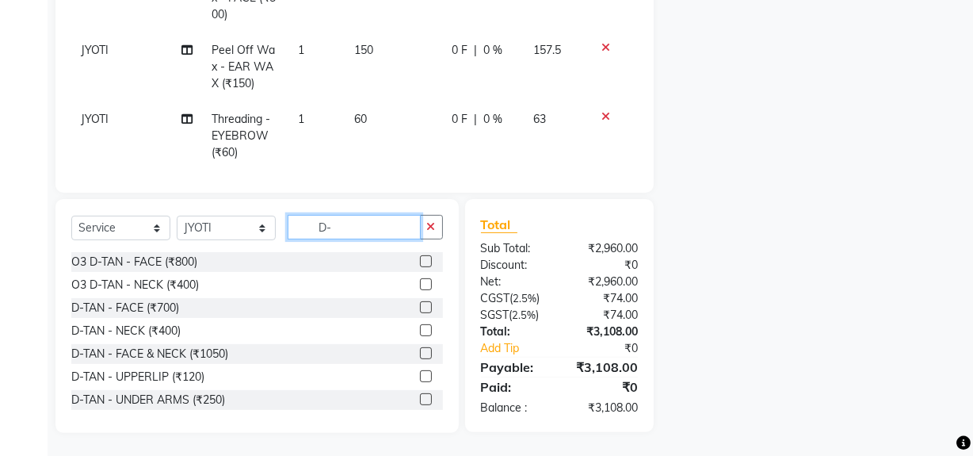
type input "D-"
click at [420, 263] on label at bounding box center [426, 261] width 12 height 12
click at [420, 263] on input "checkbox" at bounding box center [425, 262] width 10 height 10
checkbox input "false"
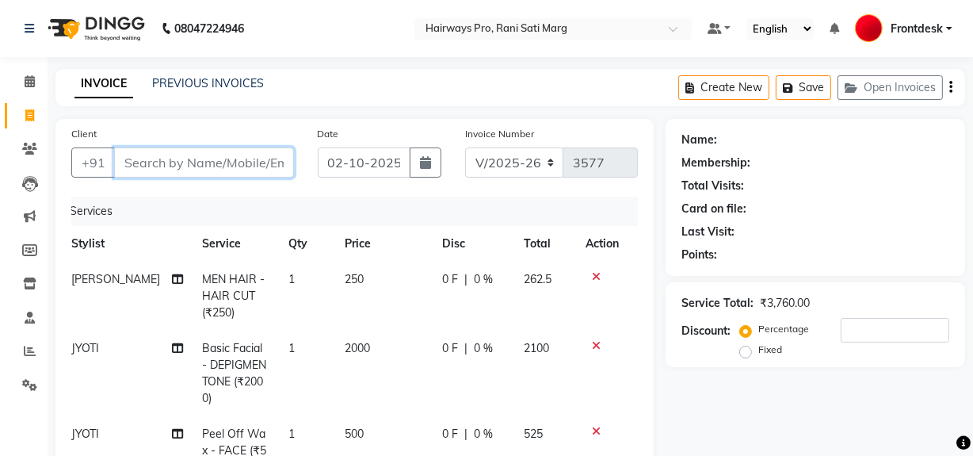
click at [272, 165] on input "Client" at bounding box center [204, 162] width 180 height 30
type input "8"
type input "0"
click at [153, 162] on input "808000678" at bounding box center [163, 162] width 99 height 30
type input "8080800678"
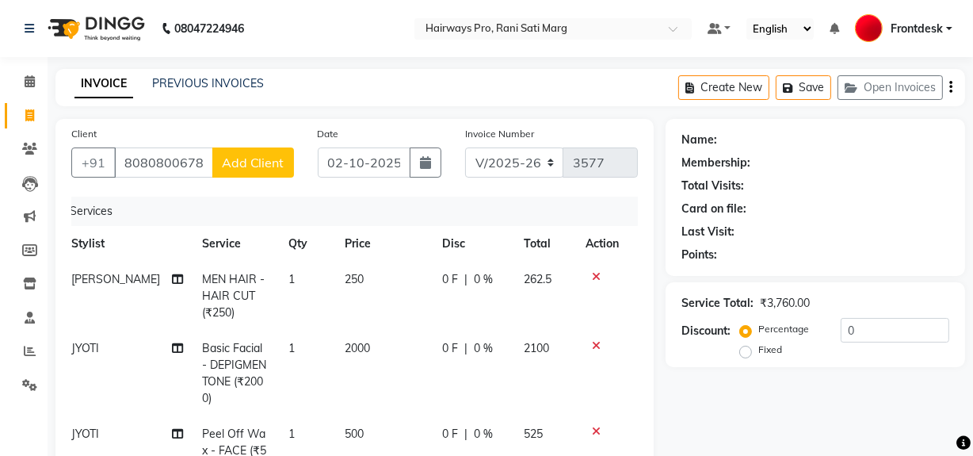
select select "1: Object"
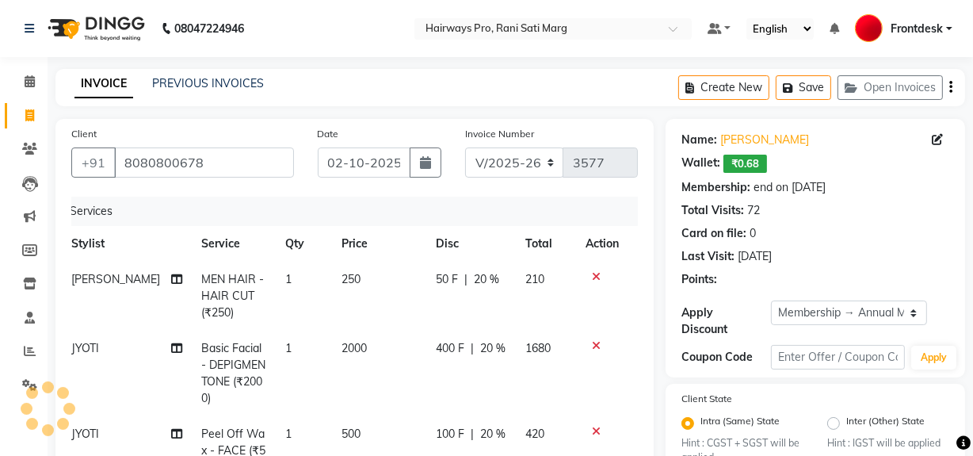
type input "20"
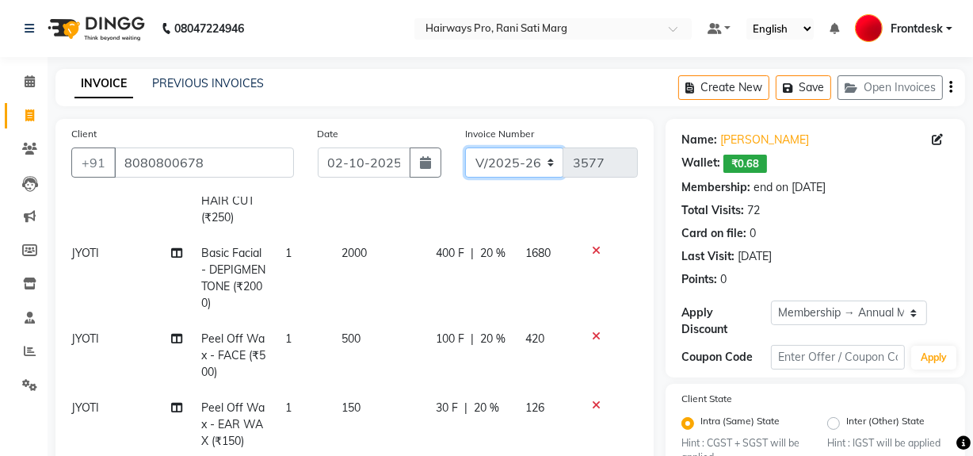
click at [544, 164] on select "INV/25-26 V/2025-26" at bounding box center [514, 162] width 99 height 30
select select "6960"
click at [465, 147] on select "INV/25-26 V/2025-26" at bounding box center [514, 162] width 99 height 30
type input "5017"
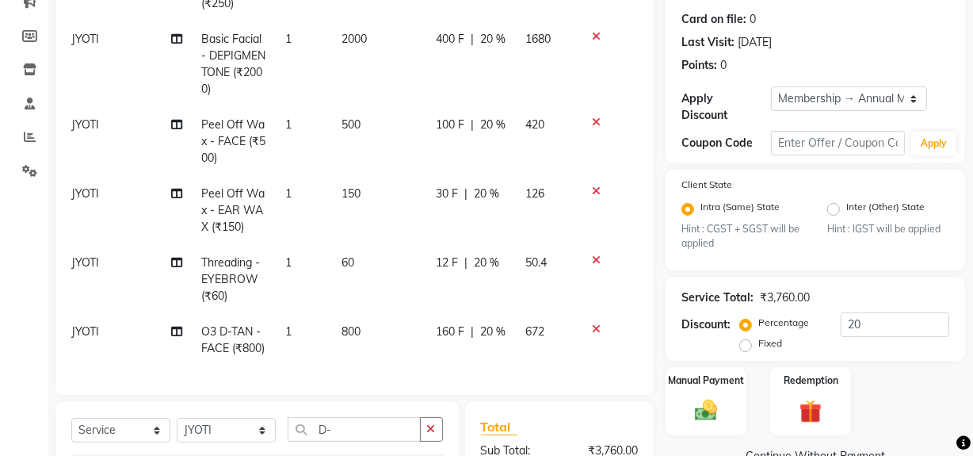
scroll to position [360, 0]
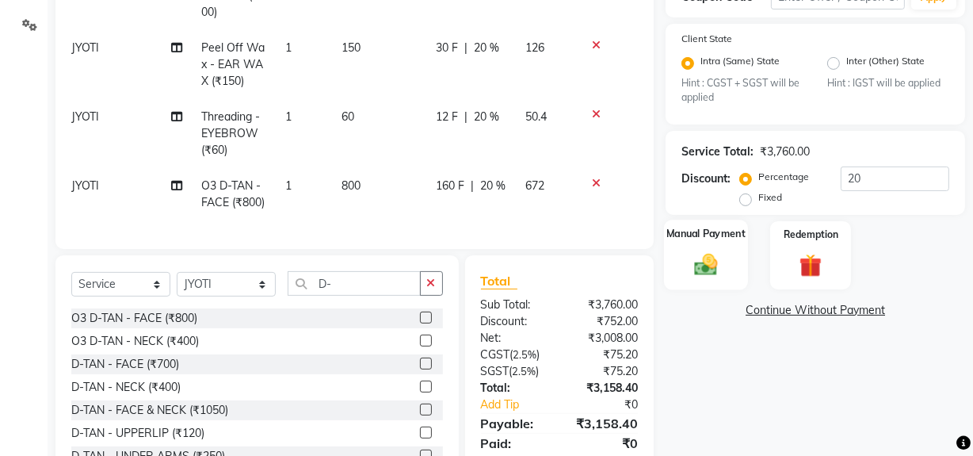
click at [708, 277] on img at bounding box center [706, 264] width 38 height 27
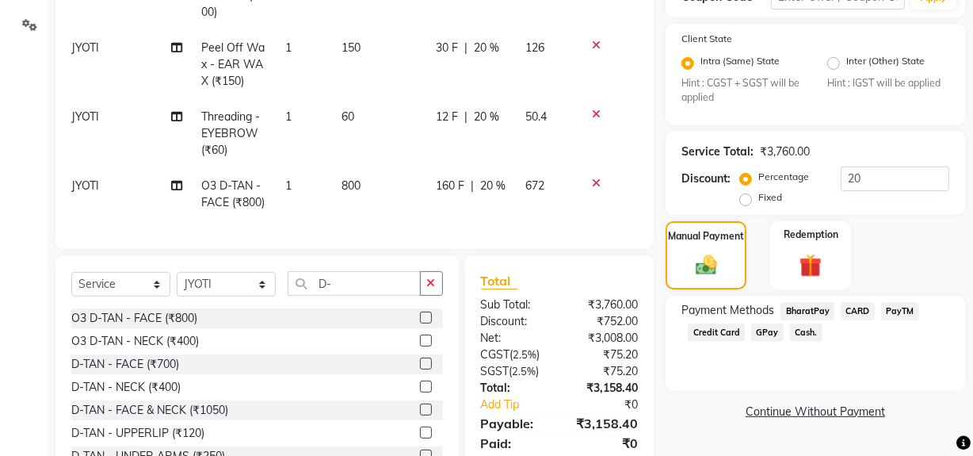
click at [798, 332] on span "Cash." at bounding box center [806, 332] width 32 height 18
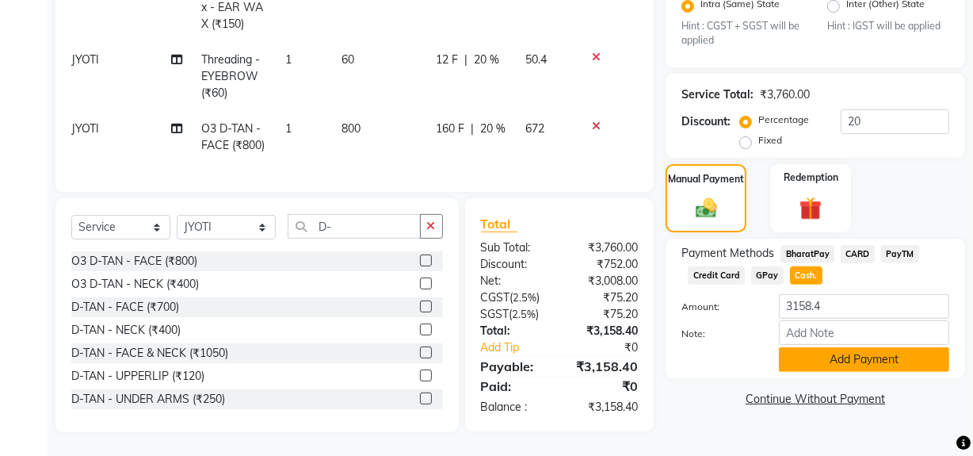
click at [804, 364] on button "Add Payment" at bounding box center [864, 359] width 170 height 25
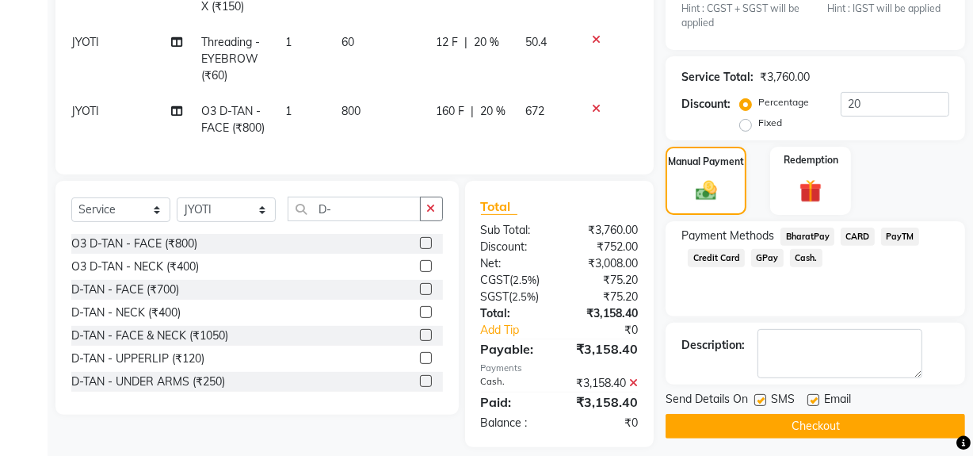
scroll to position [449, 0]
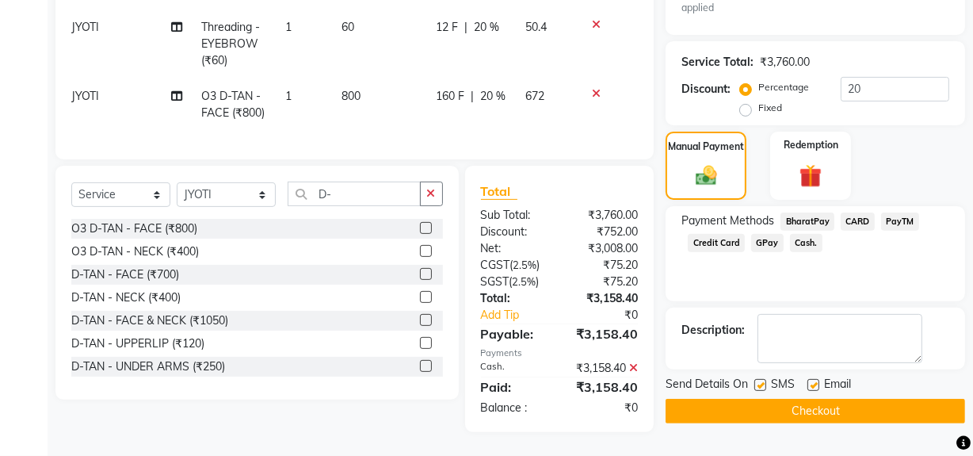
click at [763, 408] on button "Checkout" at bounding box center [815, 411] width 299 height 25
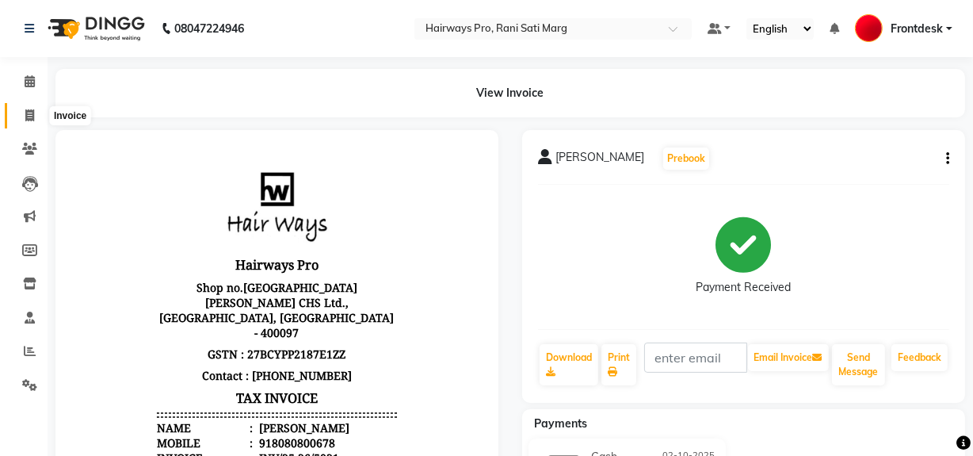
click at [20, 119] on span at bounding box center [30, 116] width 28 height 18
select select "service"
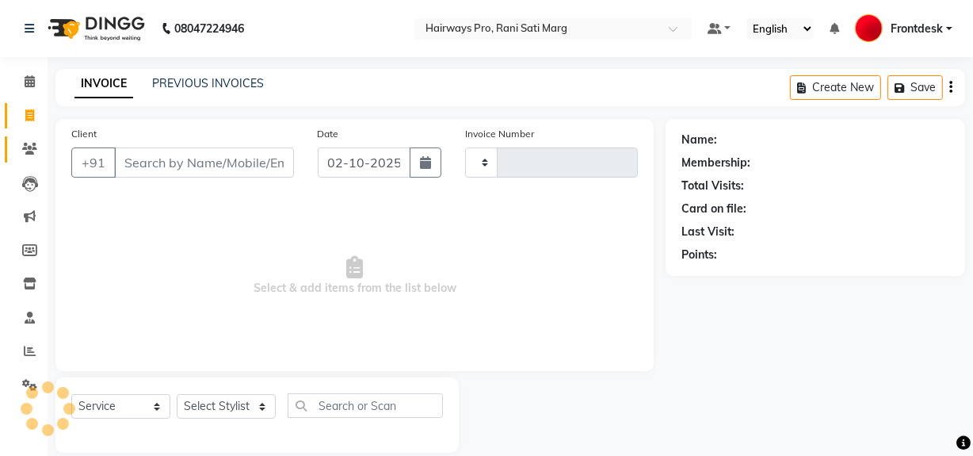
scroll to position [21, 0]
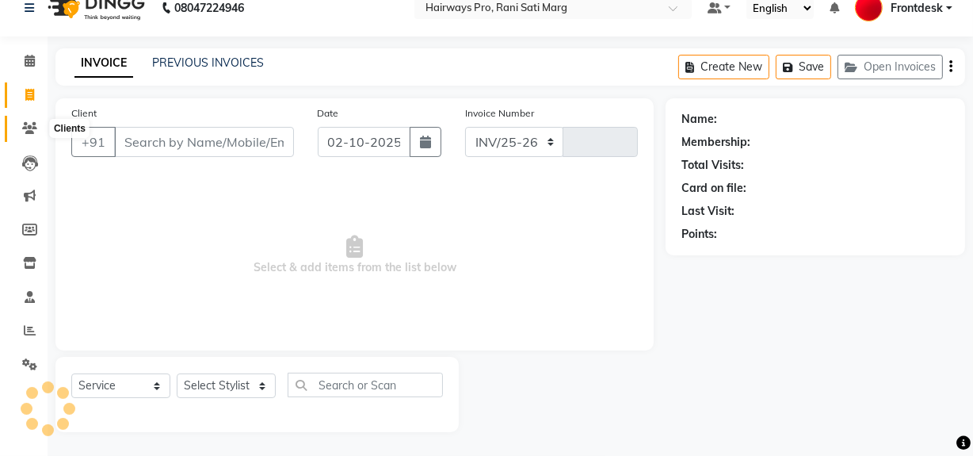
select select "787"
type input "3578"
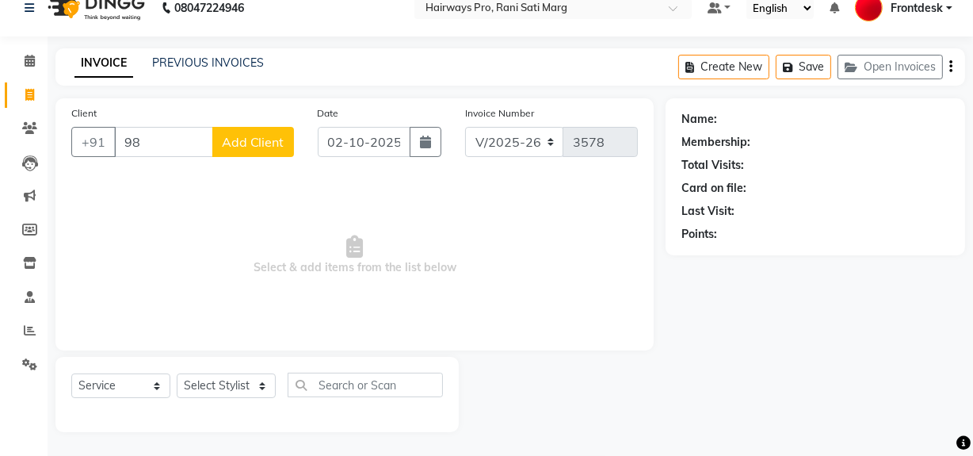
type input "9"
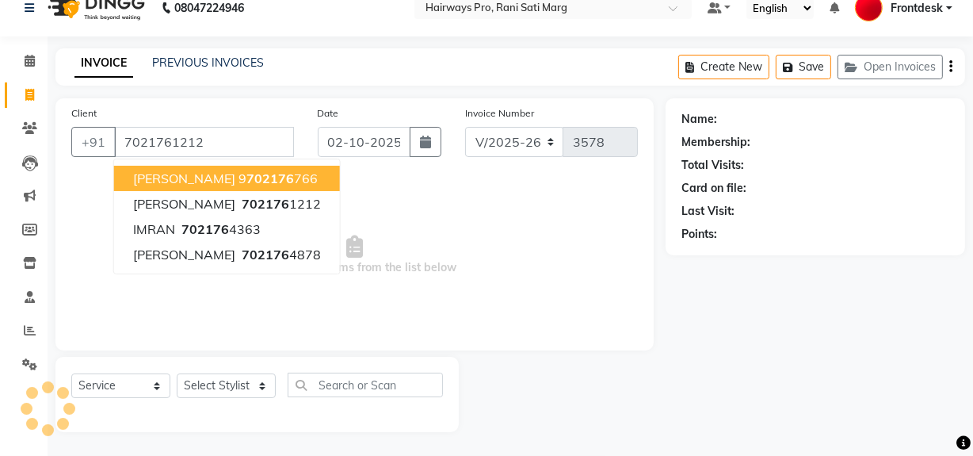
type input "7021761212"
select select "1: Object"
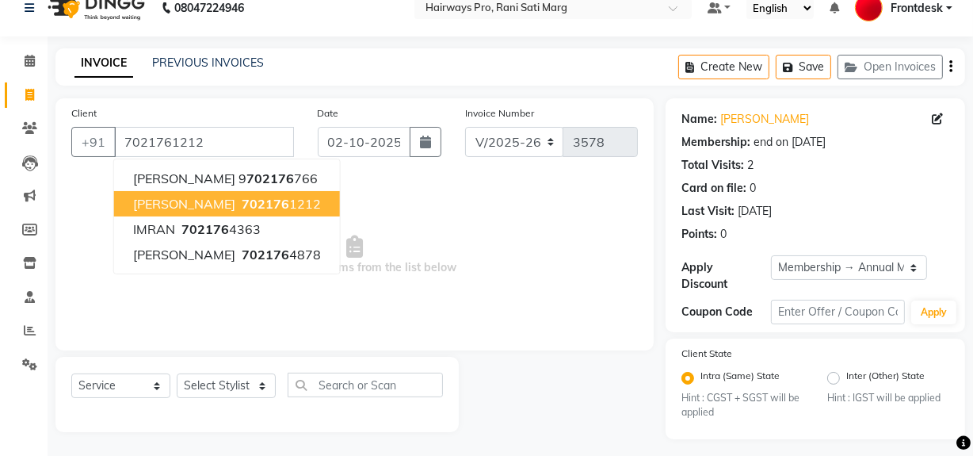
click at [181, 194] on button "SANA SHAIKH 702176 1212" at bounding box center [227, 203] width 226 height 25
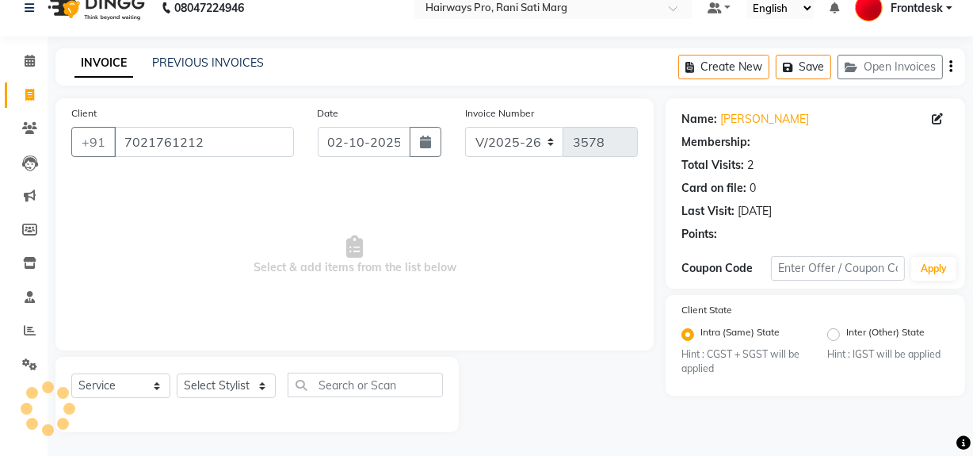
select select "1: Object"
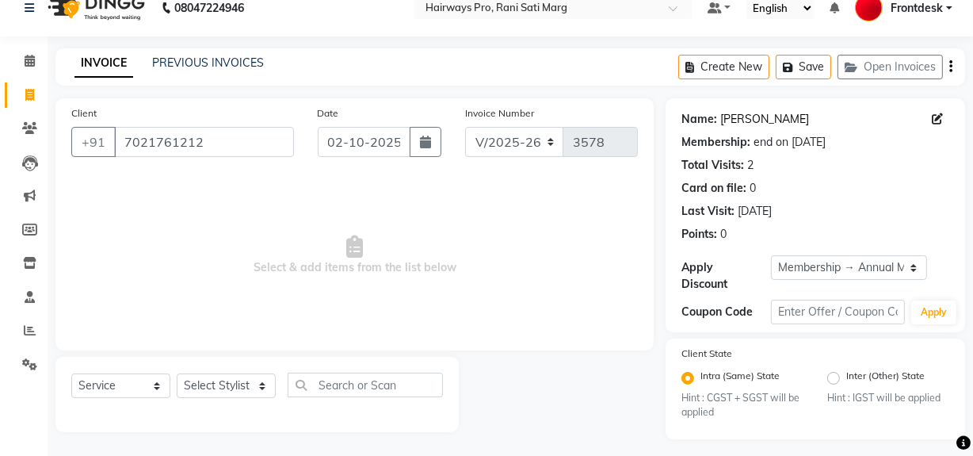
click at [749, 121] on link "Sana Shaikh" at bounding box center [764, 119] width 89 height 17
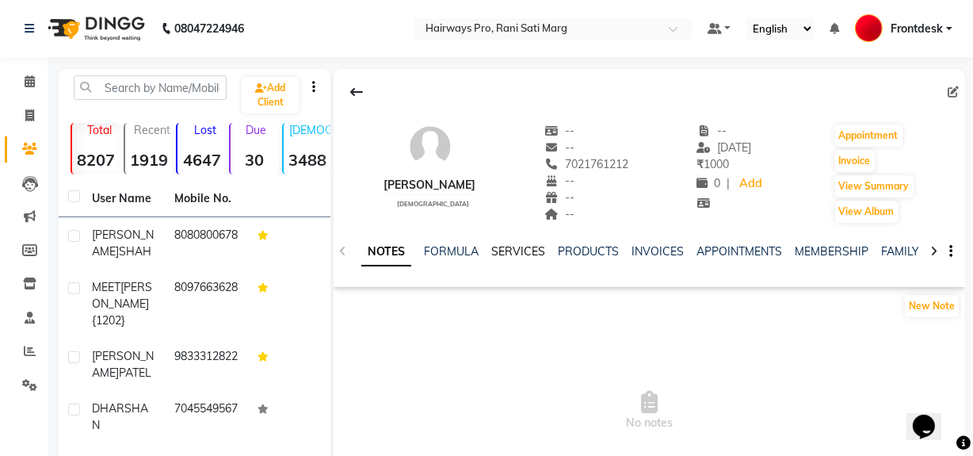
click at [507, 246] on link "SERVICES" at bounding box center [518, 251] width 54 height 14
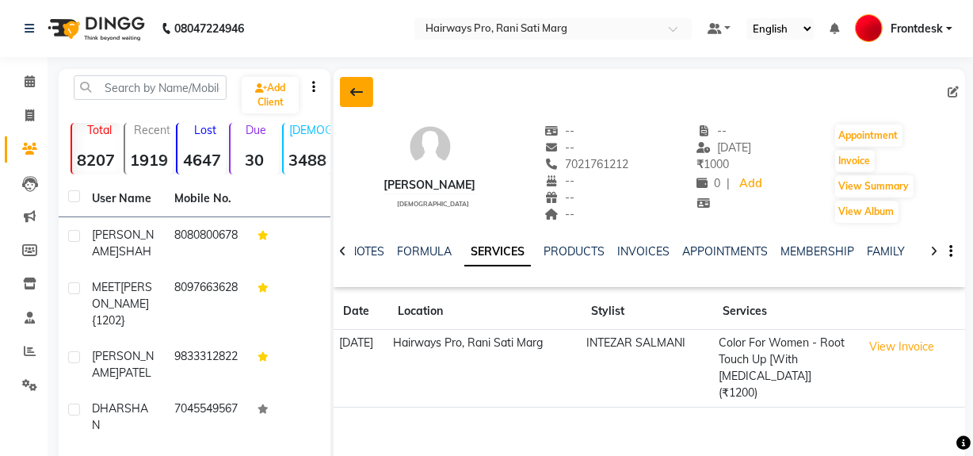
click at [348, 90] on button at bounding box center [356, 92] width 33 height 30
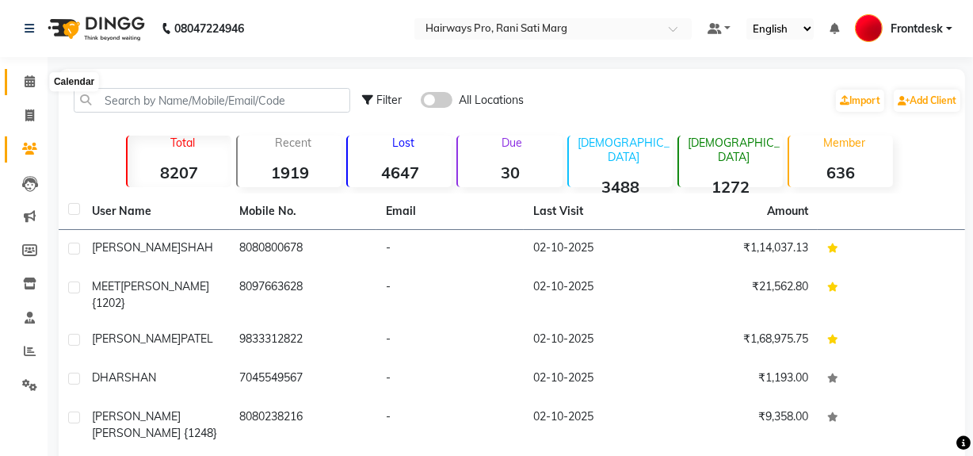
click at [21, 84] on span at bounding box center [30, 82] width 28 height 18
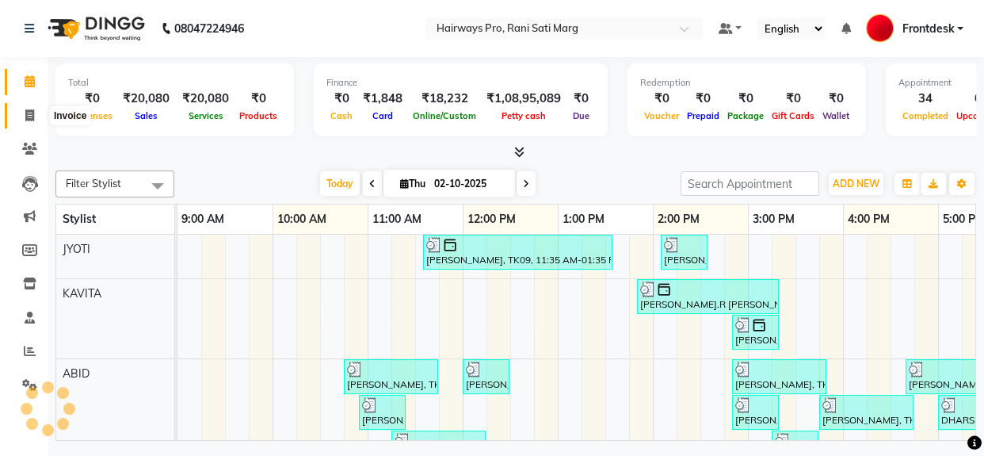
click at [23, 115] on span at bounding box center [30, 116] width 28 height 18
select select "787"
select select "service"
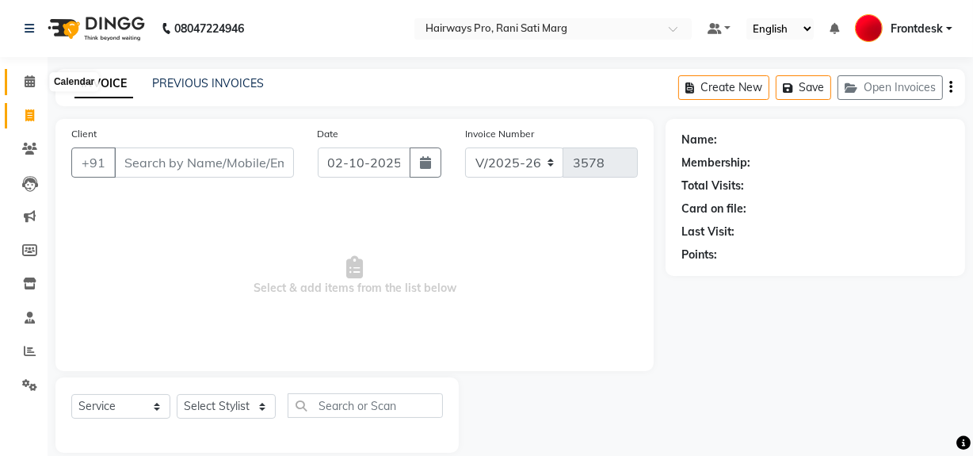
click at [30, 81] on icon at bounding box center [30, 81] width 10 height 12
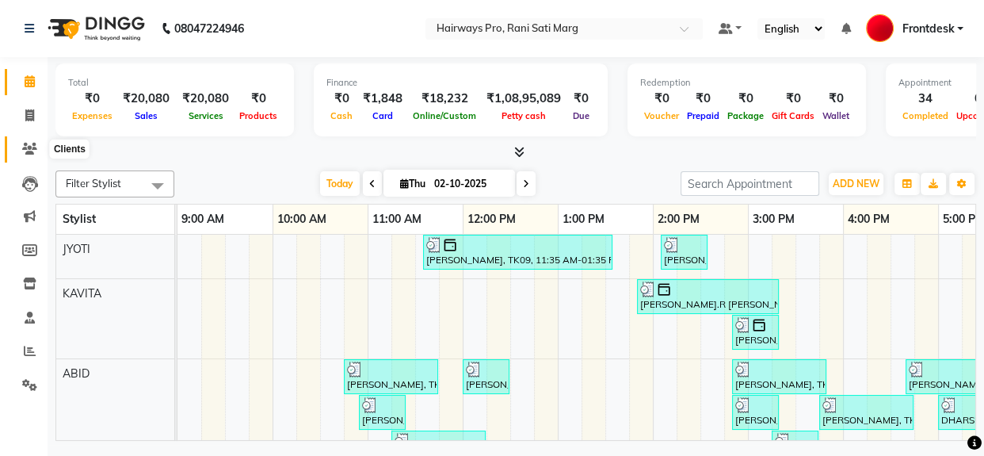
click at [27, 150] on icon at bounding box center [29, 149] width 15 height 12
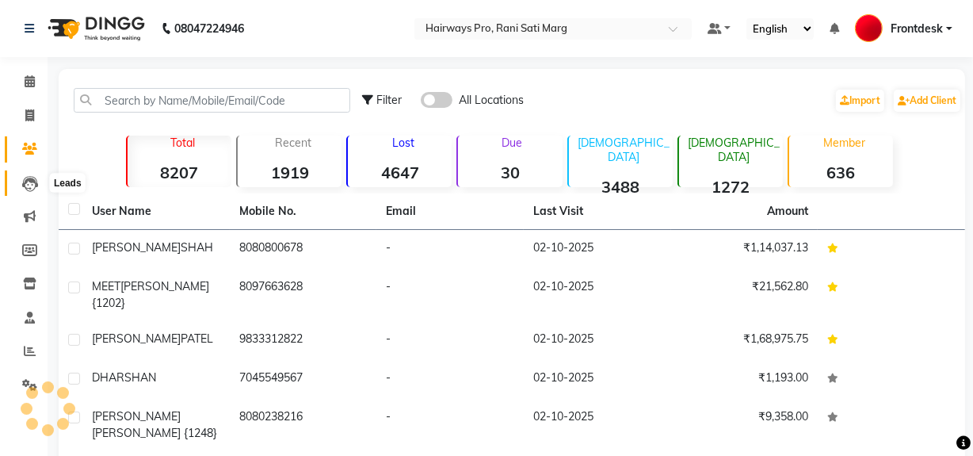
click at [32, 179] on icon at bounding box center [30, 184] width 16 height 16
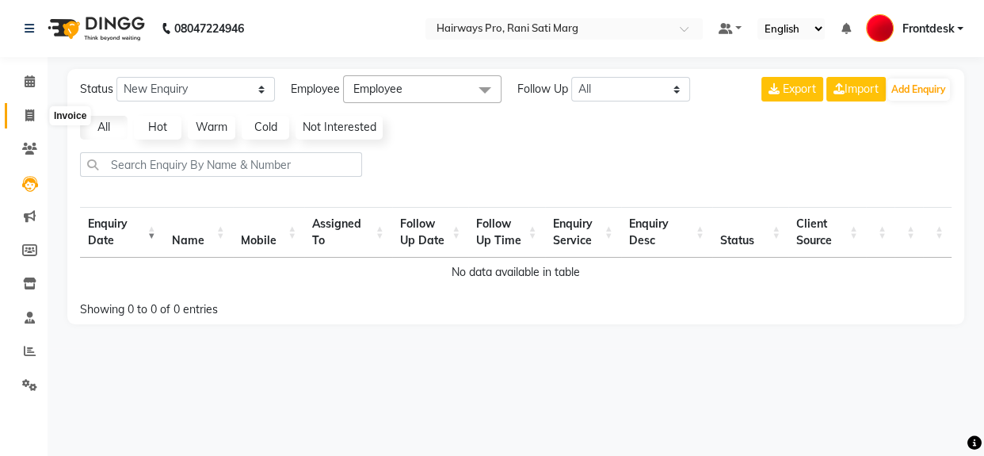
click at [29, 109] on icon at bounding box center [29, 115] width 9 height 12
select select "service"
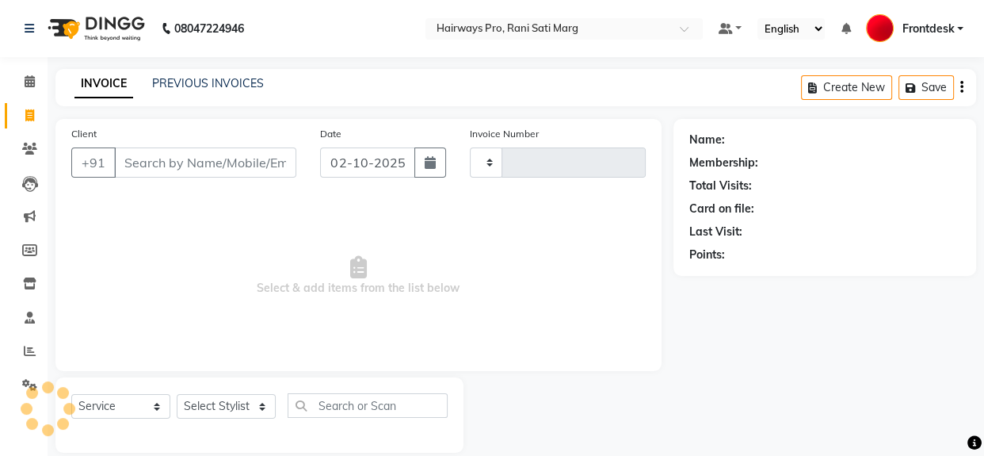
type input "3578"
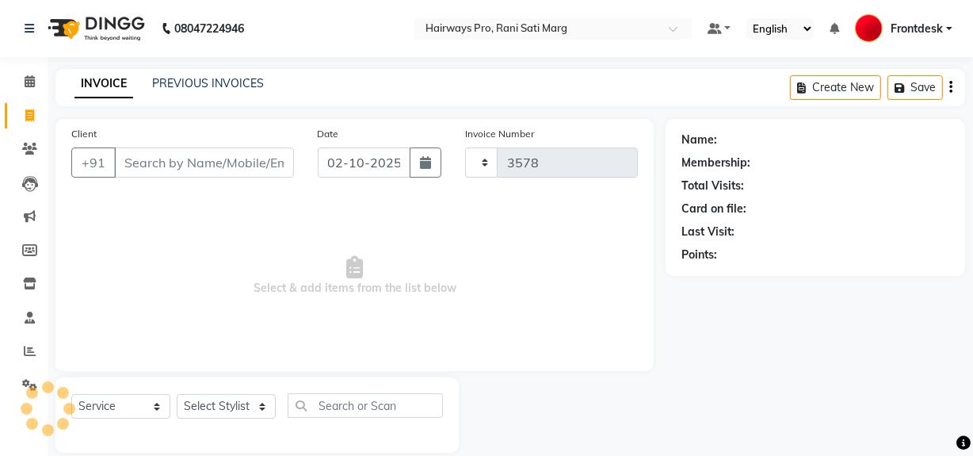
select select "787"
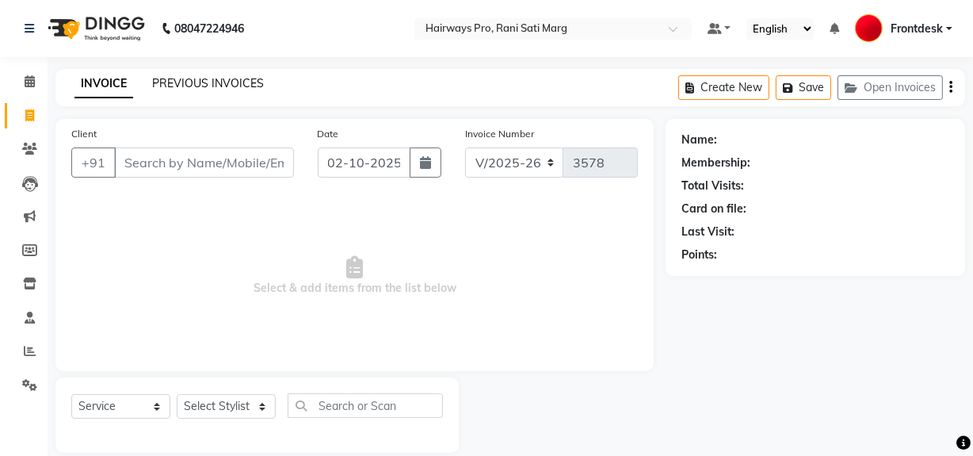
click at [224, 86] on link "PREVIOUS INVOICES" at bounding box center [208, 83] width 112 height 14
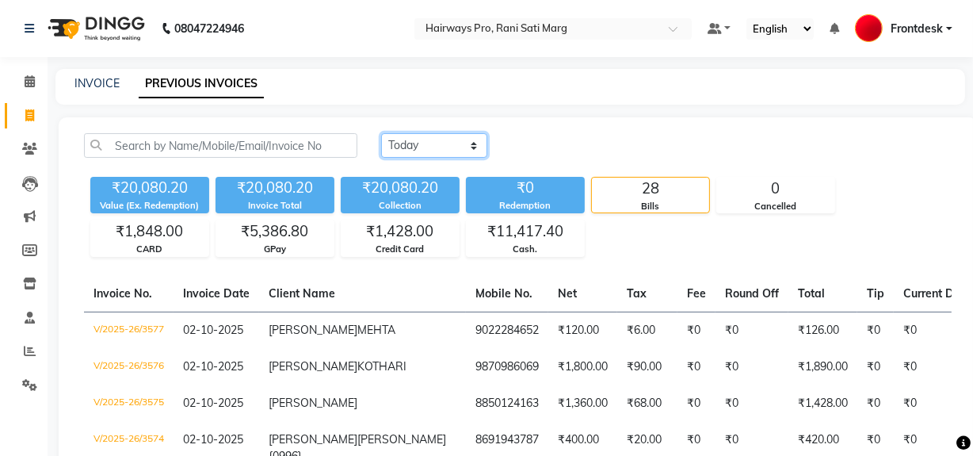
click at [460, 148] on select "[DATE] [DATE] Custom Range" at bounding box center [434, 145] width 106 height 25
click at [381, 133] on select "[DATE] [DATE] Custom Range" at bounding box center [434, 145] width 106 height 25
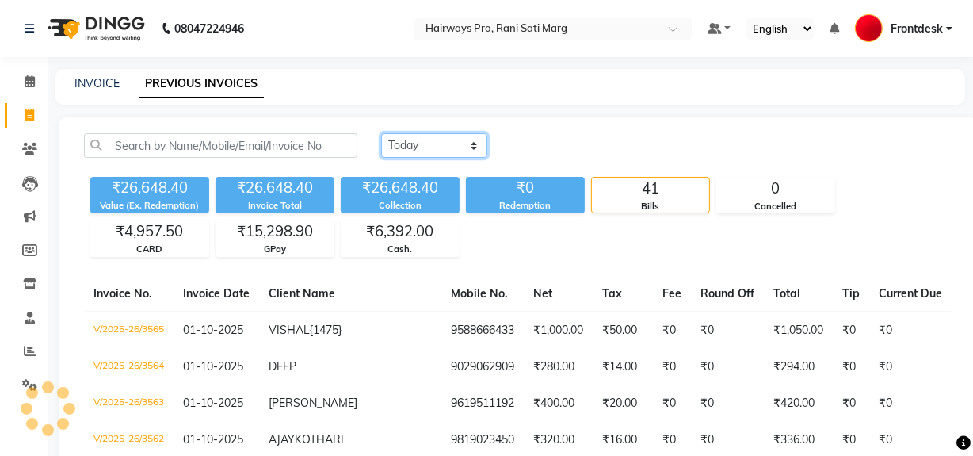
click at [441, 143] on select "[DATE] [DATE] Custom Range" at bounding box center [434, 145] width 106 height 25
click at [381, 133] on select "[DATE] [DATE] Custom Range" at bounding box center [434, 145] width 106 height 25
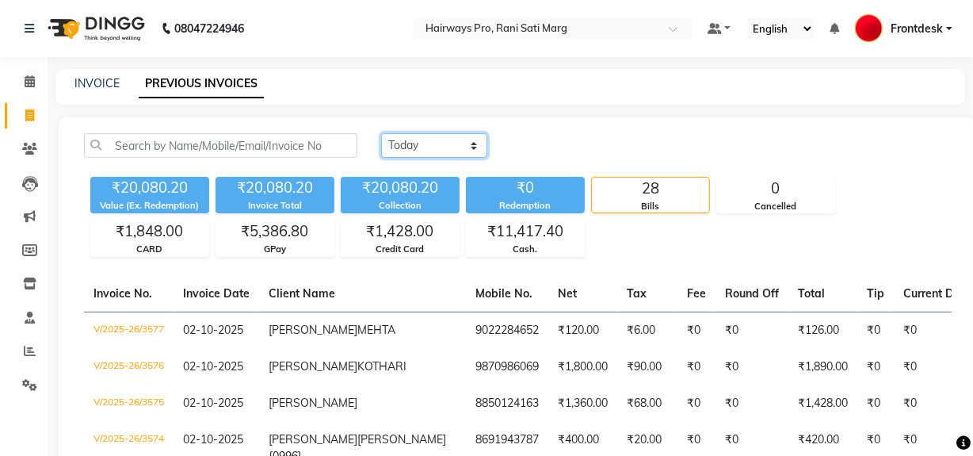
click at [461, 142] on select "[DATE] [DATE] Custom Range" at bounding box center [434, 145] width 106 height 25
click at [381, 133] on select "[DATE] [DATE] Custom Range" at bounding box center [434, 145] width 106 height 25
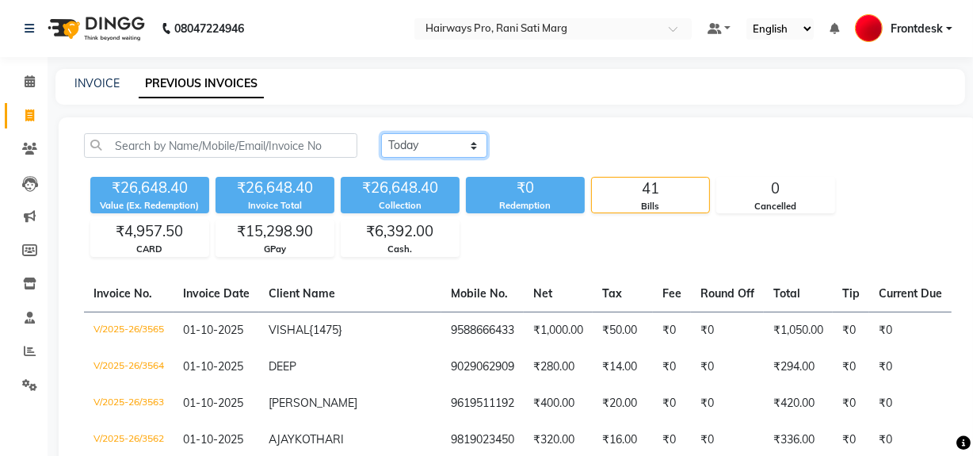
click at [460, 147] on select "[DATE] [DATE] Custom Range" at bounding box center [434, 145] width 106 height 25
select select "[DATE]"
click at [381, 133] on select "[DATE] [DATE] Custom Range" at bounding box center [434, 145] width 106 height 25
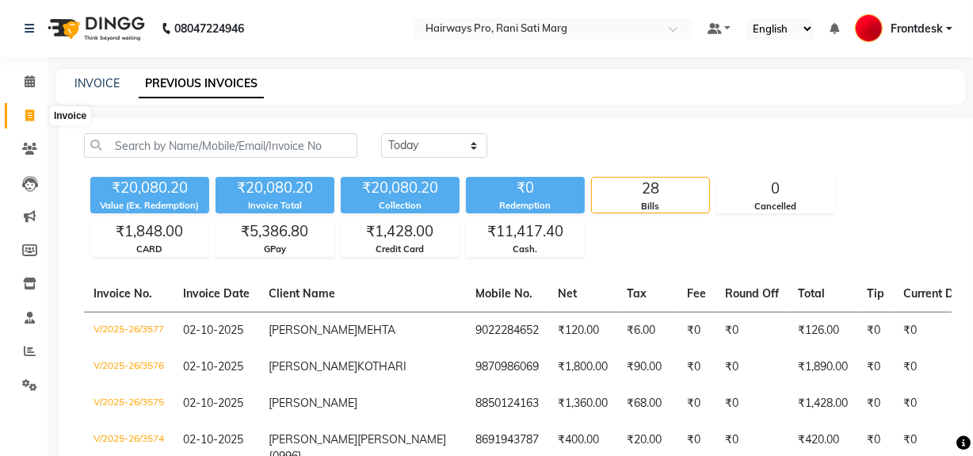
click at [22, 113] on span at bounding box center [30, 116] width 28 height 18
select select "service"
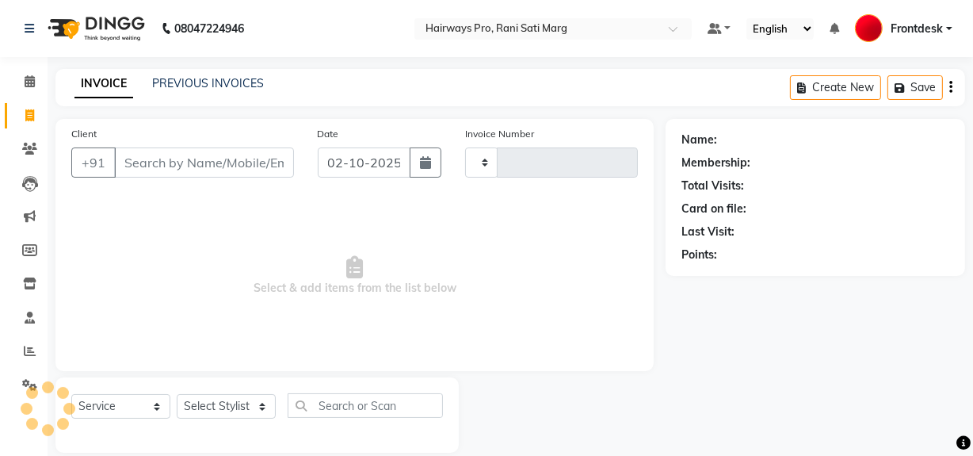
scroll to position [21, 0]
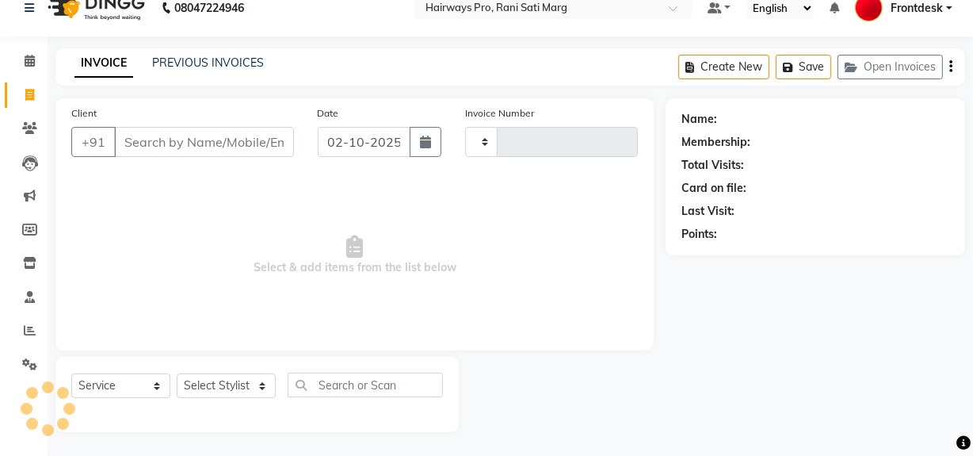
type input "3578"
select select "787"
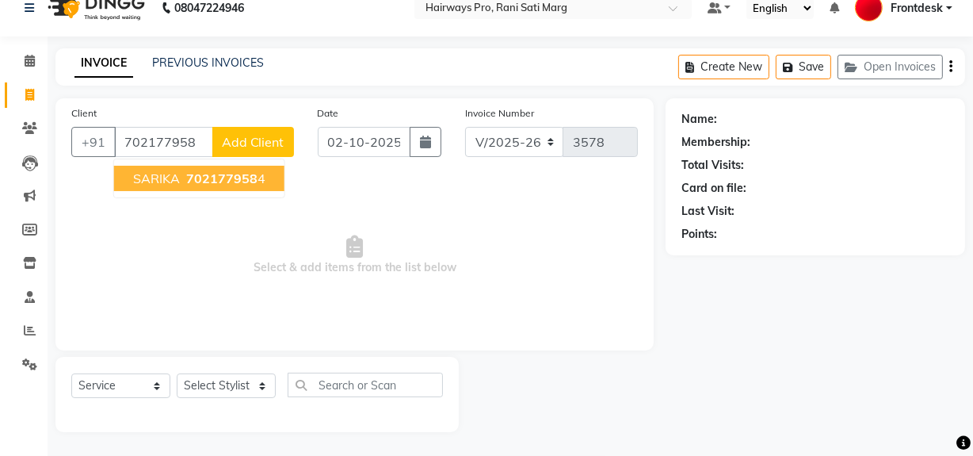
click at [261, 173] on ngb-highlight "702177958 4" at bounding box center [224, 178] width 82 height 16
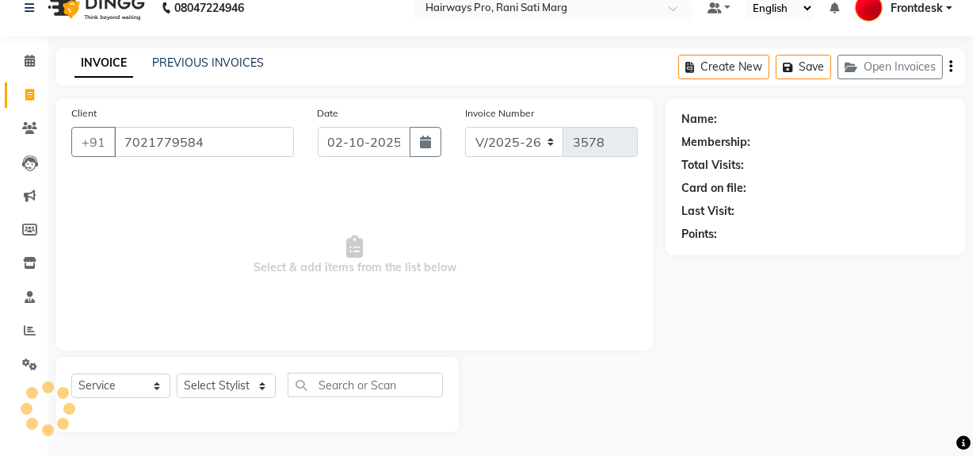
type input "7021779584"
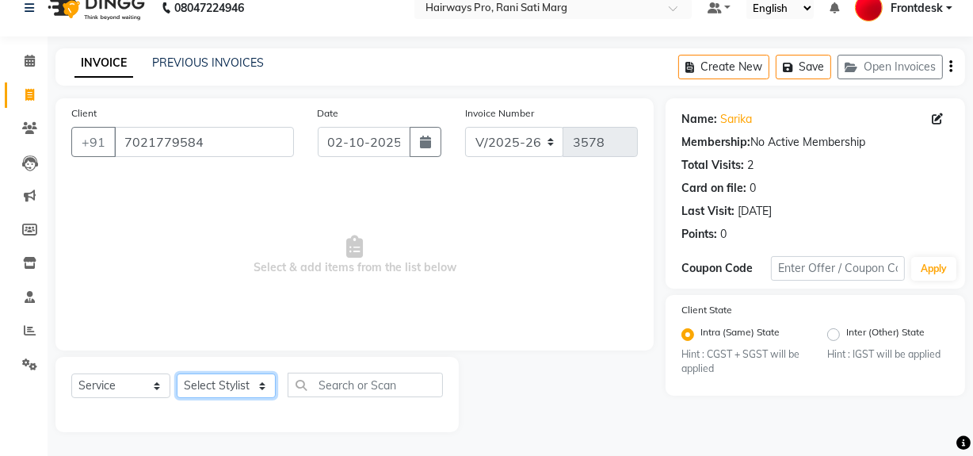
click at [248, 382] on select "Select Stylist ABID DANISH Faiz [PERSON_NAME] Frontdesk INTEZAR [PERSON_NAME] […" at bounding box center [226, 385] width 99 height 25
select select "13190"
click at [177, 373] on select "Select Stylist ABID DANISH Faiz [PERSON_NAME] Frontdesk INTEZAR [PERSON_NAME] […" at bounding box center [226, 385] width 99 height 25
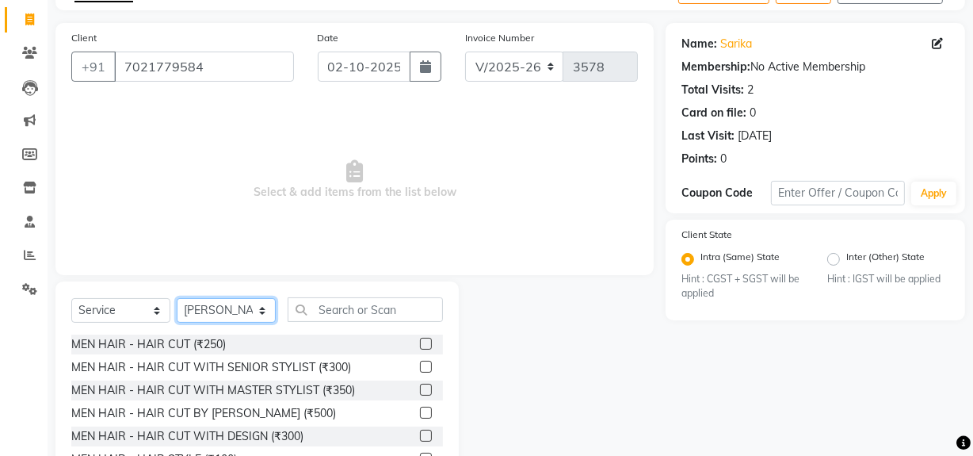
scroll to position [179, 0]
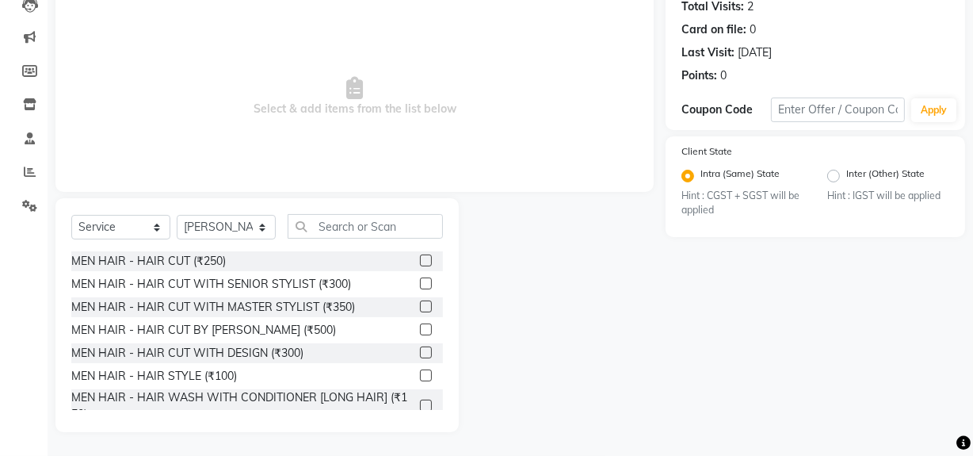
click at [406, 304] on div "MEN HAIR - HAIR CUT WITH MASTER STYLIST (₹350)" at bounding box center [257, 307] width 372 height 20
click at [420, 306] on label at bounding box center [426, 306] width 12 height 12
click at [420, 306] on input "checkbox" at bounding box center [425, 307] width 10 height 10
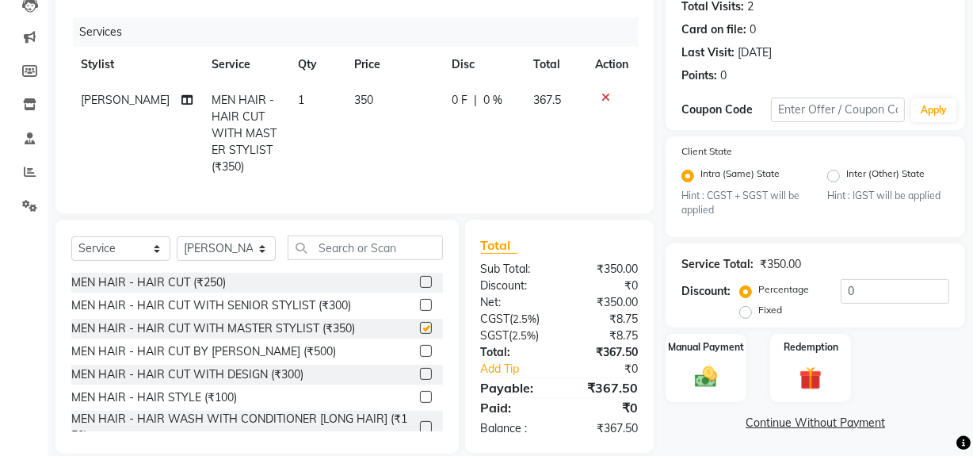
scroll to position [211, 0]
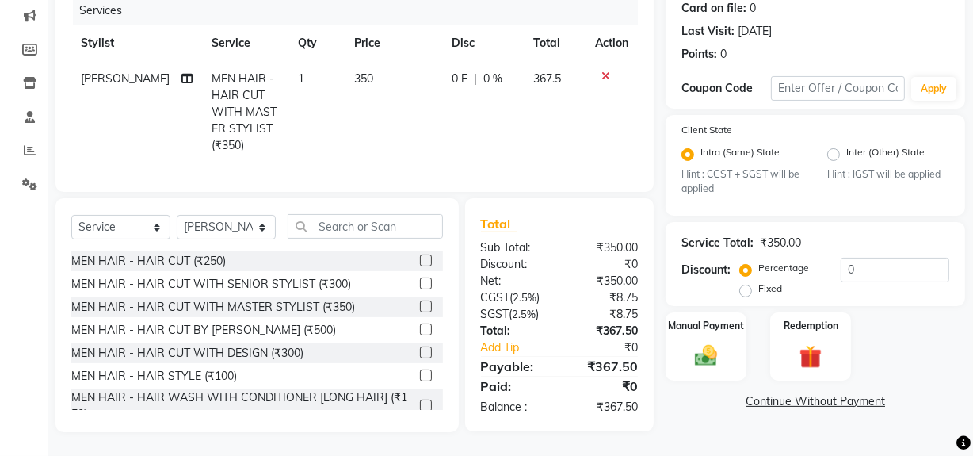
checkbox input "false"
click at [706, 342] on img at bounding box center [706, 355] width 38 height 27
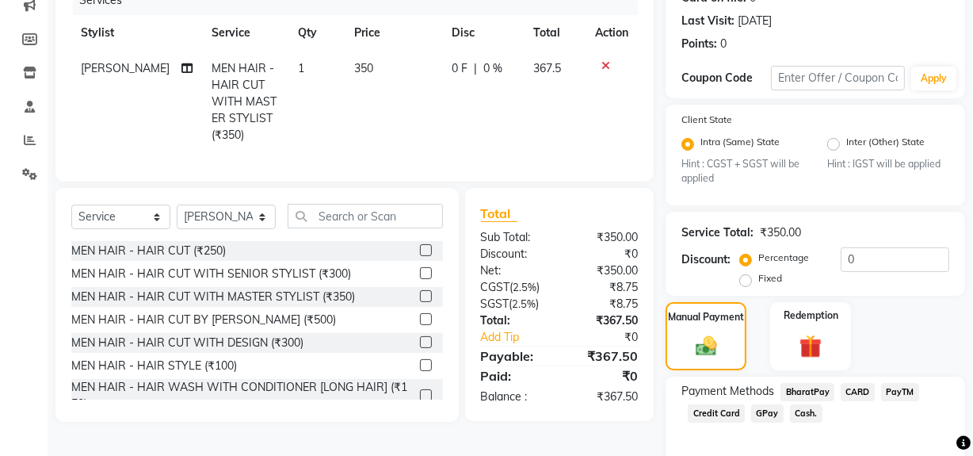
click at [771, 414] on span "GPay" at bounding box center [767, 413] width 32 height 18
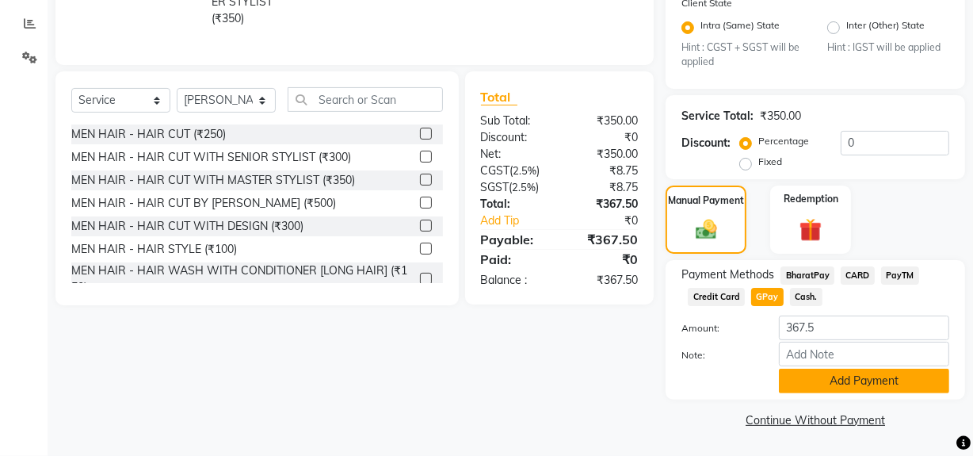
click at [805, 380] on button "Add Payment" at bounding box center [864, 380] width 170 height 25
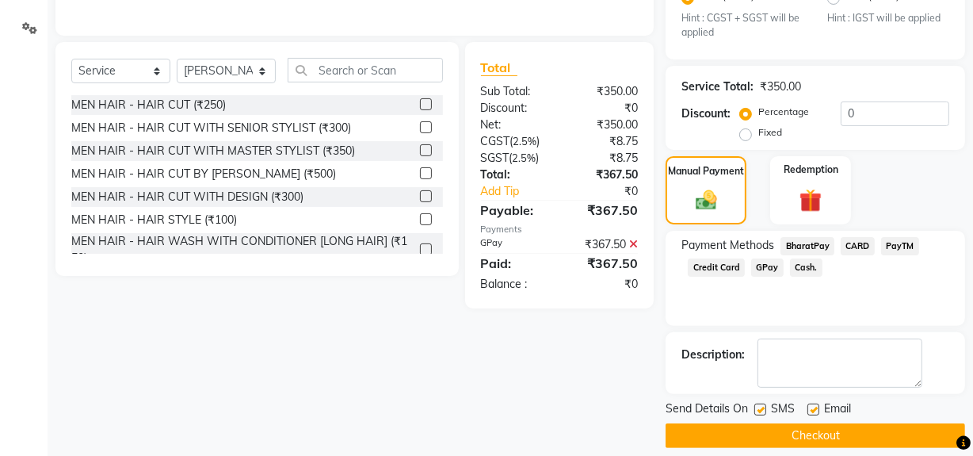
scroll to position [372, 0]
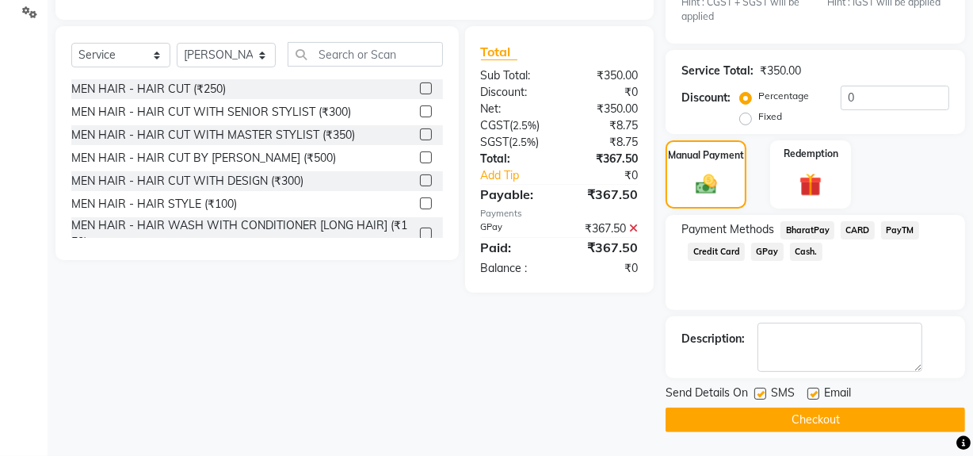
click at [794, 415] on button "Checkout" at bounding box center [815, 419] width 299 height 25
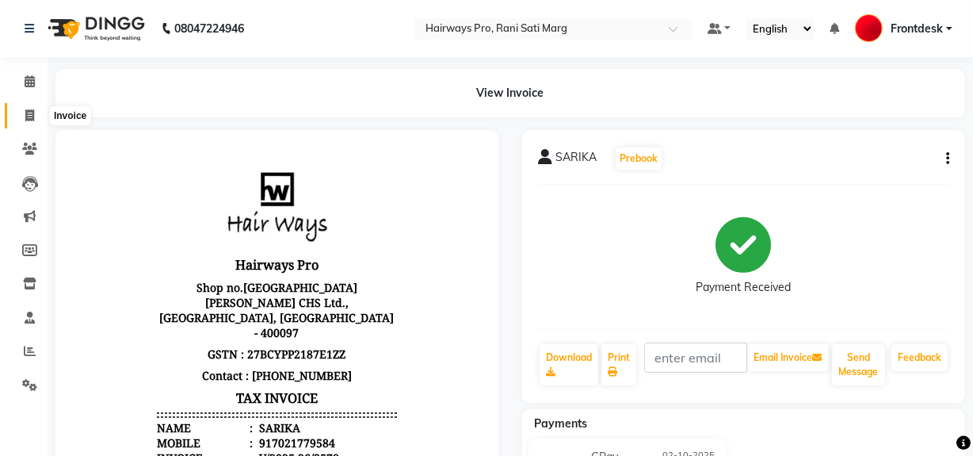
click at [22, 112] on span at bounding box center [30, 116] width 28 height 18
select select "service"
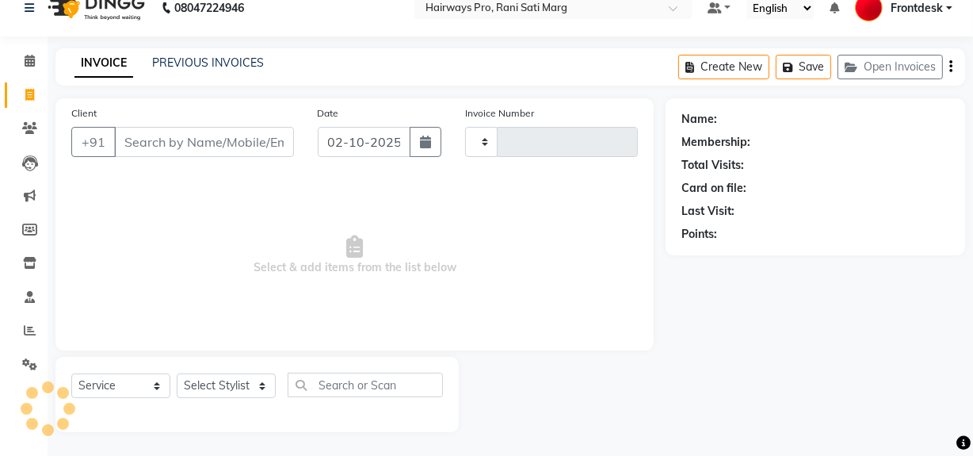
type input "3579"
select select "787"
